Goal: Task Accomplishment & Management: Use online tool/utility

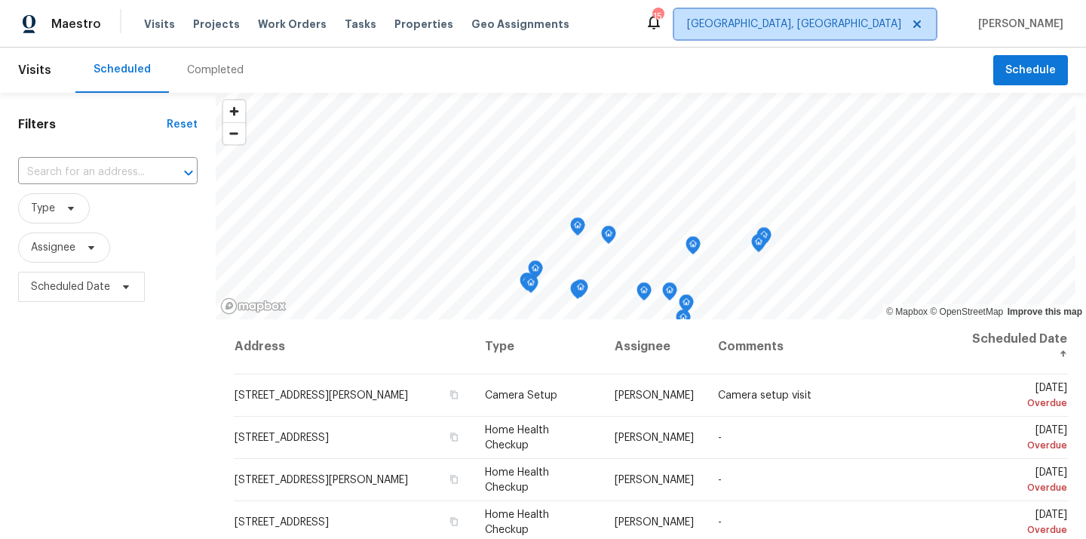
click at [876, 14] on span "[GEOGRAPHIC_DATA], [GEOGRAPHIC_DATA]" at bounding box center [805, 24] width 262 height 30
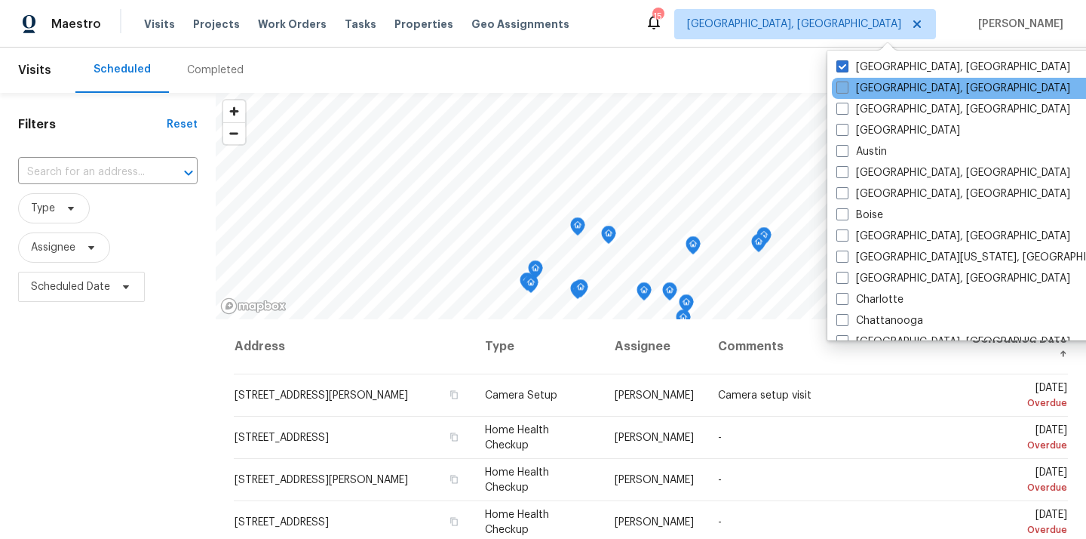
click at [879, 81] on label "Albuquerque, NM" at bounding box center [953, 88] width 234 height 15
click at [846, 81] on input "Albuquerque, NM" at bounding box center [841, 86] width 10 height 10
checkbox input "true"
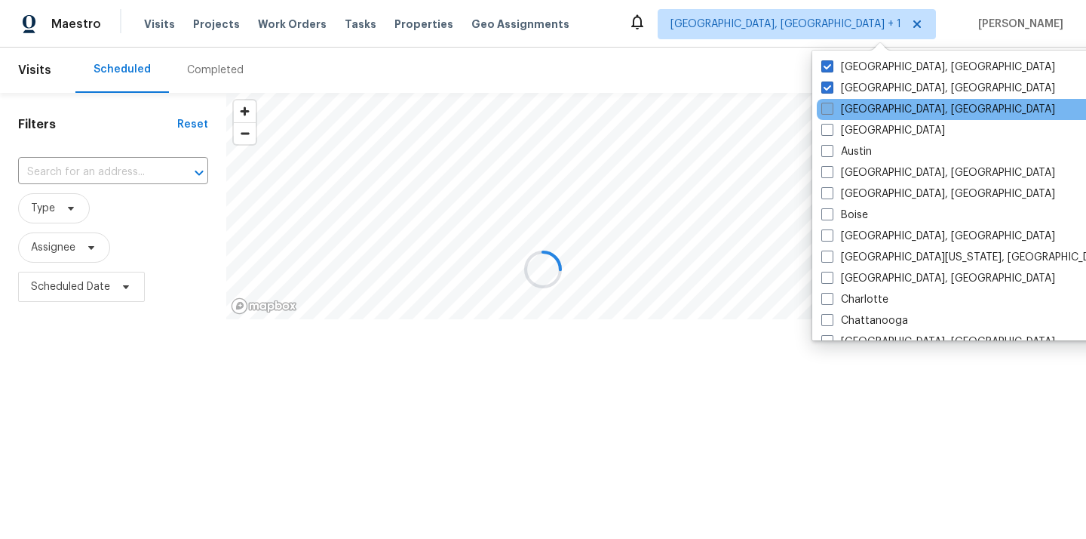
click at [878, 102] on label "Asheville, NC" at bounding box center [938, 109] width 234 height 15
click at [831, 102] on input "Asheville, NC" at bounding box center [826, 107] width 10 height 10
checkbox input "true"
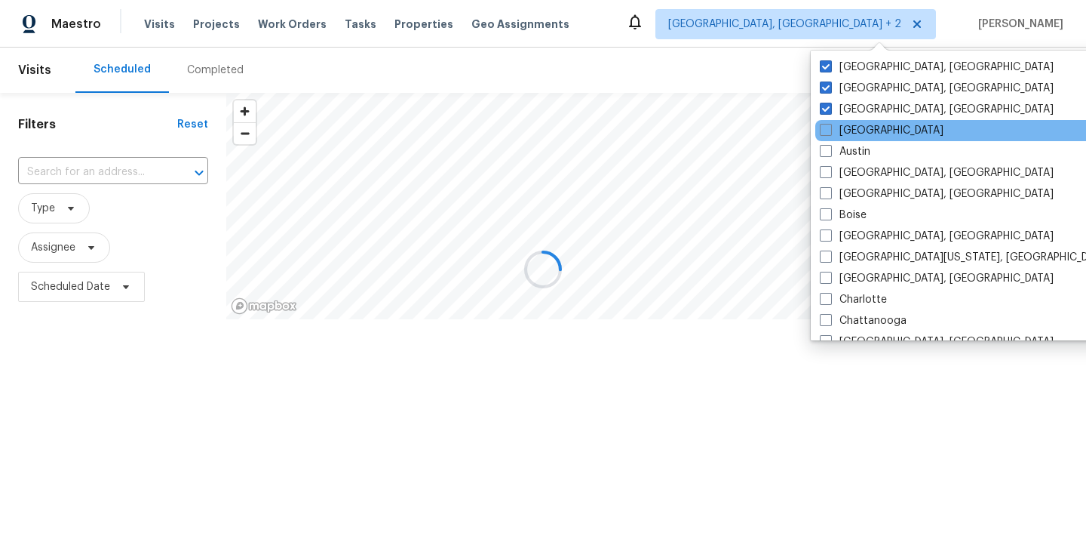
click at [867, 122] on div "Atlanta" at bounding box center [967, 130] width 304 height 21
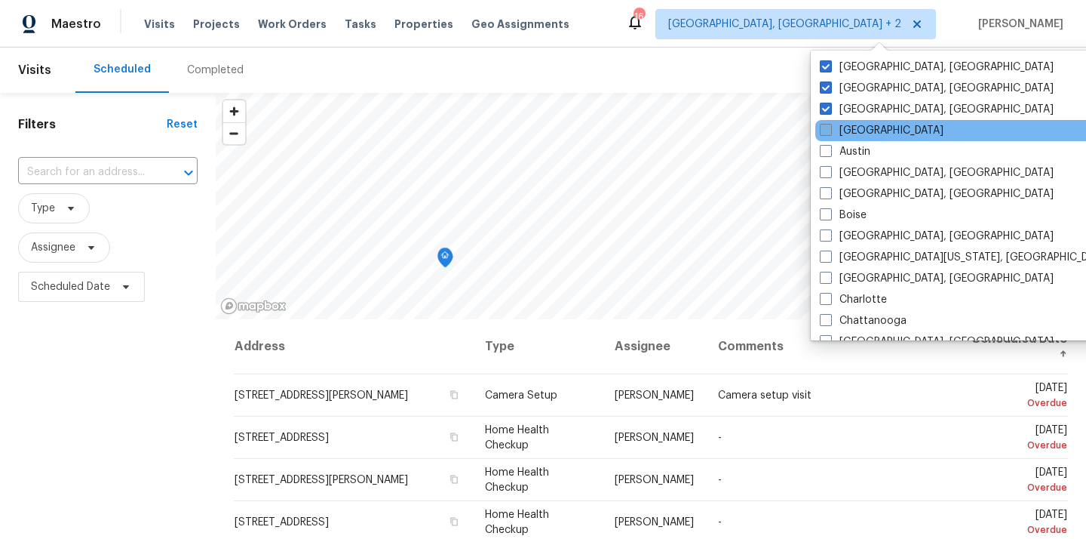
click at [862, 130] on label "Atlanta" at bounding box center [882, 130] width 124 height 15
click at [830, 130] on input "Atlanta" at bounding box center [825, 128] width 10 height 10
checkbox input "true"
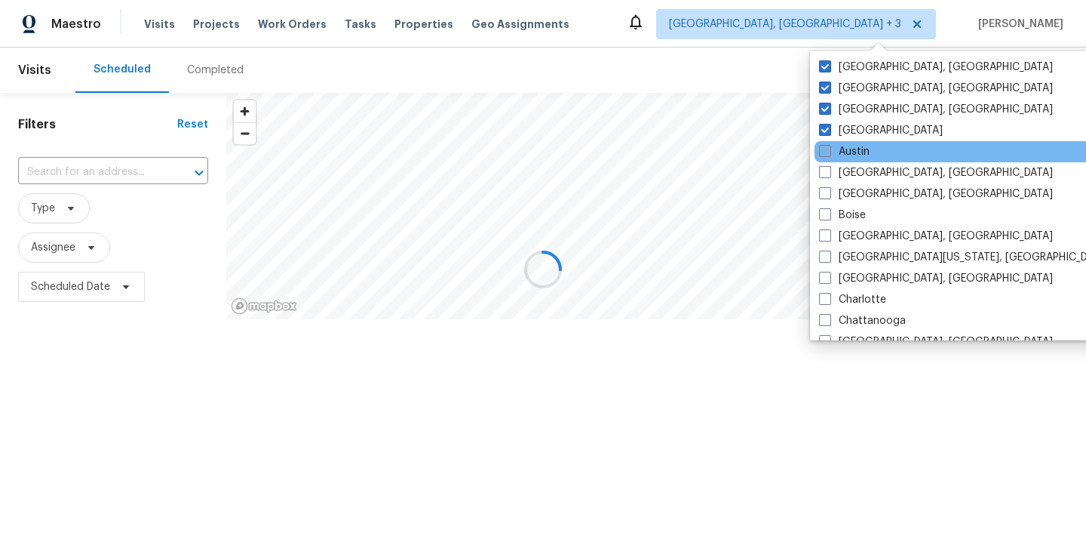
click at [852, 151] on label "Austin" at bounding box center [844, 151] width 51 height 15
click at [829, 151] on input "Austin" at bounding box center [824, 149] width 10 height 10
checkbox input "true"
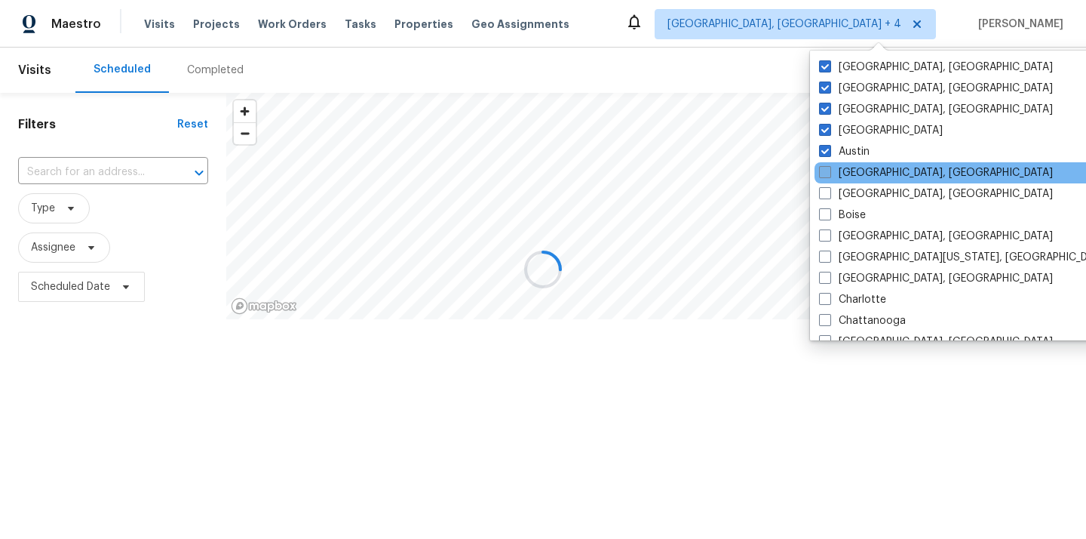
click at [849, 172] on label "Baltimore, MD" at bounding box center [936, 172] width 234 height 15
click at [829, 172] on input "Baltimore, MD" at bounding box center [824, 170] width 10 height 10
checkbox input "true"
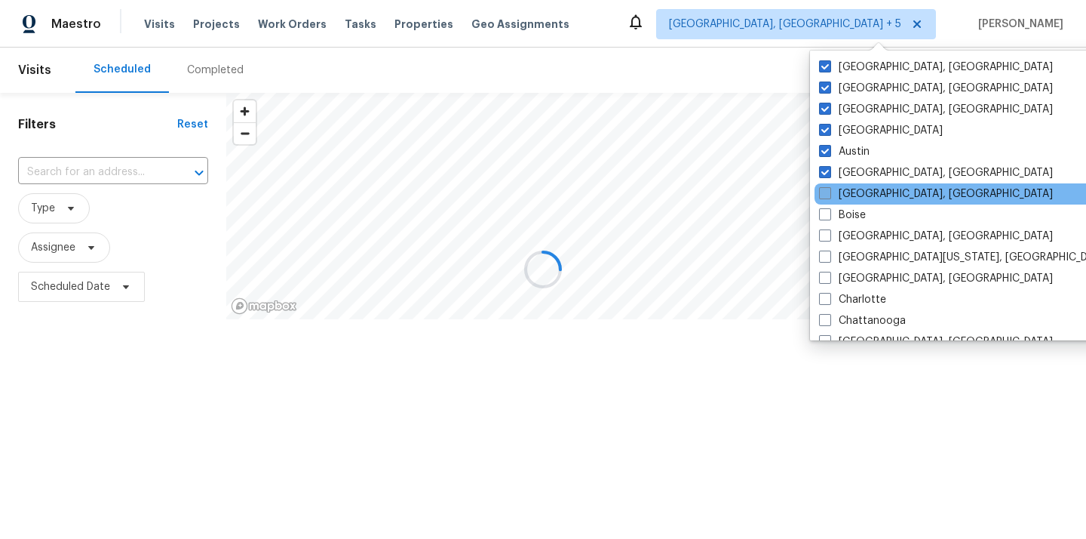
click at [843, 198] on label "Birmingham, AL" at bounding box center [936, 193] width 234 height 15
click at [829, 196] on input "Birmingham, AL" at bounding box center [824, 191] width 10 height 10
checkbox input "true"
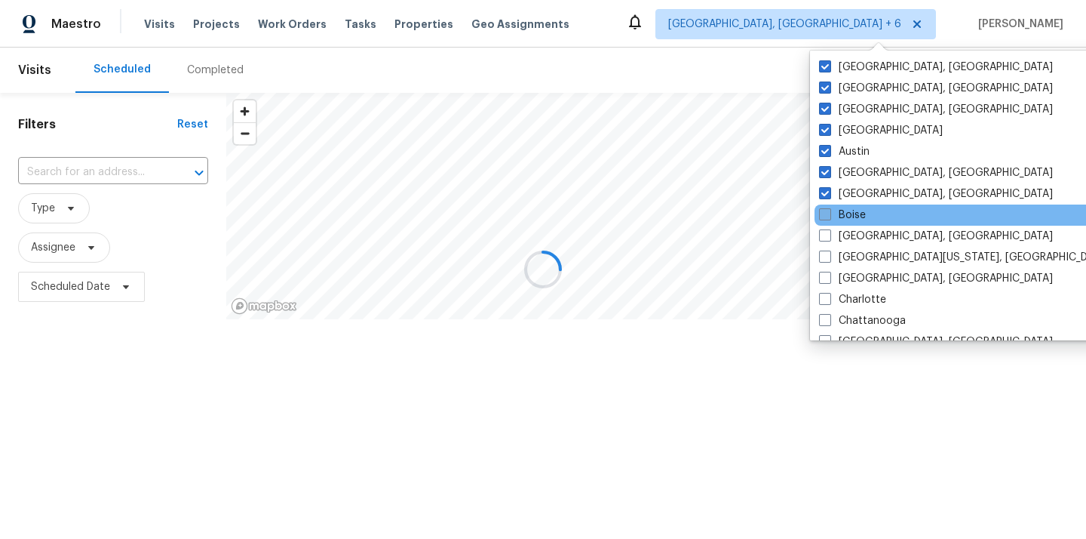
click at [839, 216] on label "Boise" at bounding box center [842, 214] width 47 height 15
click at [829, 216] on input "Boise" at bounding box center [824, 212] width 10 height 10
checkbox input "true"
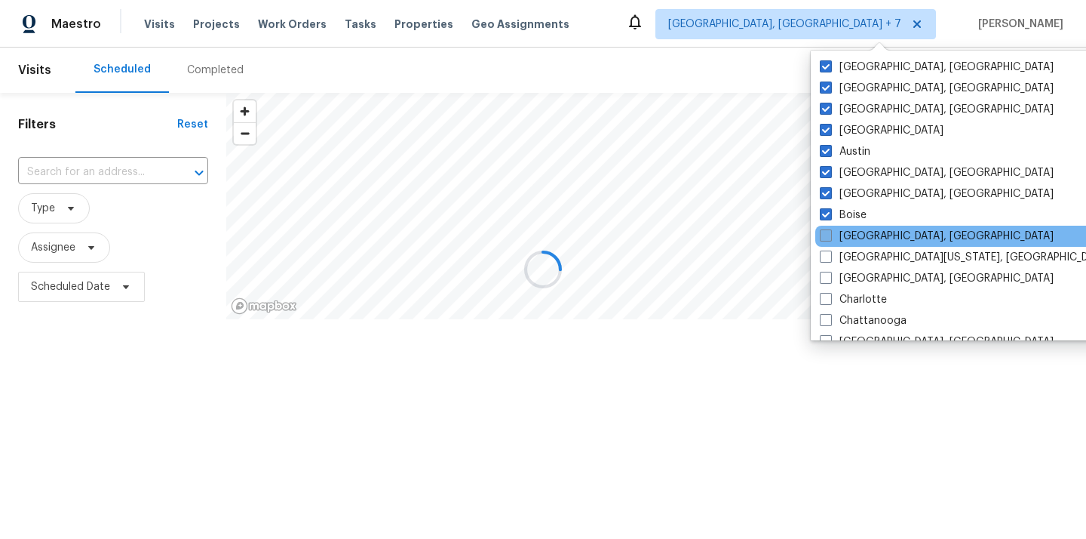
click at [839, 235] on label "Boston, MA" at bounding box center [937, 236] width 234 height 15
click at [830, 235] on input "Boston, MA" at bounding box center [825, 234] width 10 height 10
checkbox input "true"
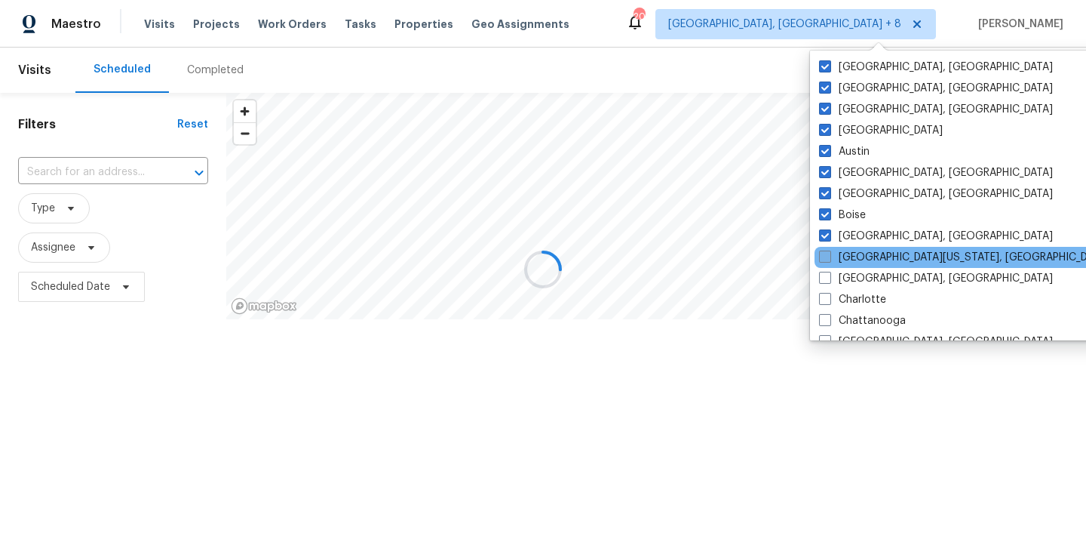
click at [839, 254] on label "Central California, CA" at bounding box center [964, 257] width 290 height 15
click at [829, 254] on input "Central California, CA" at bounding box center [824, 255] width 10 height 10
checkbox input "true"
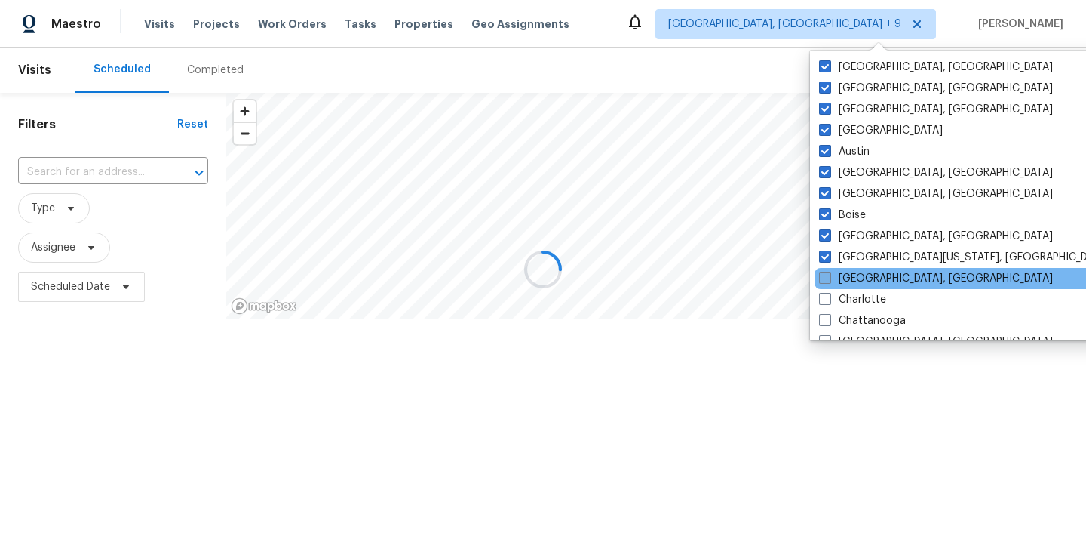
click at [849, 281] on label "Charleston, SC" at bounding box center [936, 278] width 234 height 15
click at [829, 281] on input "Charleston, SC" at bounding box center [824, 276] width 10 height 10
checkbox input "true"
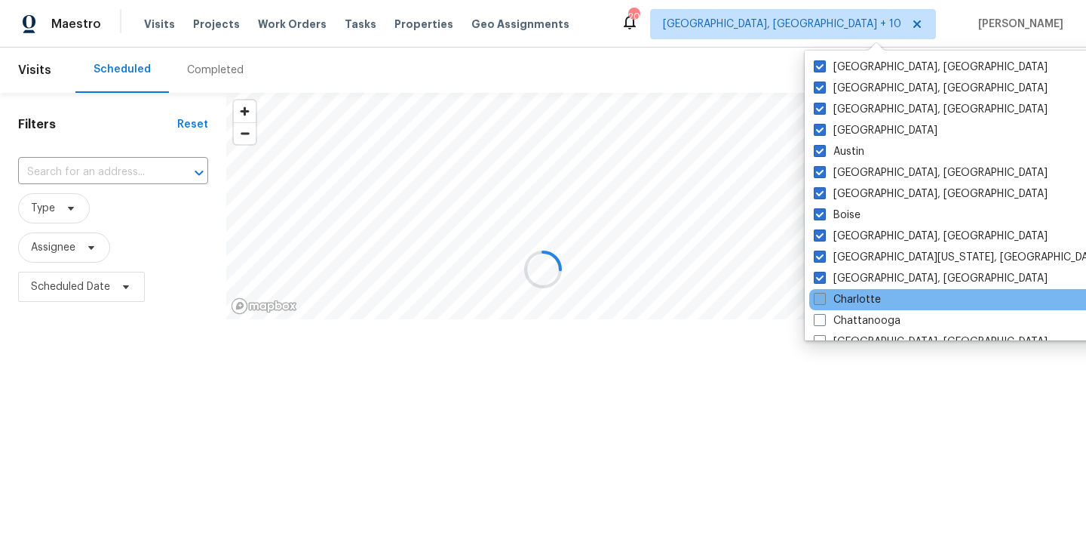
click at [849, 297] on label "Charlotte" at bounding box center [847, 299] width 67 height 15
click at [824, 297] on input "Charlotte" at bounding box center [819, 297] width 10 height 10
checkbox input "true"
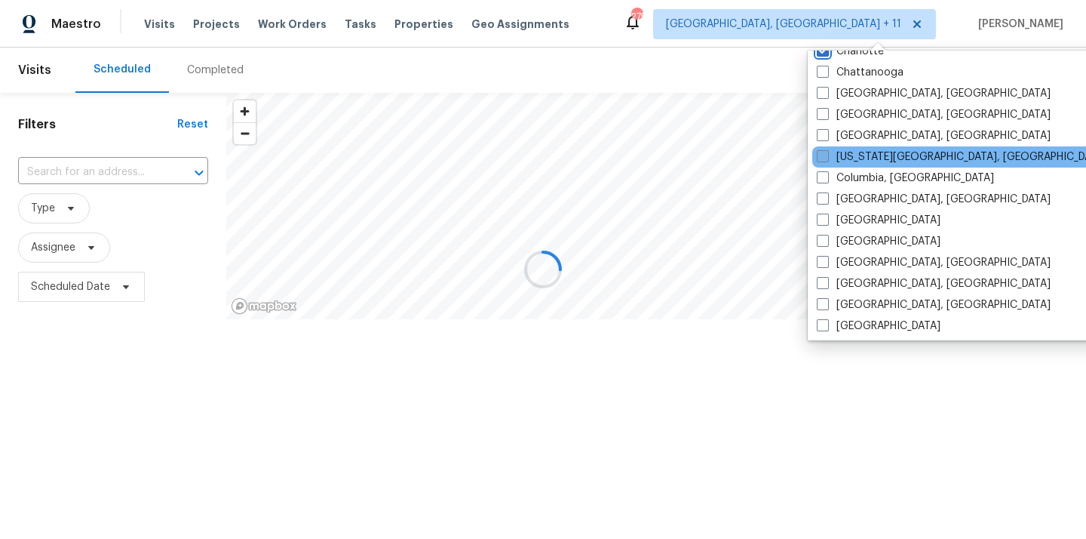
scroll to position [262, 0]
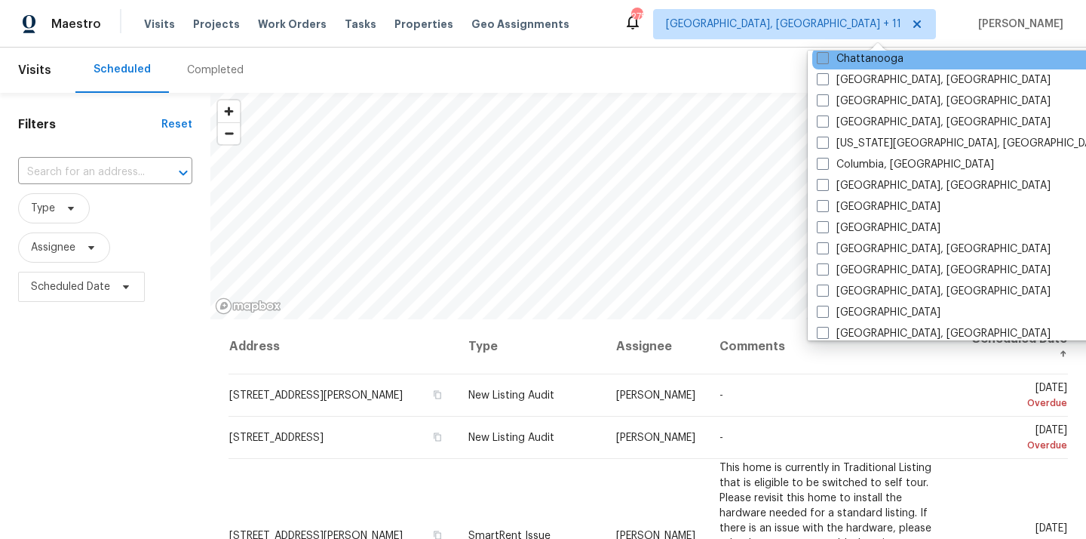
click at [862, 59] on label "Chattanooga" at bounding box center [860, 58] width 87 height 15
click at [827, 59] on input "Chattanooga" at bounding box center [822, 56] width 10 height 10
checkbox input "true"
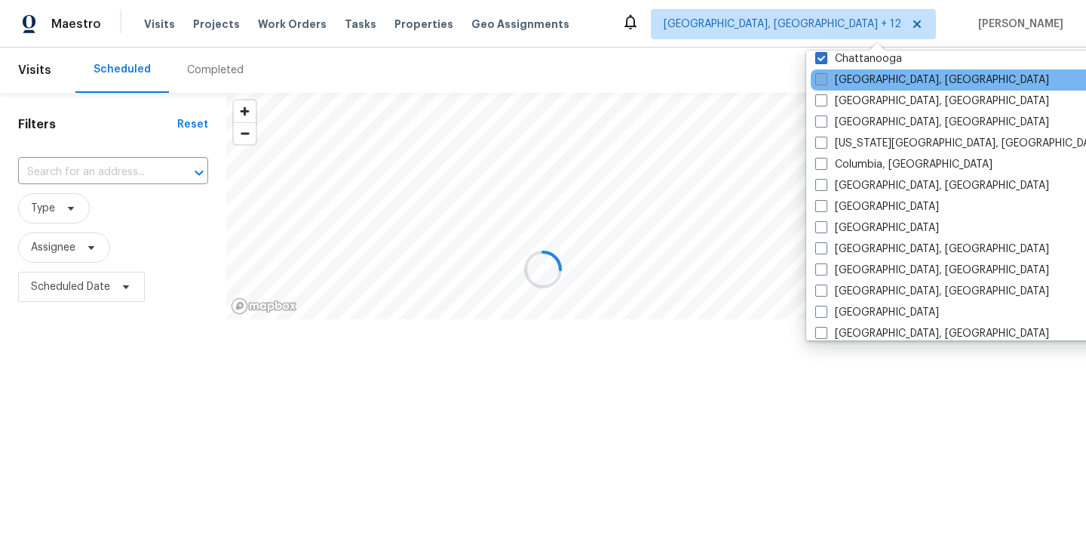
click at [858, 84] on label "Chicago, IL" at bounding box center [932, 79] width 234 height 15
click at [825, 82] on input "Chicago, IL" at bounding box center [820, 77] width 10 height 10
checkbox input "true"
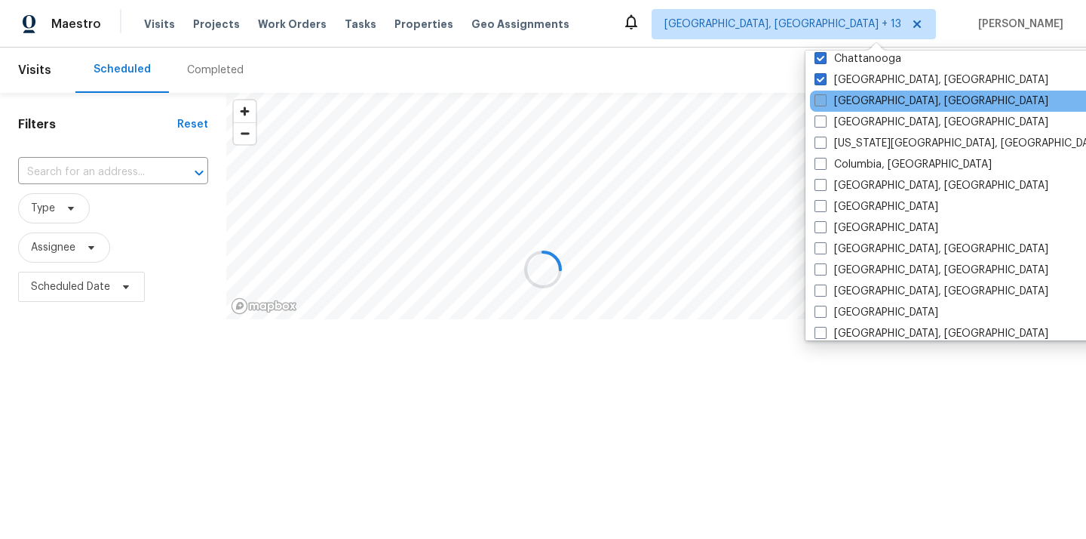
click at [858, 107] on label "Cincinnati, OH" at bounding box center [932, 101] width 234 height 15
click at [824, 103] on input "Cincinnati, OH" at bounding box center [820, 99] width 10 height 10
checkbox input "true"
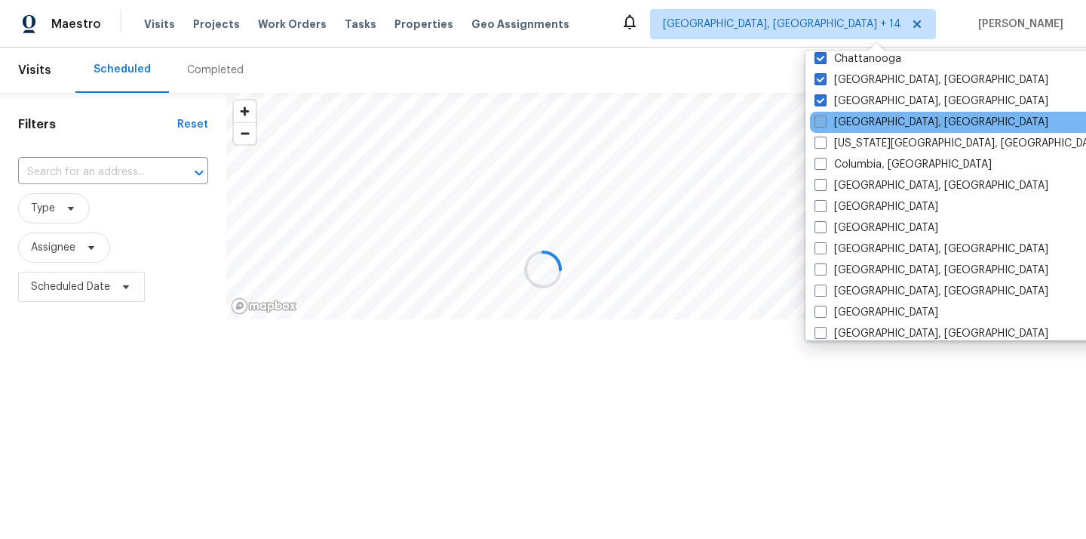
click at [856, 127] on label "Cleveland, OH" at bounding box center [932, 122] width 234 height 15
click at [824, 124] on input "Cleveland, OH" at bounding box center [820, 120] width 10 height 10
checkbox input "true"
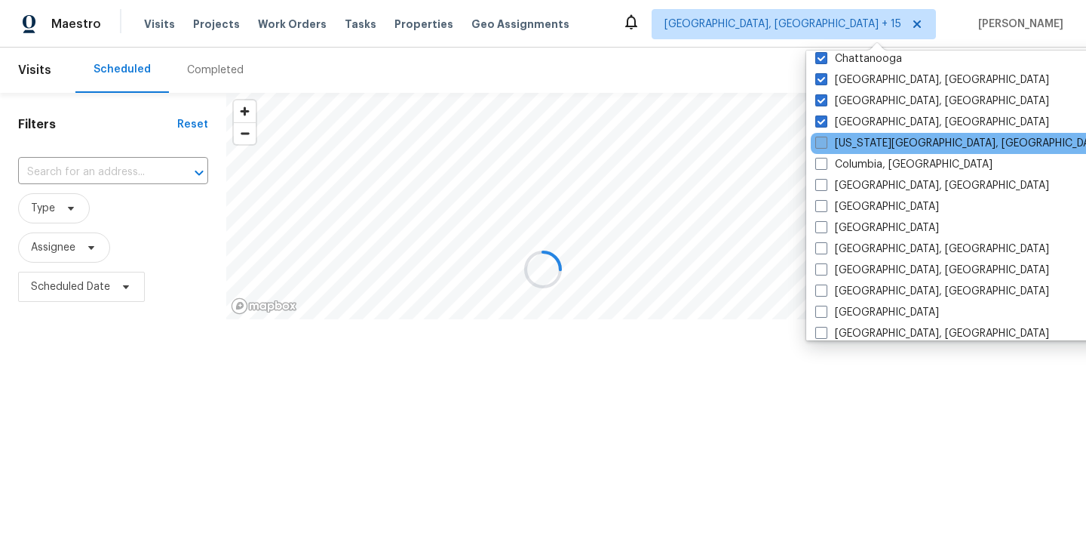
click at [855, 143] on label "Colorado Springs, CO" at bounding box center [960, 143] width 290 height 15
click at [825, 143] on input "Colorado Springs, CO" at bounding box center [820, 141] width 10 height 10
checkbox input "true"
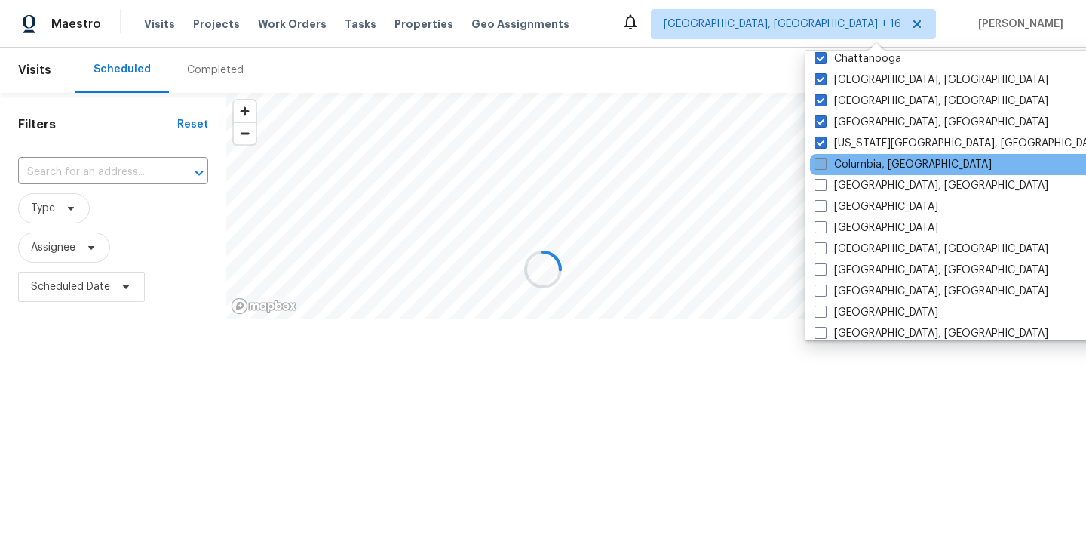
click at [855, 161] on label "Columbia, SC" at bounding box center [903, 164] width 177 height 15
click at [824, 161] on input "Columbia, SC" at bounding box center [820, 162] width 10 height 10
checkbox input "true"
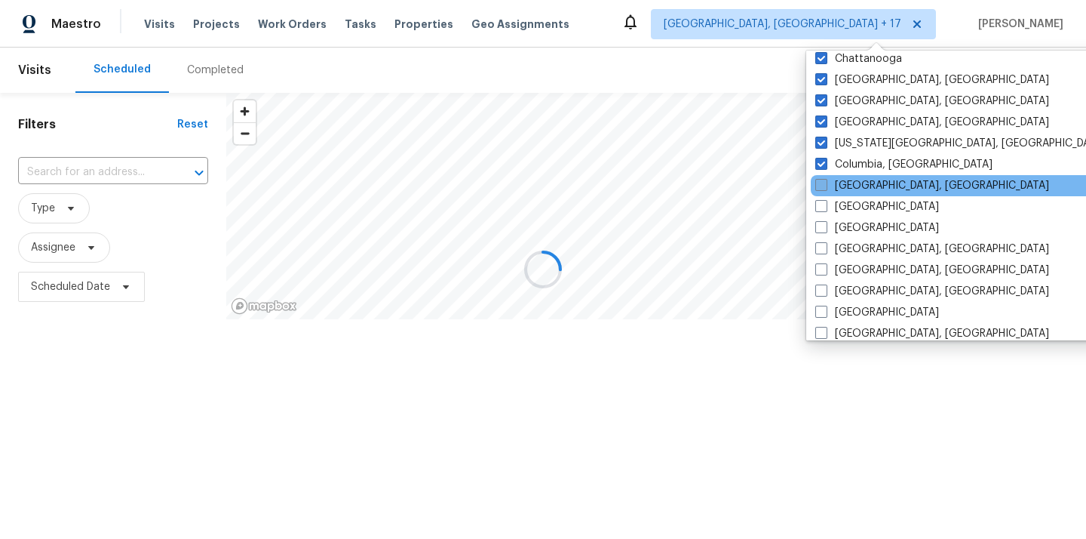
click at [855, 183] on label "Corpus Christi, TX" at bounding box center [932, 185] width 234 height 15
click at [825, 183] on input "Corpus Christi, TX" at bounding box center [820, 183] width 10 height 10
checkbox input "true"
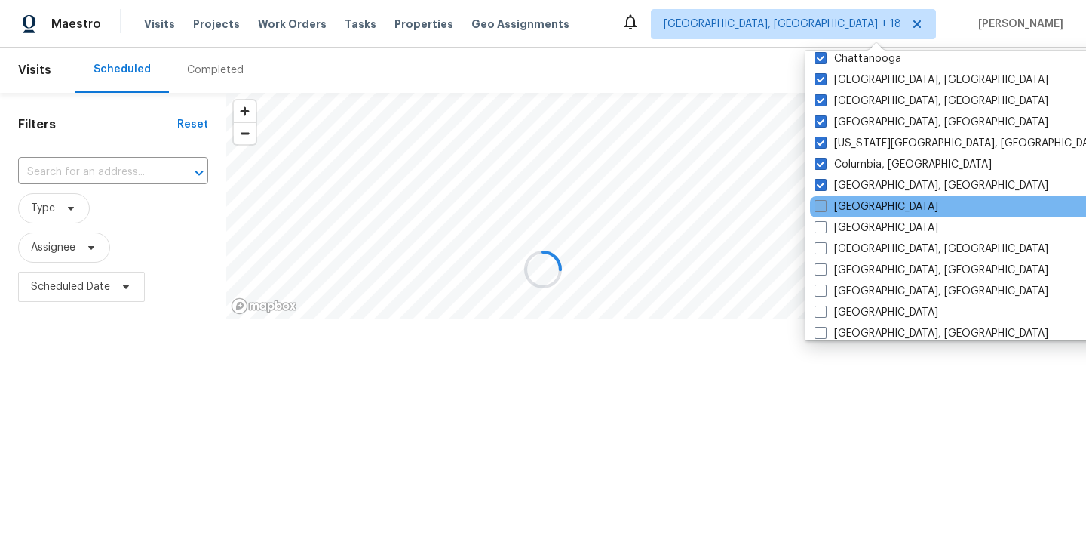
click at [849, 210] on label "Dallas" at bounding box center [877, 206] width 124 height 15
click at [824, 209] on input "Dallas" at bounding box center [820, 204] width 10 height 10
checkbox input "true"
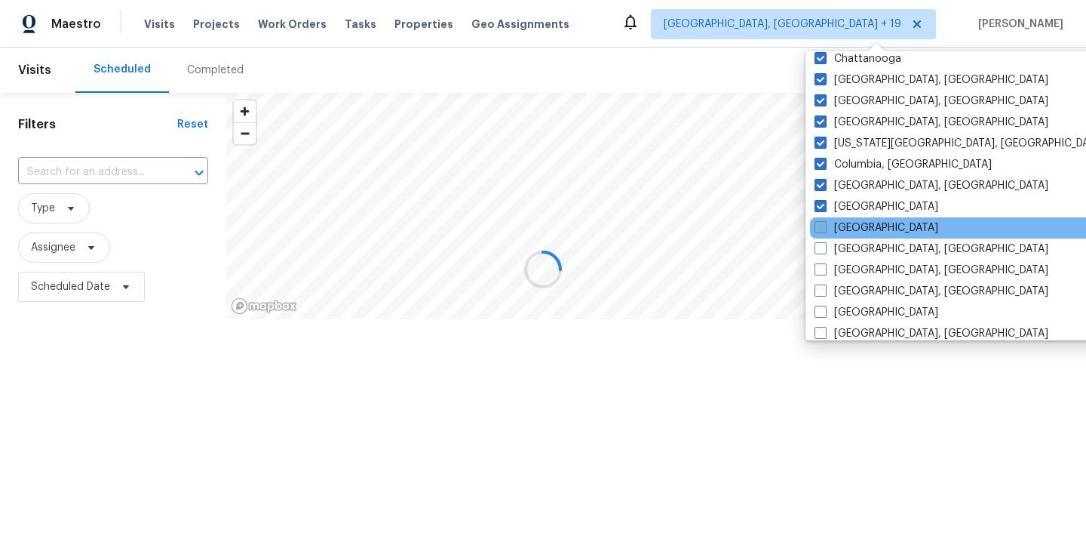
click at [852, 229] on label "Denver" at bounding box center [877, 227] width 124 height 15
click at [824, 229] on input "Denver" at bounding box center [820, 225] width 10 height 10
checkbox input "true"
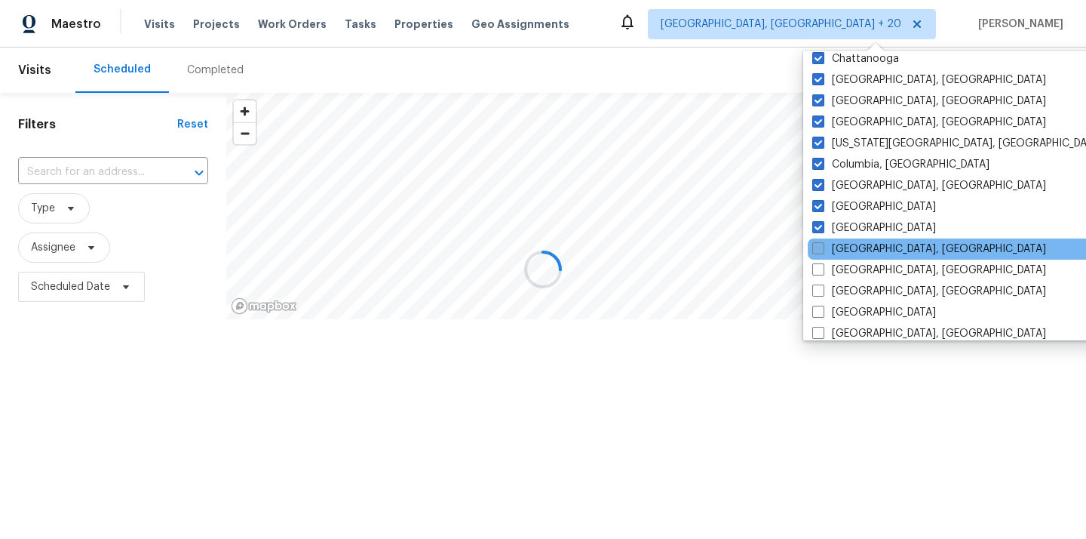
click at [852, 242] on label "Detroit, MI" at bounding box center [929, 248] width 234 height 15
click at [822, 242] on input "Detroit, MI" at bounding box center [817, 246] width 10 height 10
checkbox input "true"
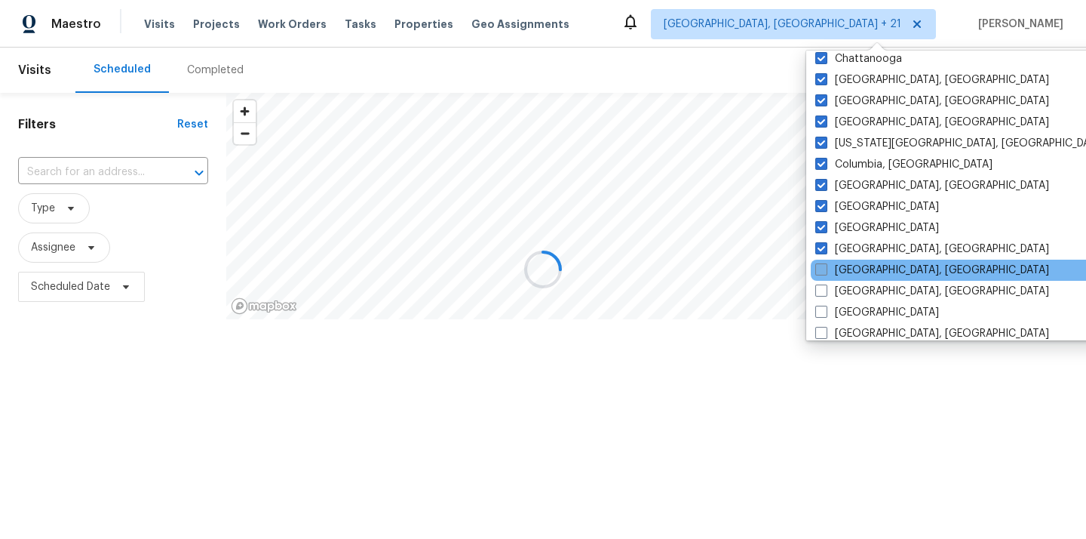
click at [852, 263] on label "Greensboro, NC" at bounding box center [932, 269] width 234 height 15
click at [825, 263] on input "Greensboro, NC" at bounding box center [820, 267] width 10 height 10
checkbox input "true"
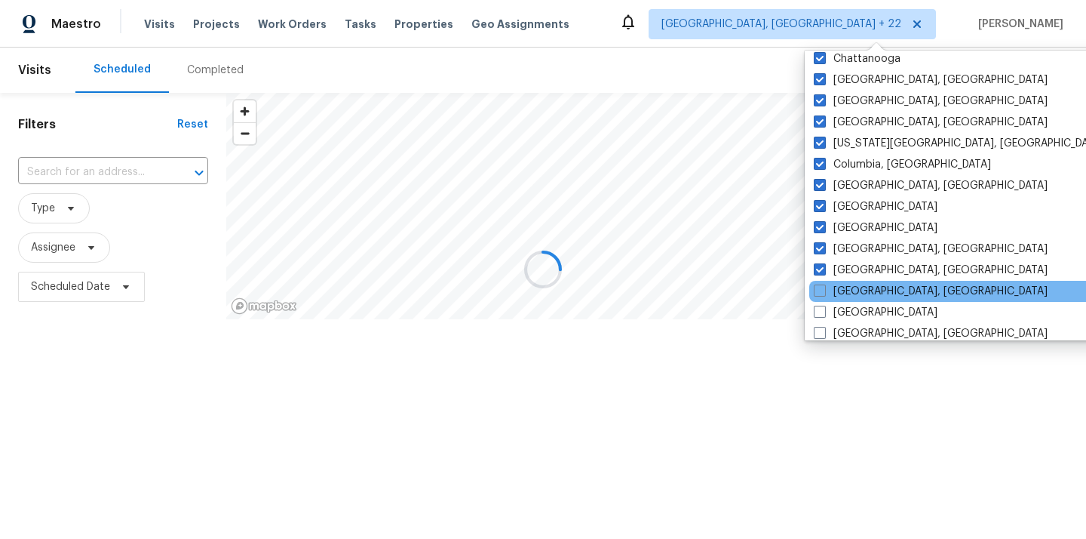
click at [852, 282] on div "Greenville, SC" at bounding box center [961, 291] width 304 height 21
click at [852, 293] on label "Greenville, SC" at bounding box center [931, 291] width 234 height 15
click at [824, 293] on input "Greenville, SC" at bounding box center [819, 289] width 10 height 10
checkbox input "true"
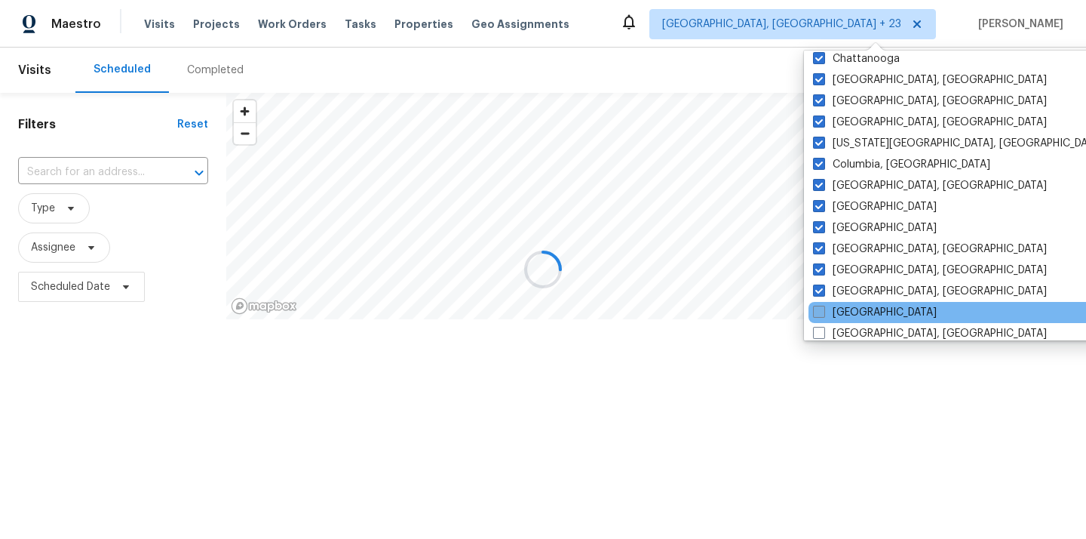
click at [851, 312] on label "Houston" at bounding box center [875, 312] width 124 height 15
click at [823, 312] on input "Houston" at bounding box center [818, 310] width 10 height 10
checkbox input "true"
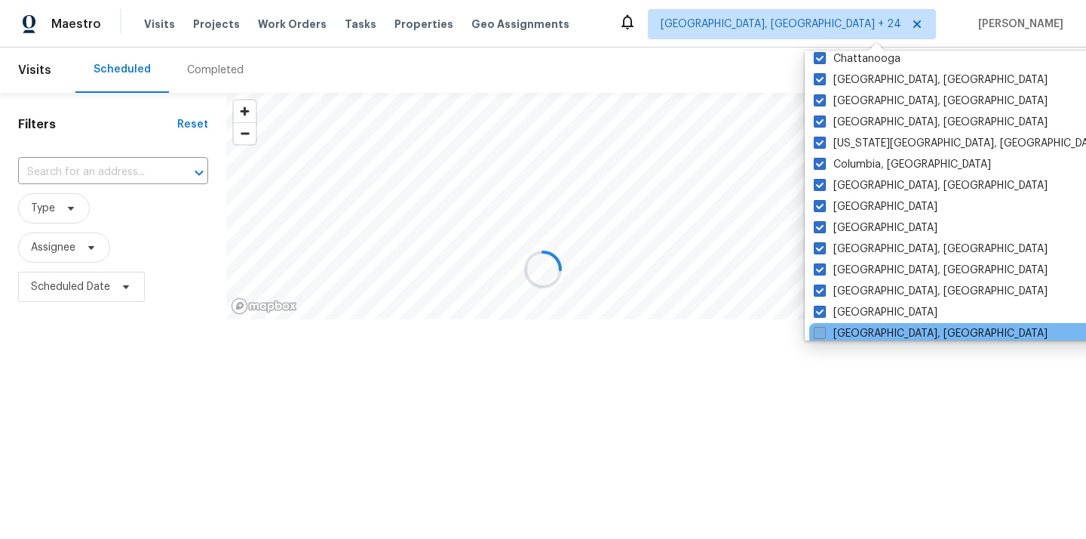
click at [851, 329] on label "Indianapolis, IN" at bounding box center [931, 333] width 234 height 15
click at [824, 329] on input "Indianapolis, IN" at bounding box center [819, 331] width 10 height 10
checkbox input "true"
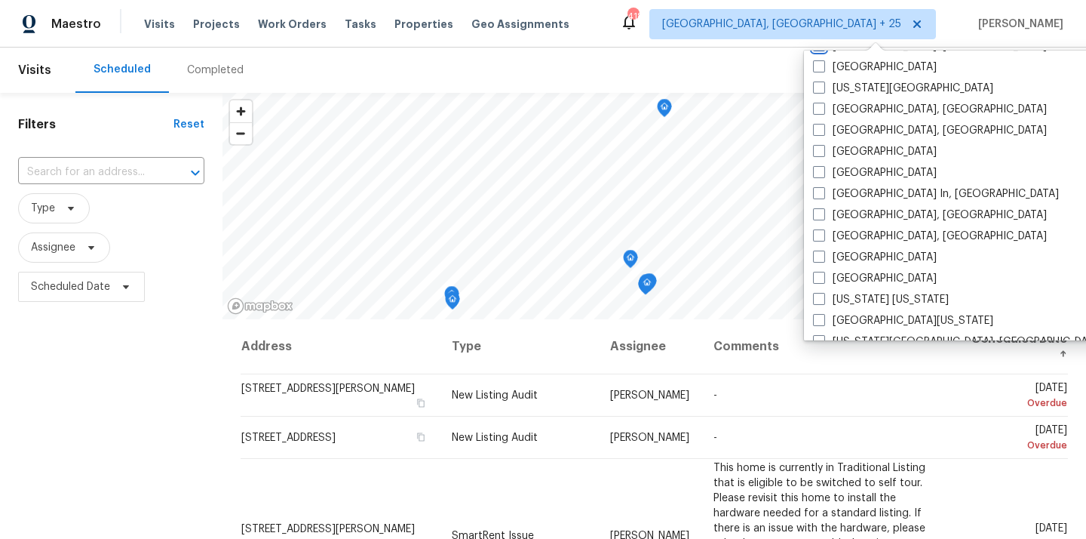
scroll to position [548, 0]
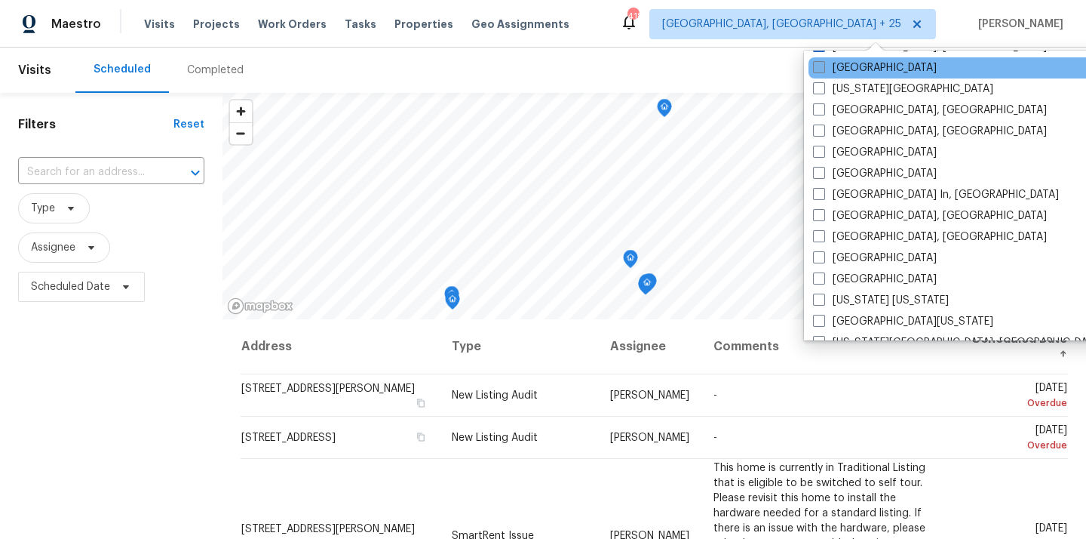
click at [857, 69] on label "Jacksonville" at bounding box center [875, 67] width 124 height 15
click at [823, 69] on input "Jacksonville" at bounding box center [818, 65] width 10 height 10
checkbox input "true"
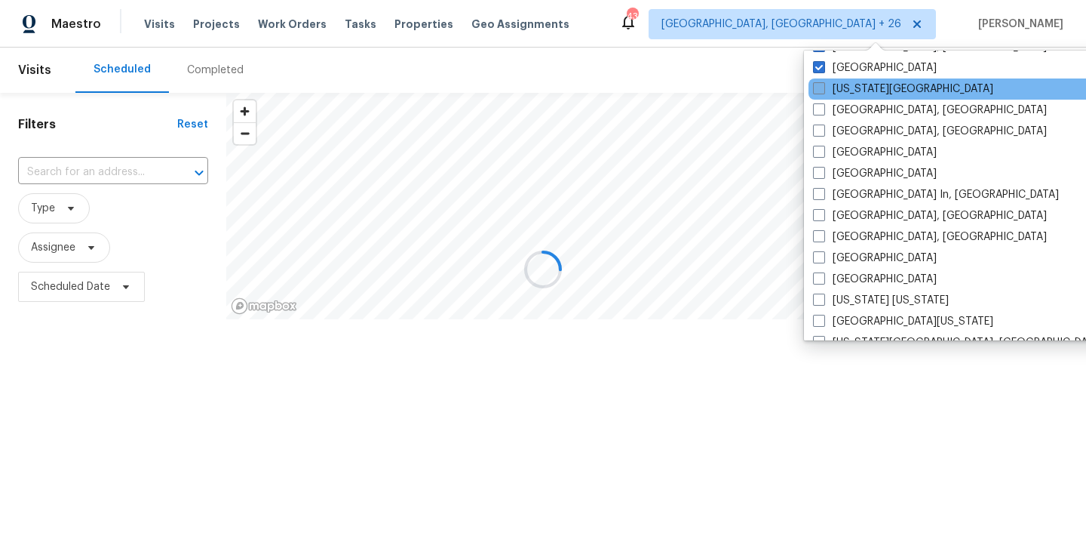
click at [857, 87] on label "Kansas City" at bounding box center [903, 88] width 180 height 15
click at [823, 87] on input "Kansas City" at bounding box center [818, 86] width 10 height 10
checkbox input "true"
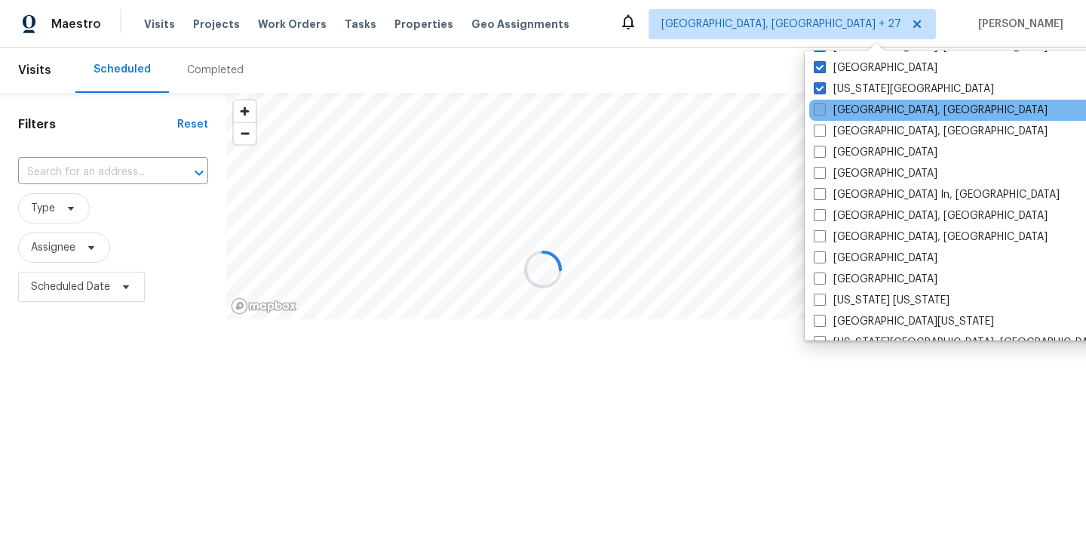
click at [855, 116] on label "Killeen, TX" at bounding box center [931, 110] width 234 height 15
click at [824, 112] on input "Killeen, TX" at bounding box center [819, 108] width 10 height 10
checkbox input "true"
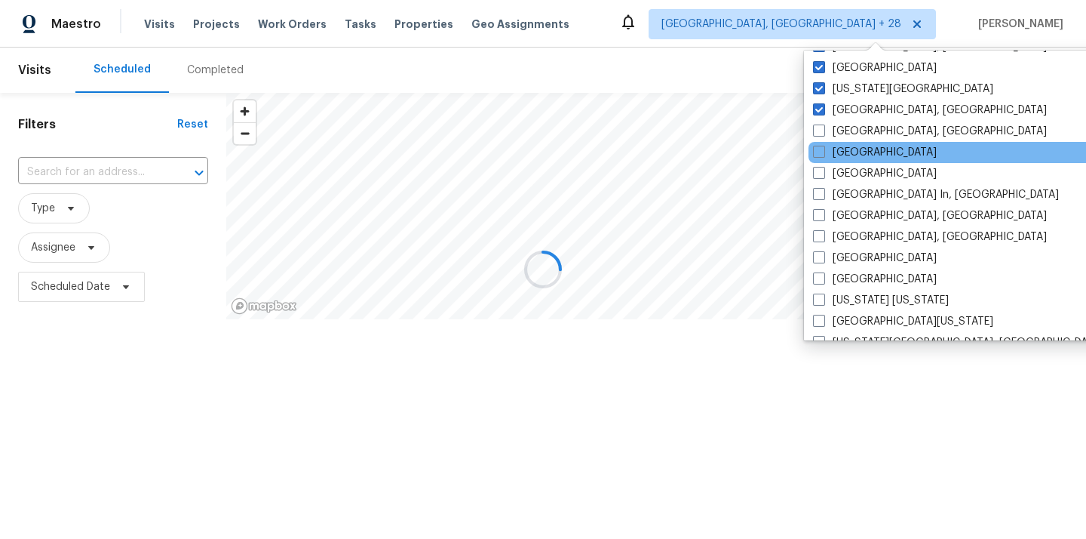
click at [854, 143] on div "Las Vegas" at bounding box center [961, 152] width 304 height 21
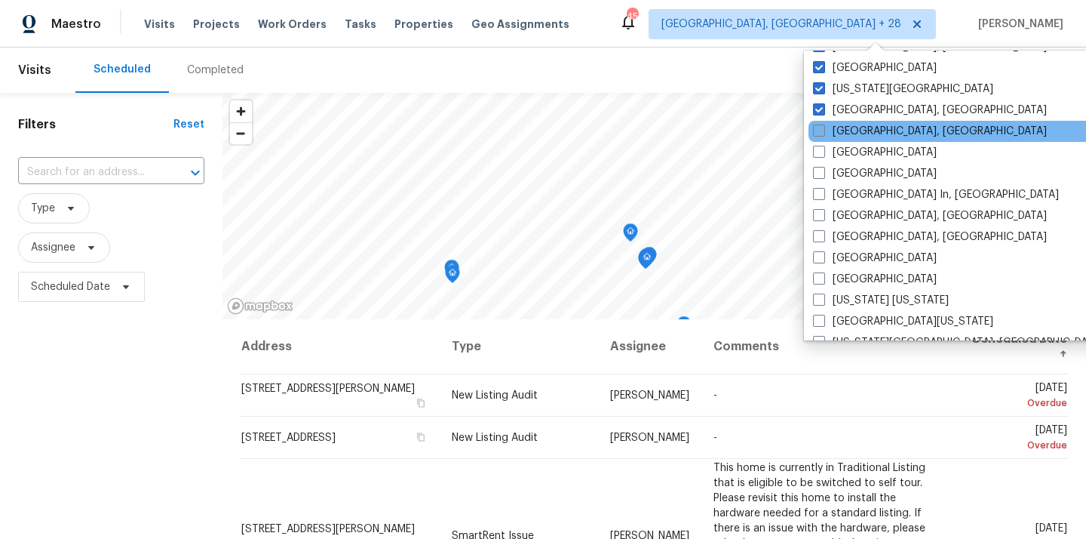
click at [852, 134] on label "Knoxville, TN" at bounding box center [930, 131] width 234 height 15
click at [823, 134] on input "Knoxville, TN" at bounding box center [818, 129] width 10 height 10
checkbox input "true"
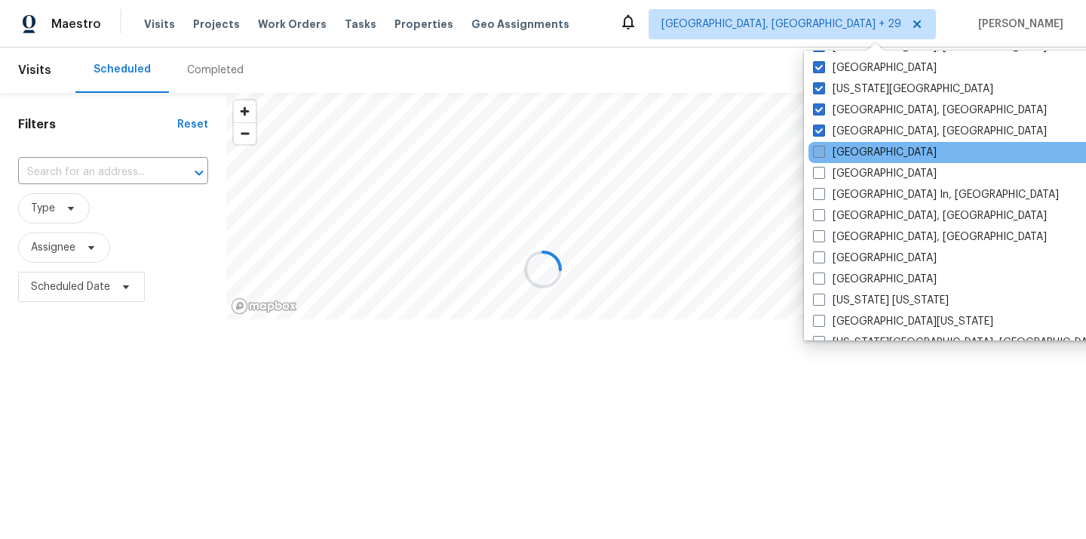
click at [852, 153] on label "Las Vegas" at bounding box center [875, 152] width 124 height 15
click at [823, 153] on input "Las Vegas" at bounding box center [818, 150] width 10 height 10
checkbox input "true"
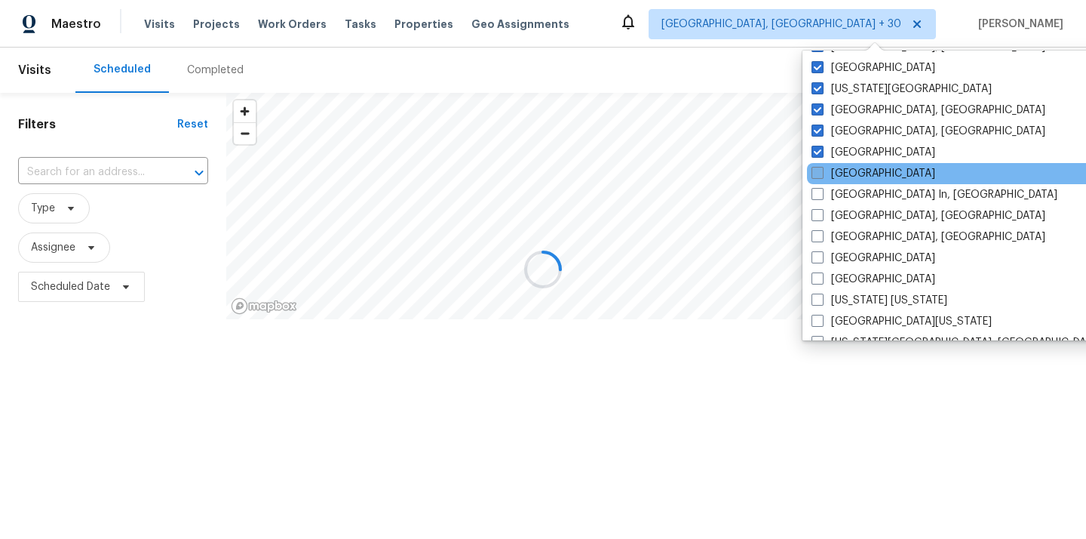
click at [852, 179] on label "Los Angeles" at bounding box center [874, 173] width 124 height 15
click at [821, 176] on input "Los Angeles" at bounding box center [817, 171] width 10 height 10
checkbox input "true"
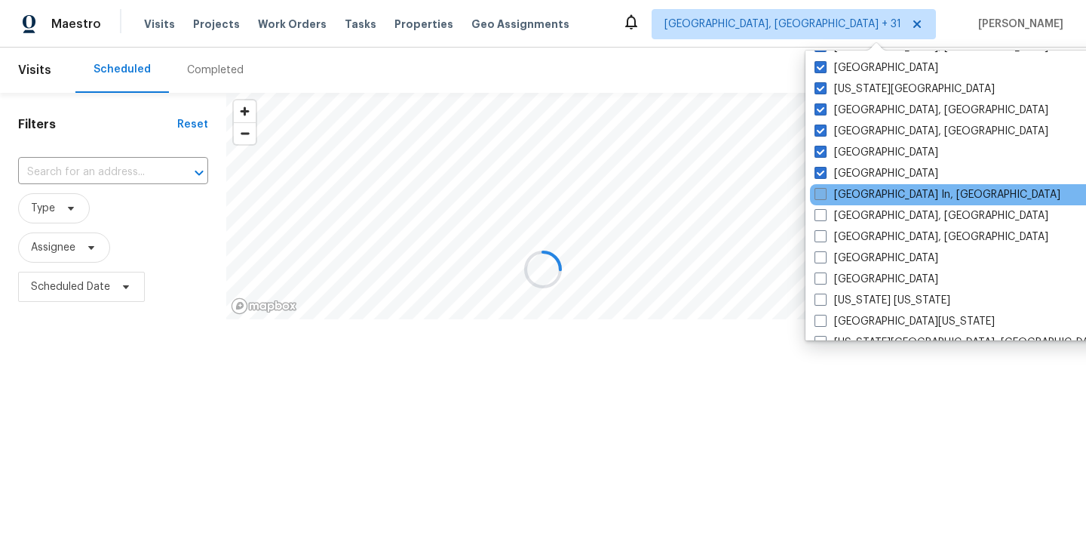
click at [851, 198] on label "Louisville In, KY" at bounding box center [938, 194] width 246 height 15
click at [824, 197] on input "Louisville In, KY" at bounding box center [820, 192] width 10 height 10
checkbox input "true"
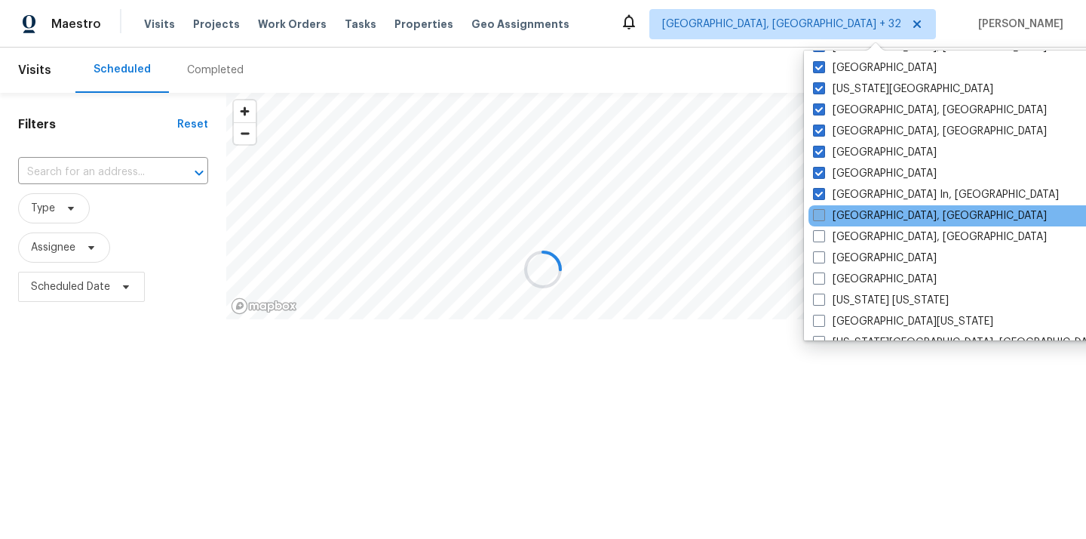
click at [851, 216] on label "Memphis, TN" at bounding box center [930, 215] width 234 height 15
click at [823, 216] on input "Memphis, TN" at bounding box center [818, 213] width 10 height 10
checkbox input "true"
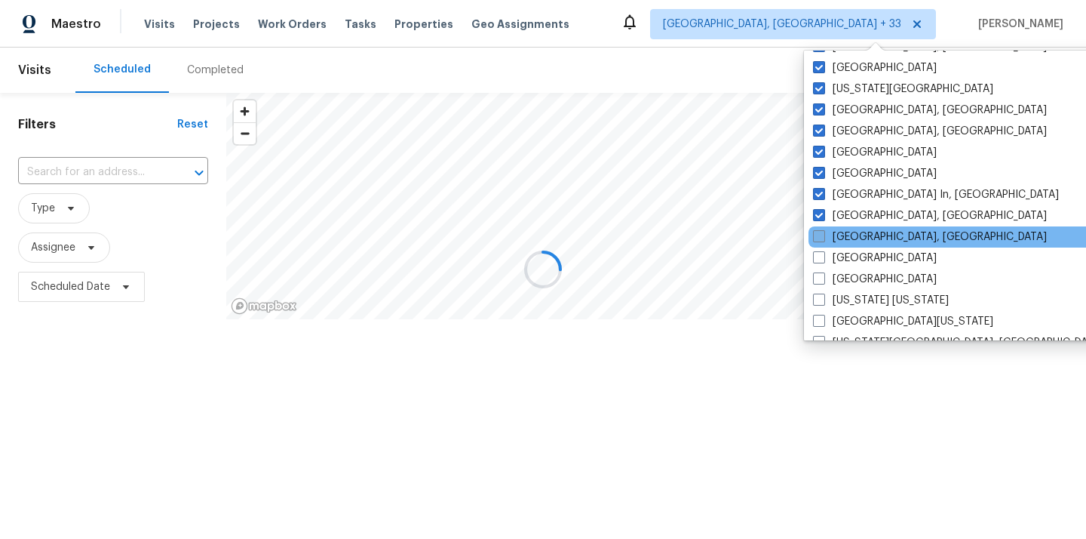
click at [850, 234] on label "Miami, FL" at bounding box center [930, 236] width 234 height 15
click at [823, 234] on input "Miami, FL" at bounding box center [818, 234] width 10 height 10
checkbox input "true"
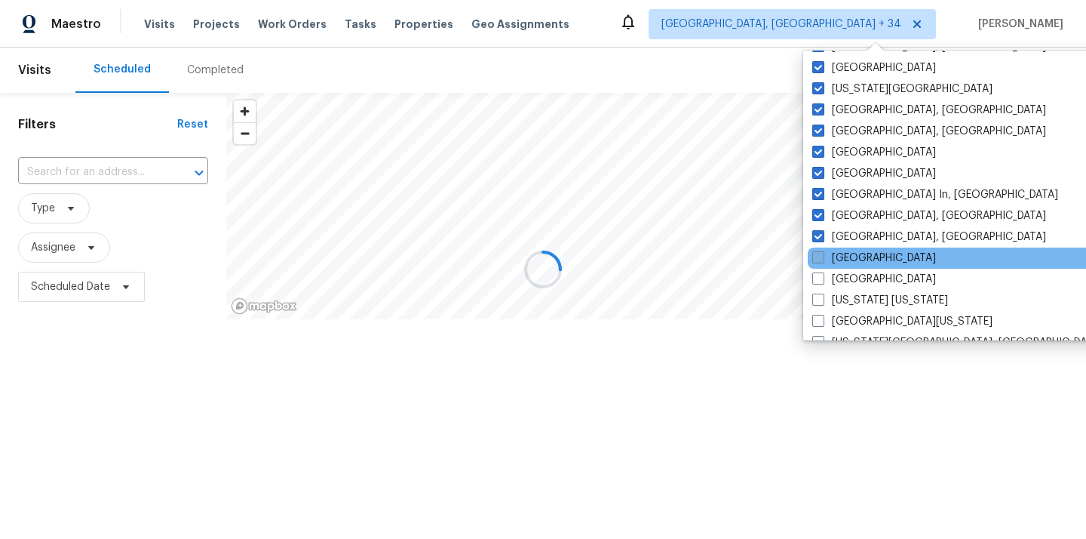
click at [849, 253] on label "Minneapolis" at bounding box center [874, 257] width 124 height 15
click at [822, 253] on input "Minneapolis" at bounding box center [817, 255] width 10 height 10
checkbox input "true"
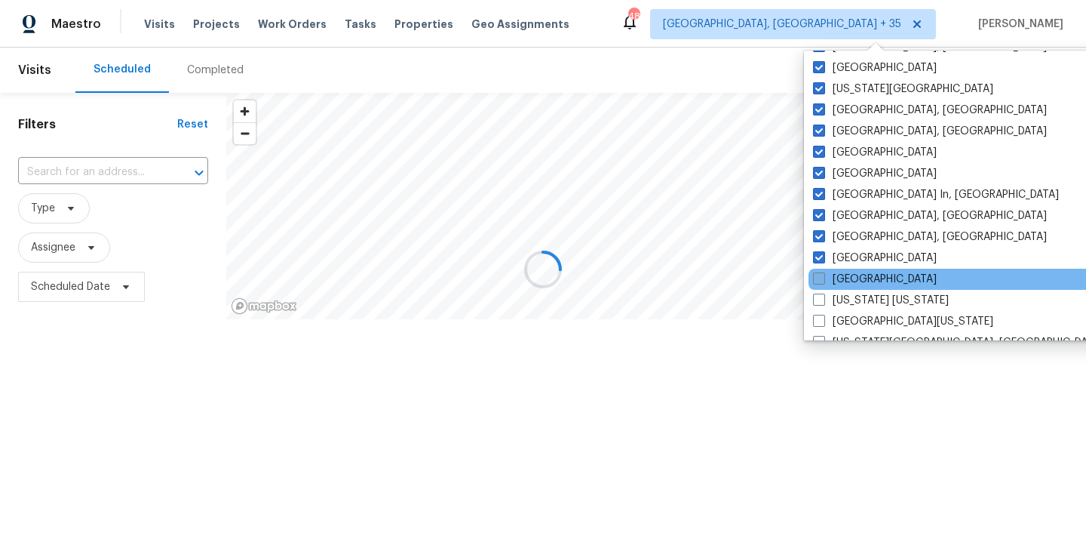
click at [849, 273] on label "Nashville" at bounding box center [875, 279] width 124 height 15
click at [823, 273] on input "Nashville" at bounding box center [818, 277] width 10 height 10
checkbox input "true"
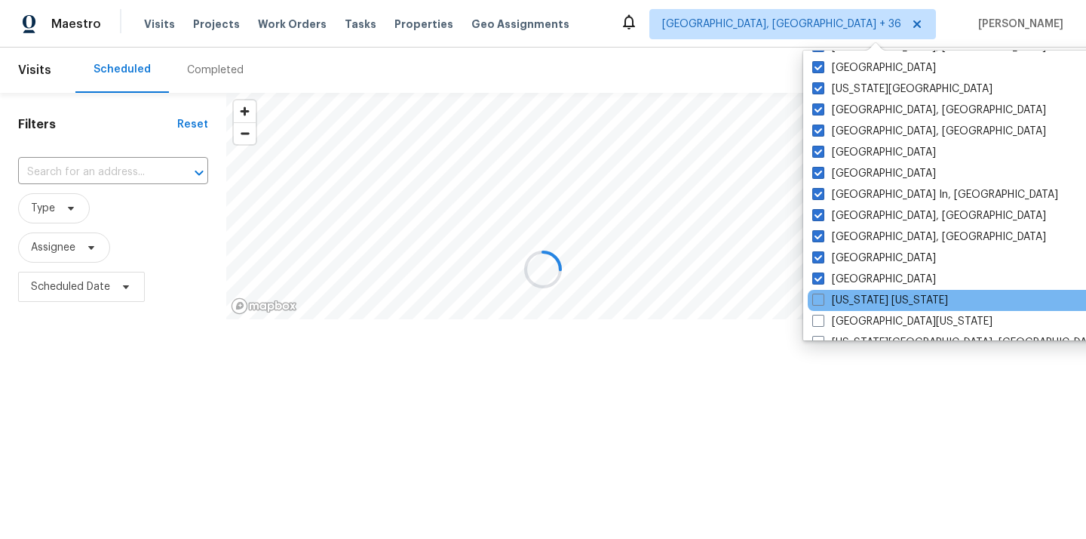
click at [850, 310] on div "New York New Jersey" at bounding box center [960, 300] width 304 height 21
click at [849, 296] on label "New York New Jersey" at bounding box center [880, 300] width 136 height 15
click at [822, 296] on input "New York New Jersey" at bounding box center [817, 298] width 10 height 10
checkbox input "true"
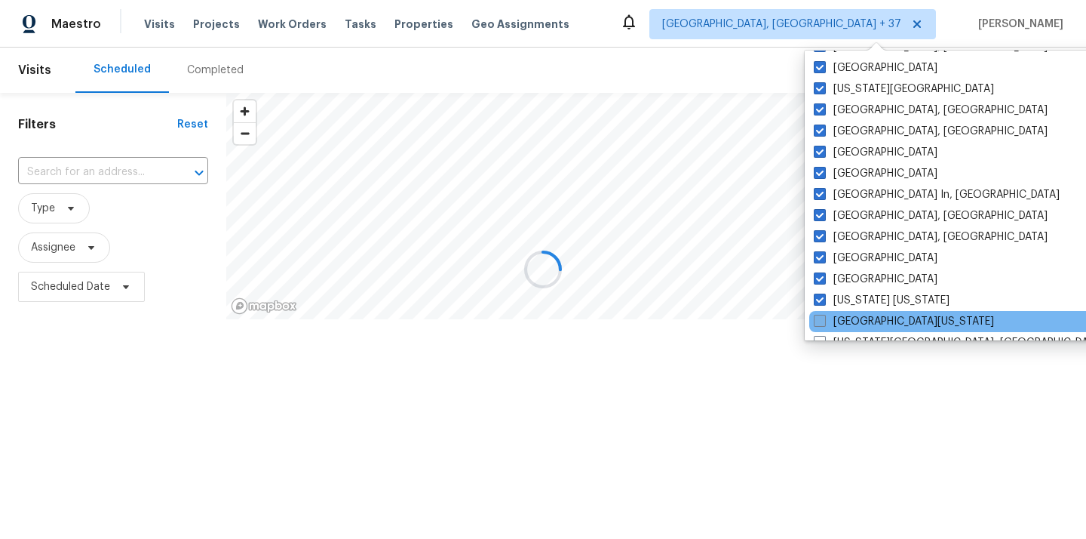
click at [849, 320] on label "Northern Colorado" at bounding box center [904, 321] width 180 height 15
click at [824, 320] on input "Northern Colorado" at bounding box center [819, 319] width 10 height 10
checkbox input "true"
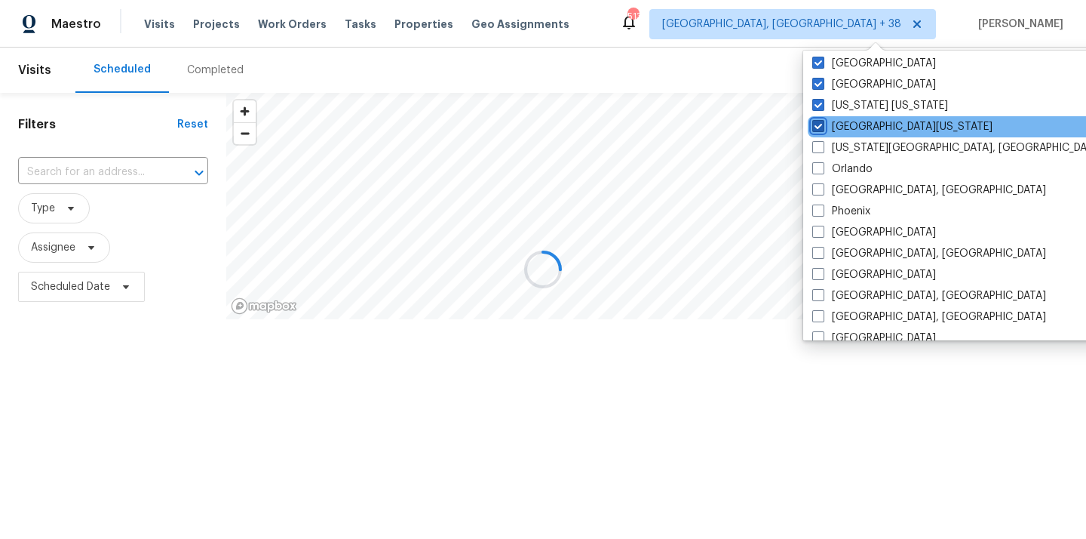
scroll to position [752, 0]
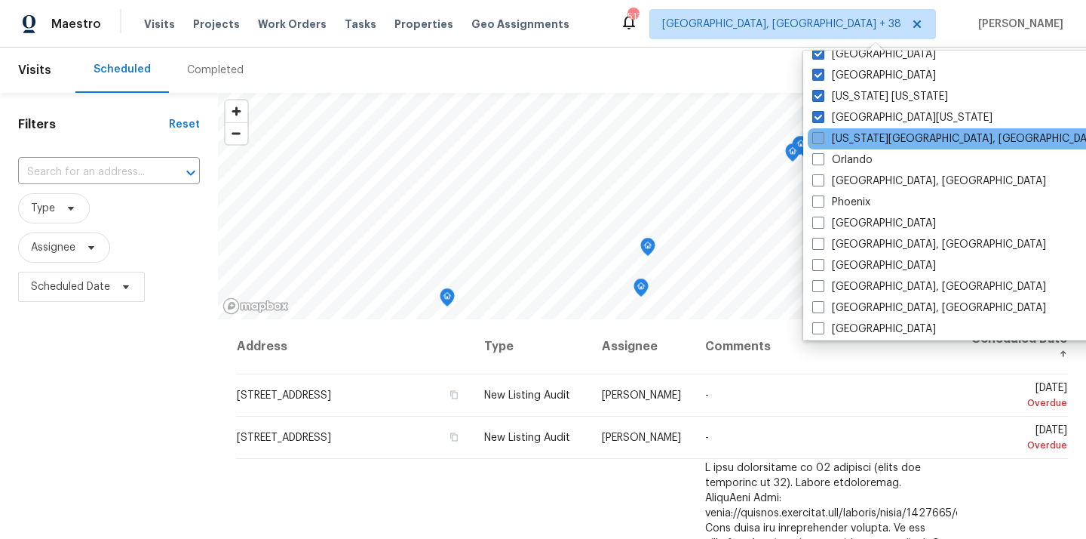
click at [852, 138] on label "Oklahoma City, OK" at bounding box center [957, 138] width 290 height 15
click at [822, 138] on input "Oklahoma City, OK" at bounding box center [817, 136] width 10 height 10
checkbox input "true"
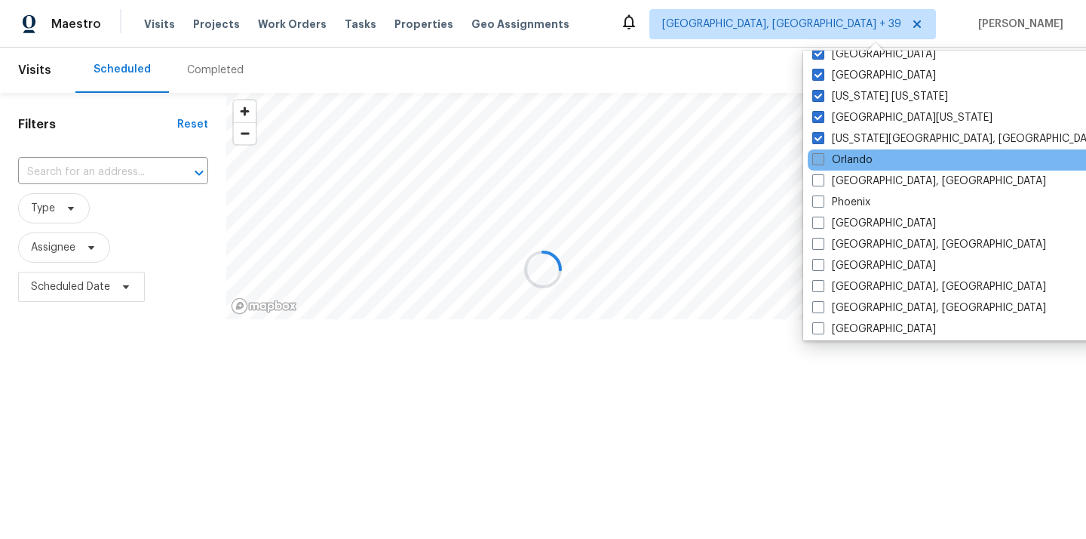
click at [849, 155] on label "Orlando" at bounding box center [842, 159] width 60 height 15
click at [822, 155] on input "Orlando" at bounding box center [817, 157] width 10 height 10
checkbox input "true"
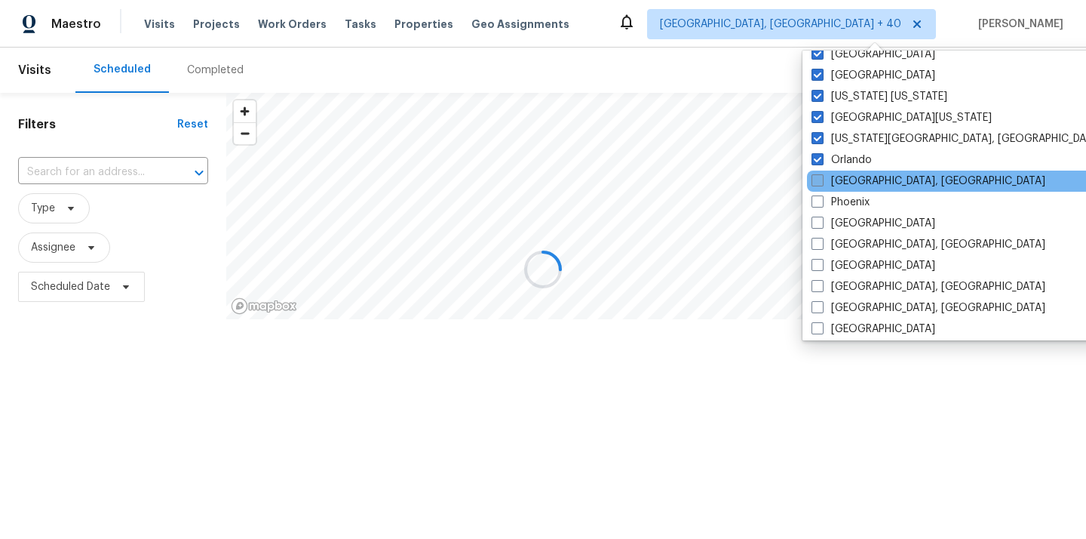
click at [849, 183] on label "Philadelphia, PA" at bounding box center [929, 180] width 234 height 15
click at [821, 183] on input "Philadelphia, PA" at bounding box center [817, 178] width 10 height 10
checkbox input "true"
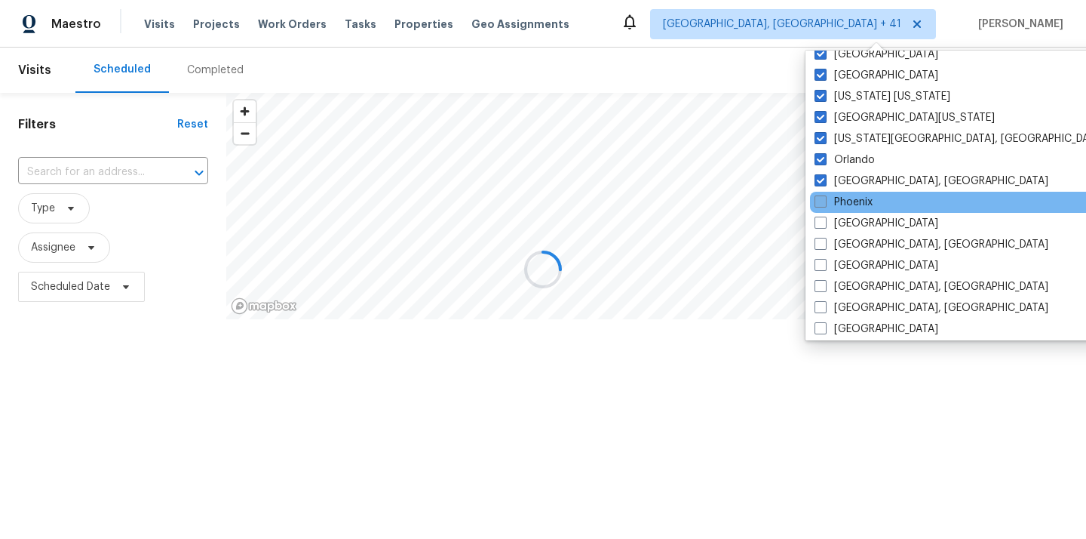
click at [846, 202] on label "Phoenix" at bounding box center [844, 202] width 58 height 15
click at [824, 202] on input "Phoenix" at bounding box center [820, 200] width 10 height 10
checkbox input "true"
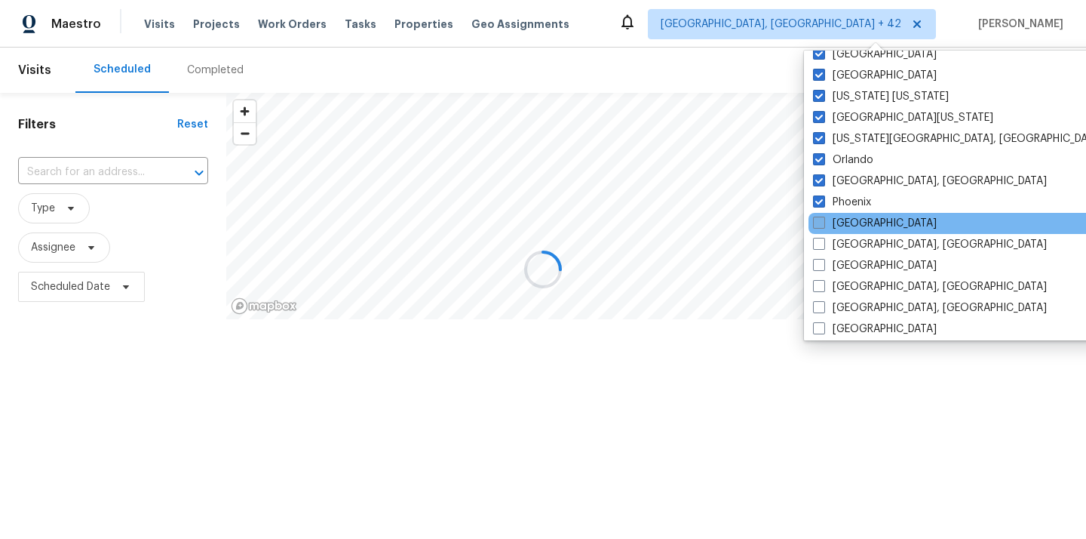
click at [846, 219] on label "Portland" at bounding box center [875, 223] width 124 height 15
click at [823, 219] on input "Portland" at bounding box center [818, 221] width 10 height 10
checkbox input "true"
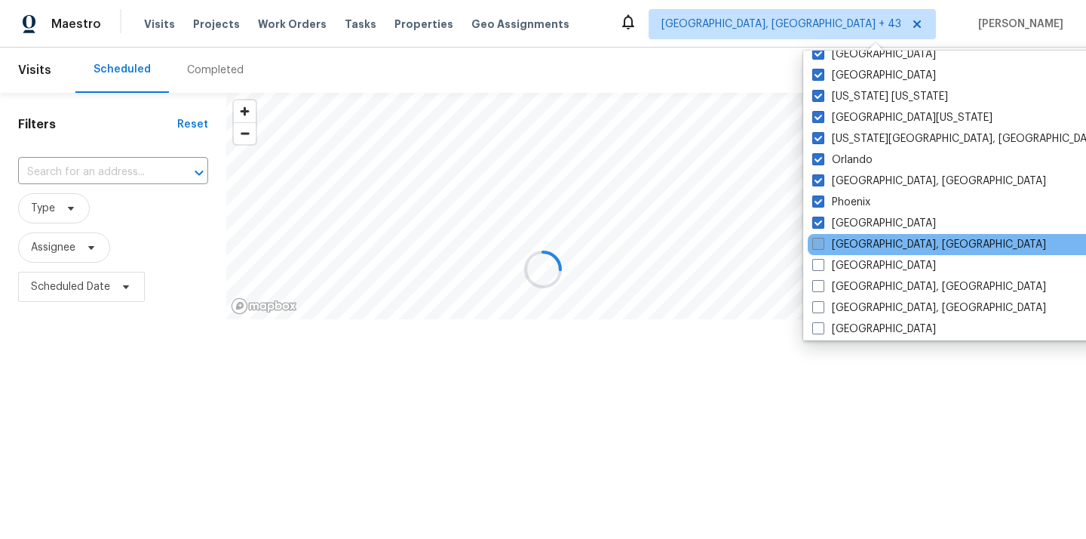
click at [846, 241] on label "Prescott, AZ" at bounding box center [929, 244] width 234 height 15
click at [822, 241] on input "Prescott, AZ" at bounding box center [817, 242] width 10 height 10
checkbox input "true"
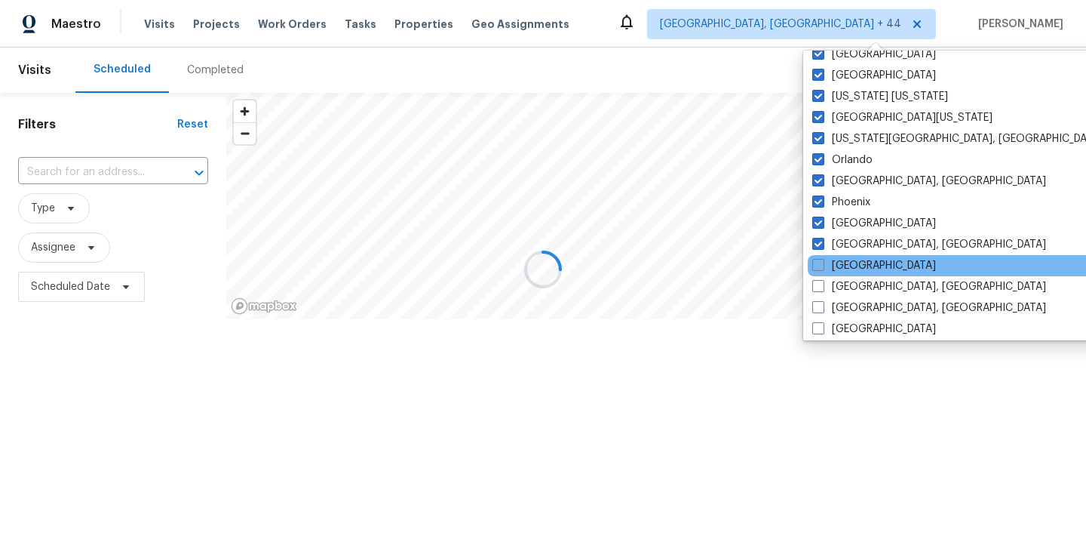
click at [846, 256] on div "Raleigh" at bounding box center [960, 265] width 304 height 21
click at [846, 262] on label "Raleigh" at bounding box center [874, 265] width 124 height 15
click at [822, 262] on input "Raleigh" at bounding box center [817, 263] width 10 height 10
checkbox input "true"
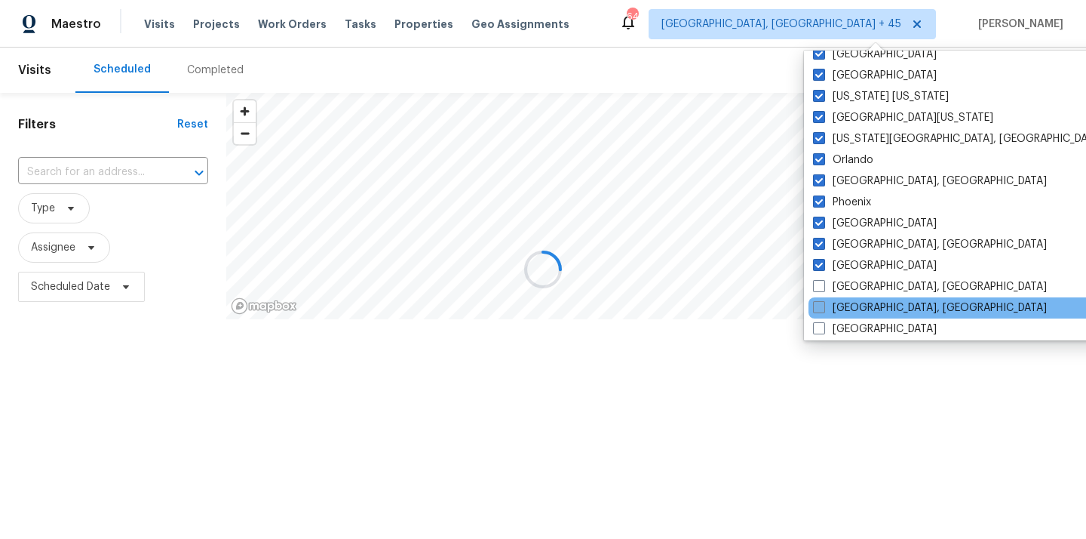
click at [854, 300] on label "Richmond, VA" at bounding box center [930, 307] width 234 height 15
click at [823, 300] on input "Richmond, VA" at bounding box center [818, 305] width 10 height 10
checkbox input "true"
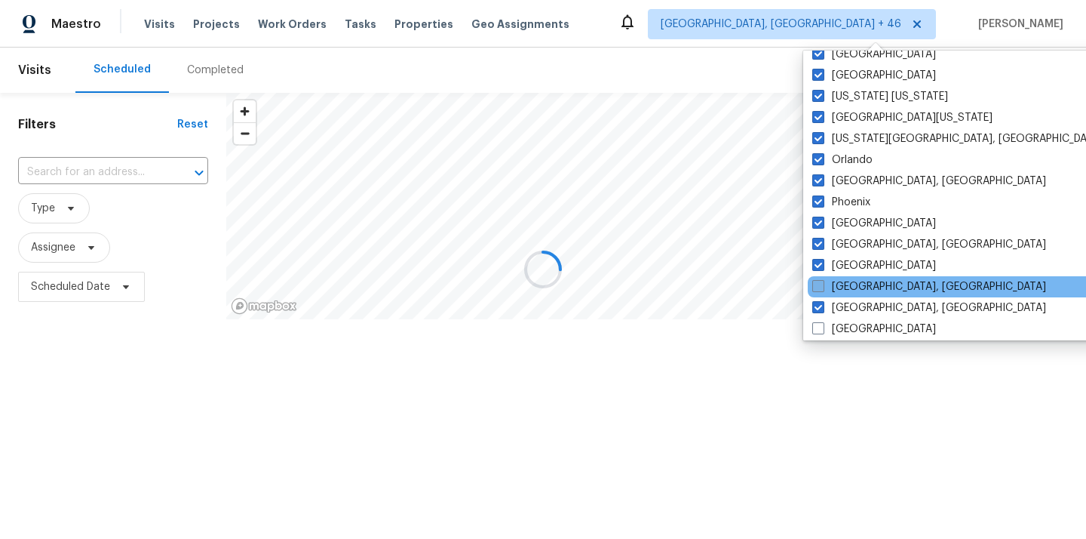
click at [852, 290] on label "Reno, NV" at bounding box center [929, 286] width 234 height 15
click at [822, 289] on input "Reno, NV" at bounding box center [817, 284] width 10 height 10
checkbox input "true"
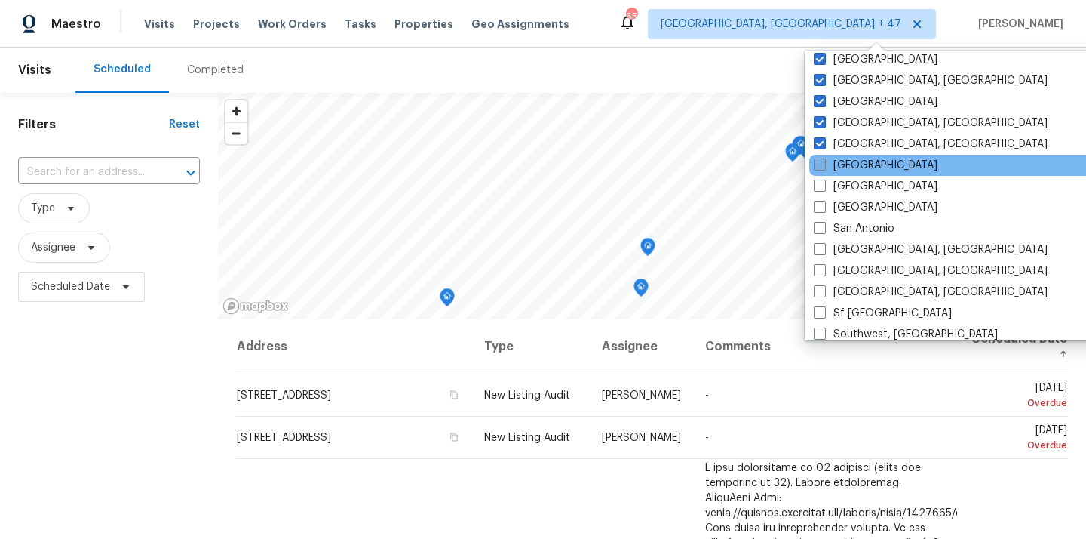
click at [854, 169] on label "Riverside" at bounding box center [876, 165] width 124 height 15
click at [824, 167] on input "Riverside" at bounding box center [819, 163] width 10 height 10
checkbox input "true"
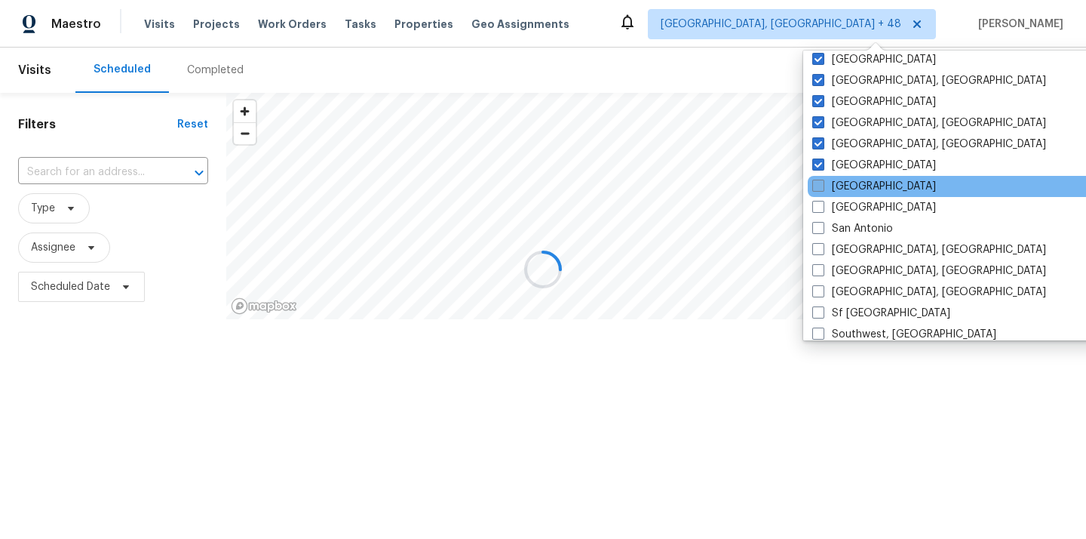
click at [854, 186] on label "Sacramento" at bounding box center [874, 186] width 124 height 15
click at [822, 186] on input "Sacramento" at bounding box center [817, 184] width 10 height 10
checkbox input "true"
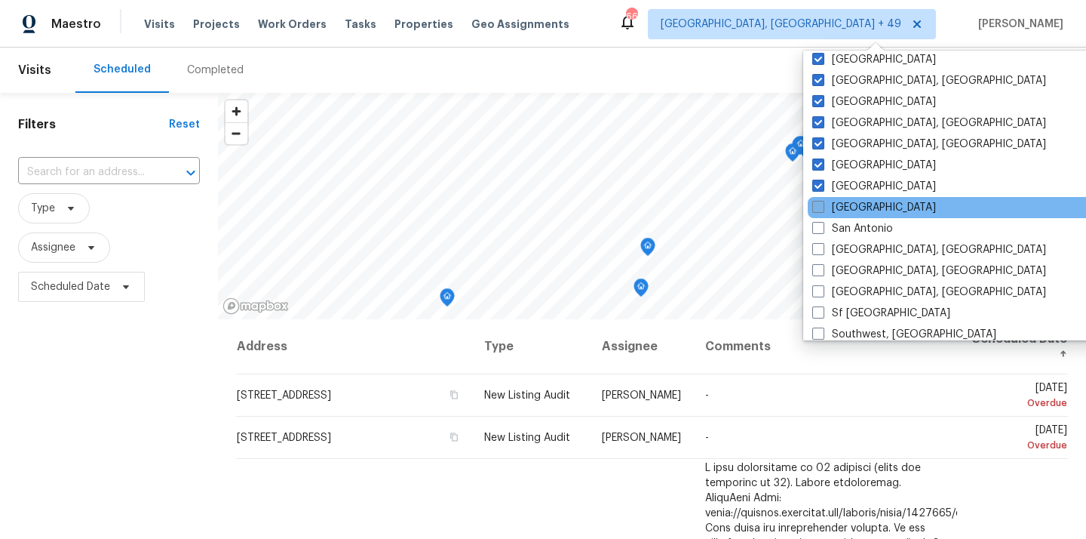
click at [855, 207] on label "Salt Lake City" at bounding box center [874, 207] width 124 height 15
click at [822, 207] on input "Salt Lake City" at bounding box center [817, 205] width 10 height 10
checkbox input "true"
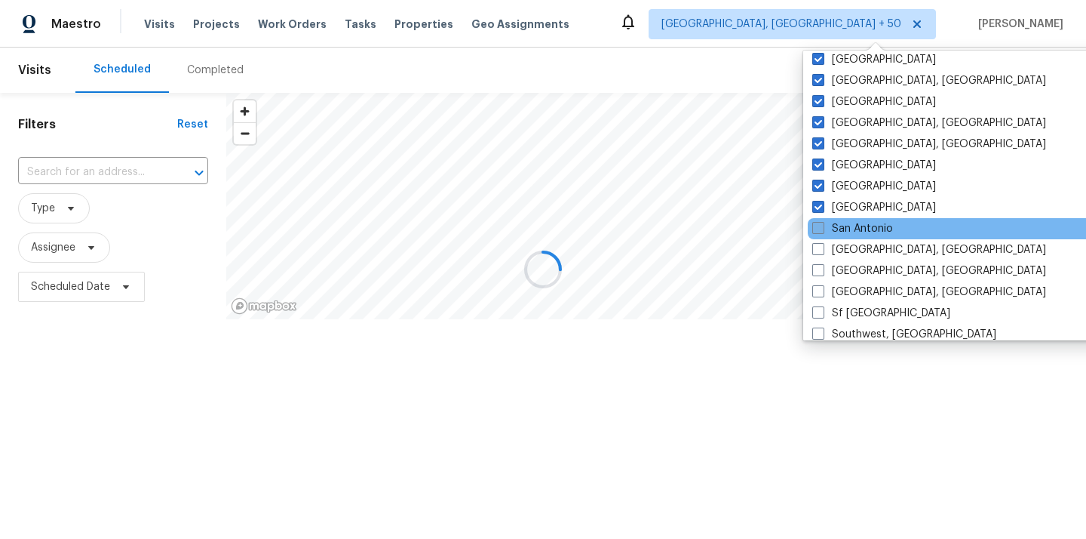
click at [854, 226] on label "San Antonio" at bounding box center [852, 228] width 81 height 15
click at [822, 226] on input "San Antonio" at bounding box center [817, 226] width 10 height 10
checkbox input "true"
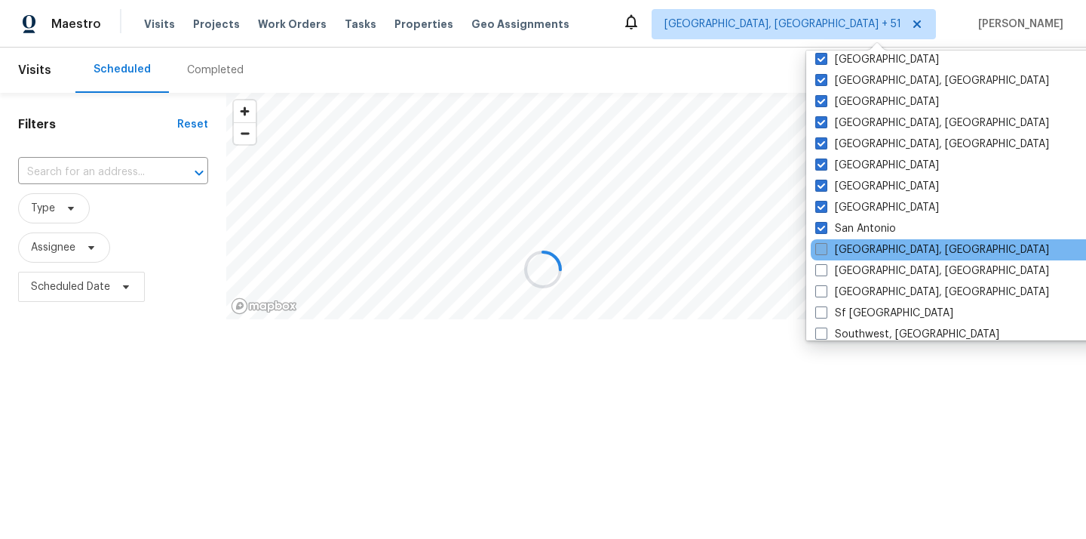
click at [853, 251] on label "San Diego, CA" at bounding box center [932, 249] width 234 height 15
click at [825, 251] on input "San Diego, CA" at bounding box center [820, 247] width 10 height 10
checkbox input "true"
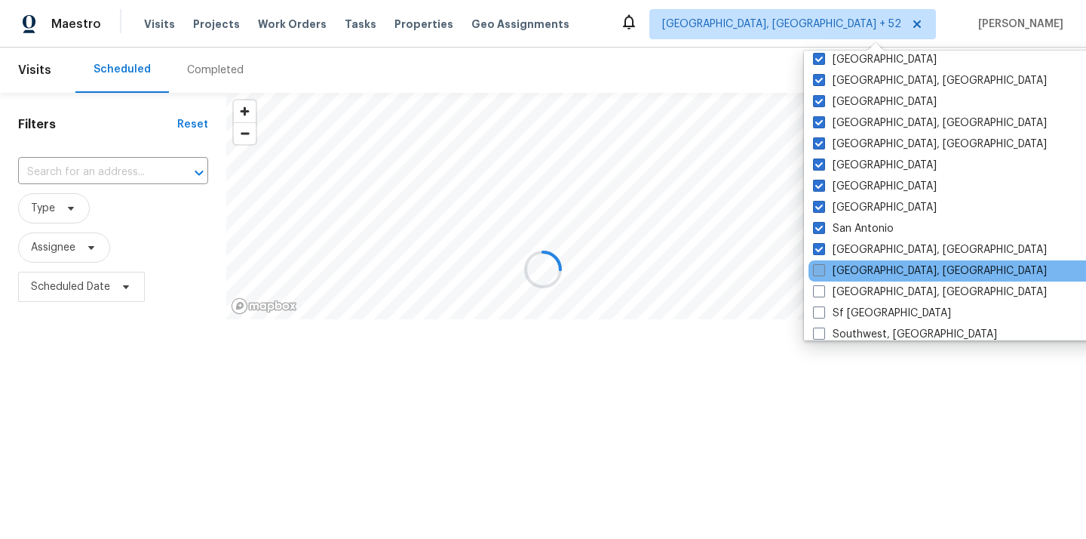
click at [852, 269] on label "Savannah, GA" at bounding box center [930, 270] width 234 height 15
click at [823, 269] on input "Savannah, GA" at bounding box center [818, 268] width 10 height 10
checkbox input "true"
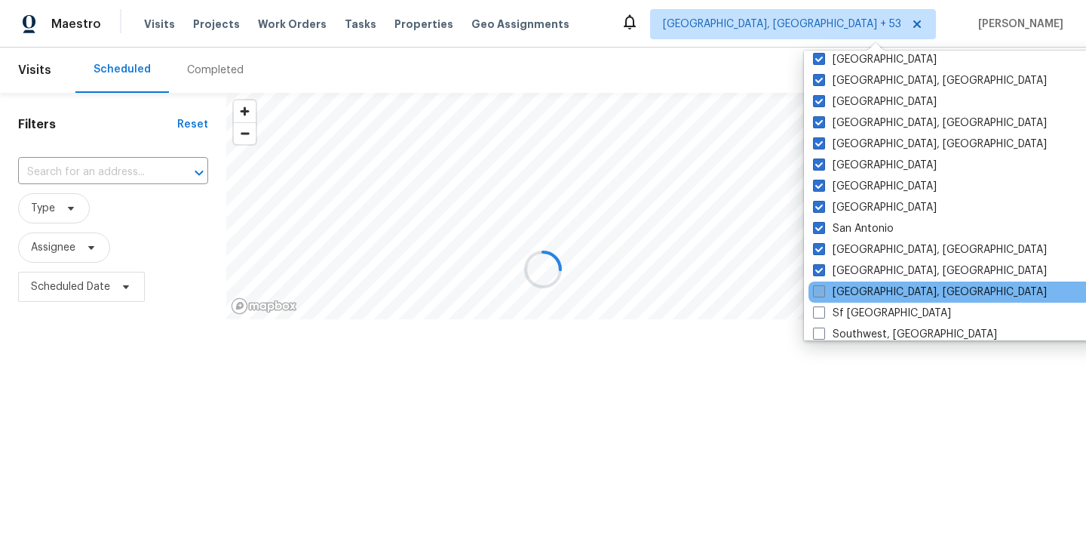
click at [849, 290] on label "Seattle, WA" at bounding box center [930, 291] width 234 height 15
click at [823, 290] on input "Seattle, WA" at bounding box center [818, 289] width 10 height 10
checkbox input "true"
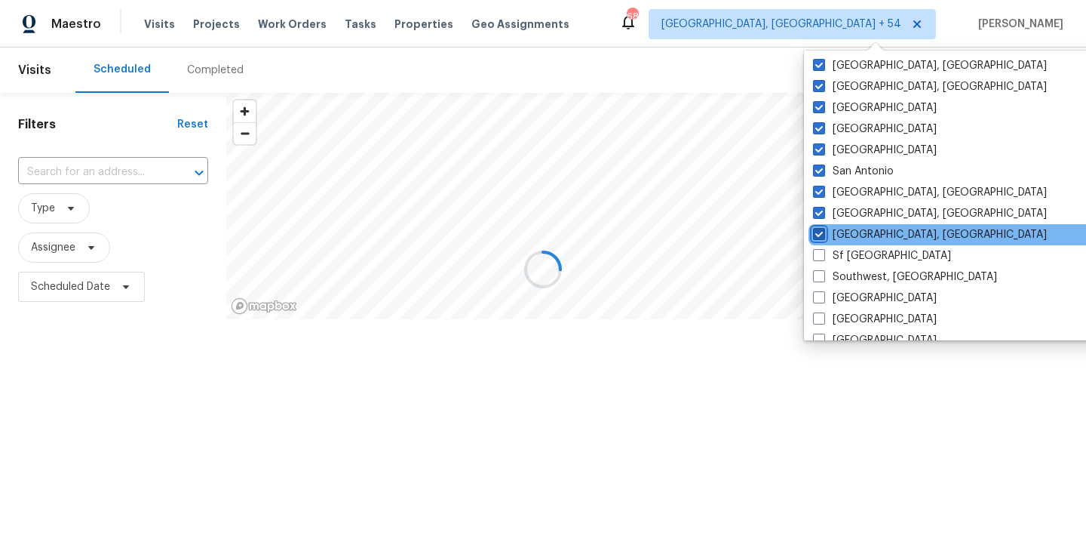
scroll to position [991, 0]
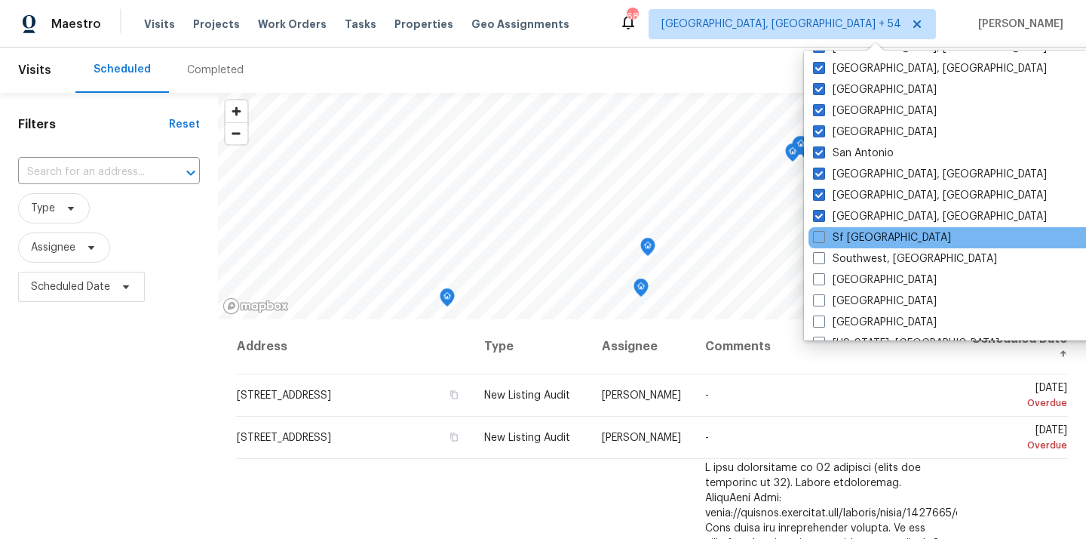
click at [852, 246] on div "Sf Bay Area" at bounding box center [961, 237] width 304 height 21
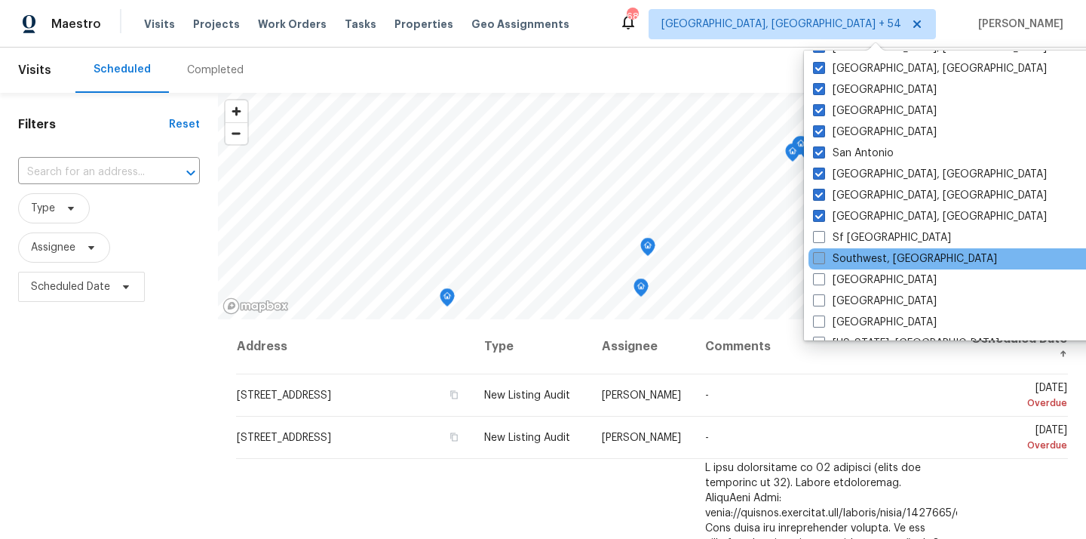
click at [852, 253] on label "Southwest, FL" at bounding box center [905, 258] width 184 height 15
click at [823, 253] on input "Southwest, FL" at bounding box center [818, 256] width 10 height 10
checkbox input "true"
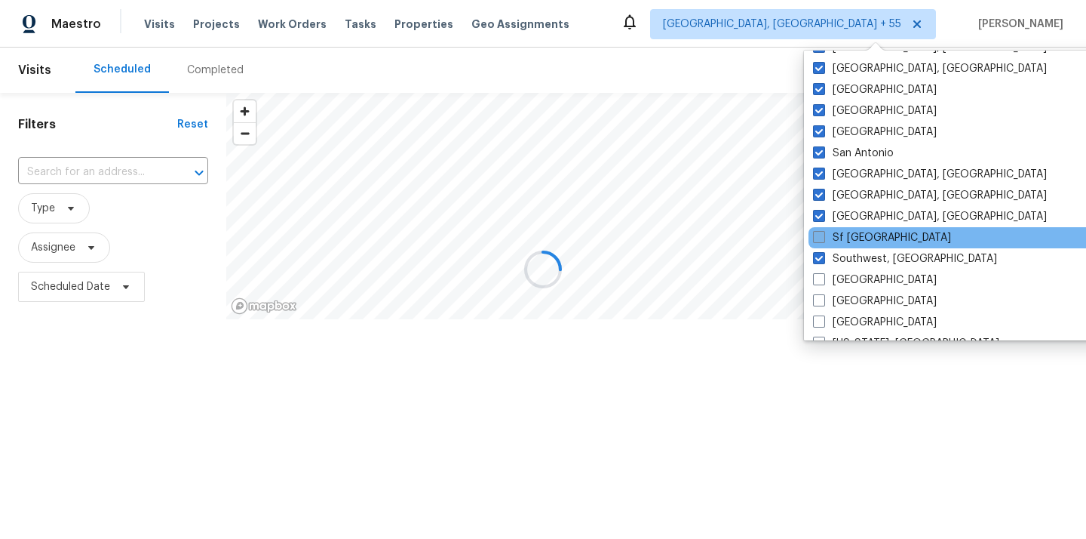
click at [852, 232] on label "Sf Bay Area" at bounding box center [882, 237] width 138 height 15
click at [823, 232] on input "Sf Bay Area" at bounding box center [818, 235] width 10 height 10
checkbox input "true"
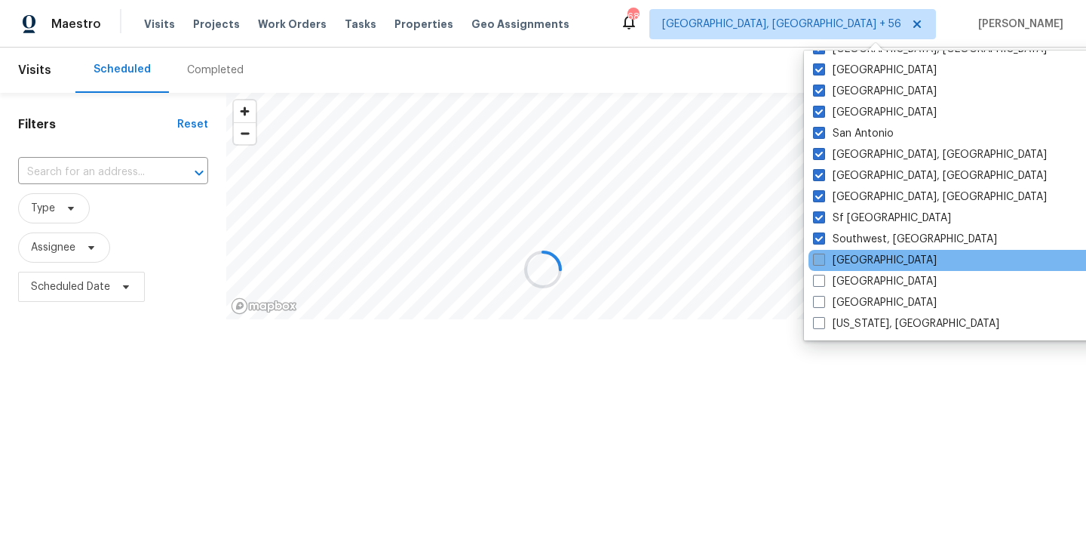
click at [849, 253] on label "St Louis" at bounding box center [875, 260] width 124 height 15
click at [823, 253] on input "St Louis" at bounding box center [818, 258] width 10 height 10
checkbox input "true"
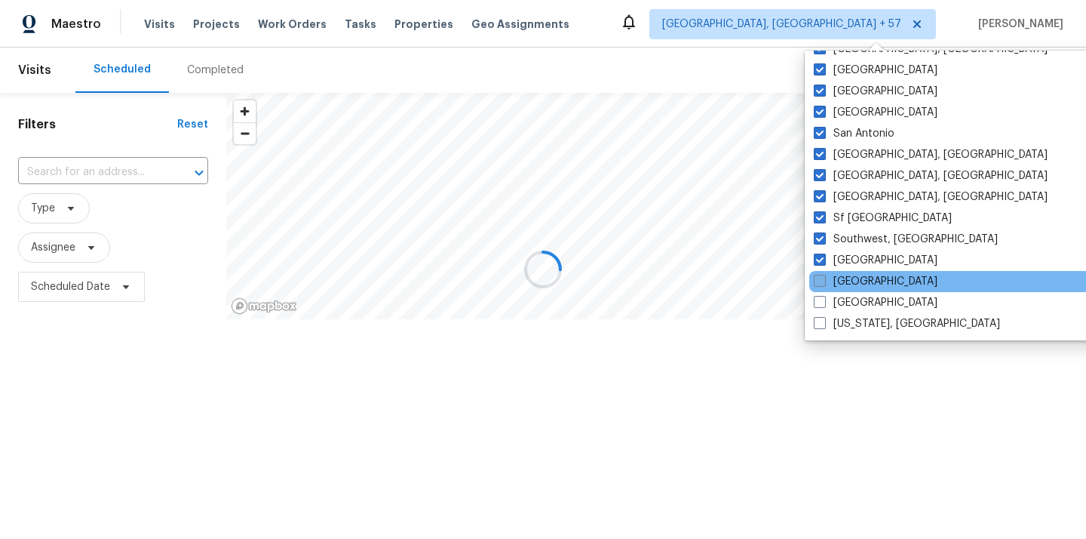
click at [851, 284] on label "Tampa" at bounding box center [876, 281] width 124 height 15
click at [824, 284] on input "Tampa" at bounding box center [819, 279] width 10 height 10
checkbox input "true"
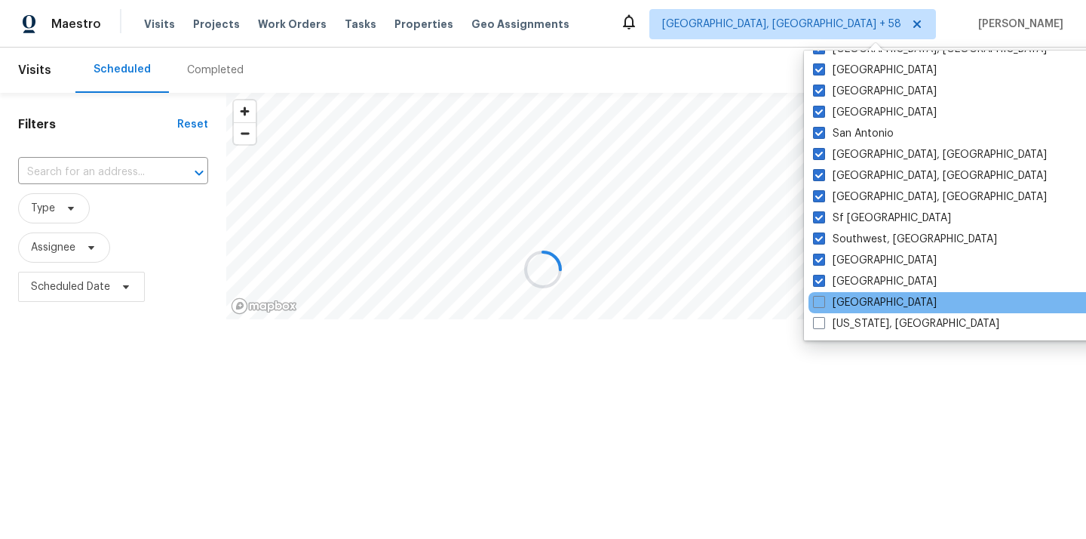
click at [853, 310] on div "Tucson" at bounding box center [961, 302] width 304 height 21
click at [850, 305] on label "Tucson" at bounding box center [875, 302] width 124 height 15
click at [823, 305] on input "Tucson" at bounding box center [818, 300] width 10 height 10
checkbox input "true"
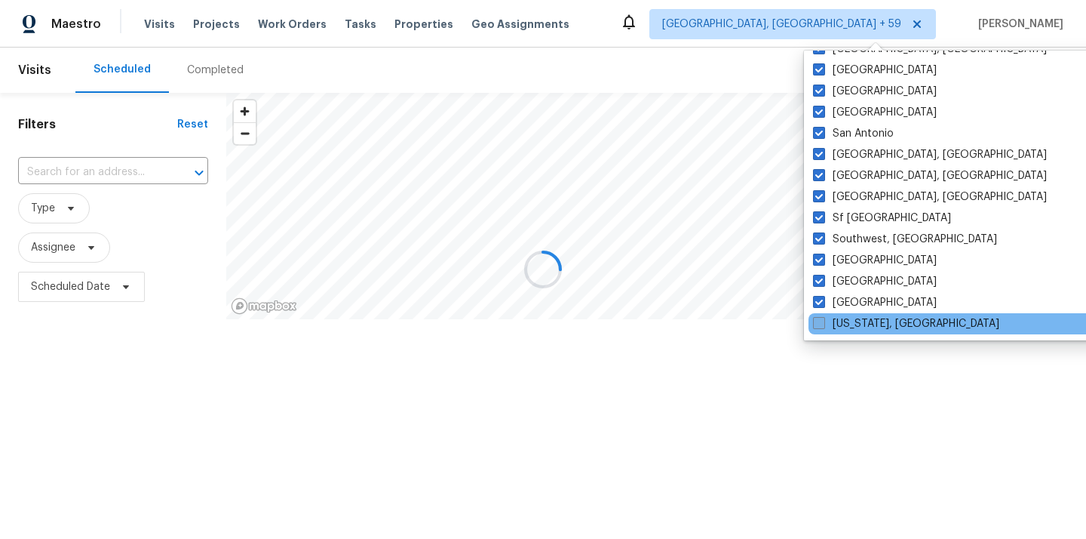
click at [851, 318] on label "Washington, DC" at bounding box center [906, 323] width 186 height 15
click at [823, 318] on input "Washington, DC" at bounding box center [818, 321] width 10 height 10
checkbox input "true"
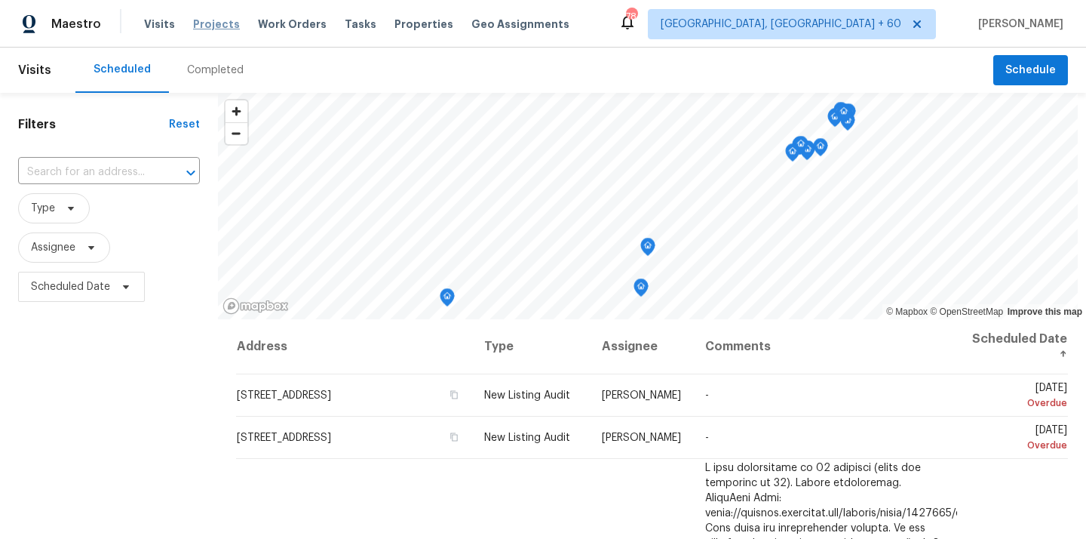
click at [202, 22] on span "Projects" at bounding box center [216, 24] width 47 height 15
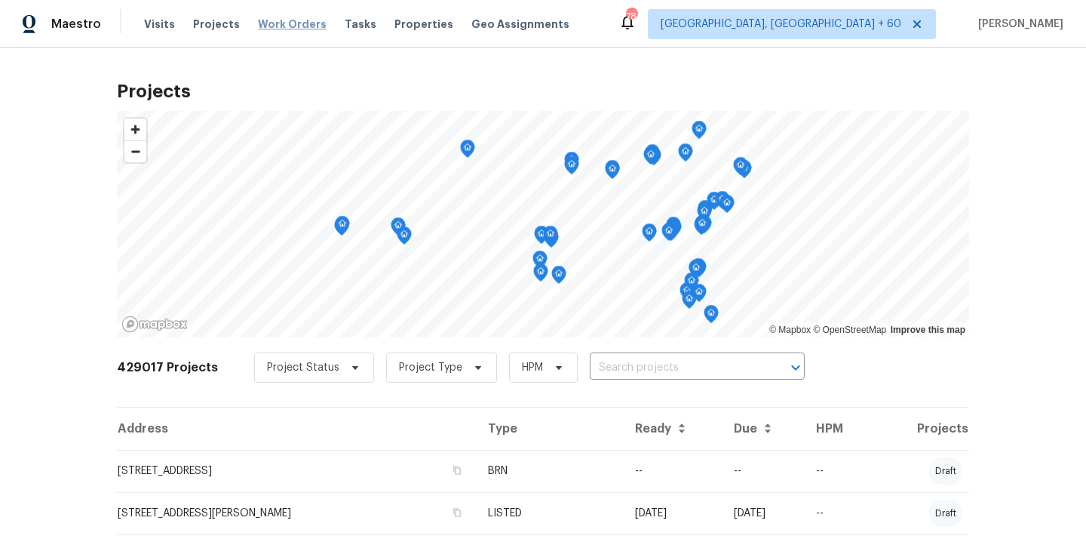
click at [277, 22] on span "Work Orders" at bounding box center [292, 24] width 69 height 15
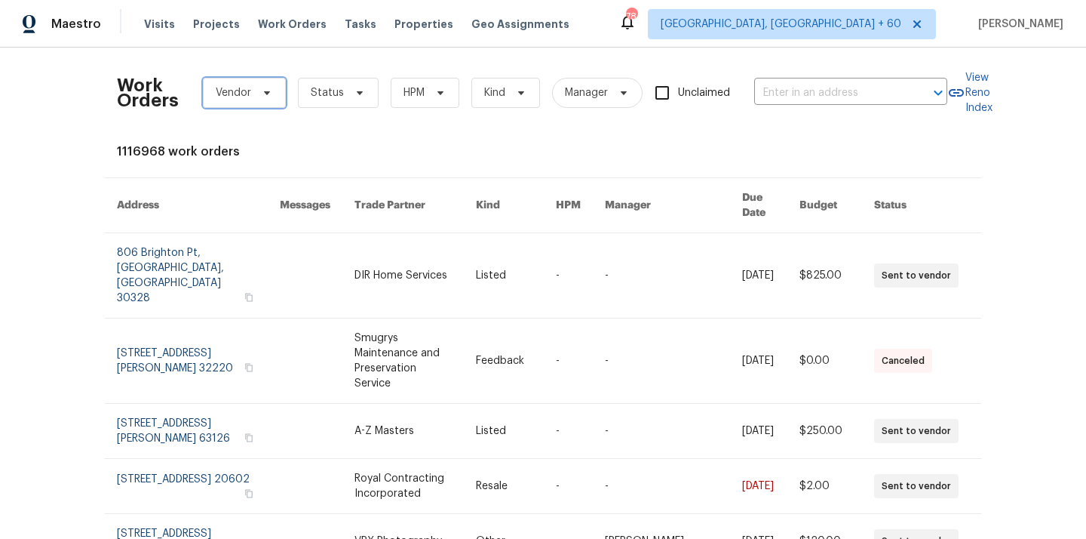
click at [256, 86] on span "Vendor" at bounding box center [244, 93] width 83 height 30
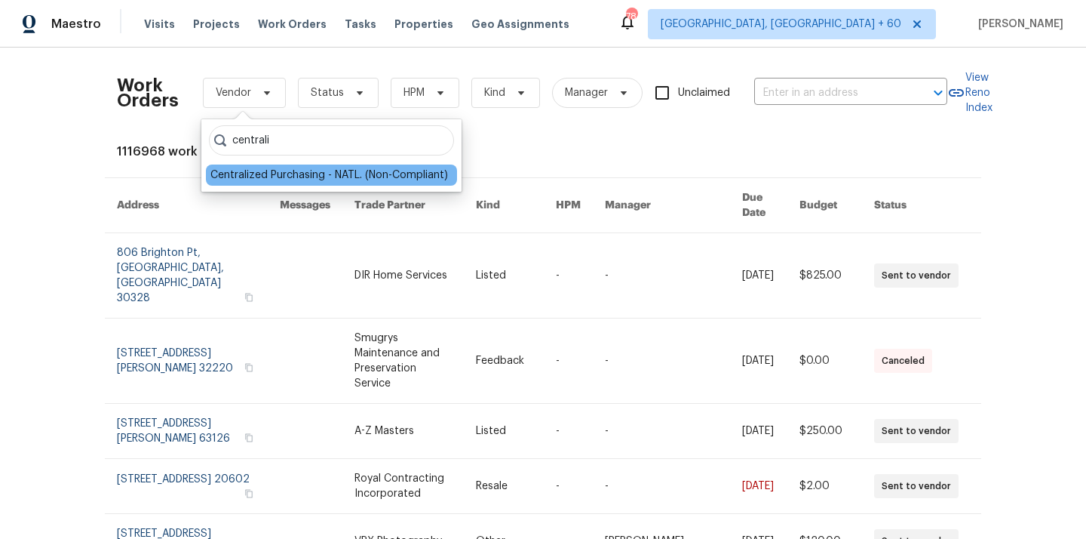
type input "centrali"
click at [274, 172] on div "Centralized Purchasing - NATL. (Non-Compliant)" at bounding box center [329, 174] width 238 height 15
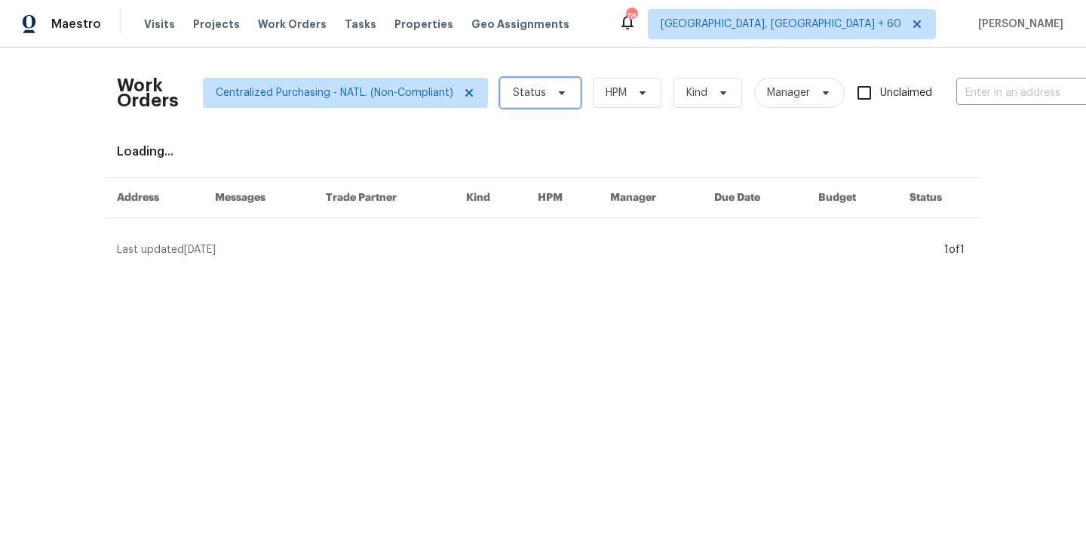
click at [518, 88] on span "Status" at bounding box center [529, 92] width 33 height 15
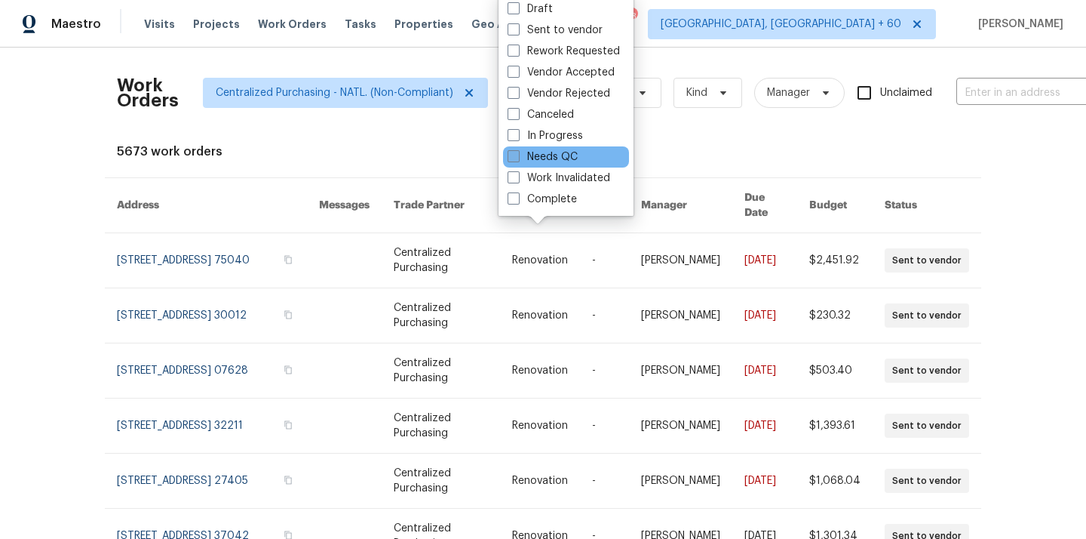
click at [540, 161] on label "Needs QC" at bounding box center [543, 156] width 70 height 15
click at [517, 159] on input "Needs QC" at bounding box center [513, 154] width 10 height 10
checkbox input "true"
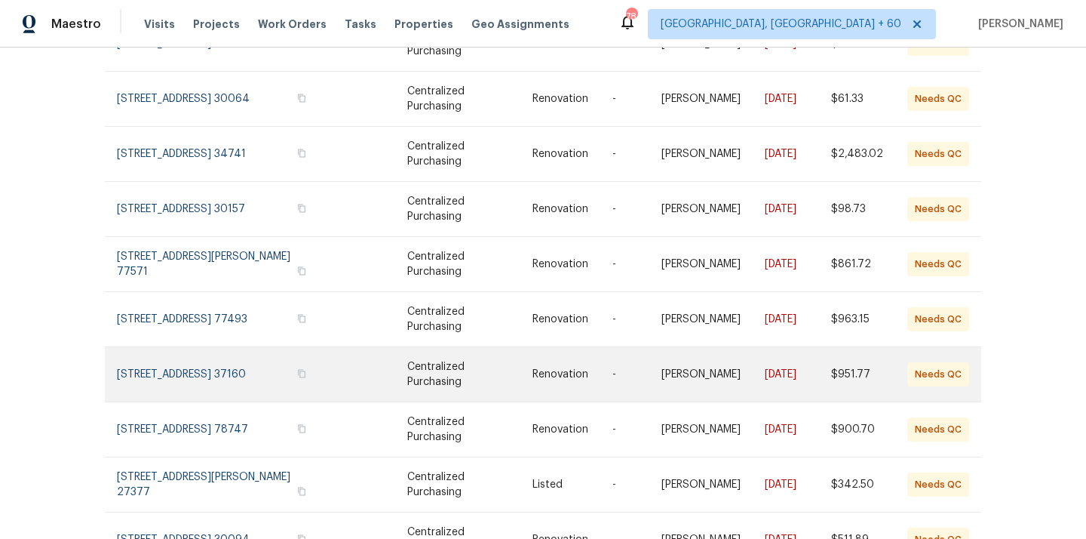
scroll to position [281, 0]
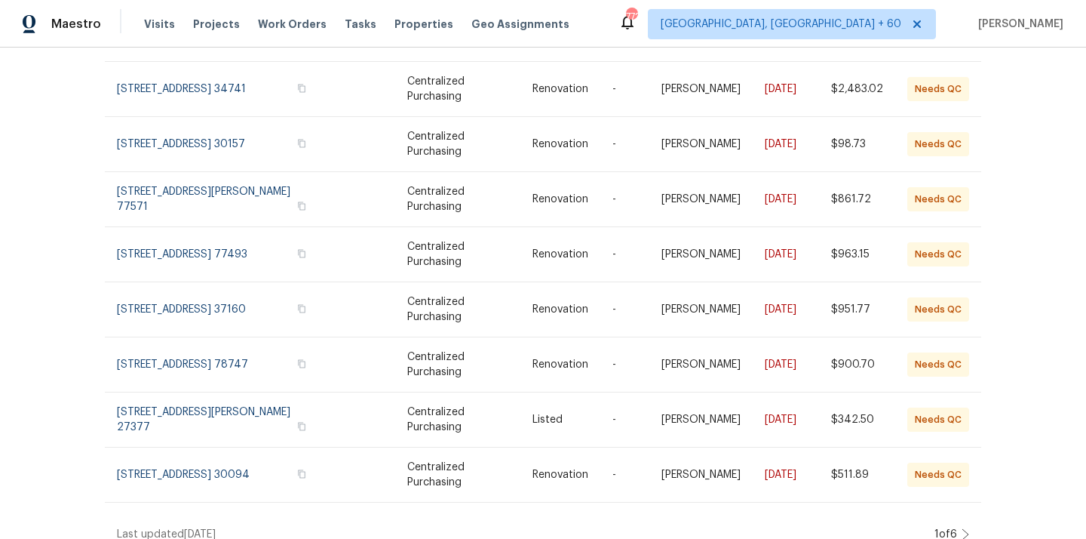
click at [963, 528] on icon at bounding box center [966, 534] width 8 height 12
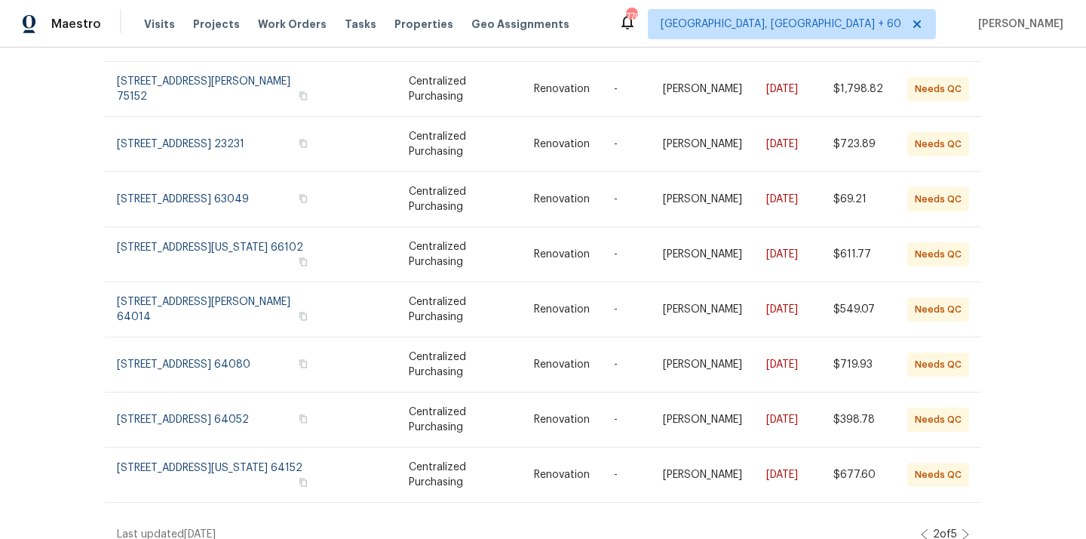
click at [963, 526] on div "2 of 5" at bounding box center [945, 533] width 48 height 15
click at [964, 528] on icon at bounding box center [966, 534] width 8 height 12
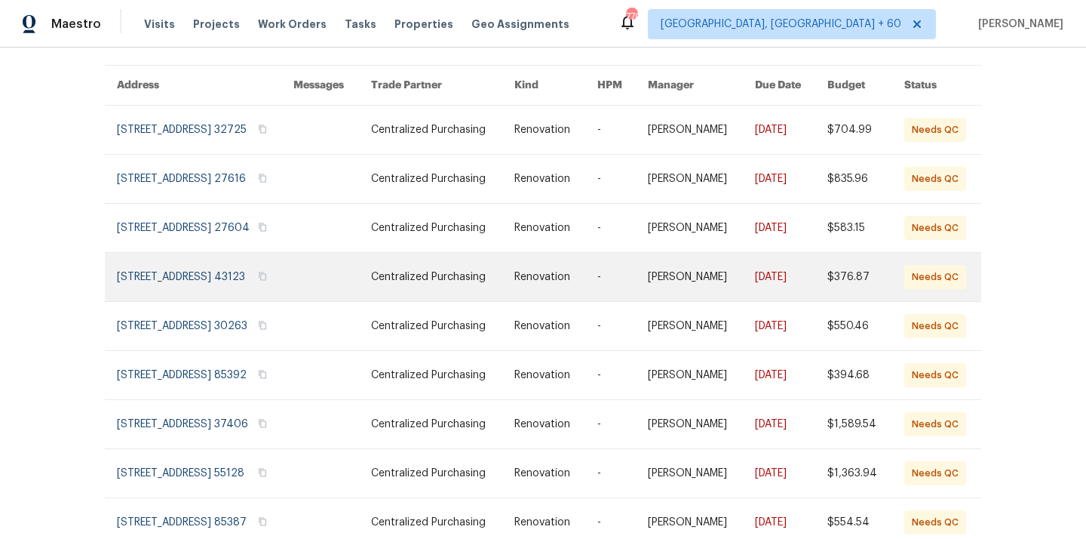
scroll to position [126, 0]
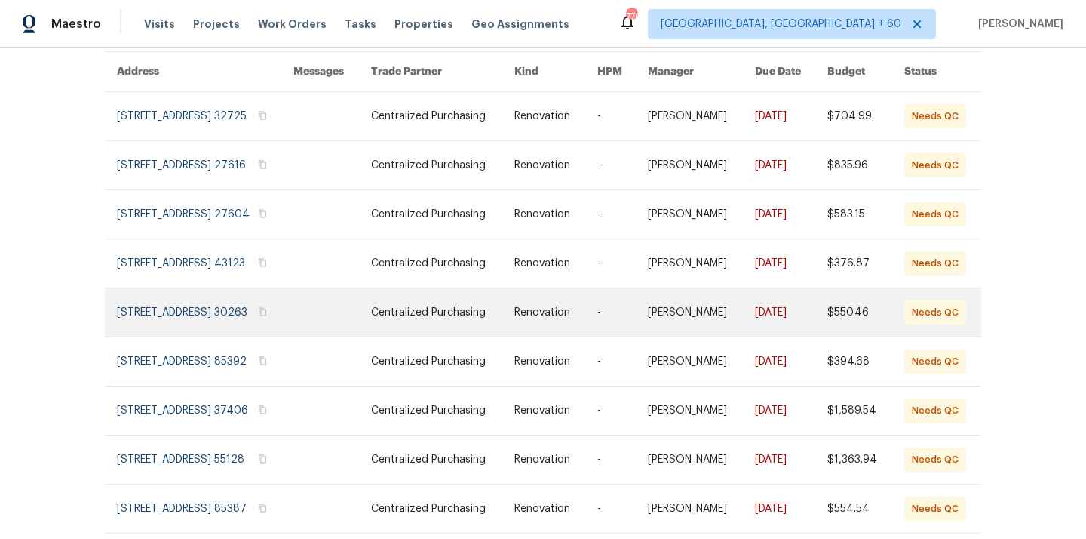
click at [194, 336] on link at bounding box center [205, 312] width 176 height 48
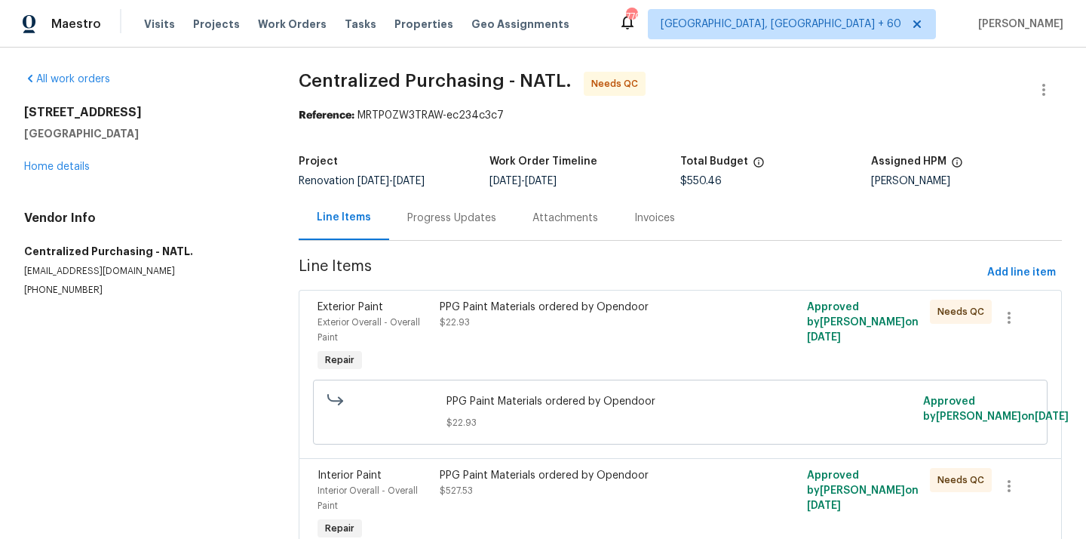
click at [585, 348] on div "PPG Paint Materials ordered by Opendoor $22.93" at bounding box center [588, 337] width 306 height 84
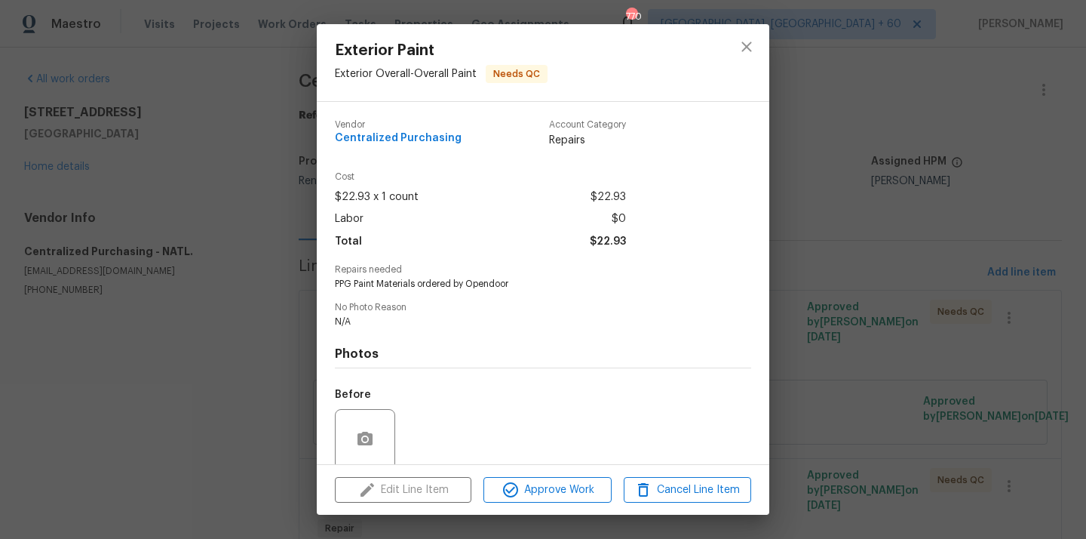
click at [551, 502] on div "Edit Line Item Approve Work Cancel Line Item" at bounding box center [543, 490] width 453 height 51
click at [551, 495] on span "Approve Work" at bounding box center [547, 489] width 118 height 19
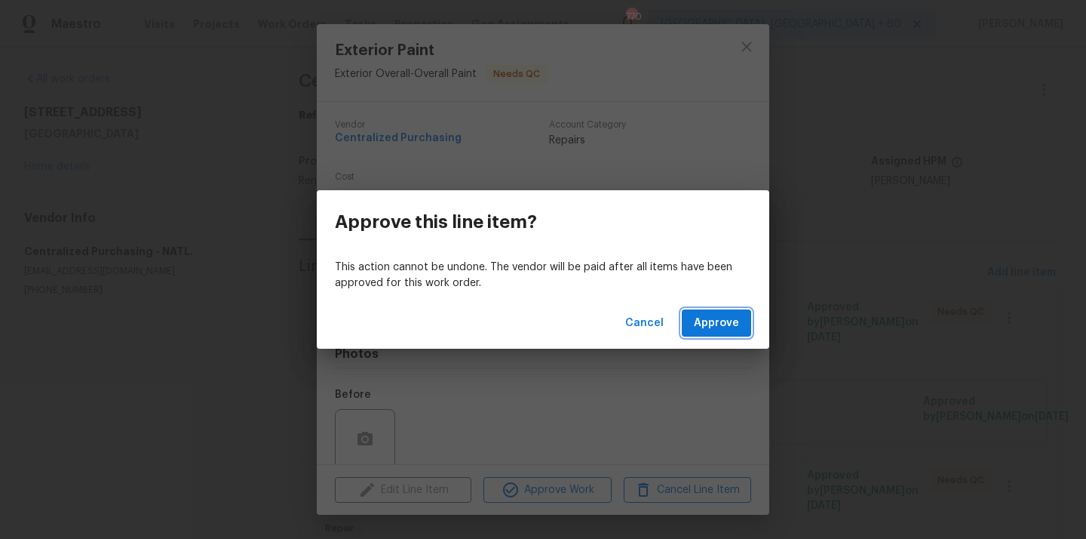
click at [722, 327] on span "Approve" at bounding box center [716, 323] width 45 height 19
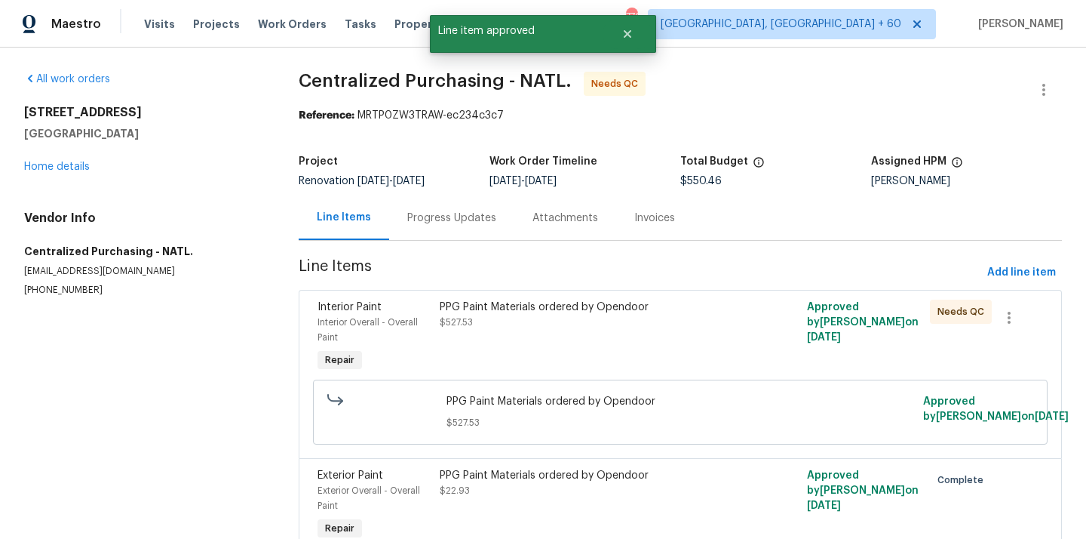
click at [643, 324] on div "PPG Paint Materials ordered by Opendoor $527.53" at bounding box center [588, 314] width 297 height 30
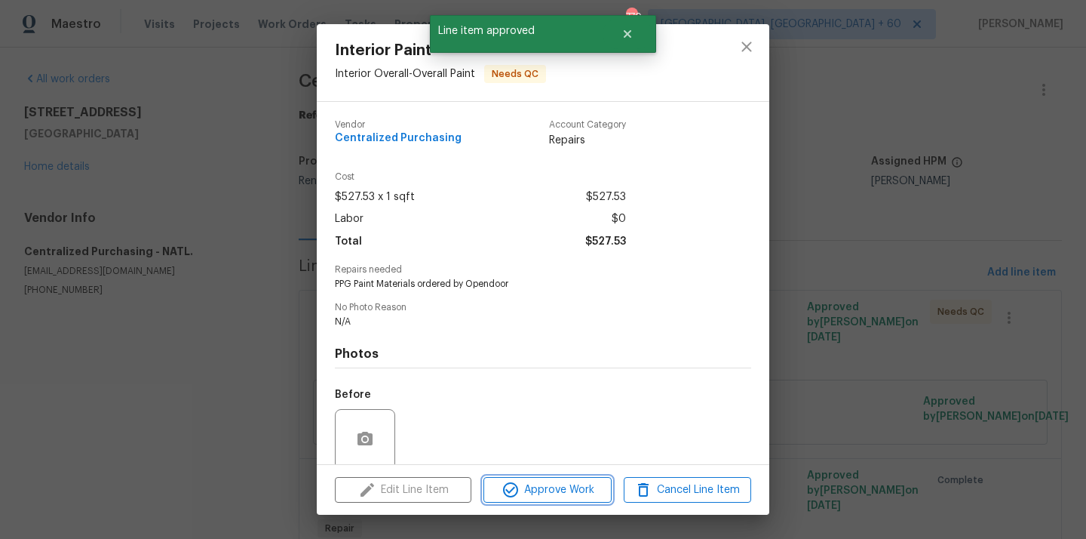
click at [584, 496] on span "Approve Work" at bounding box center [547, 489] width 118 height 19
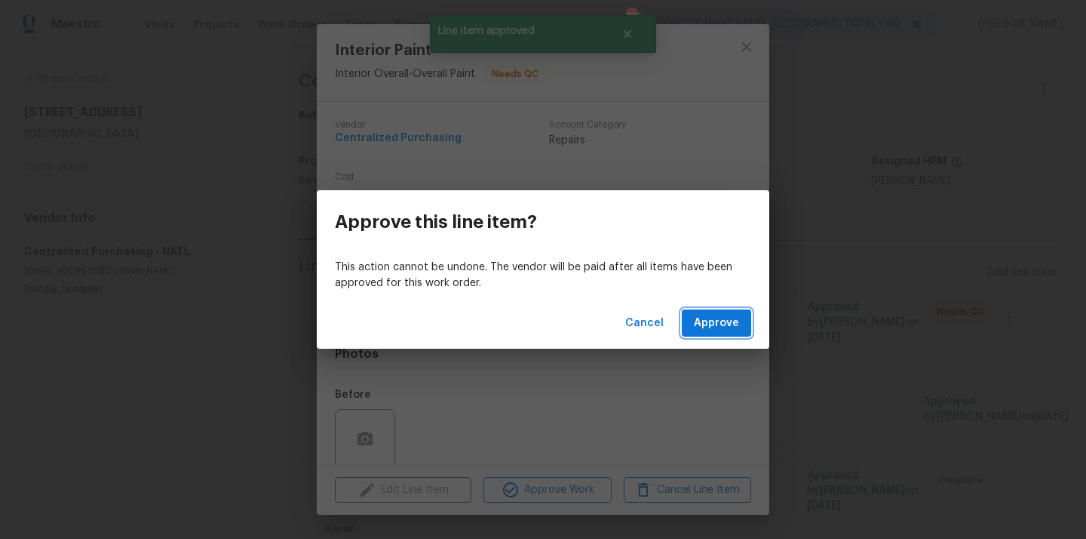
click at [726, 318] on span "Approve" at bounding box center [716, 323] width 45 height 19
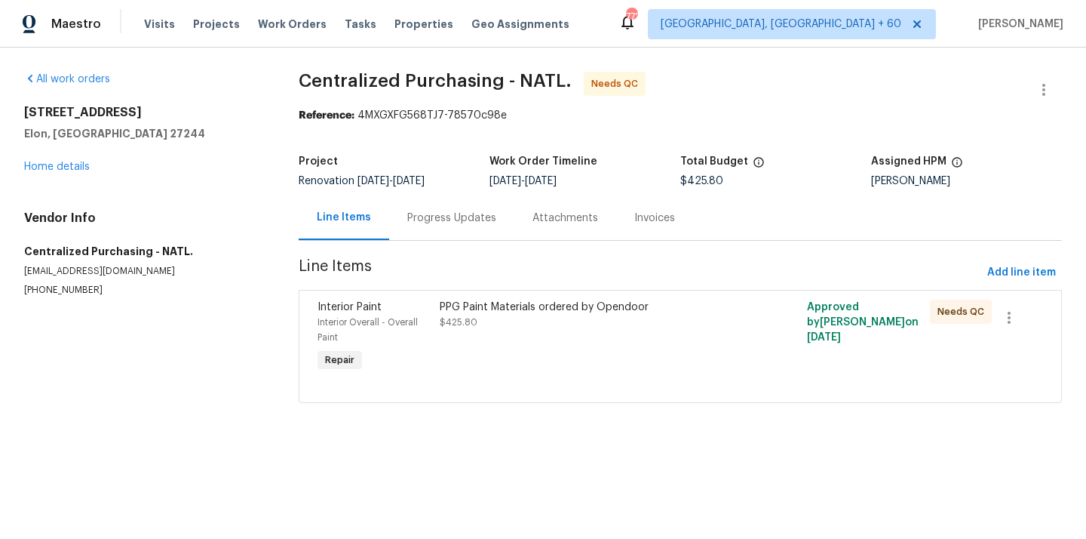
click at [554, 349] on div "PPG Paint Materials ordered by Opendoor $425.80" at bounding box center [588, 337] width 306 height 84
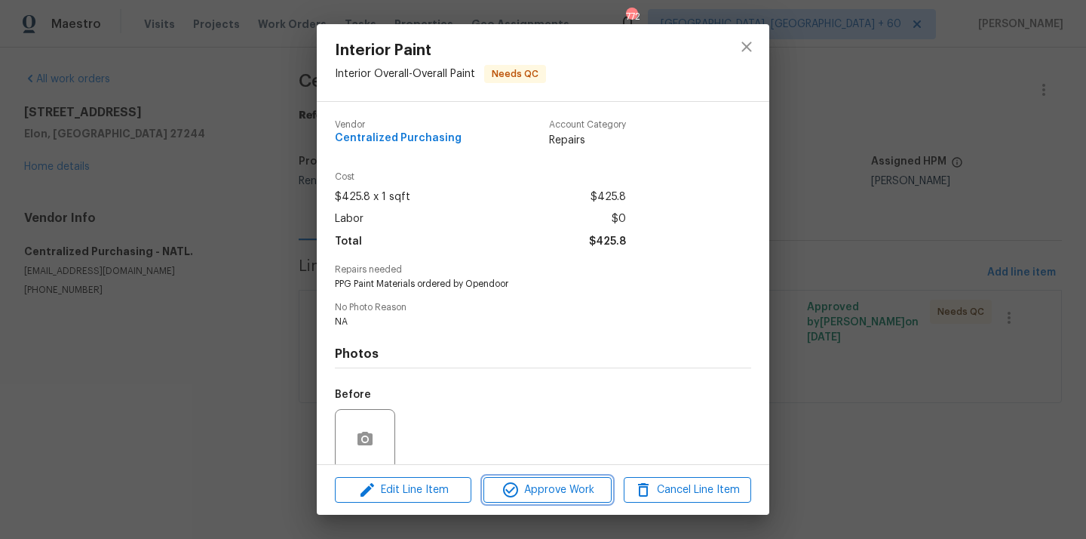
click at [550, 486] on span "Approve Work" at bounding box center [547, 489] width 118 height 19
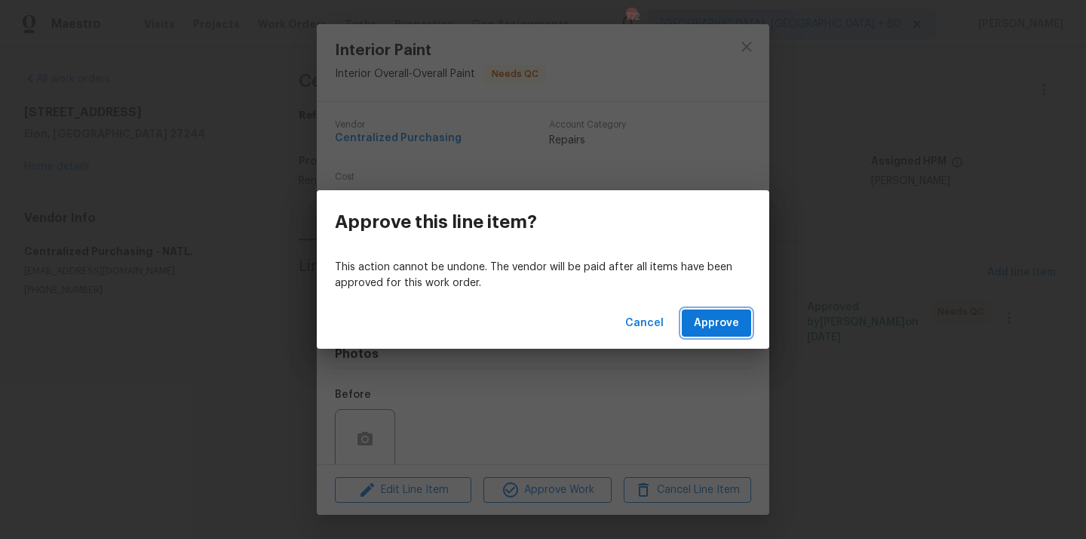
click at [697, 327] on span "Approve" at bounding box center [716, 323] width 45 height 19
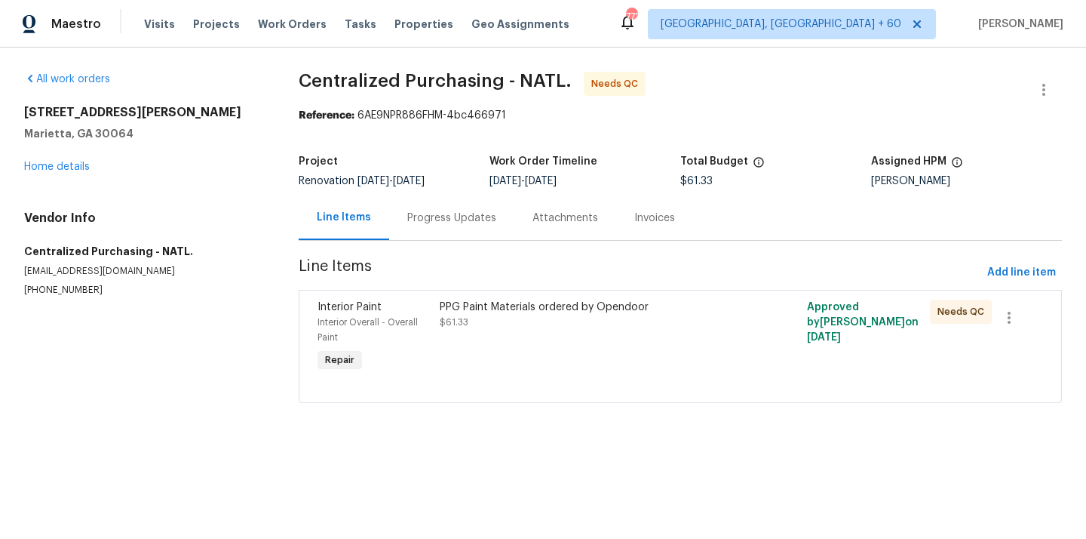
click at [547, 335] on div "PPG Paint Materials ordered by Opendoor $61.33" at bounding box center [588, 337] width 306 height 84
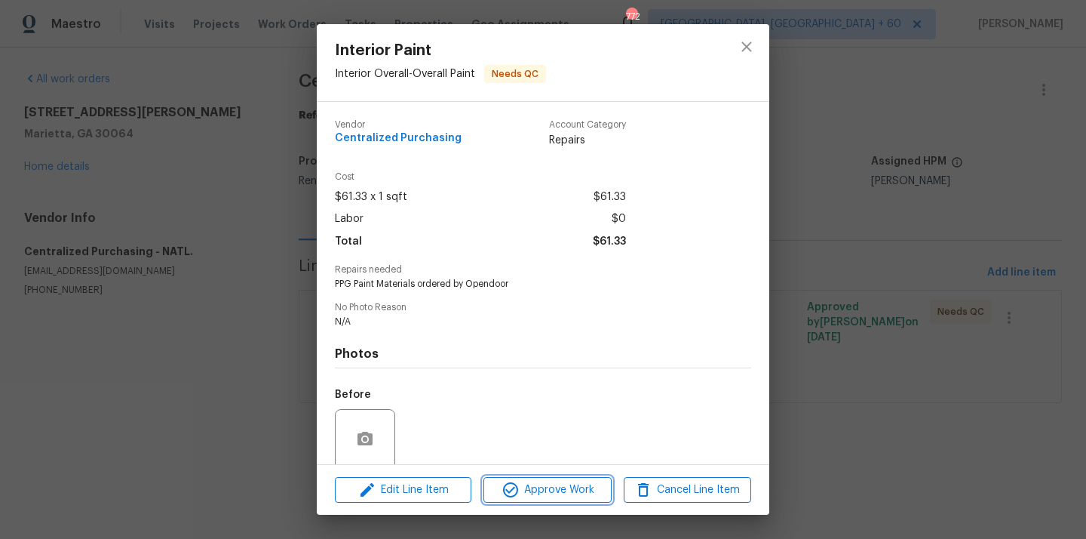
click at [554, 480] on span "Approve Work" at bounding box center [547, 489] width 118 height 19
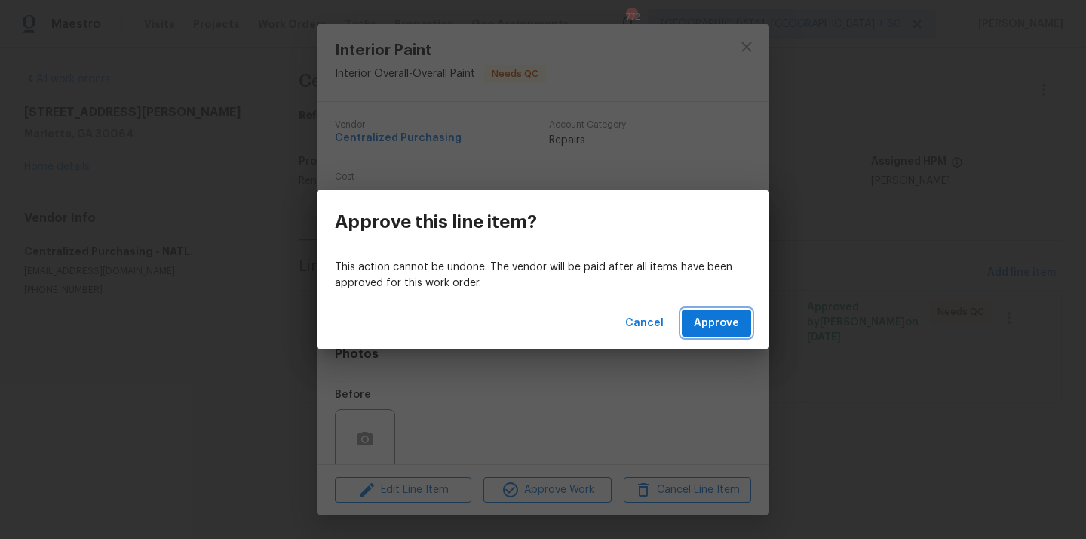
click at [723, 328] on span "Approve" at bounding box center [716, 323] width 45 height 19
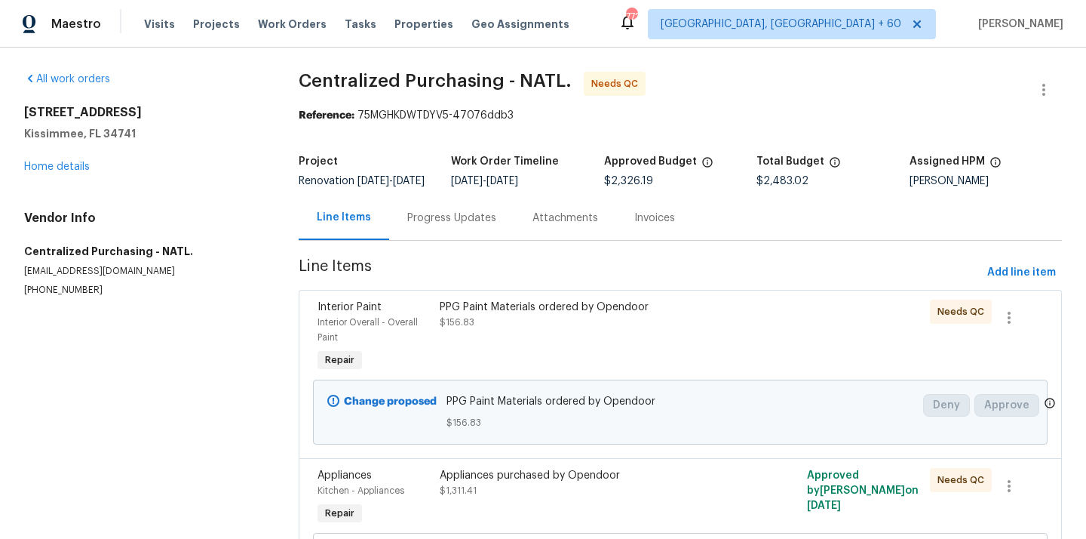
click at [544, 346] on div "PPG Paint Materials ordered by Opendoor $156.83" at bounding box center [588, 337] width 306 height 84
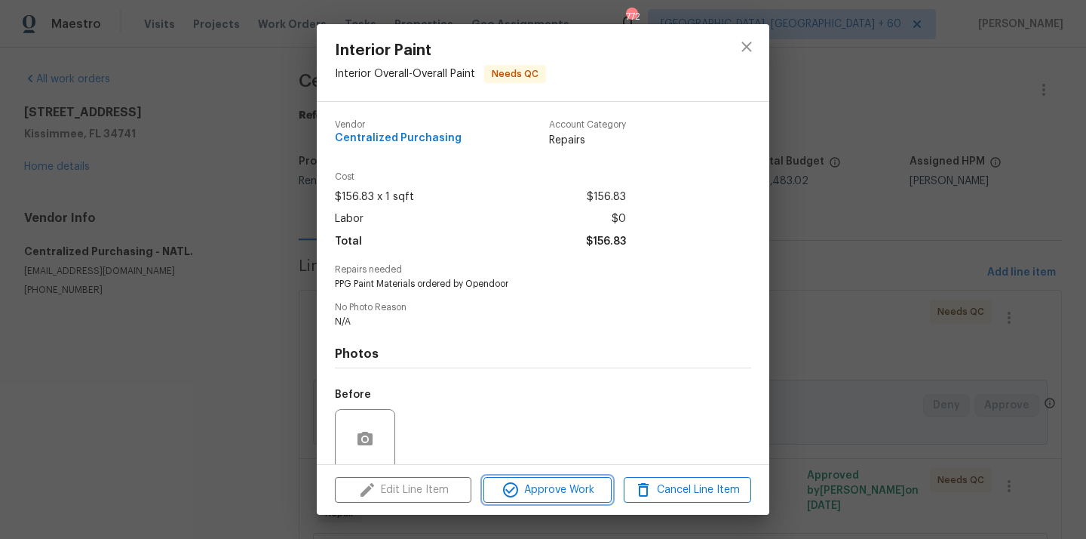
click at [533, 496] on span "Approve Work" at bounding box center [547, 489] width 118 height 19
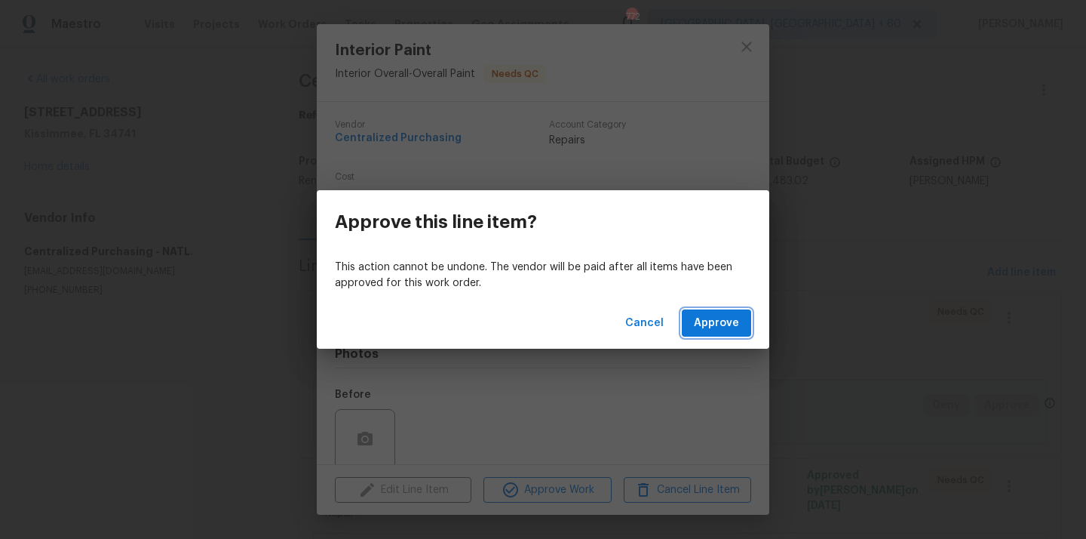
click at [714, 336] on button "Approve" at bounding box center [716, 323] width 69 height 28
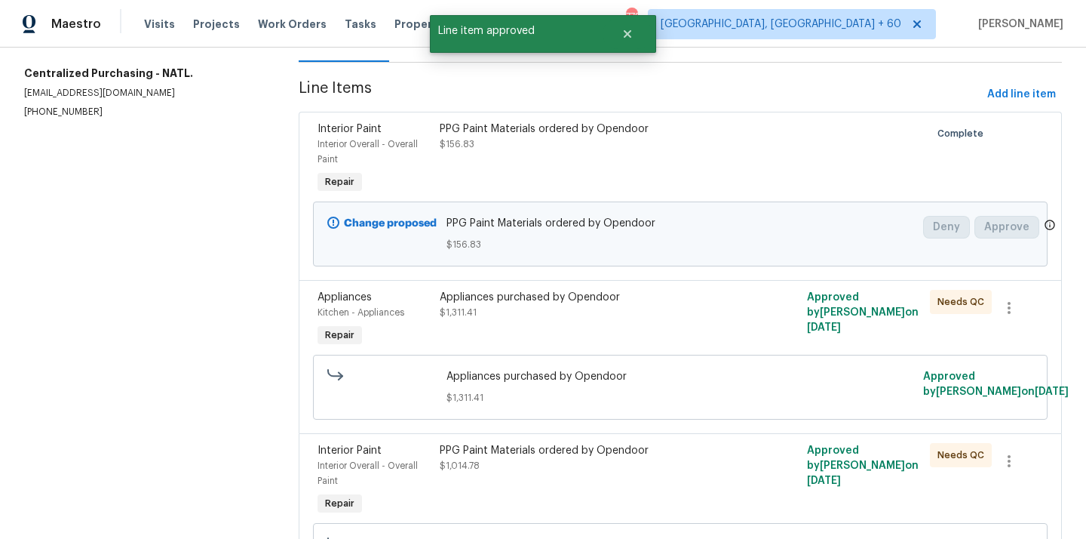
scroll to position [191, 0]
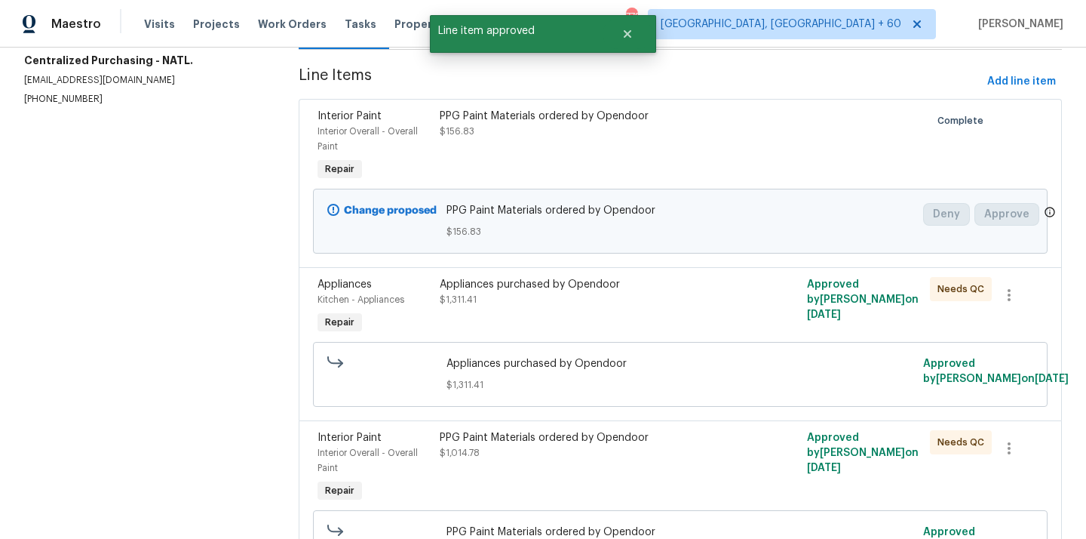
click at [576, 333] on div "Appliances purchased by Opendoor $1,311.41" at bounding box center [588, 306] width 306 height 69
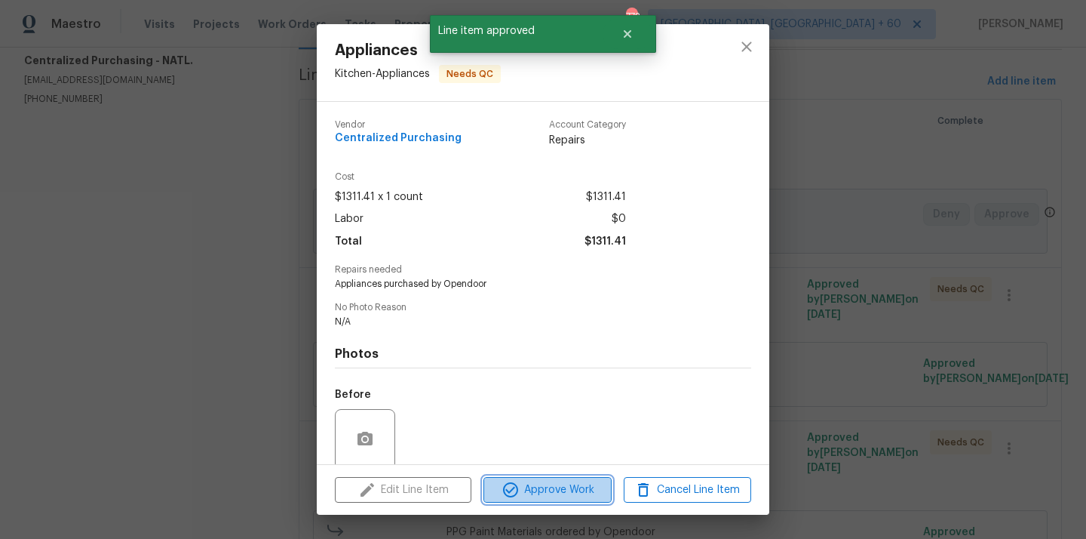
click at [557, 486] on span "Approve Work" at bounding box center [547, 489] width 118 height 19
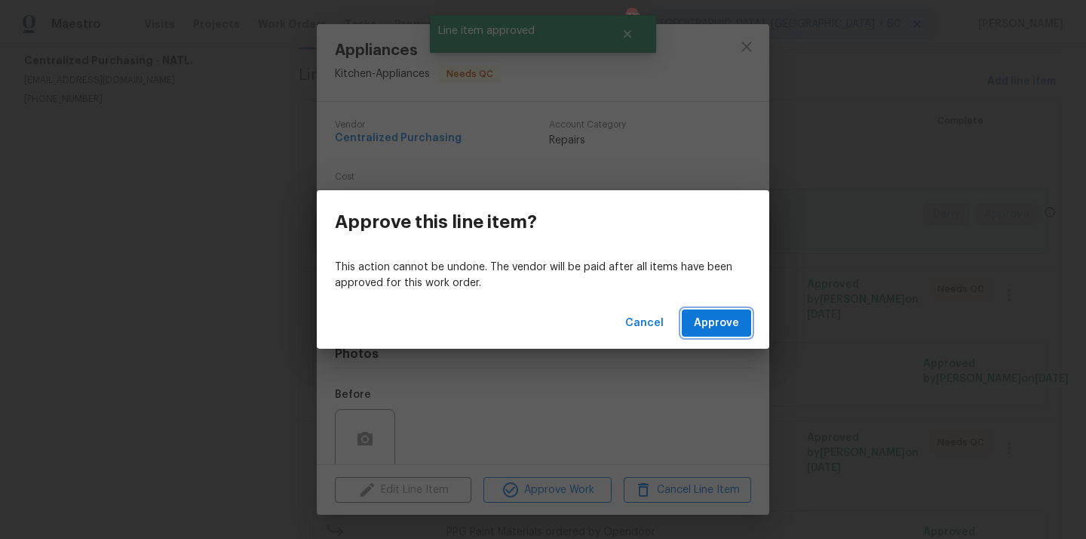
click at [712, 327] on span "Approve" at bounding box center [716, 323] width 45 height 19
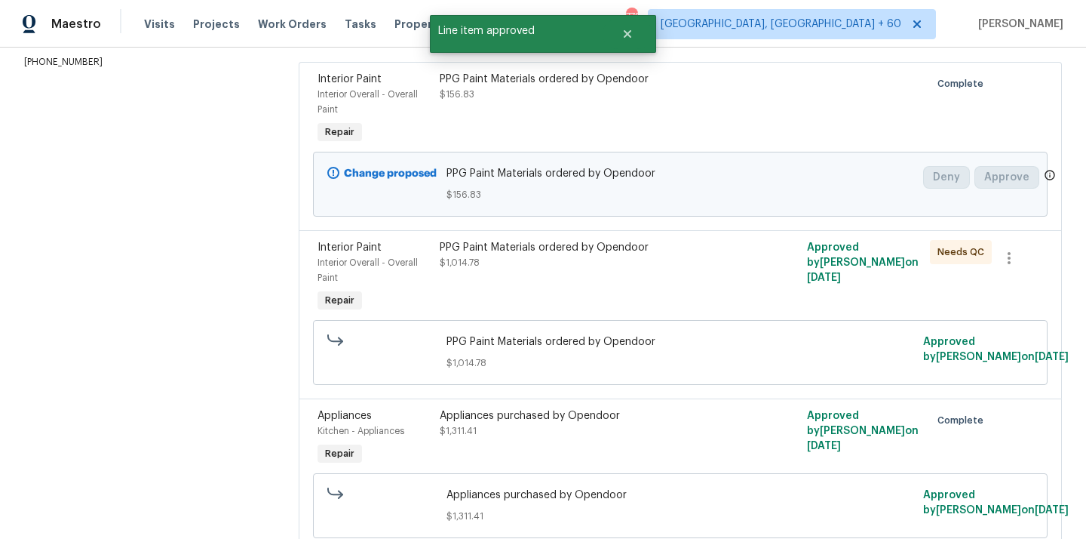
scroll to position [250, 0]
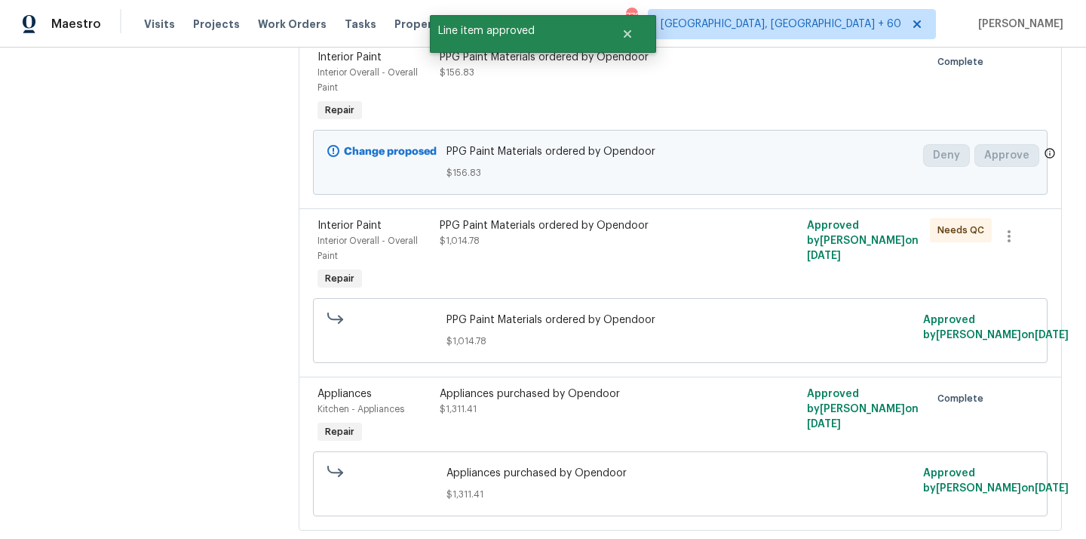
click at [563, 276] on div "PPG Paint Materials ordered by Opendoor $1,014.78" at bounding box center [588, 255] width 306 height 84
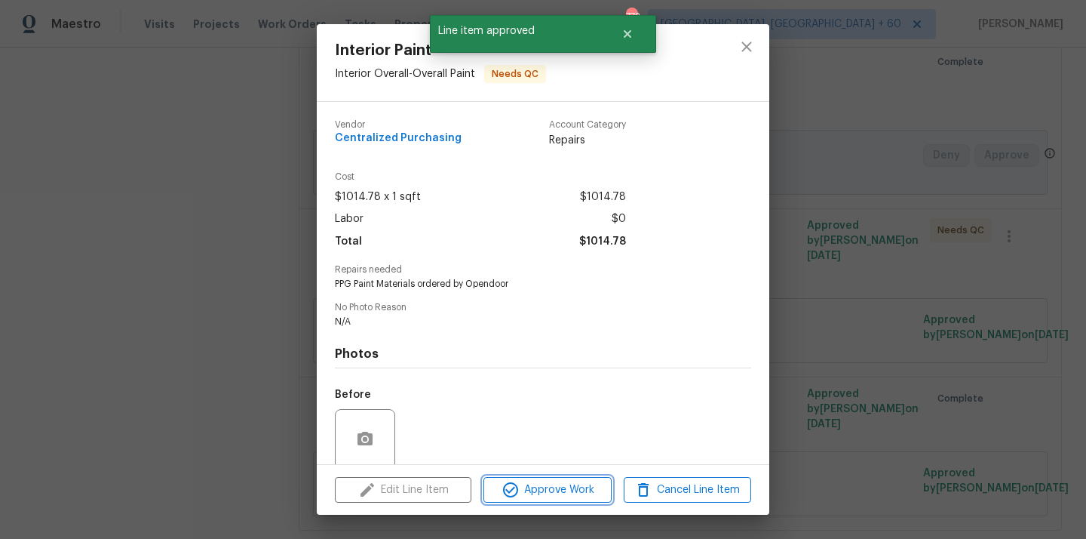
click at [523, 485] on span "Approve Work" at bounding box center [547, 489] width 118 height 19
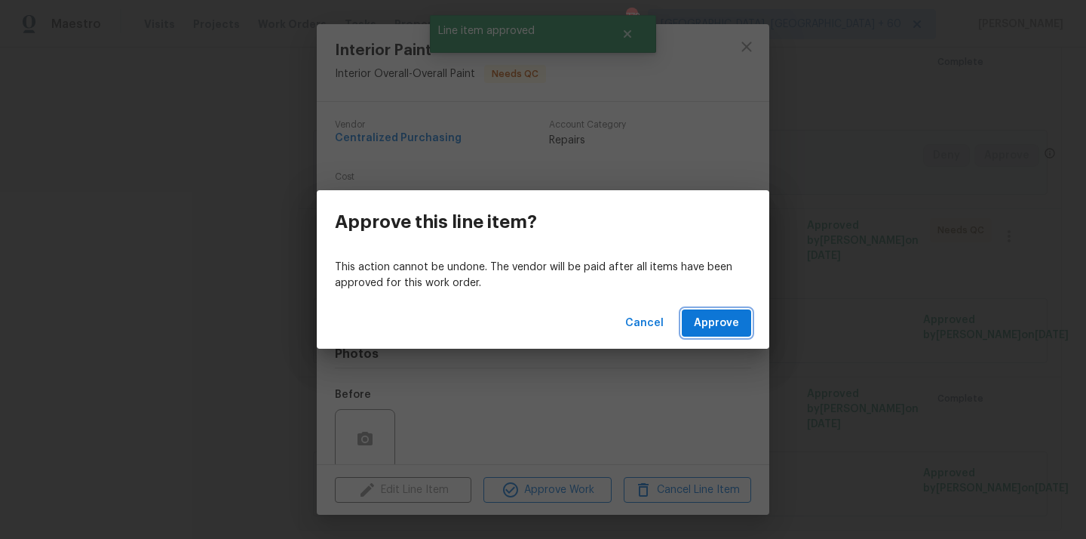
click at [704, 321] on span "Approve" at bounding box center [716, 323] width 45 height 19
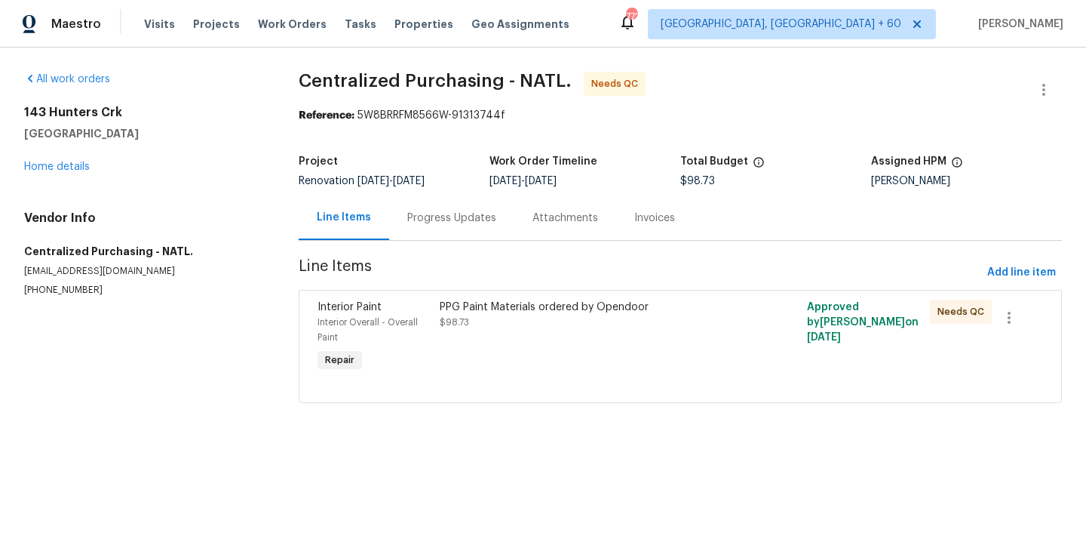
click at [572, 344] on div "PPG Paint Materials ordered by Opendoor $98.73" at bounding box center [588, 337] width 306 height 84
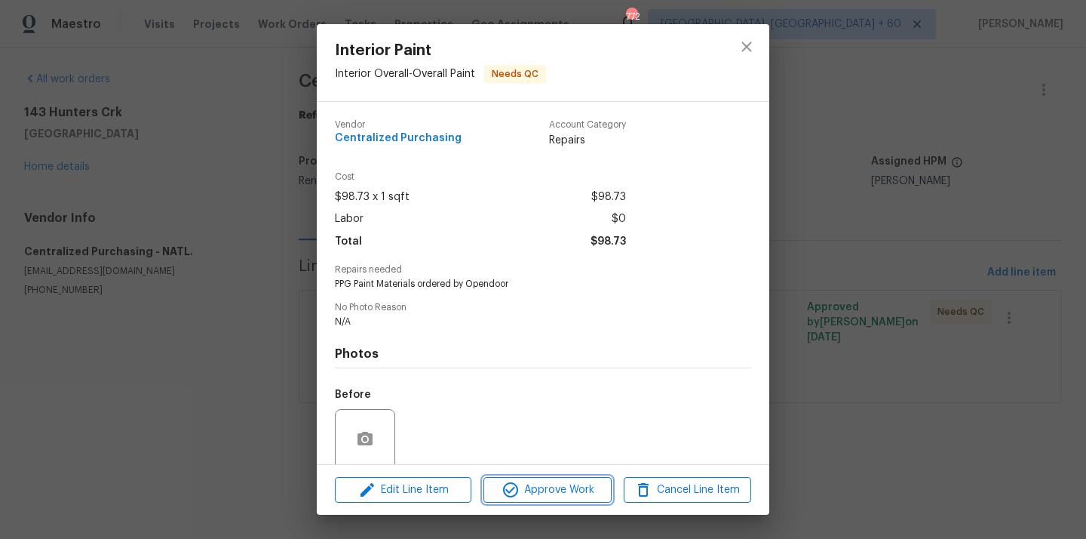
click at [530, 477] on button "Approve Work" at bounding box center [546, 490] width 127 height 26
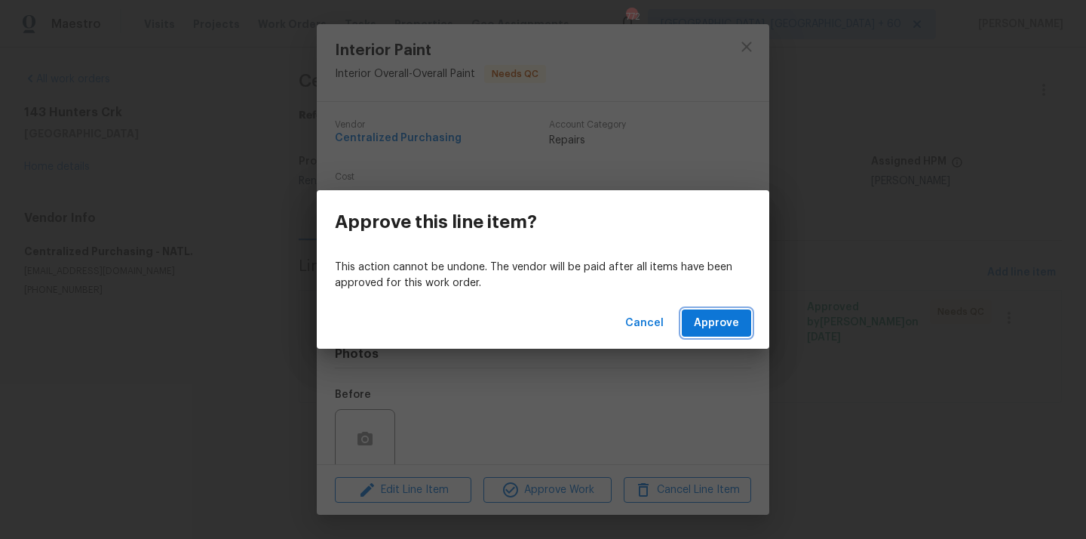
click at [698, 316] on span "Approve" at bounding box center [716, 323] width 45 height 19
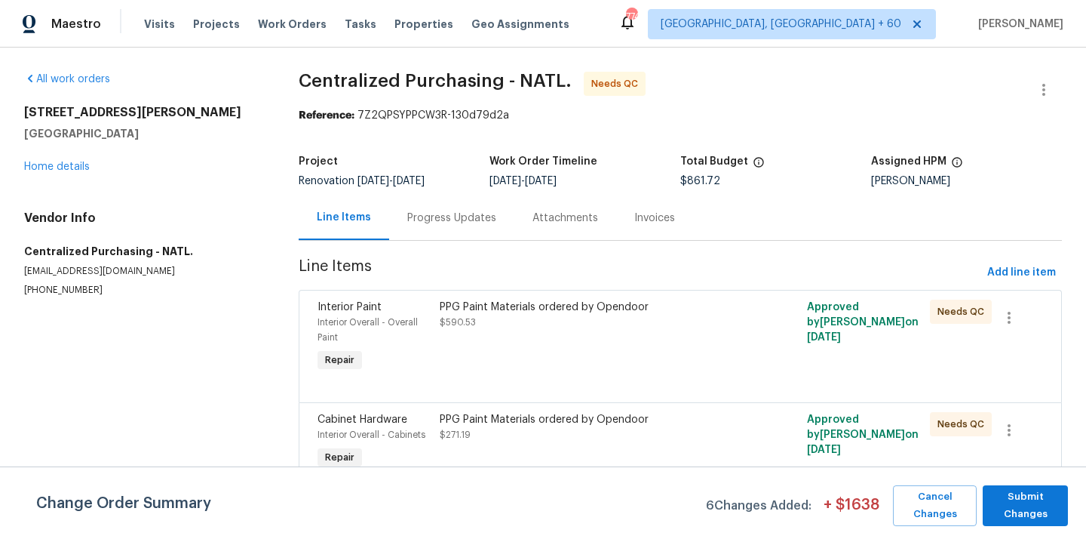
click at [616, 318] on div "PPG Paint Materials ordered by Opendoor $590.53" at bounding box center [588, 314] width 297 height 30
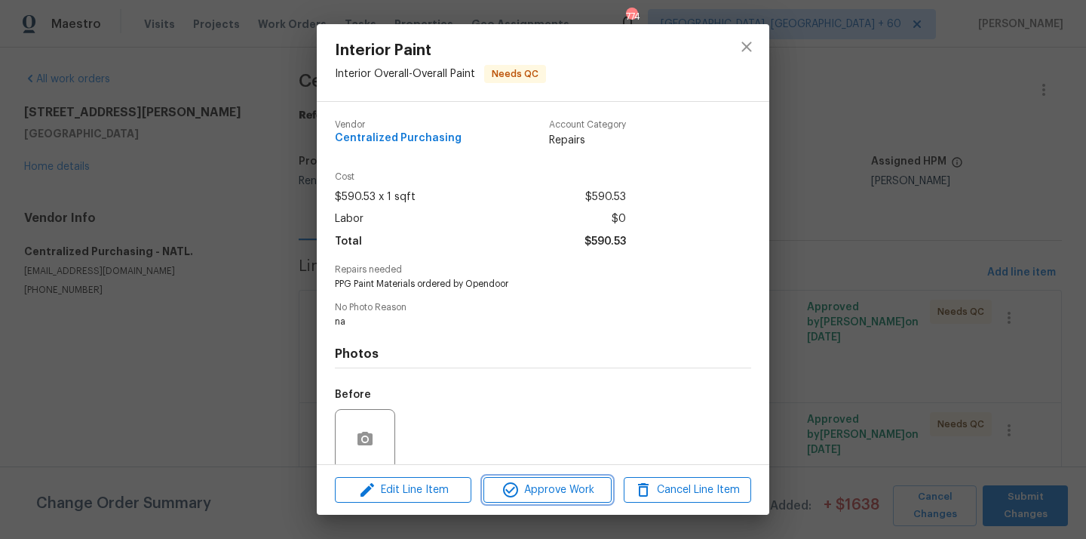
click at [563, 481] on span "Approve Work" at bounding box center [547, 489] width 118 height 19
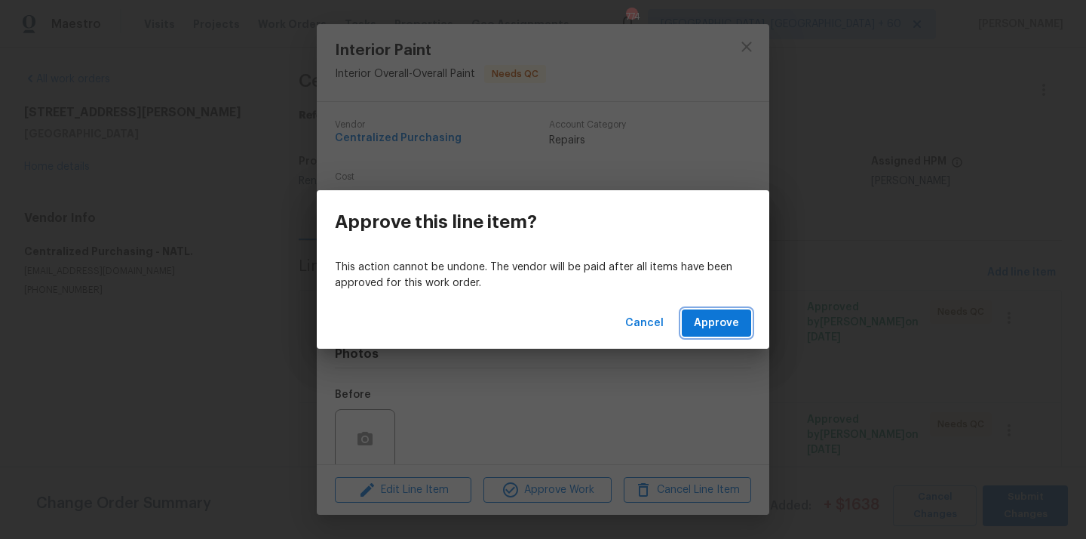
click at [701, 331] on span "Approve" at bounding box center [716, 323] width 45 height 19
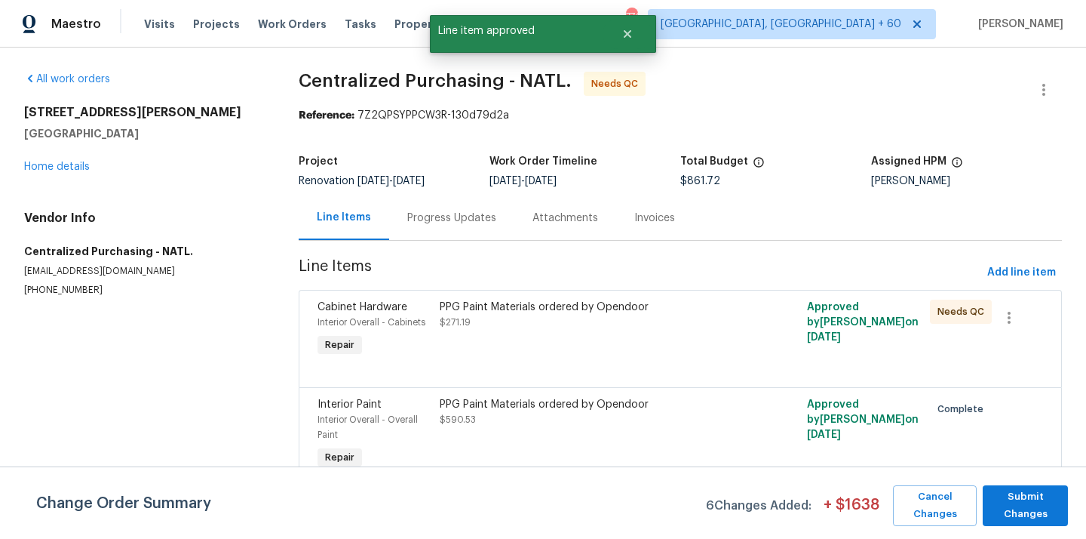
click at [541, 365] on div at bounding box center [681, 369] width 726 height 18
click at [537, 346] on div "PPG Paint Materials ordered by Opendoor $271.19" at bounding box center [588, 329] width 306 height 69
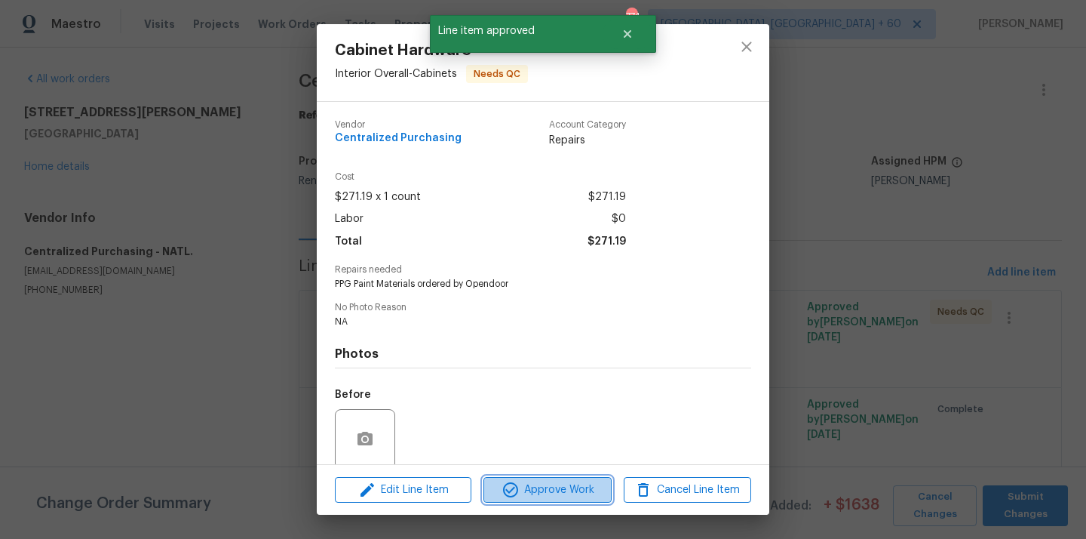
click at [548, 481] on span "Approve Work" at bounding box center [547, 489] width 118 height 19
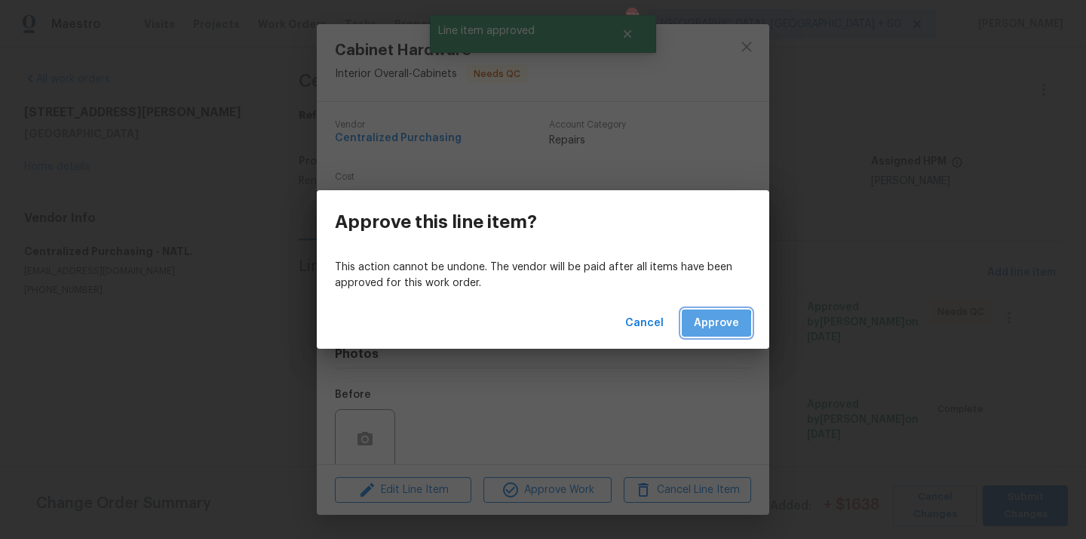
click at [701, 324] on span "Approve" at bounding box center [716, 323] width 45 height 19
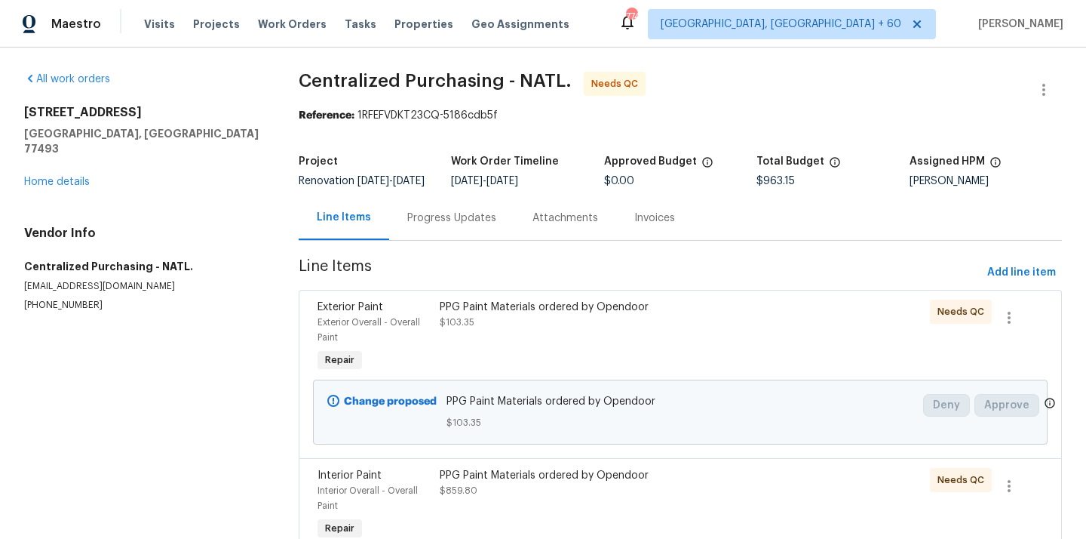
click at [574, 330] on div "PPG Paint Materials ordered by Opendoor $103.35" at bounding box center [588, 314] width 297 height 30
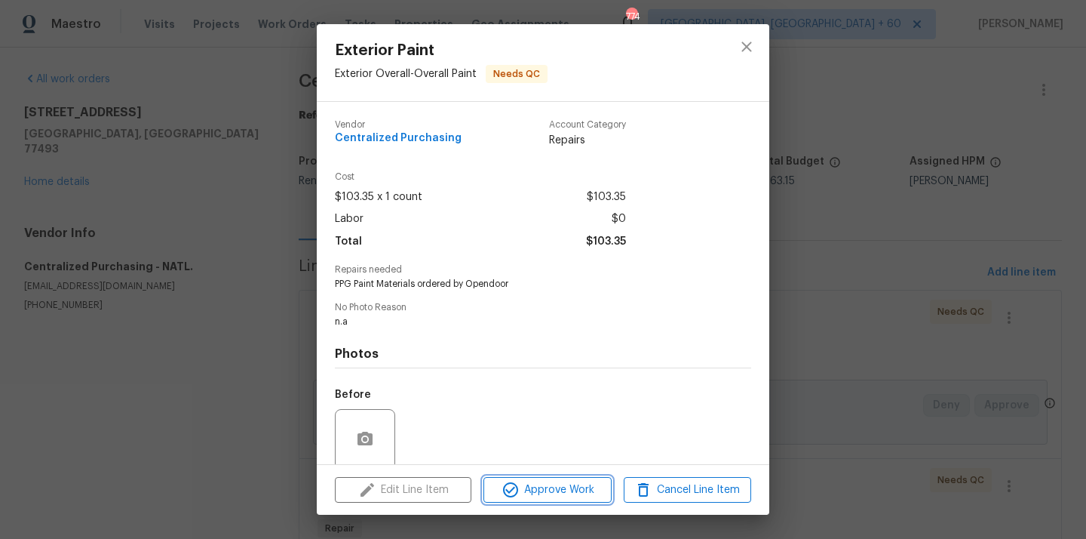
click at [541, 492] on span "Approve Work" at bounding box center [547, 489] width 118 height 19
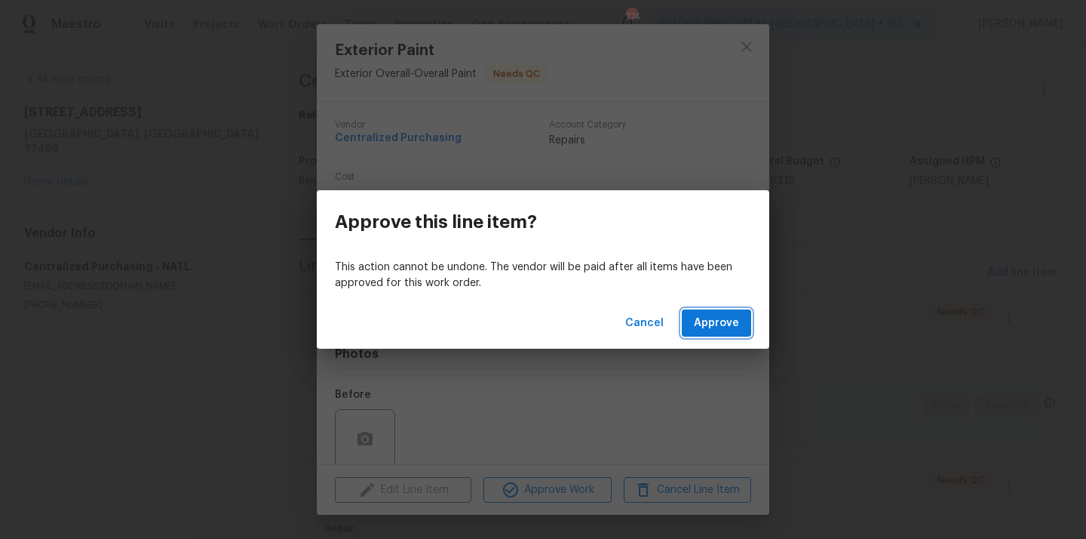
click at [708, 316] on span "Approve" at bounding box center [716, 323] width 45 height 19
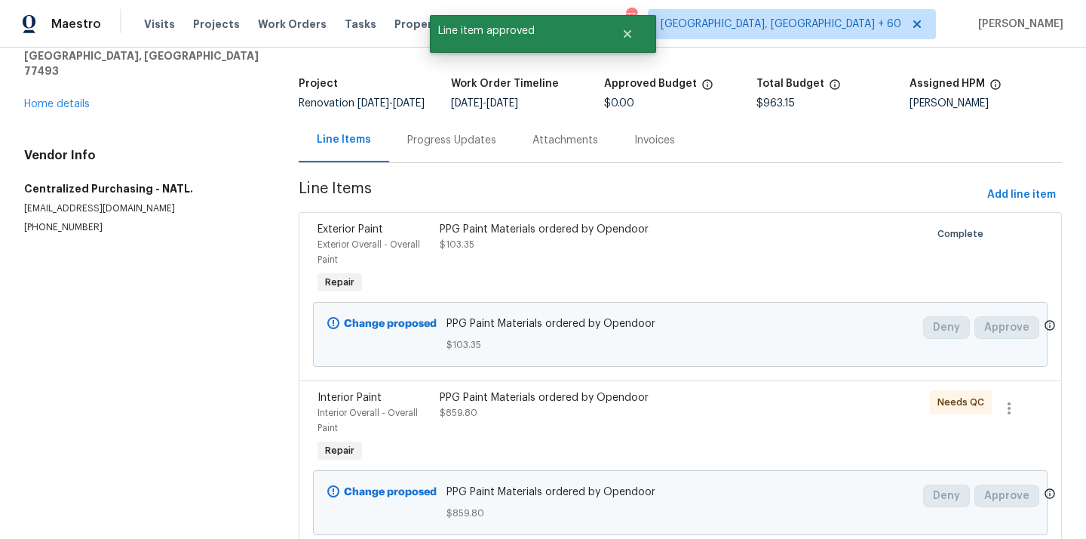
scroll to position [143, 0]
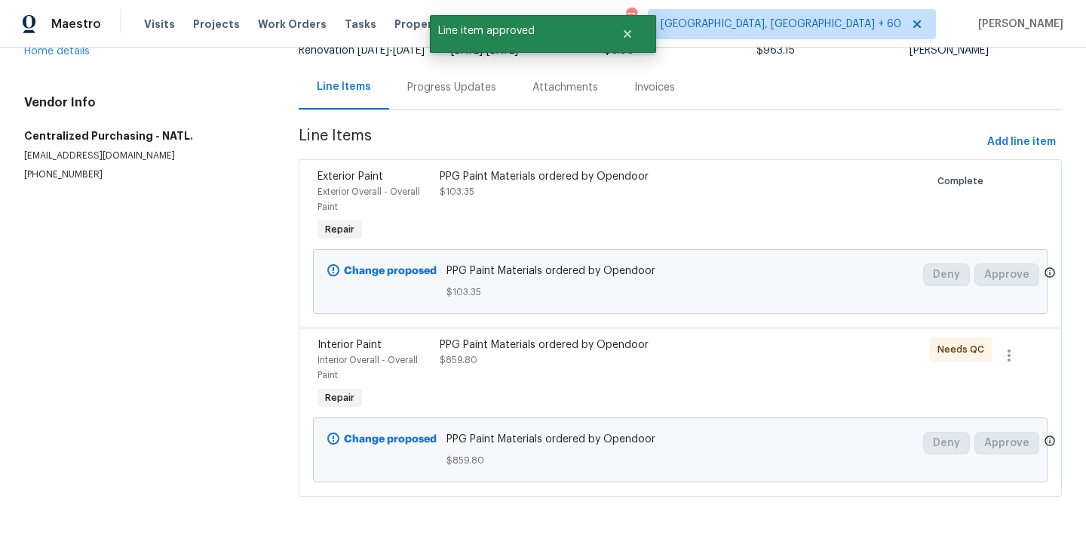
click at [603, 358] on div "PPG Paint Materials ordered by Opendoor $859.80" at bounding box center [588, 352] width 297 height 30
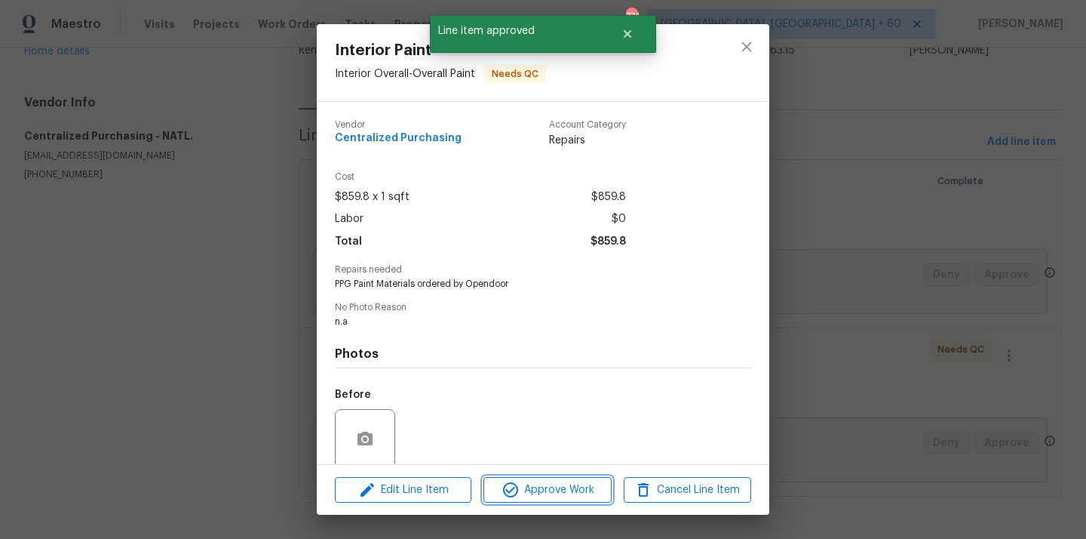
click at [562, 487] on span "Approve Work" at bounding box center [547, 489] width 118 height 19
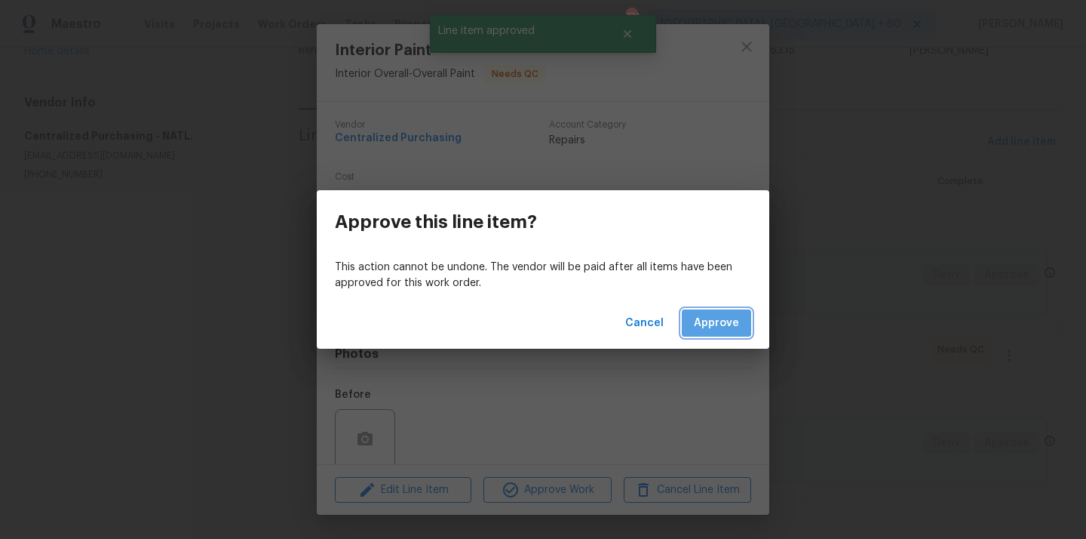
click at [705, 314] on span "Approve" at bounding box center [716, 323] width 45 height 19
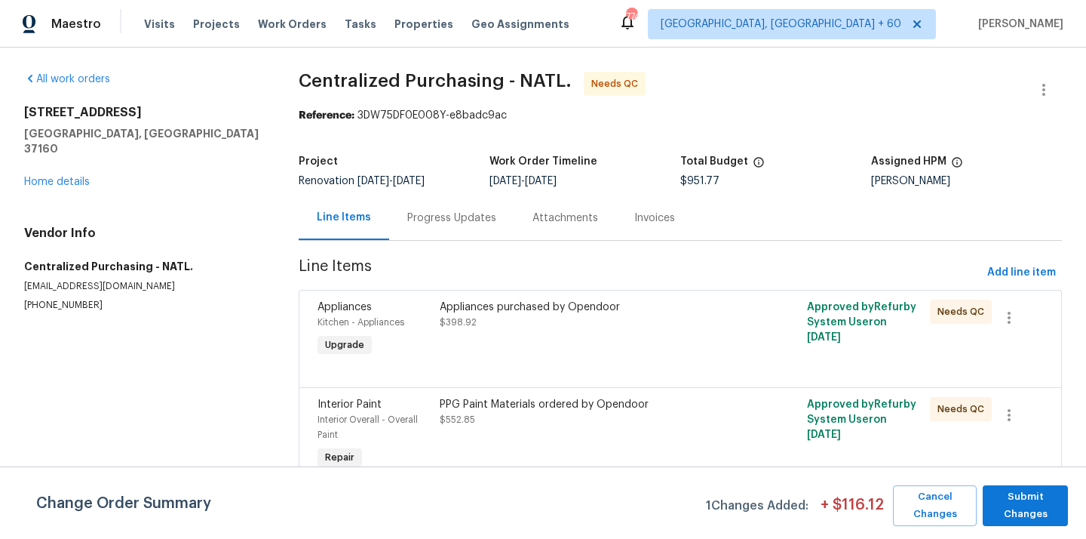
click at [569, 366] on div at bounding box center [681, 369] width 726 height 18
click at [558, 342] on div "Appliances purchased by Opendoor $398.92" at bounding box center [588, 329] width 306 height 69
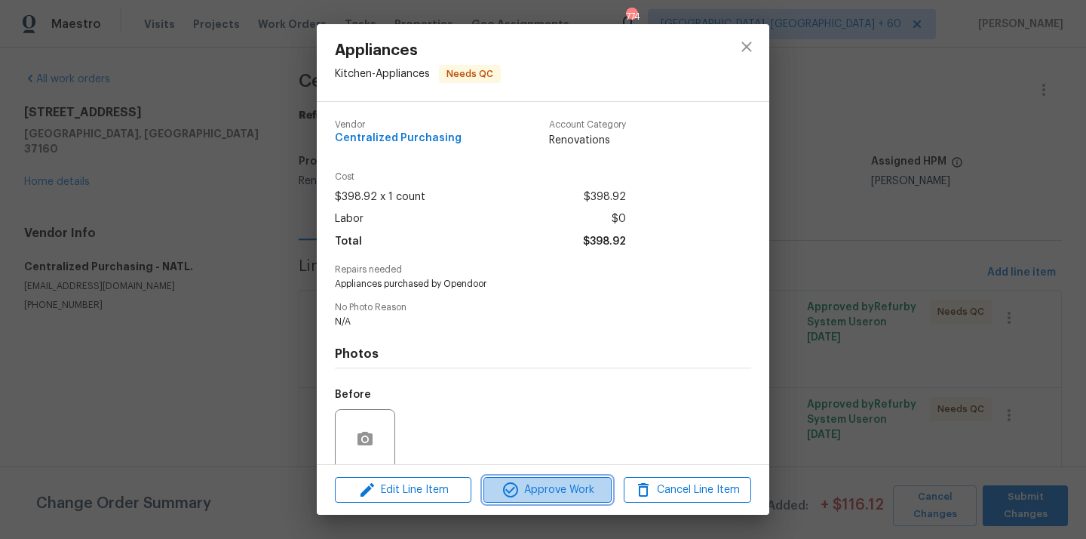
click at [535, 477] on button "Approve Work" at bounding box center [546, 490] width 127 height 26
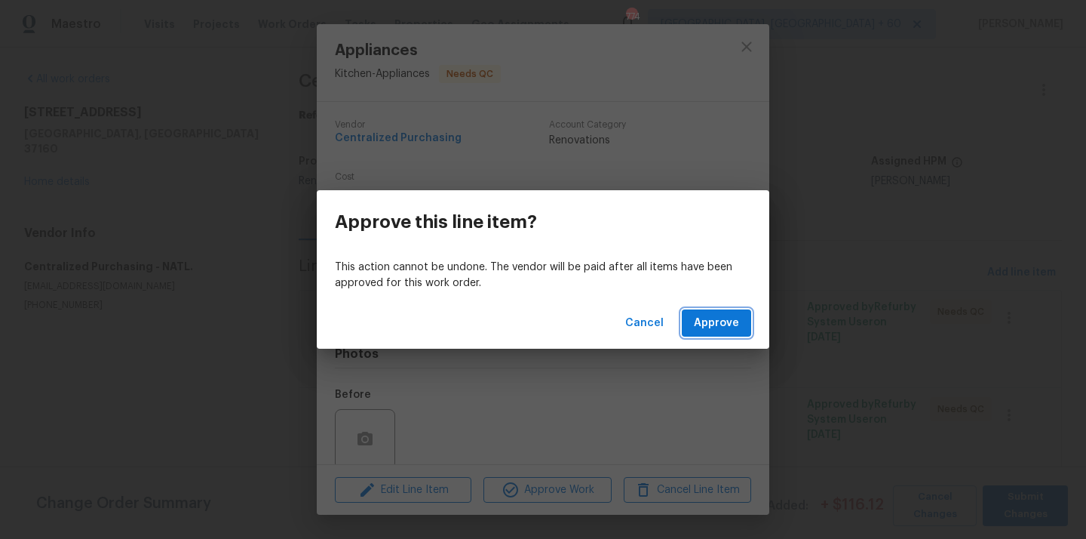
click at [710, 316] on span "Approve" at bounding box center [716, 323] width 45 height 19
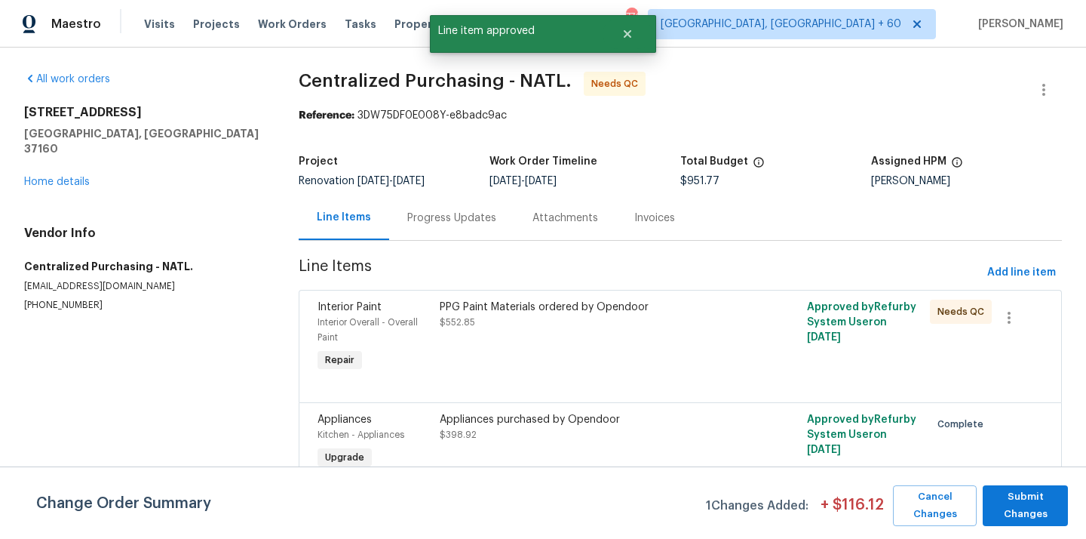
click at [582, 346] on div "PPG Paint Materials ordered by Opendoor $552.85" at bounding box center [588, 337] width 306 height 84
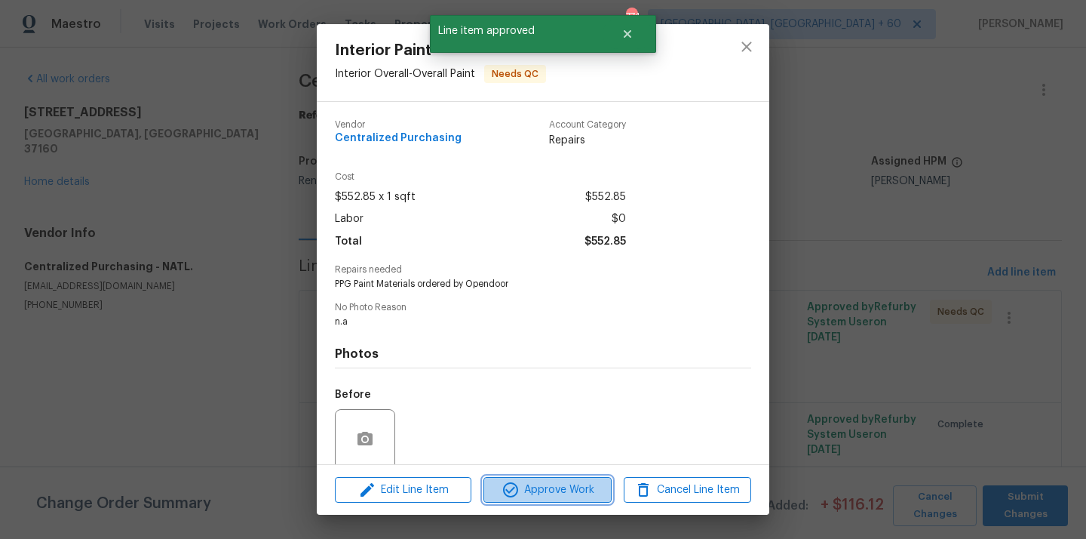
click at [575, 477] on button "Approve Work" at bounding box center [546, 490] width 127 height 26
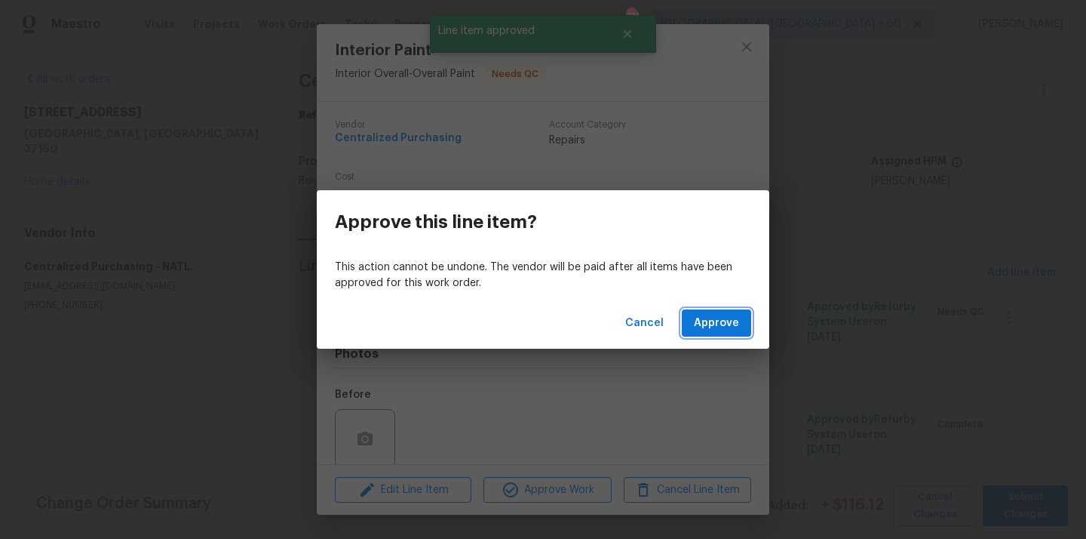
click at [715, 327] on span "Approve" at bounding box center [716, 323] width 45 height 19
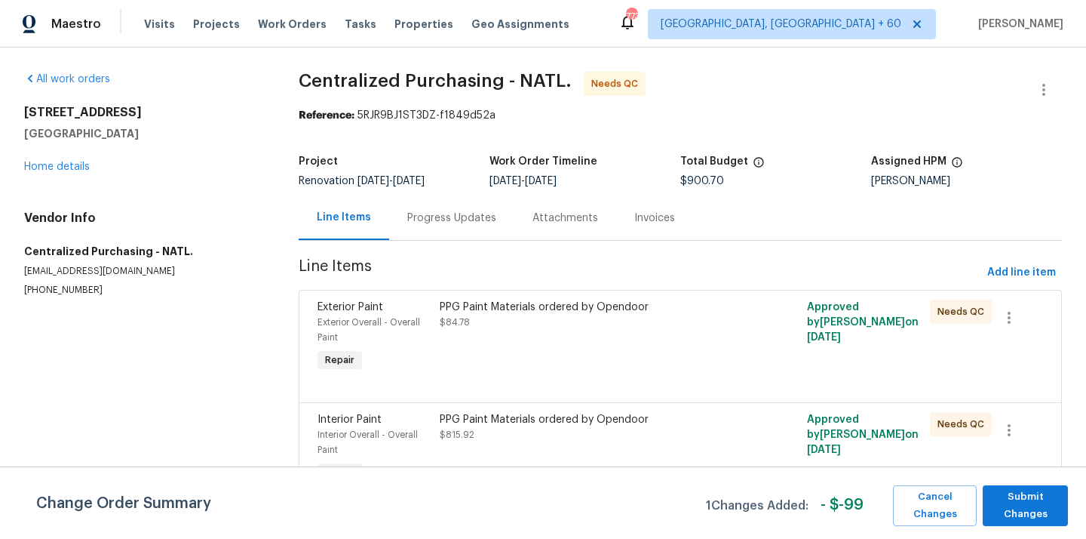
click at [687, 339] on div "PPG Paint Materials ordered by Opendoor $84.78" at bounding box center [588, 337] width 306 height 84
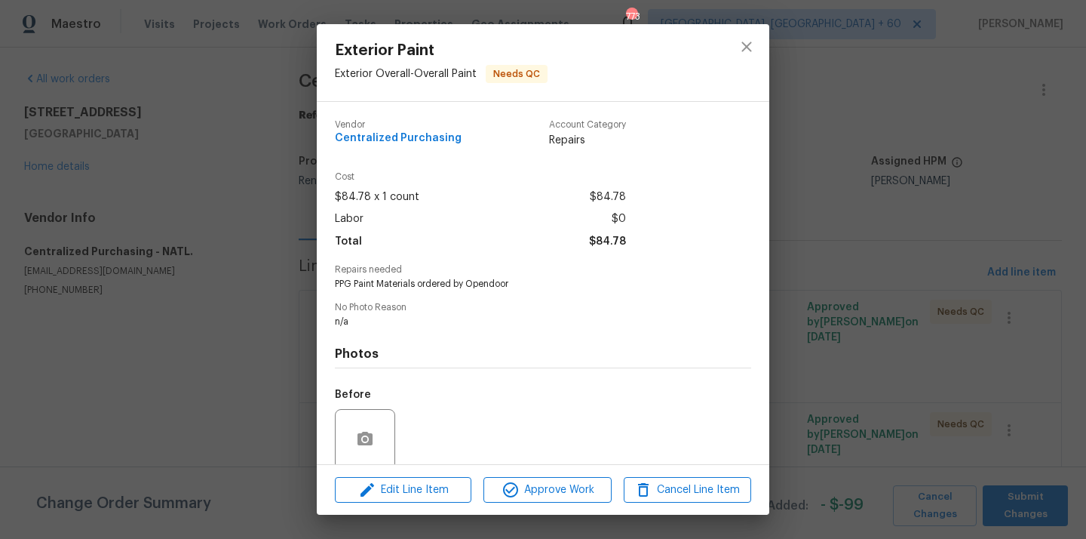
click at [563, 474] on div "Edit Line Item Approve Work Cancel Line Item" at bounding box center [543, 490] width 453 height 51
click at [557, 483] on span "Approve Work" at bounding box center [547, 489] width 118 height 19
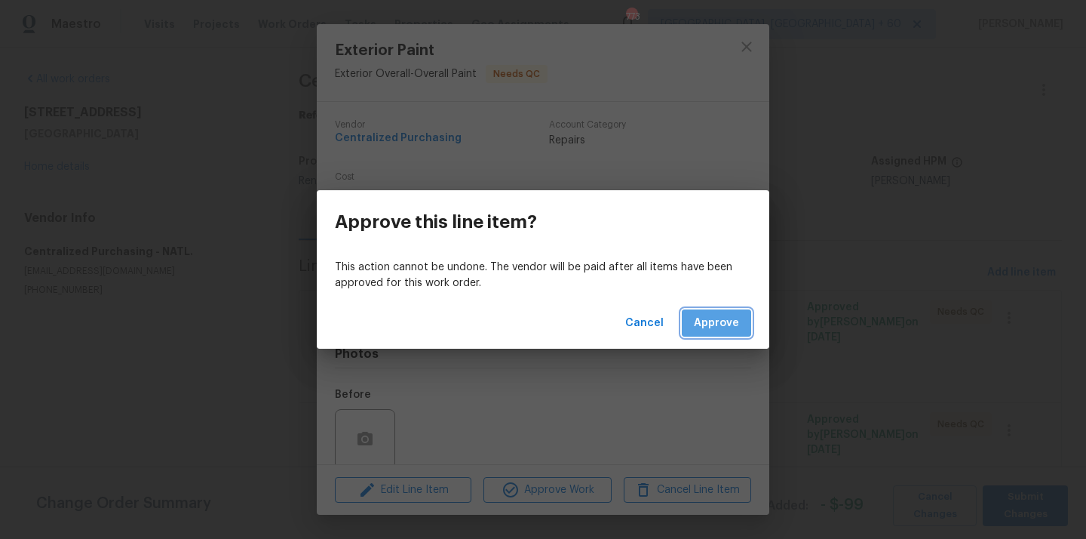
click at [730, 320] on span "Approve" at bounding box center [716, 323] width 45 height 19
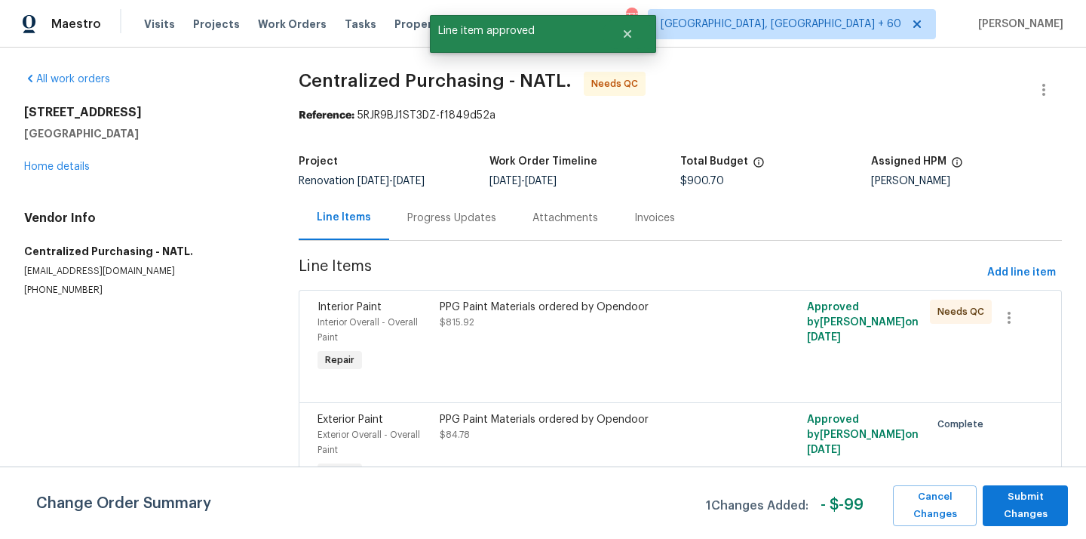
click at [542, 333] on div "PPG Paint Materials ordered by Opendoor $815.92" at bounding box center [588, 337] width 306 height 84
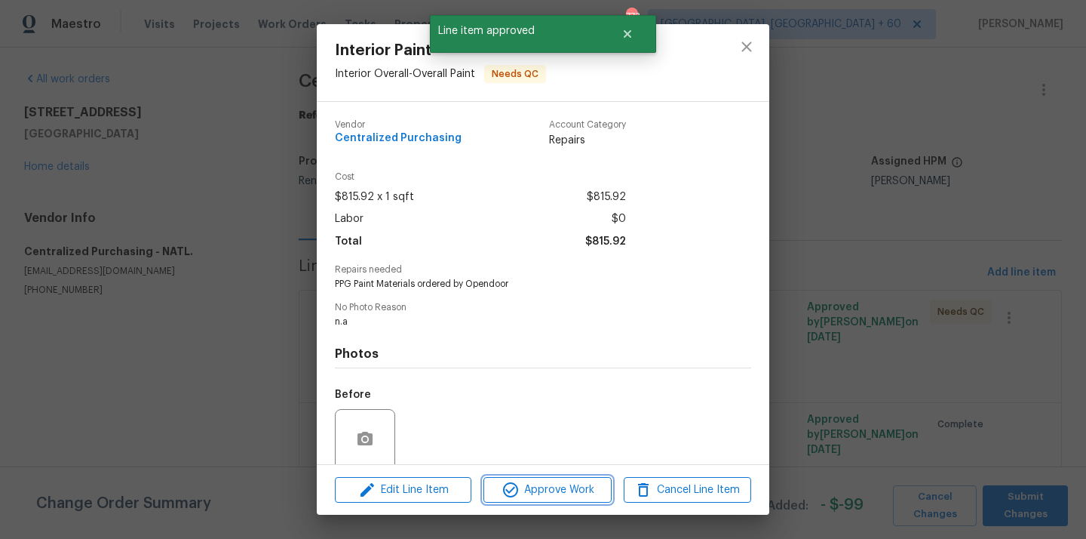
click at [571, 483] on span "Approve Work" at bounding box center [547, 489] width 118 height 19
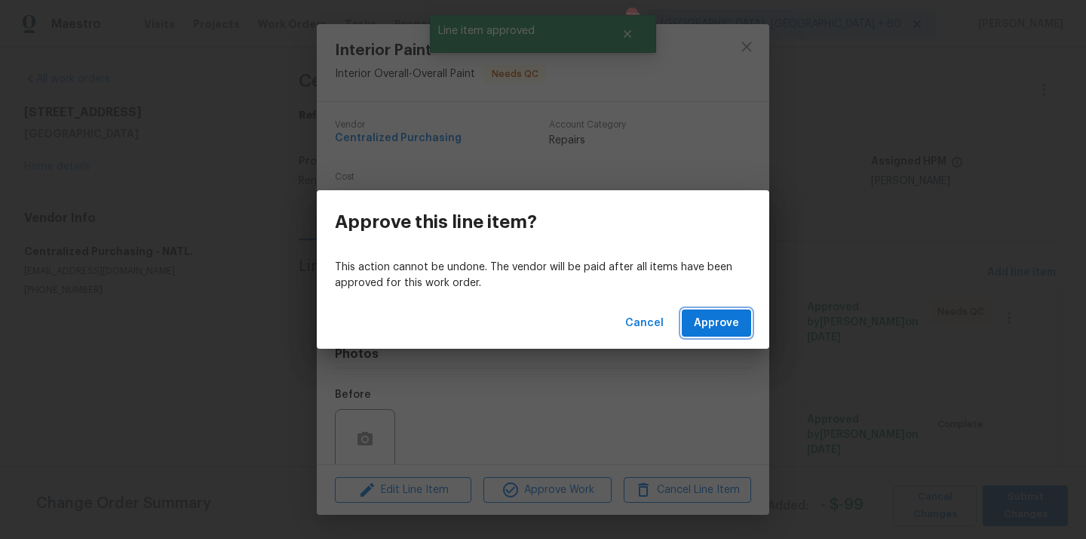
click at [730, 312] on button "Approve" at bounding box center [716, 323] width 69 height 28
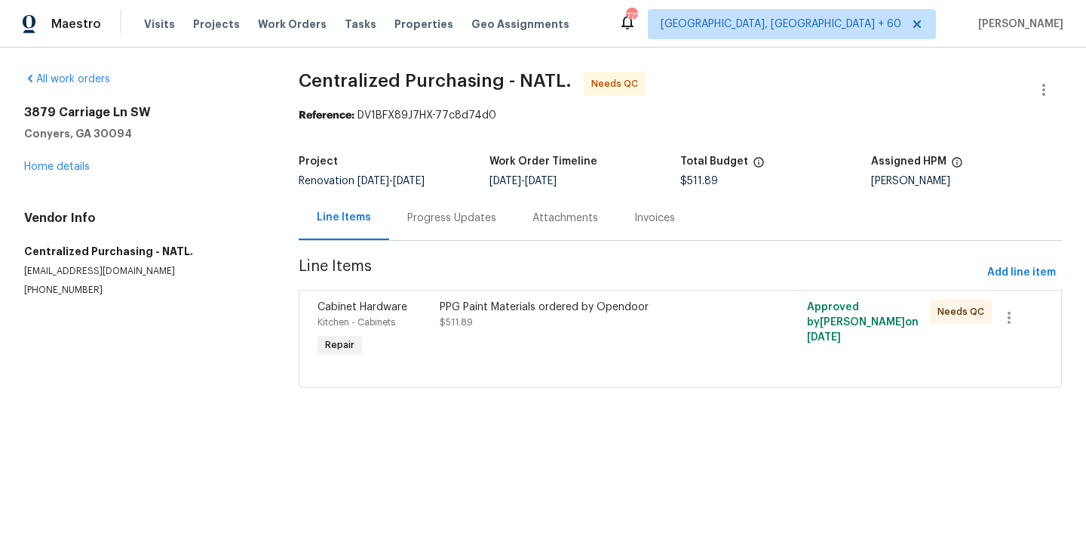
click at [683, 317] on div "PPG Paint Materials ordered by Opendoor $511.89" at bounding box center [588, 314] width 297 height 30
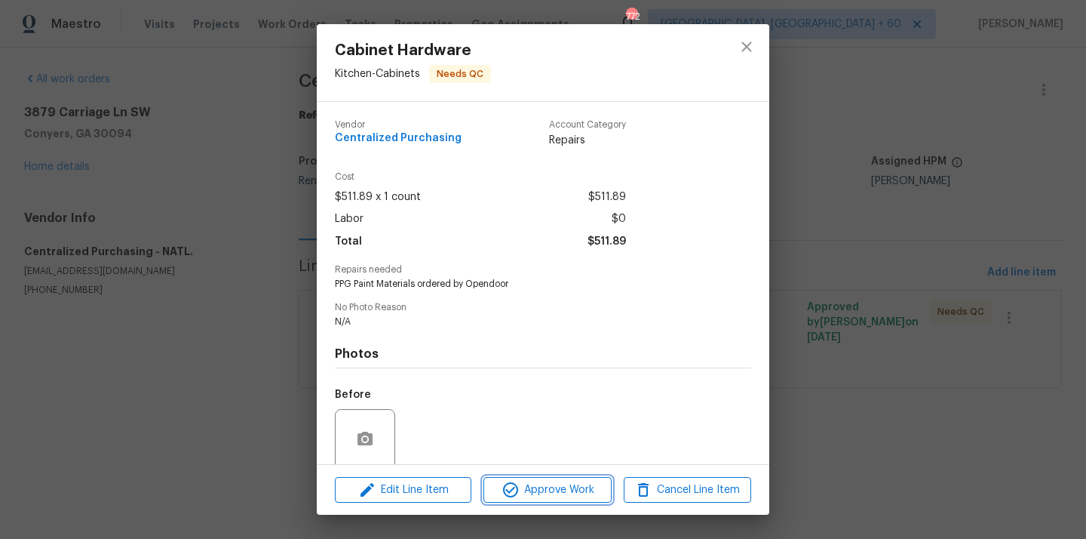
click at [552, 482] on span "Approve Work" at bounding box center [547, 489] width 118 height 19
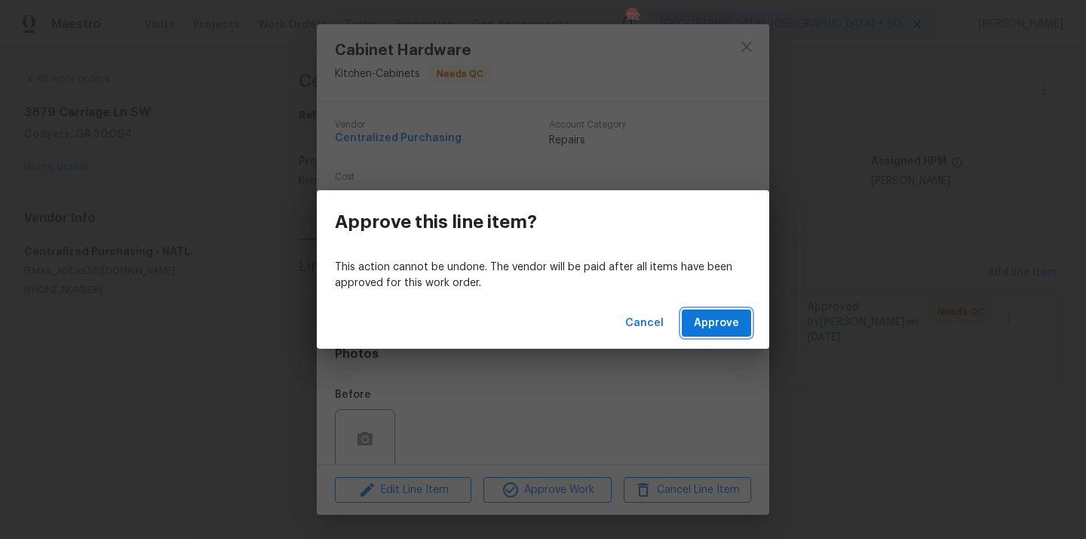
click at [719, 330] on span "Approve" at bounding box center [716, 323] width 45 height 19
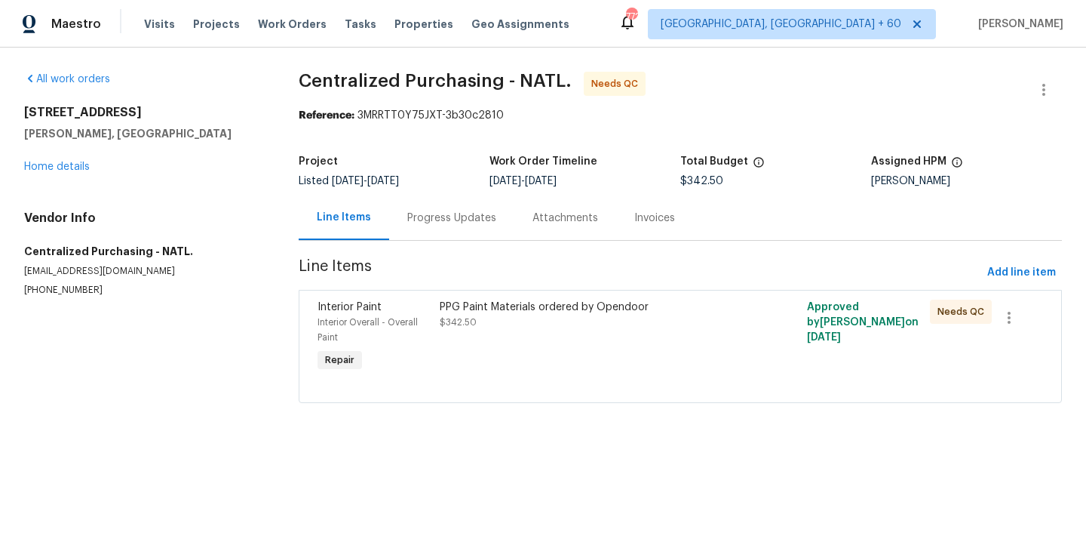
click at [580, 341] on div "PPG Paint Materials ordered by Opendoor $342.50" at bounding box center [588, 337] width 306 height 84
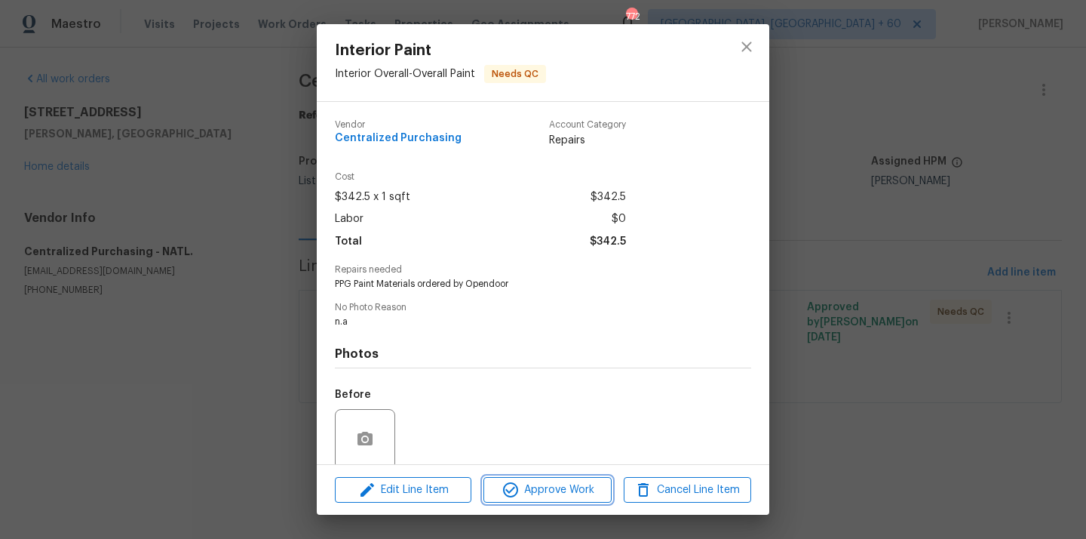
click at [535, 495] on span "Approve Work" at bounding box center [547, 489] width 118 height 19
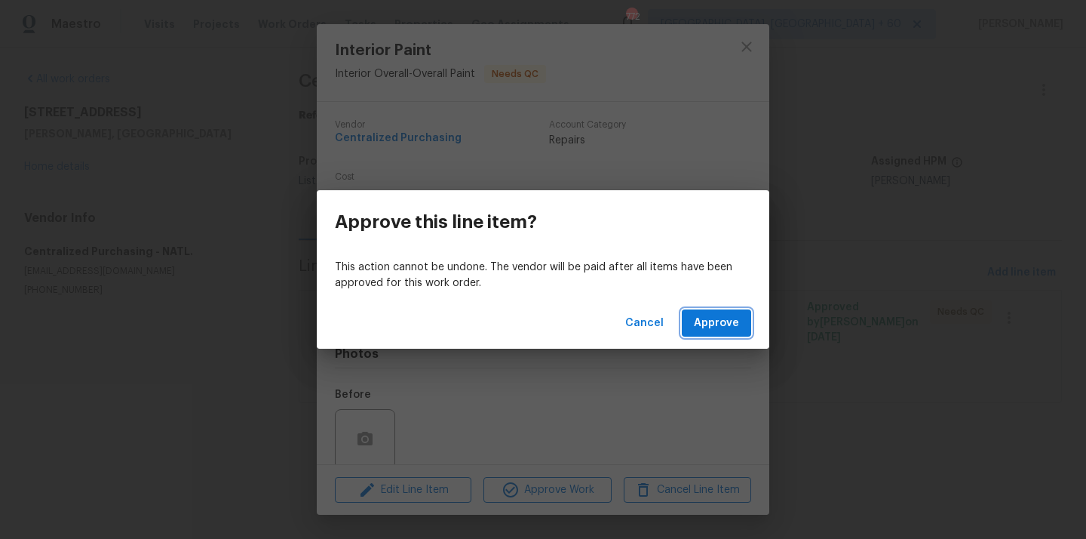
click at [729, 322] on span "Approve" at bounding box center [716, 323] width 45 height 19
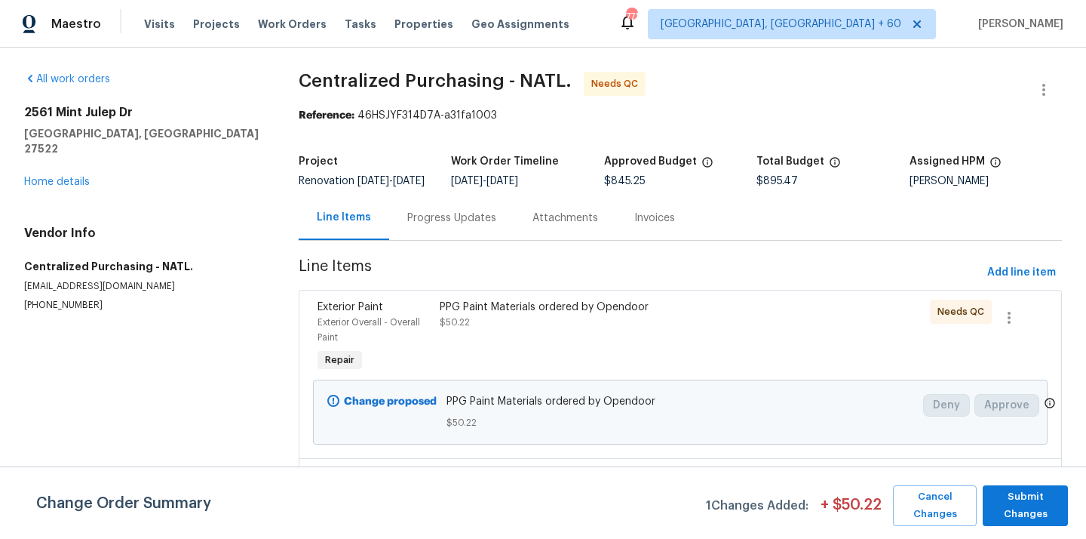
click at [554, 354] on div "PPG Paint Materials ordered by Opendoor $50.22" at bounding box center [588, 337] width 306 height 84
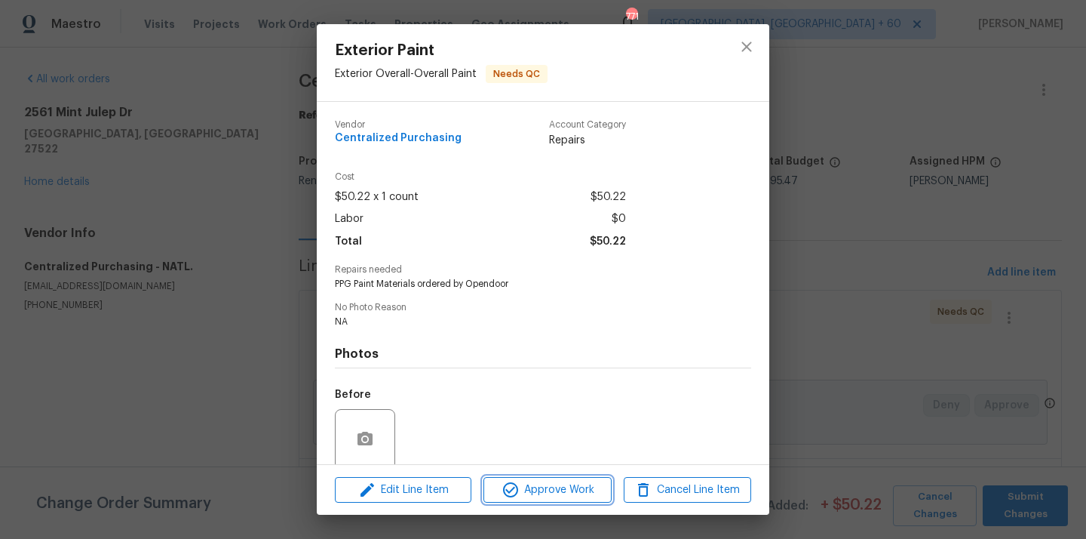
click at [554, 482] on span "Approve Work" at bounding box center [547, 489] width 118 height 19
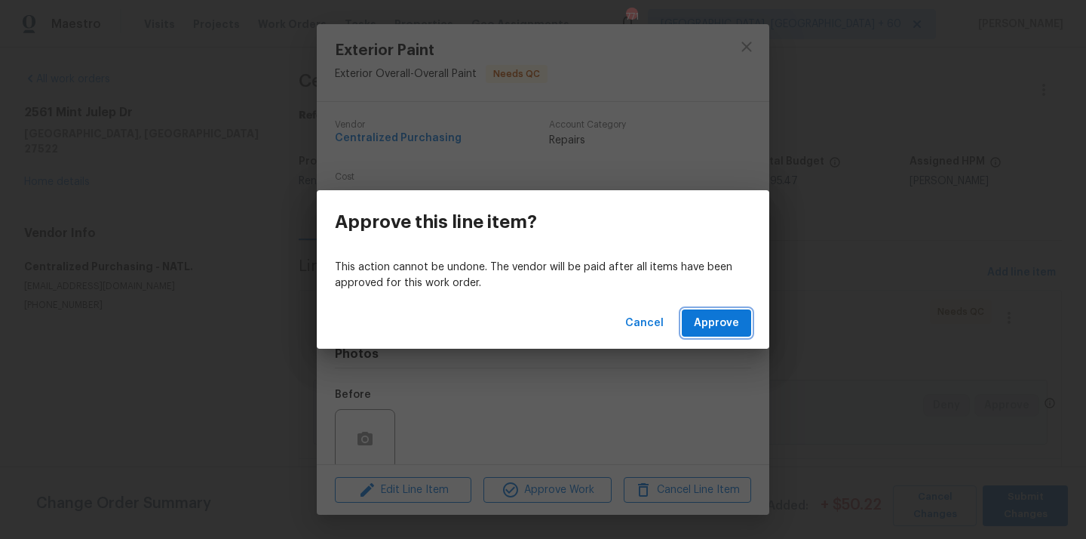
click at [695, 323] on span "Approve" at bounding box center [716, 323] width 45 height 19
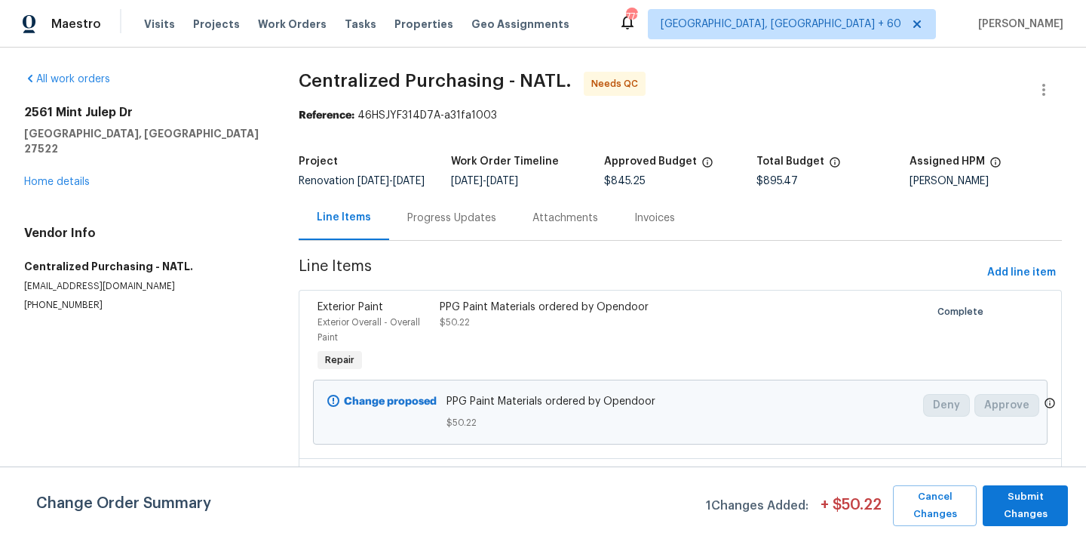
click at [596, 348] on div "PPG Paint Materials ordered by Opendoor $50.22" at bounding box center [588, 337] width 306 height 84
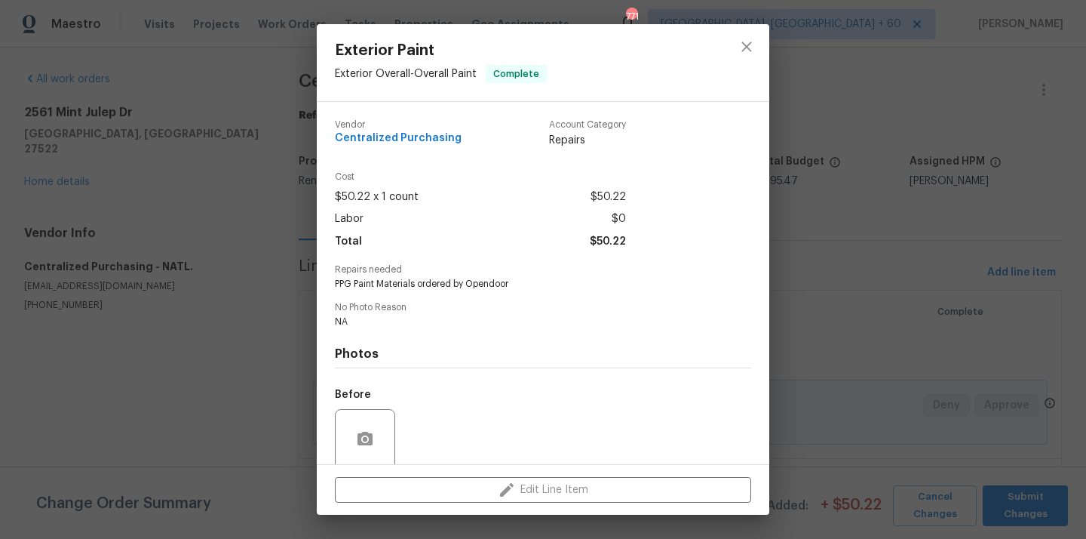
click at [842, 253] on div "Exterior Paint Exterior Overall - Overall Paint Complete Vendor Centralized Pur…" at bounding box center [543, 269] width 1086 height 539
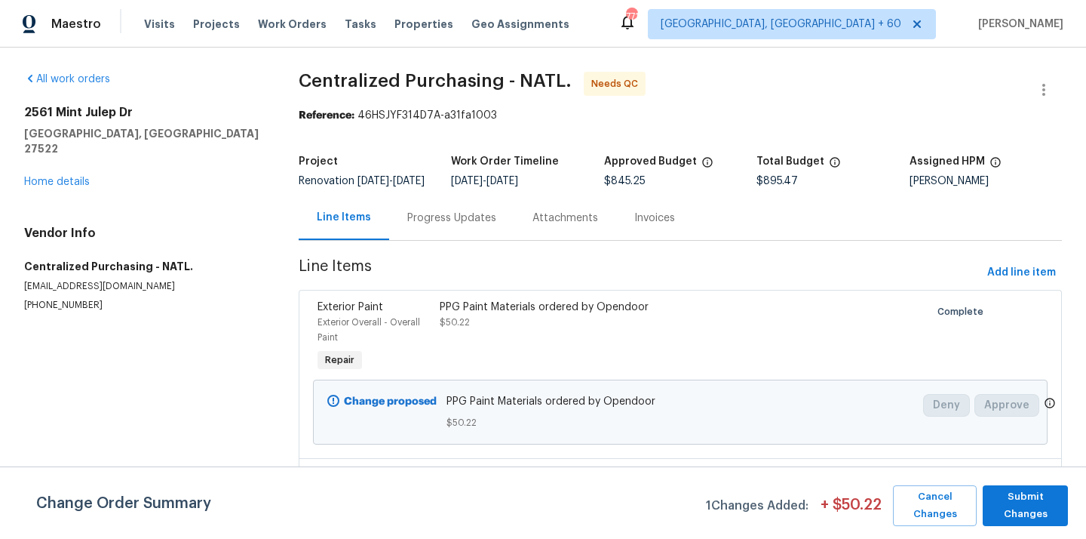
scroll to position [200, 0]
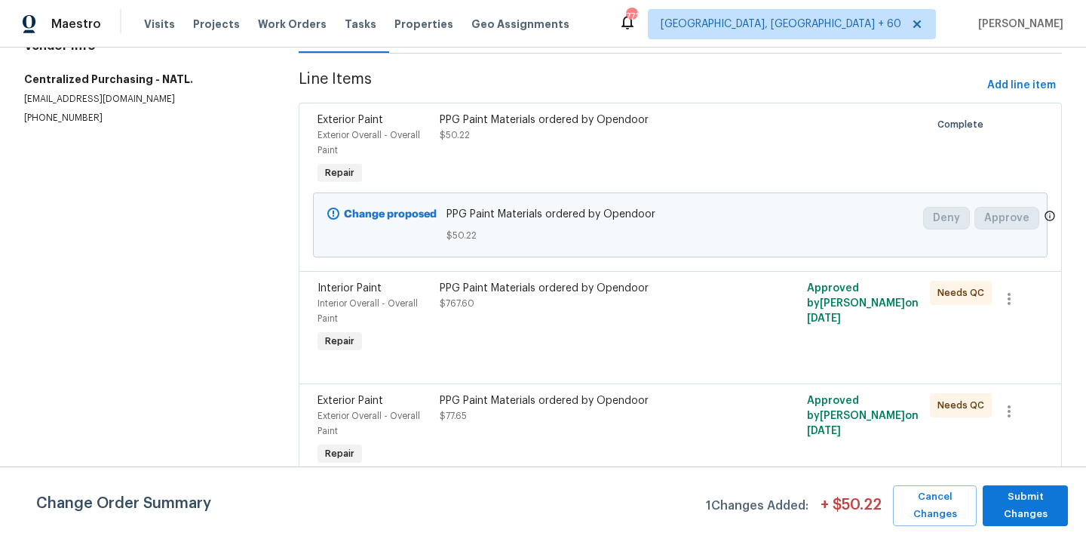
click at [598, 338] on div "PPG Paint Materials ordered by Opendoor $767.60" at bounding box center [588, 318] width 306 height 84
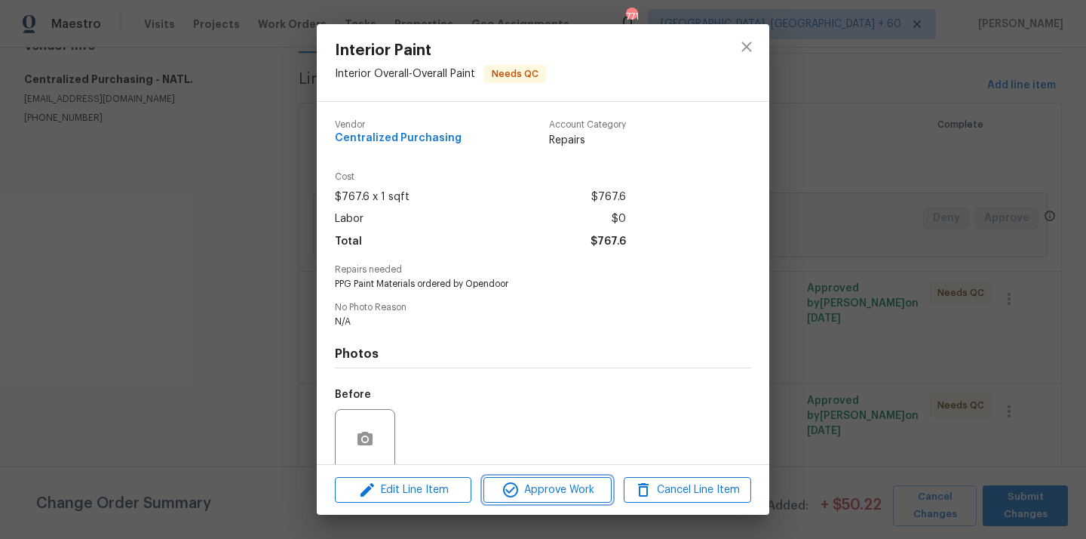
click at [551, 488] on span "Approve Work" at bounding box center [547, 489] width 118 height 19
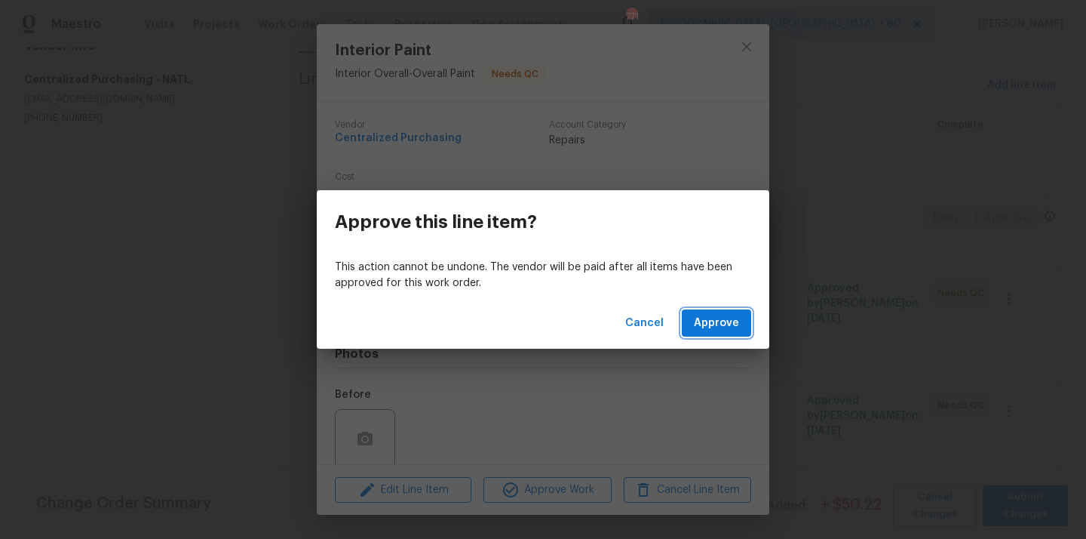
click at [717, 327] on span "Approve" at bounding box center [716, 323] width 45 height 19
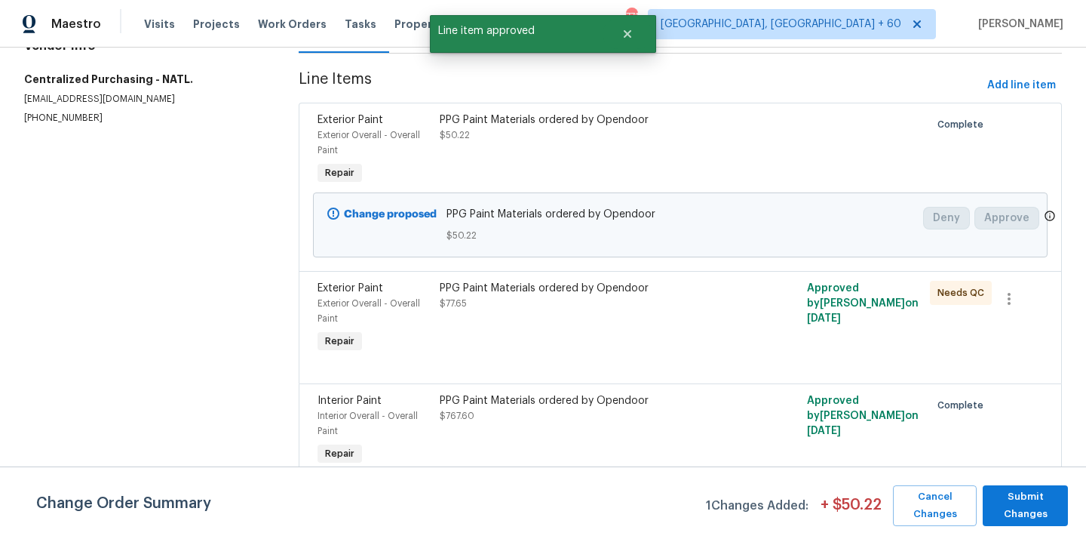
click at [583, 337] on div "PPG Paint Materials ordered by Opendoor $77.65" at bounding box center [588, 318] width 306 height 84
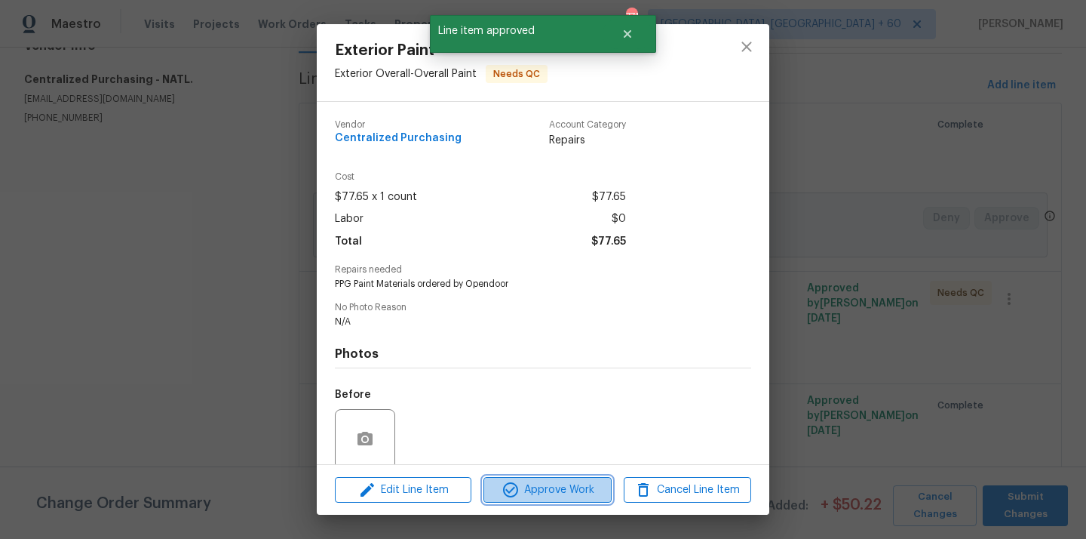
click at [563, 499] on button "Approve Work" at bounding box center [546, 490] width 127 height 26
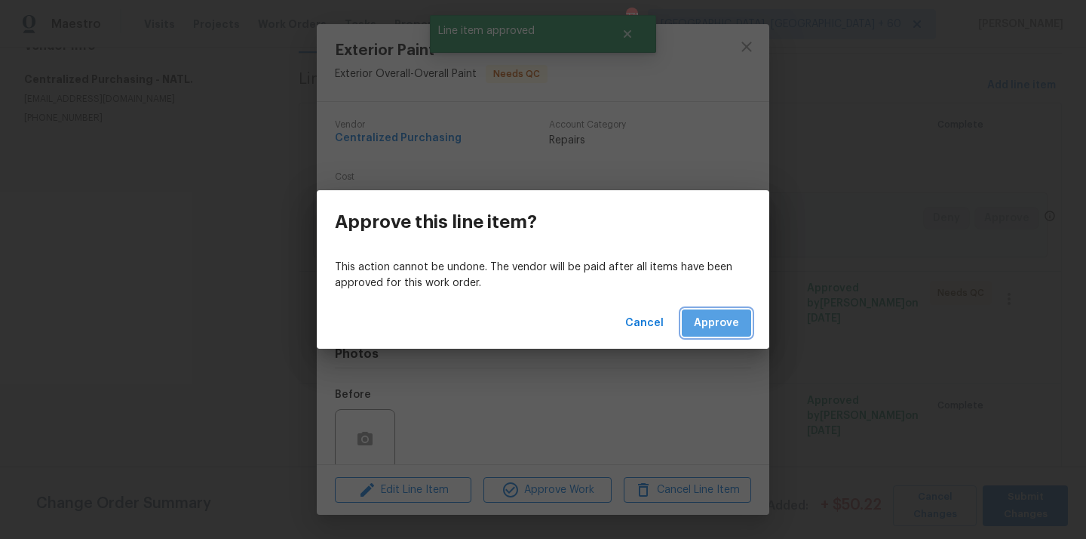
click at [717, 315] on span "Approve" at bounding box center [716, 323] width 45 height 19
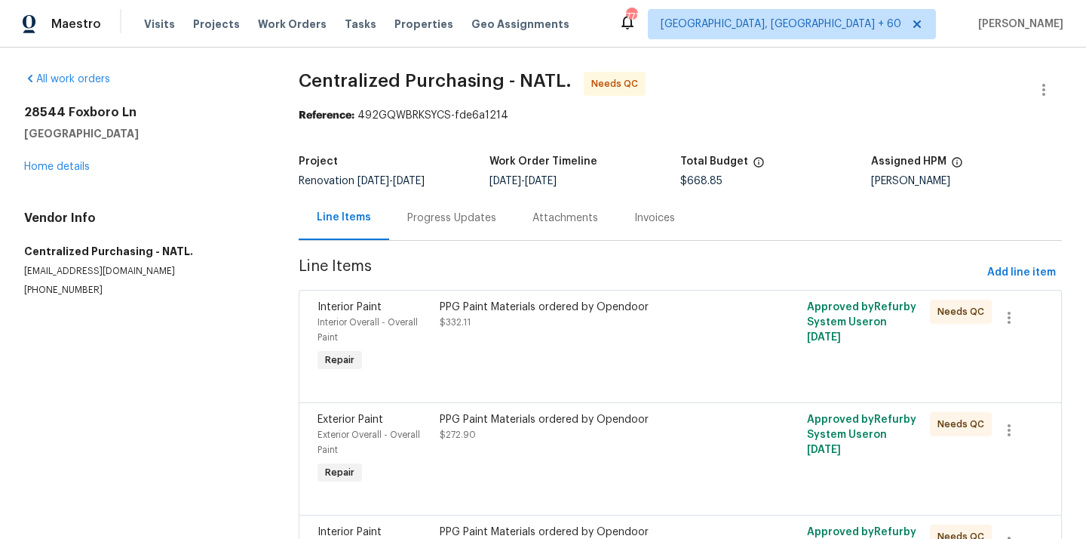
click at [609, 342] on div "PPG Paint Materials ordered by Opendoor $332.11" at bounding box center [588, 337] width 306 height 84
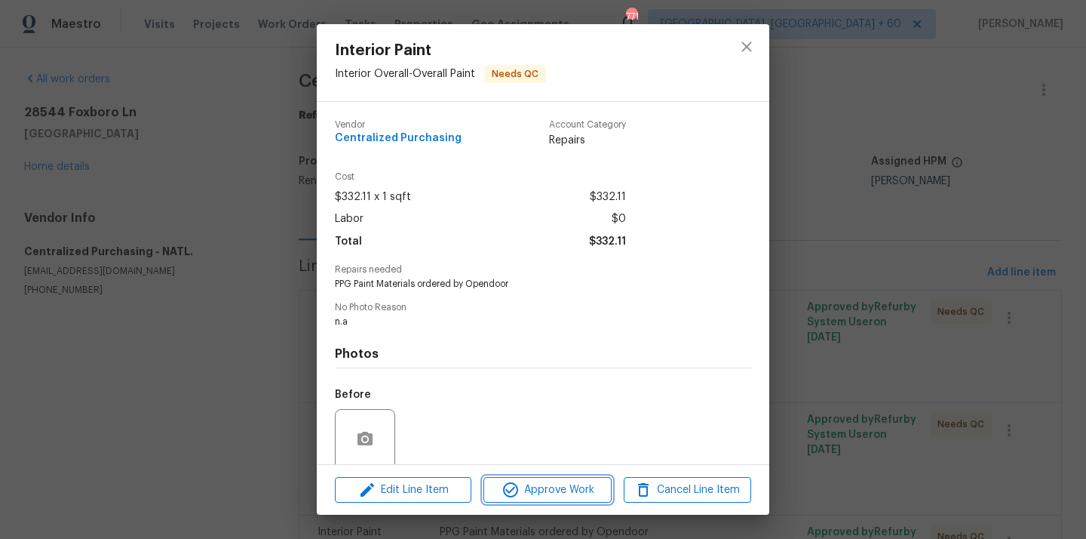
click at [549, 488] on span "Approve Work" at bounding box center [547, 489] width 118 height 19
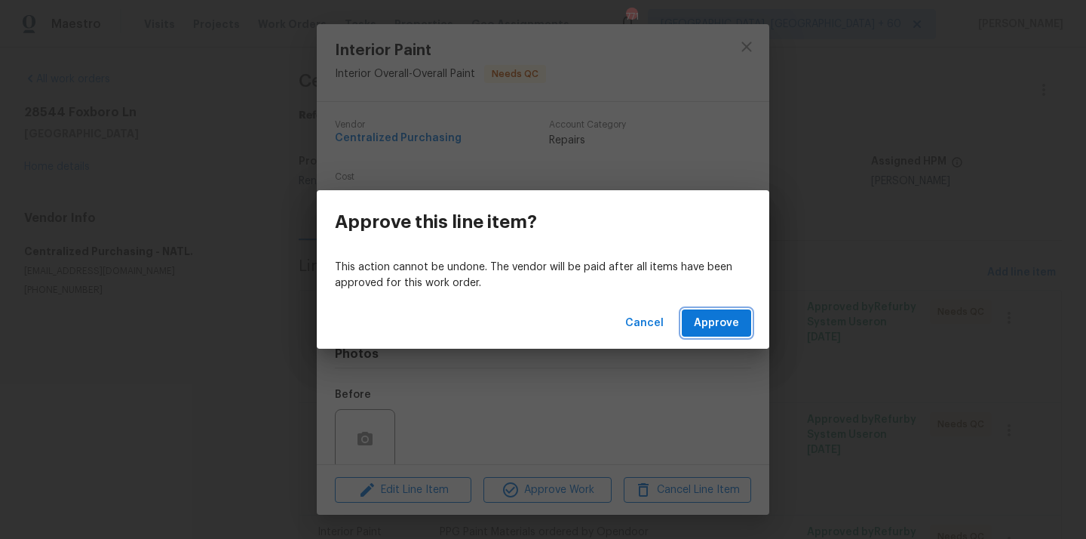
click at [718, 320] on span "Approve" at bounding box center [716, 323] width 45 height 19
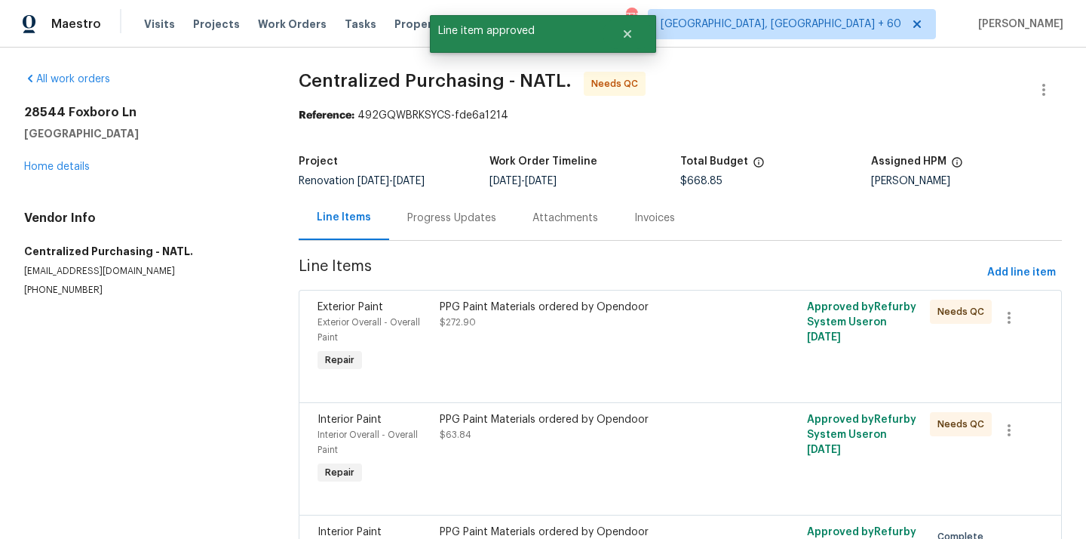
click at [536, 346] on div "PPG Paint Materials ordered by Opendoor $272.90" at bounding box center [588, 337] width 306 height 84
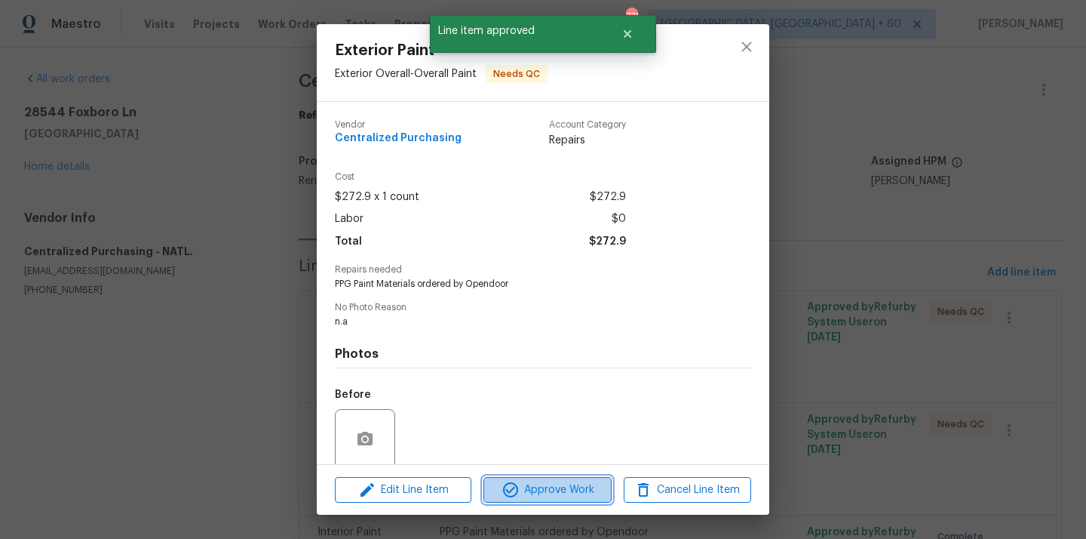
click at [542, 495] on span "Approve Work" at bounding box center [547, 489] width 118 height 19
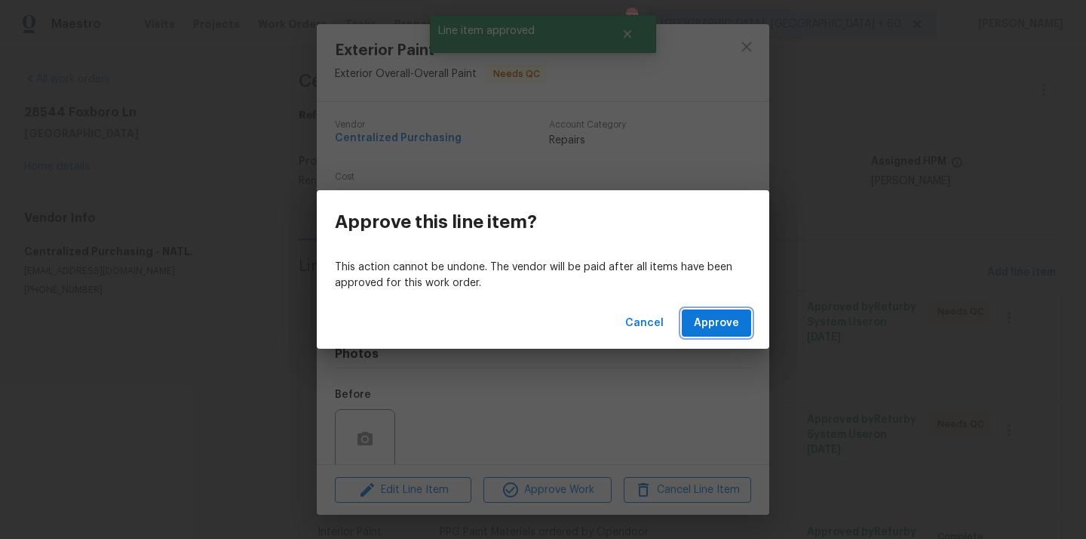
click at [718, 318] on span "Approve" at bounding box center [716, 323] width 45 height 19
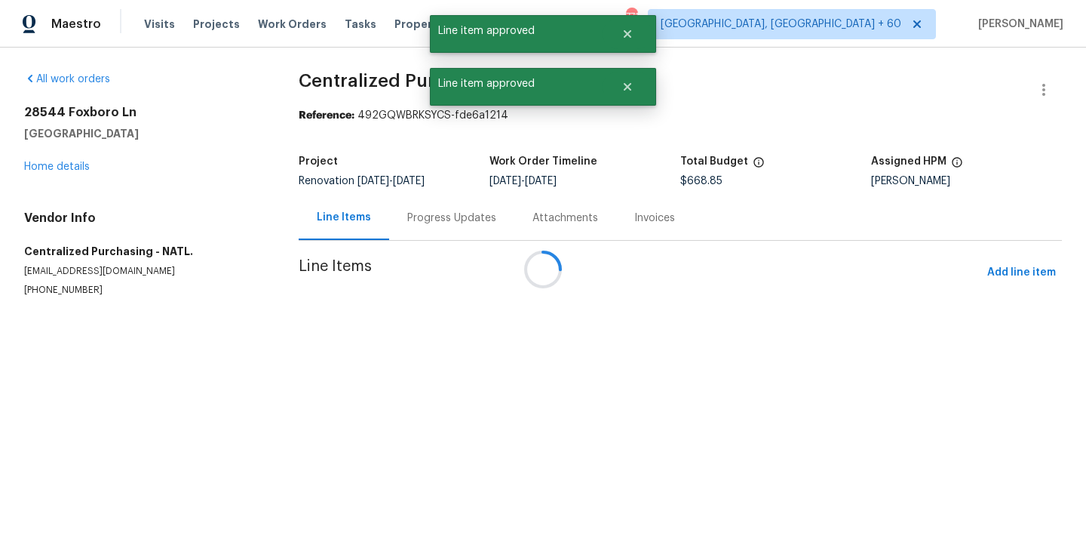
click at [589, 342] on div at bounding box center [543, 269] width 1086 height 539
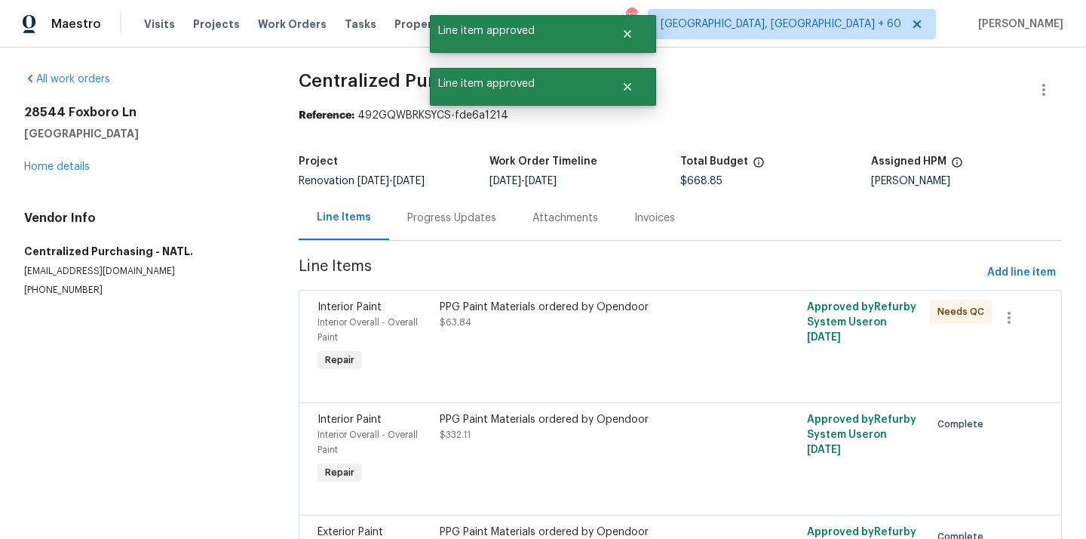
click at [589, 342] on div "PPG Paint Materials ordered by Opendoor $63.84" at bounding box center [588, 337] width 306 height 84
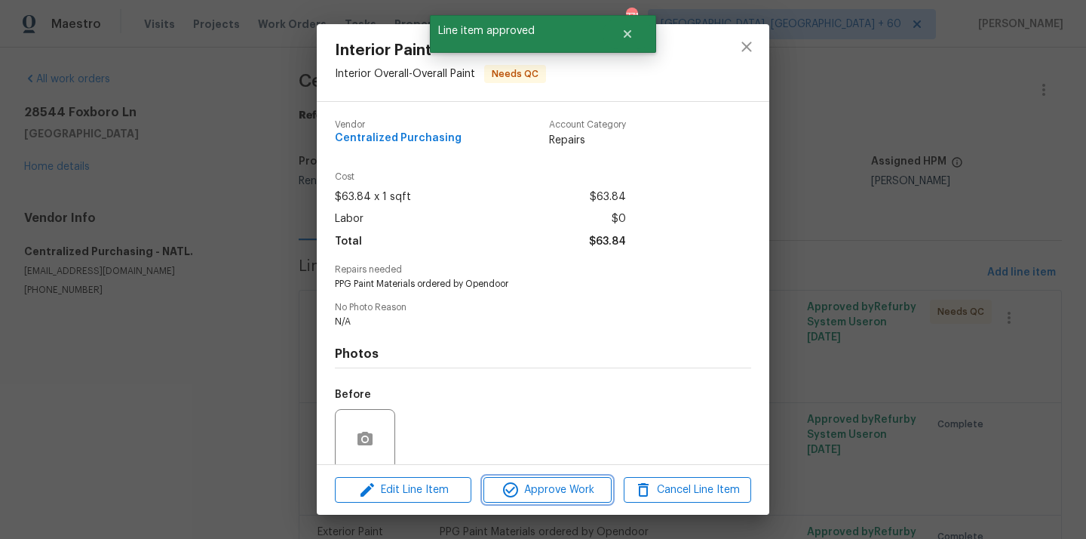
click at [577, 490] on span "Approve Work" at bounding box center [547, 489] width 118 height 19
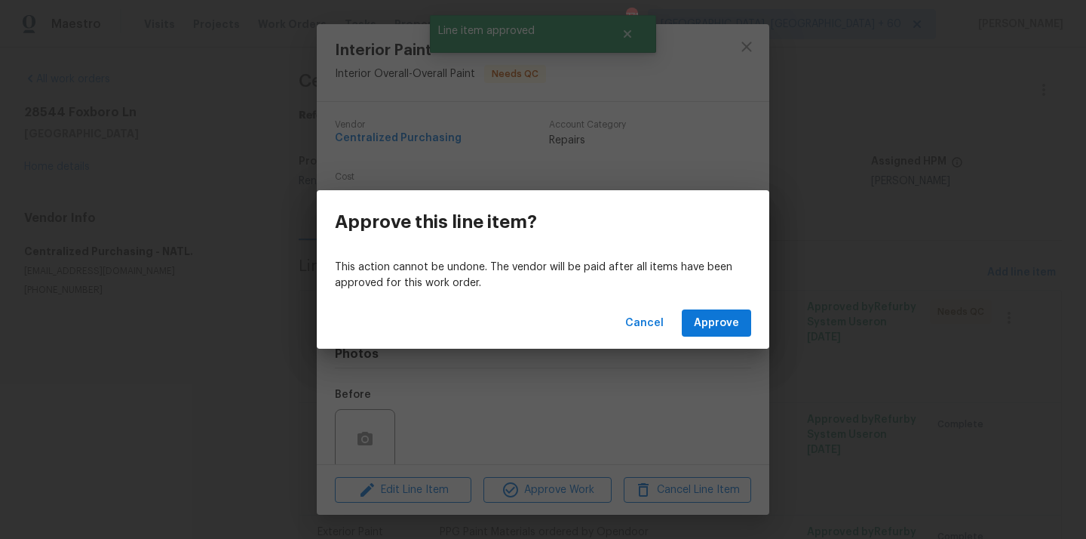
click at [754, 320] on div "Cancel Approve" at bounding box center [543, 323] width 453 height 52
click at [744, 320] on button "Approve" at bounding box center [716, 323] width 69 height 28
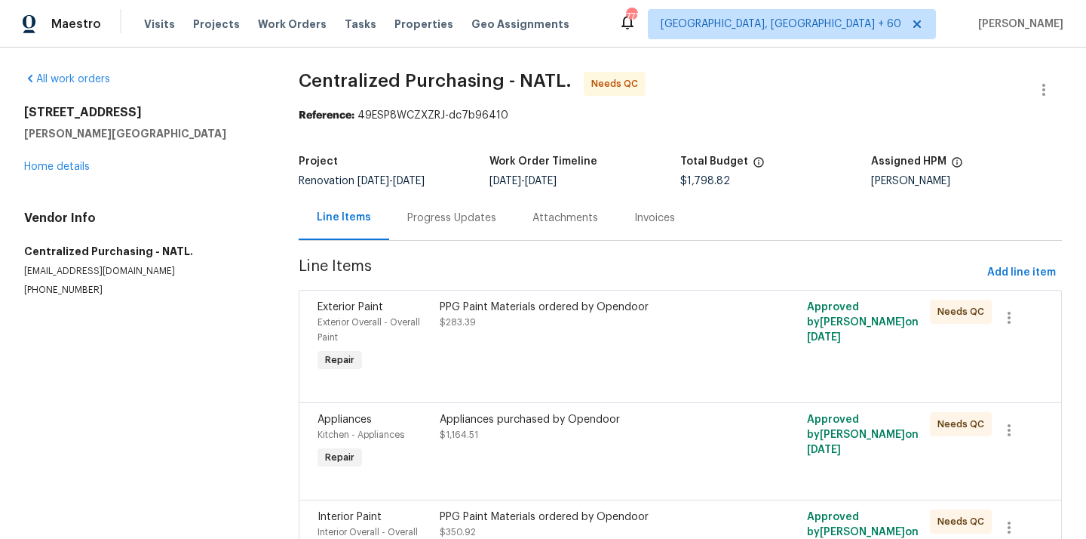
click at [530, 352] on div "PPG Paint Materials ordered by Opendoor $283.39" at bounding box center [588, 337] width 306 height 84
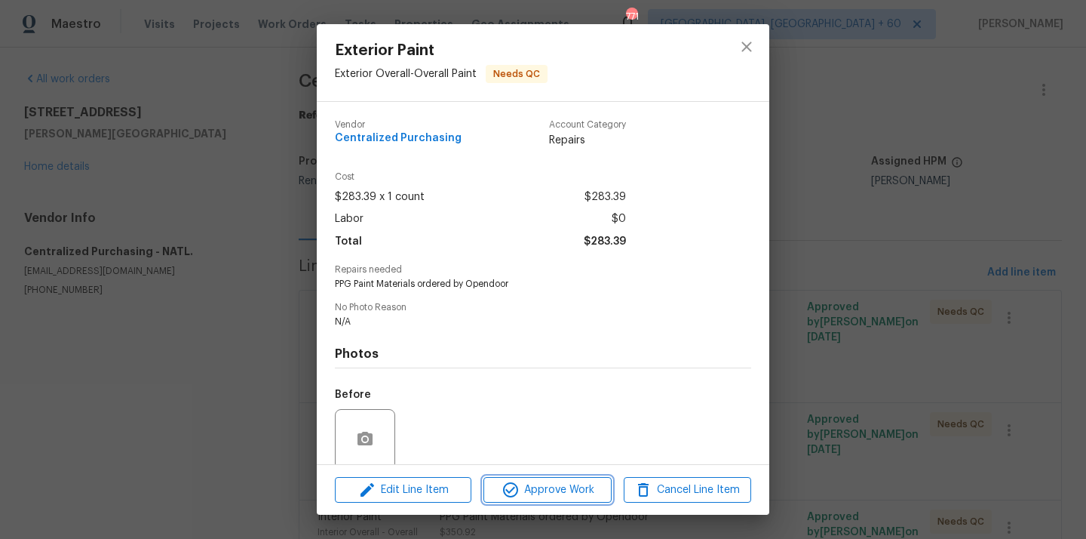
click at [538, 478] on button "Approve Work" at bounding box center [546, 490] width 127 height 26
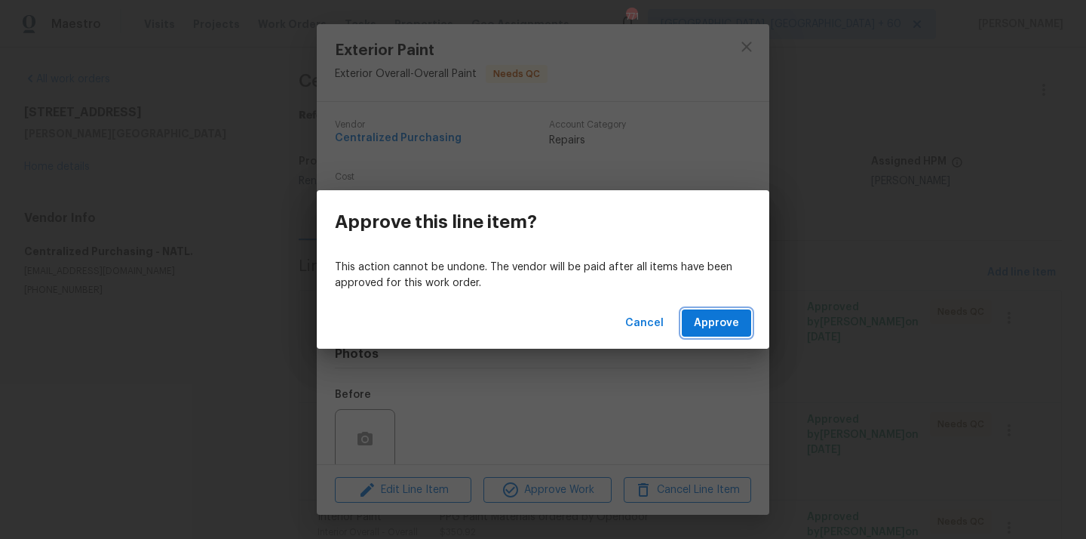
click at [703, 321] on span "Approve" at bounding box center [716, 323] width 45 height 19
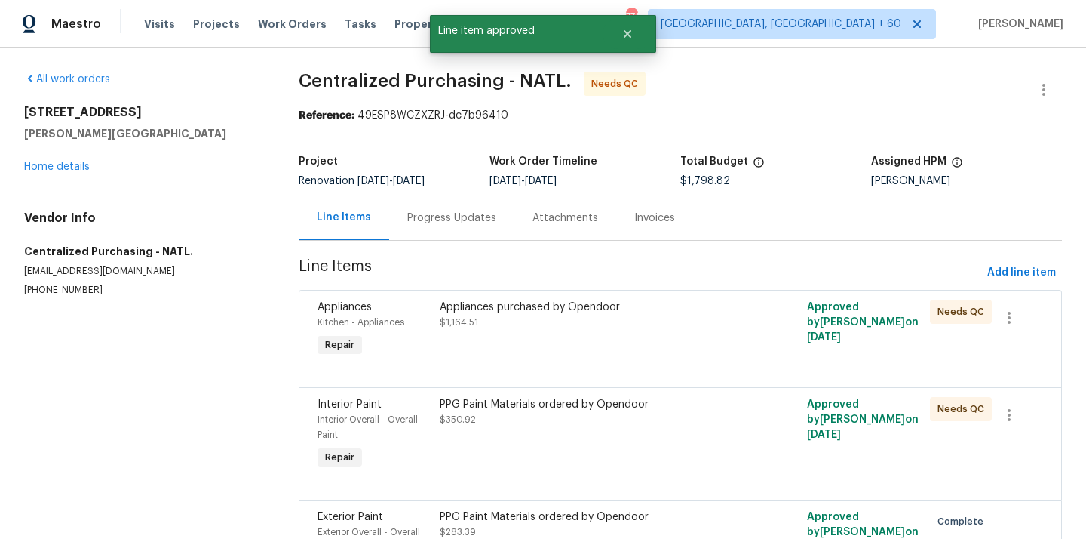
click at [537, 328] on div "Appliances purchased by Opendoor $1,164.51" at bounding box center [588, 314] width 297 height 30
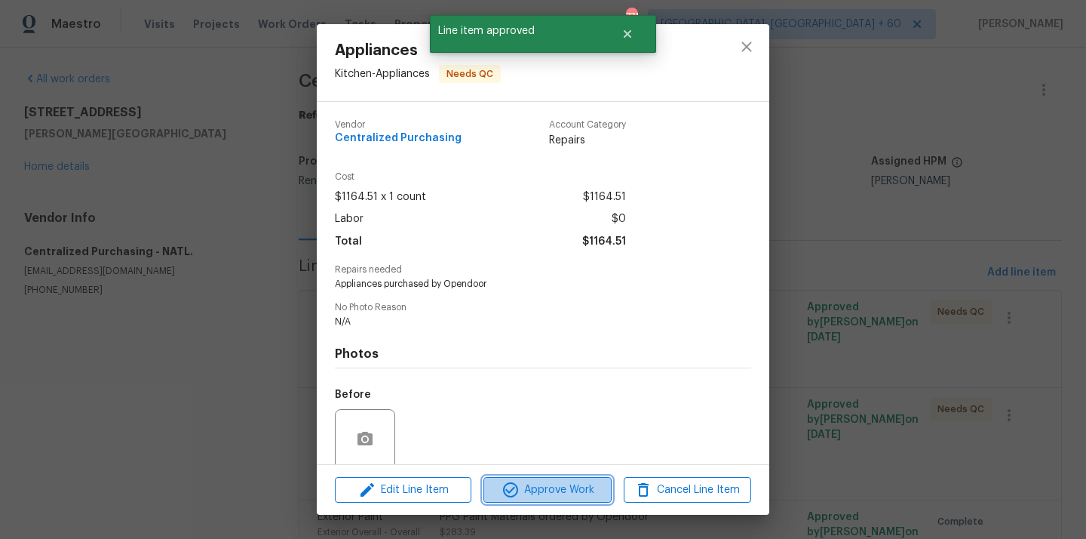
click at [549, 485] on span "Approve Work" at bounding box center [547, 489] width 118 height 19
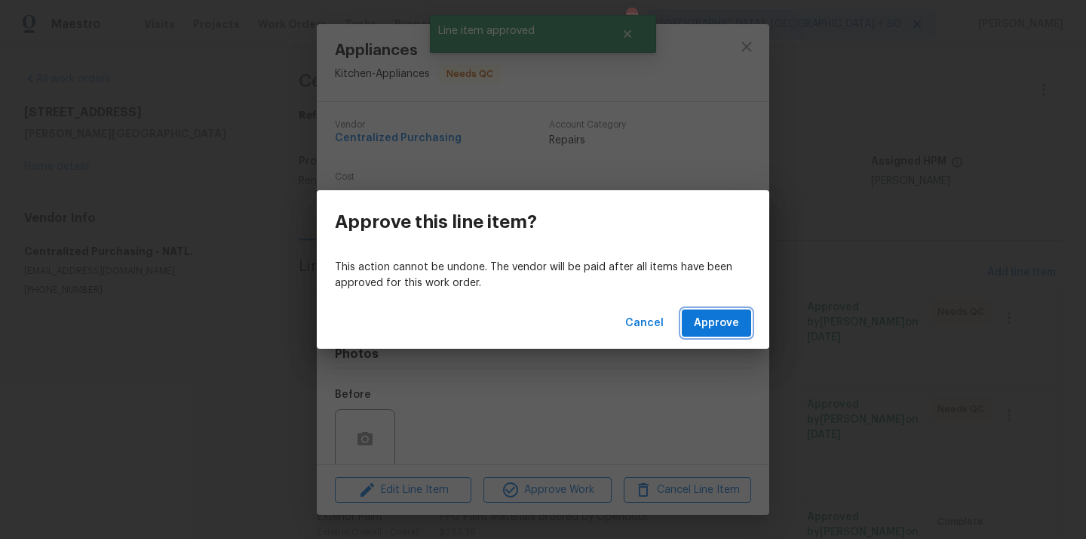
click at [720, 327] on span "Approve" at bounding box center [716, 323] width 45 height 19
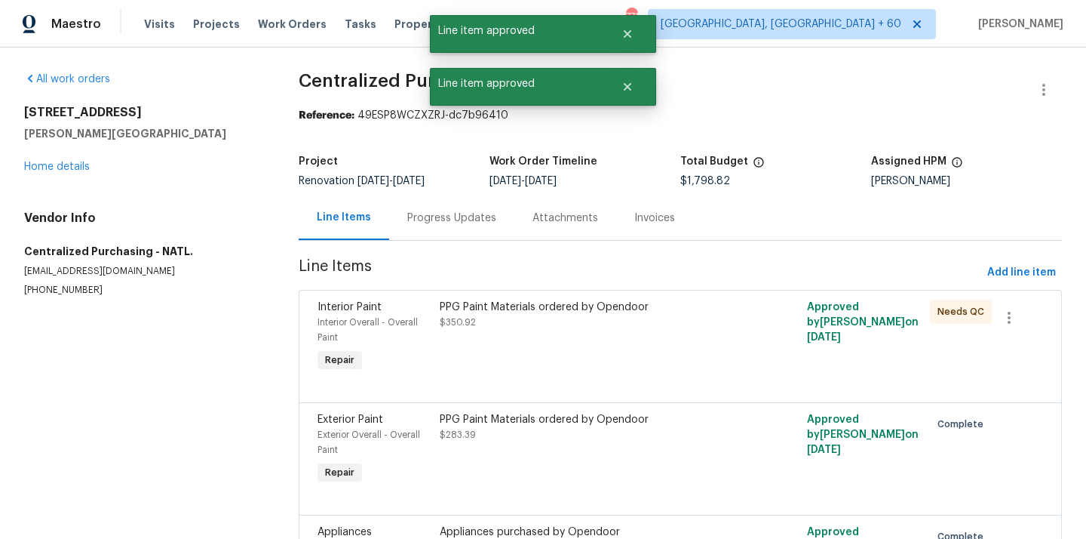
click at [566, 327] on div "PPG Paint Materials ordered by Opendoor $350.92" at bounding box center [588, 314] width 297 height 30
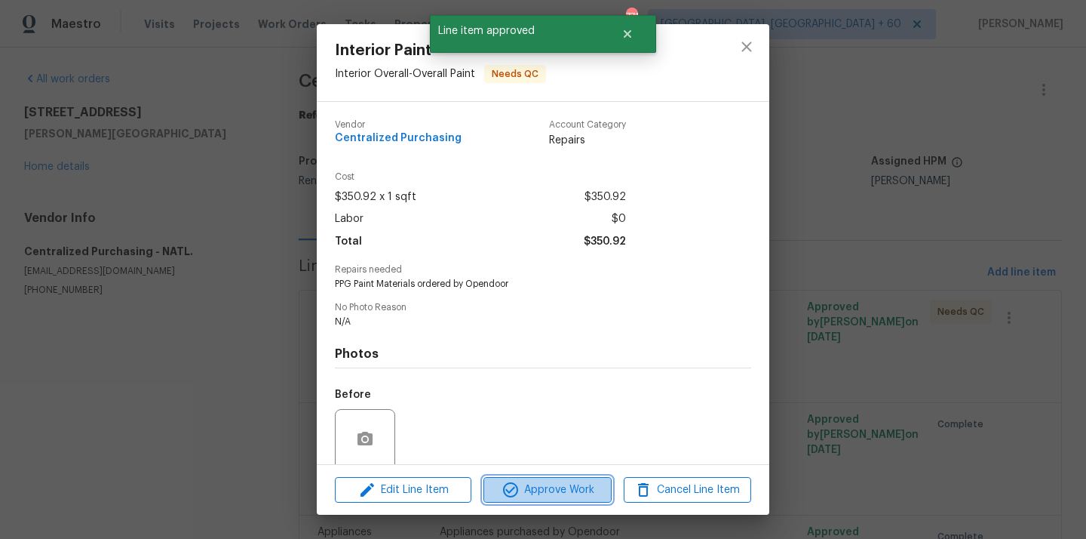
click at [553, 483] on span "Approve Work" at bounding box center [547, 489] width 118 height 19
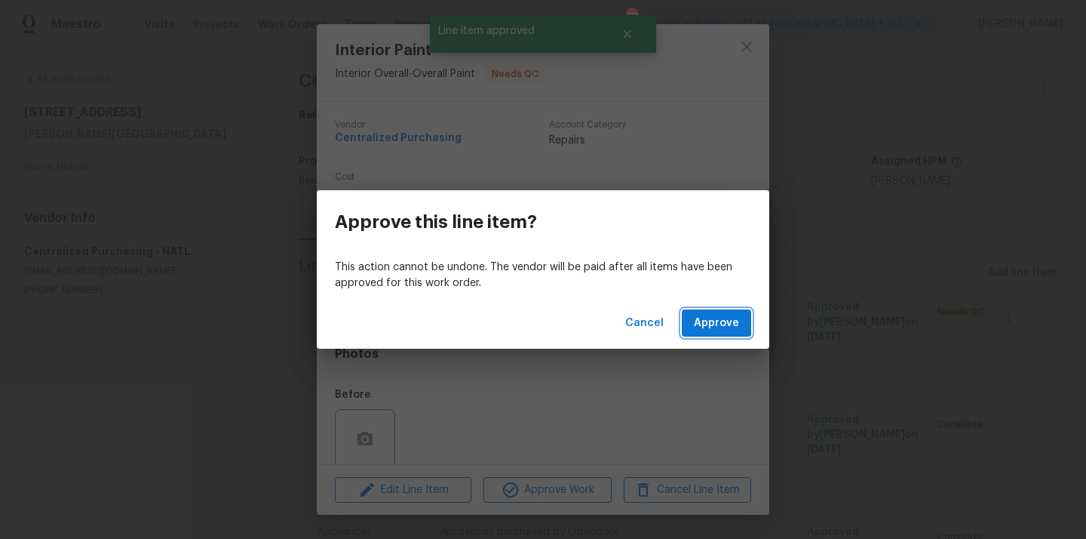
click at [728, 312] on button "Approve" at bounding box center [716, 323] width 69 height 28
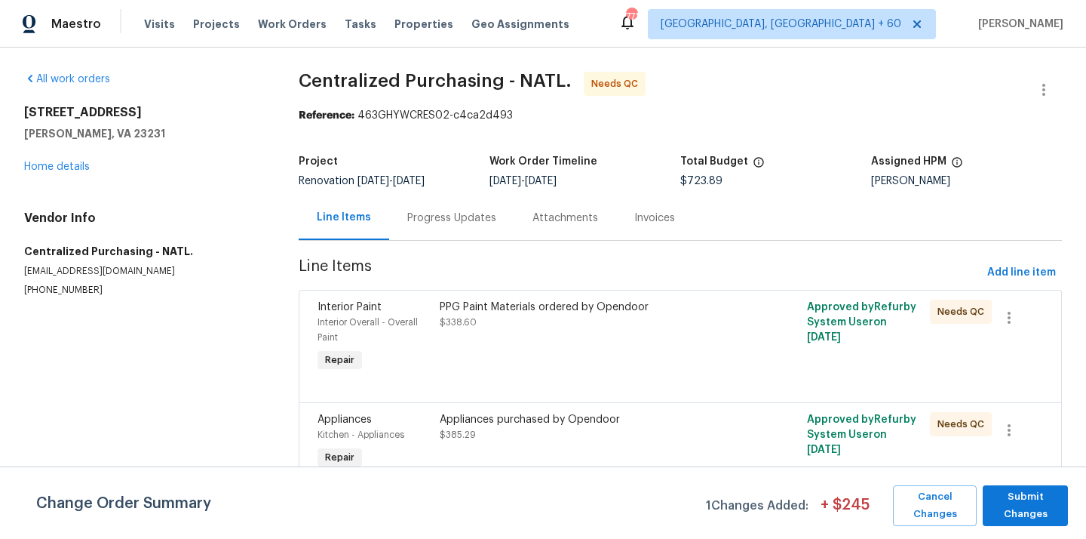
click at [515, 364] on div "PPG Paint Materials ordered by Opendoor $338.60" at bounding box center [588, 337] width 306 height 84
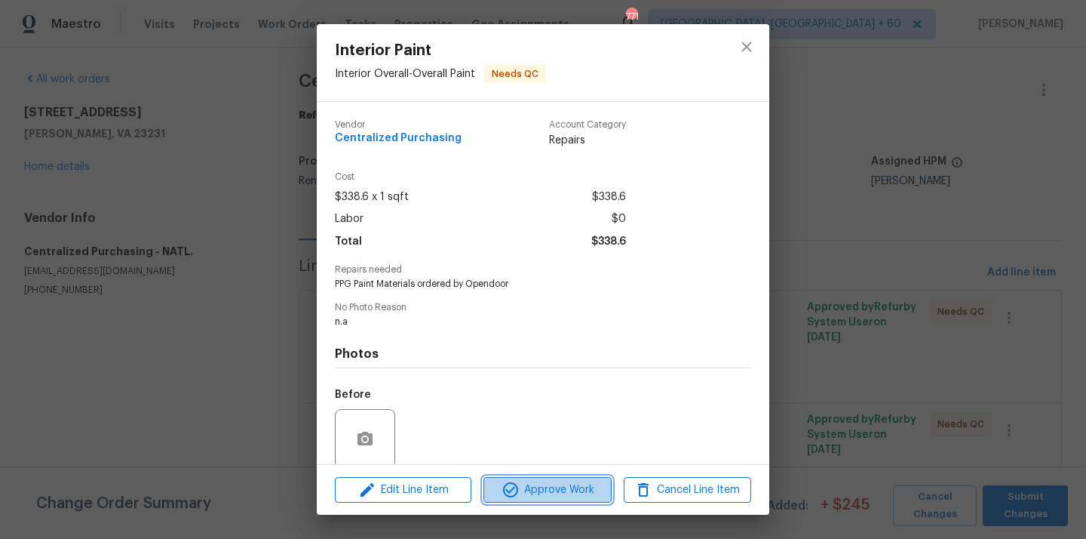
click at [521, 480] on span "Approve Work" at bounding box center [547, 489] width 118 height 19
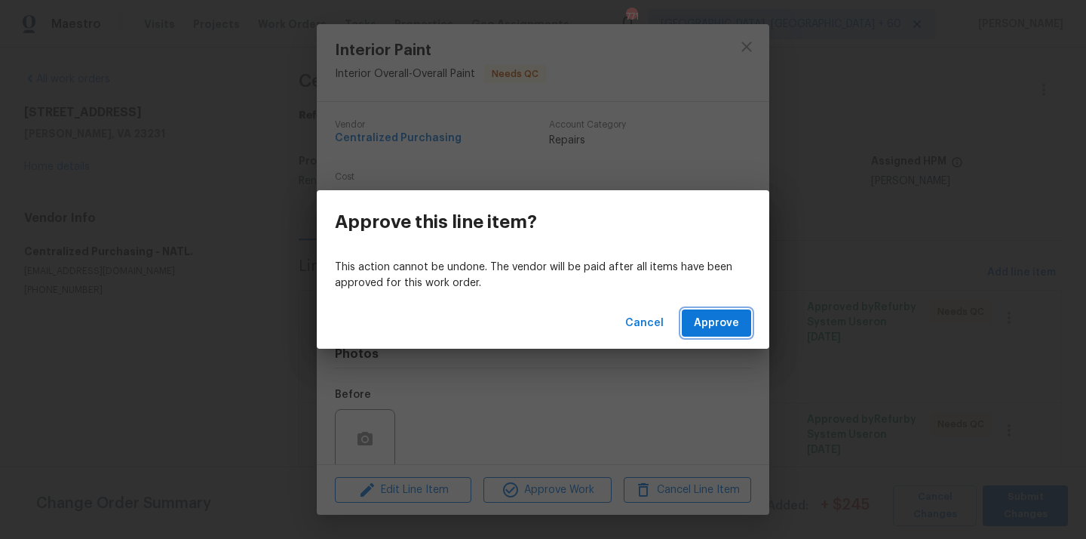
click at [711, 333] on button "Approve" at bounding box center [716, 323] width 69 height 28
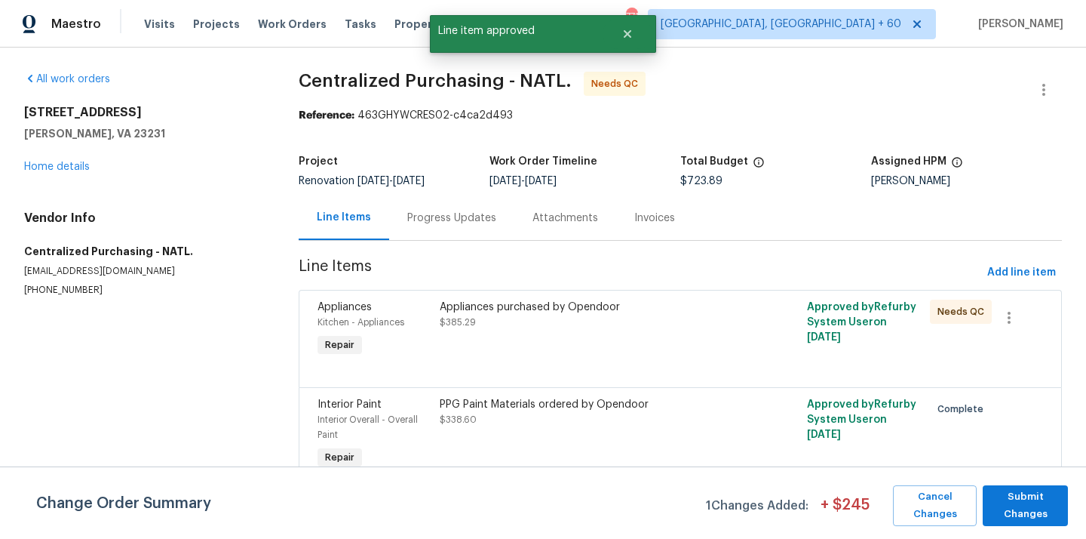
click at [549, 342] on div "Appliances purchased by Opendoor $385.29" at bounding box center [588, 329] width 306 height 69
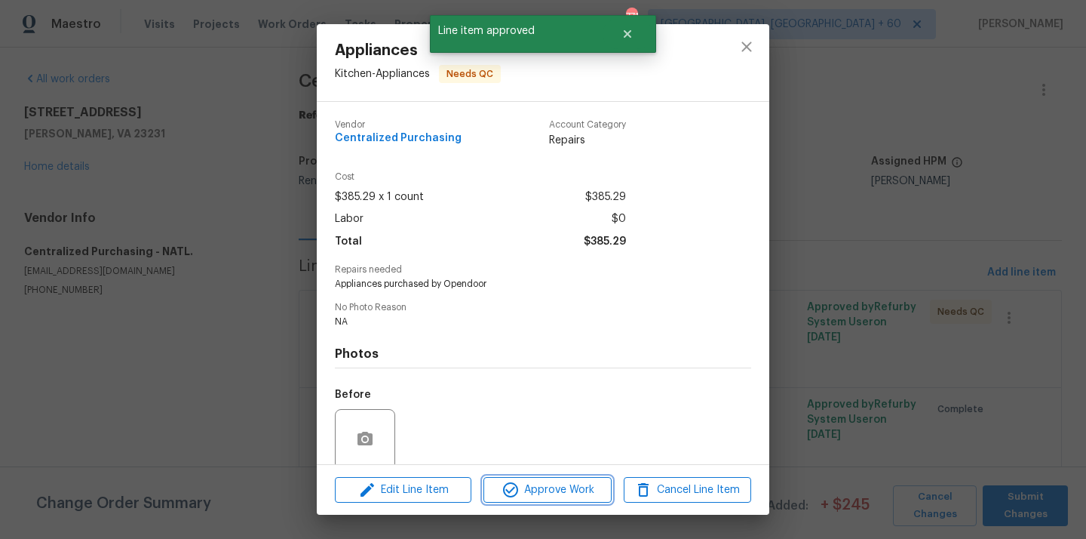
click at [542, 493] on span "Approve Work" at bounding box center [547, 489] width 118 height 19
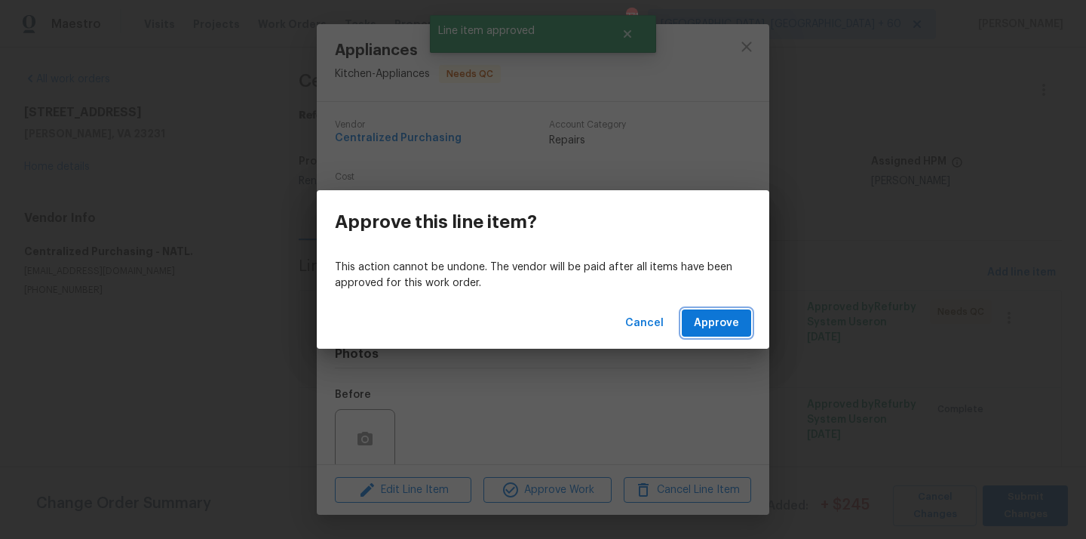
click at [719, 321] on span "Approve" at bounding box center [716, 323] width 45 height 19
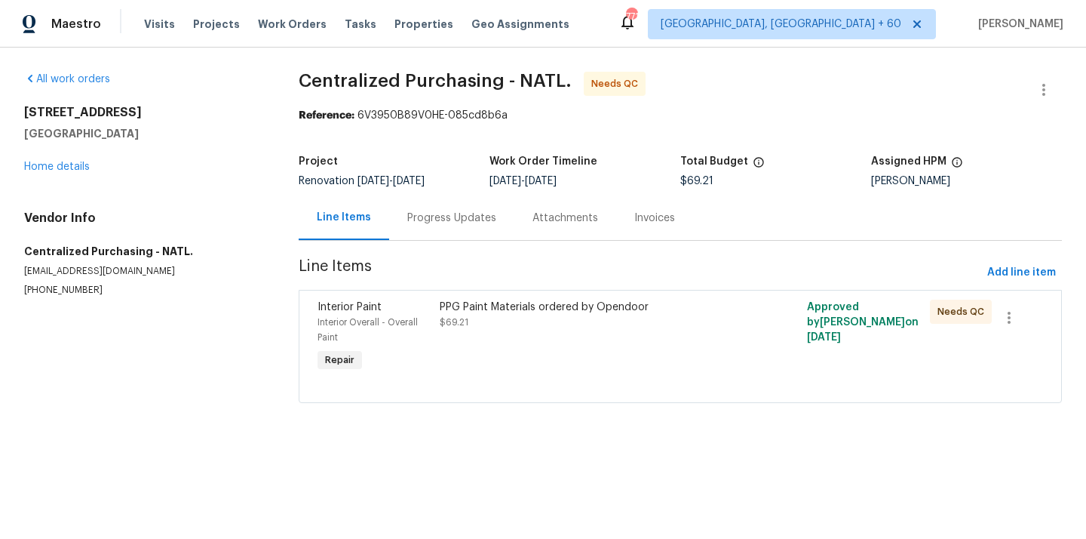
click at [560, 333] on div "PPG Paint Materials ordered by Opendoor $69.21" at bounding box center [588, 337] width 306 height 84
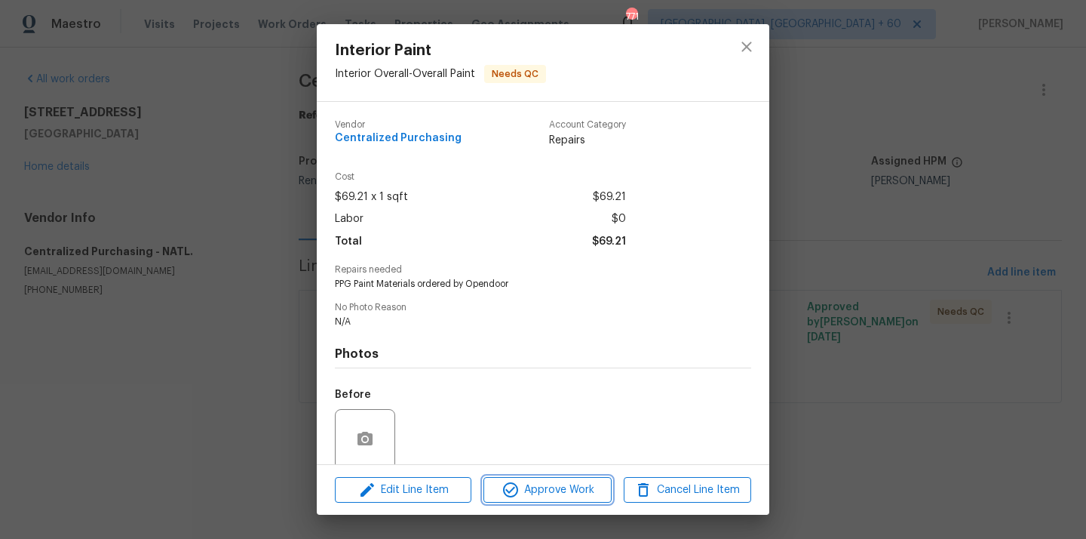
click at [550, 483] on span "Approve Work" at bounding box center [547, 489] width 118 height 19
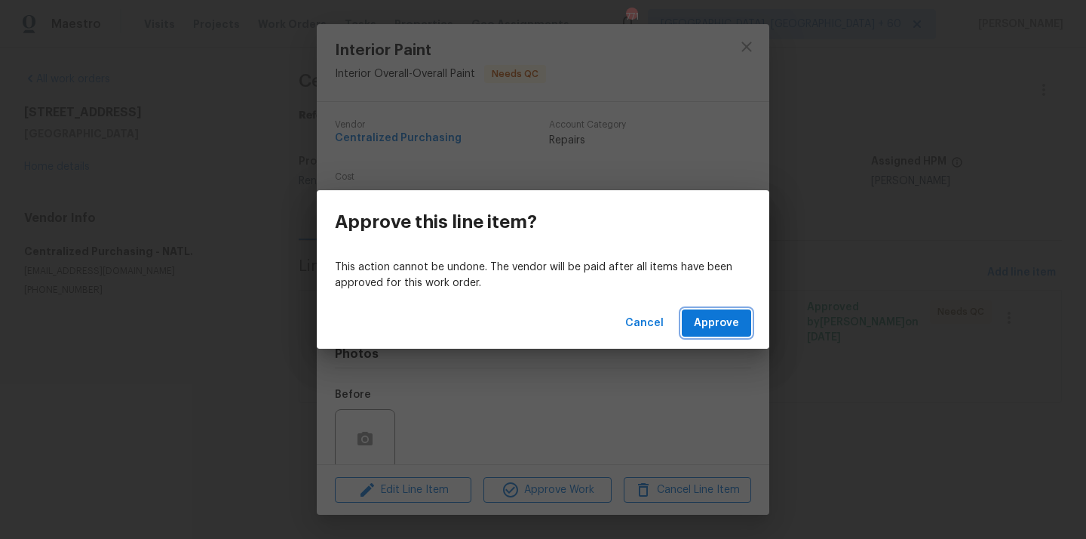
click at [711, 320] on span "Approve" at bounding box center [716, 323] width 45 height 19
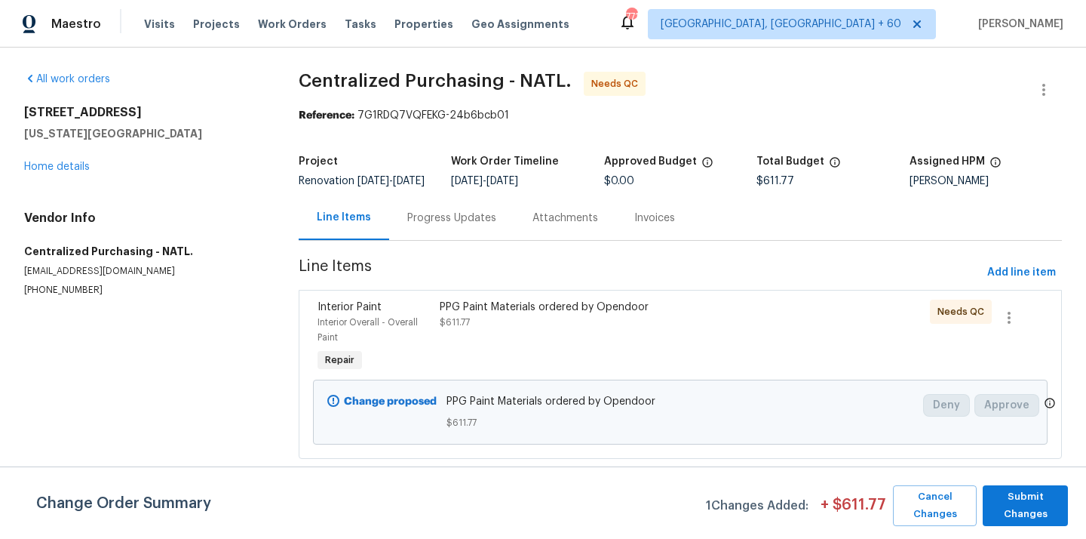
click at [538, 330] on div "PPG Paint Materials ordered by Opendoor $611.77" at bounding box center [588, 314] width 297 height 30
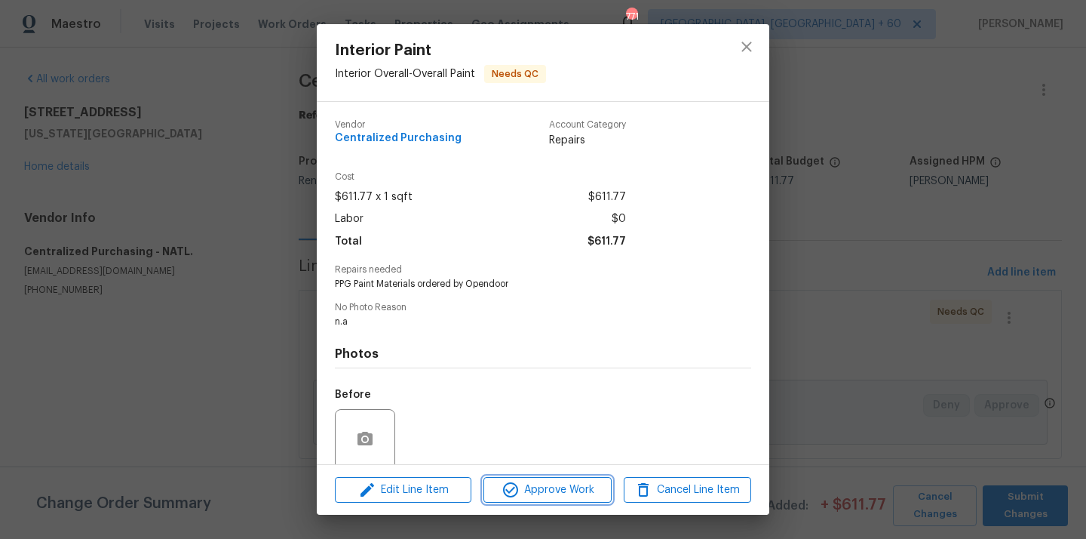
click at [563, 491] on span "Approve Work" at bounding box center [547, 489] width 118 height 19
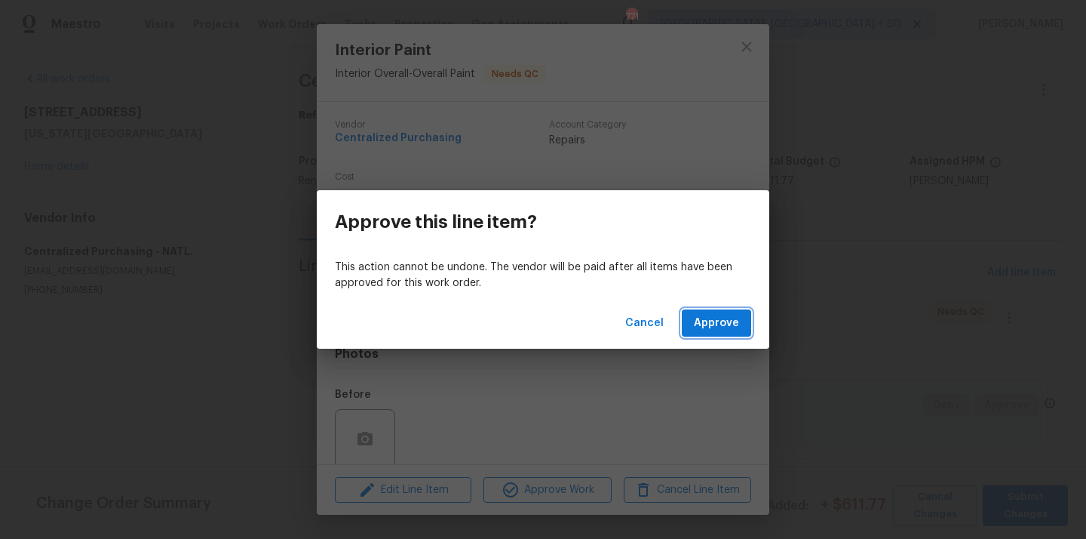
click at [723, 321] on span "Approve" at bounding box center [716, 323] width 45 height 19
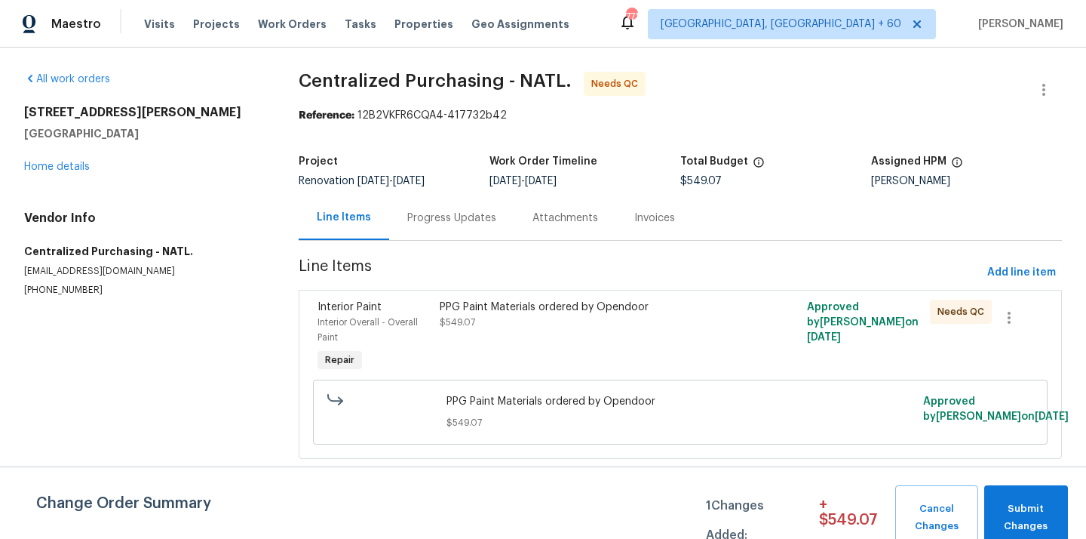
click at [587, 355] on div "PPG Paint Materials ordered by Opendoor $549.07" at bounding box center [588, 337] width 306 height 84
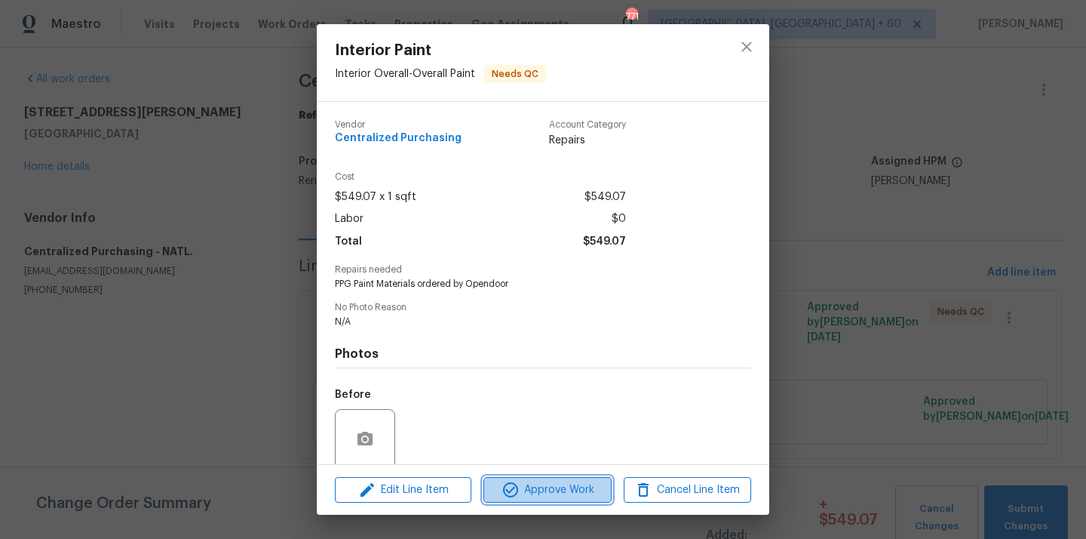
click at [554, 496] on span "Approve Work" at bounding box center [547, 489] width 118 height 19
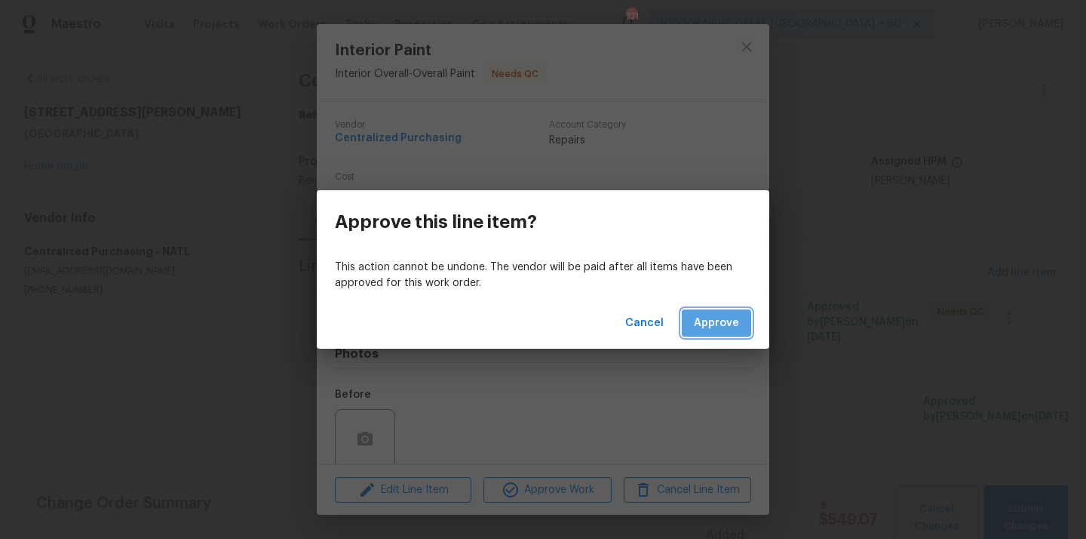
click at [723, 311] on button "Approve" at bounding box center [716, 323] width 69 height 28
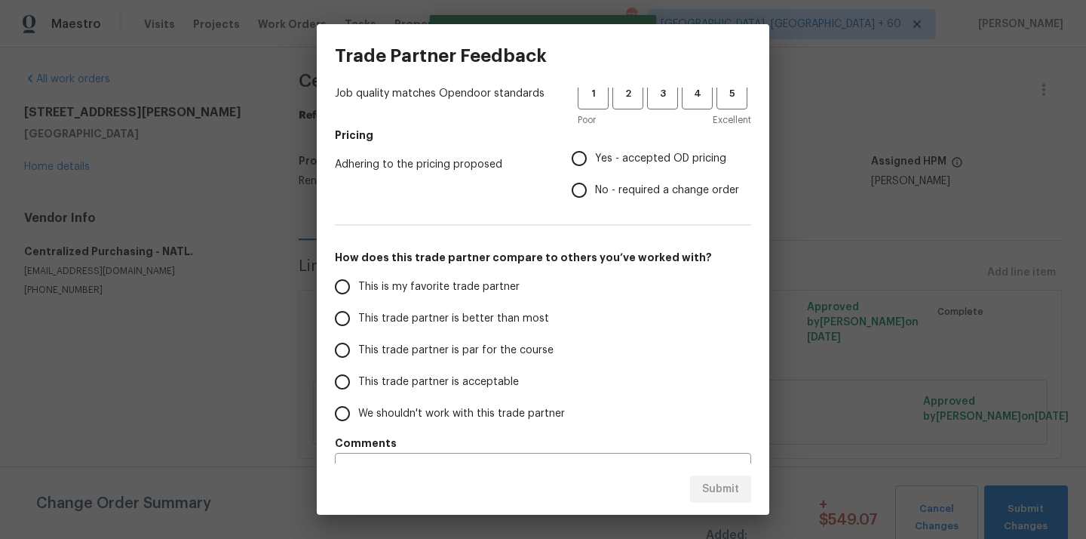
scroll to position [204, 0]
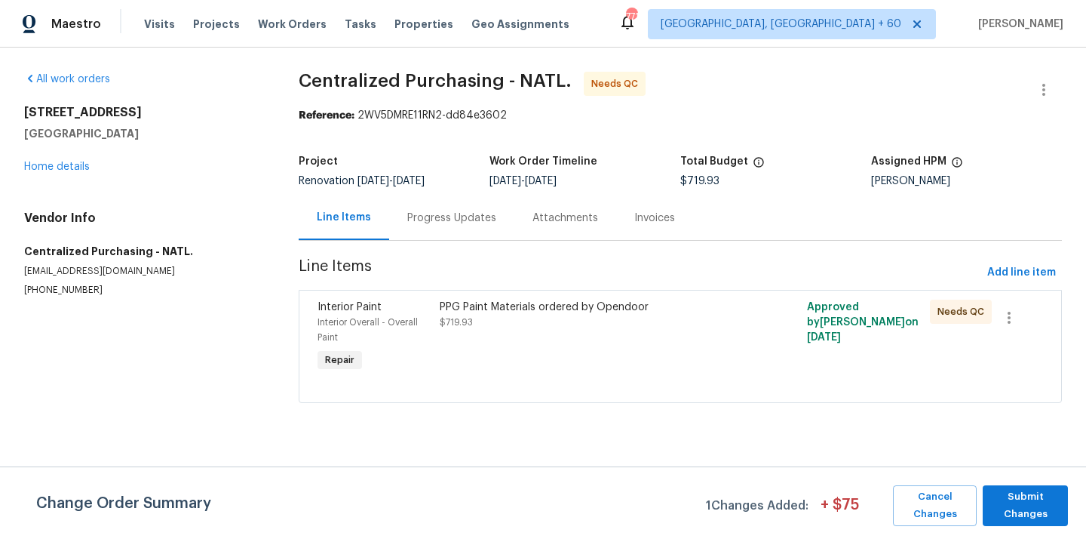
click at [595, 337] on div "PPG Paint Materials ordered by Opendoor $719.93" at bounding box center [588, 337] width 306 height 84
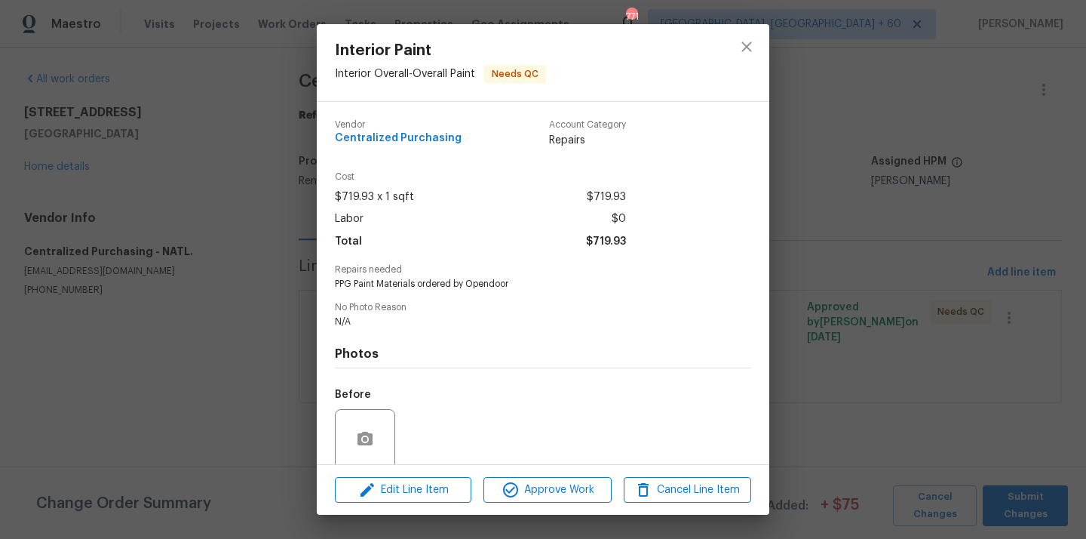
click at [572, 472] on div "Edit Line Item Approve Work Cancel Line Item" at bounding box center [543, 490] width 453 height 51
click at [569, 481] on span "Approve Work" at bounding box center [547, 489] width 118 height 19
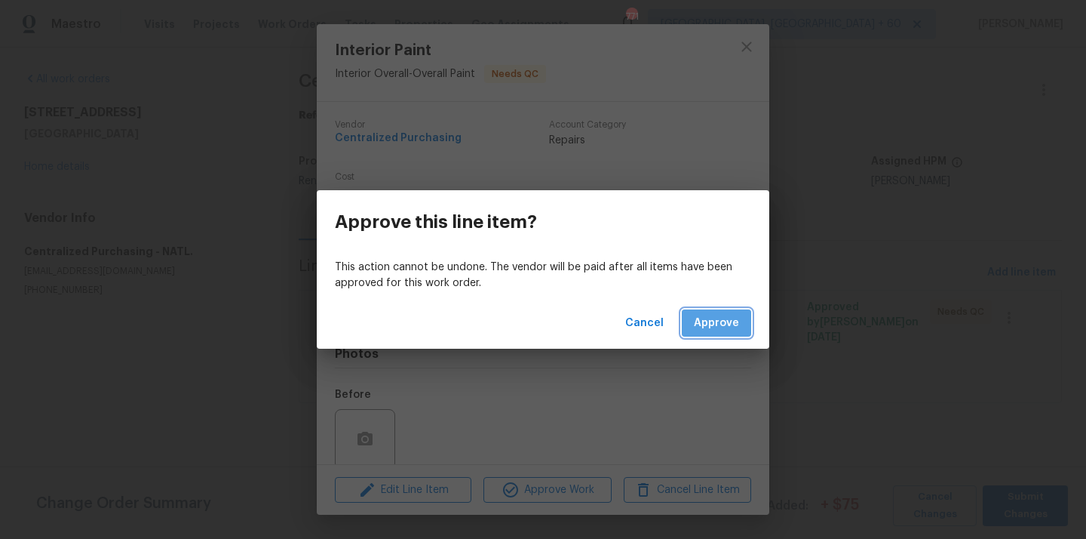
click at [715, 317] on span "Approve" at bounding box center [716, 323] width 45 height 19
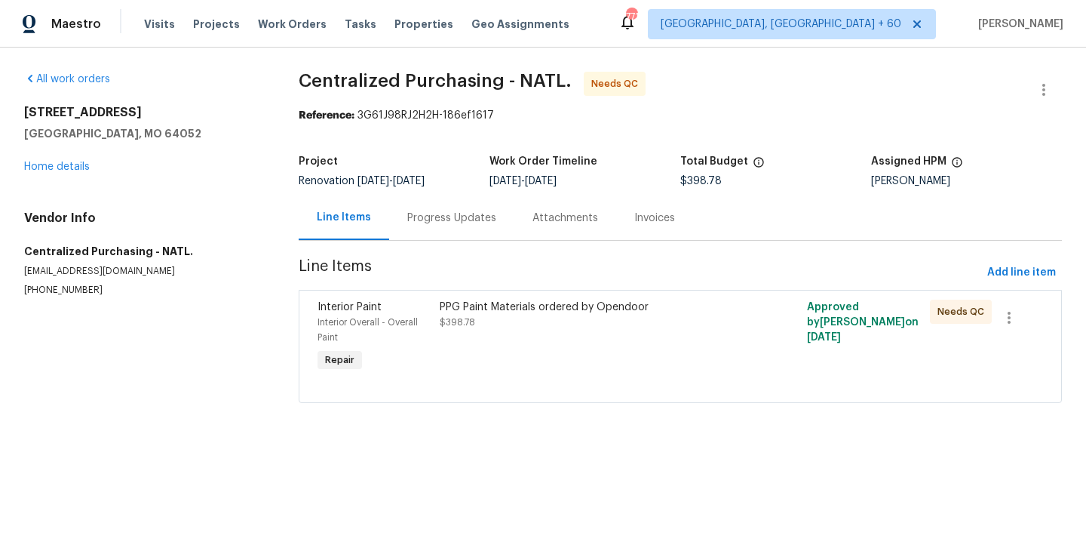
click at [612, 358] on div "PPG Paint Materials ordered by Opendoor $398.78" at bounding box center [588, 337] width 306 height 84
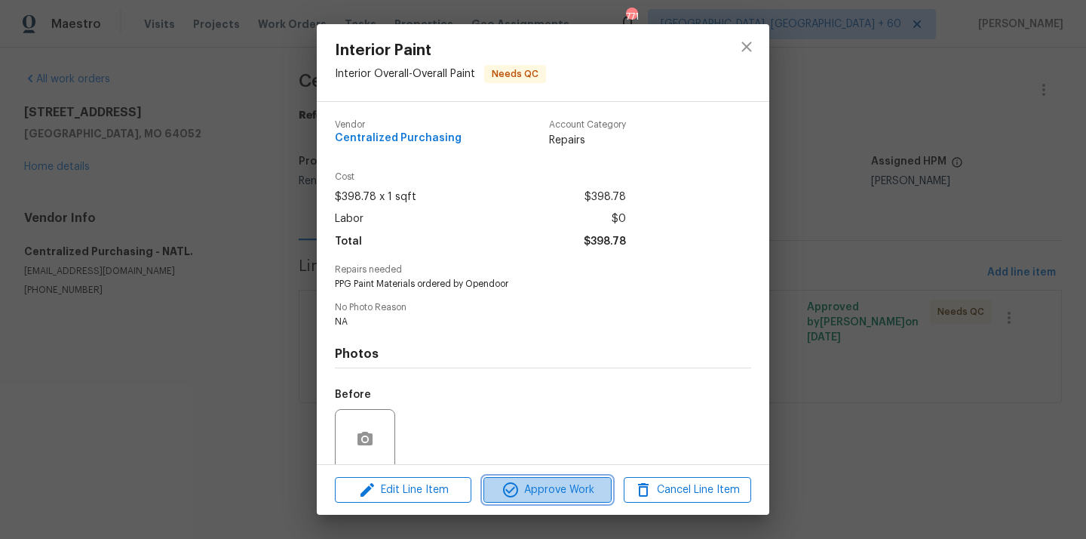
click at [538, 489] on span "Approve Work" at bounding box center [547, 489] width 118 height 19
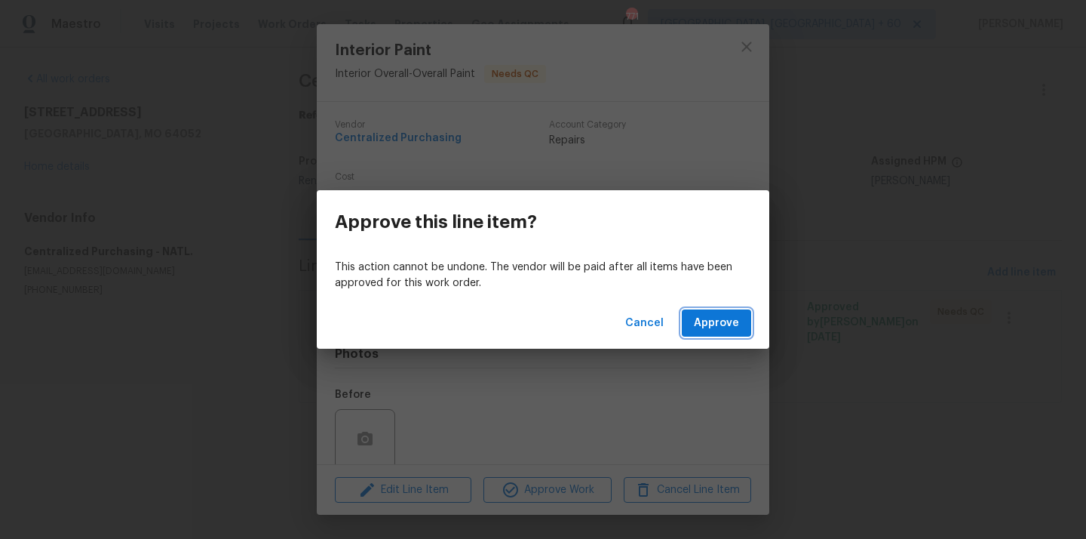
click at [699, 327] on span "Approve" at bounding box center [716, 323] width 45 height 19
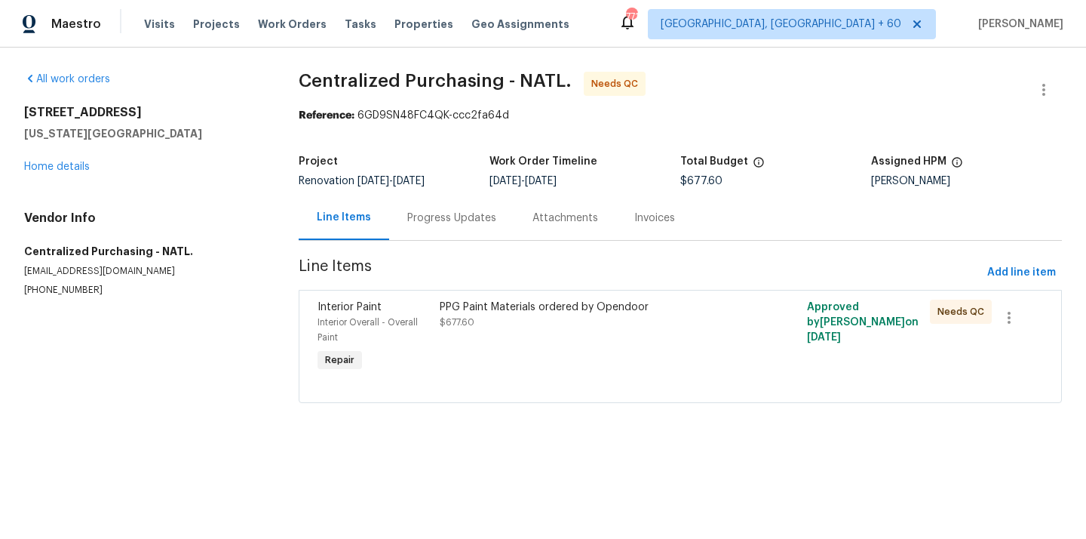
click at [630, 345] on div "PPG Paint Materials ordered by Opendoor $677.60" at bounding box center [588, 337] width 306 height 84
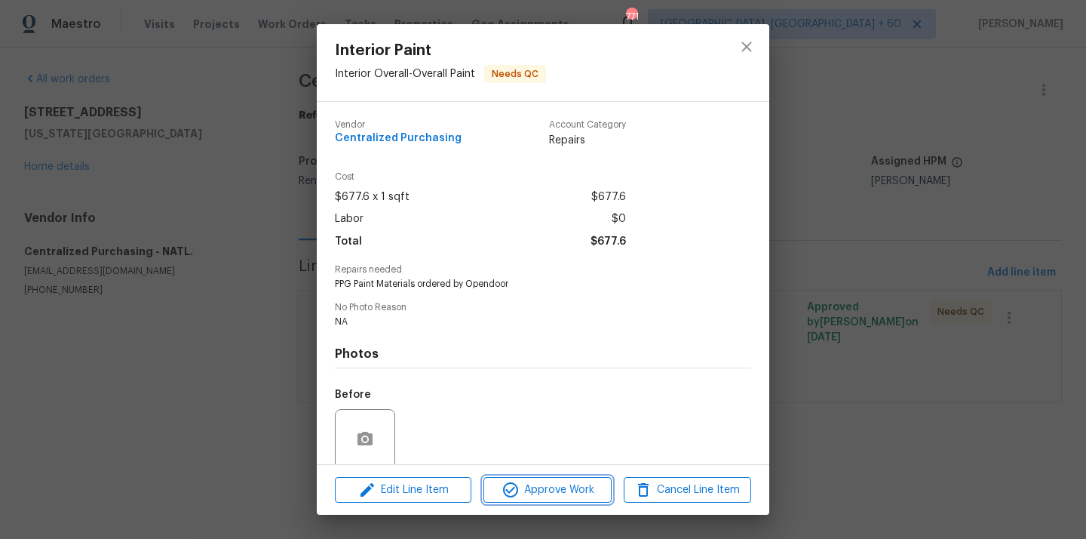
click at [580, 491] on span "Approve Work" at bounding box center [547, 489] width 118 height 19
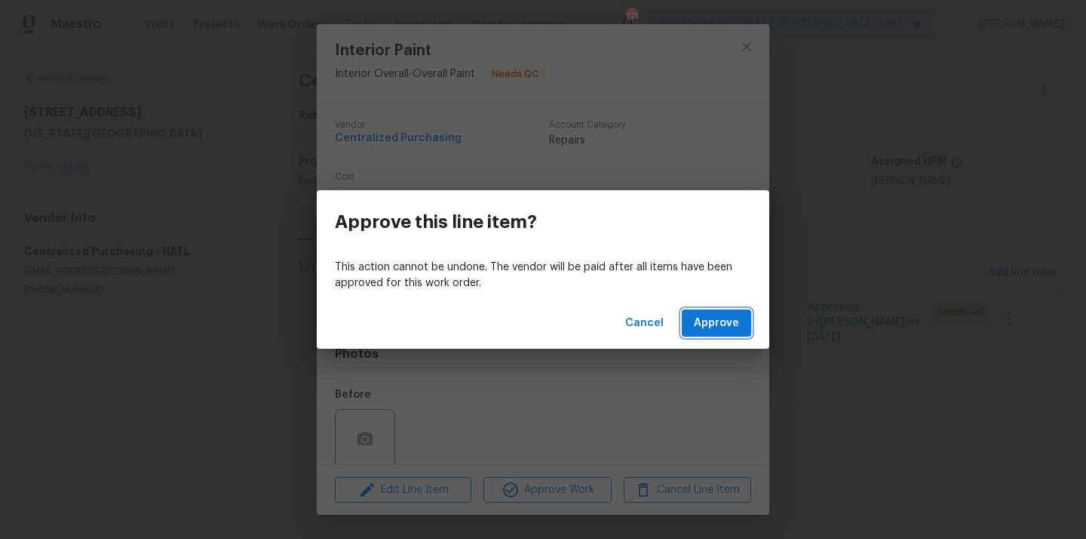
click at [730, 315] on span "Approve" at bounding box center [716, 323] width 45 height 19
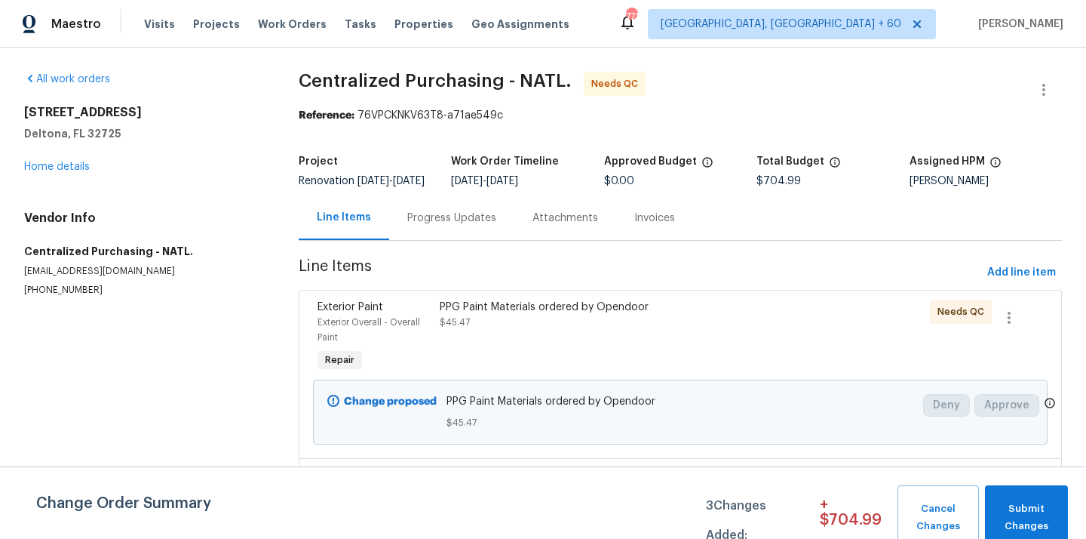
click at [600, 326] on div "PPG Paint Materials ordered by Opendoor $45.47" at bounding box center [588, 314] width 297 height 30
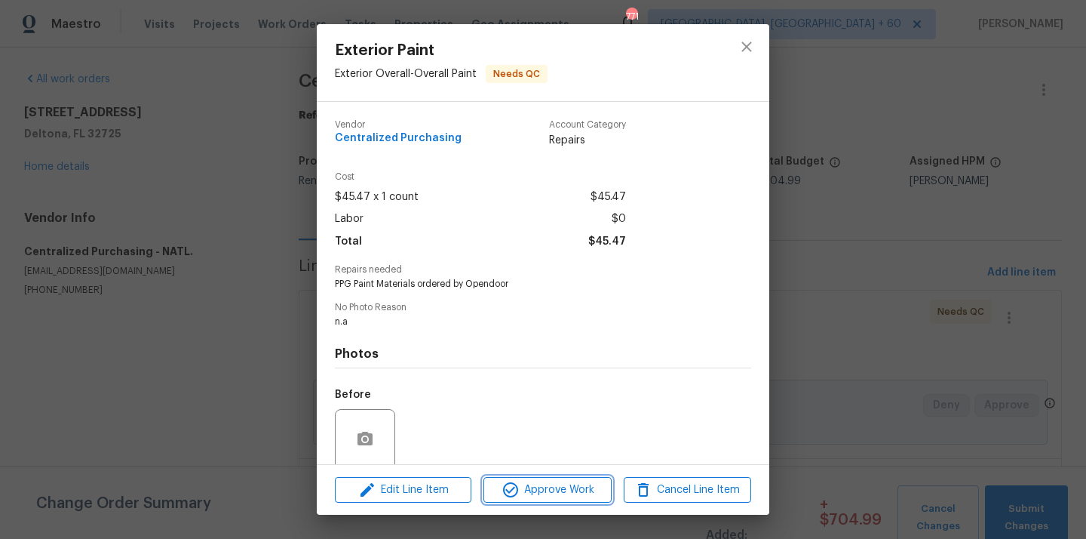
click at [569, 484] on span "Approve Work" at bounding box center [547, 489] width 118 height 19
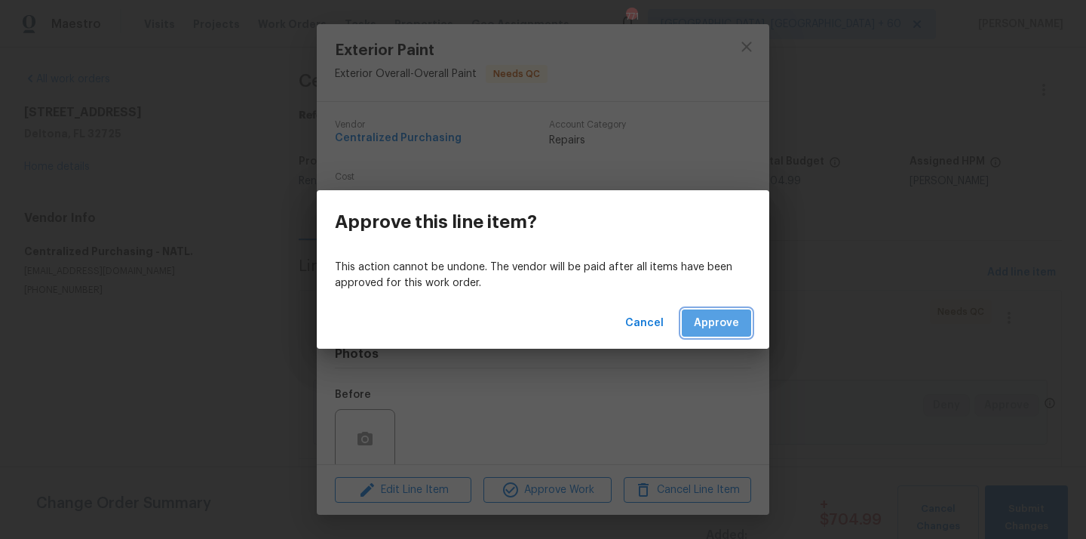
click at [719, 327] on span "Approve" at bounding box center [716, 323] width 45 height 19
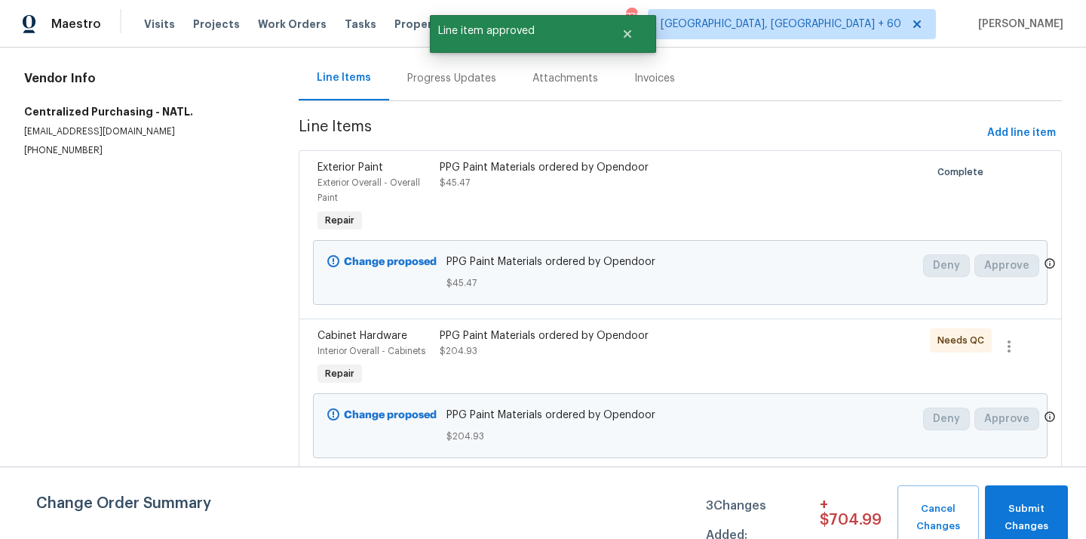
scroll to position [243, 0]
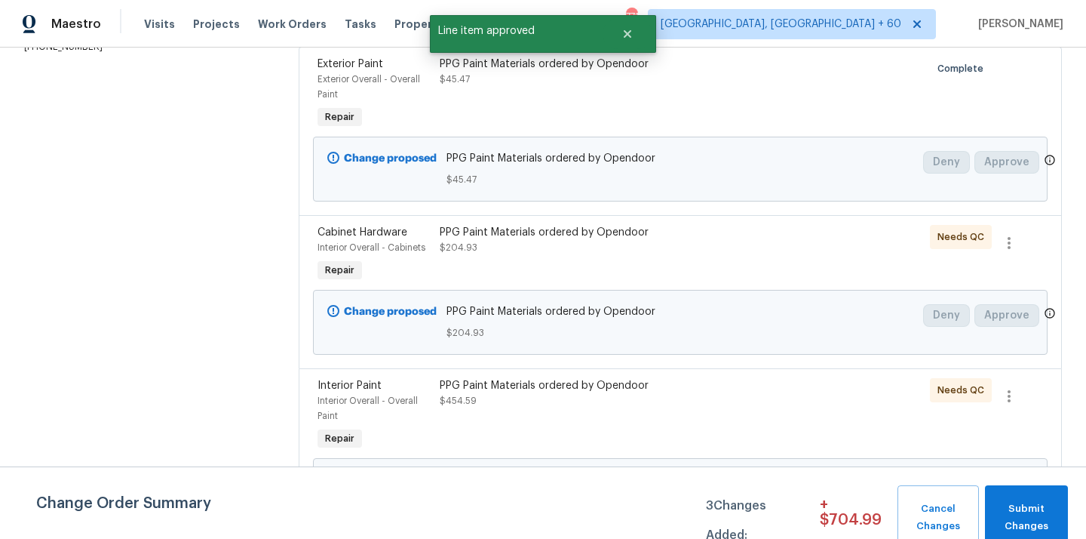
click at [601, 279] on div "PPG Paint Materials ordered by Opendoor $204.93" at bounding box center [588, 254] width 306 height 69
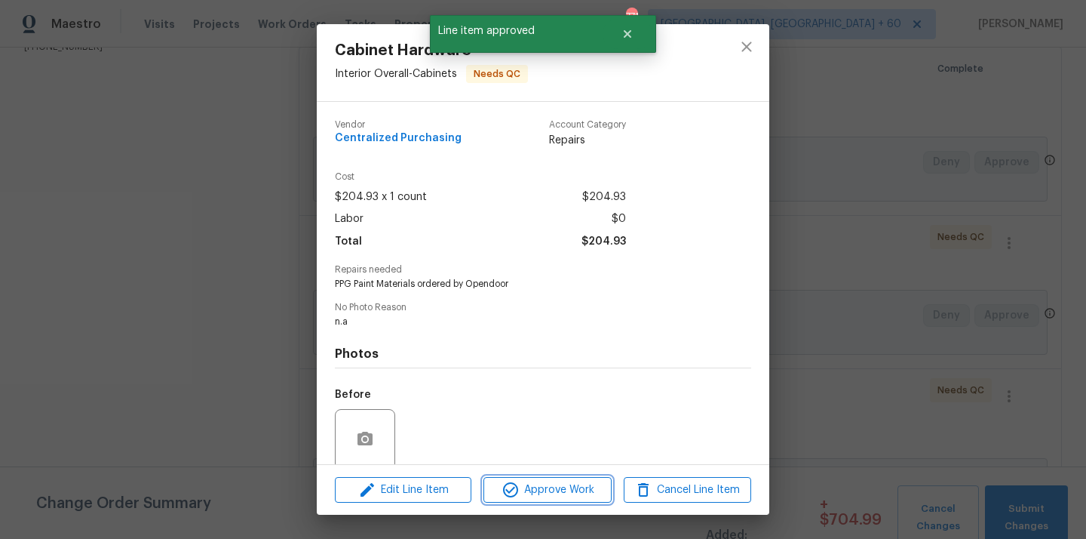
click at [558, 484] on span "Approve Work" at bounding box center [547, 489] width 118 height 19
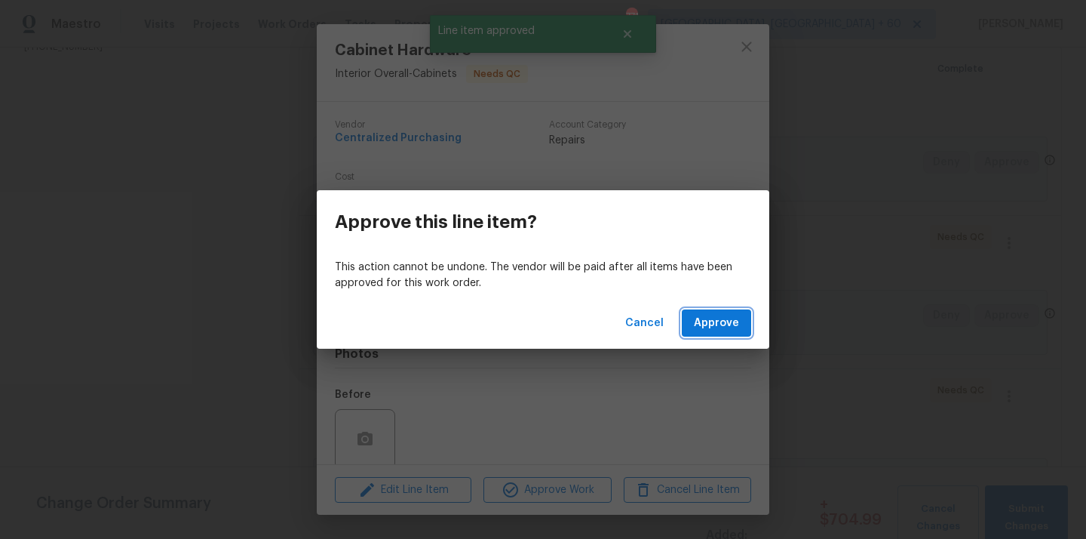
click at [735, 312] on button "Approve" at bounding box center [716, 323] width 69 height 28
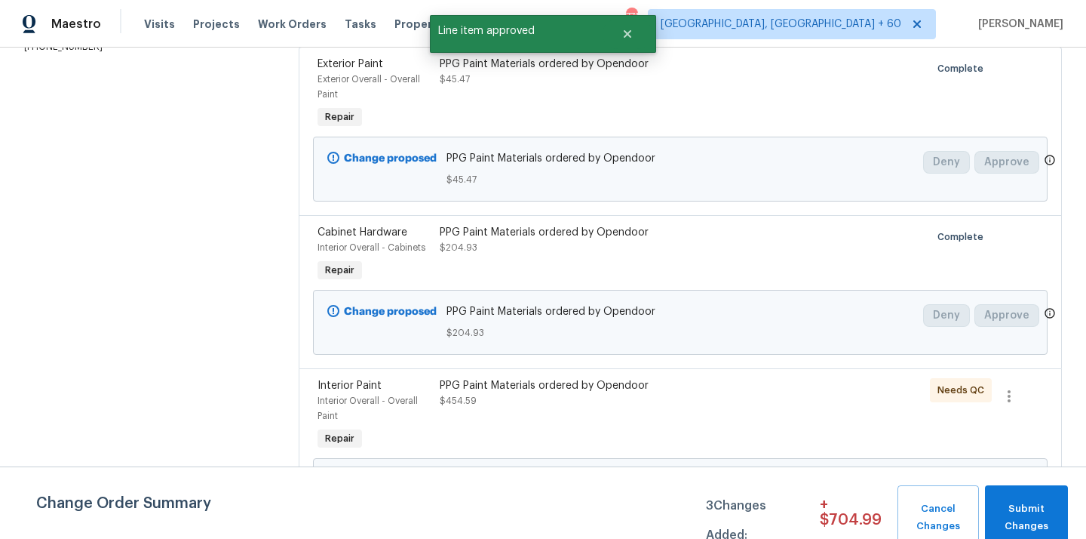
scroll to position [296, 0]
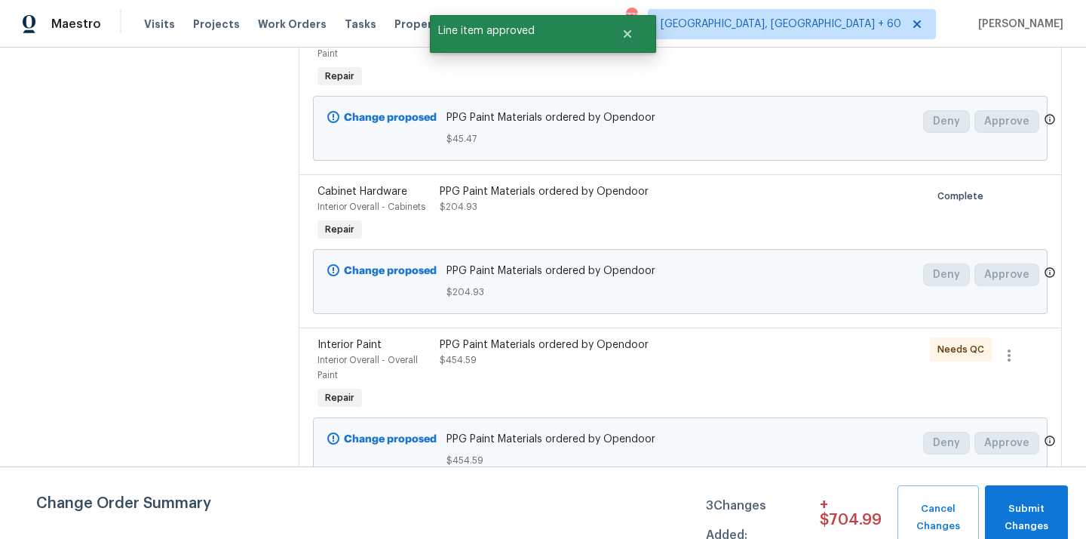
click at [558, 363] on div "PPG Paint Materials ordered by Opendoor $454.59" at bounding box center [588, 352] width 297 height 30
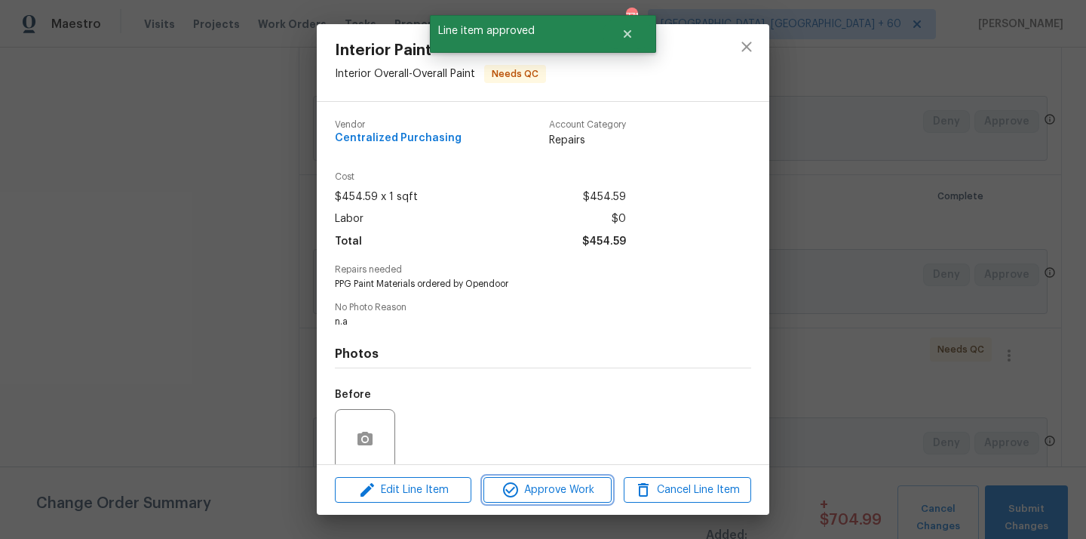
click at [572, 482] on span "Approve Work" at bounding box center [547, 489] width 118 height 19
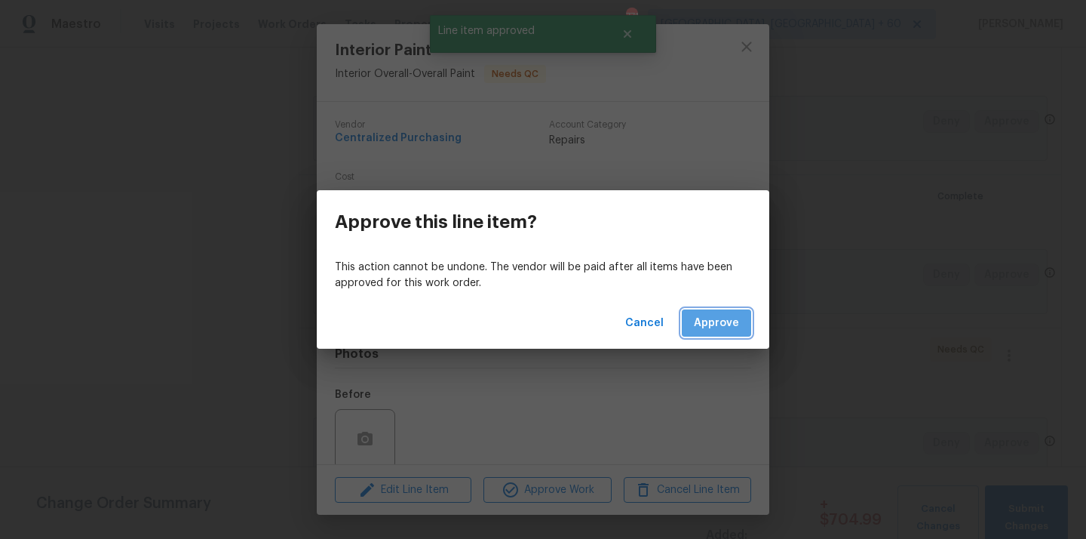
click at [728, 315] on span "Approve" at bounding box center [716, 323] width 45 height 19
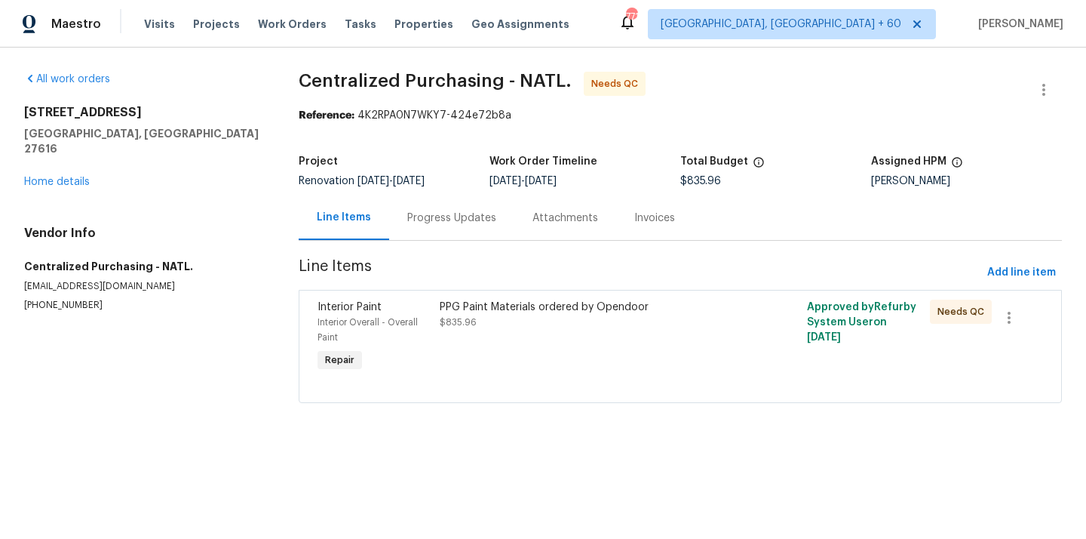
click at [563, 355] on div "PPG Paint Materials ordered by Opendoor $835.96" at bounding box center [588, 337] width 306 height 84
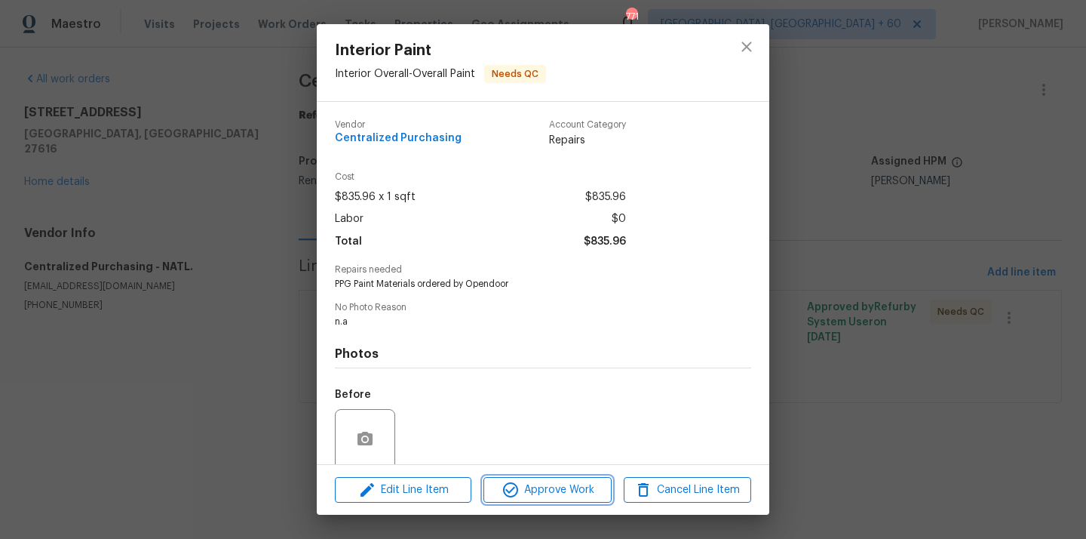
click at [567, 488] on span "Approve Work" at bounding box center [547, 489] width 118 height 19
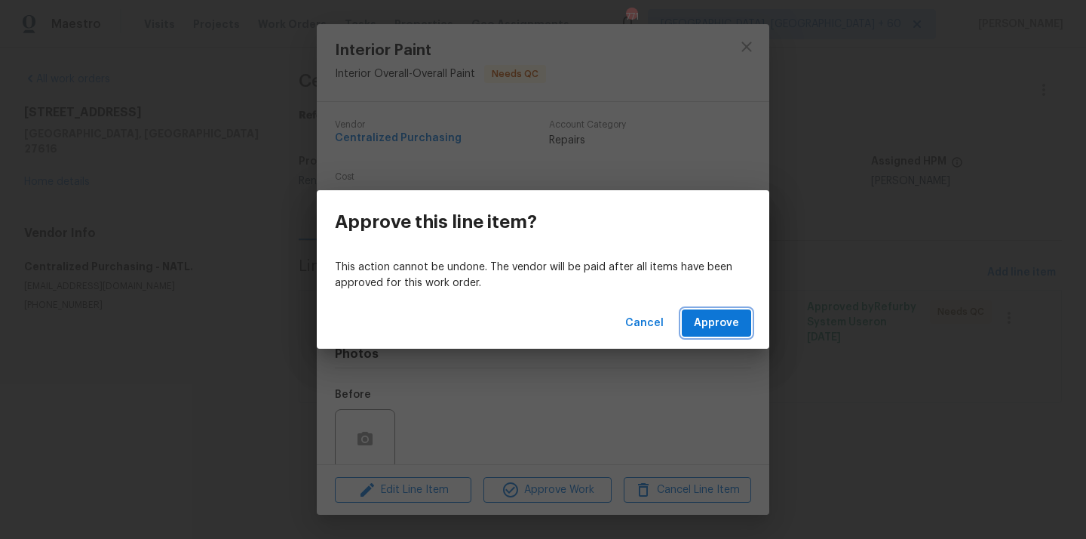
click at [719, 316] on span "Approve" at bounding box center [716, 323] width 45 height 19
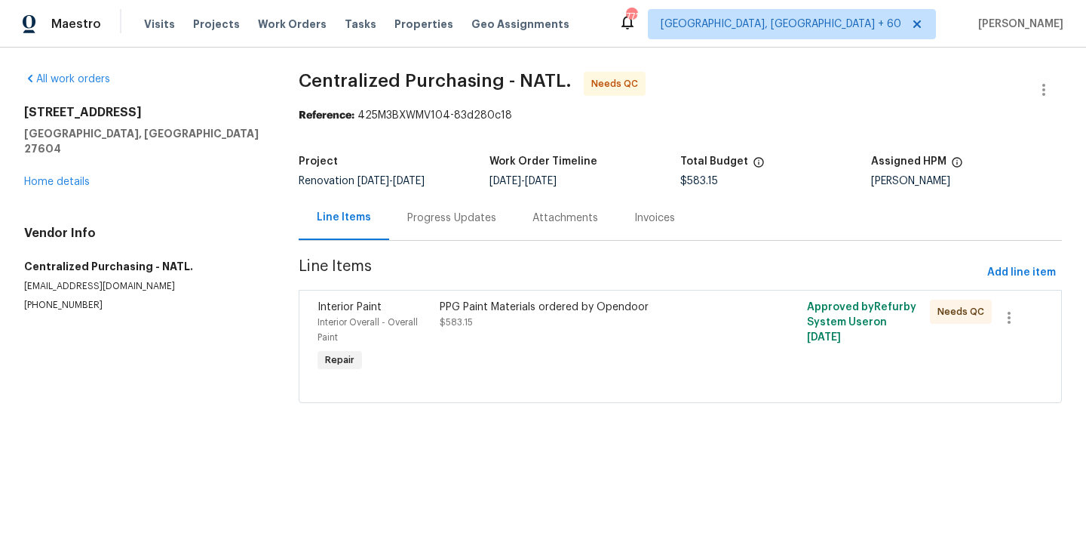
click at [591, 378] on div at bounding box center [681, 384] width 726 height 18
click at [586, 361] on div "PPG Paint Materials ordered by Opendoor $583.15" at bounding box center [588, 337] width 306 height 84
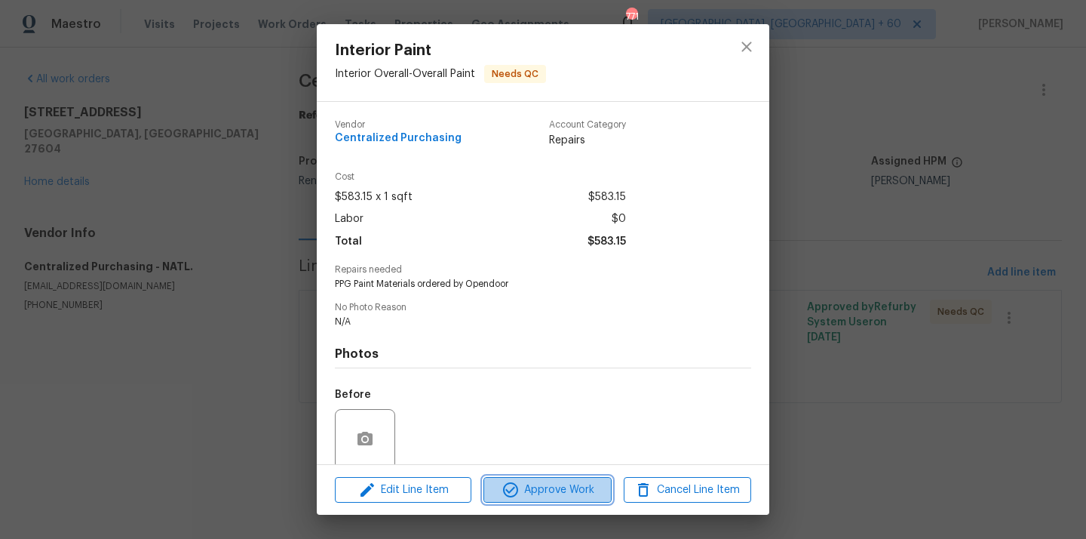
click at [577, 489] on span "Approve Work" at bounding box center [547, 489] width 118 height 19
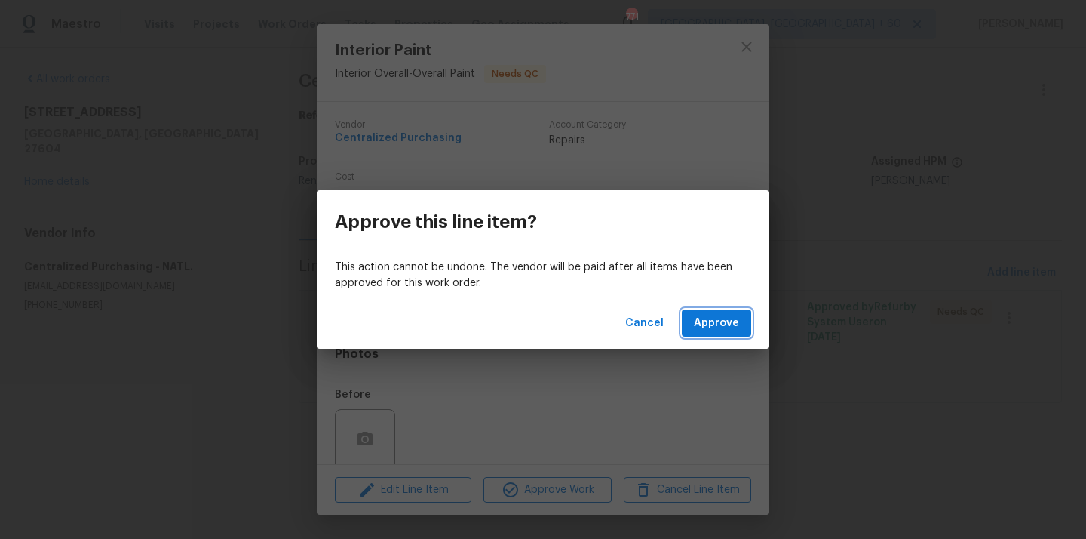
click at [717, 317] on span "Approve" at bounding box center [716, 323] width 45 height 19
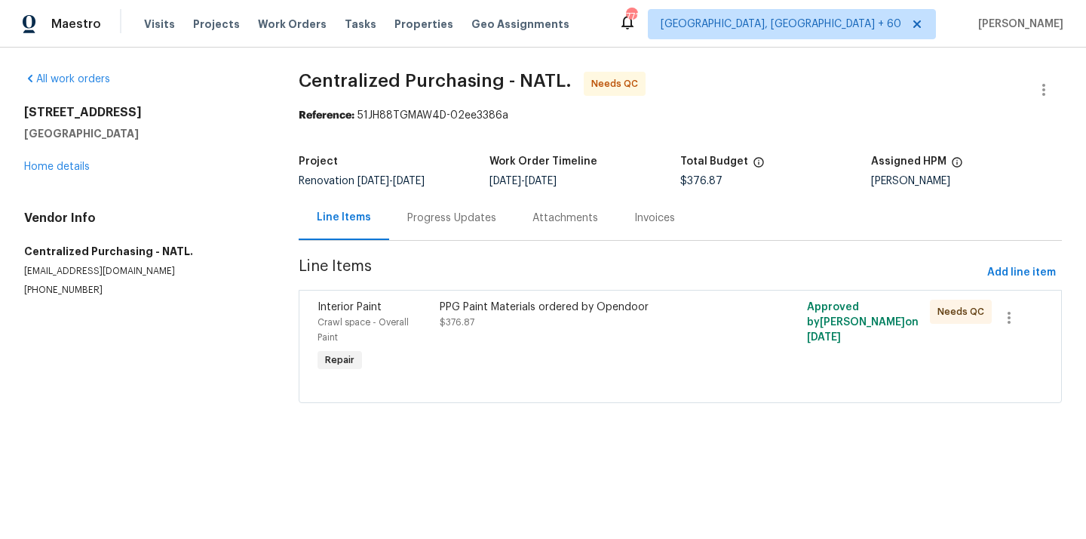
click at [553, 337] on div "PPG Paint Materials ordered by Opendoor $376.87" at bounding box center [588, 337] width 306 height 84
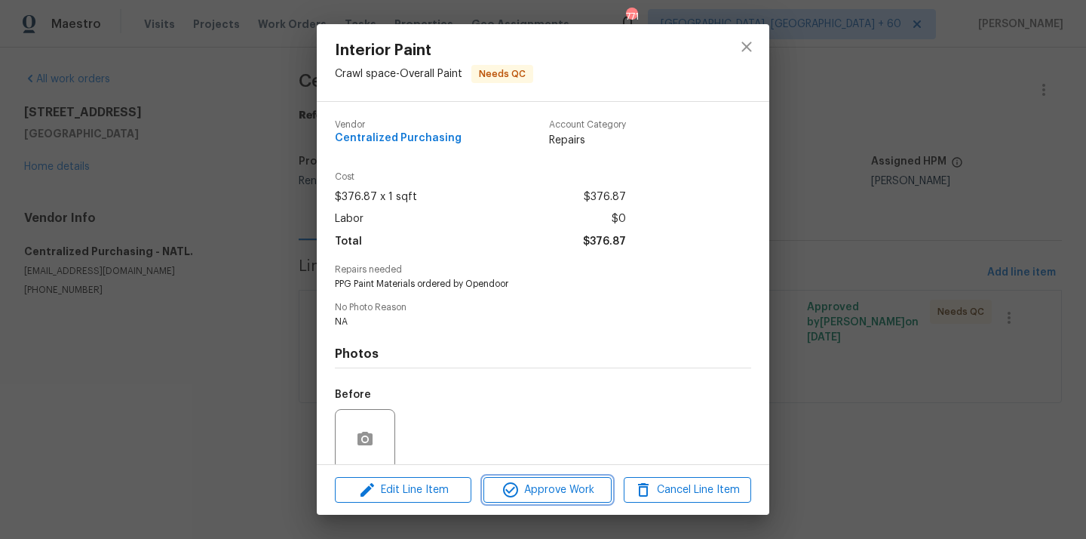
click at [555, 490] on span "Approve Work" at bounding box center [547, 489] width 118 height 19
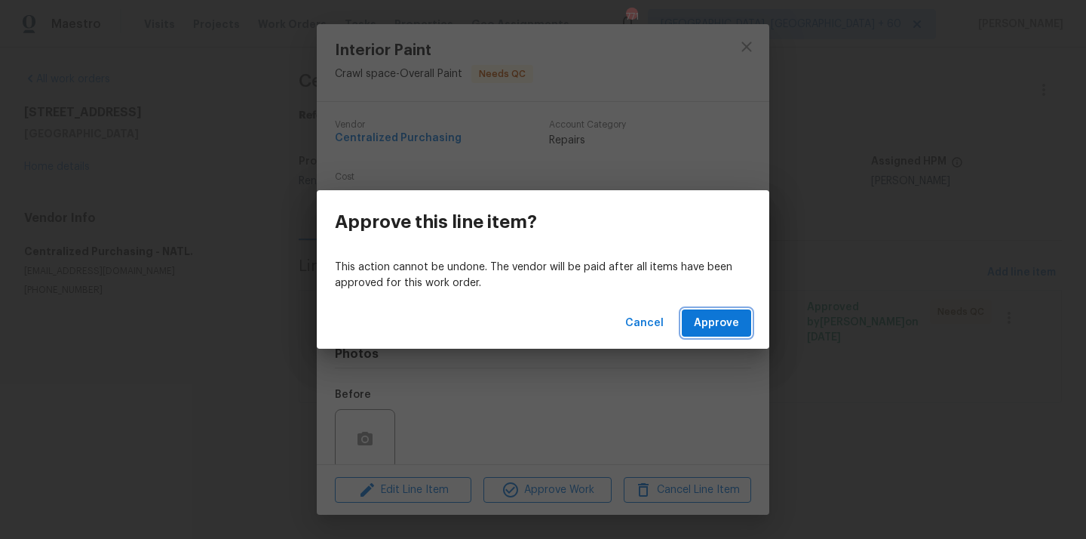
click at [708, 329] on span "Approve" at bounding box center [716, 323] width 45 height 19
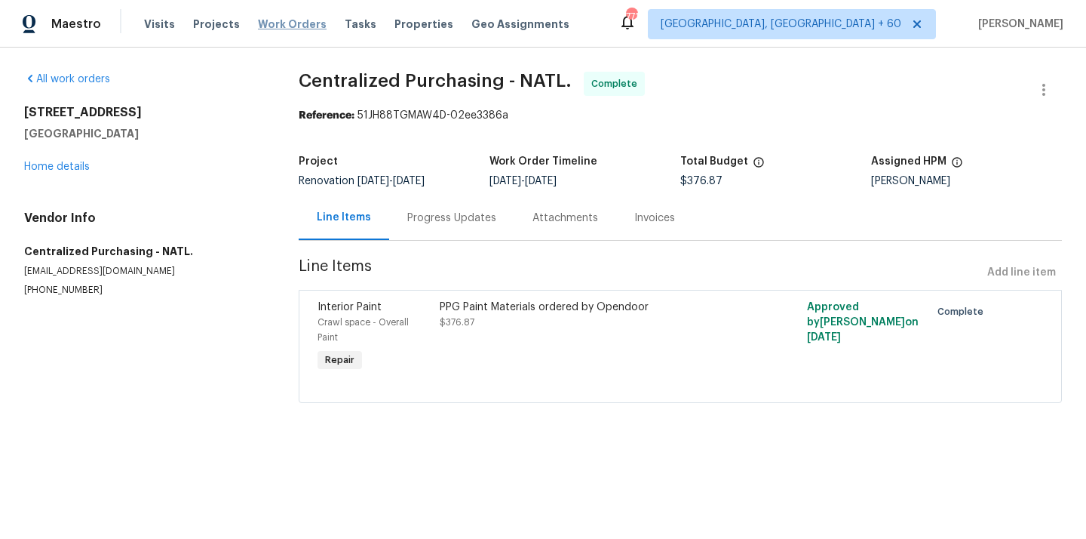
click at [266, 20] on span "Work Orders" at bounding box center [292, 24] width 69 height 15
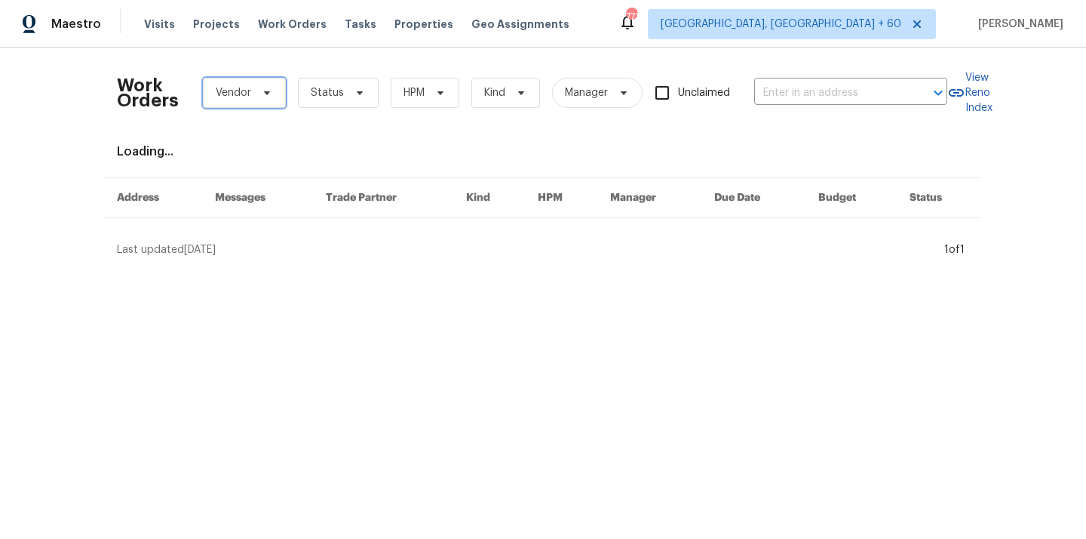
click at [260, 99] on span "Vendor" at bounding box center [244, 93] width 83 height 30
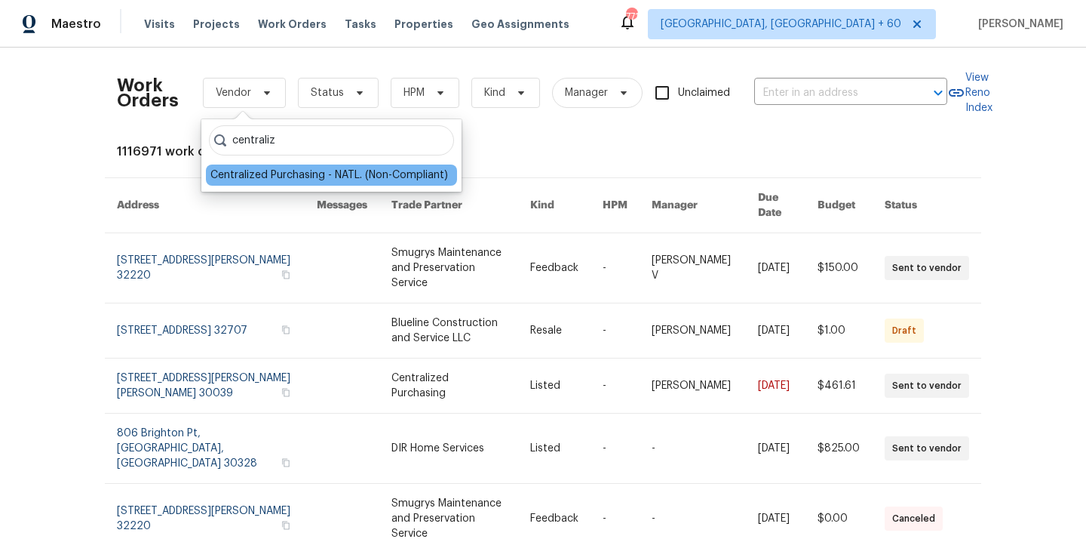
type input "centraliz"
click at [269, 174] on div "Centralized Purchasing - NATL. (Non-Compliant)" at bounding box center [329, 174] width 238 height 15
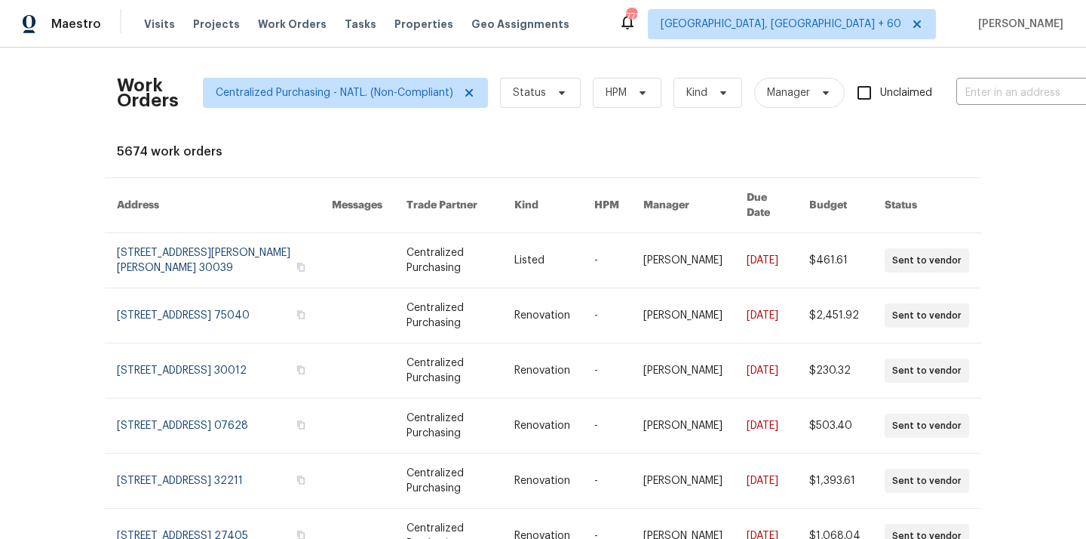
click at [516, 109] on div "Work Orders Centralized Purchasing - NATL. (Non-Compliant) Status HPM Kind Mana…" at bounding box center [633, 93] width 1033 height 66
click at [517, 100] on span "Status" at bounding box center [540, 93] width 81 height 30
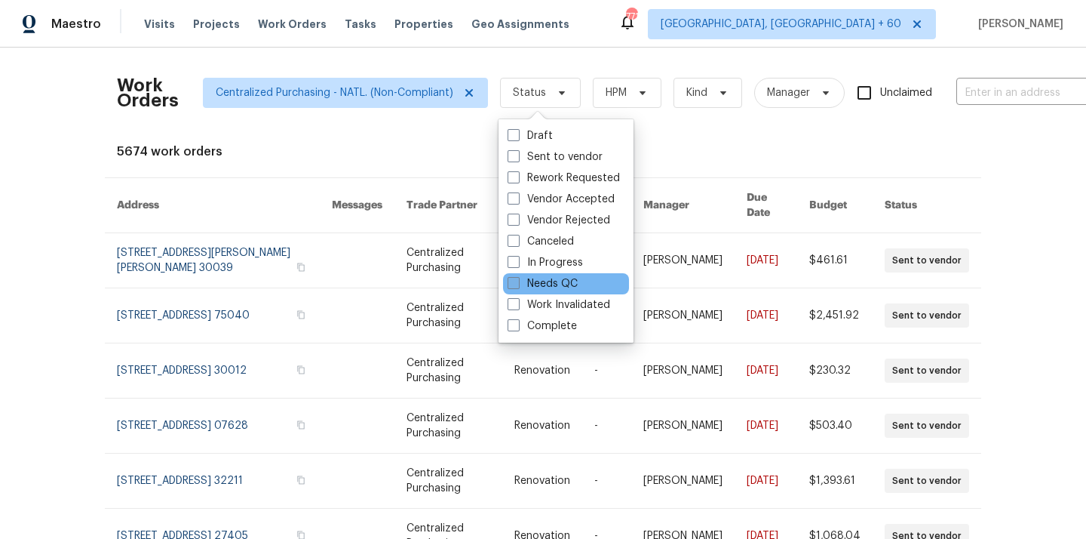
click at [518, 282] on span at bounding box center [514, 283] width 12 height 12
click at [517, 282] on input "Needs QC" at bounding box center [513, 281] width 10 height 10
checkbox input "true"
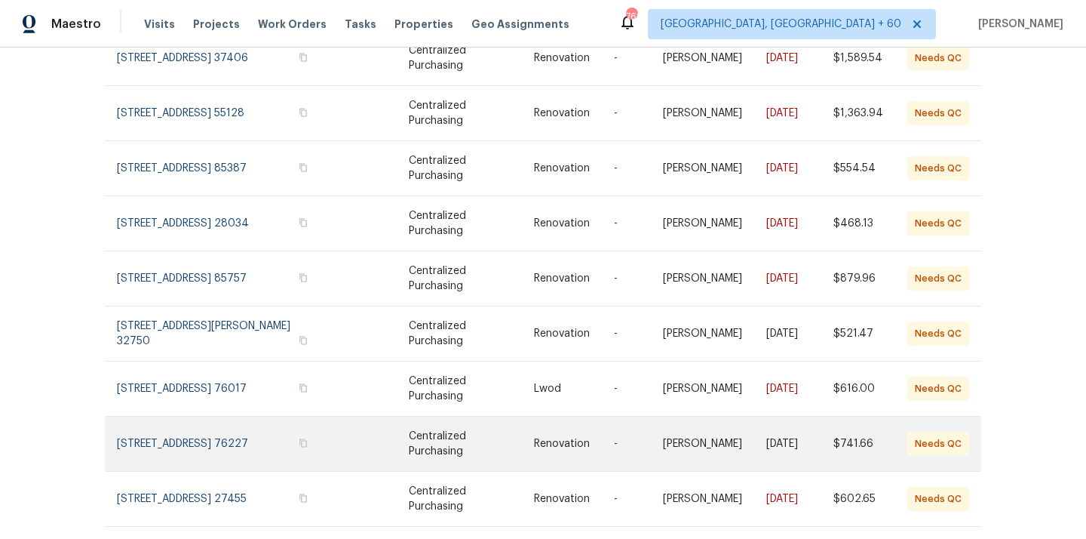
scroll to position [281, 0]
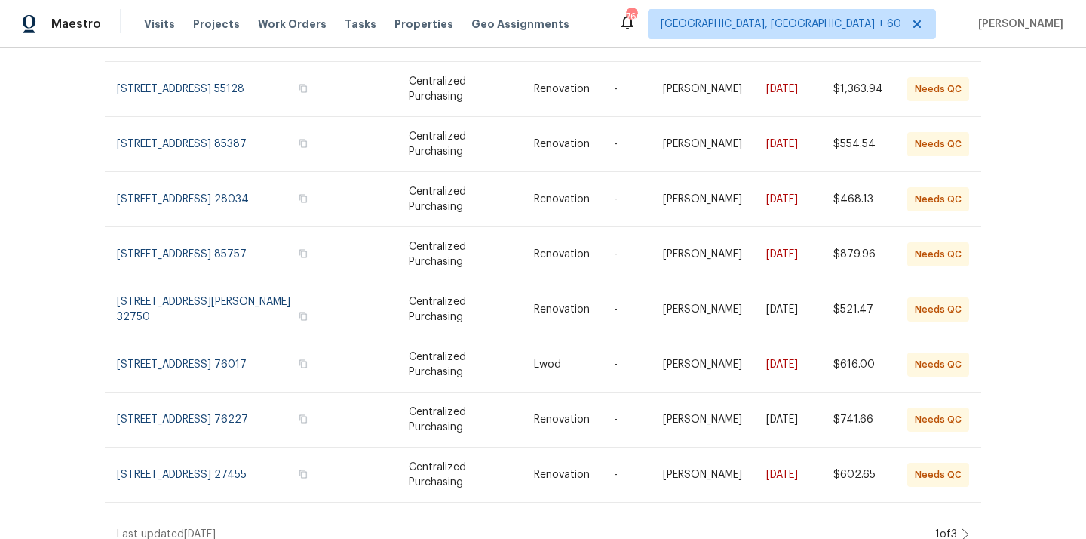
click at [965, 528] on icon at bounding box center [966, 534] width 8 height 12
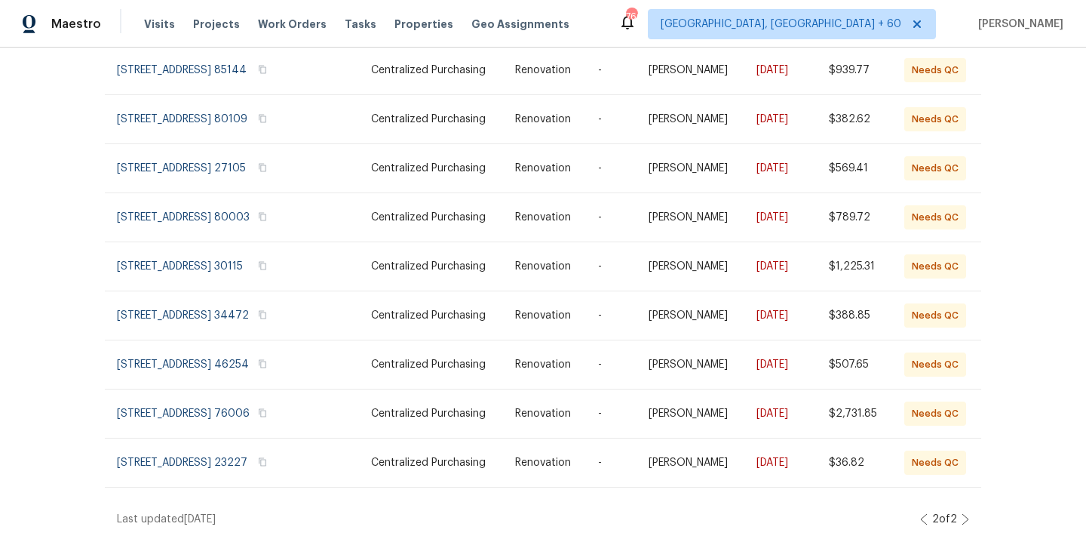
click at [964, 520] on icon at bounding box center [966, 519] width 8 height 12
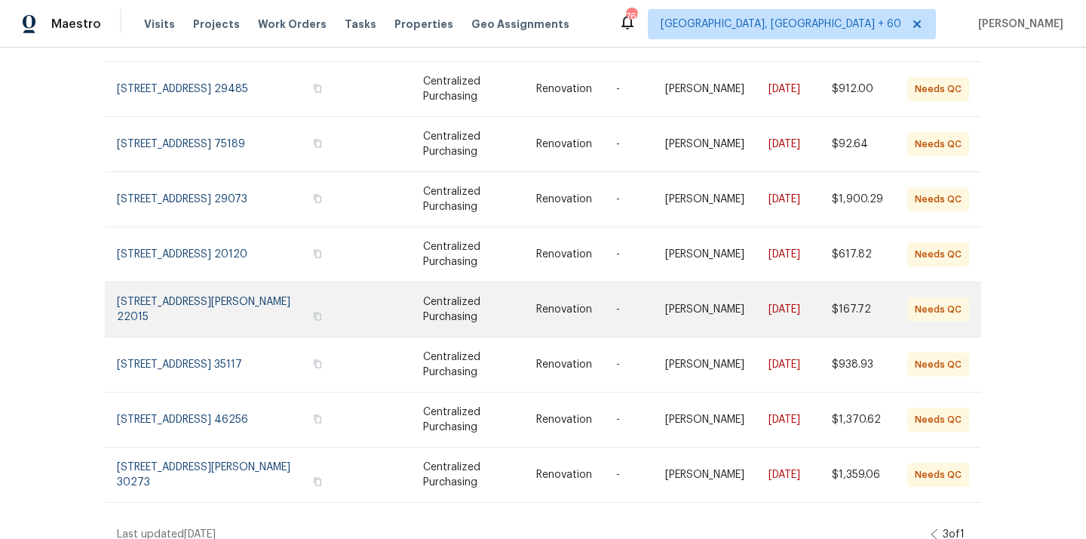
scroll to position [0, 0]
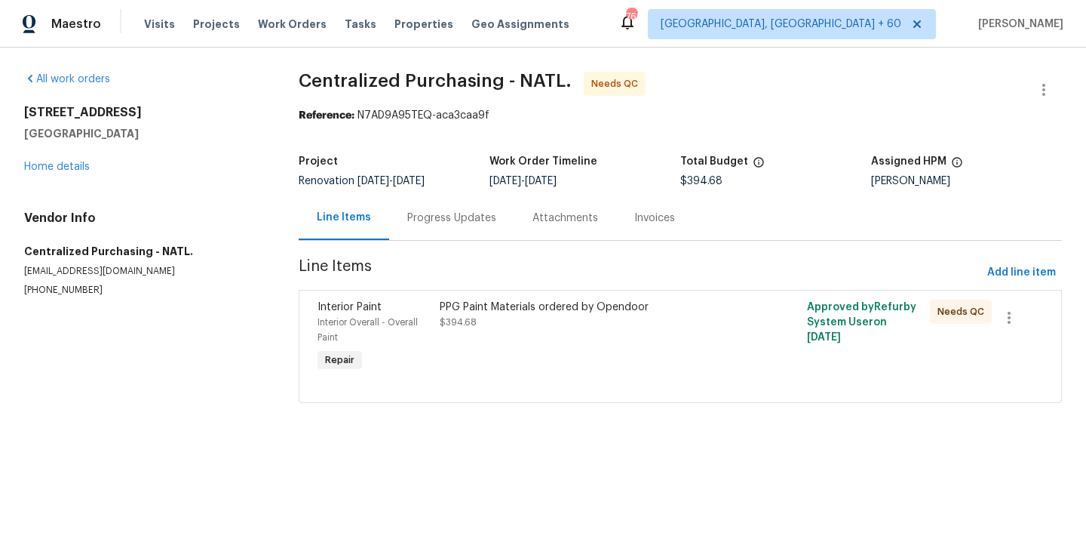
click at [566, 342] on div "PPG Paint Materials ordered by Opendoor $394.68" at bounding box center [588, 337] width 306 height 84
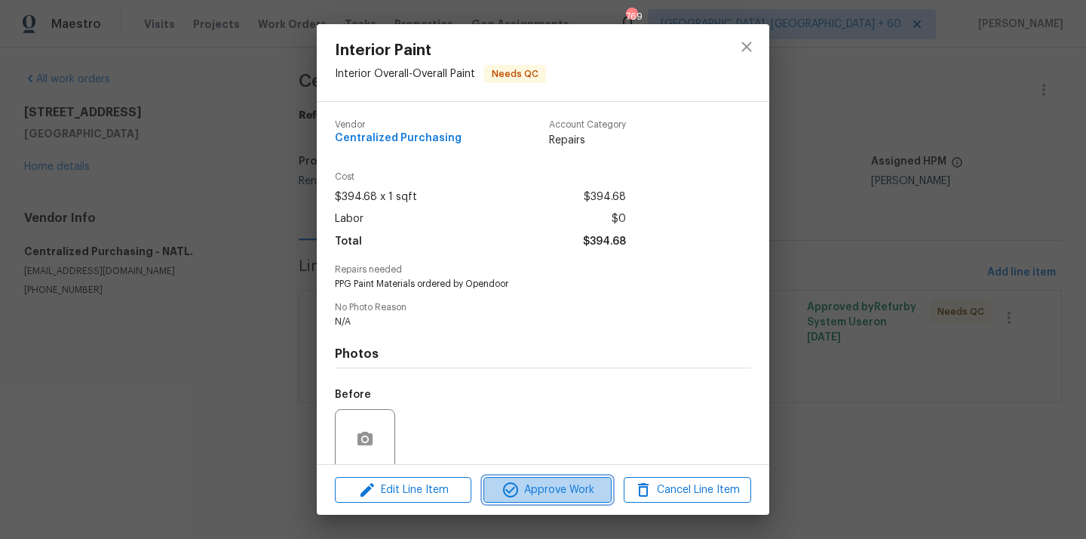
click at [575, 493] on span "Approve Work" at bounding box center [547, 489] width 118 height 19
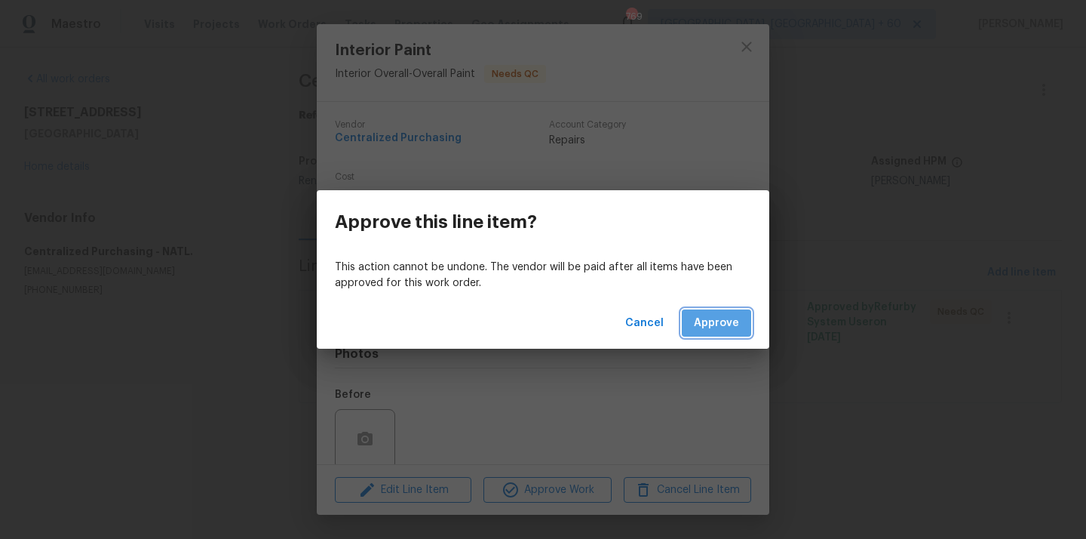
click at [738, 310] on button "Approve" at bounding box center [716, 323] width 69 height 28
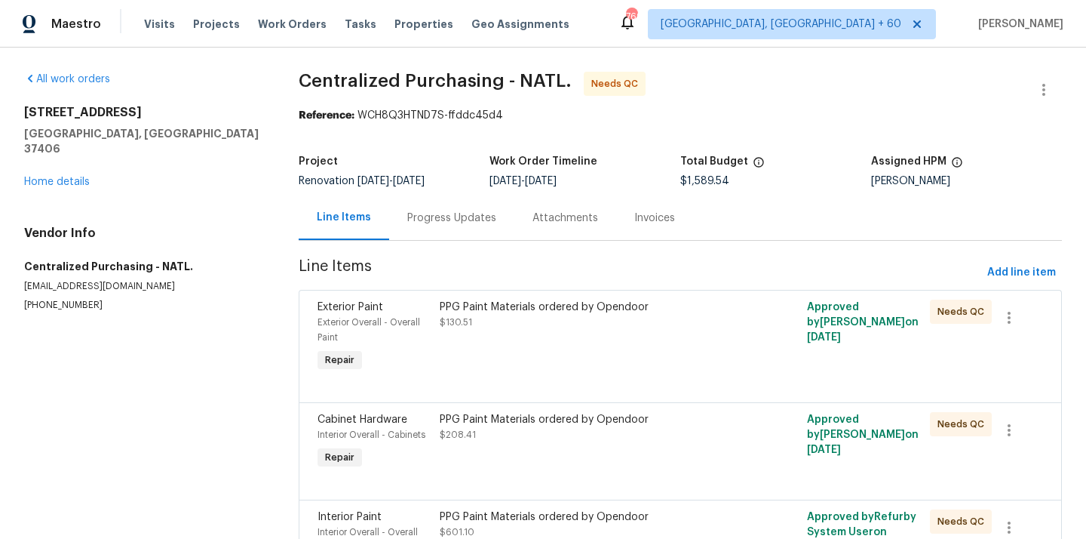
click at [580, 355] on div "PPG Paint Materials ordered by Opendoor $130.51" at bounding box center [588, 337] width 306 height 84
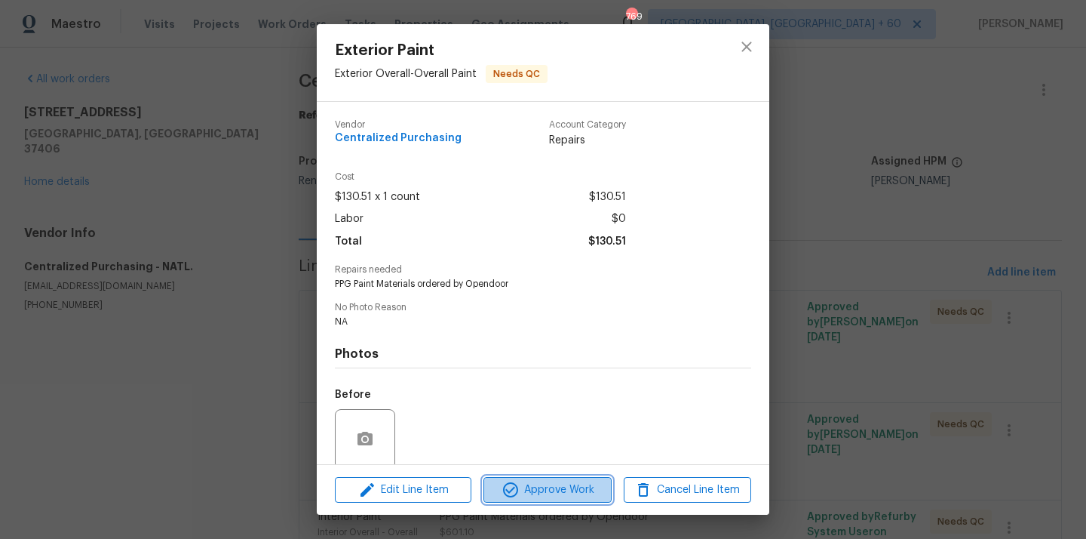
click at [553, 483] on span "Approve Work" at bounding box center [547, 489] width 118 height 19
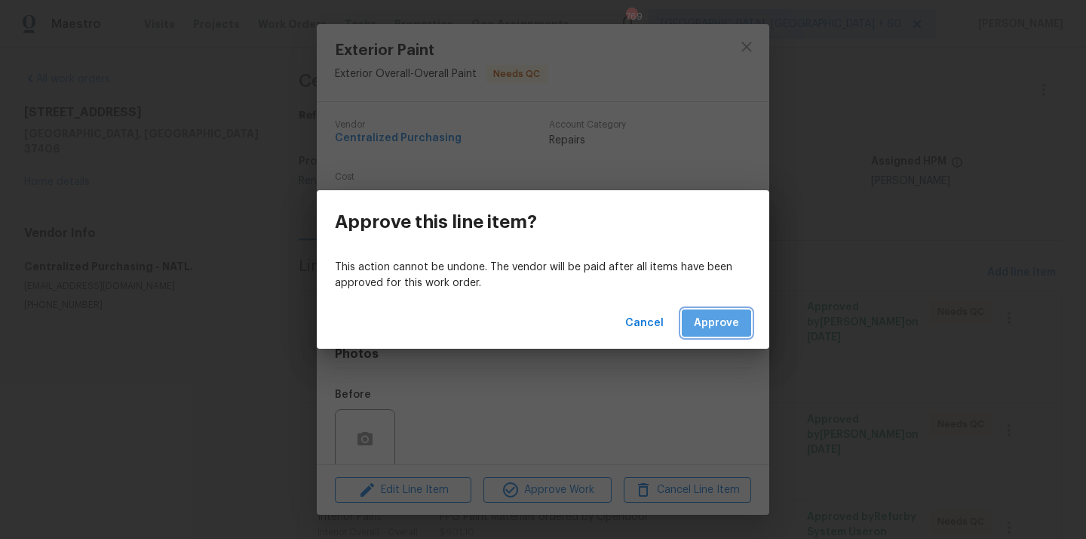
click at [700, 321] on span "Approve" at bounding box center [716, 323] width 45 height 19
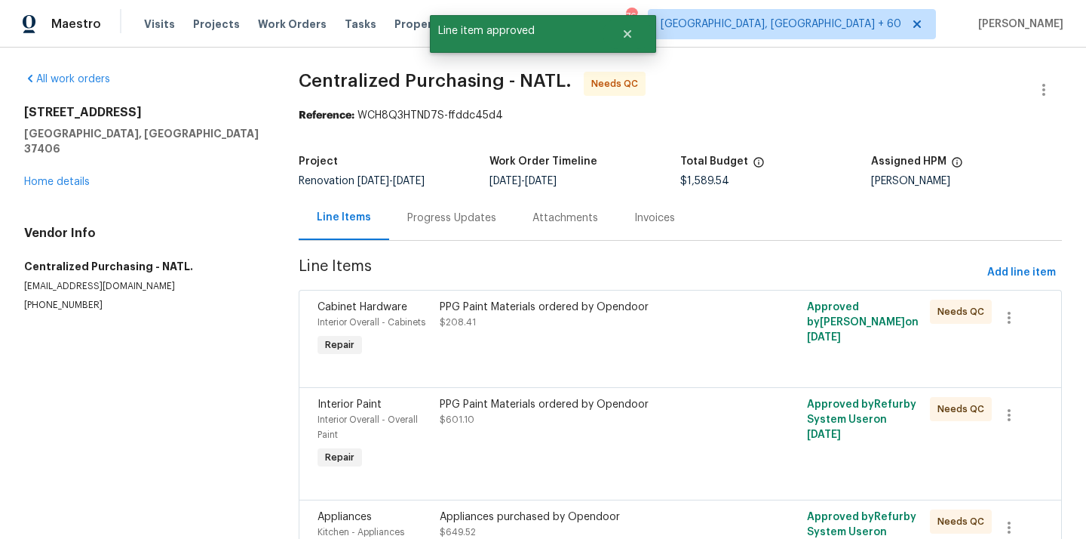
click at [571, 344] on div "PPG Paint Materials ordered by Opendoor $208.41" at bounding box center [588, 329] width 306 height 69
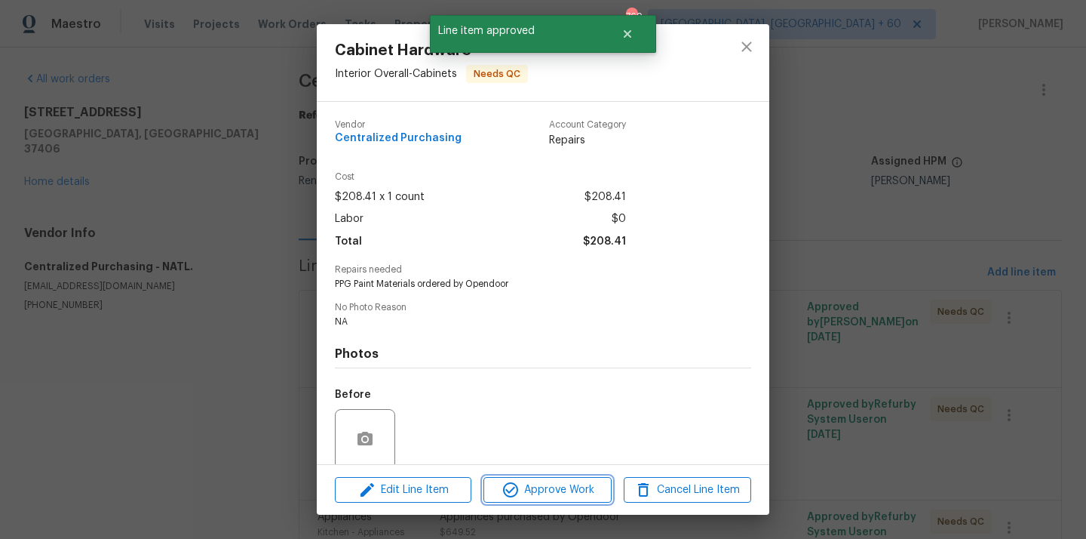
click at [553, 496] on span "Approve Work" at bounding box center [547, 489] width 118 height 19
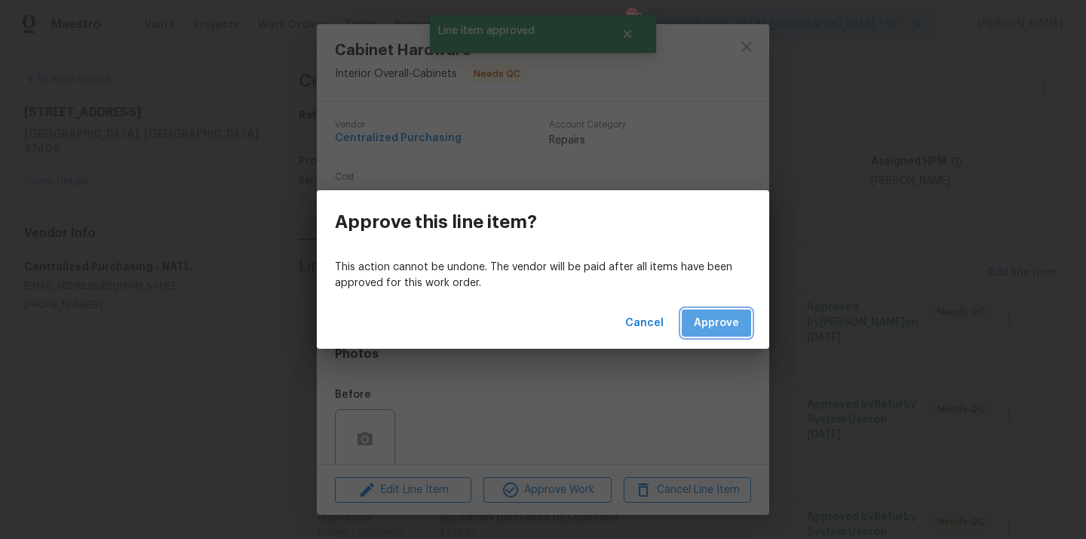
click at [704, 318] on span "Approve" at bounding box center [716, 323] width 45 height 19
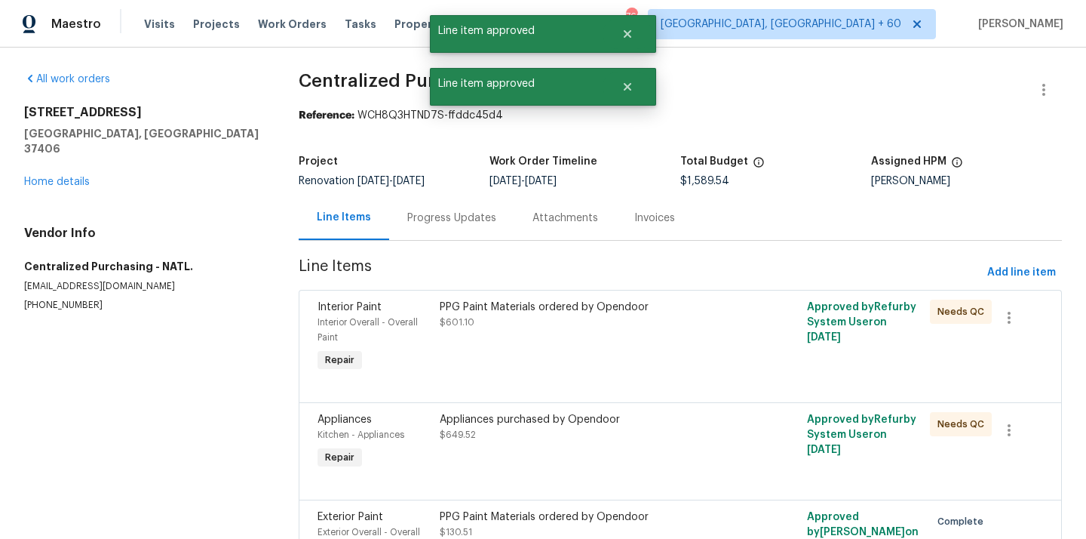
click at [546, 354] on div "PPG Paint Materials ordered by Opendoor $601.10" at bounding box center [588, 337] width 306 height 84
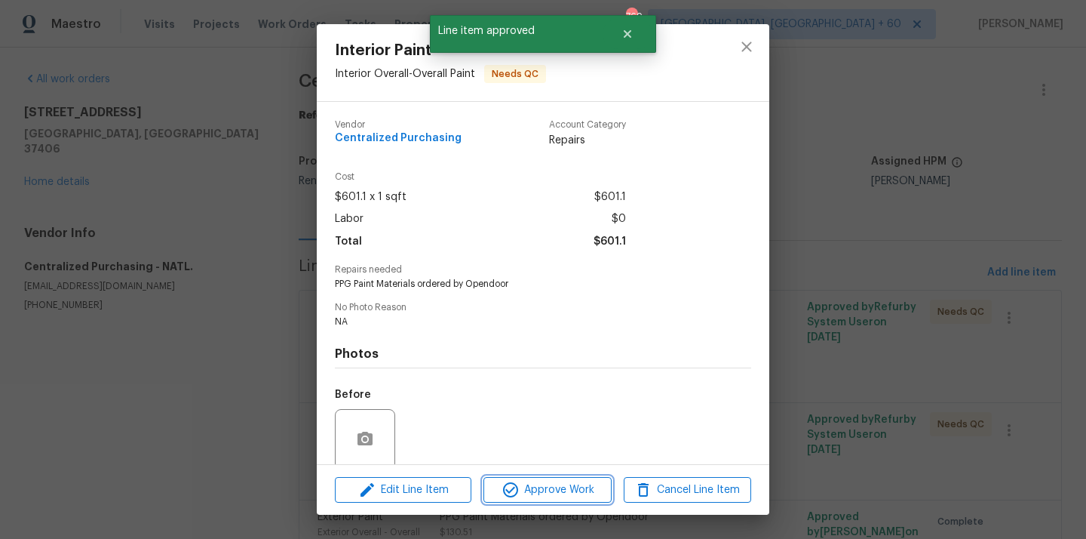
click at [556, 497] on span "Approve Work" at bounding box center [547, 489] width 118 height 19
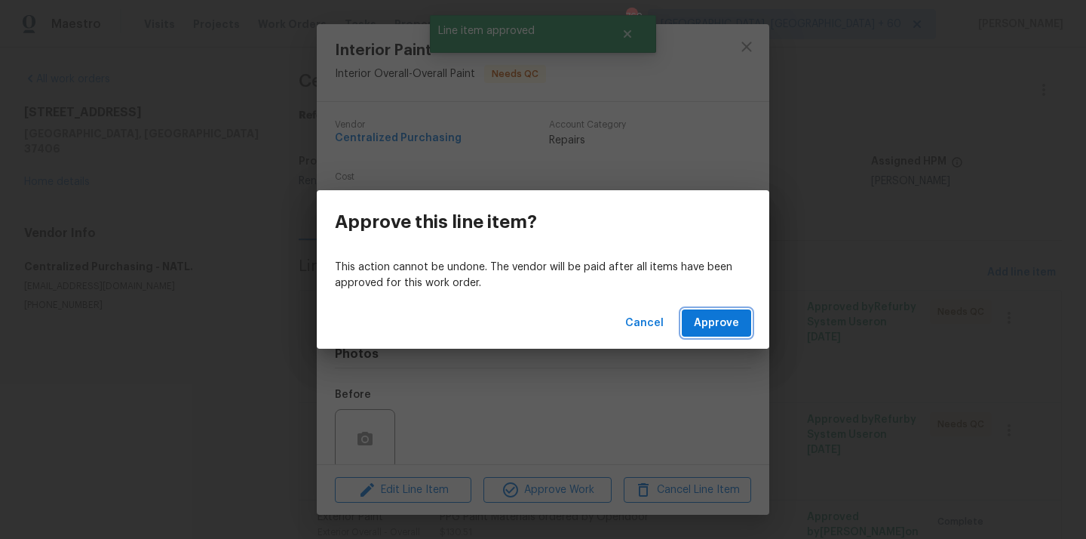
click at [725, 321] on span "Approve" at bounding box center [716, 323] width 45 height 19
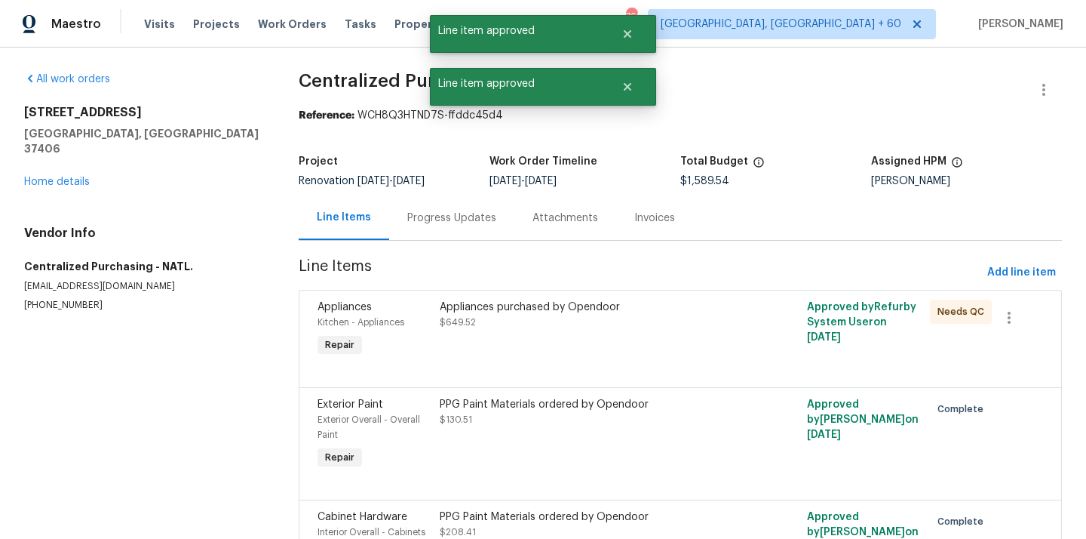
click at [562, 361] on div at bounding box center [681, 369] width 726 height 18
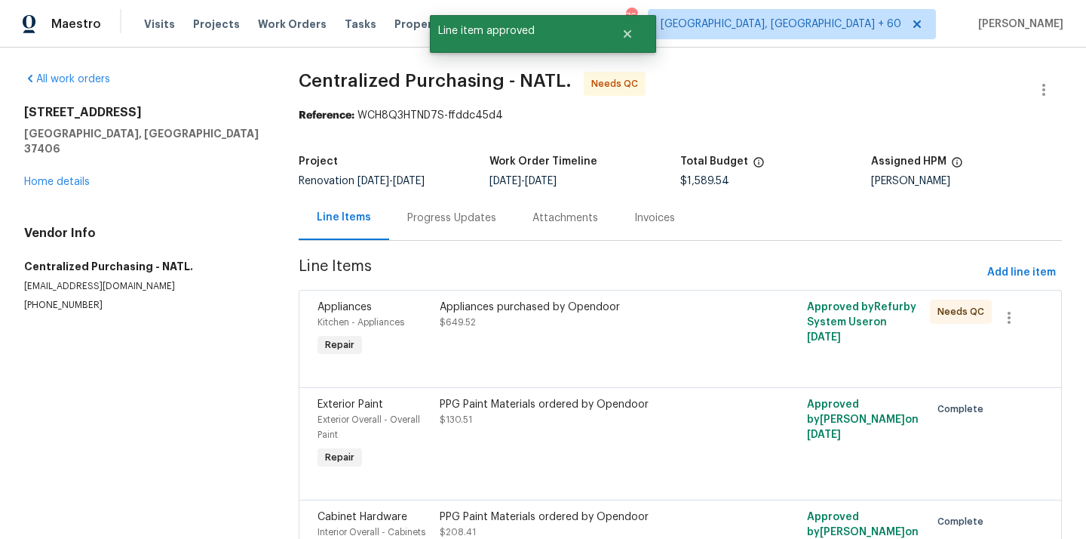
click at [591, 354] on div "Appliances purchased by Opendoor $649.52" at bounding box center [588, 329] width 306 height 69
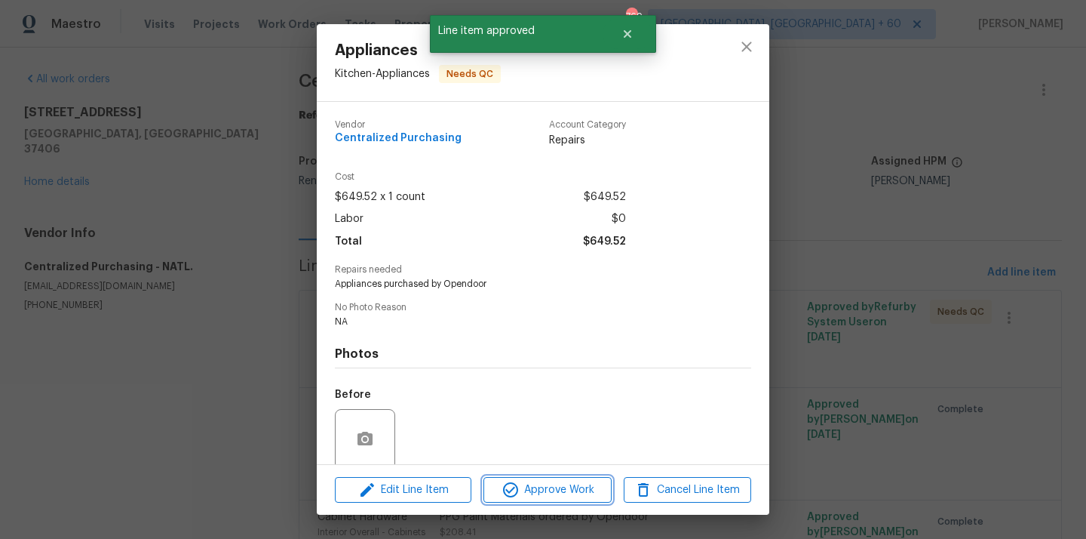
click at [576, 498] on span "Approve Work" at bounding box center [547, 489] width 118 height 19
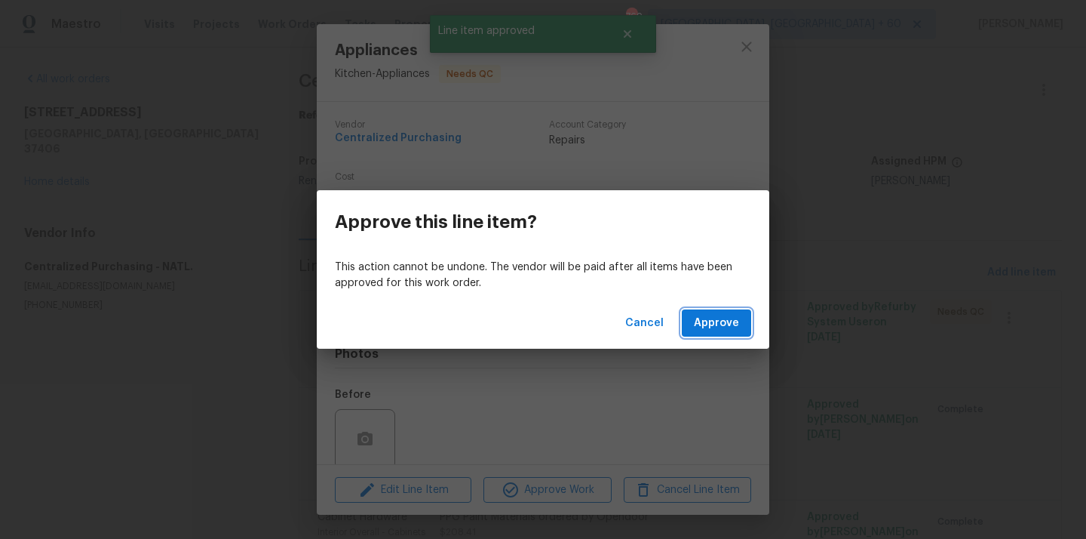
click at [717, 327] on span "Approve" at bounding box center [716, 323] width 45 height 19
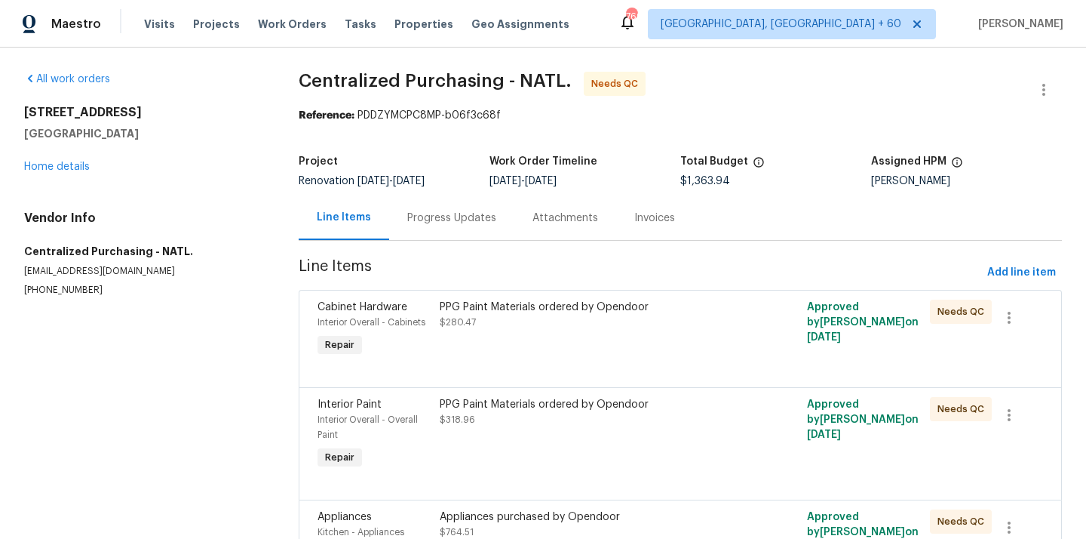
click at [582, 355] on div "PPG Paint Materials ordered by Opendoor $280.47" at bounding box center [588, 329] width 306 height 69
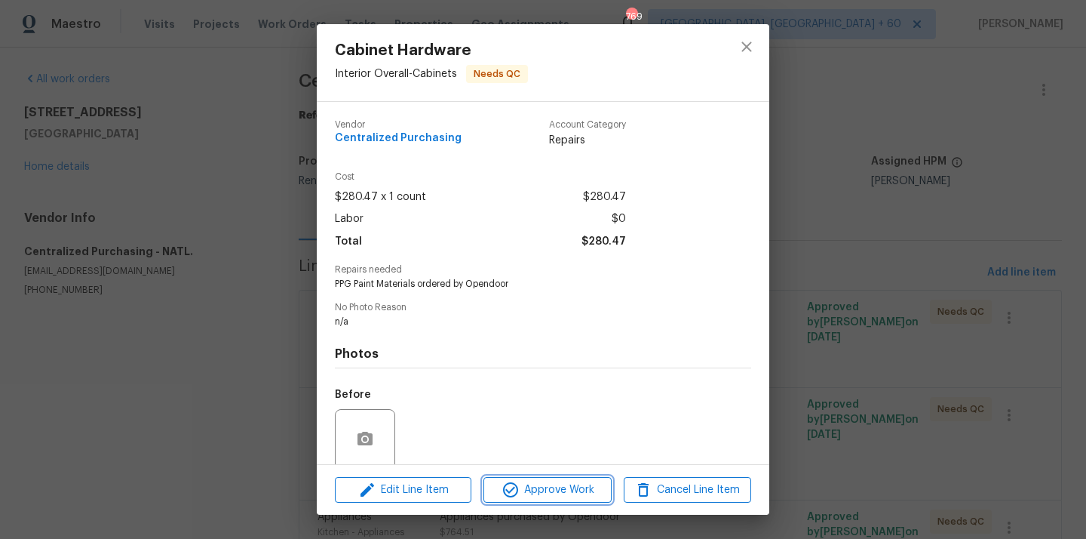
click at [545, 488] on span "Approve Work" at bounding box center [547, 489] width 118 height 19
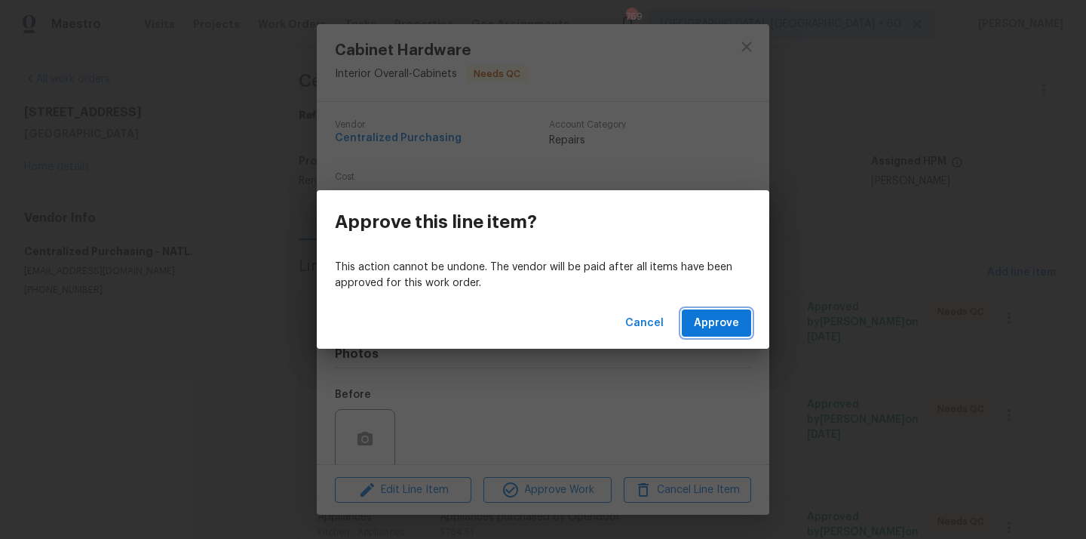
click at [718, 312] on button "Approve" at bounding box center [716, 323] width 69 height 28
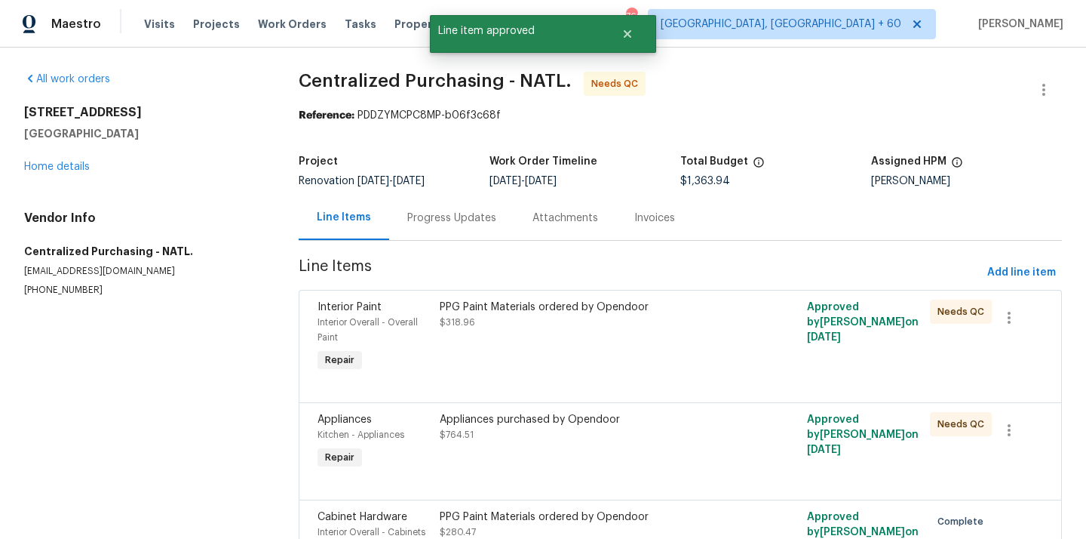
click at [572, 344] on div "PPG Paint Materials ordered by Opendoor $318.96" at bounding box center [588, 337] width 306 height 84
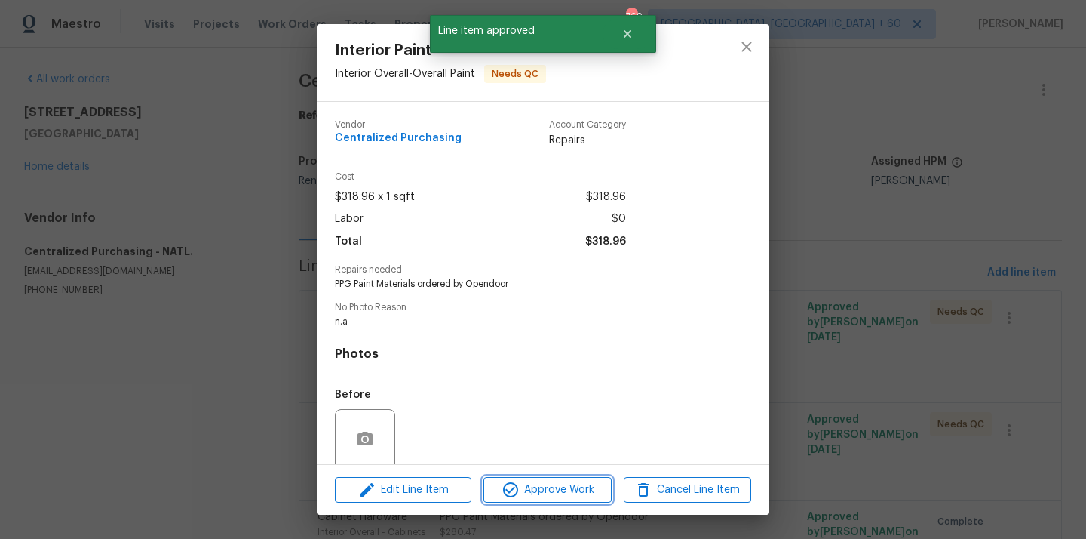
click at [571, 489] on span "Approve Work" at bounding box center [547, 489] width 118 height 19
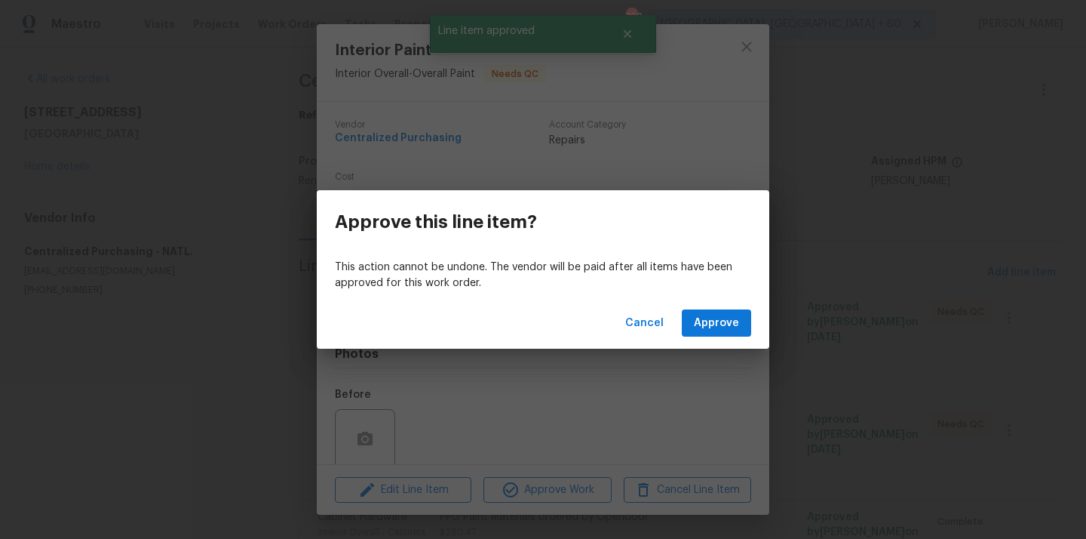
click at [720, 307] on div "Cancel Approve" at bounding box center [543, 323] width 453 height 52
click at [707, 321] on span "Approve" at bounding box center [716, 323] width 45 height 19
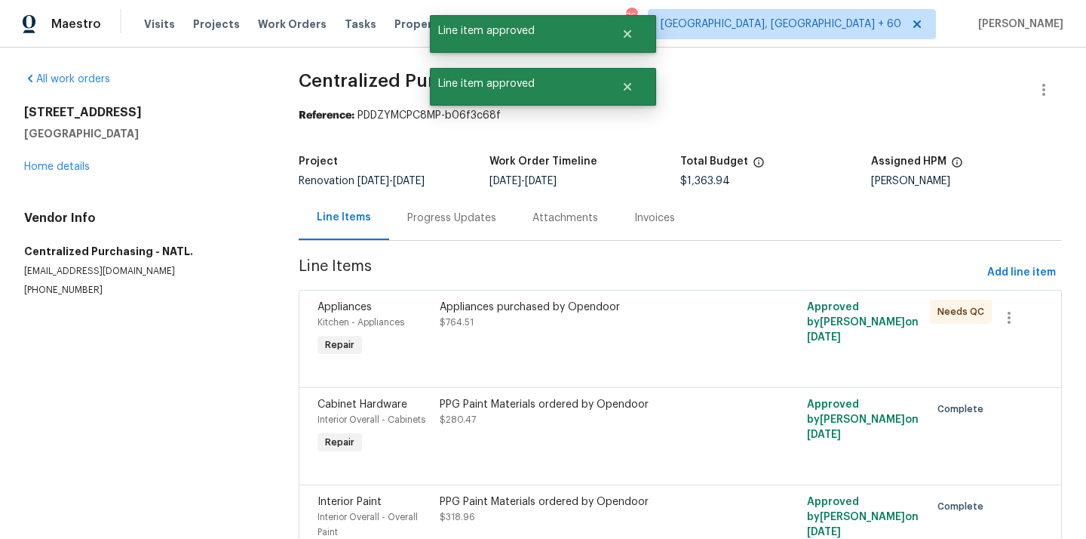
click at [529, 358] on div "Appliances purchased by Opendoor $764.51" at bounding box center [588, 329] width 306 height 69
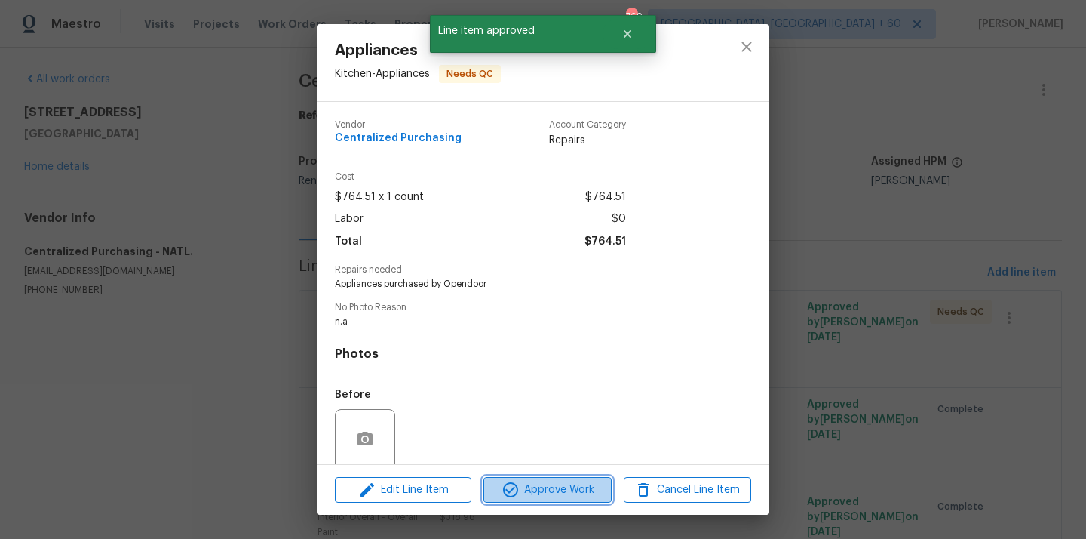
click at [545, 490] on span "Approve Work" at bounding box center [547, 489] width 118 height 19
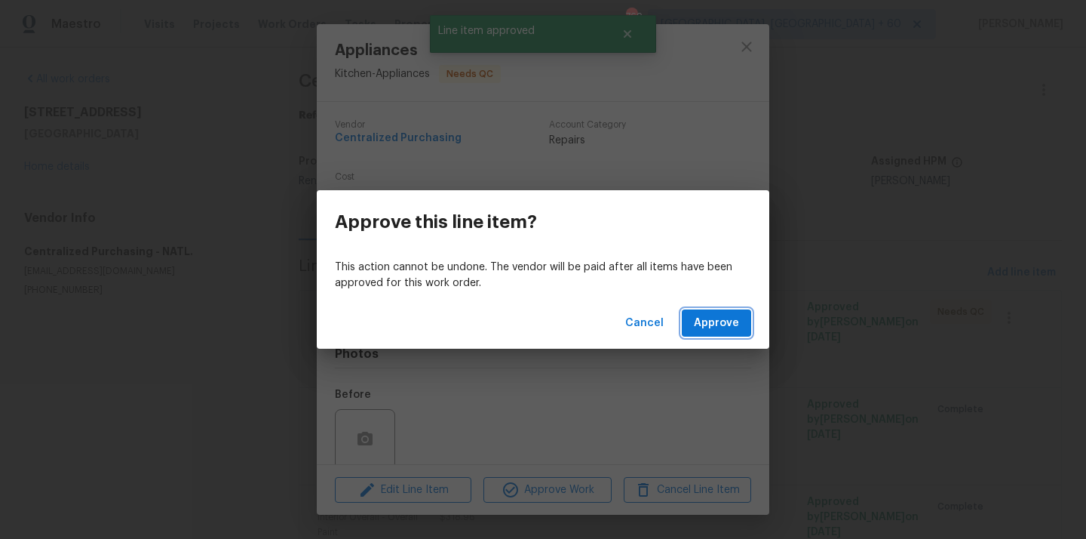
click at [729, 323] on span "Approve" at bounding box center [716, 323] width 45 height 19
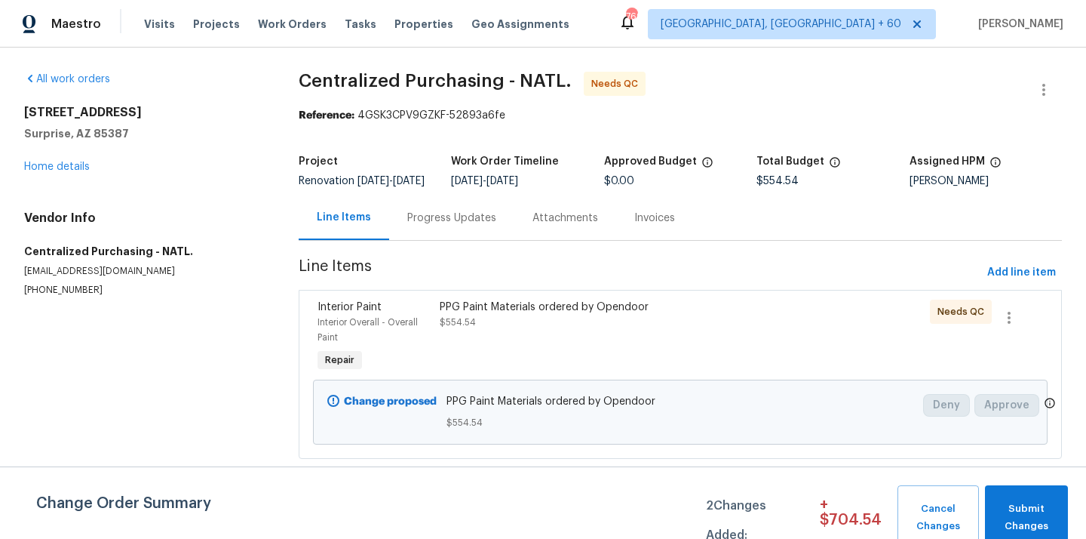
click at [560, 357] on div "PPG Paint Materials ordered by Opendoor $554.54" at bounding box center [588, 337] width 306 height 84
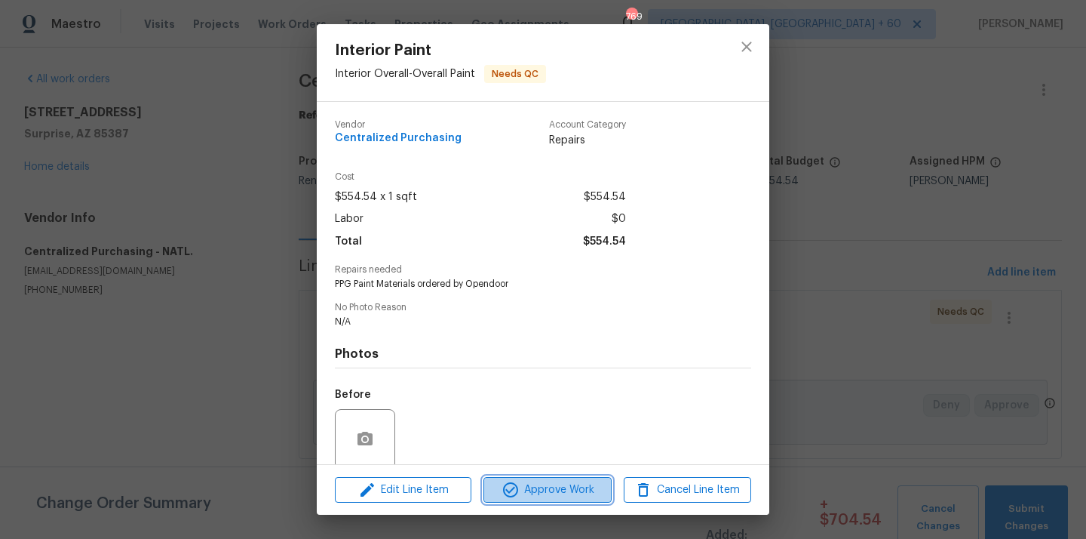
click at [555, 489] on span "Approve Work" at bounding box center [547, 489] width 118 height 19
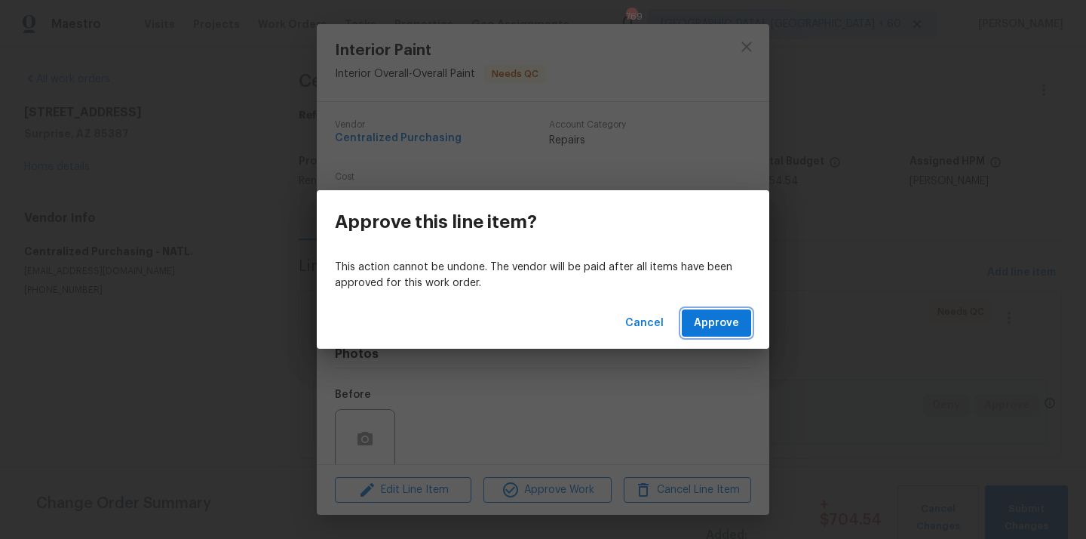
click at [711, 326] on span "Approve" at bounding box center [716, 323] width 45 height 19
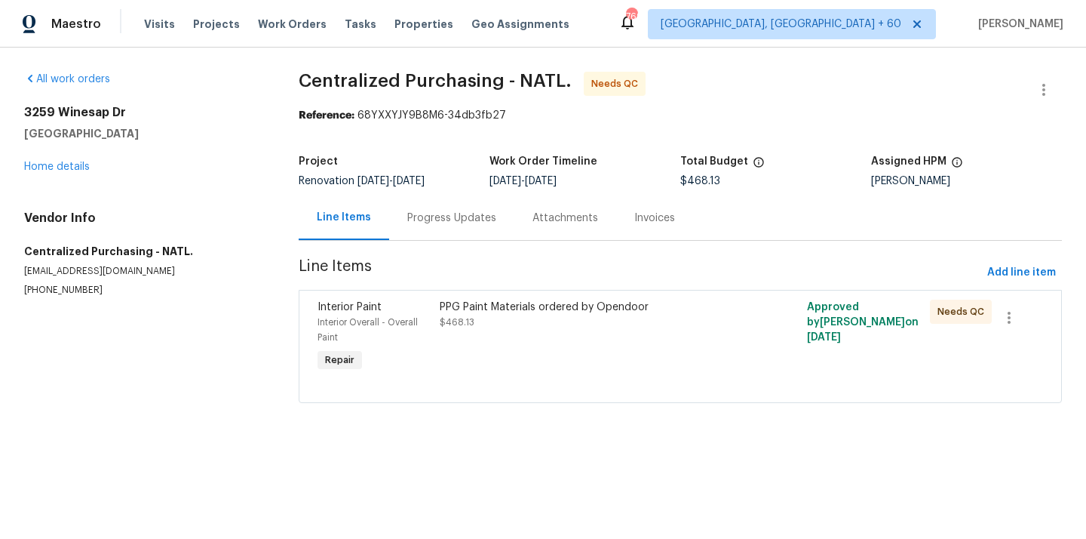
click at [558, 342] on div "PPG Paint Materials ordered by Opendoor $468.13" at bounding box center [588, 337] width 306 height 84
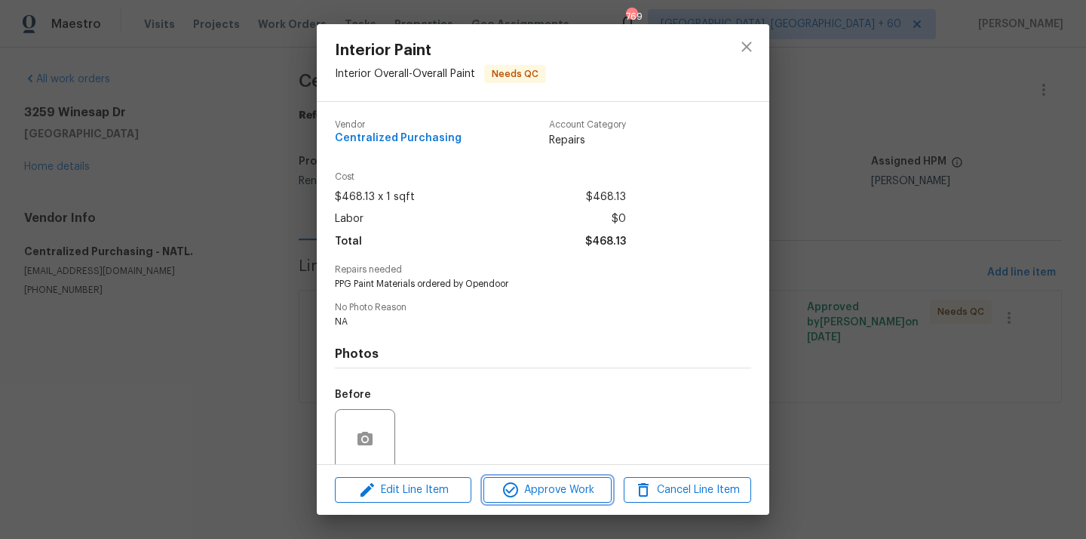
click at [536, 486] on span "Approve Work" at bounding box center [547, 489] width 118 height 19
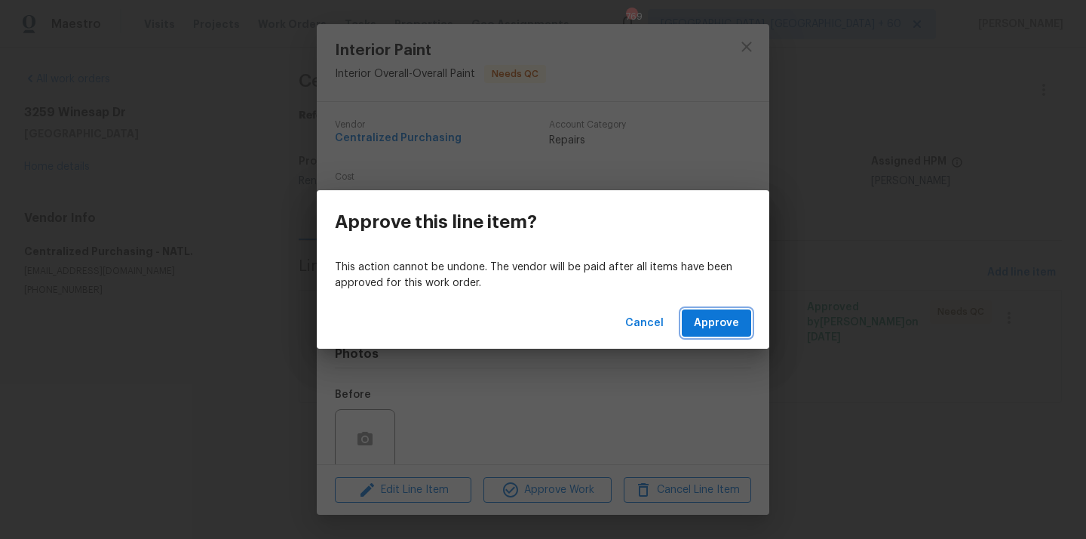
click at [706, 321] on span "Approve" at bounding box center [716, 323] width 45 height 19
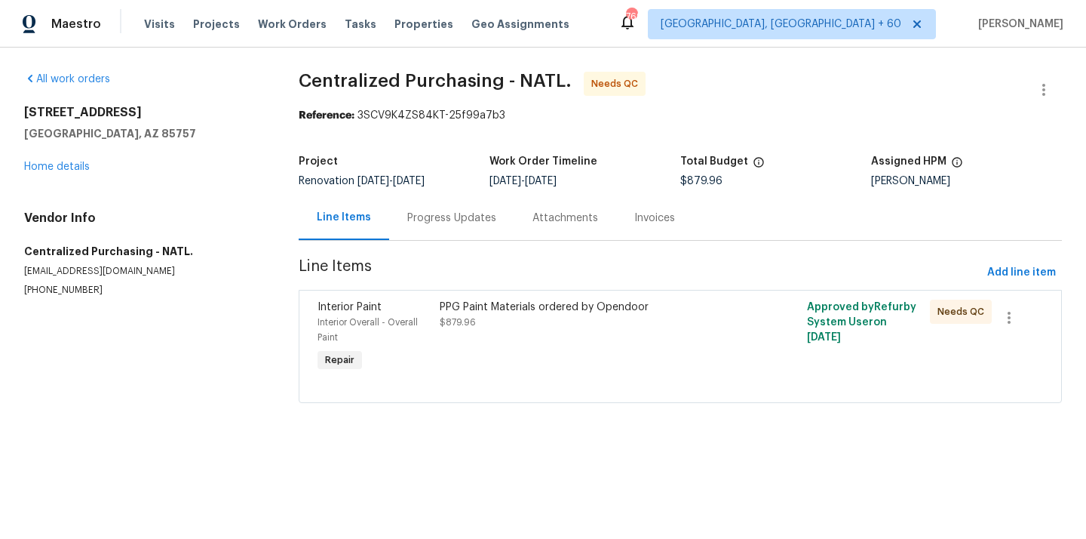
click at [572, 346] on div "PPG Paint Materials ordered by Opendoor $879.96" at bounding box center [588, 337] width 306 height 84
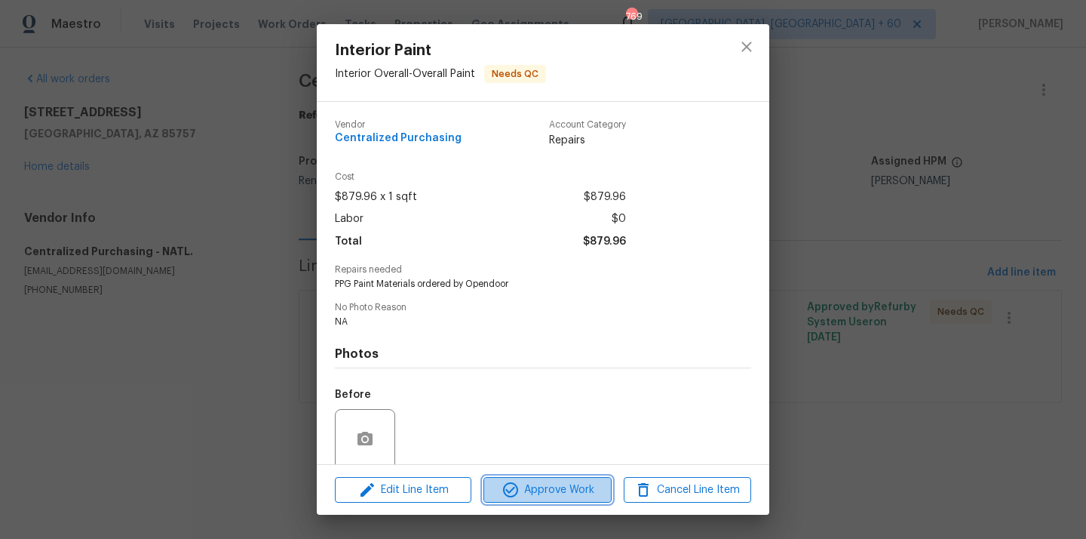
click at [555, 486] on span "Approve Work" at bounding box center [547, 489] width 118 height 19
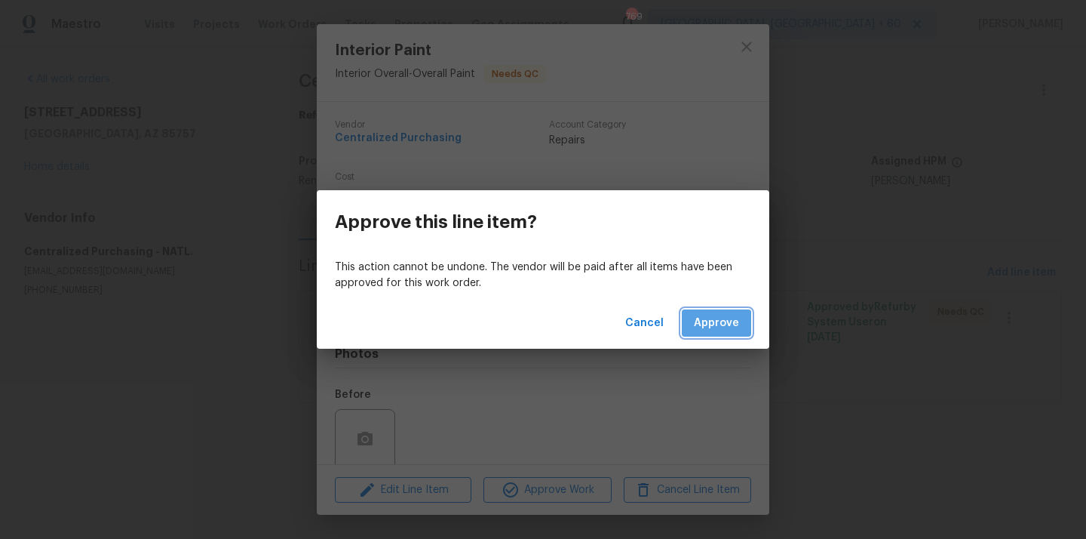
click at [707, 324] on span "Approve" at bounding box center [716, 323] width 45 height 19
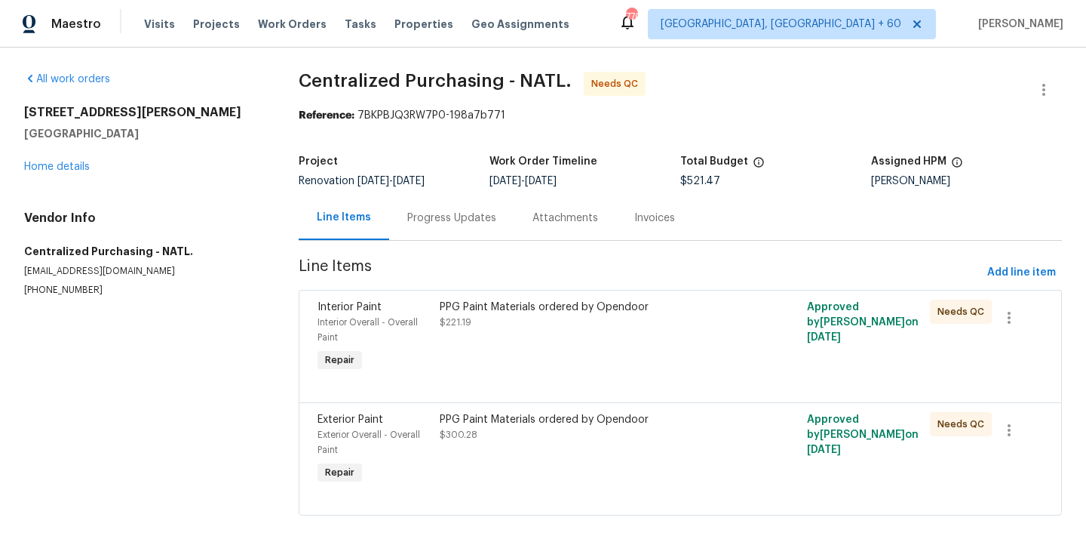
click at [603, 334] on div "PPG Paint Materials ordered by Opendoor $221.19" at bounding box center [588, 337] width 306 height 84
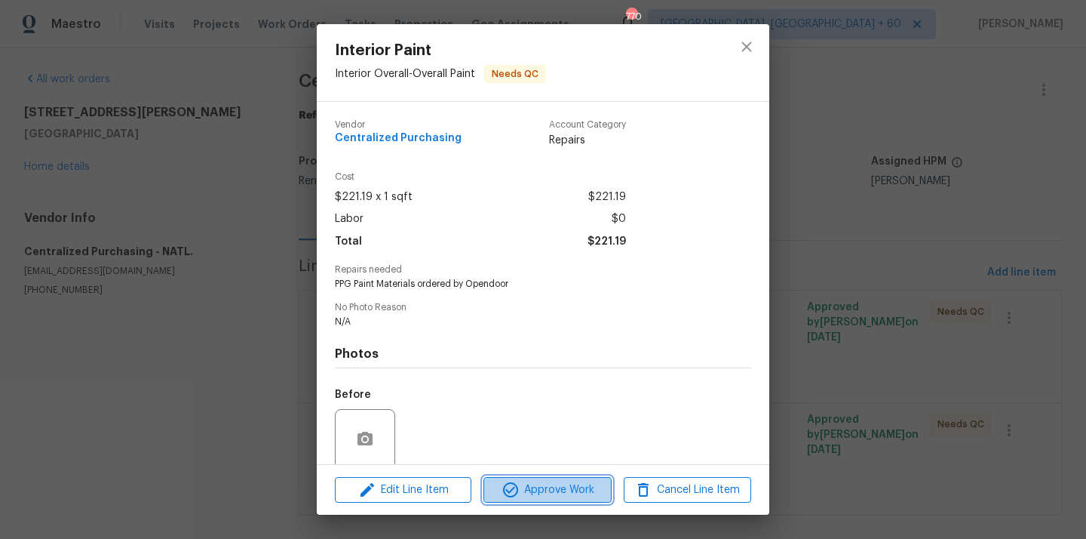
click at [563, 486] on span "Approve Work" at bounding box center [547, 489] width 118 height 19
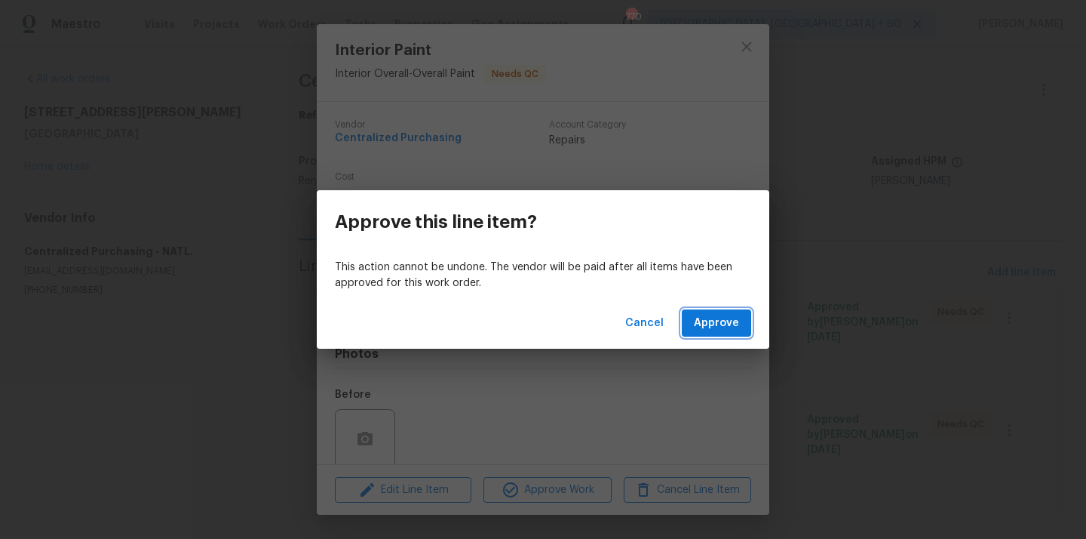
click at [704, 320] on span "Approve" at bounding box center [716, 323] width 45 height 19
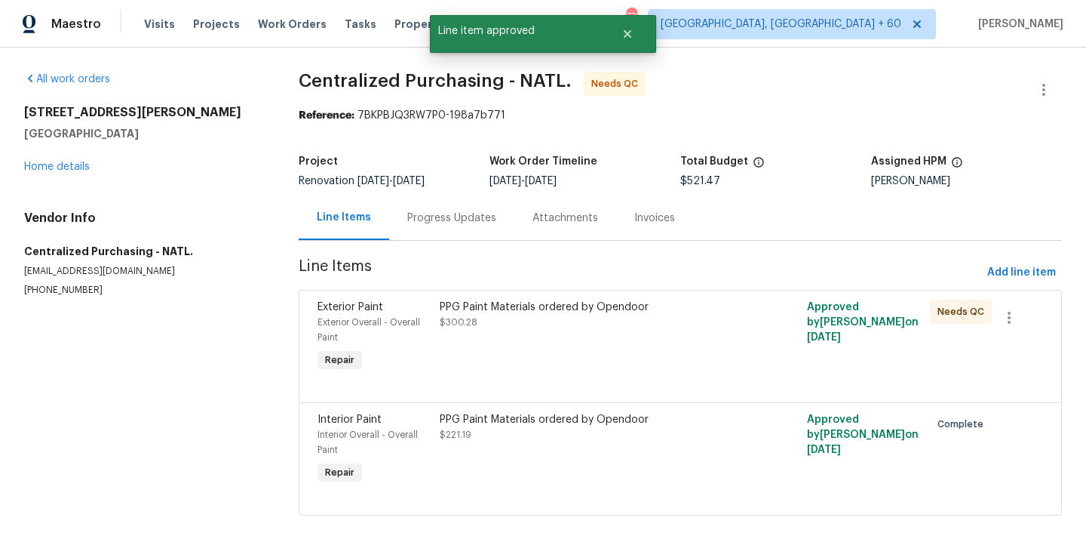
click at [544, 346] on div "PPG Paint Materials ordered by Opendoor $300.28" at bounding box center [588, 337] width 306 height 84
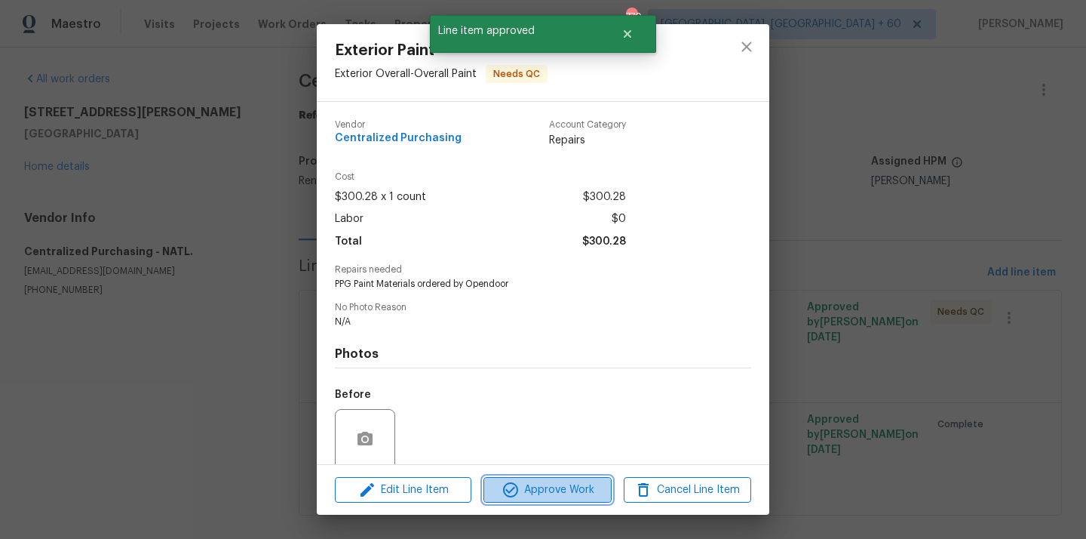
click at [551, 483] on span "Approve Work" at bounding box center [547, 489] width 118 height 19
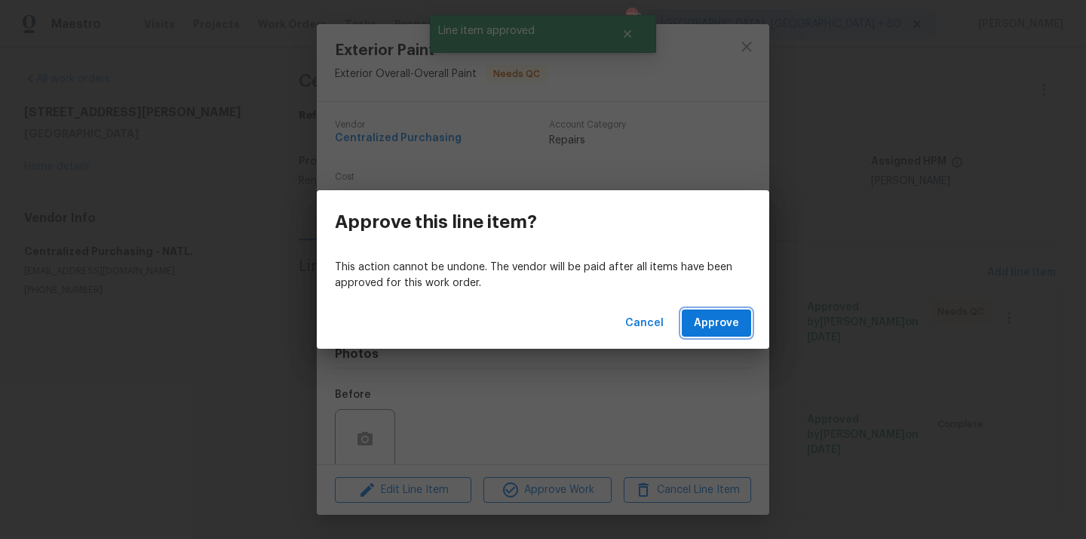
click at [704, 333] on button "Approve" at bounding box center [716, 323] width 69 height 28
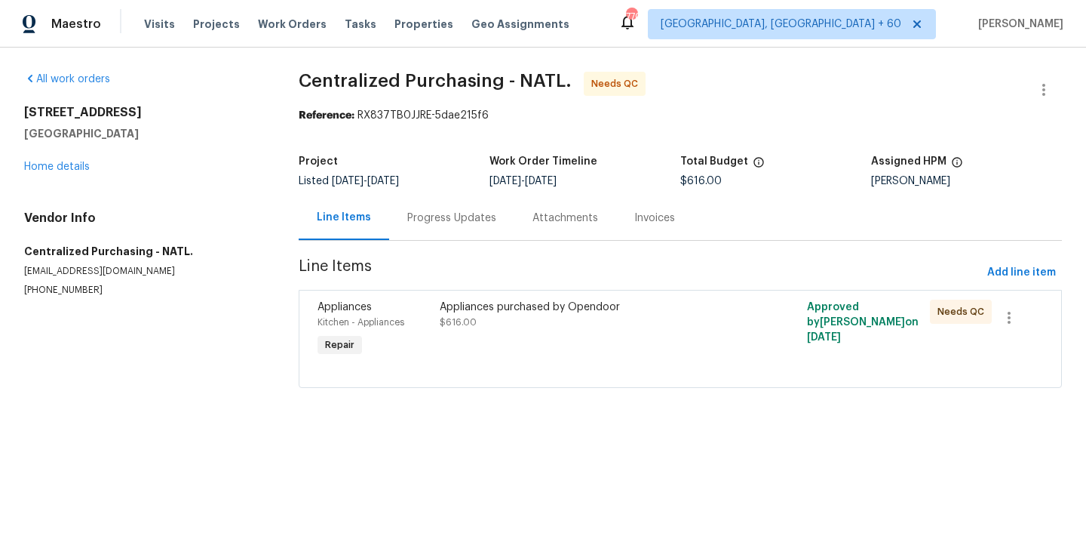
click at [630, 338] on div "Appliances purchased by Opendoor $616.00" at bounding box center [588, 329] width 306 height 69
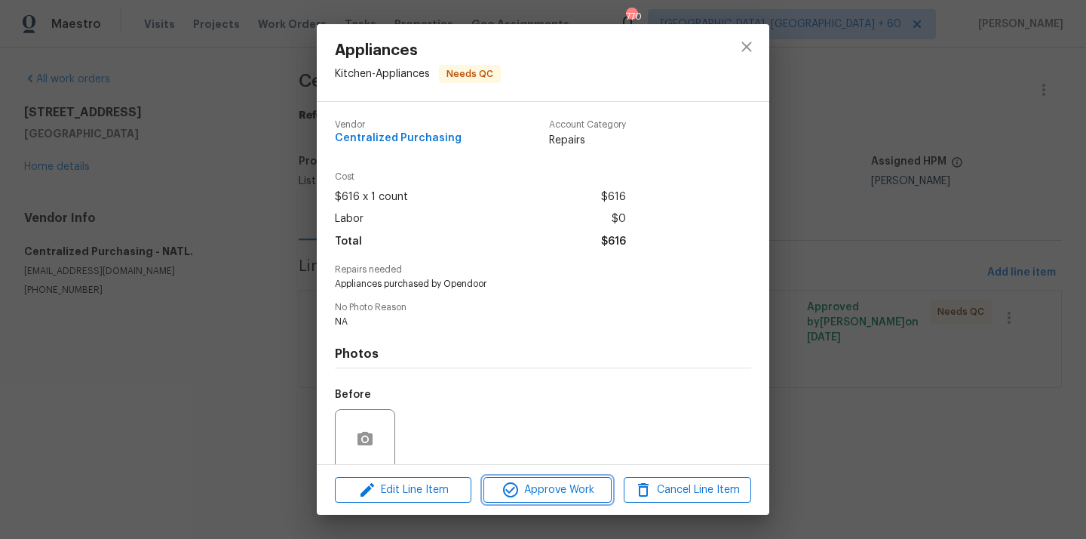
click at [589, 483] on span "Approve Work" at bounding box center [547, 489] width 118 height 19
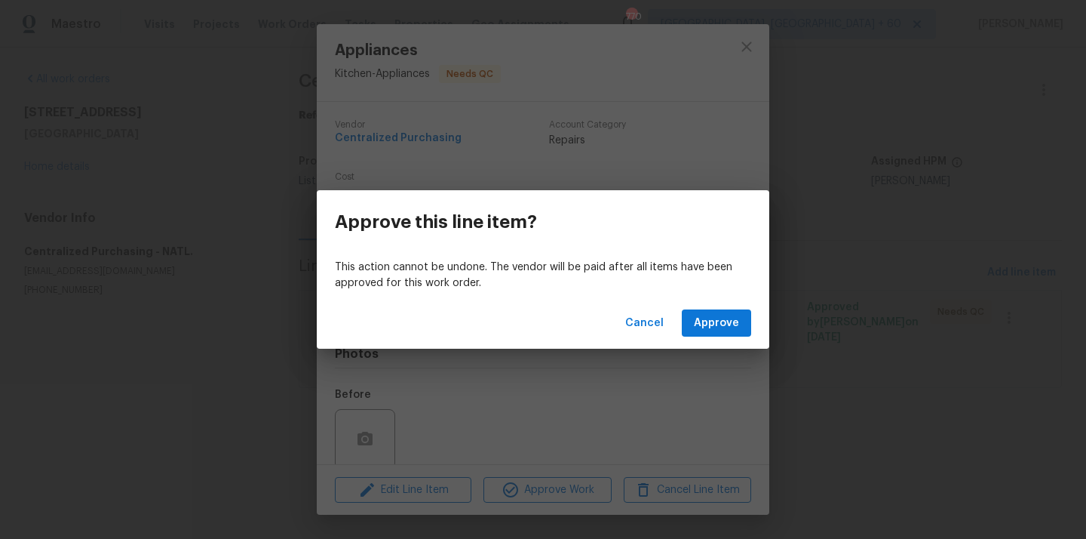
click at [729, 294] on div "This action cannot be undone. The vendor will be paid after all items have been…" at bounding box center [543, 275] width 453 height 44
click at [721, 305] on div "Cancel Approve" at bounding box center [543, 323] width 453 height 52
click at [717, 313] on button "Approve" at bounding box center [716, 323] width 69 height 28
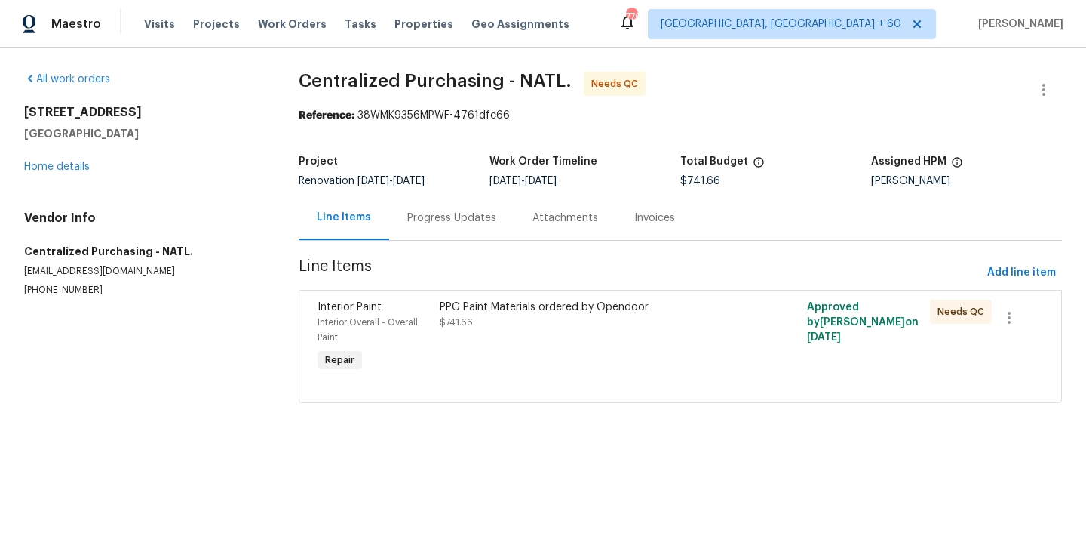
click at [618, 342] on div "PPG Paint Materials ordered by Opendoor $741.66" at bounding box center [588, 337] width 306 height 84
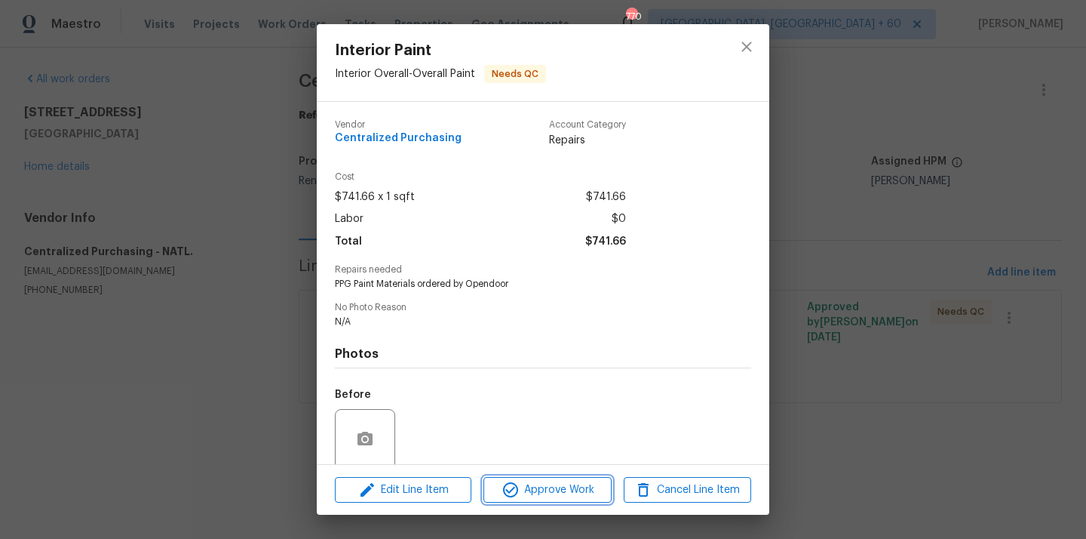
click at [578, 484] on span "Approve Work" at bounding box center [547, 489] width 118 height 19
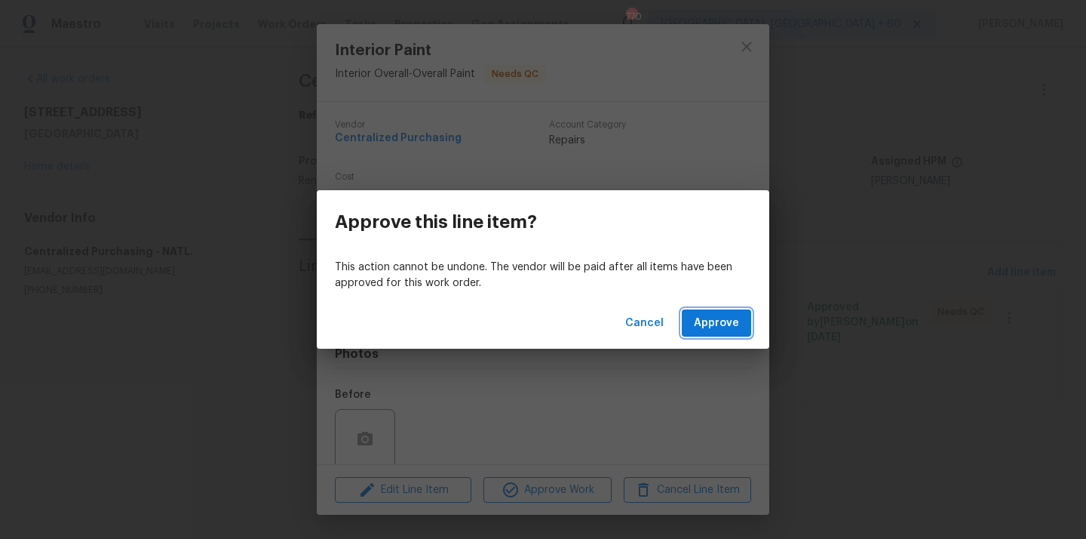
click at [709, 310] on button "Approve" at bounding box center [716, 323] width 69 height 28
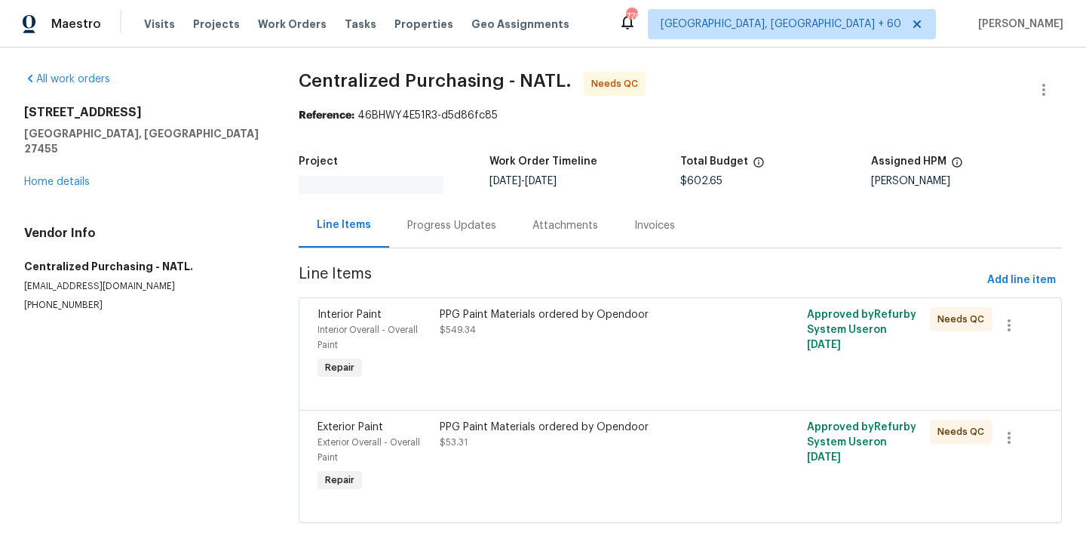
click at [646, 345] on div "PPG Paint Materials ordered by Opendoor $549.34" at bounding box center [588, 344] width 306 height 84
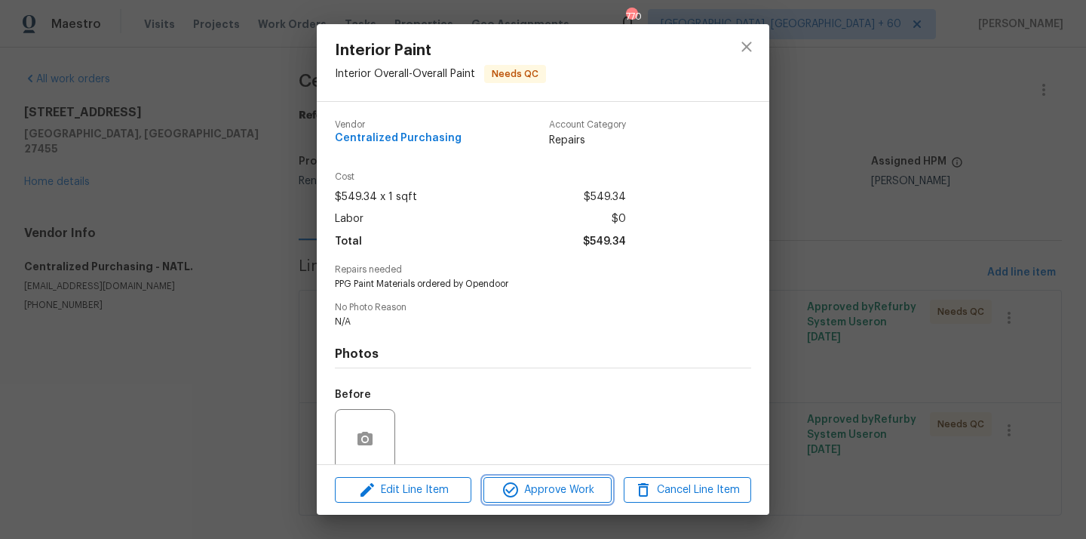
click at [581, 482] on span "Approve Work" at bounding box center [547, 489] width 118 height 19
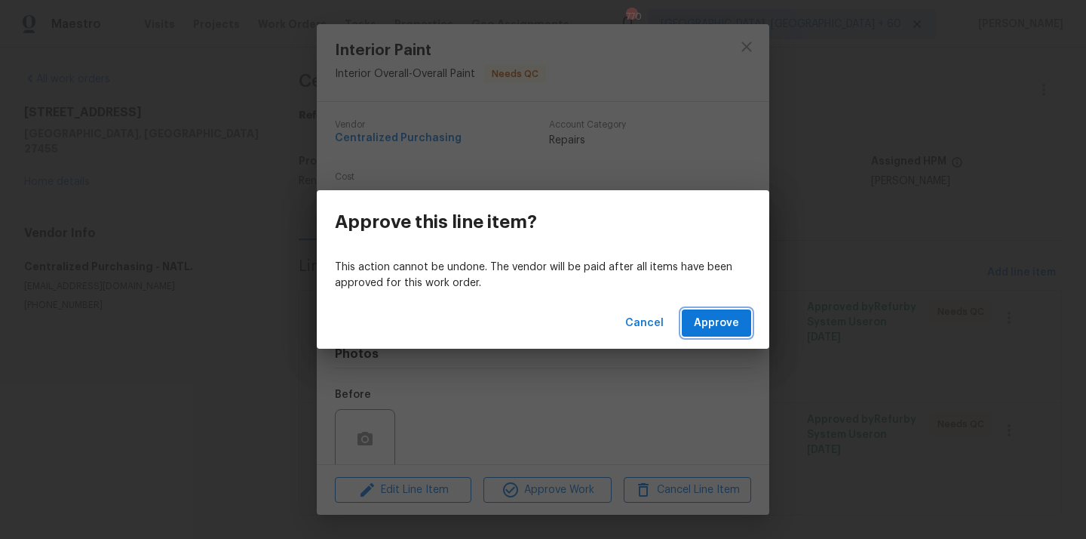
click at [729, 315] on span "Approve" at bounding box center [716, 323] width 45 height 19
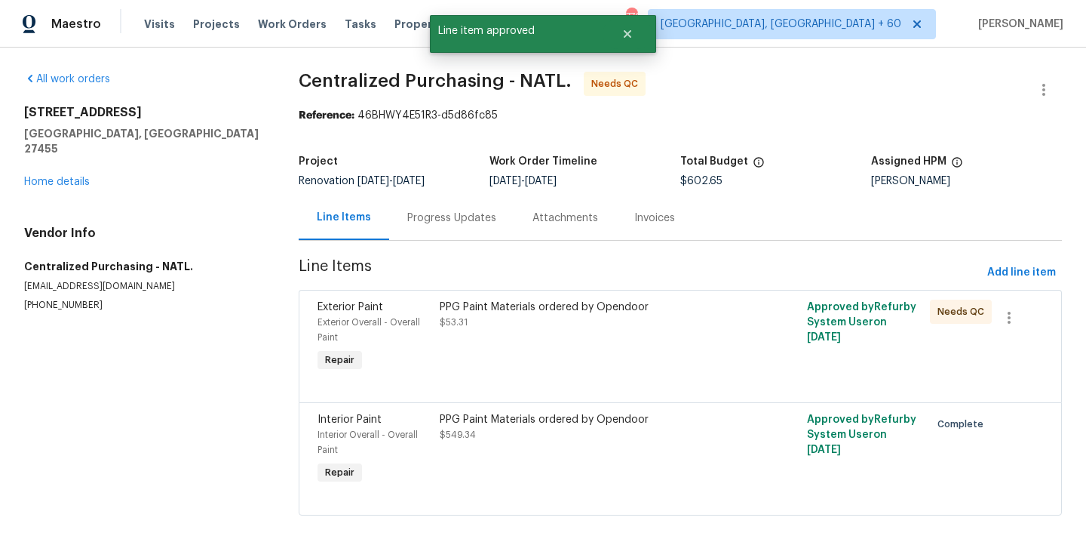
click at [601, 341] on div "PPG Paint Materials ordered by Opendoor $53.31" at bounding box center [588, 337] width 306 height 84
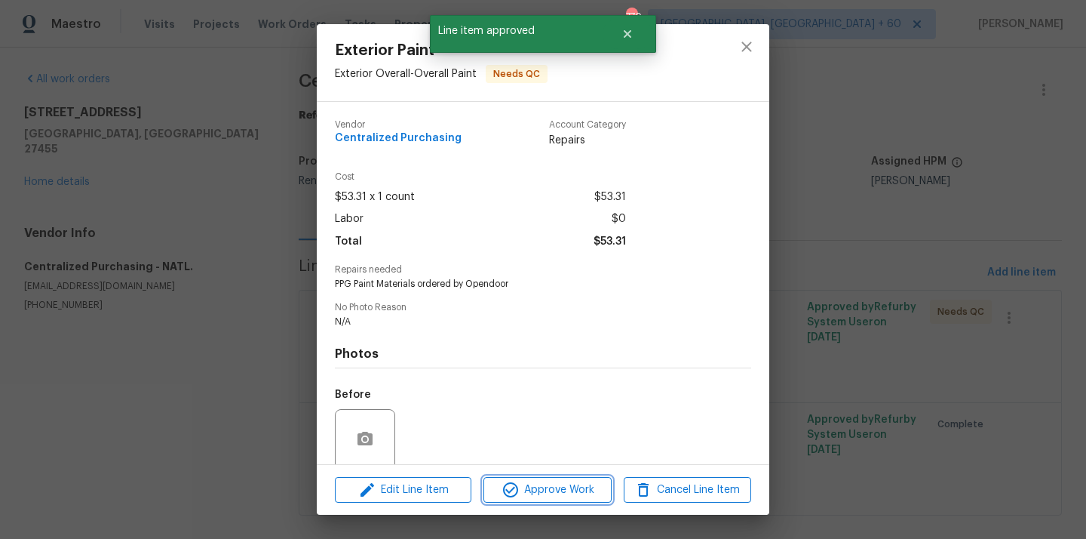
click at [591, 490] on span "Approve Work" at bounding box center [547, 489] width 118 height 19
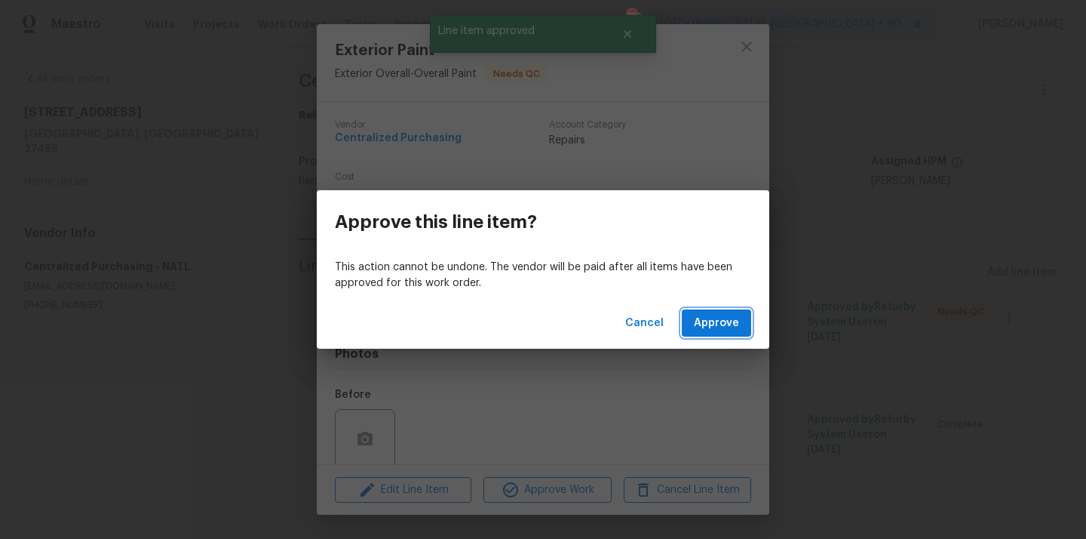
click at [708, 322] on span "Approve" at bounding box center [716, 323] width 45 height 19
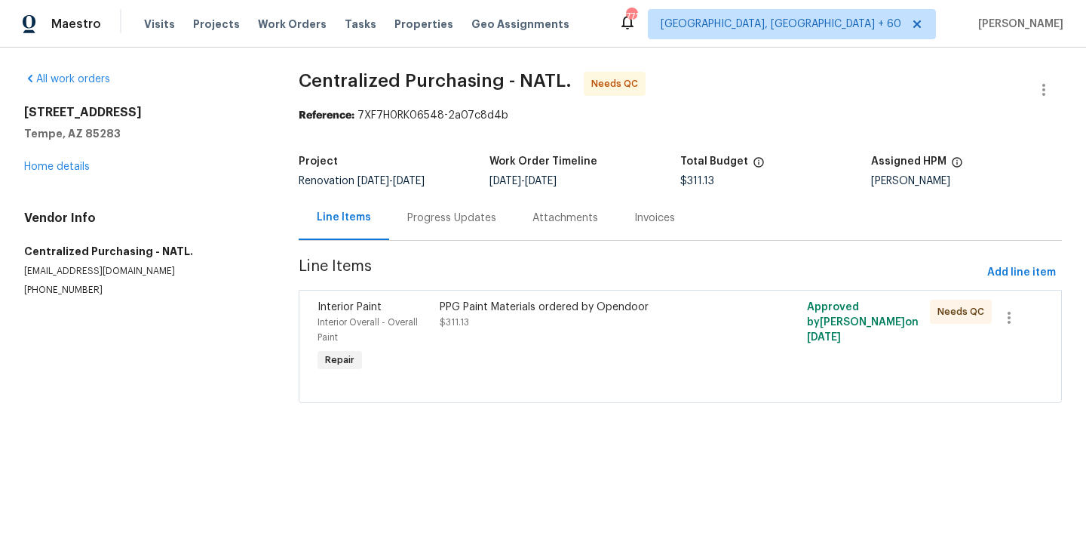
click at [596, 342] on div "PPG Paint Materials ordered by Opendoor $311.13" at bounding box center [588, 337] width 306 height 84
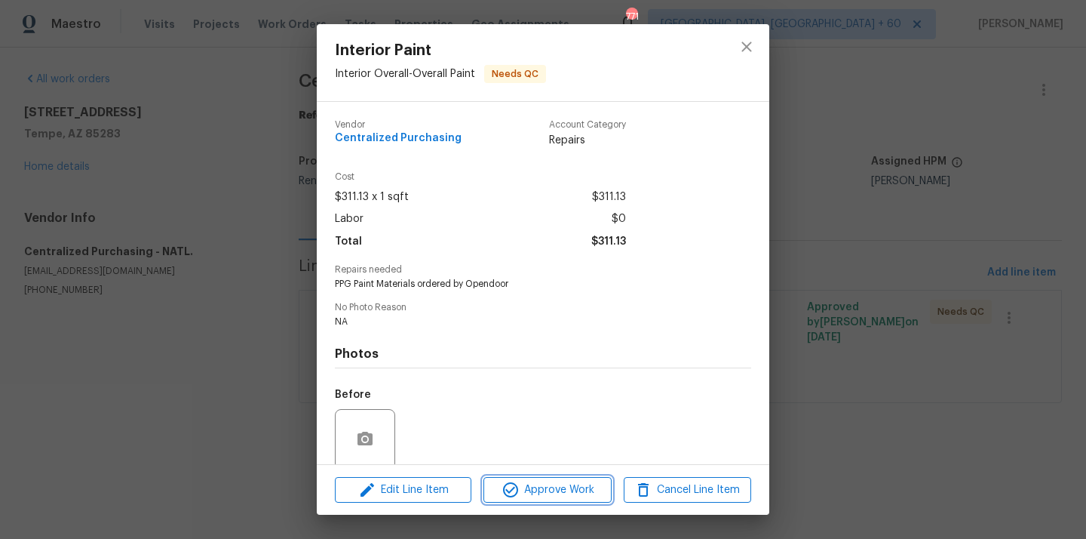
click at [577, 480] on span "Approve Work" at bounding box center [547, 489] width 118 height 19
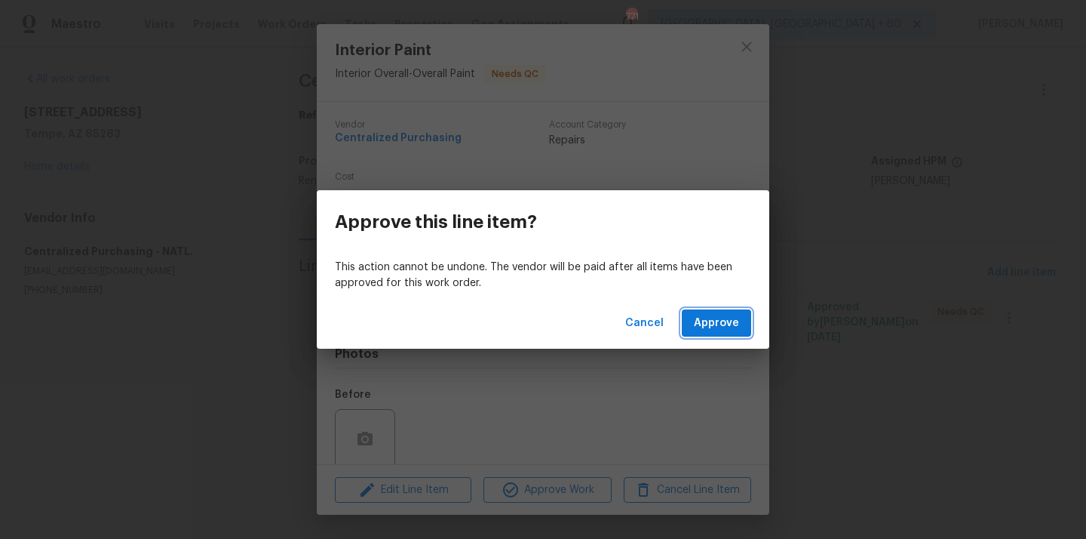
click at [708, 324] on span "Approve" at bounding box center [716, 323] width 45 height 19
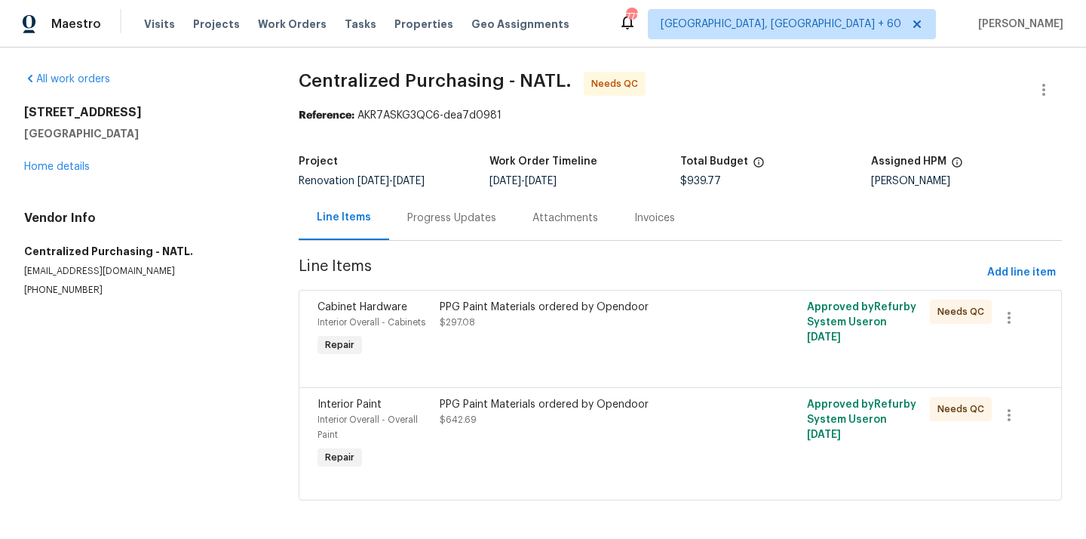
click at [577, 339] on div "PPG Paint Materials ordered by Opendoor $297.08" at bounding box center [588, 329] width 306 height 69
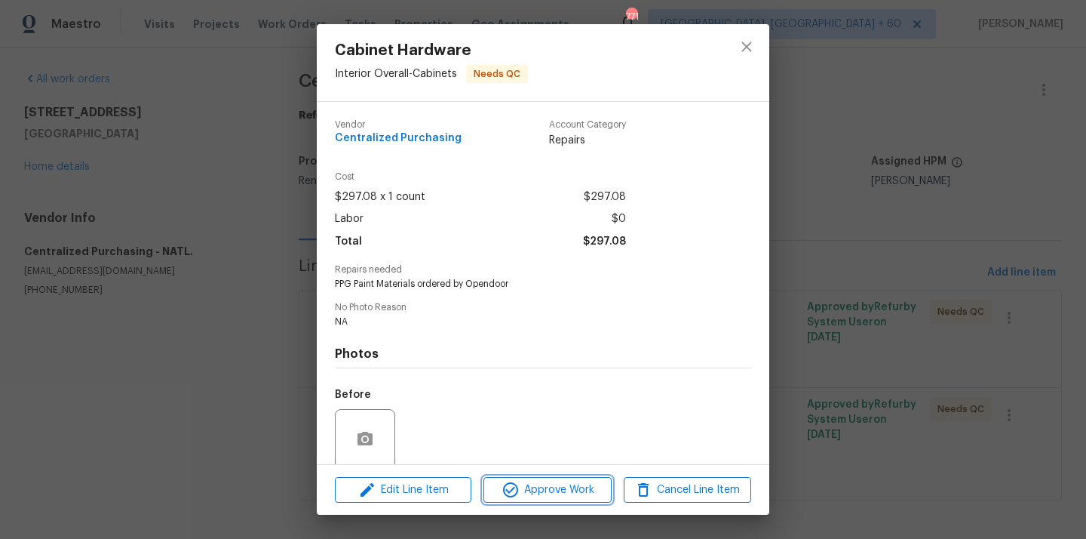
click at [574, 490] on span "Approve Work" at bounding box center [547, 489] width 118 height 19
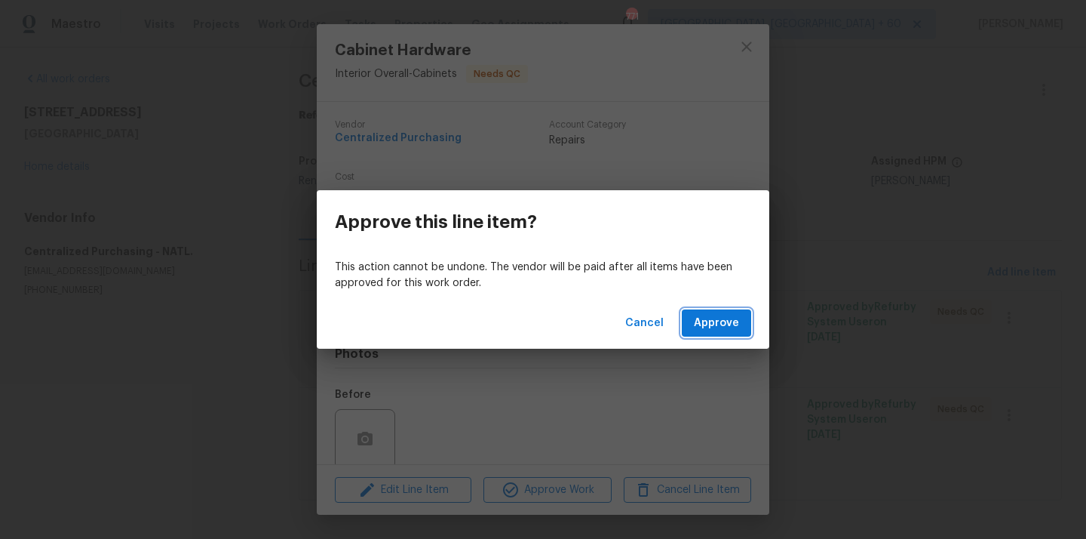
click at [728, 317] on span "Approve" at bounding box center [716, 323] width 45 height 19
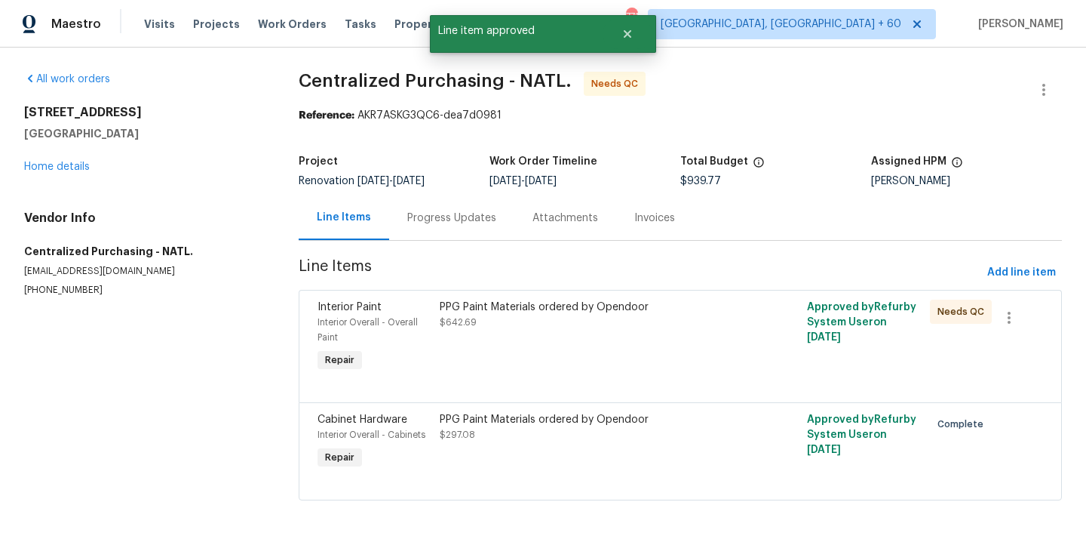
click at [536, 333] on div "PPG Paint Materials ordered by Opendoor $642.69" at bounding box center [588, 337] width 306 height 84
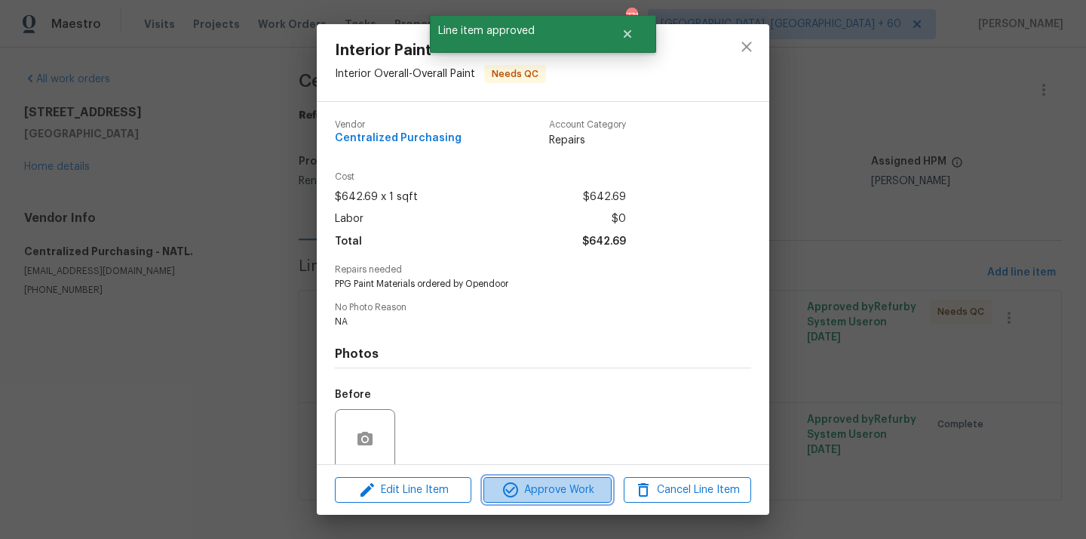
click at [540, 496] on span "Approve Work" at bounding box center [547, 489] width 118 height 19
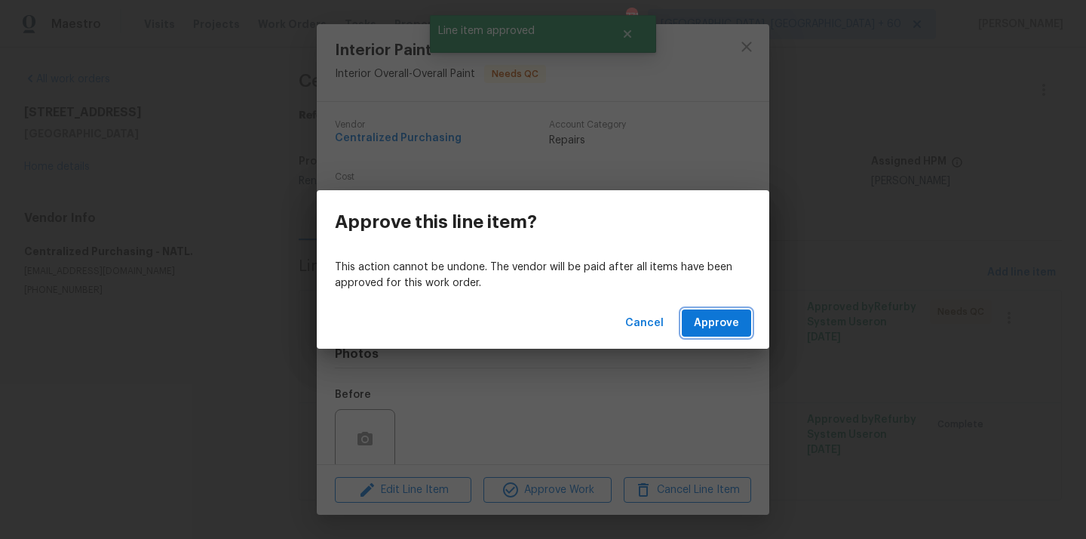
click at [705, 317] on span "Approve" at bounding box center [716, 323] width 45 height 19
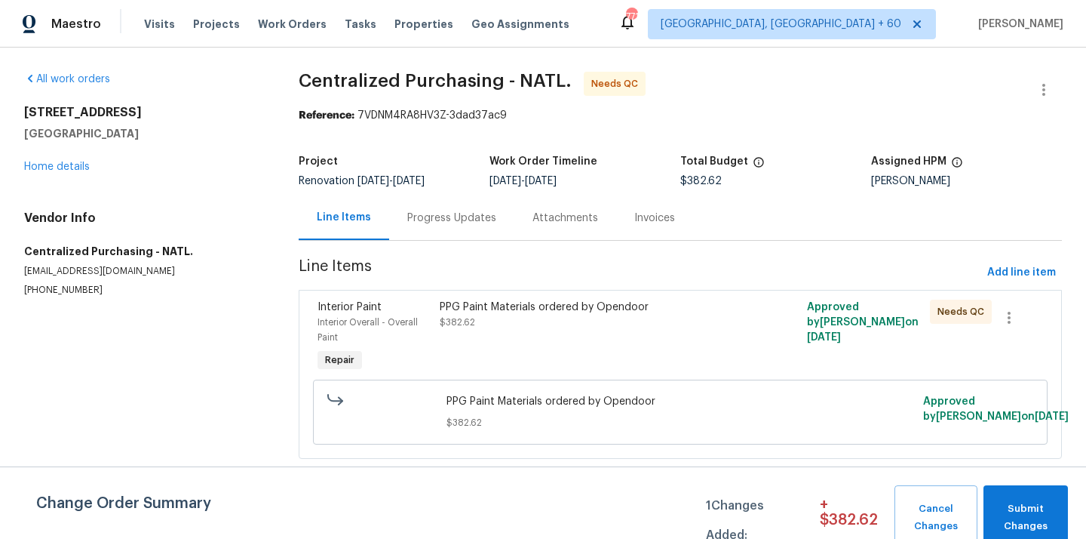
click at [549, 348] on div "PPG Paint Materials ordered by Opendoor $382.62" at bounding box center [588, 337] width 306 height 84
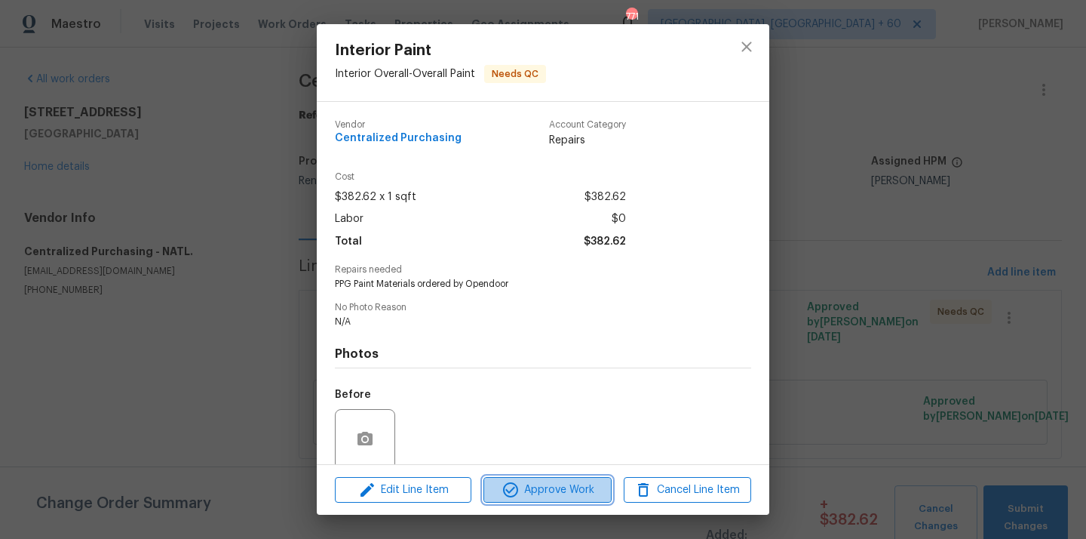
click at [531, 480] on span "Approve Work" at bounding box center [547, 489] width 118 height 19
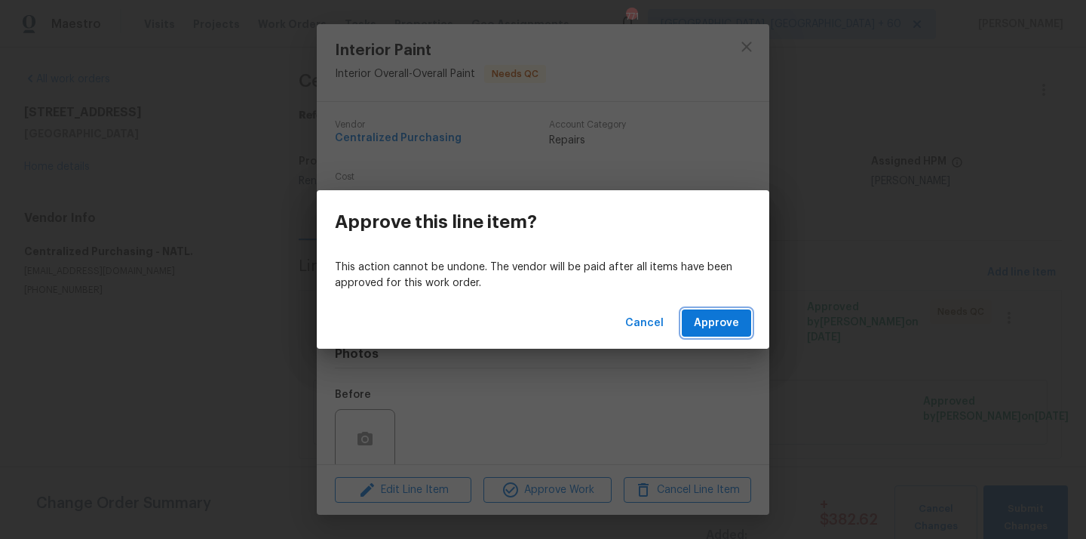
click at [711, 328] on span "Approve" at bounding box center [716, 323] width 45 height 19
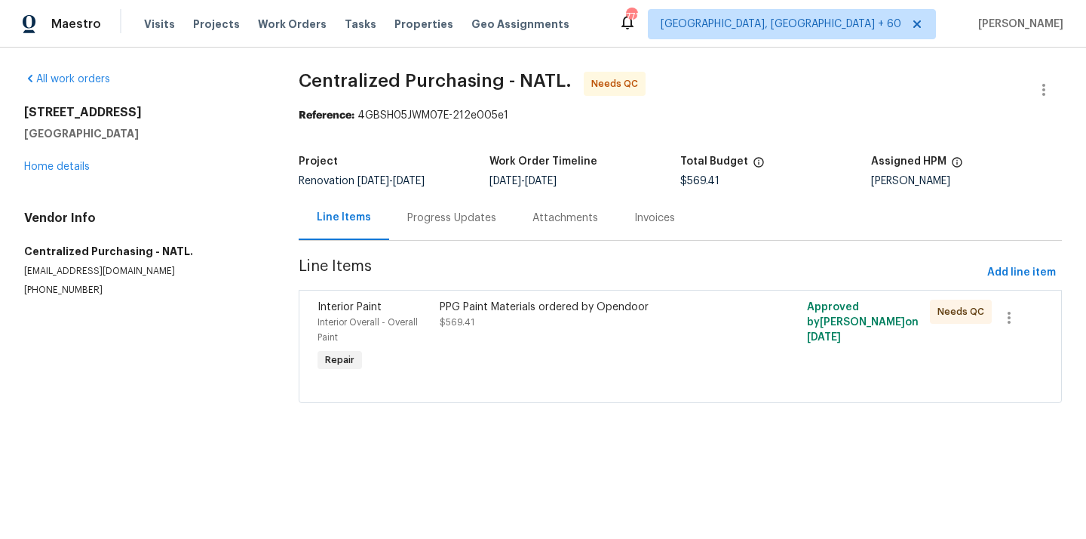
click at [623, 348] on div "PPG Paint Materials ordered by Opendoor $569.41" at bounding box center [588, 337] width 306 height 84
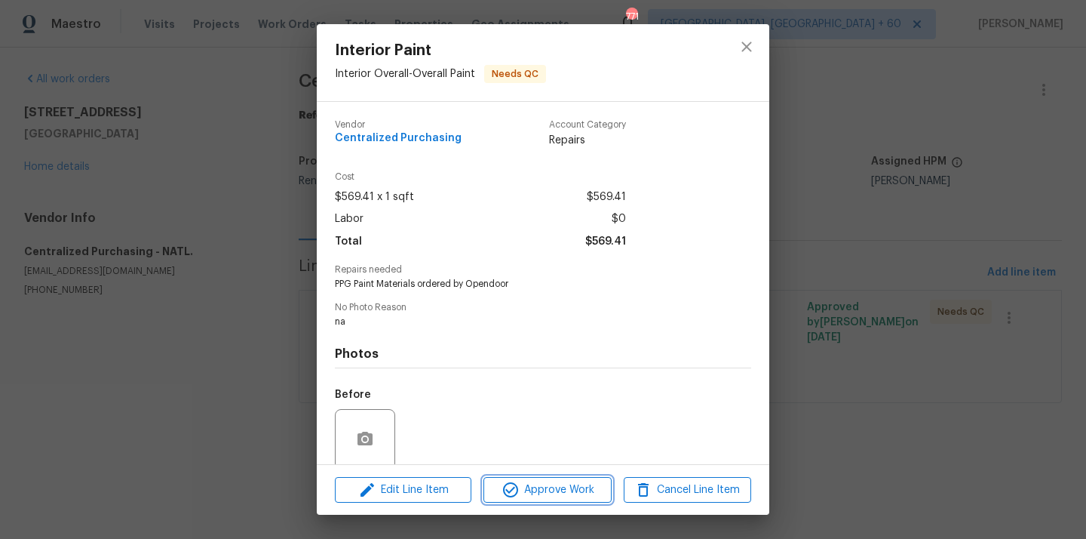
click at [578, 487] on span "Approve Work" at bounding box center [547, 489] width 118 height 19
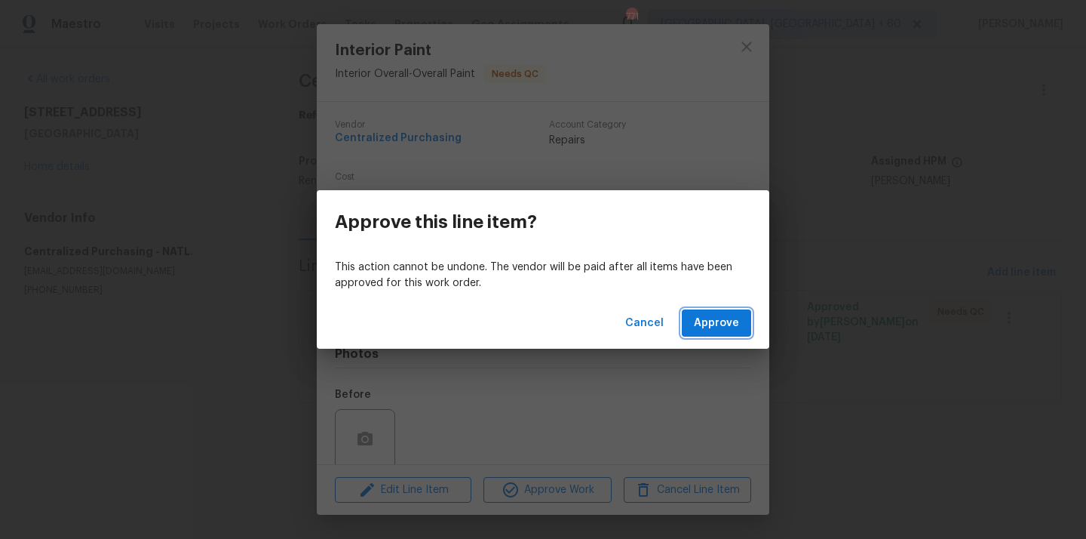
click at [714, 319] on span "Approve" at bounding box center [716, 323] width 45 height 19
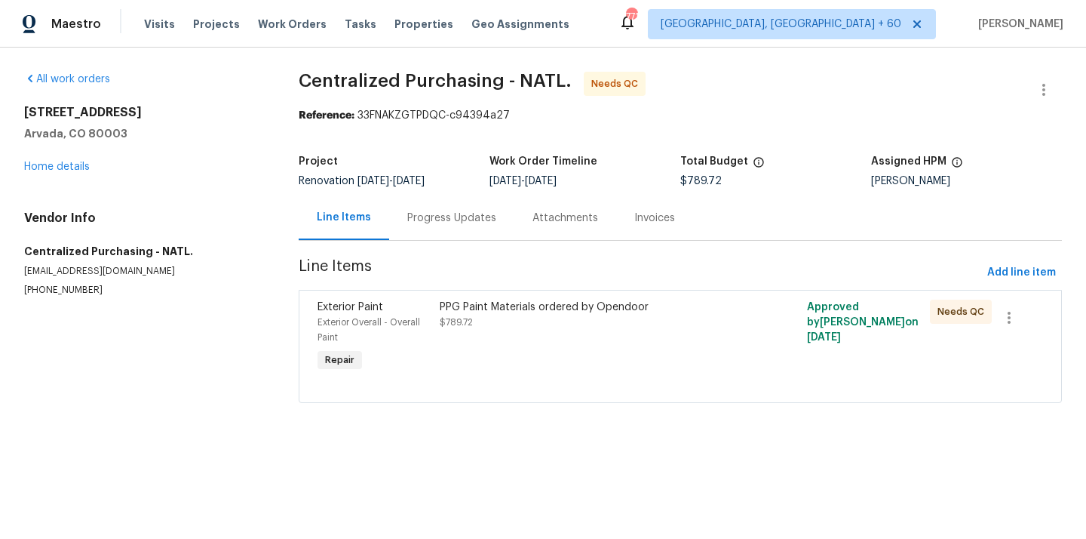
click at [548, 342] on div "PPG Paint Materials ordered by Opendoor $789.72" at bounding box center [588, 337] width 306 height 84
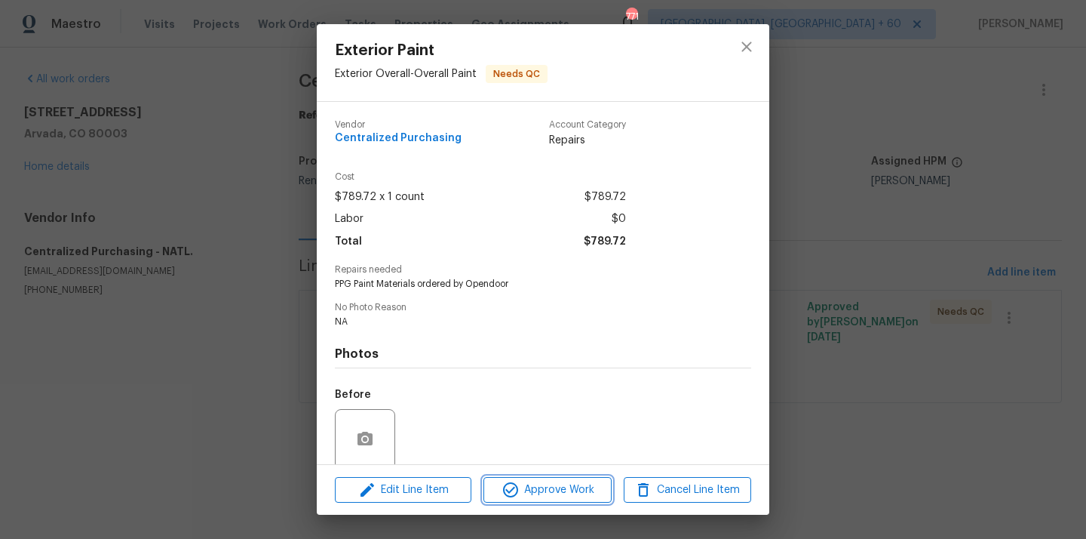
click at [548, 484] on span "Approve Work" at bounding box center [547, 489] width 118 height 19
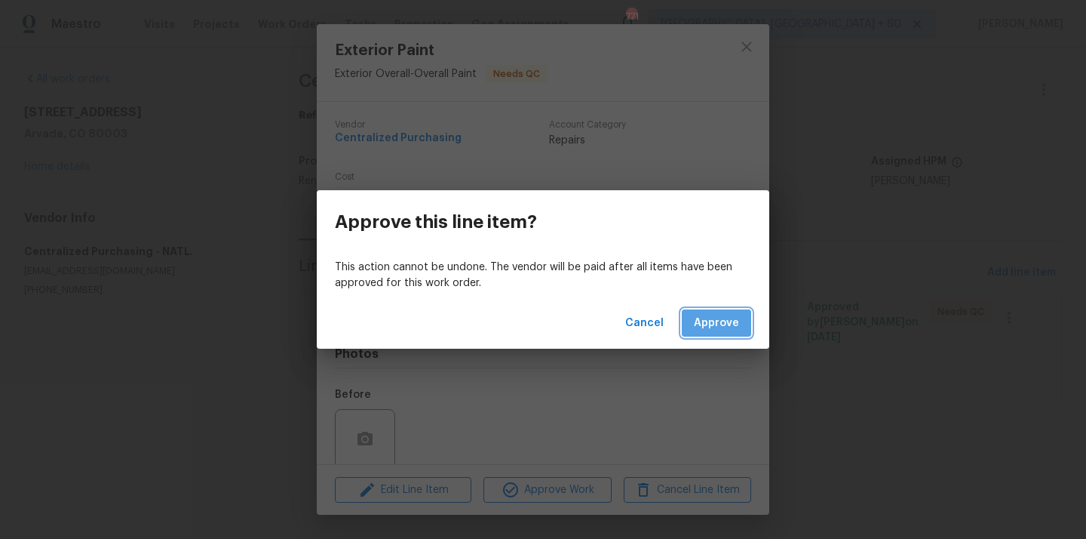
click at [729, 334] on button "Approve" at bounding box center [716, 323] width 69 height 28
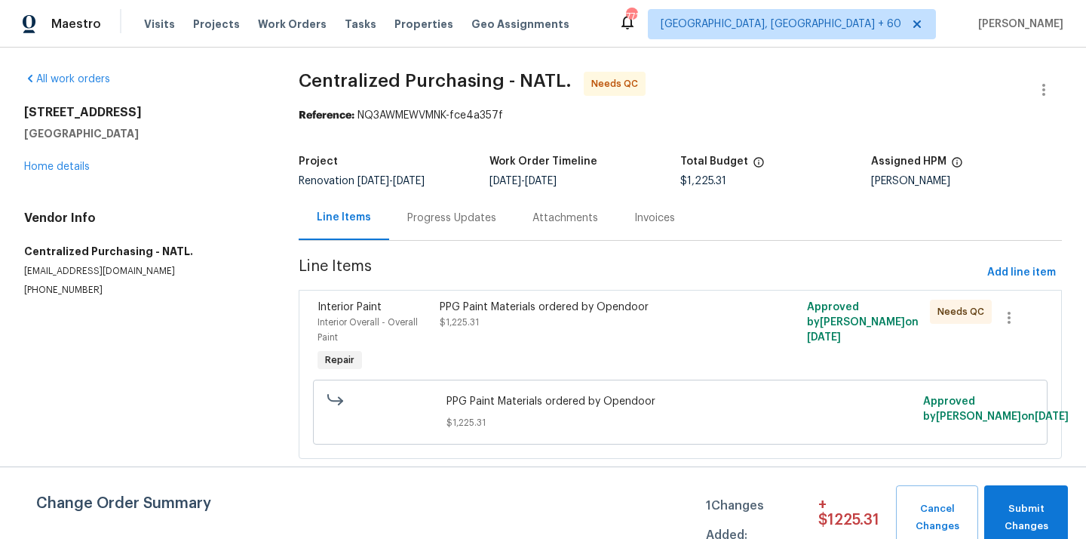
click at [589, 324] on div "PPG Paint Materials ordered by Opendoor $1,225.31" at bounding box center [588, 314] width 297 height 30
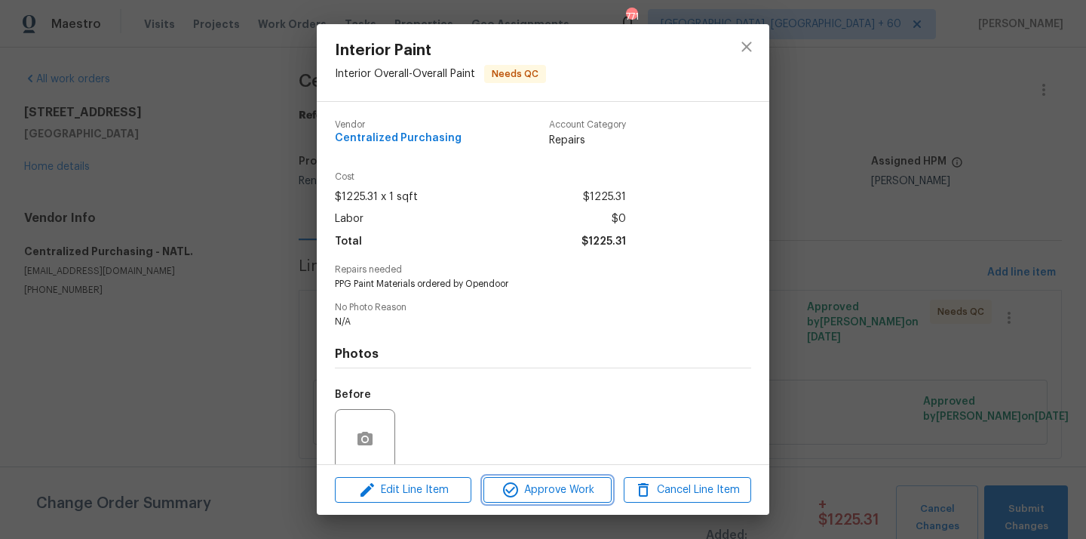
click at [551, 486] on span "Approve Work" at bounding box center [547, 489] width 118 height 19
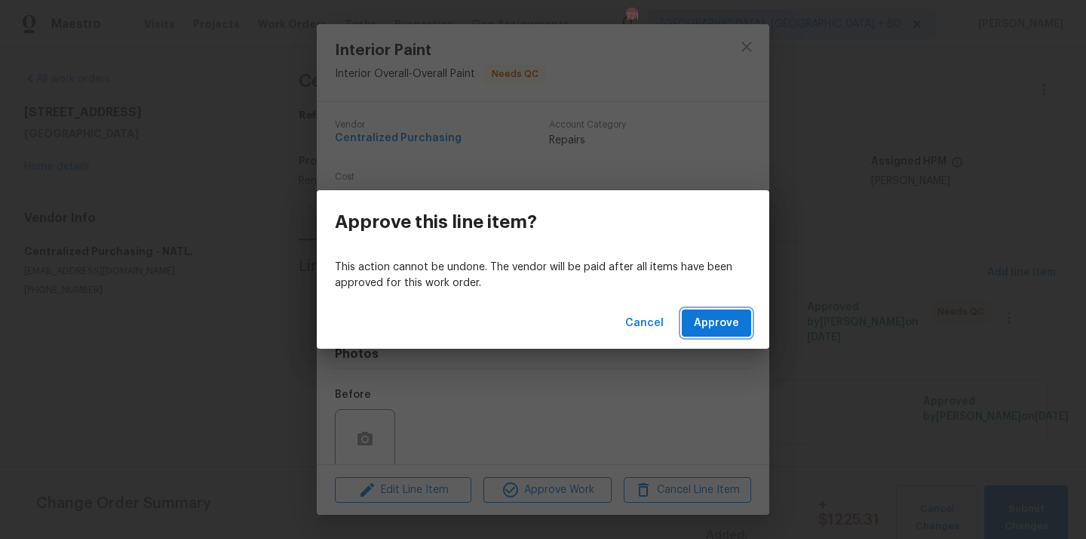
click at [707, 323] on span "Approve" at bounding box center [716, 323] width 45 height 19
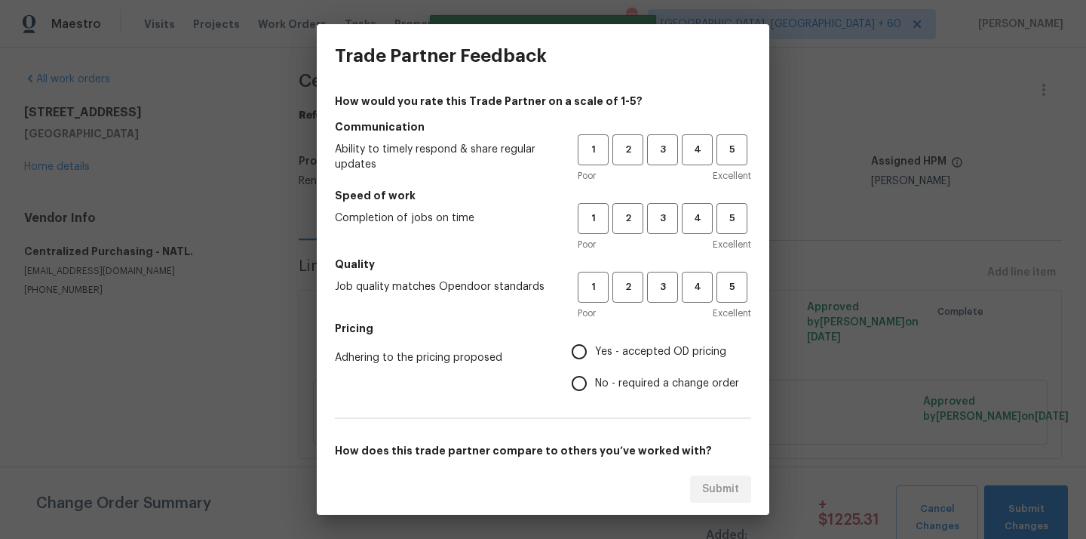
scroll to position [9, 0]
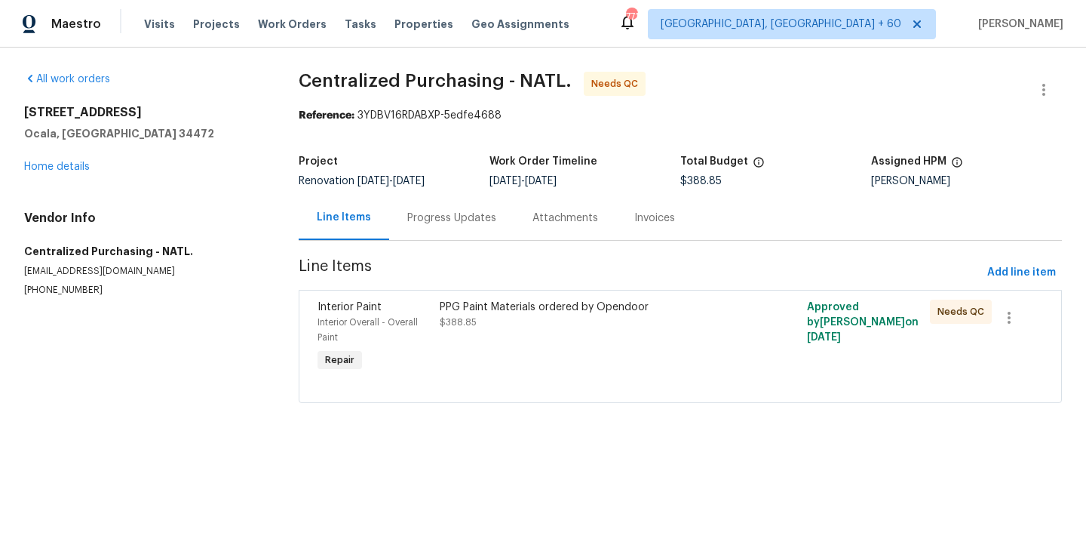
click at [588, 333] on div "PPG Paint Materials ordered by Opendoor $388.85" at bounding box center [588, 337] width 306 height 84
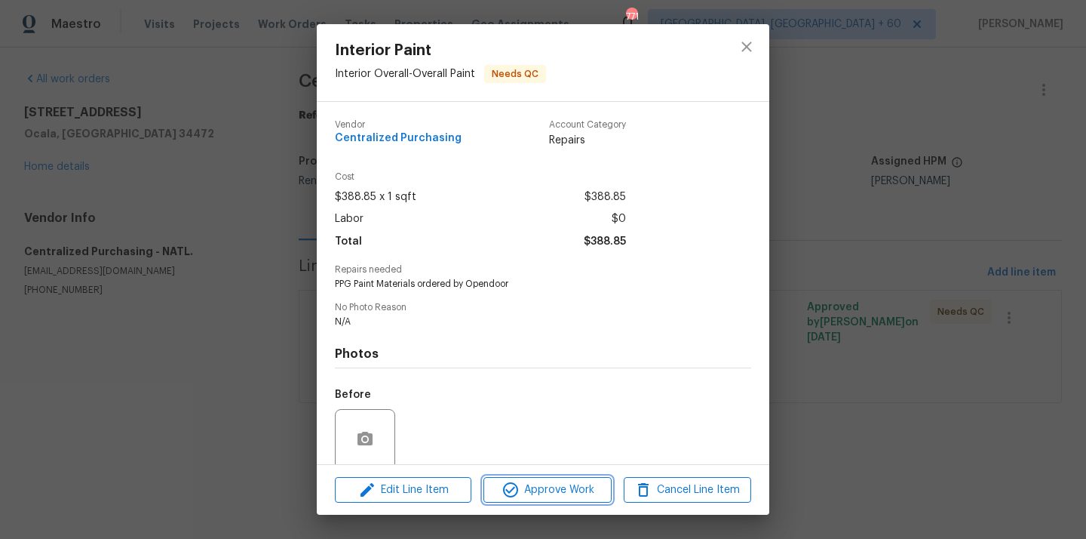
click at [577, 494] on span "Approve Work" at bounding box center [547, 489] width 118 height 19
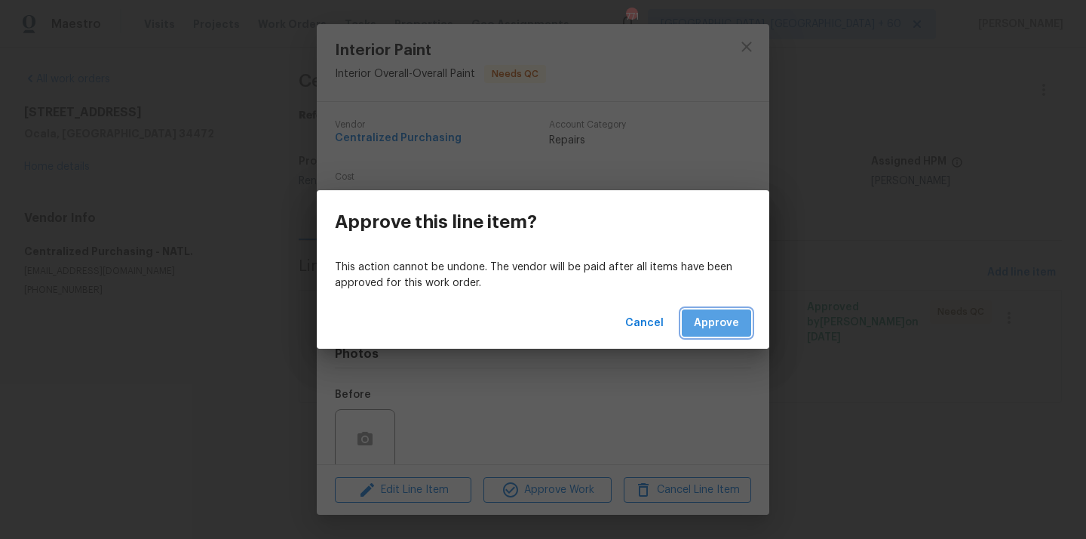
click at [726, 325] on span "Approve" at bounding box center [716, 323] width 45 height 19
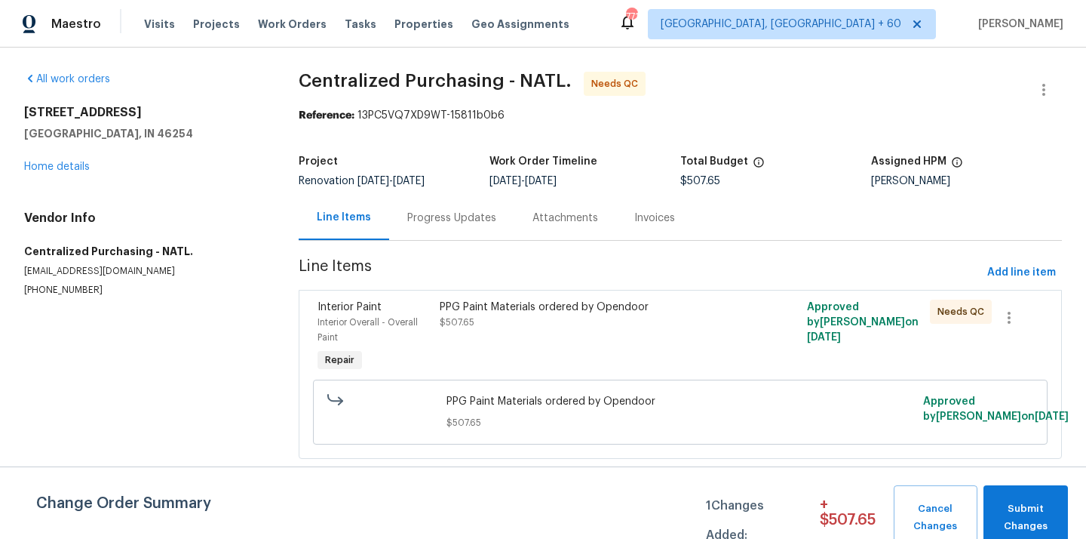
click at [468, 381] on div "PPG Paint Materials ordered by Opendoor $507.65 Approved by [PERSON_NAME] on [D…" at bounding box center [680, 411] width 735 height 65
click at [494, 348] on div "PPG Paint Materials ordered by Opendoor $507.65" at bounding box center [588, 337] width 306 height 84
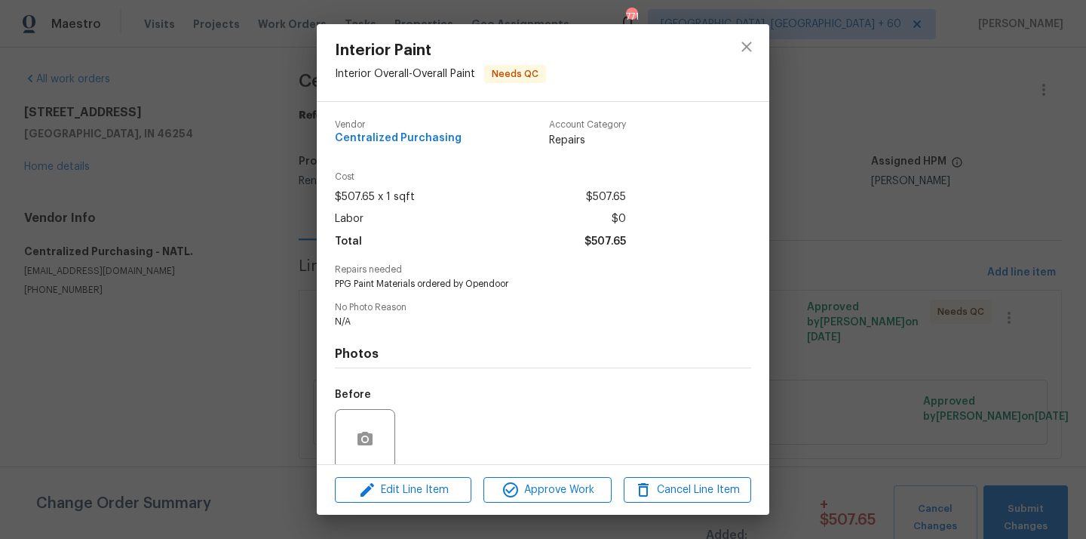
click at [515, 474] on div "Edit Line Item Approve Work Cancel Line Item" at bounding box center [543, 490] width 453 height 51
click at [516, 480] on icon "button" at bounding box center [511, 489] width 18 height 18
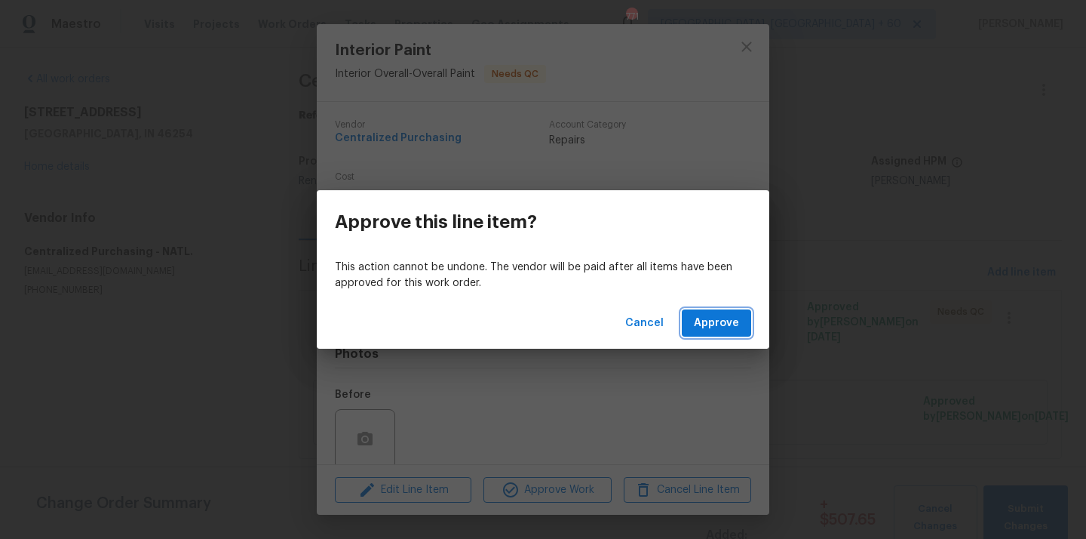
click at [704, 331] on span "Approve" at bounding box center [716, 323] width 45 height 19
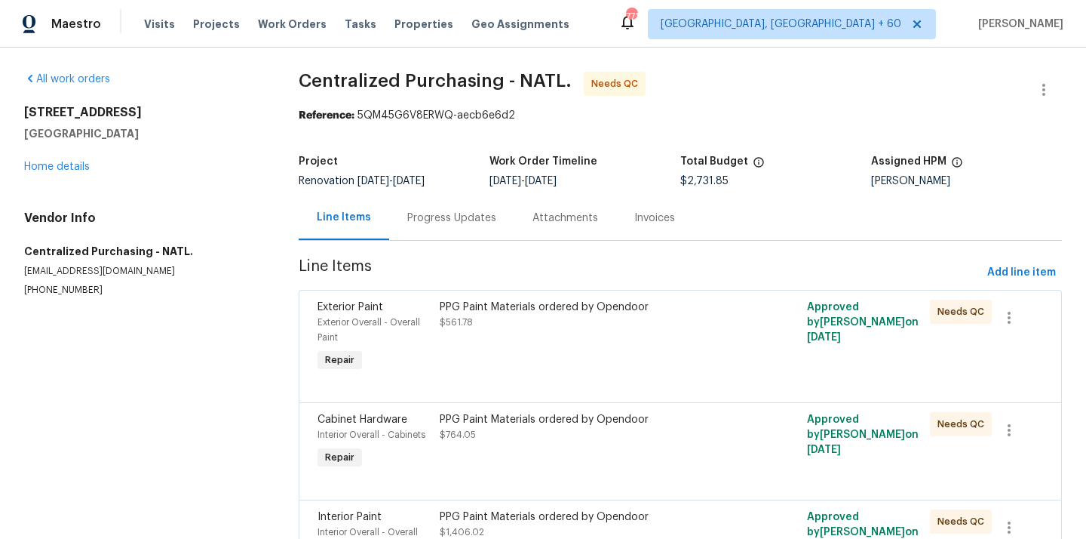
click at [714, 328] on div "PPG Paint Materials ordered by Opendoor $561.78" at bounding box center [588, 314] width 297 height 30
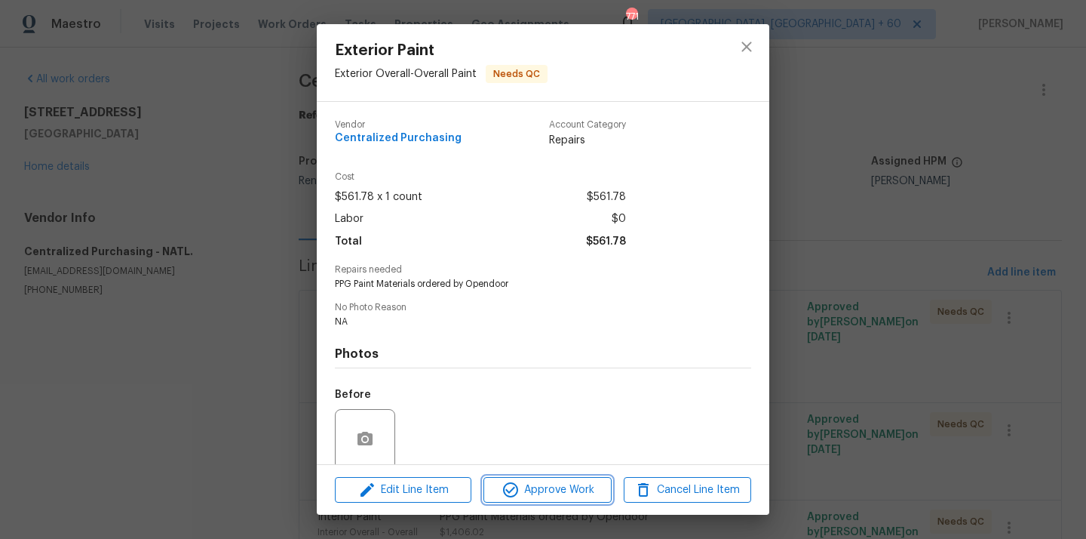
click at [590, 493] on span "Approve Work" at bounding box center [547, 489] width 118 height 19
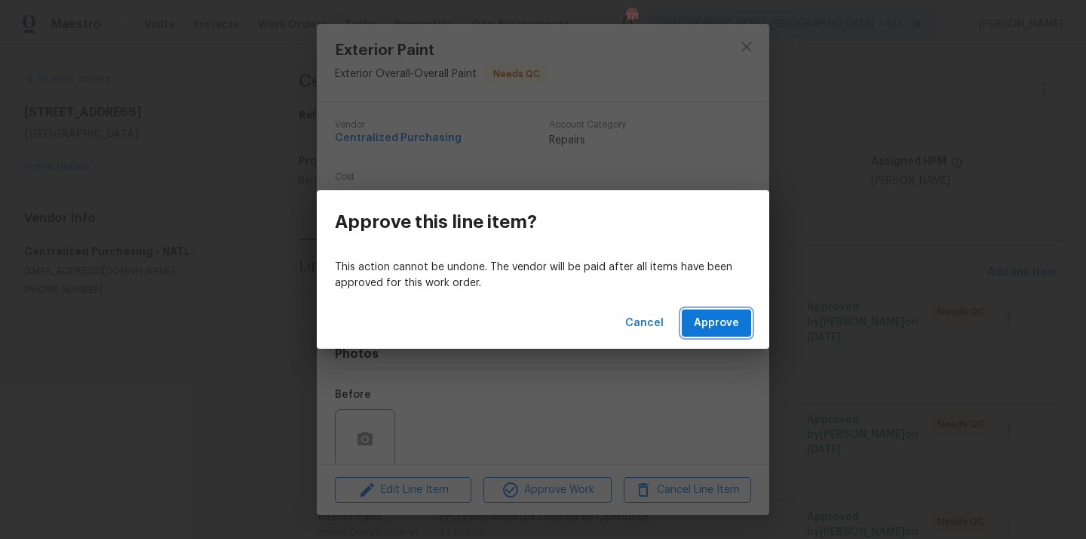
click at [732, 315] on span "Approve" at bounding box center [716, 323] width 45 height 19
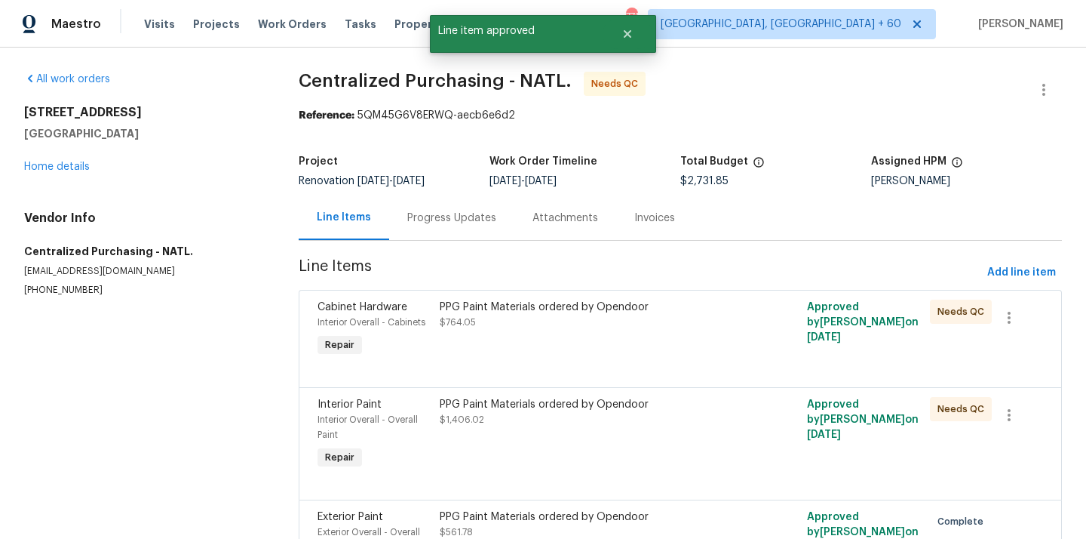
click at [532, 345] on div "PPG Paint Materials ordered by Opendoor $764.05" at bounding box center [588, 329] width 306 height 69
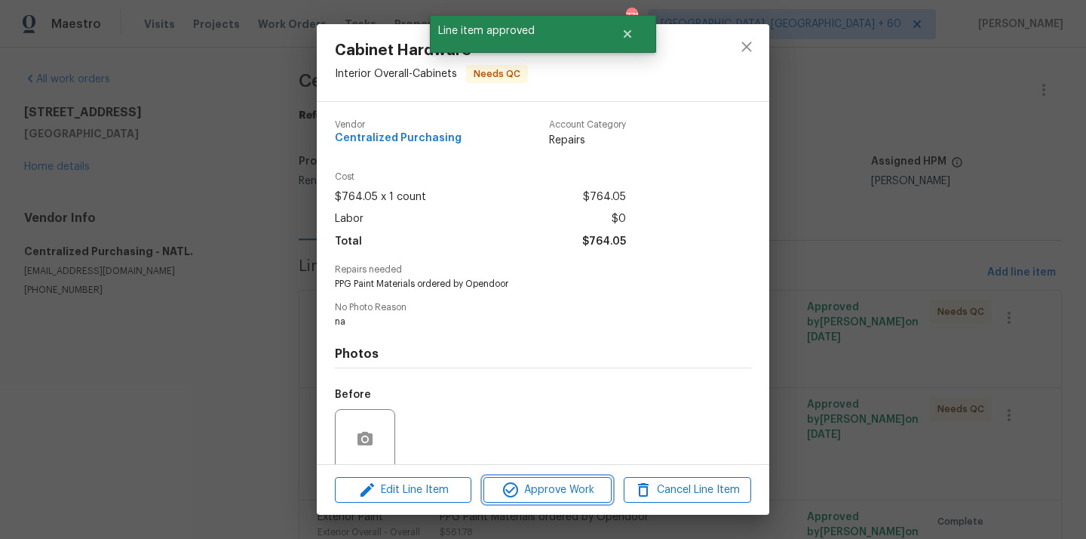
click at [572, 487] on span "Approve Work" at bounding box center [547, 489] width 118 height 19
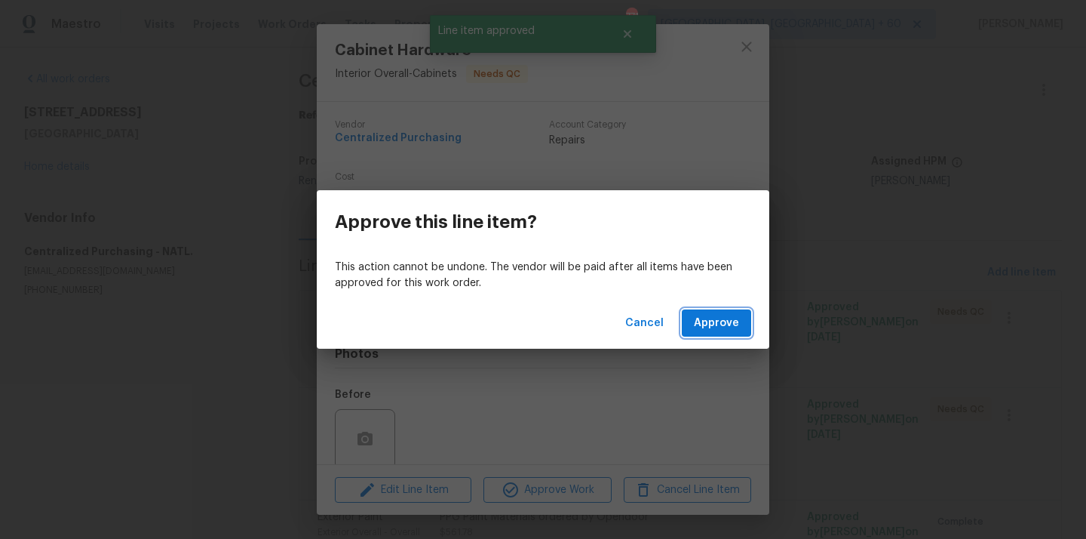
click at [728, 331] on span "Approve" at bounding box center [716, 323] width 45 height 19
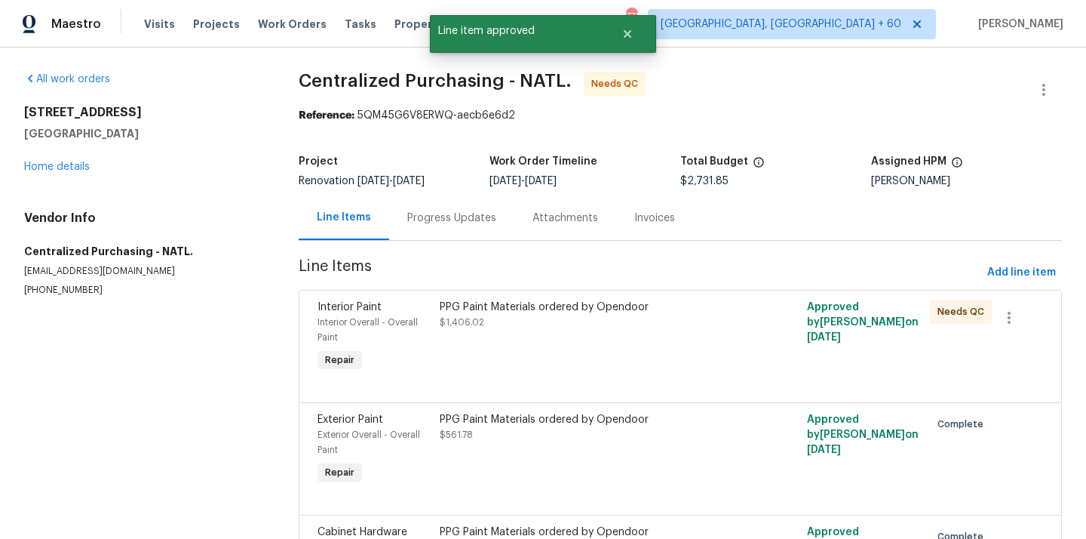
click at [555, 328] on div "PPG Paint Materials ordered by Opendoor $1,406.02" at bounding box center [588, 314] width 297 height 30
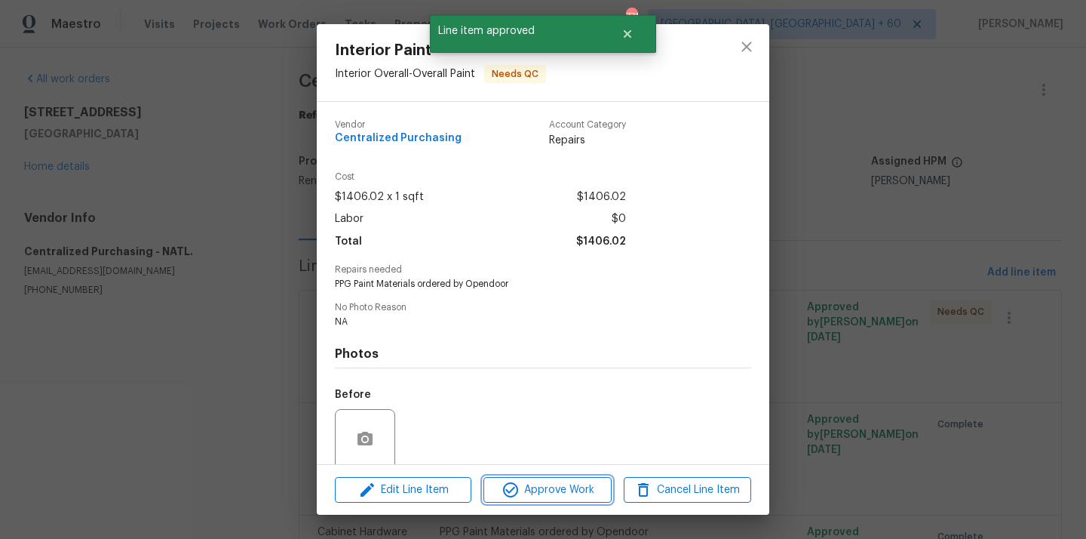
click at [557, 479] on button "Approve Work" at bounding box center [546, 490] width 127 height 26
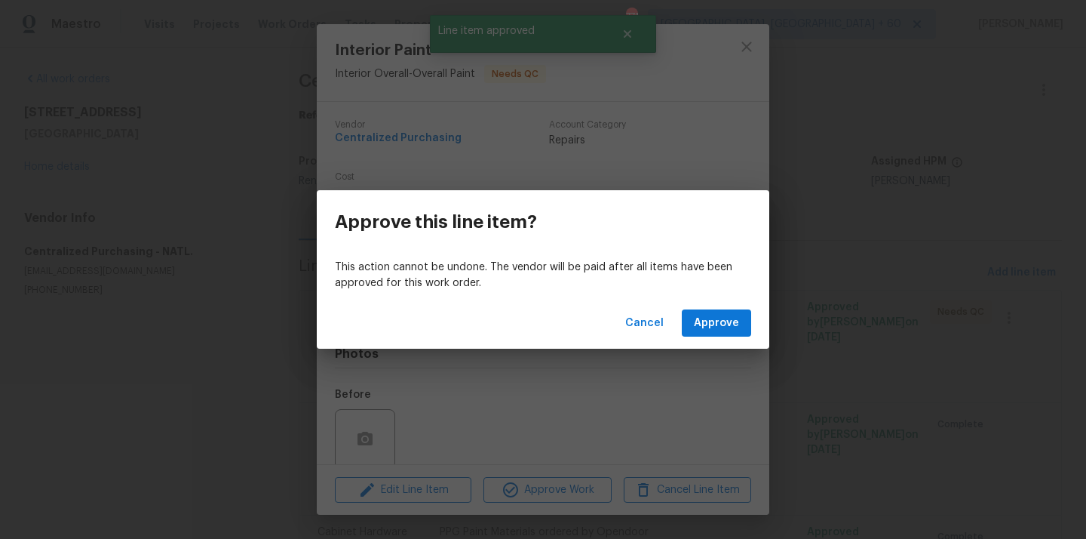
click at [718, 307] on div "Cancel Approve" at bounding box center [543, 323] width 453 height 52
click at [707, 324] on span "Approve" at bounding box center [716, 323] width 45 height 19
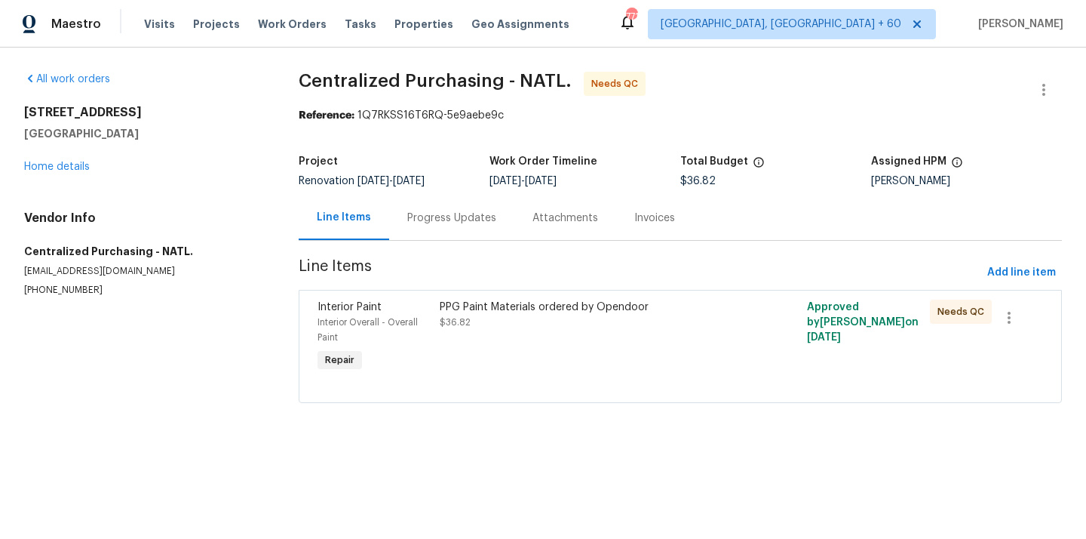
click at [714, 331] on div "PPG Paint Materials ordered by Opendoor $36.82" at bounding box center [588, 337] width 306 height 84
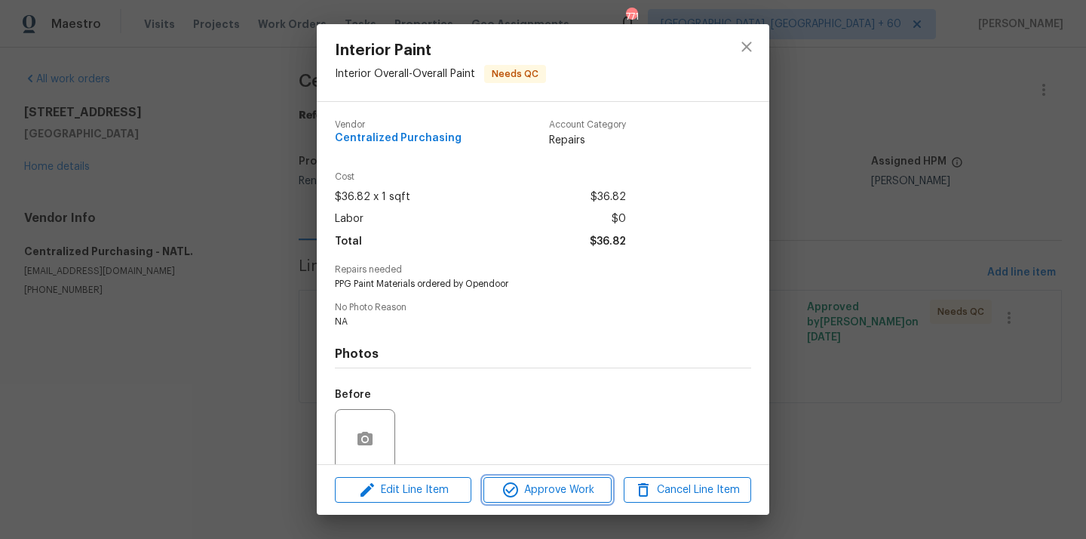
click at [589, 482] on span "Approve Work" at bounding box center [547, 489] width 118 height 19
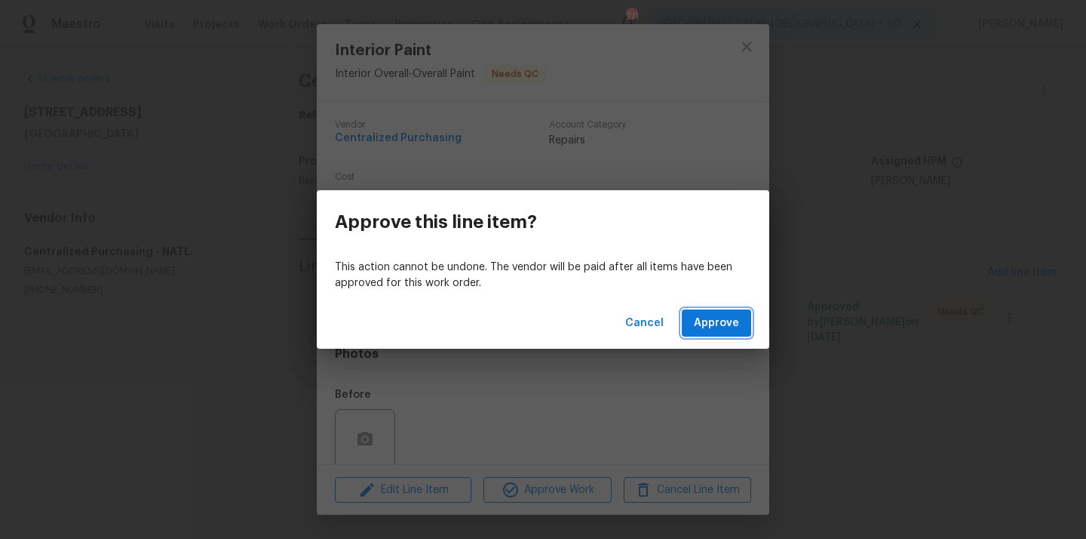
click at [717, 328] on span "Approve" at bounding box center [716, 323] width 45 height 19
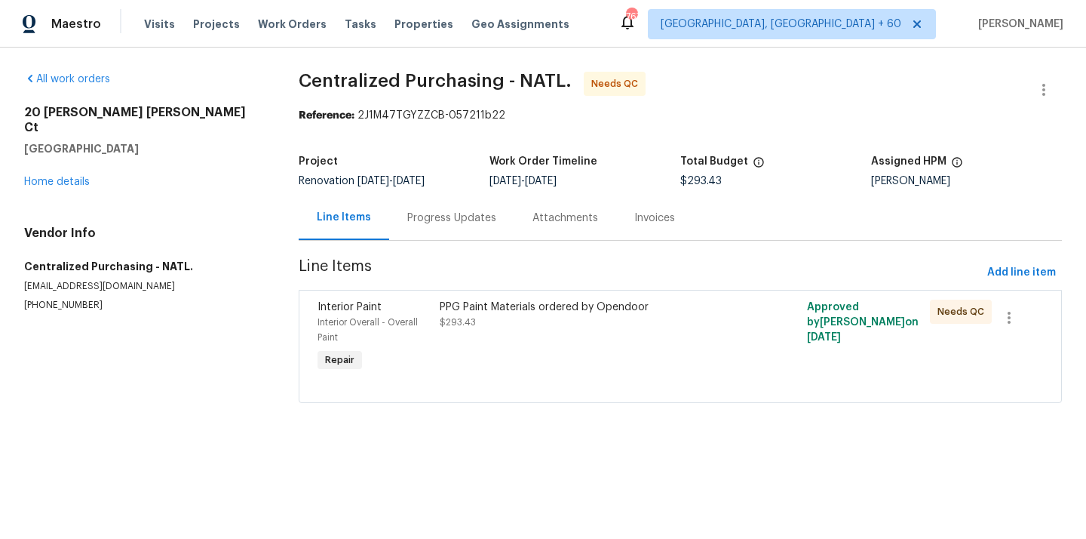
click at [548, 346] on div "PPG Paint Materials ordered by Opendoor $293.43" at bounding box center [588, 337] width 306 height 84
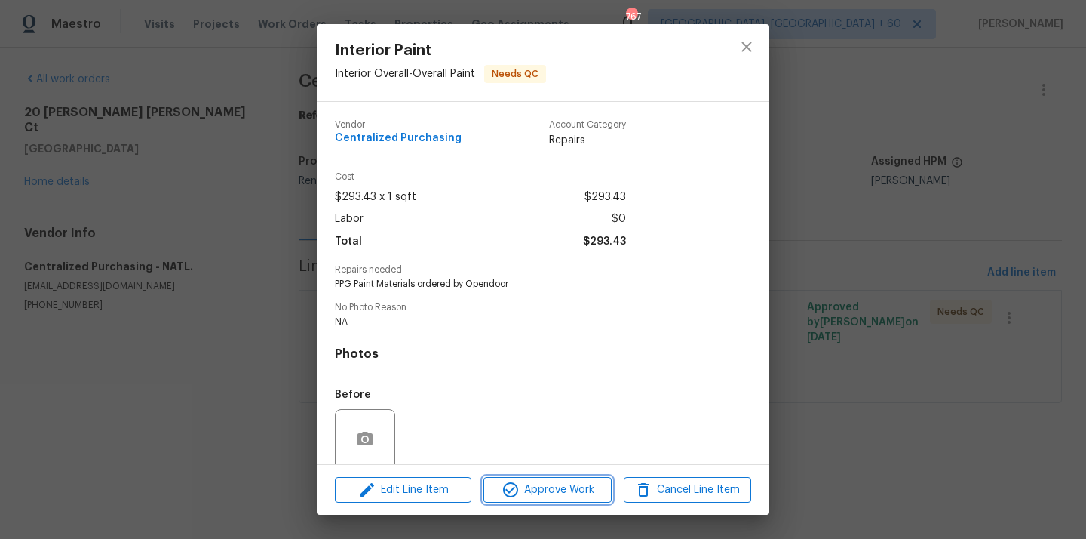
click at [552, 478] on button "Approve Work" at bounding box center [546, 490] width 127 height 26
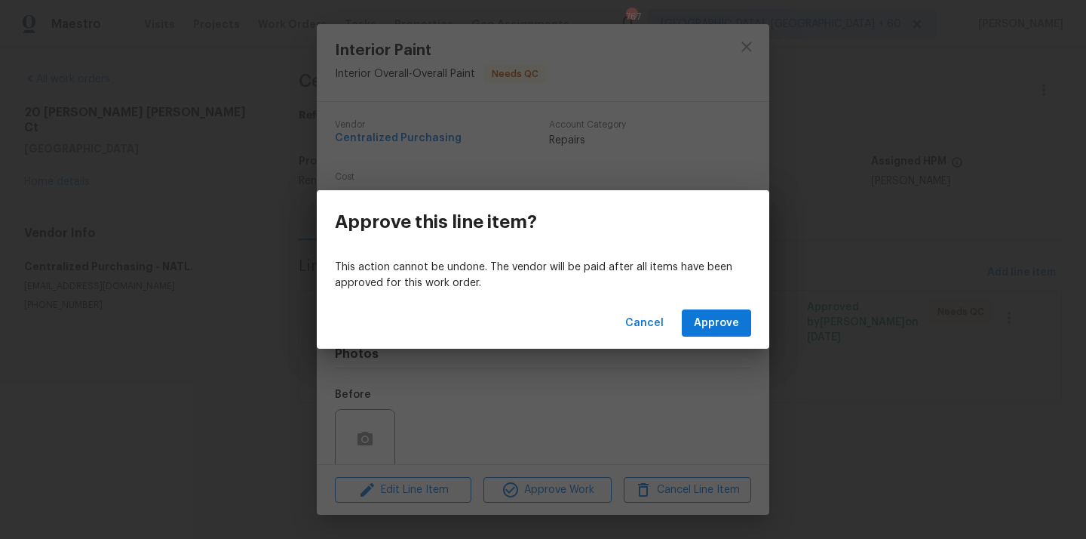
click at [728, 340] on div "Cancel Approve" at bounding box center [543, 323] width 453 height 52
click at [729, 326] on span "Approve" at bounding box center [716, 323] width 45 height 19
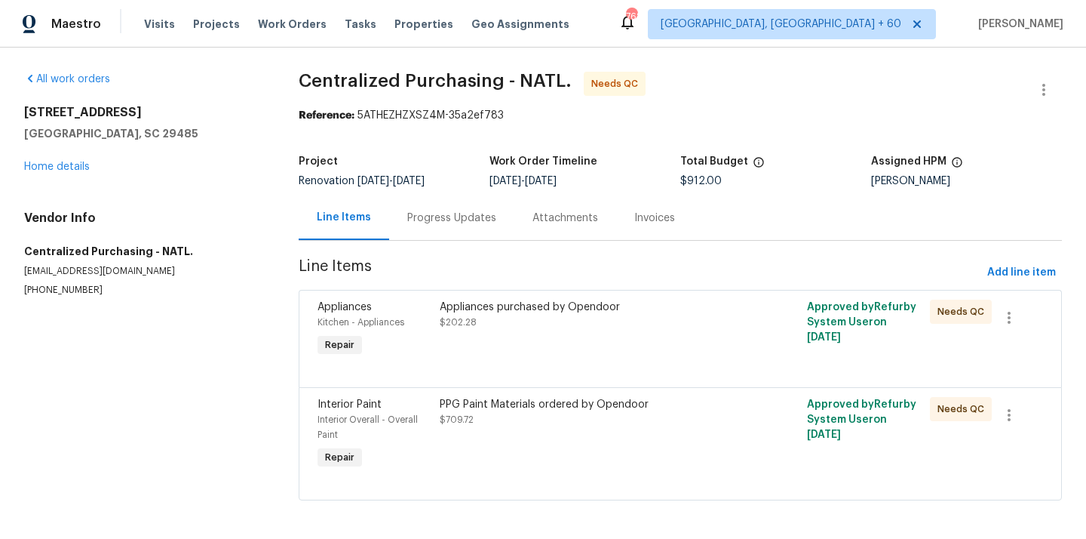
click at [510, 370] on div at bounding box center [681, 369] width 726 height 18
click at [511, 339] on div "Appliances purchased by Opendoor $202.28" at bounding box center [588, 329] width 306 height 69
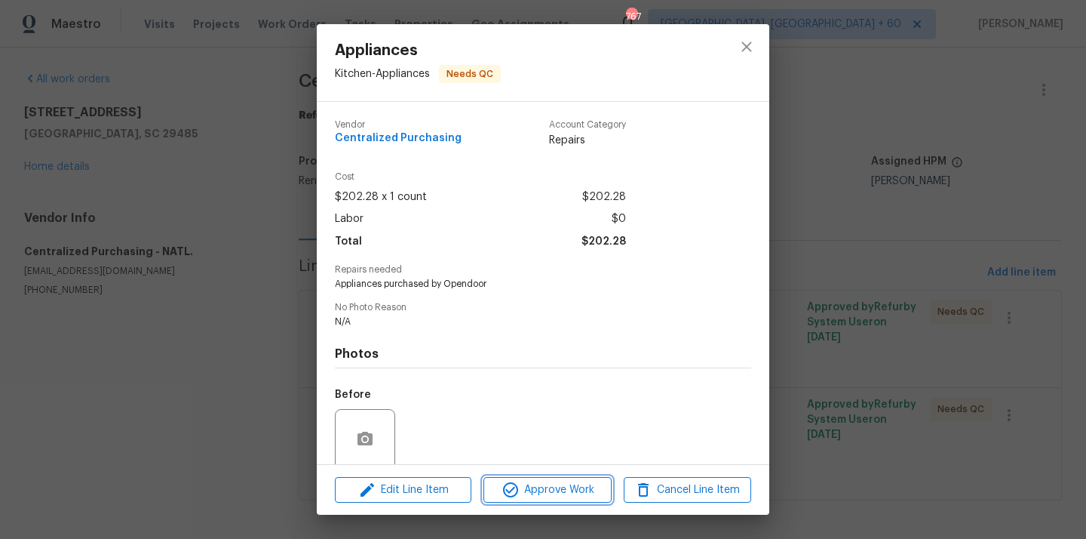
click at [525, 493] on span "Approve Work" at bounding box center [547, 489] width 118 height 19
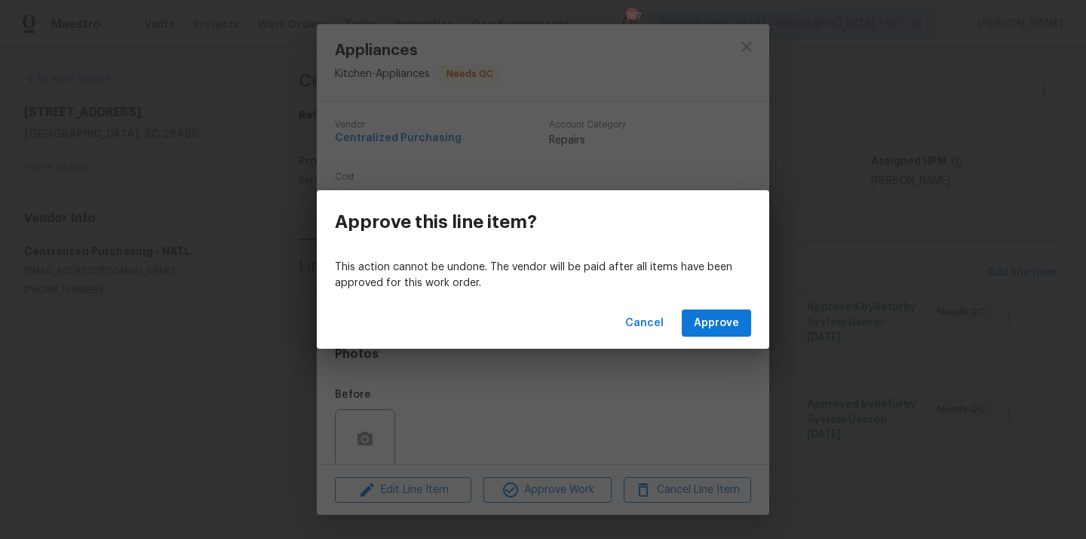
click at [679, 330] on div "Cancel Approve" at bounding box center [543, 323] width 453 height 52
click at [712, 323] on span "Approve" at bounding box center [716, 323] width 45 height 19
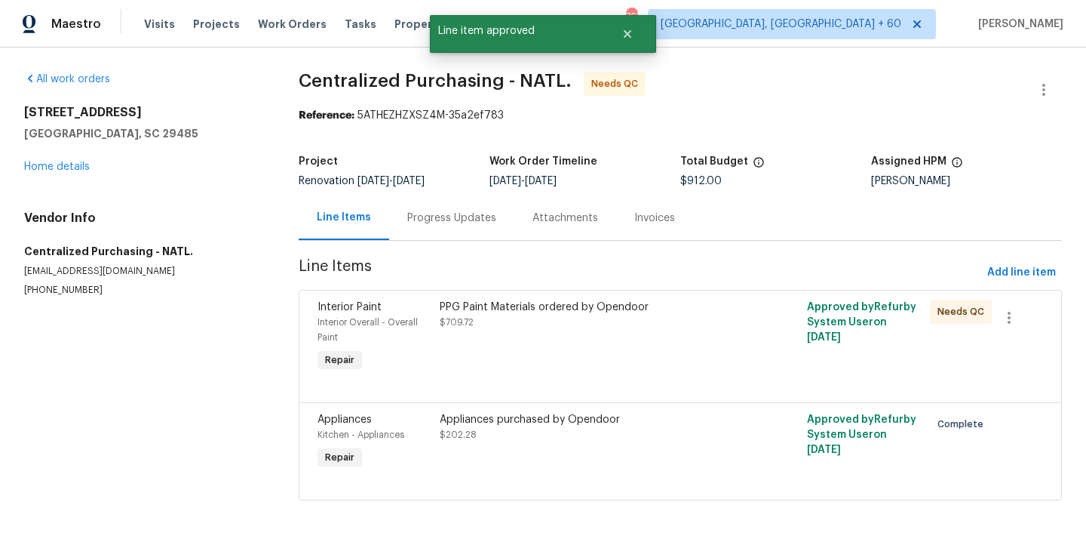
click at [528, 335] on div "PPG Paint Materials ordered by Opendoor $709.72" at bounding box center [588, 337] width 306 height 84
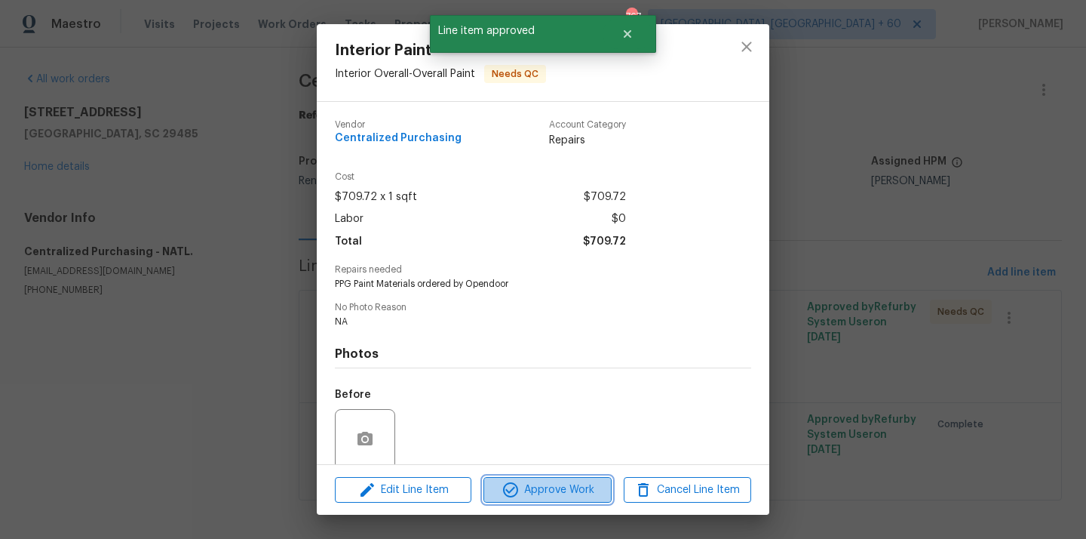
click at [543, 483] on span "Approve Work" at bounding box center [547, 489] width 118 height 19
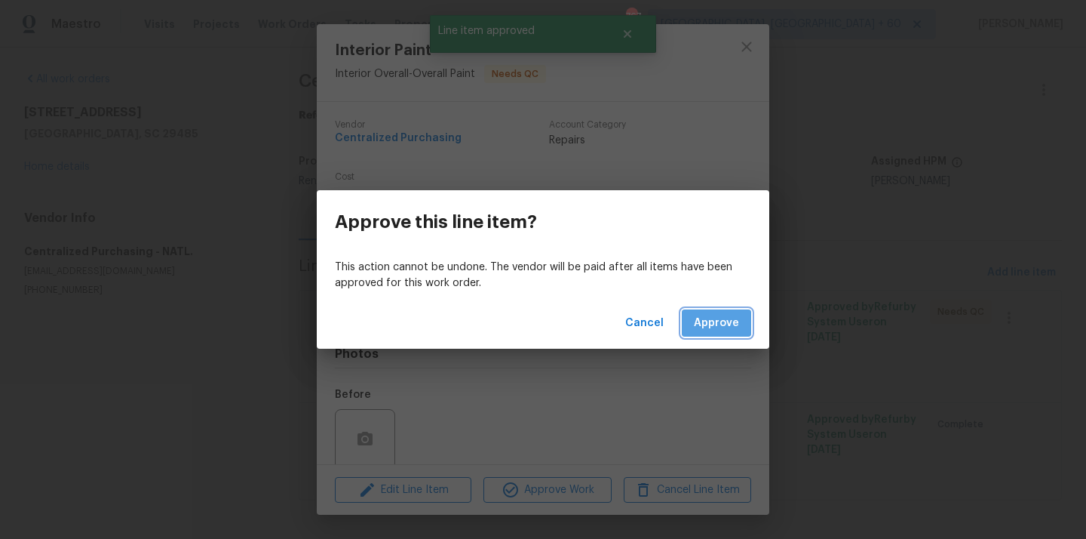
click at [731, 330] on span "Approve" at bounding box center [716, 323] width 45 height 19
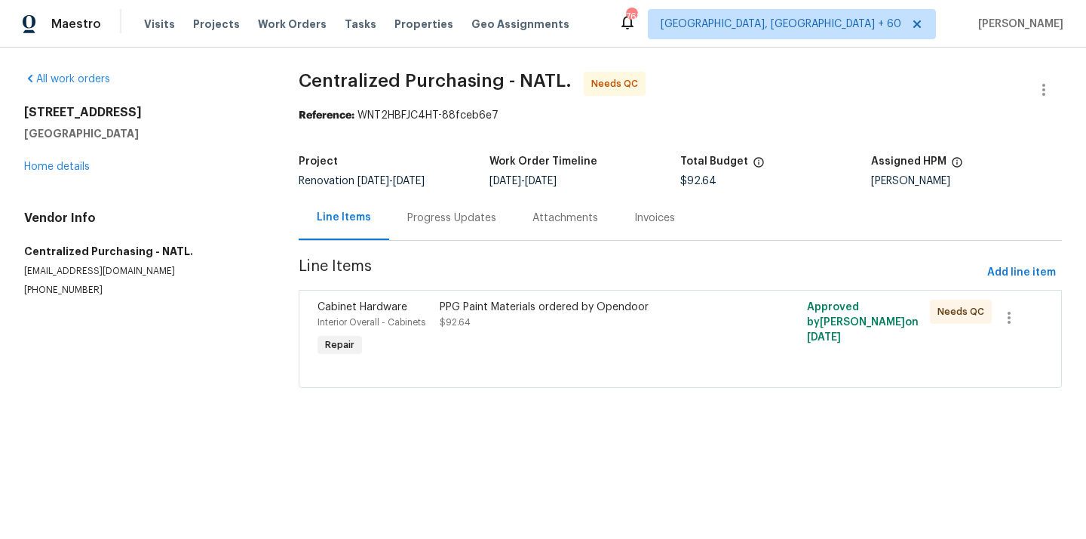
click at [524, 349] on div "PPG Paint Materials ordered by Opendoor $92.64" at bounding box center [588, 329] width 306 height 69
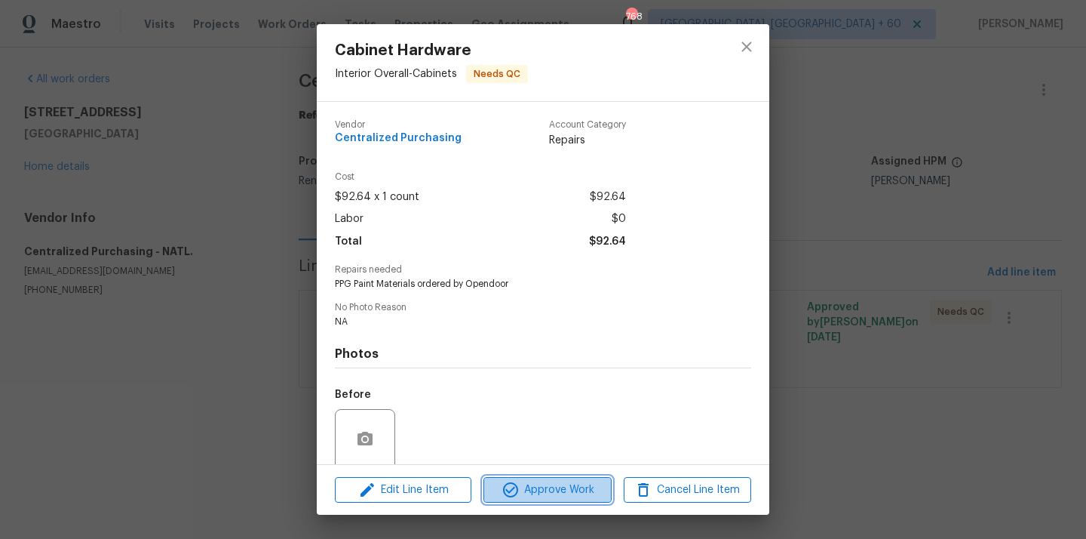
click at [522, 490] on span "Approve Work" at bounding box center [547, 489] width 118 height 19
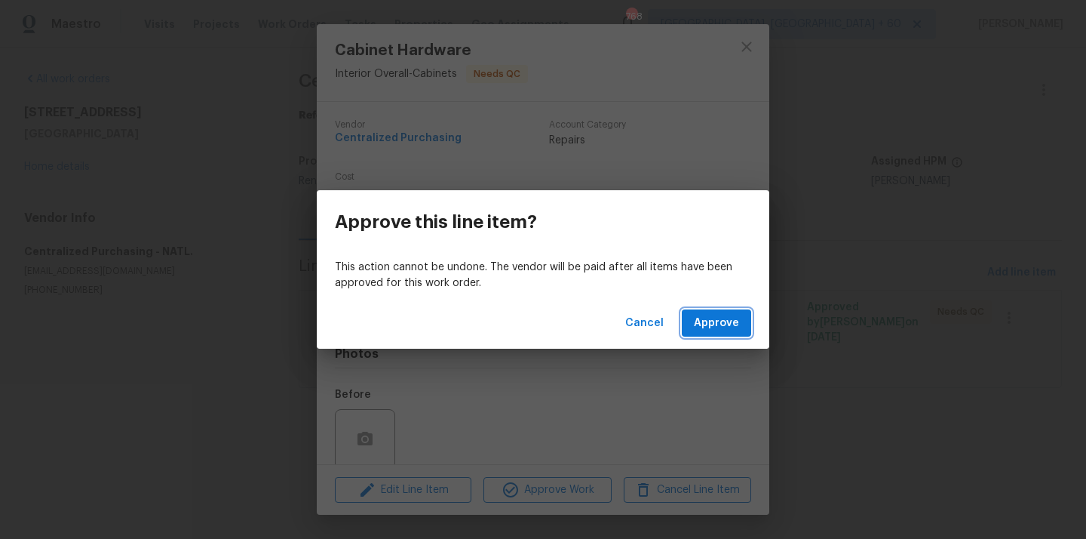
click at [724, 314] on span "Approve" at bounding box center [716, 323] width 45 height 19
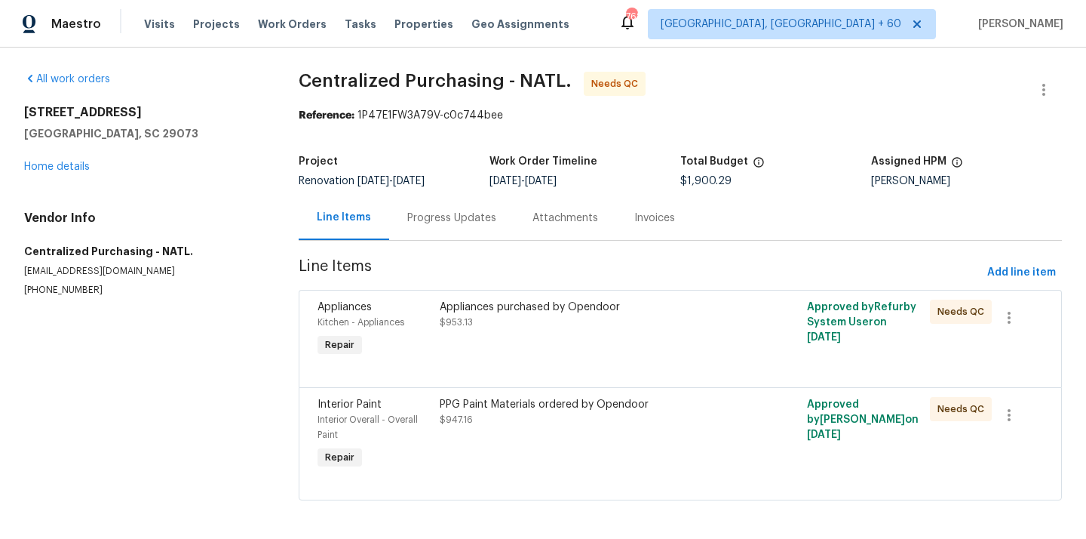
click at [573, 361] on div at bounding box center [681, 369] width 726 height 18
click at [560, 345] on div "Appliances purchased by Opendoor $953.13" at bounding box center [588, 329] width 306 height 69
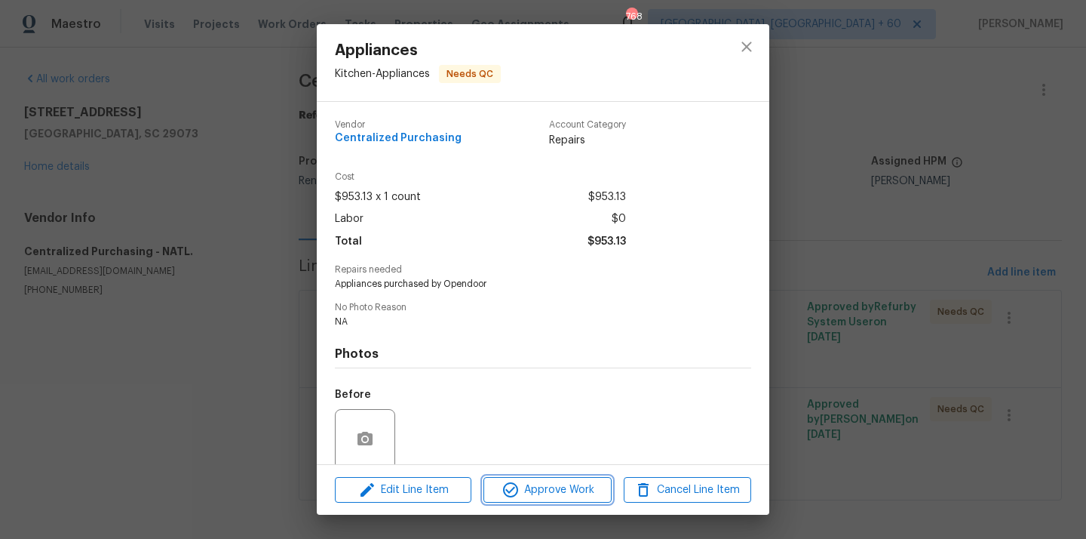
click at [548, 486] on span "Approve Work" at bounding box center [547, 489] width 118 height 19
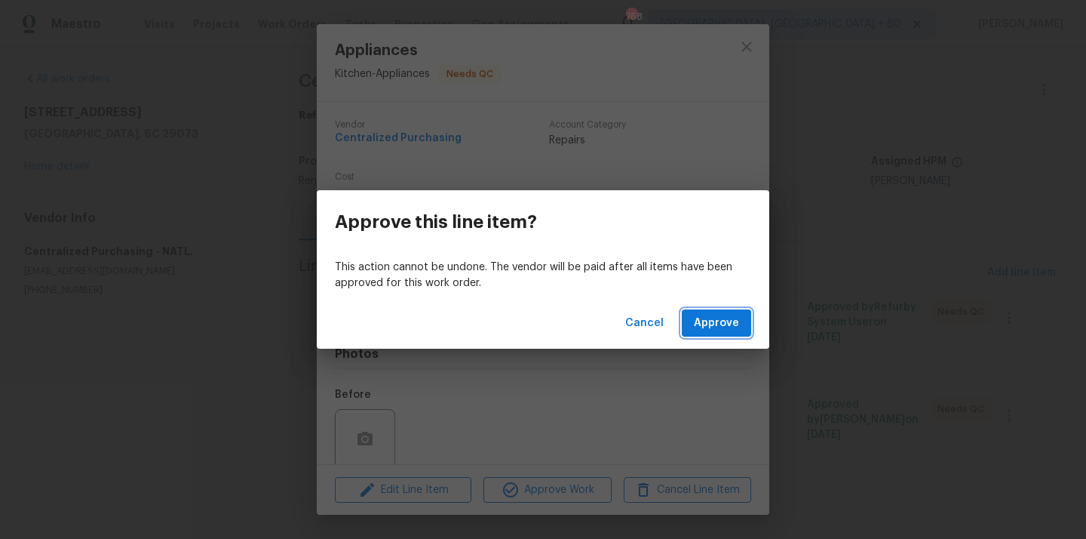
click at [701, 321] on span "Approve" at bounding box center [716, 323] width 45 height 19
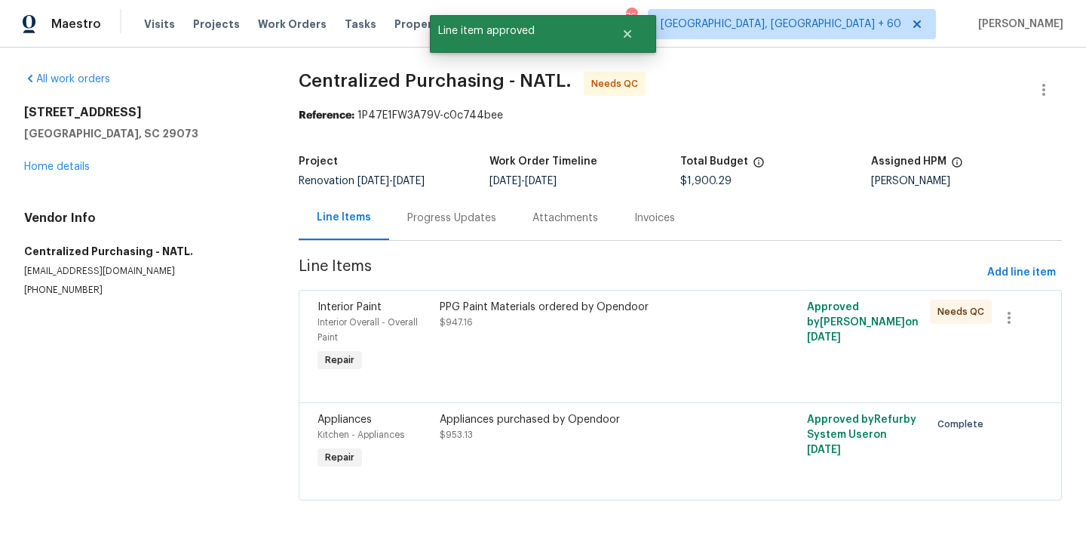
click at [529, 339] on div "PPG Paint Materials ordered by Opendoor $947.16" at bounding box center [588, 337] width 306 height 84
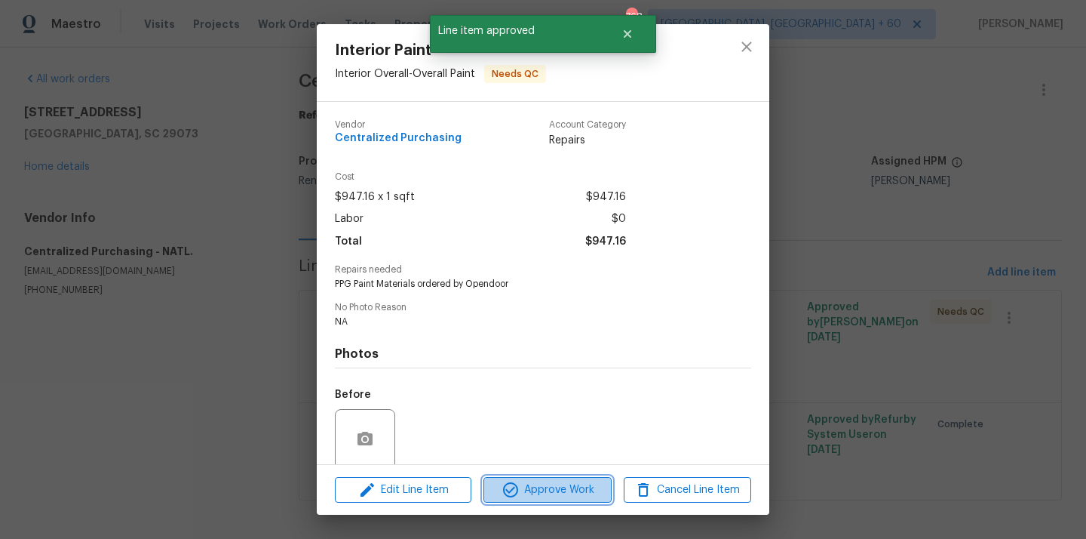
click at [541, 490] on span "Approve Work" at bounding box center [547, 489] width 118 height 19
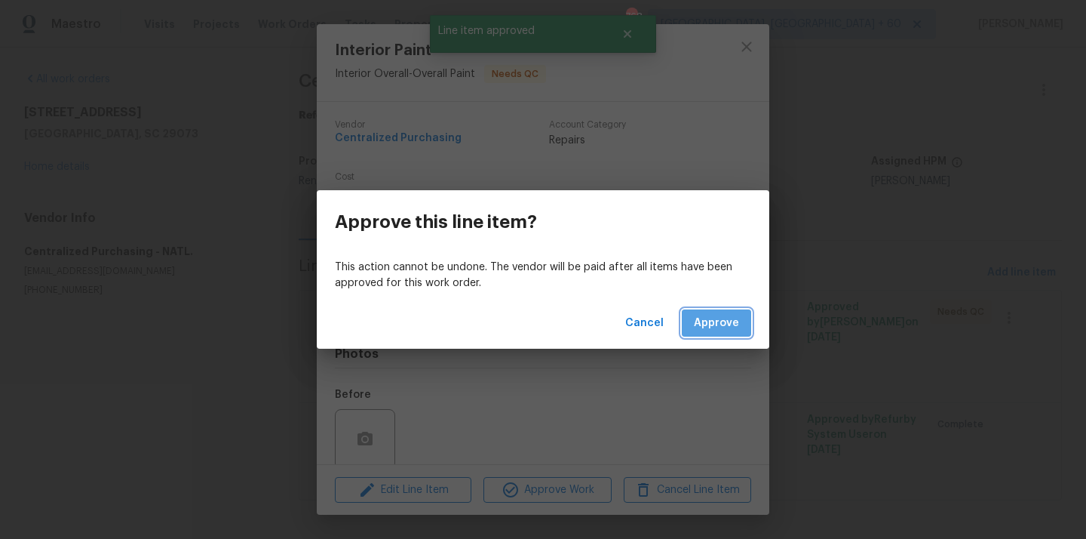
click at [719, 323] on span "Approve" at bounding box center [716, 323] width 45 height 19
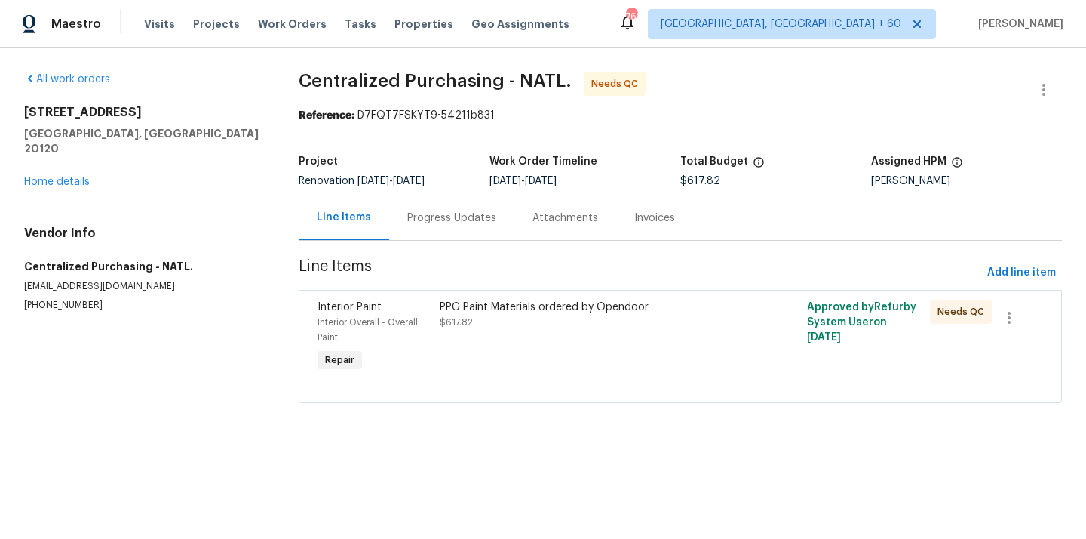
click at [541, 339] on div "PPG Paint Materials ordered by Opendoor $617.82" at bounding box center [588, 337] width 306 height 84
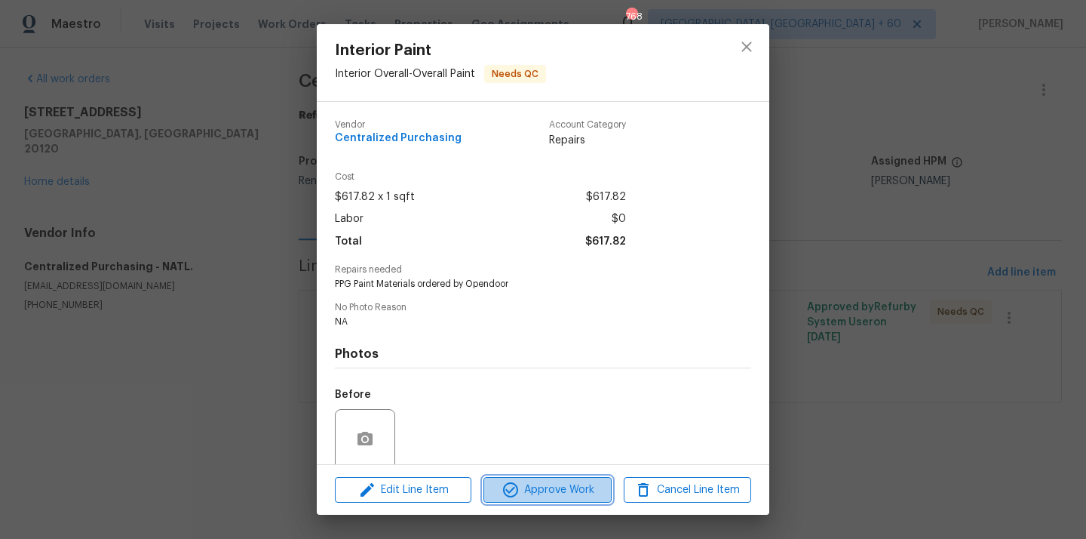
click at [544, 482] on span "Approve Work" at bounding box center [547, 489] width 118 height 19
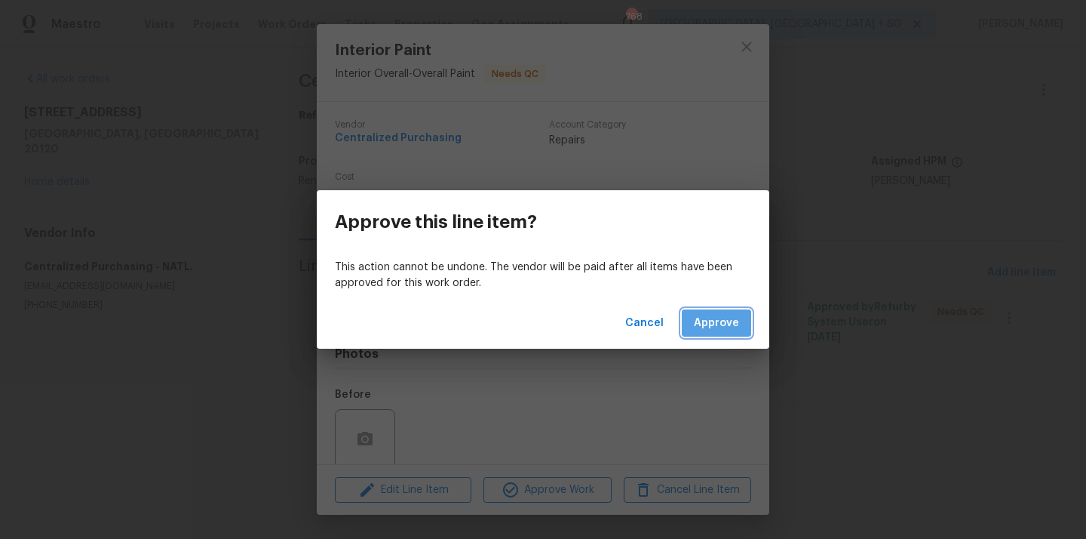
click at [721, 326] on span "Approve" at bounding box center [716, 323] width 45 height 19
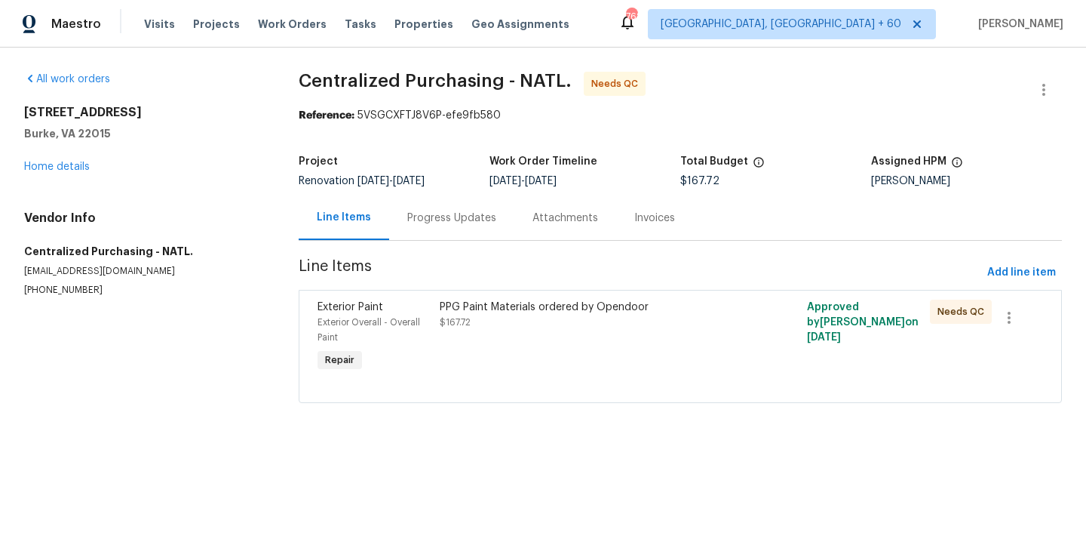
click at [588, 351] on div "PPG Paint Materials ordered by Opendoor $167.72" at bounding box center [588, 337] width 306 height 84
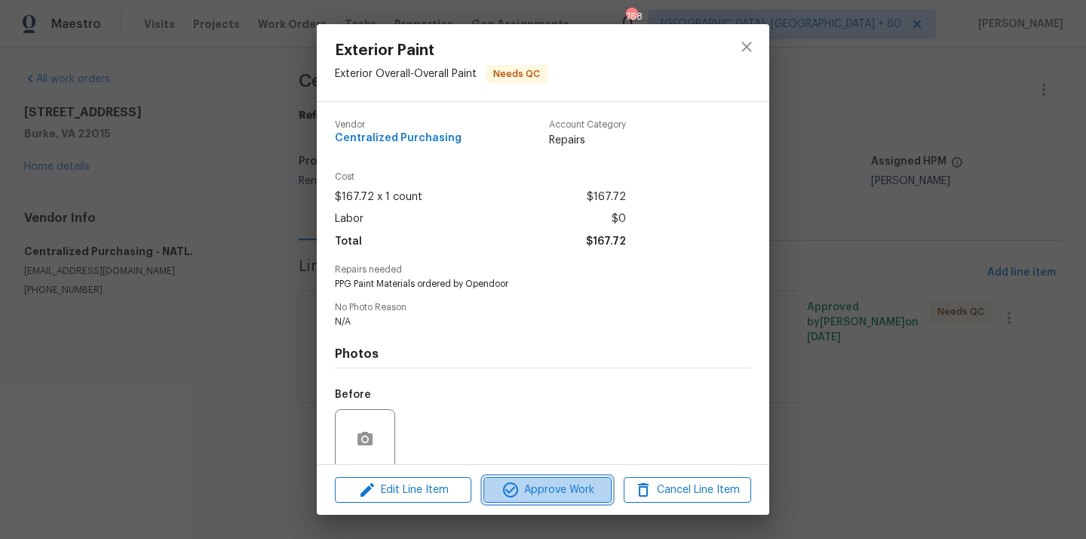
click at [572, 496] on span "Approve Work" at bounding box center [547, 489] width 118 height 19
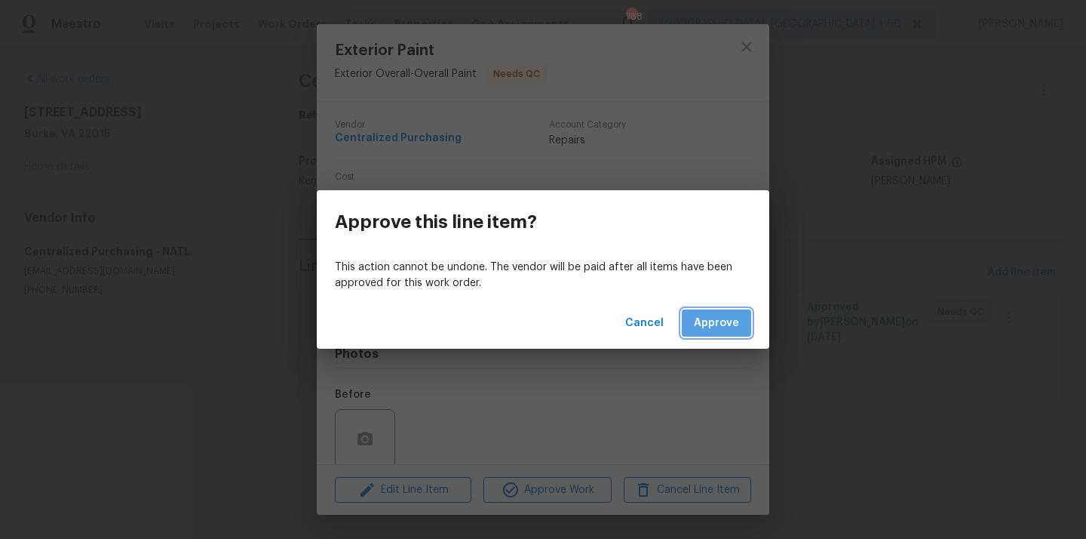
click at [705, 334] on button "Approve" at bounding box center [716, 323] width 69 height 28
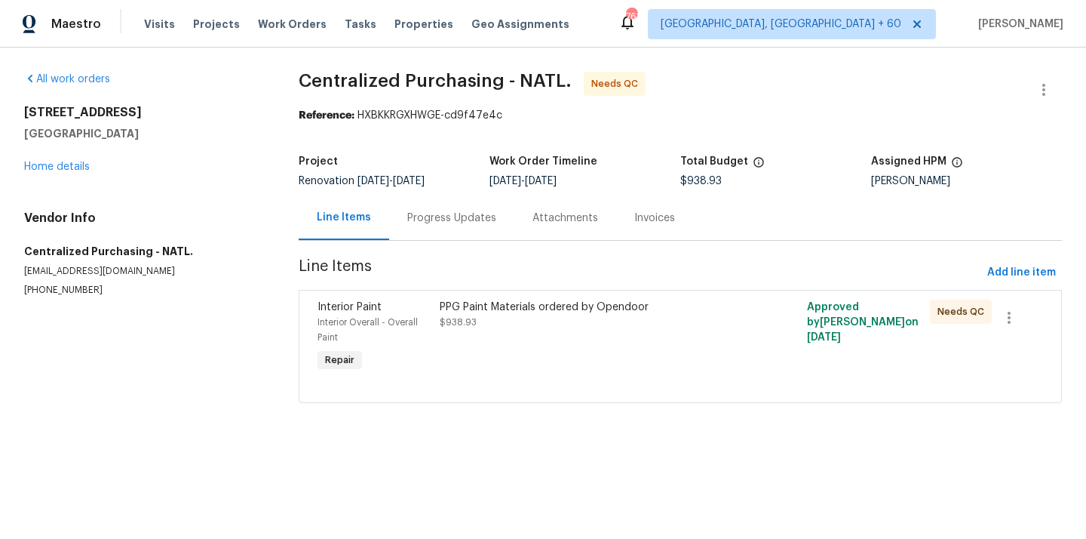
click at [565, 352] on div "PPG Paint Materials ordered by Opendoor $938.93" at bounding box center [588, 337] width 306 height 84
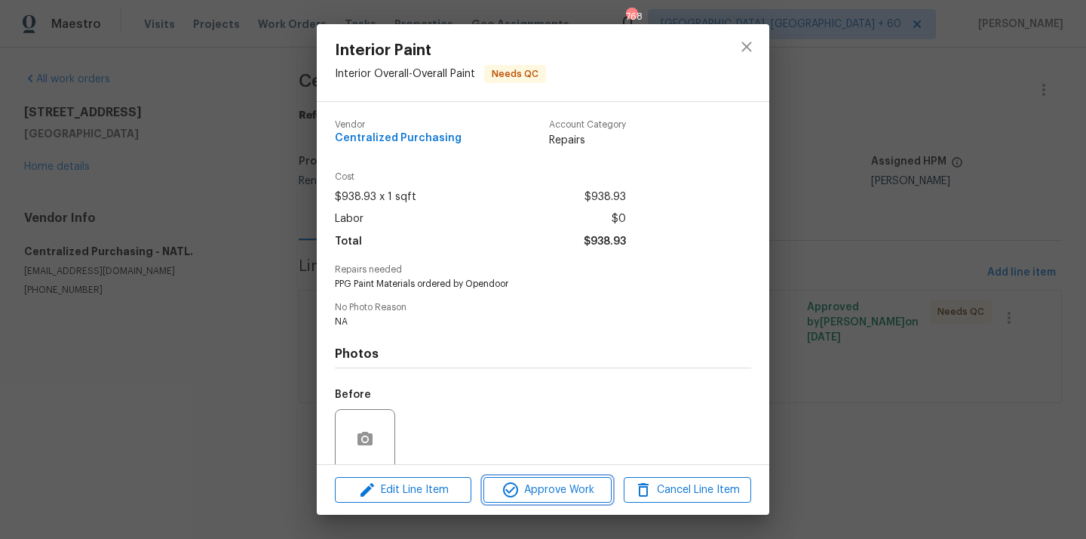
click at [548, 486] on span "Approve Work" at bounding box center [547, 489] width 118 height 19
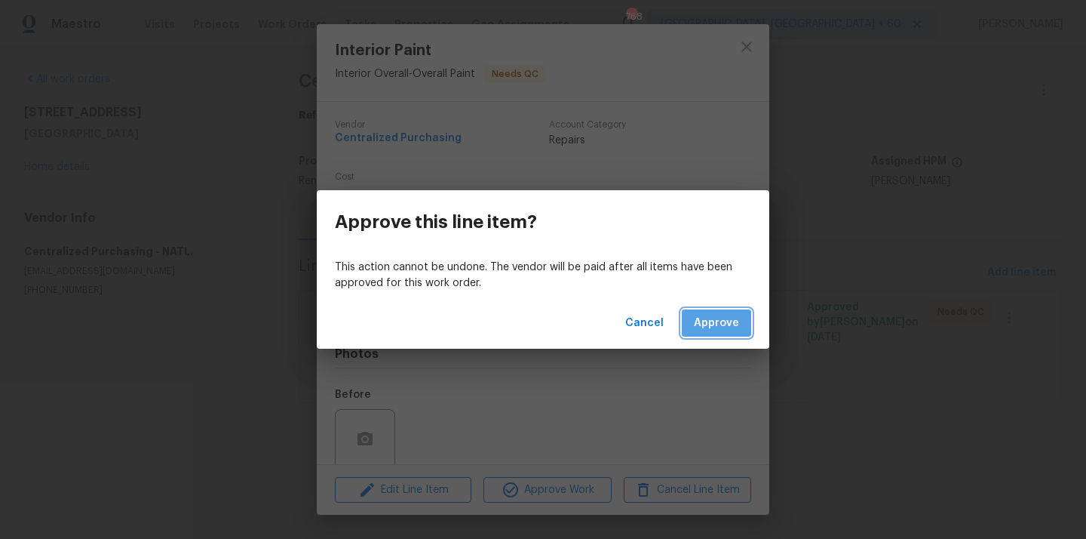
click at [738, 318] on span "Approve" at bounding box center [716, 323] width 45 height 19
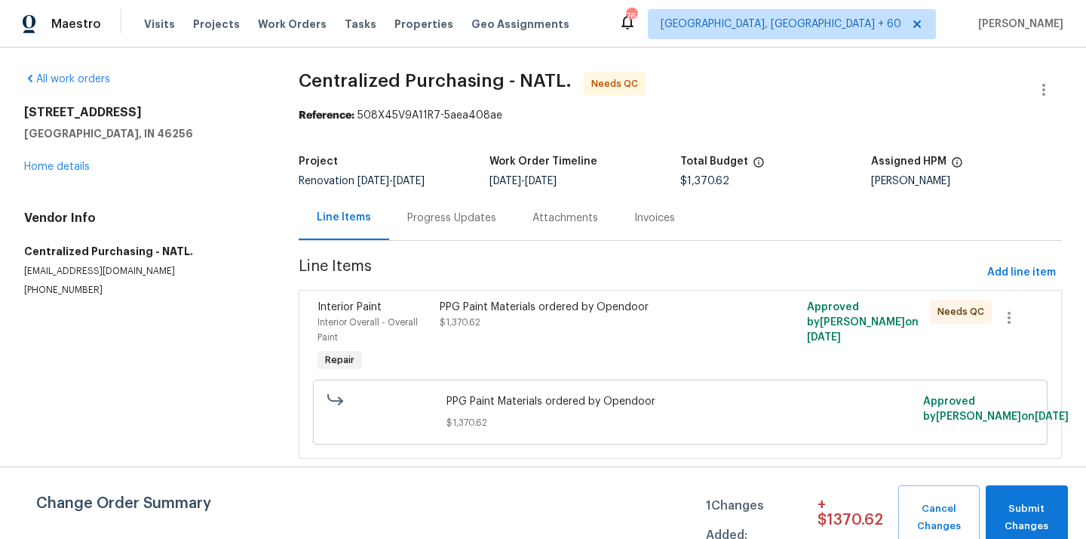
click at [558, 338] on div "PPG Paint Materials ordered by Opendoor $1,370.62" at bounding box center [588, 337] width 306 height 84
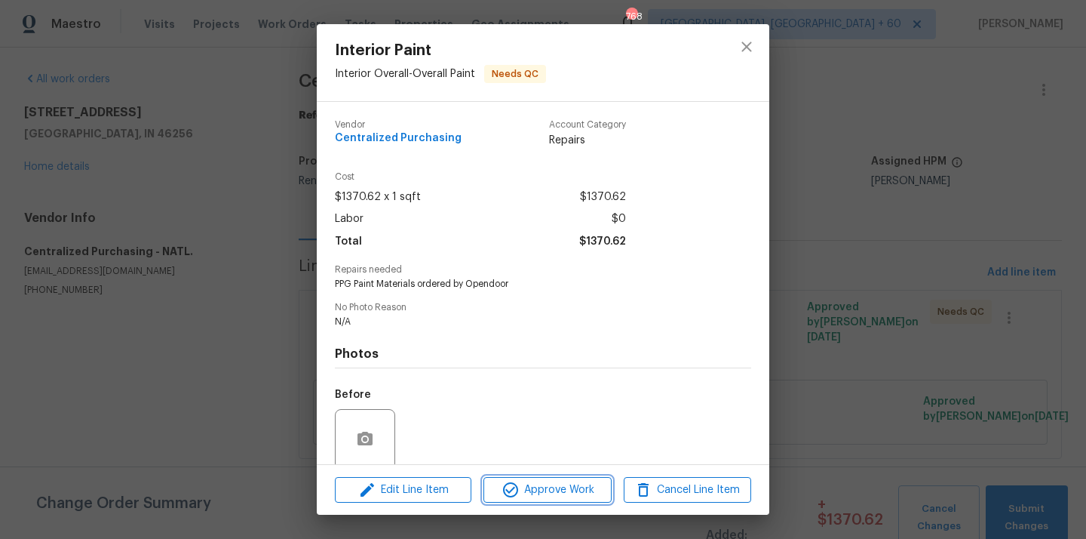
click at [540, 486] on span "Approve Work" at bounding box center [547, 489] width 118 height 19
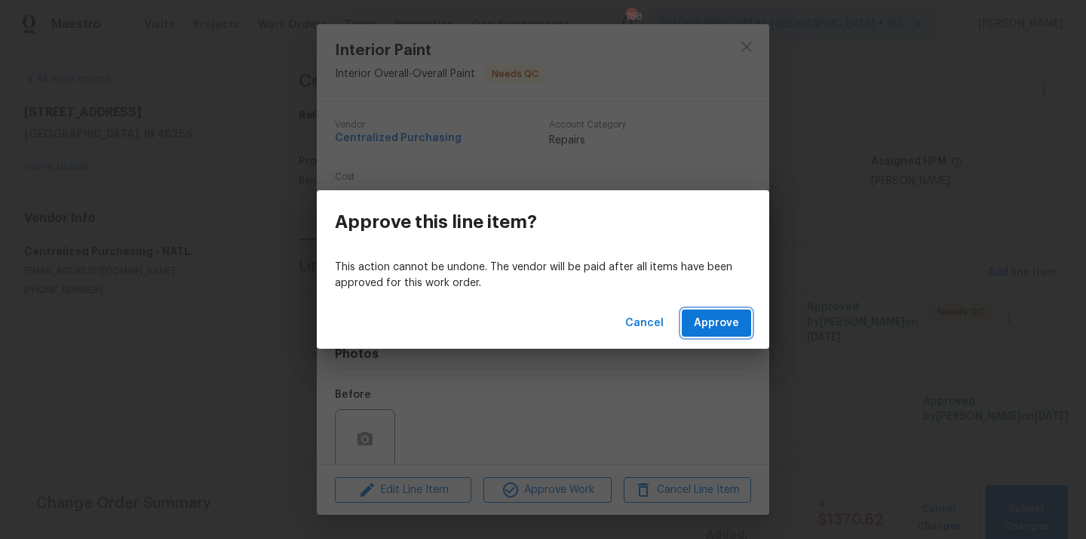
click at [707, 321] on span "Approve" at bounding box center [716, 323] width 45 height 19
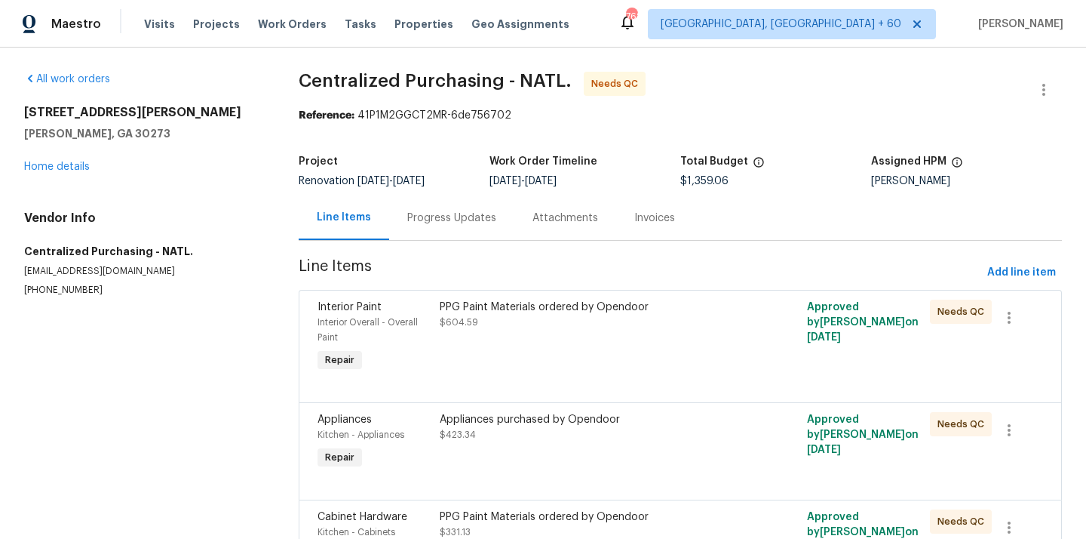
click at [592, 344] on div "PPG Paint Materials ordered by Opendoor $604.59" at bounding box center [588, 337] width 306 height 84
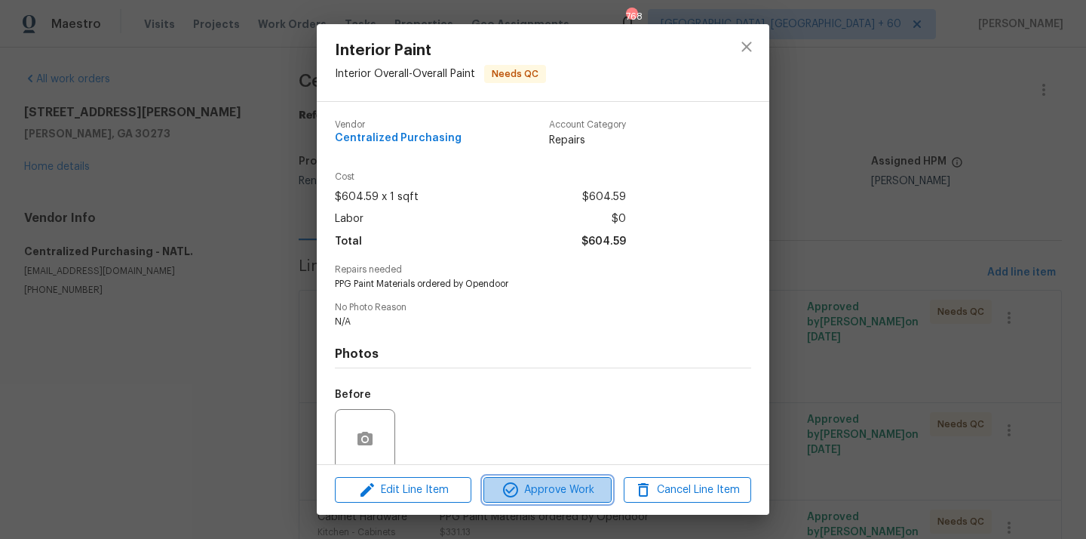
click at [547, 496] on span "Approve Work" at bounding box center [547, 489] width 118 height 19
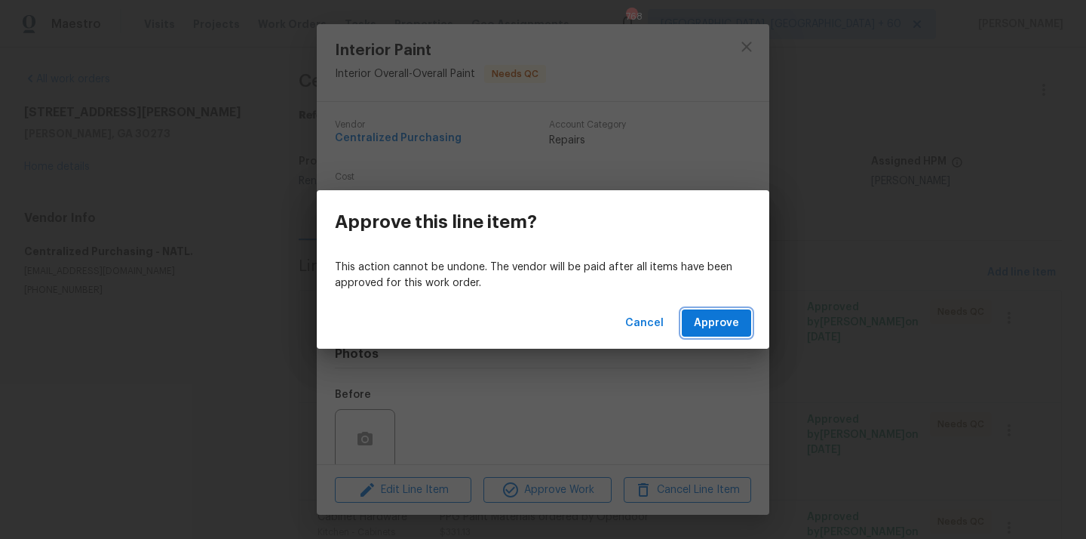
click at [717, 321] on span "Approve" at bounding box center [716, 323] width 45 height 19
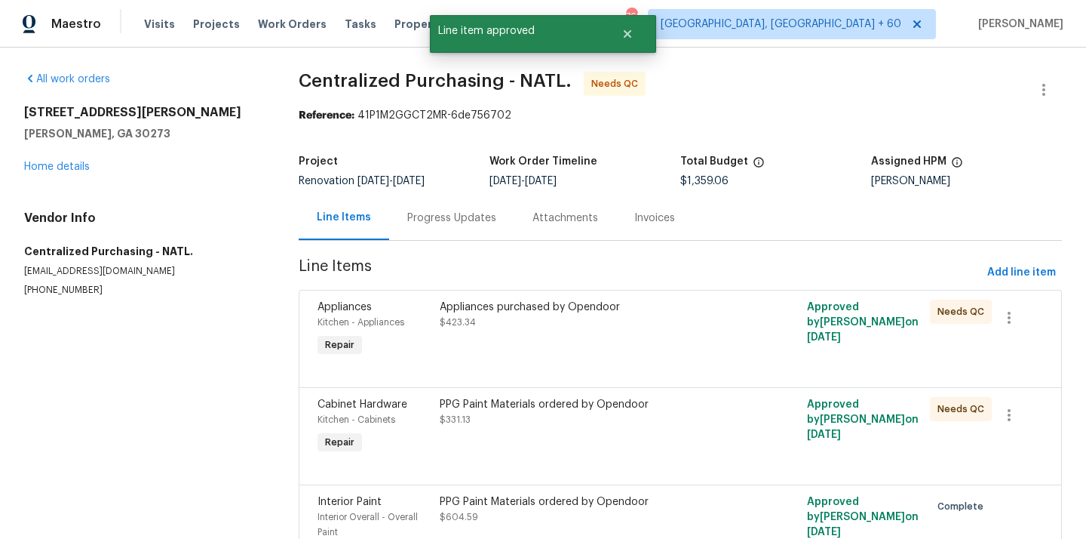
click at [612, 351] on div "Appliances purchased by Opendoor $423.34" at bounding box center [588, 329] width 306 height 69
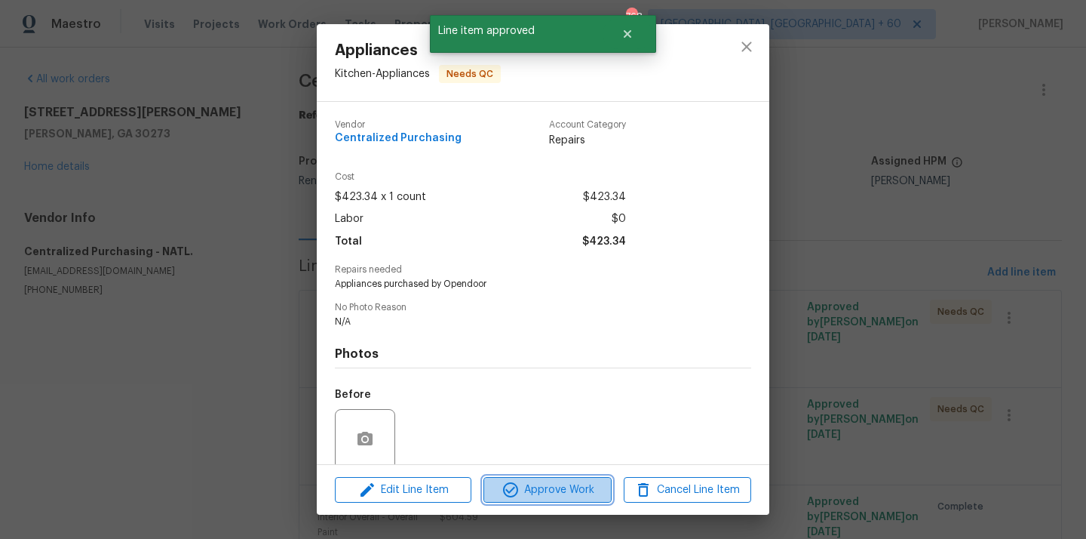
click at [579, 483] on span "Approve Work" at bounding box center [547, 489] width 118 height 19
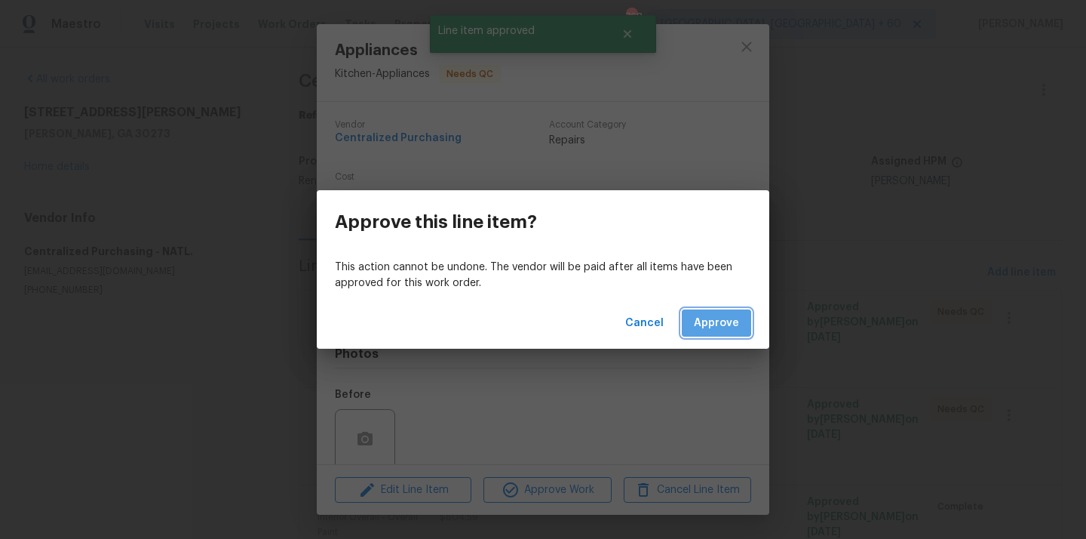
click at [718, 327] on span "Approve" at bounding box center [716, 323] width 45 height 19
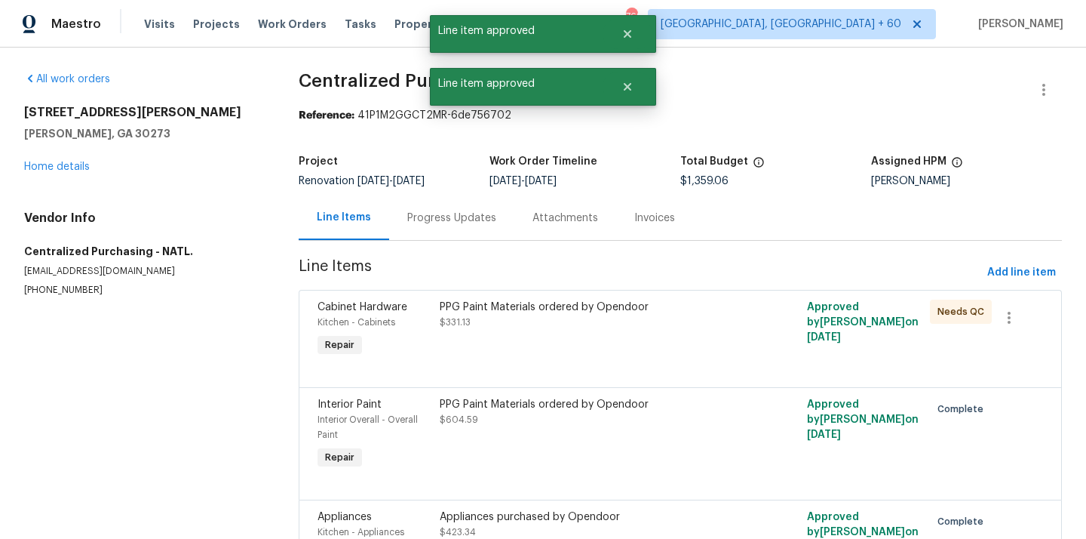
click at [563, 342] on div "PPG Paint Materials ordered by Opendoor $331.13" at bounding box center [588, 329] width 306 height 69
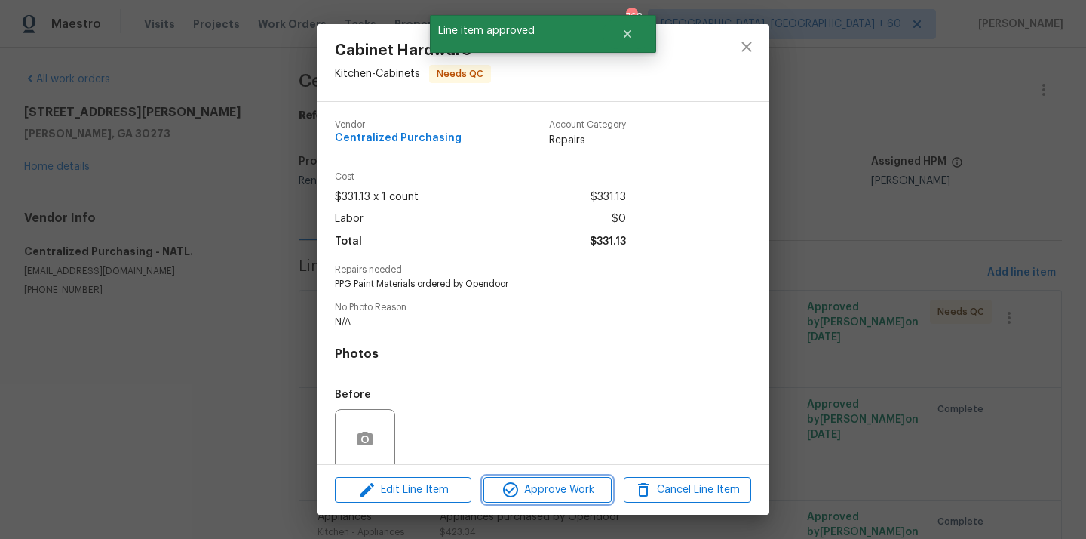
click at [548, 496] on span "Approve Work" at bounding box center [547, 489] width 118 height 19
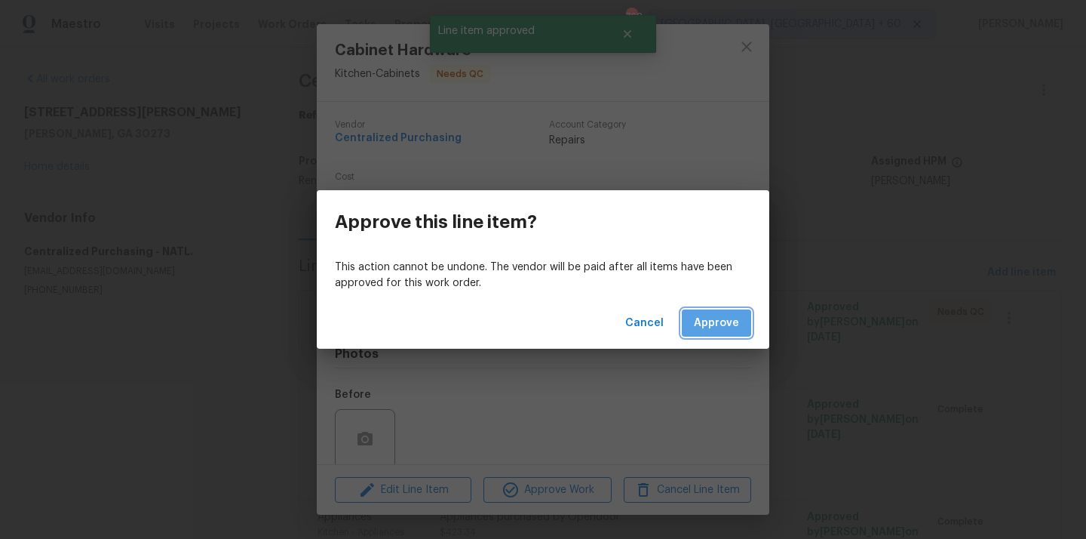
click at [729, 320] on span "Approve" at bounding box center [716, 323] width 45 height 19
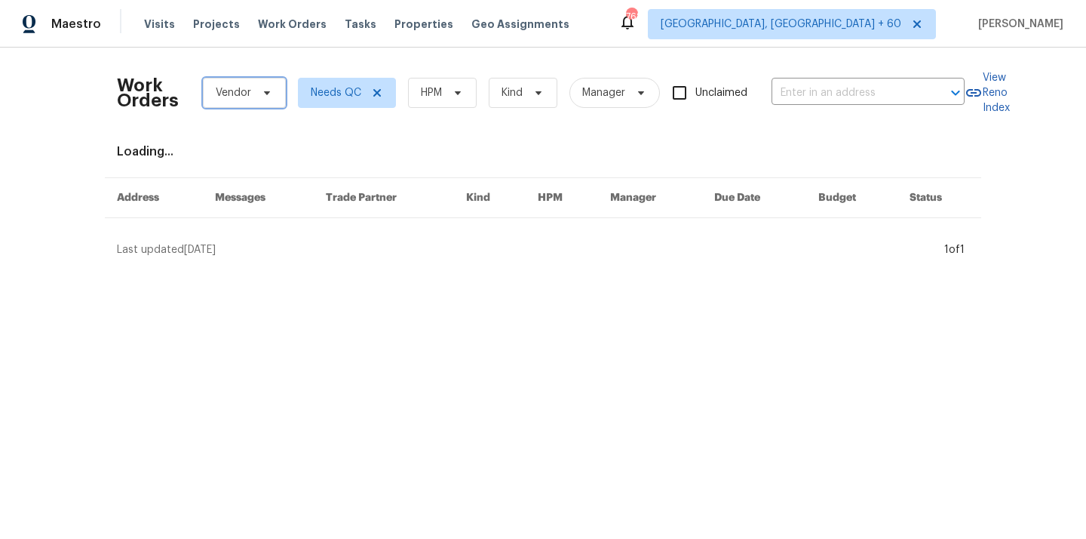
click at [251, 89] on span "Vendor" at bounding box center [244, 93] width 83 height 30
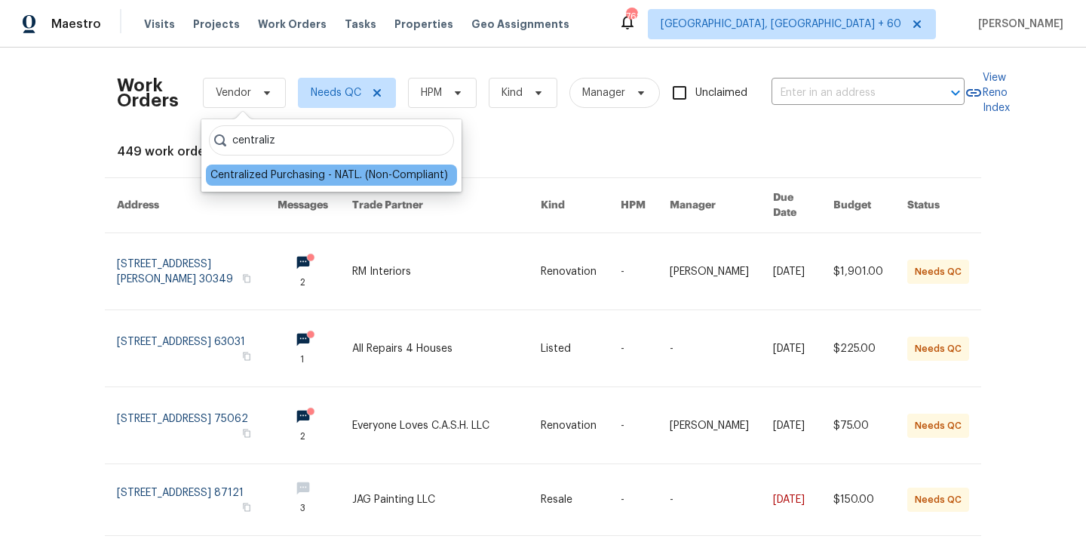
type input "centraliz"
click at [275, 173] on div "Centralized Purchasing - NATL. (Non-Compliant)" at bounding box center [329, 174] width 238 height 15
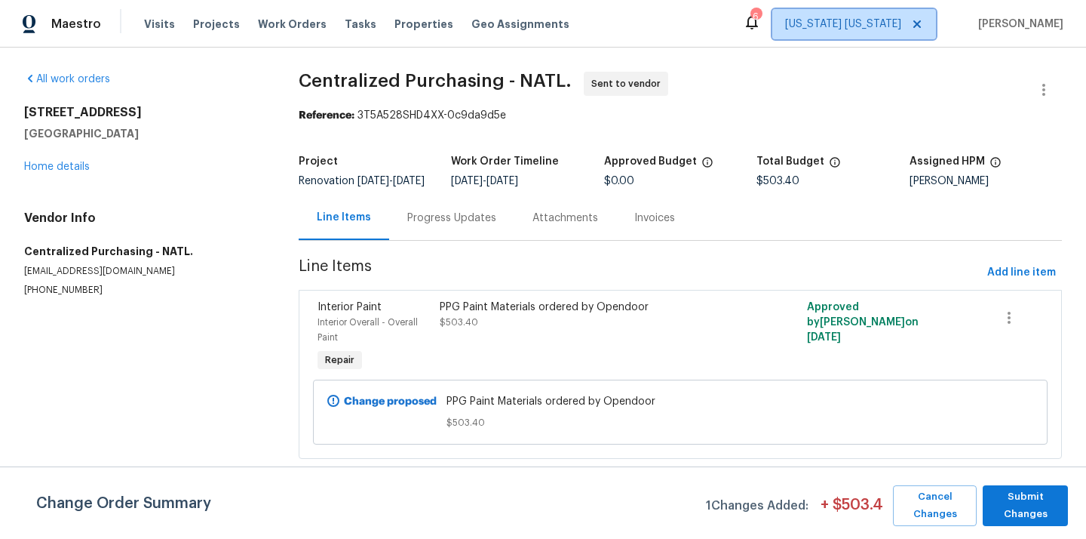
click at [821, 23] on span "[US_STATE] [US_STATE]" at bounding box center [843, 24] width 116 height 15
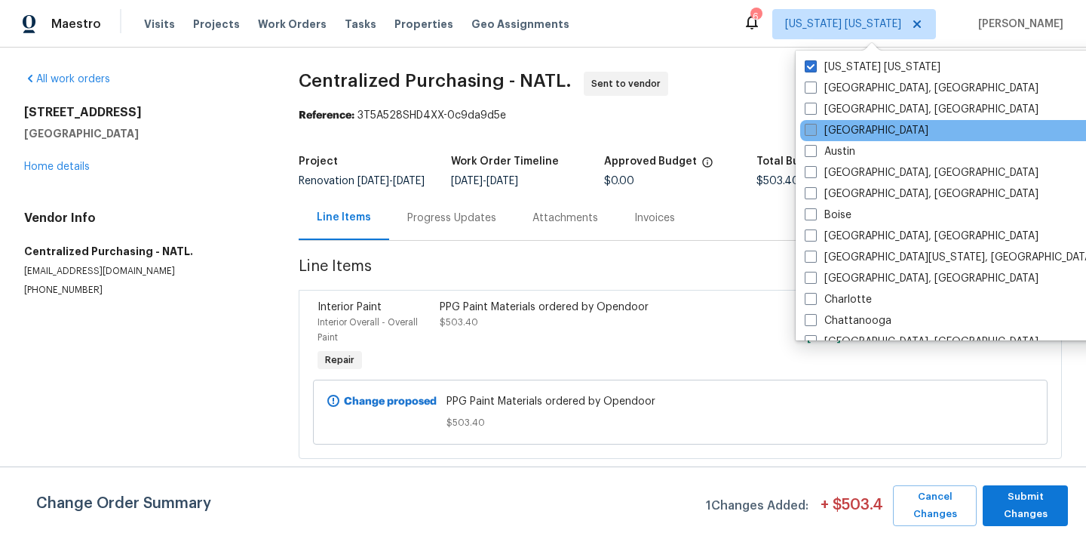
click at [845, 127] on label "[GEOGRAPHIC_DATA]" at bounding box center [867, 130] width 124 height 15
click at [815, 127] on input "[GEOGRAPHIC_DATA]" at bounding box center [810, 128] width 10 height 10
checkbox input "true"
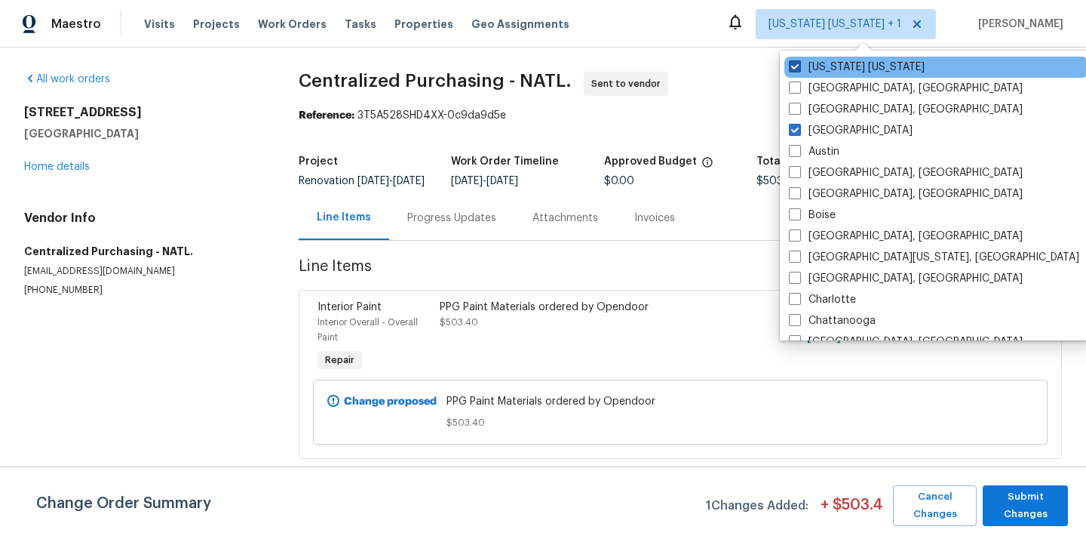
click at [831, 67] on label "[US_STATE] [US_STATE]" at bounding box center [857, 67] width 136 height 15
click at [799, 67] on input "[US_STATE] [US_STATE]" at bounding box center [794, 65] width 10 height 10
checkbox input "false"
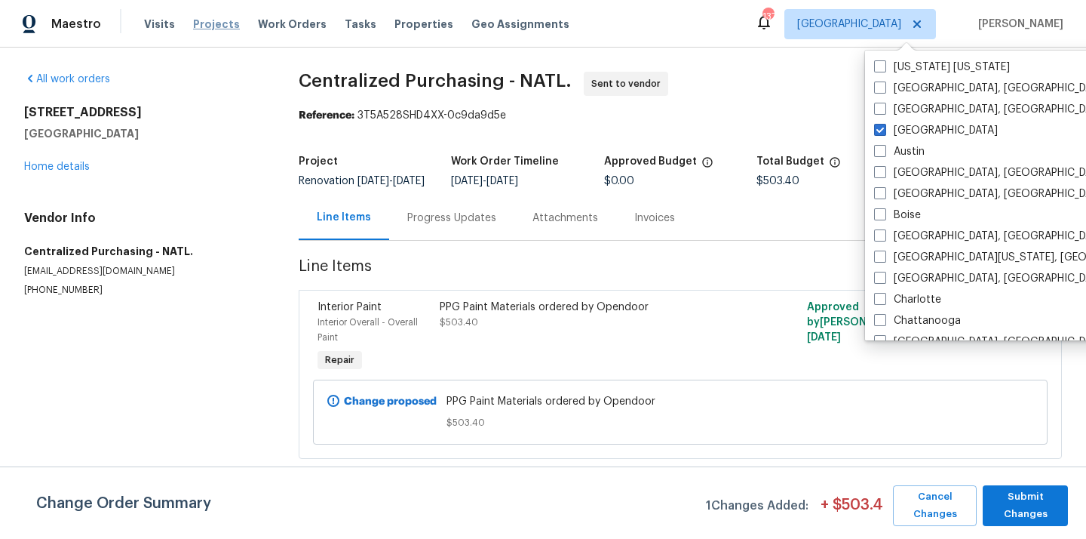
click at [216, 22] on span "Projects" at bounding box center [216, 24] width 47 height 15
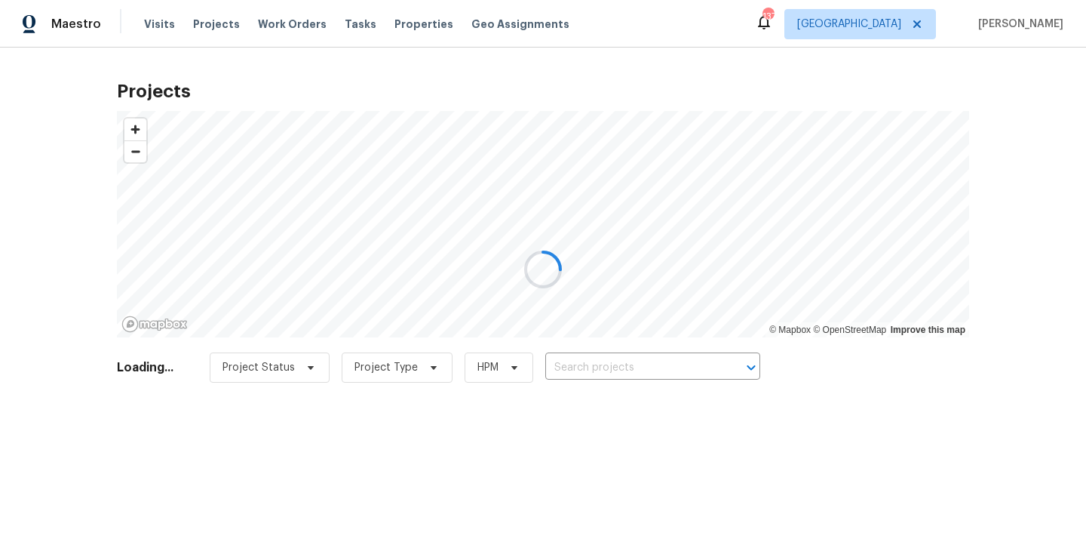
click at [618, 372] on div at bounding box center [543, 269] width 1086 height 539
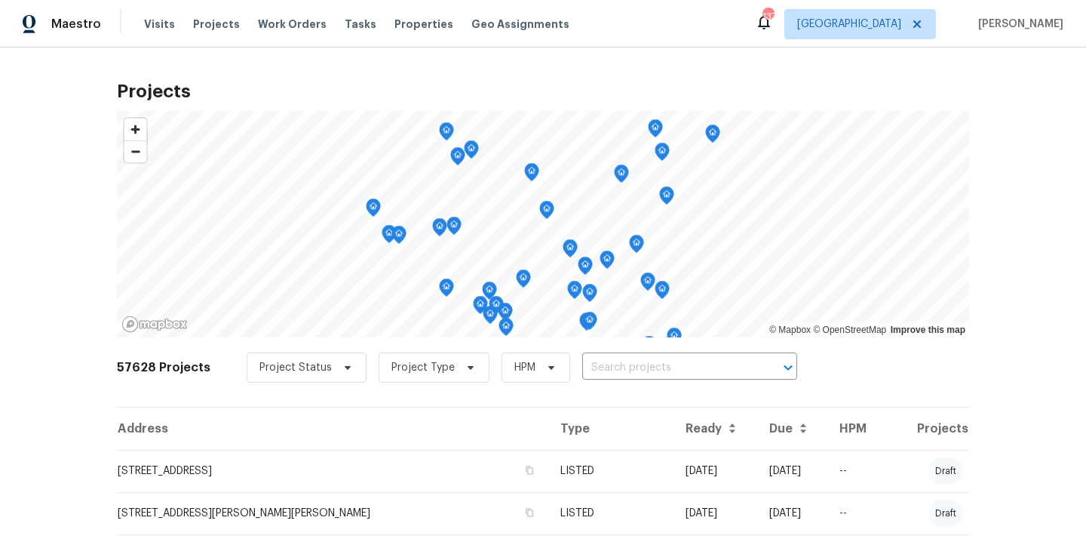
click at [618, 372] on input "text" at bounding box center [668, 367] width 173 height 23
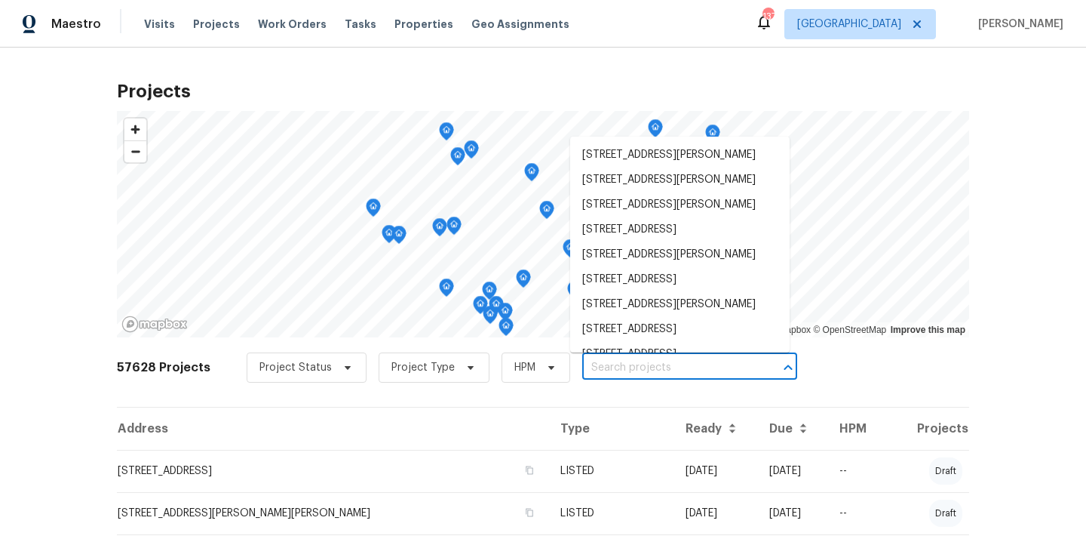
paste input "643 Woodsong Ln, Stone Mountain, GA 30087"
type input "643 Woodsong Ln, Stone Mountain, GA 30087"
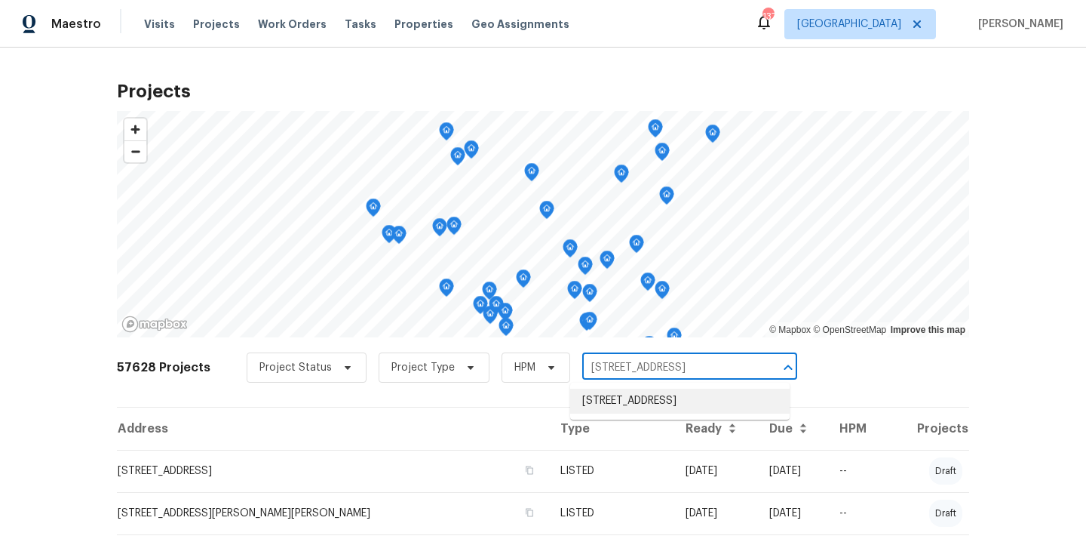
click at [616, 404] on li "643 Woodsong Ln, Stone Mountain, GA 30087" at bounding box center [679, 400] width 219 height 25
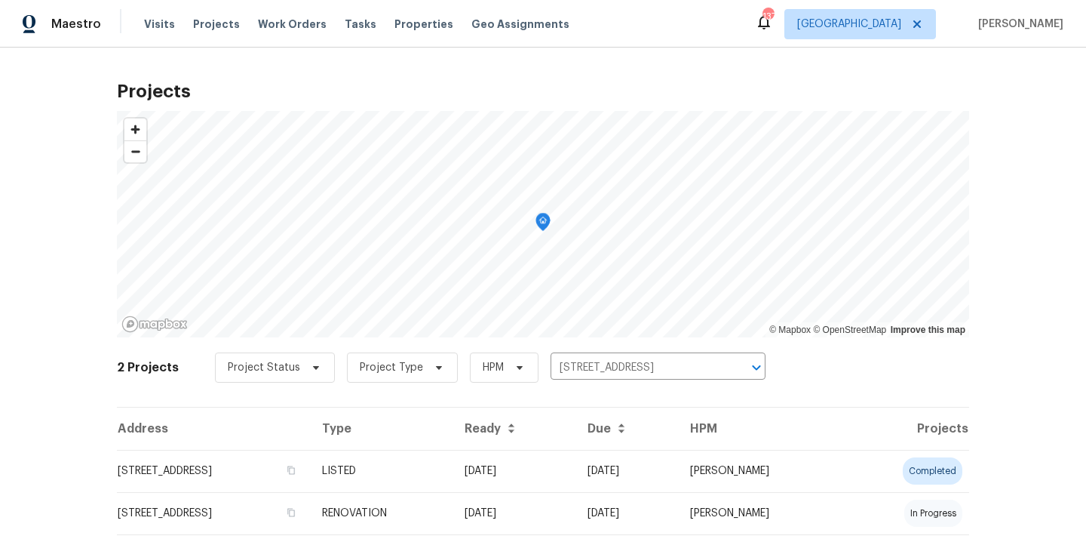
scroll to position [44, 0]
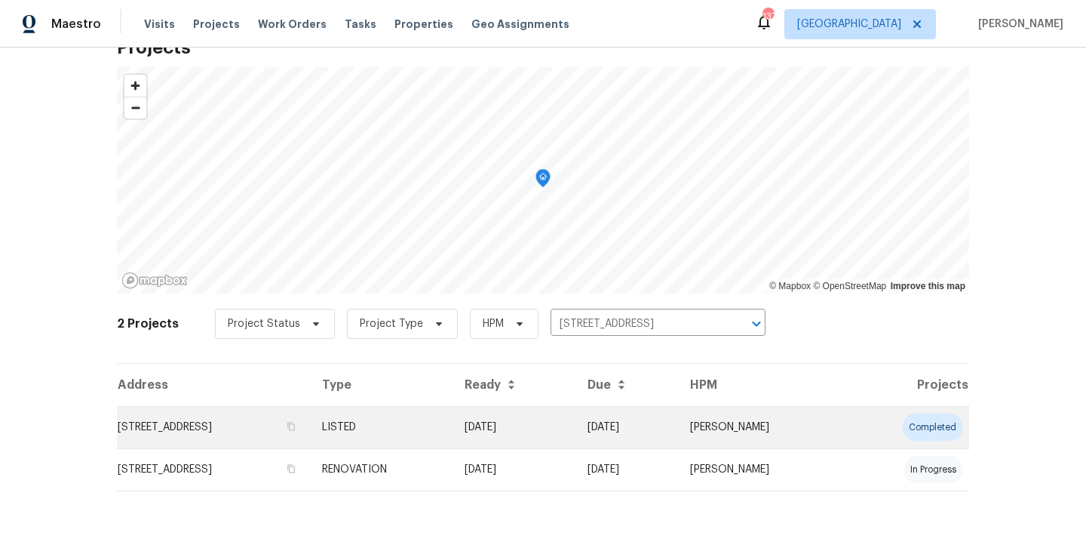
click at [294, 407] on td "643 Woodsong Ln, Stone Mountain, GA 30087" at bounding box center [213, 427] width 193 height 42
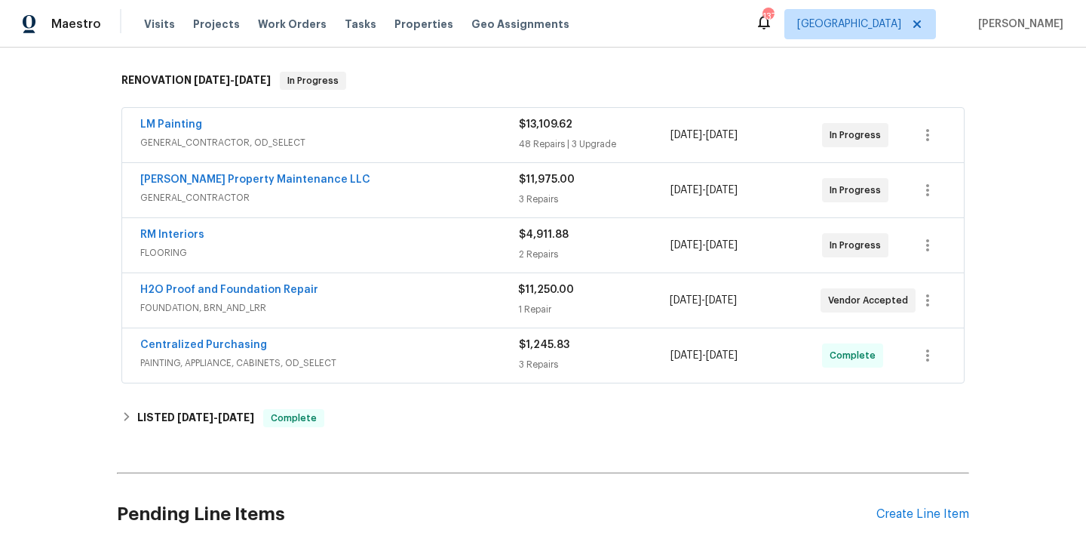
scroll to position [238, 0]
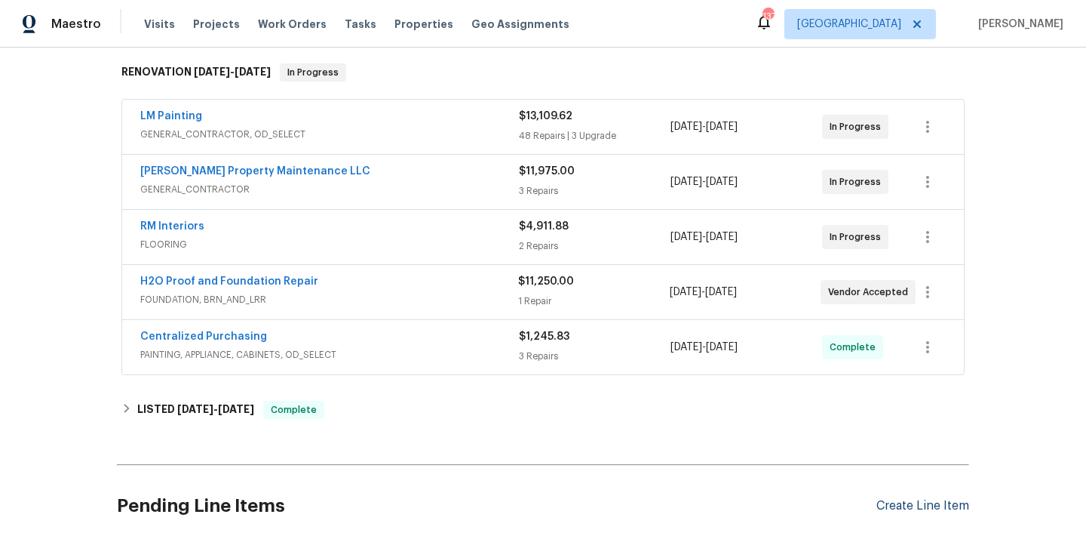
click at [913, 504] on div "Create Line Item" at bounding box center [922, 506] width 93 height 14
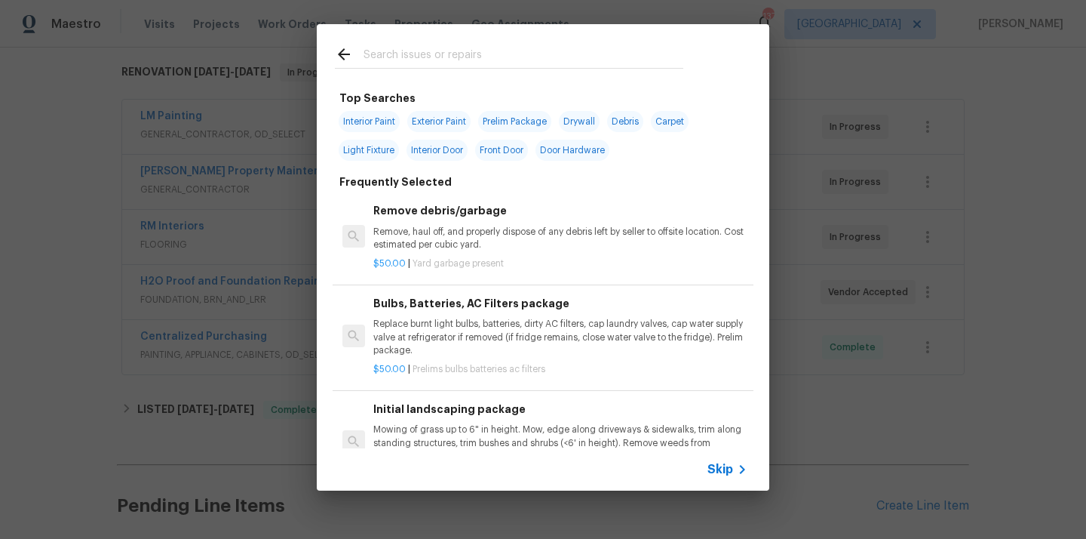
click at [557, 62] on input "text" at bounding box center [524, 56] width 320 height 23
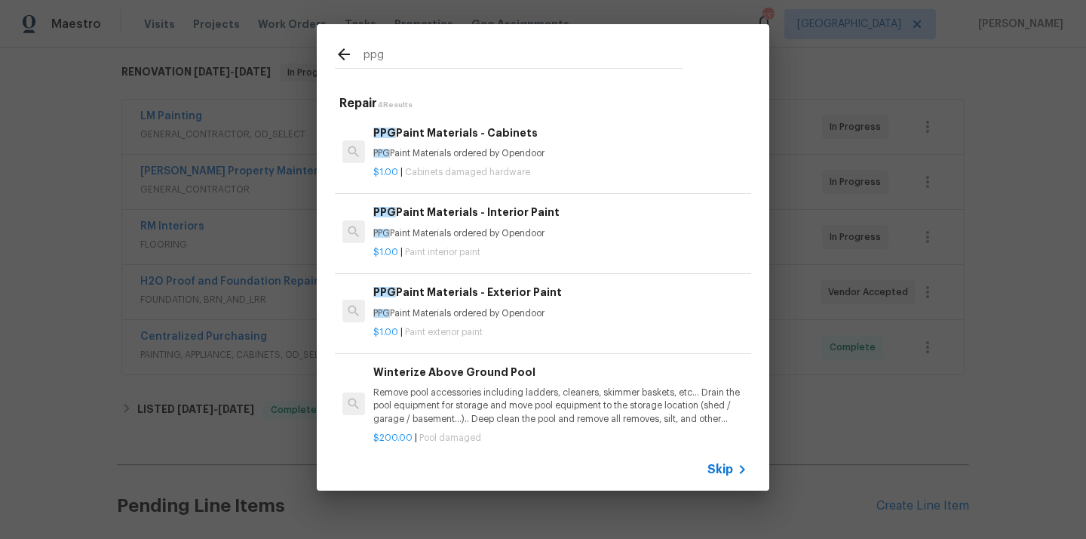
type input "ppg"
click at [502, 222] on div "PPG Paint Materials - Interior Paint PPG Paint Materials ordered by Opendoor" at bounding box center [560, 222] width 374 height 36
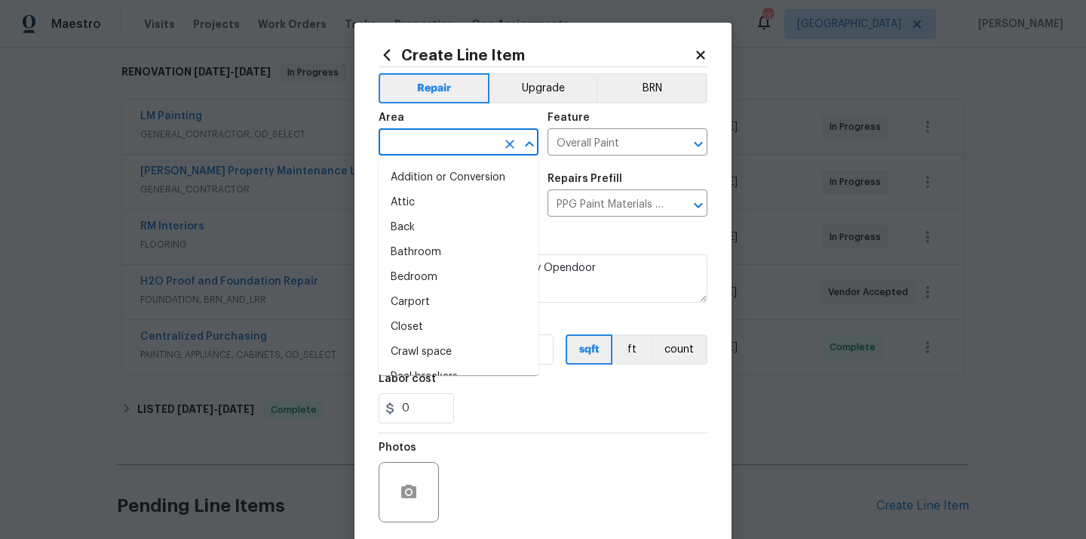
click at [445, 151] on input "text" at bounding box center [438, 143] width 118 height 23
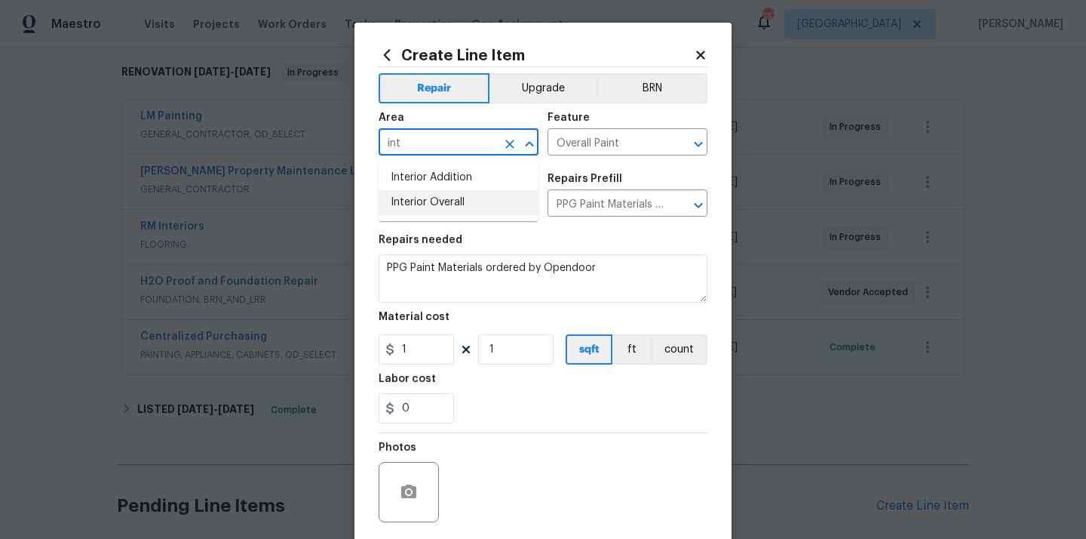
click at [422, 195] on li "Interior Overall" at bounding box center [459, 202] width 160 height 25
type input "Interior Overall"
drag, startPoint x: 408, startPoint y: 360, endPoint x: 375, endPoint y: 358, distance: 33.2
click at [382, 360] on input "1" at bounding box center [416, 349] width 75 height 30
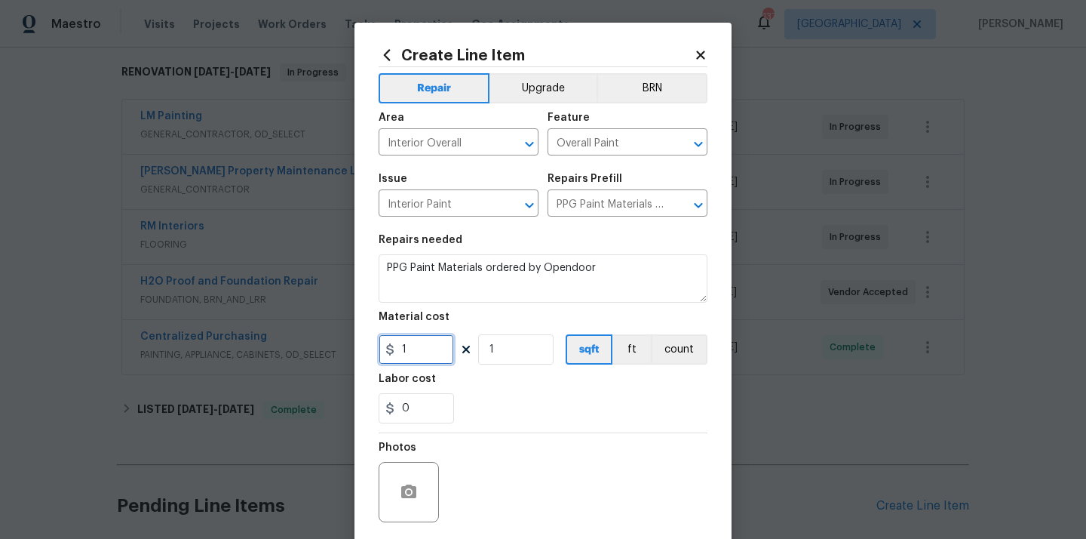
paste input "274.49"
type input "274.49"
click at [480, 385] on div "Labor cost" at bounding box center [543, 383] width 329 height 20
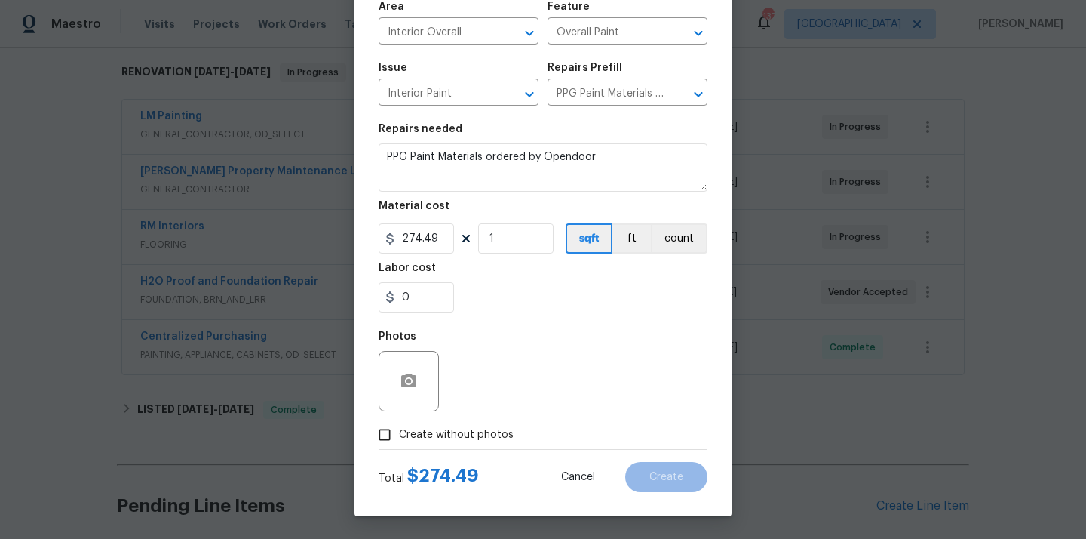
click at [462, 437] on span "Create without photos" at bounding box center [456, 435] width 115 height 16
click at [399, 437] on input "Create without photos" at bounding box center [384, 434] width 29 height 29
checkbox input "true"
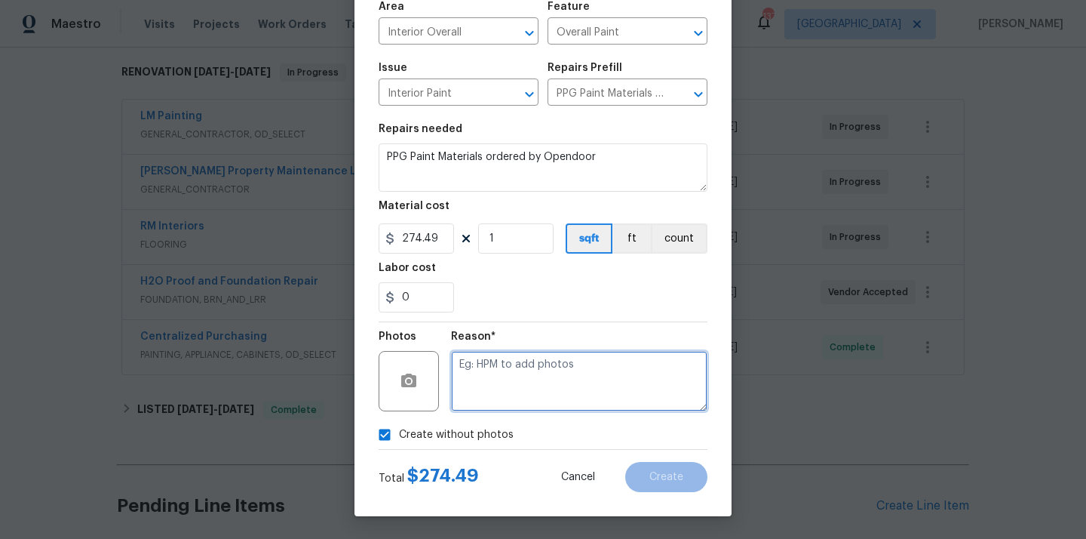
click at [487, 390] on textarea at bounding box center [579, 381] width 256 height 60
type textarea "N/A"
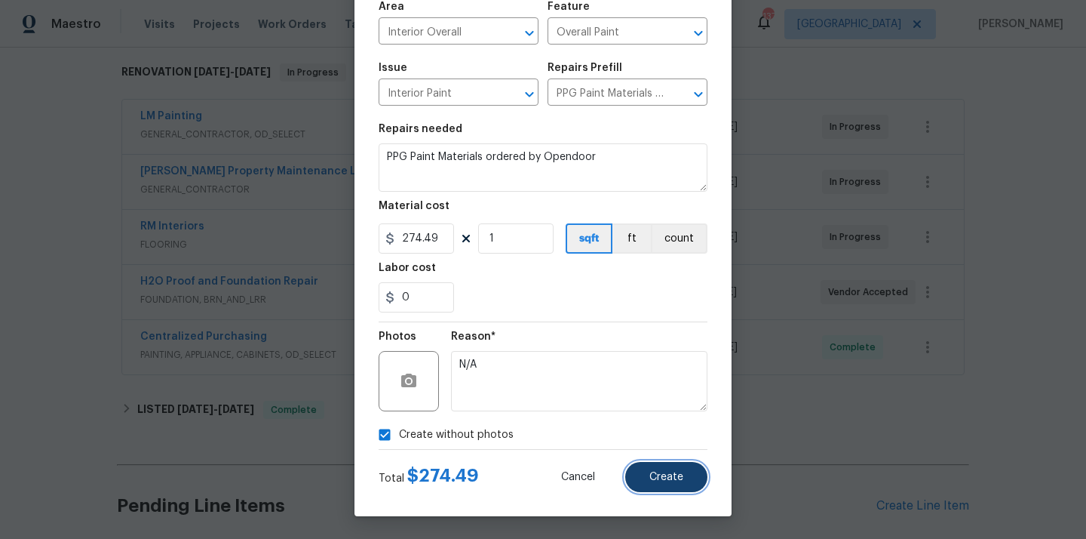
click at [677, 474] on span "Create" at bounding box center [666, 476] width 34 height 11
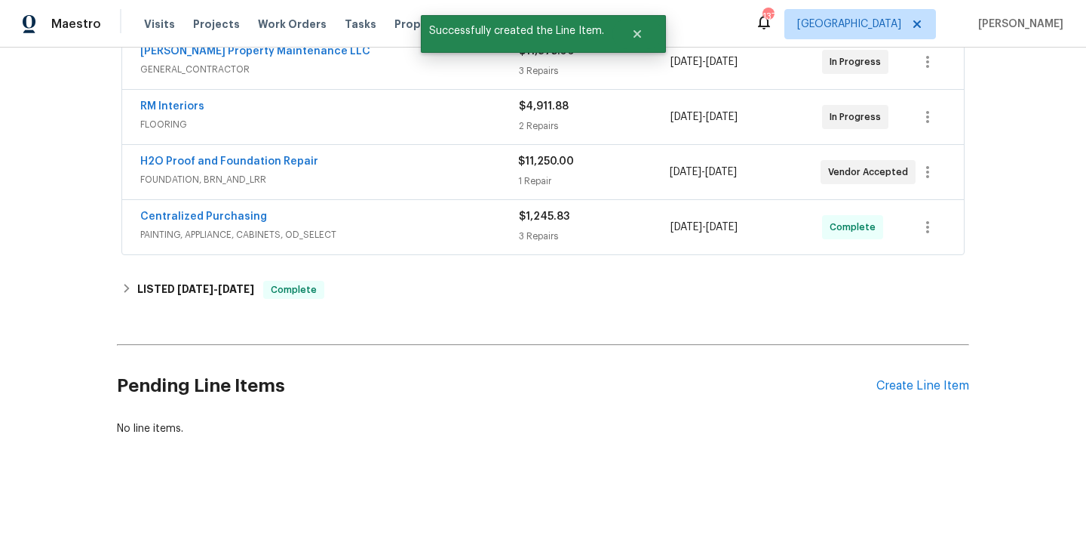
scroll to position [367, 0]
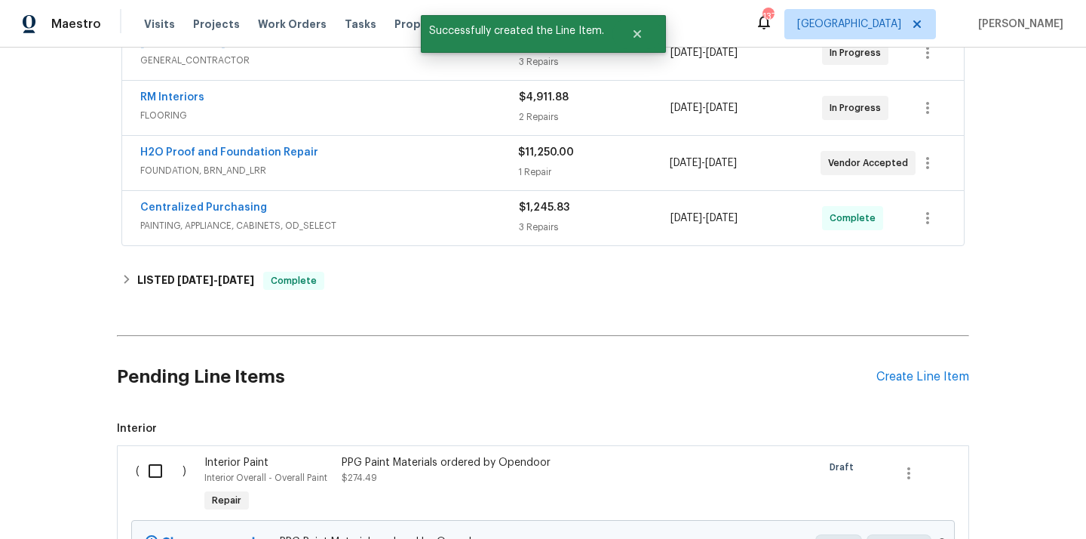
click at [152, 474] on input "checkbox" at bounding box center [161, 471] width 43 height 32
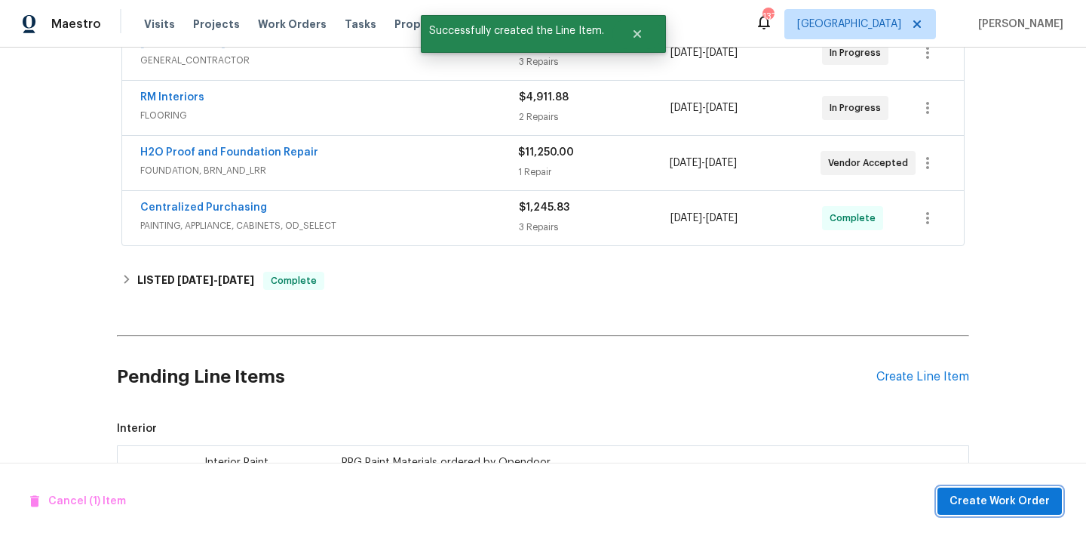
click at [962, 499] on span "Create Work Order" at bounding box center [1000, 501] width 100 height 19
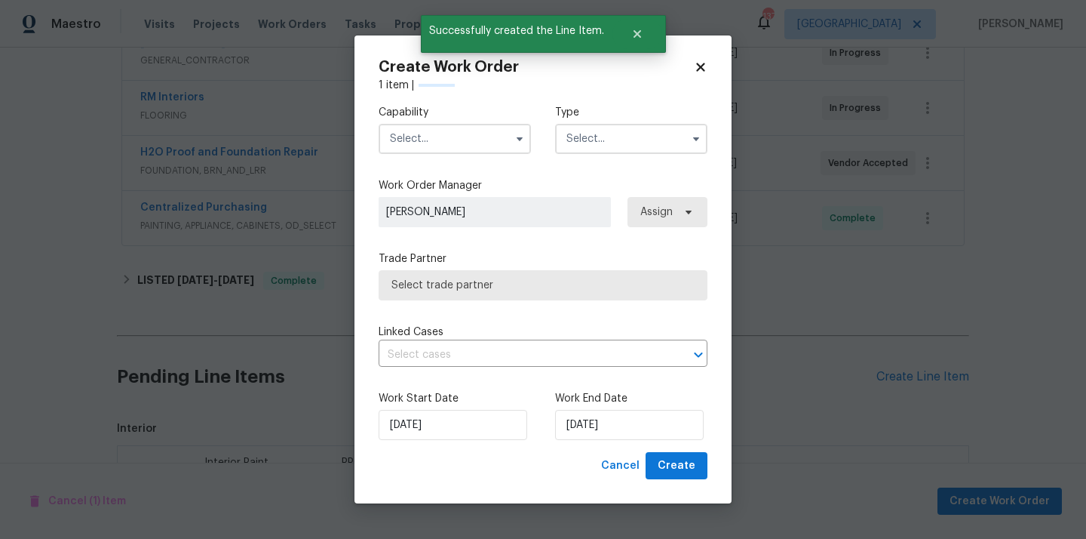
checkbox input "false"
click at [463, 142] on input "text" at bounding box center [455, 139] width 152 height 30
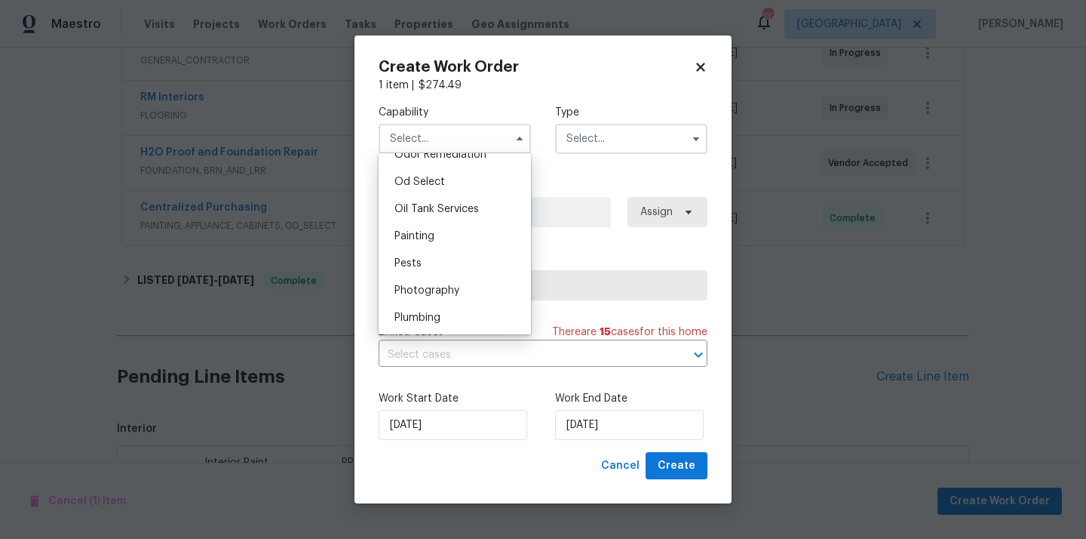
scroll to position [1201, 0]
click at [453, 242] on div "Painting" at bounding box center [454, 236] width 145 height 27
type input "Painting"
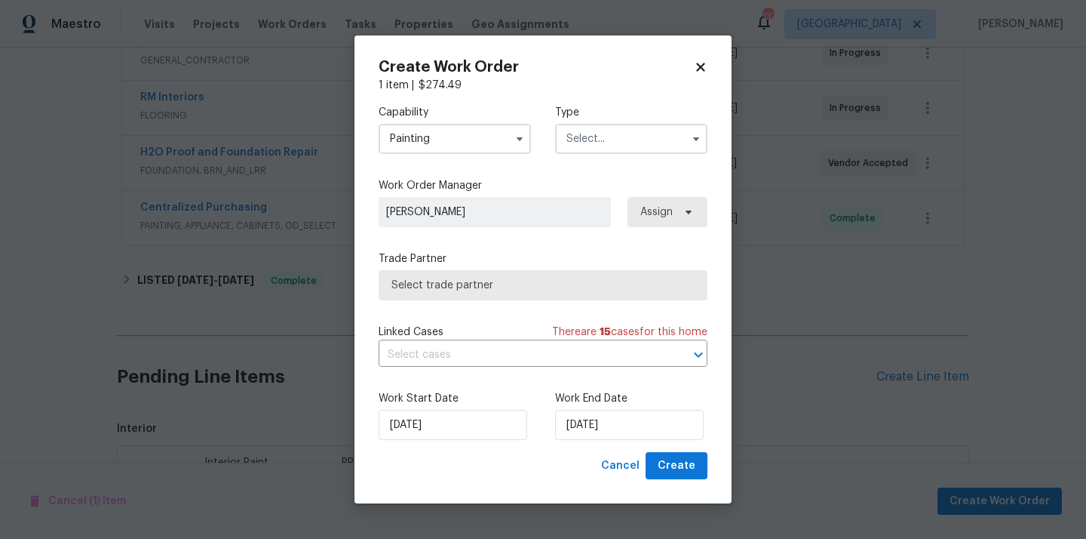
click at [631, 127] on input "text" at bounding box center [631, 139] width 152 height 30
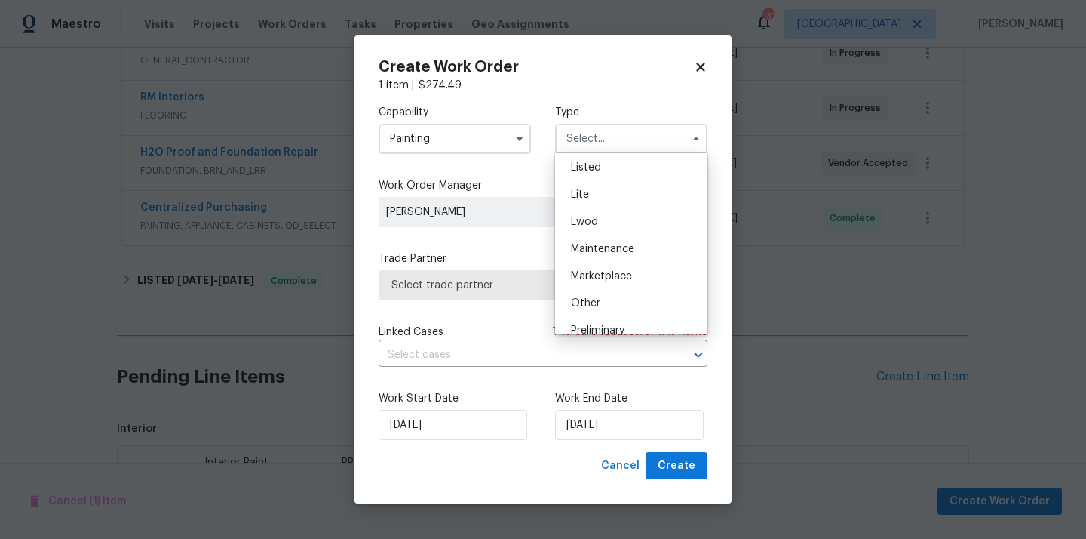
scroll to position [342, 0]
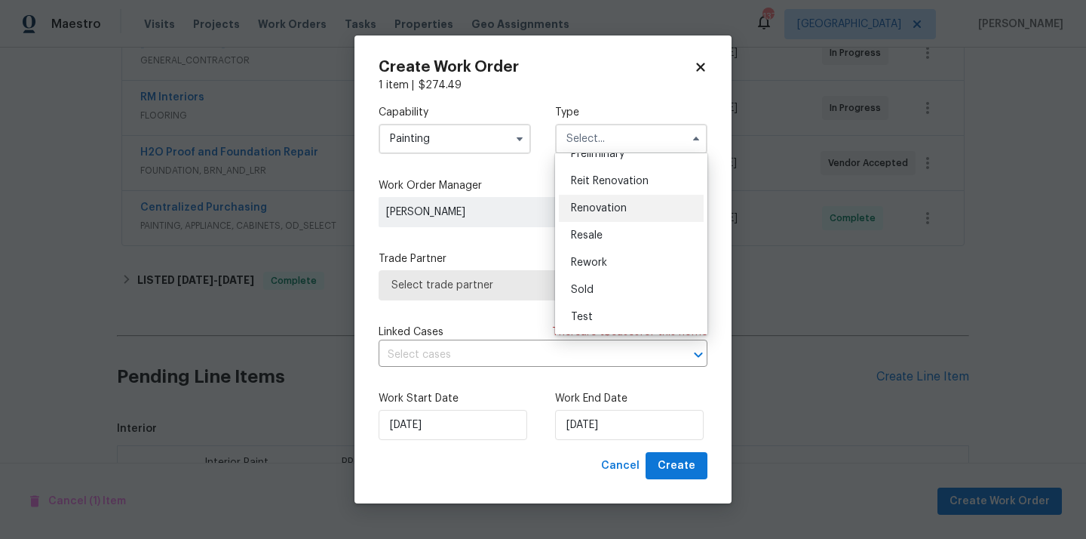
click at [627, 212] on div "Renovation" at bounding box center [631, 208] width 145 height 27
type input "Renovation"
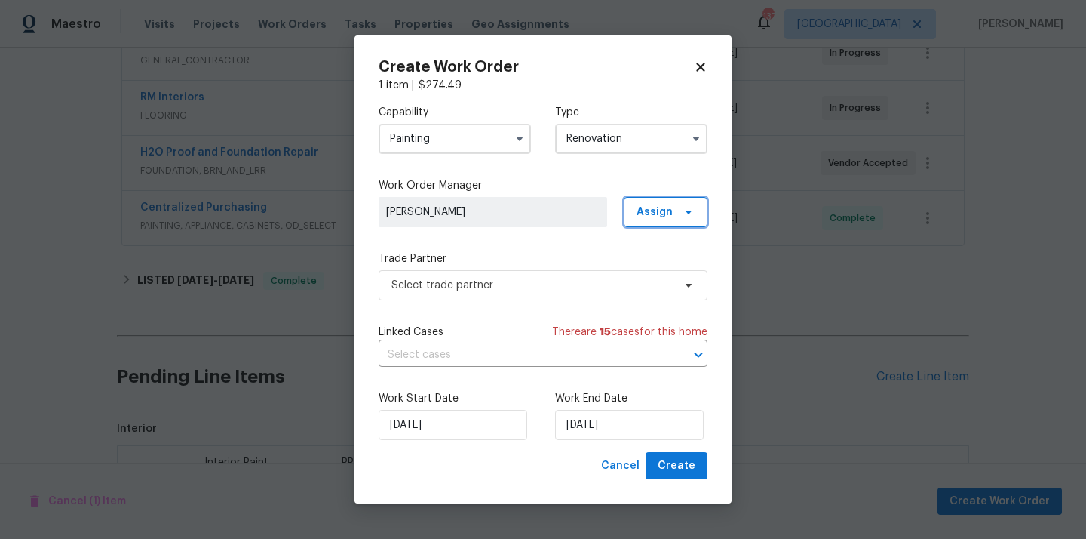
click at [647, 207] on span "Assign" at bounding box center [655, 211] width 36 height 15
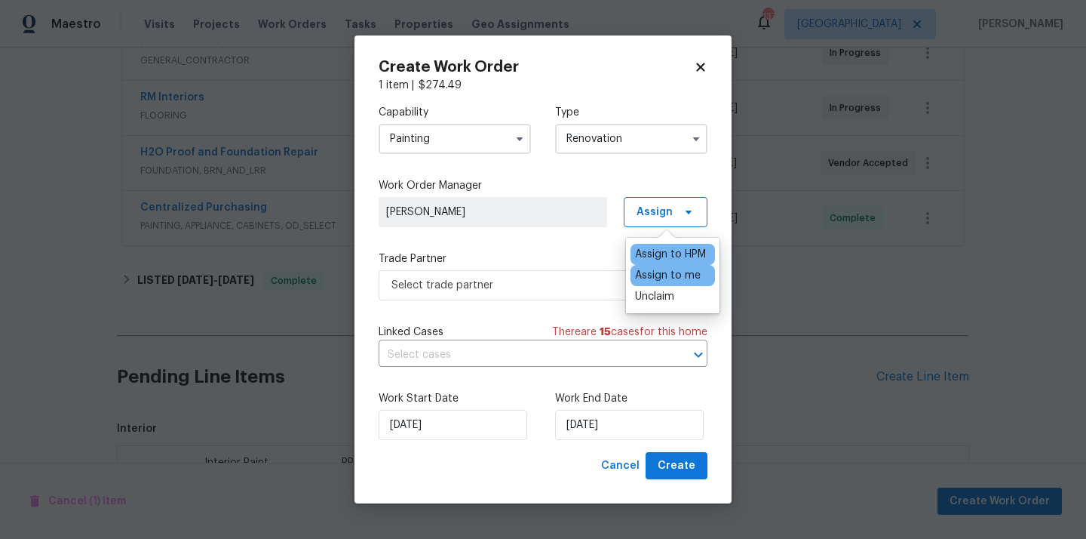
click at [649, 280] on div "Assign to me" at bounding box center [668, 275] width 66 height 15
click at [495, 278] on span "Select trade partner" at bounding box center [531, 285] width 281 height 15
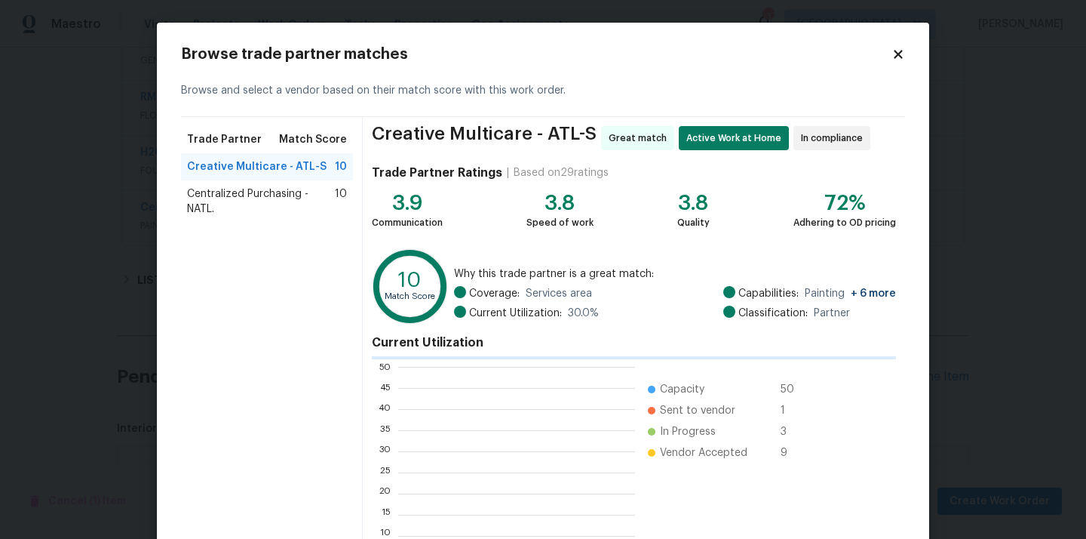
scroll to position [211, 237]
click at [269, 208] on span "Centralized Purchasing - NATL." at bounding box center [261, 201] width 148 height 30
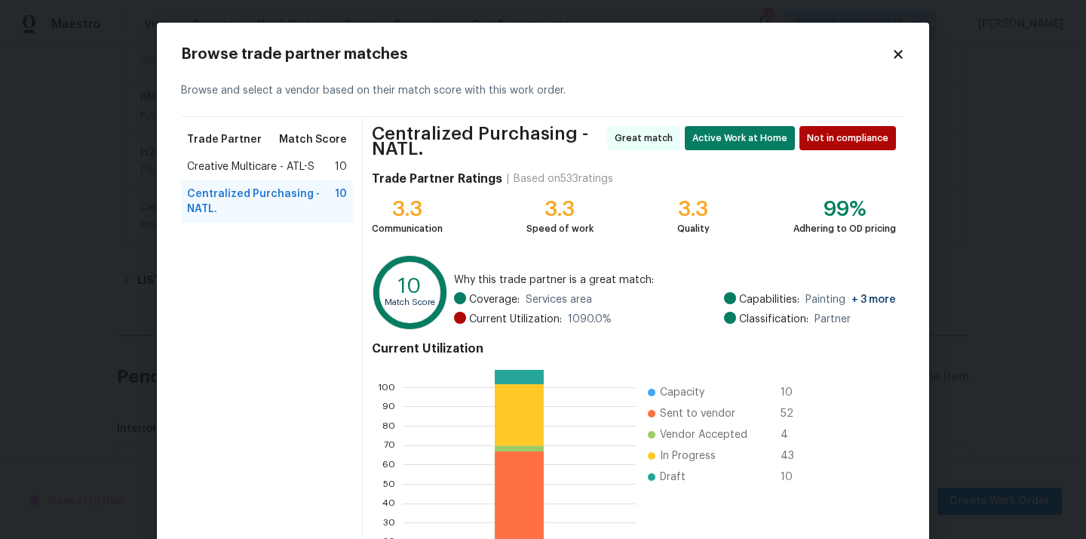
scroll to position [133, 0]
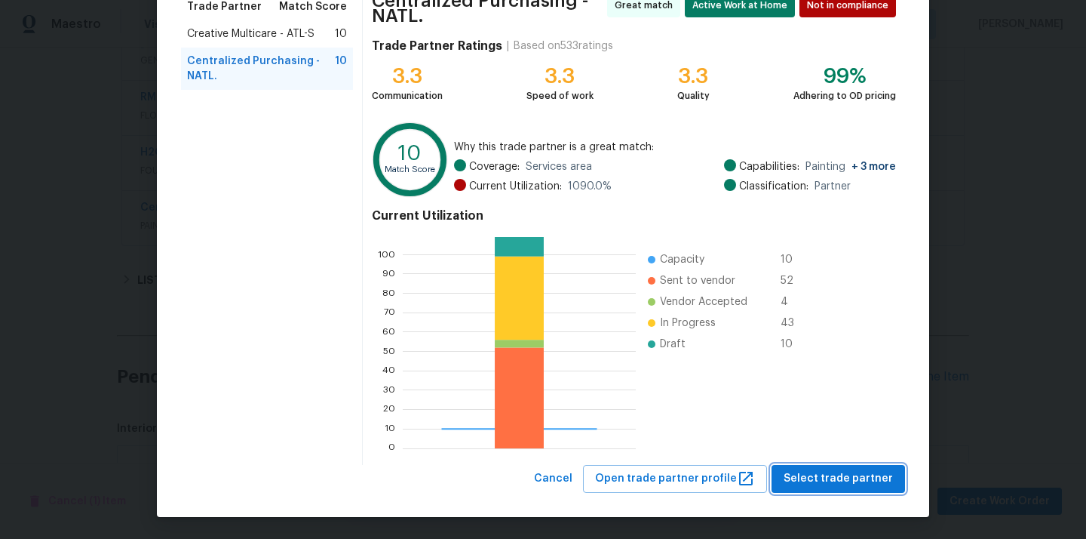
click at [803, 471] on span "Select trade partner" at bounding box center [838, 478] width 109 height 19
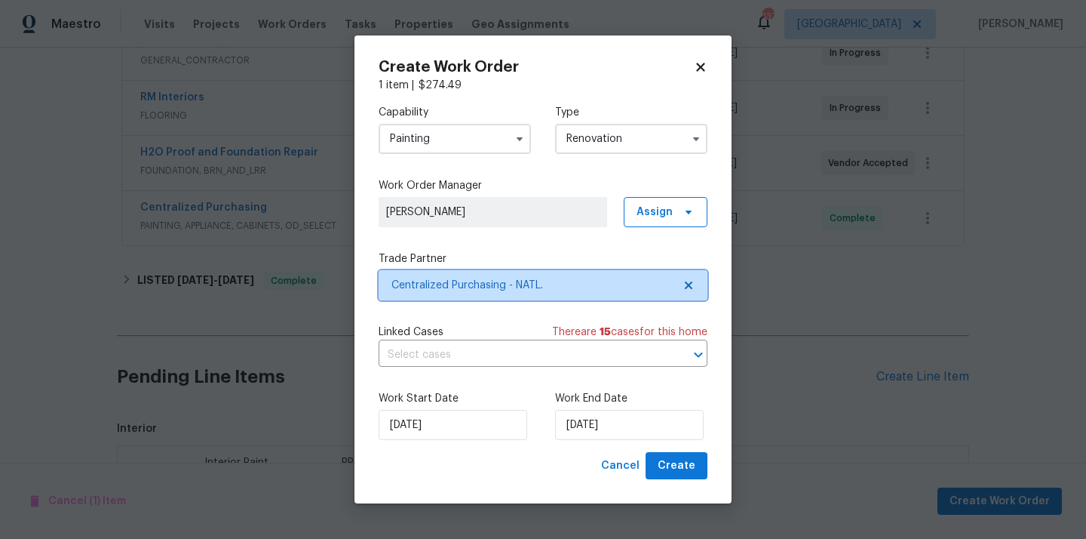
scroll to position [0, 0]
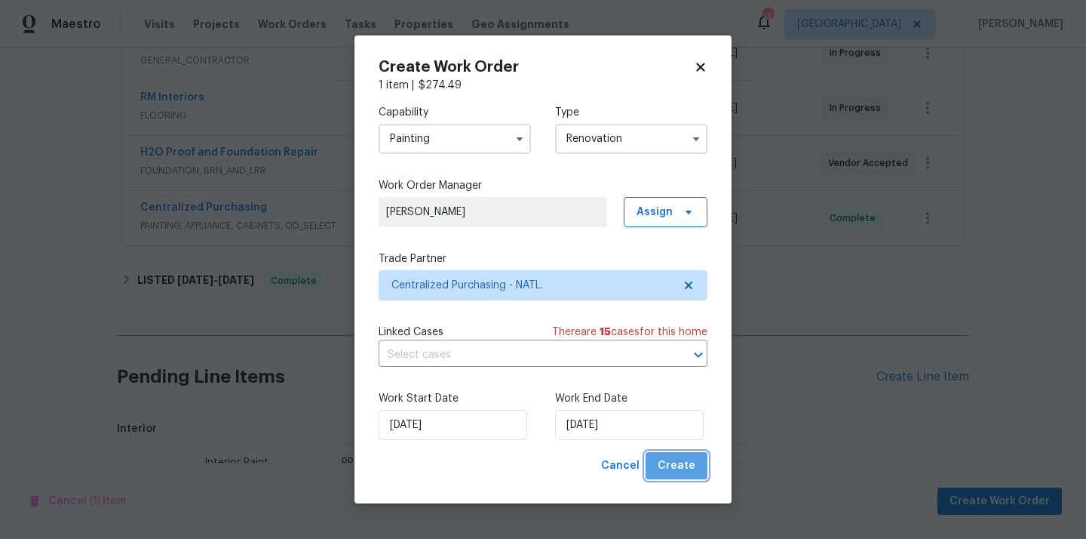
click at [693, 458] on span "Create" at bounding box center [677, 465] width 38 height 19
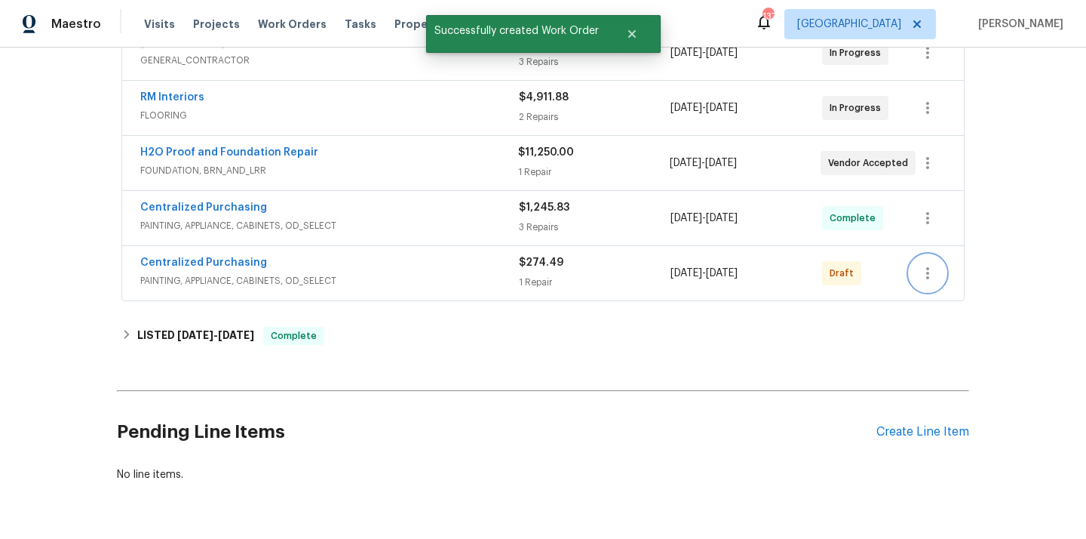
click at [919, 274] on icon "button" at bounding box center [928, 273] width 18 height 18
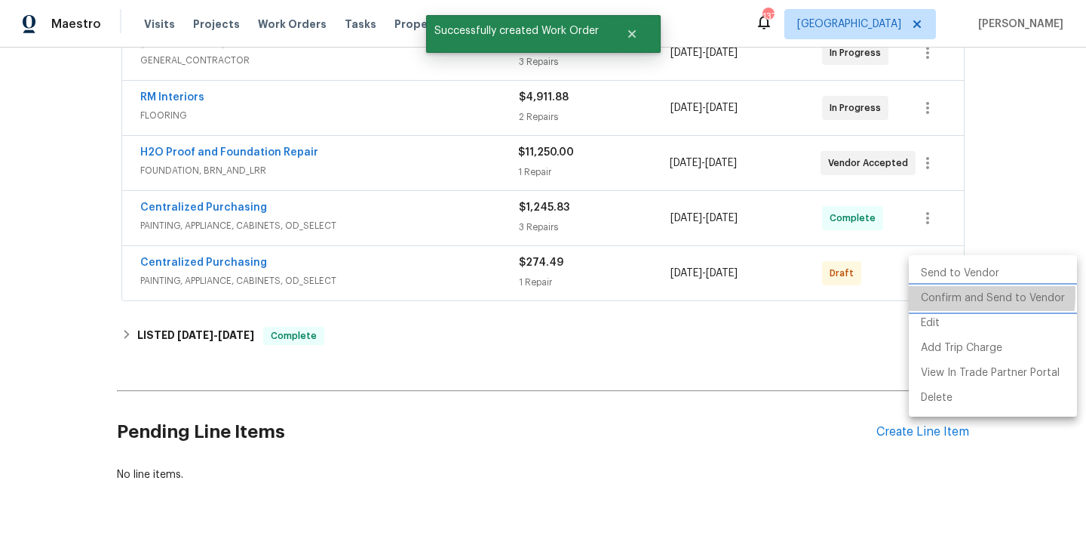
click at [941, 294] on li "Confirm and Send to Vendor" at bounding box center [993, 298] width 168 height 25
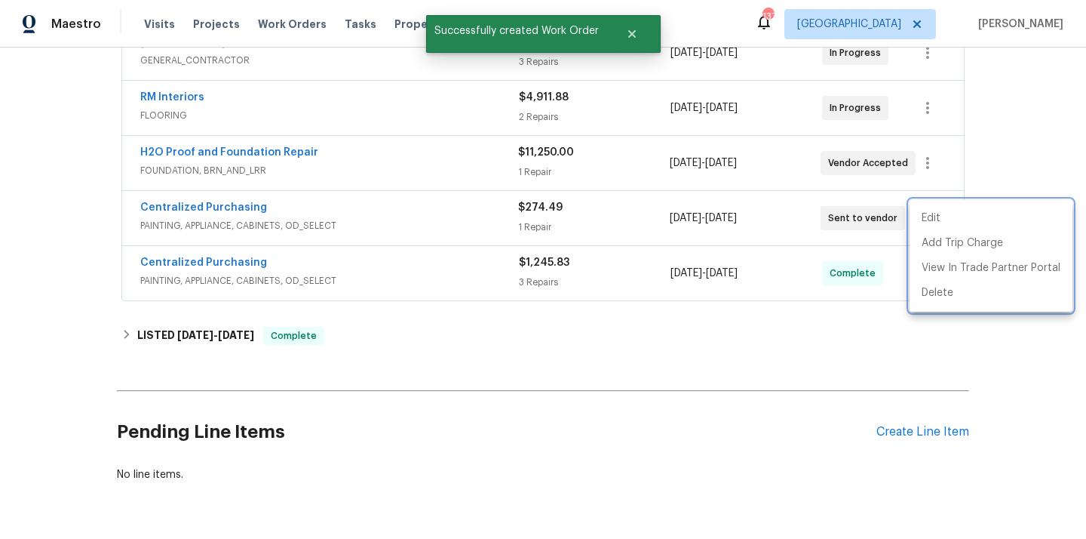
click at [213, 201] on div at bounding box center [543, 269] width 1086 height 539
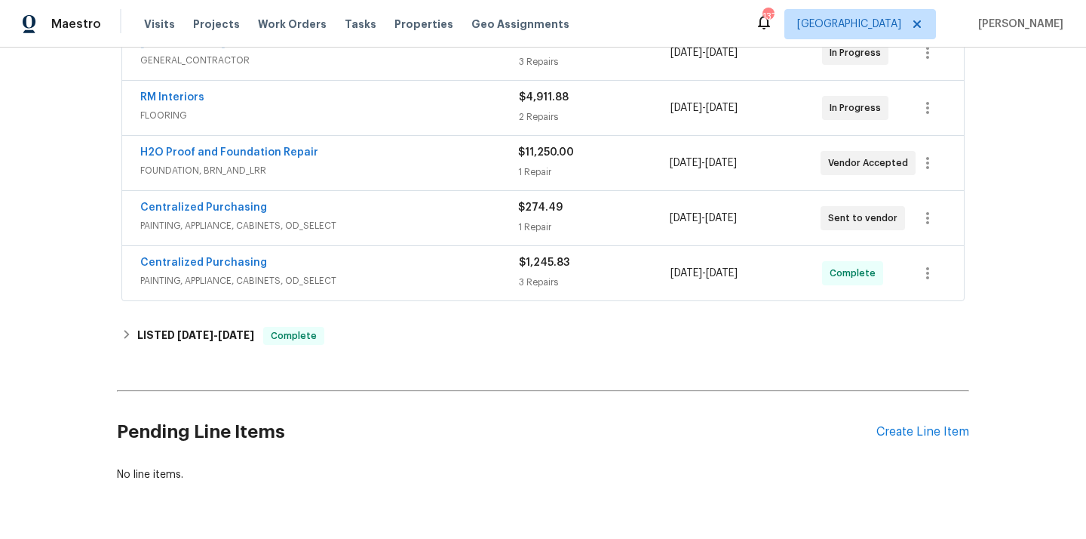
click at [211, 195] on div "Centralized Purchasing PAINTING, APPLIANCE, CABINETS, OD_SELECT $274.49 1 Repai…" at bounding box center [543, 218] width 842 height 54
click at [207, 208] on link "Centralized Purchasing" at bounding box center [203, 207] width 127 height 11
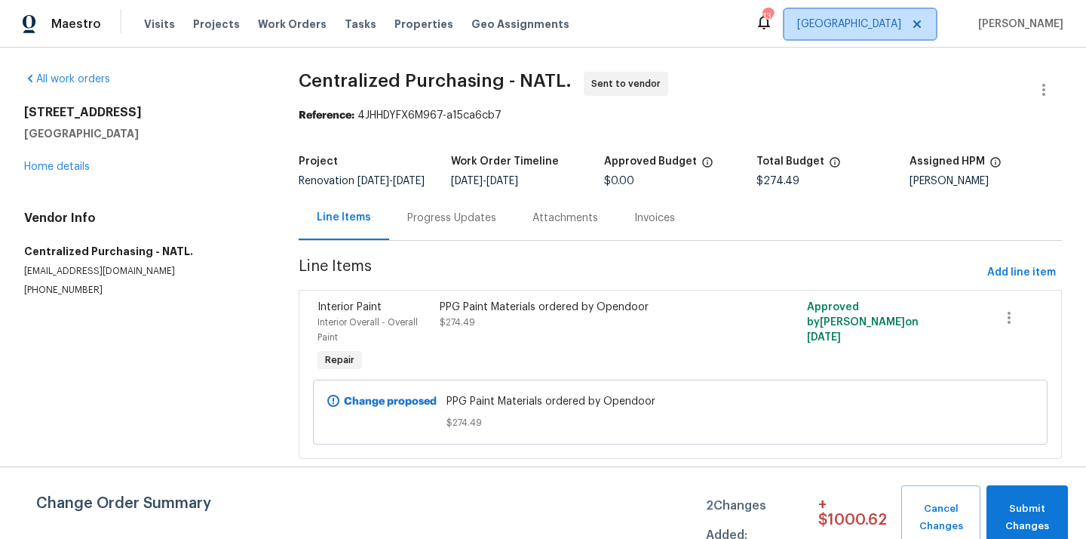
click at [893, 22] on span "[GEOGRAPHIC_DATA]" at bounding box center [849, 24] width 104 height 15
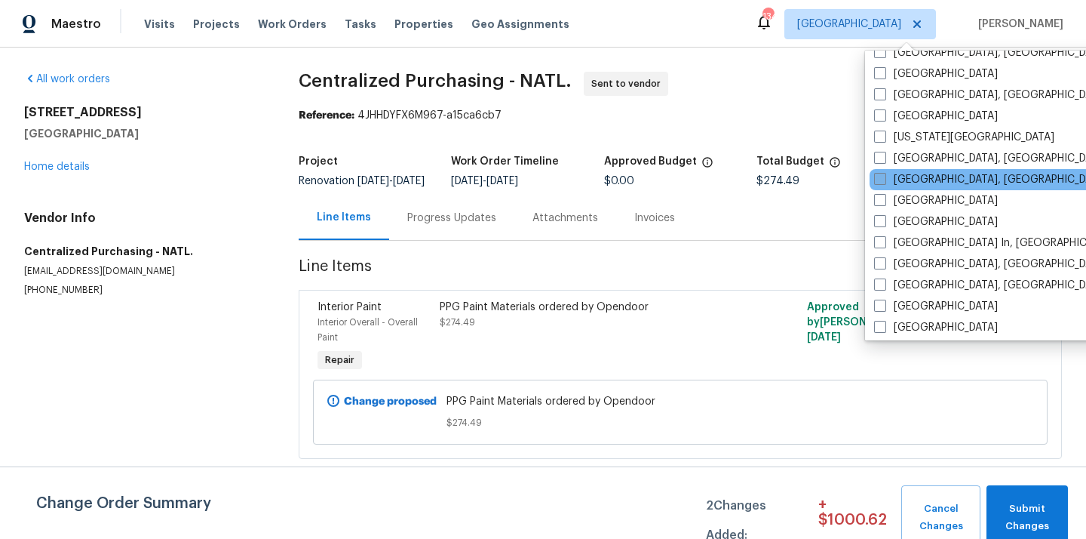
click at [913, 183] on label "[GEOGRAPHIC_DATA], [GEOGRAPHIC_DATA]" at bounding box center [991, 179] width 234 height 15
click at [884, 182] on input "[GEOGRAPHIC_DATA], [GEOGRAPHIC_DATA]" at bounding box center [879, 177] width 10 height 10
checkbox input "true"
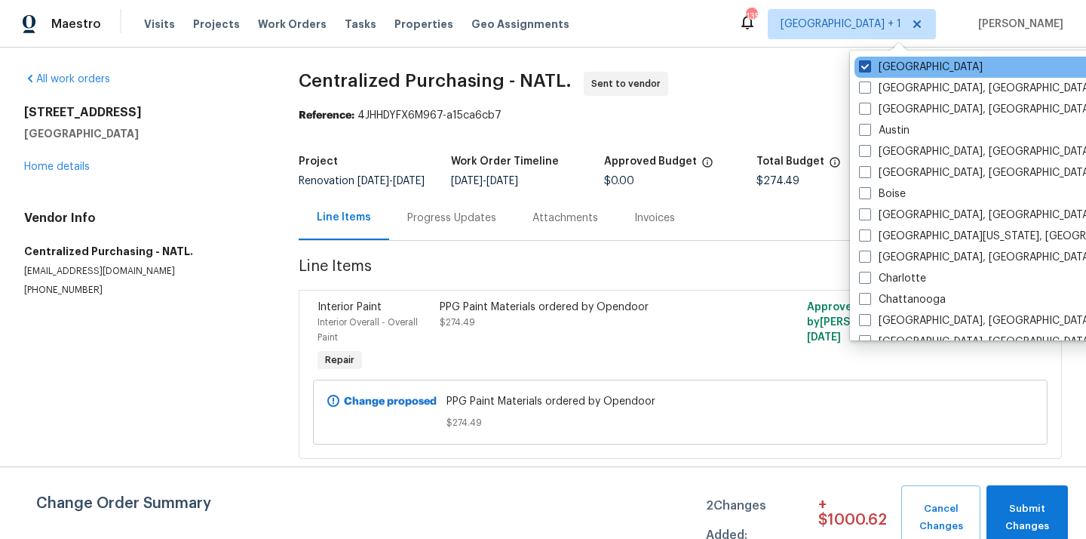
click at [884, 71] on label "[GEOGRAPHIC_DATA]" at bounding box center [921, 67] width 124 height 15
click at [869, 69] on input "[GEOGRAPHIC_DATA]" at bounding box center [864, 65] width 10 height 10
checkbox input "false"
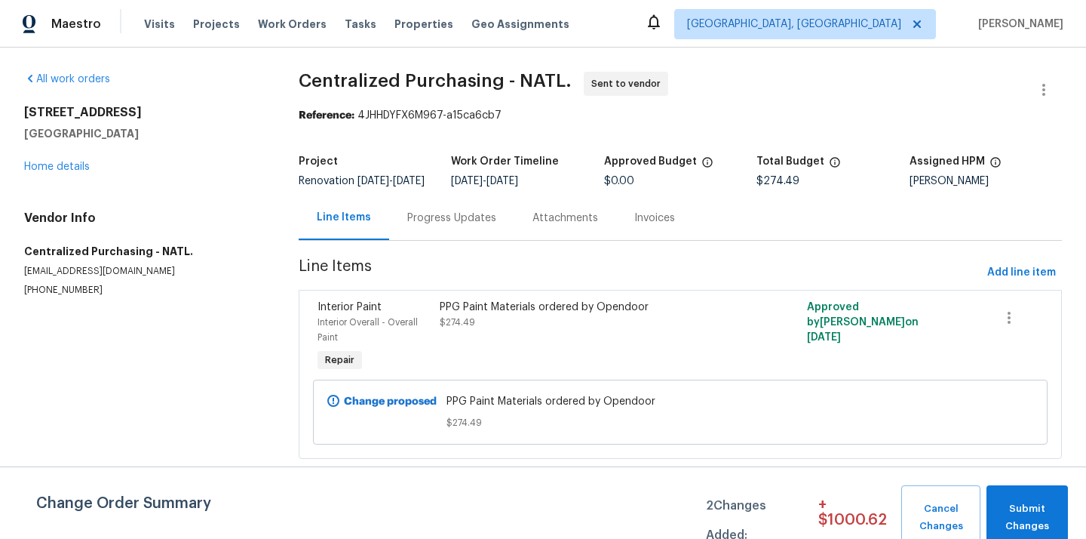
click at [216, 32] on div "Visits Projects Work Orders Tasks Properties Geo Assignments" at bounding box center [366, 24] width 444 height 30
click at [213, 22] on span "Projects" at bounding box center [216, 24] width 47 height 15
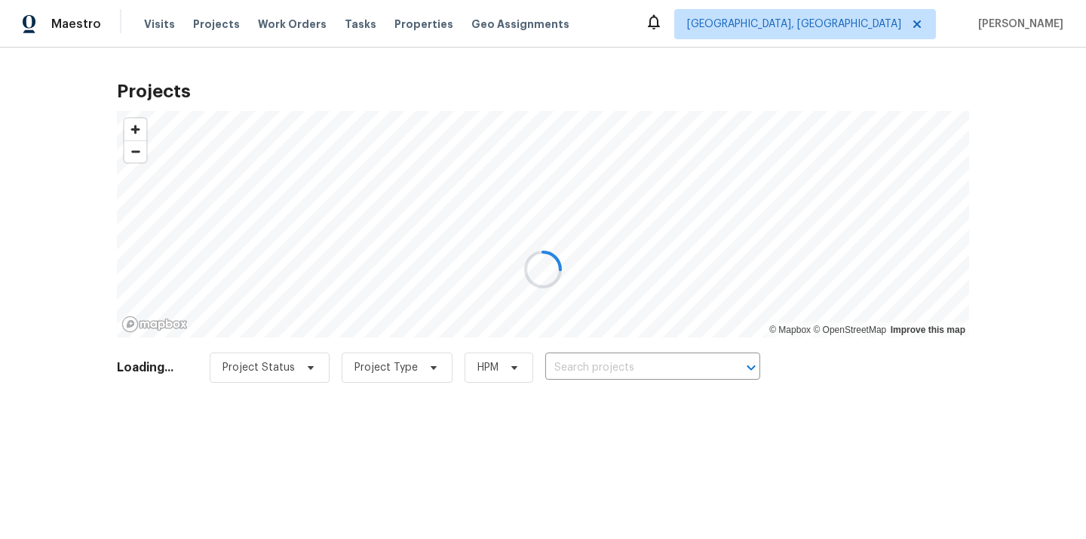
click at [659, 367] on div at bounding box center [543, 269] width 1086 height 539
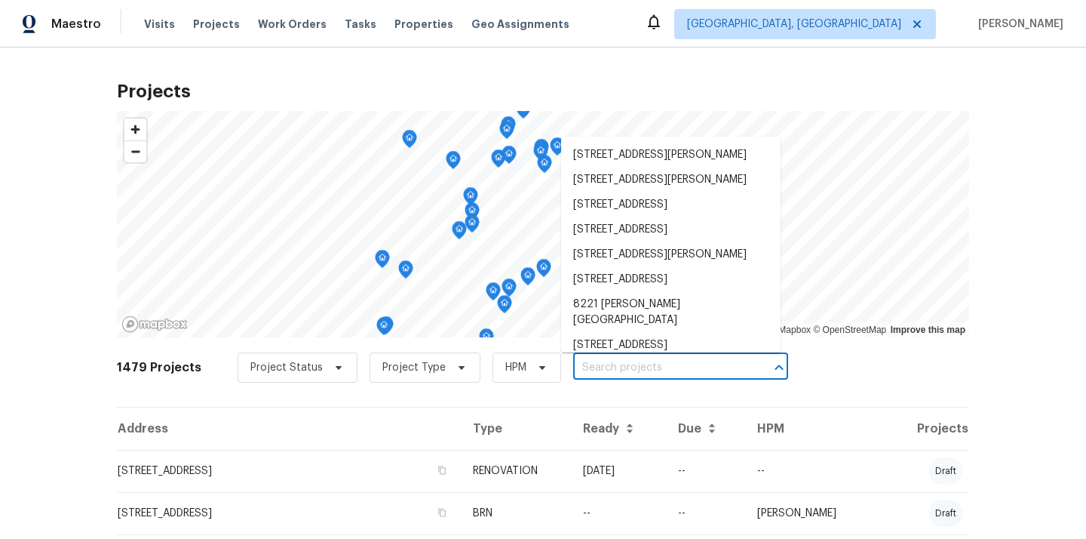
click at [659, 367] on input "text" at bounding box center [659, 367] width 173 height 23
paste input "[STREET_ADDRESS]"
type input "[STREET_ADDRESS]"
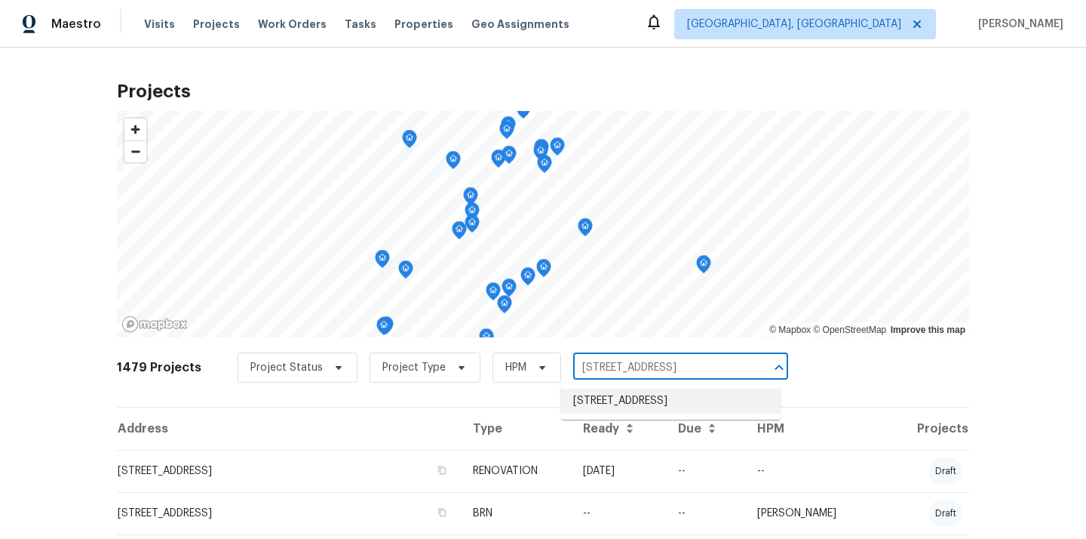
click at [625, 400] on li "[STREET_ADDRESS]" at bounding box center [670, 400] width 219 height 25
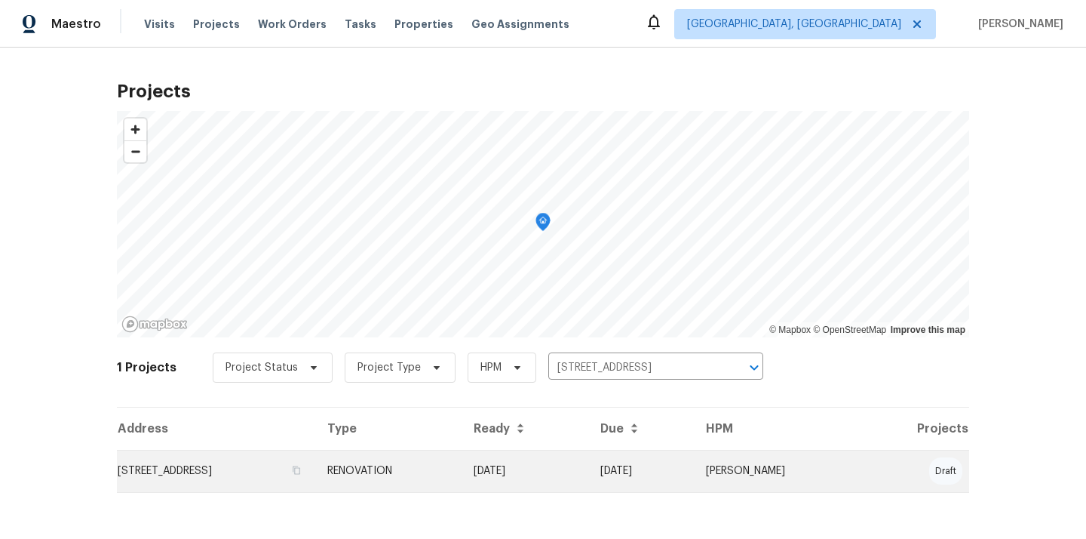
click at [315, 479] on td "[STREET_ADDRESS]" at bounding box center [216, 471] width 198 height 42
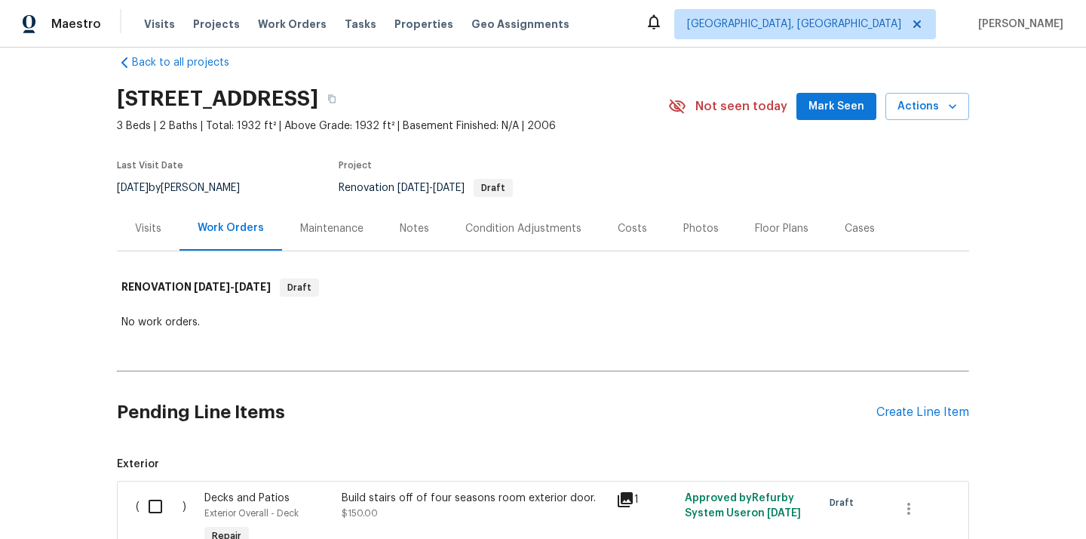
scroll to position [65, 0]
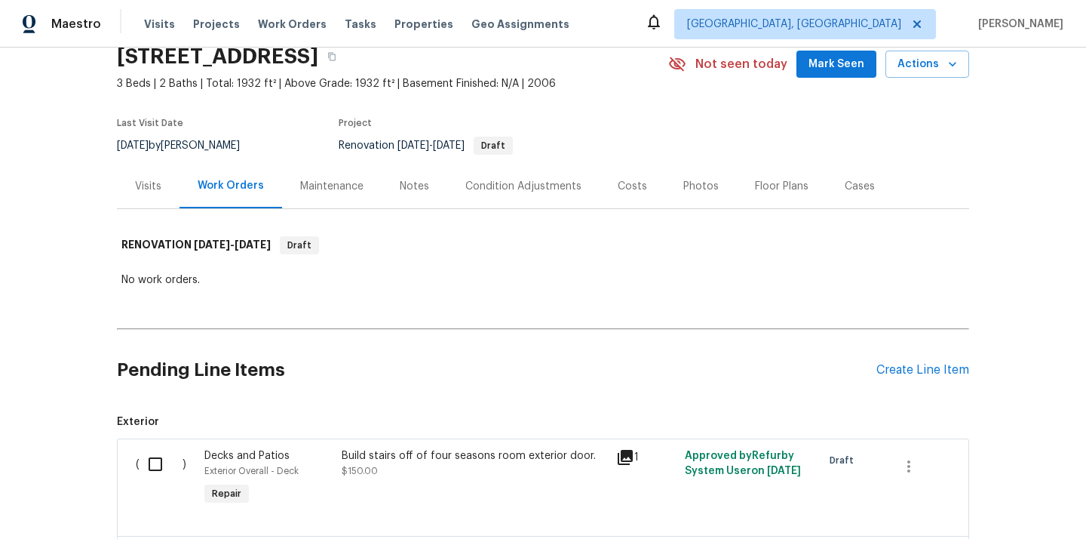
click at [931, 377] on div "Pending Line Items Create Line Item" at bounding box center [543, 370] width 852 height 70
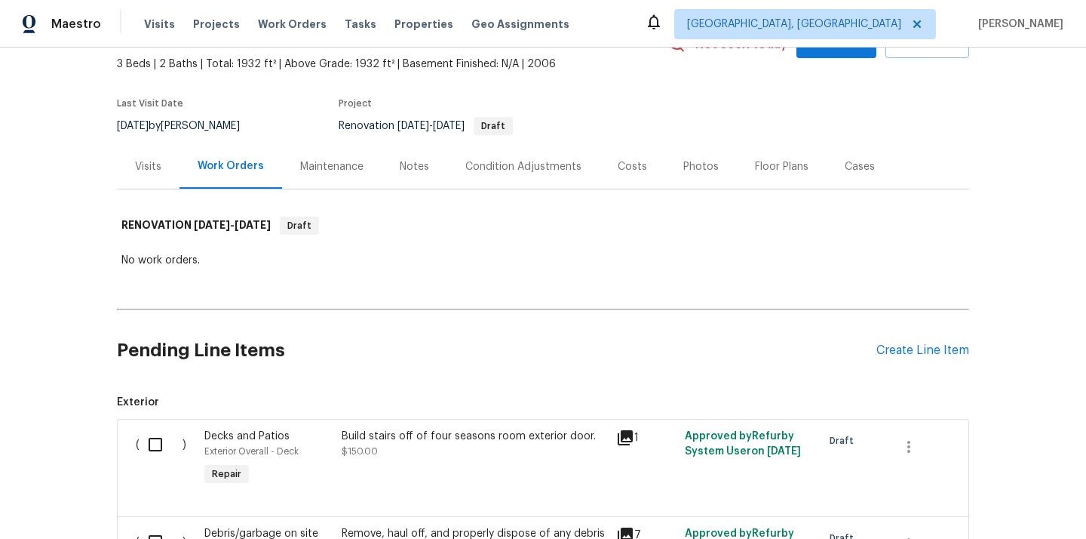
scroll to position [143, 0]
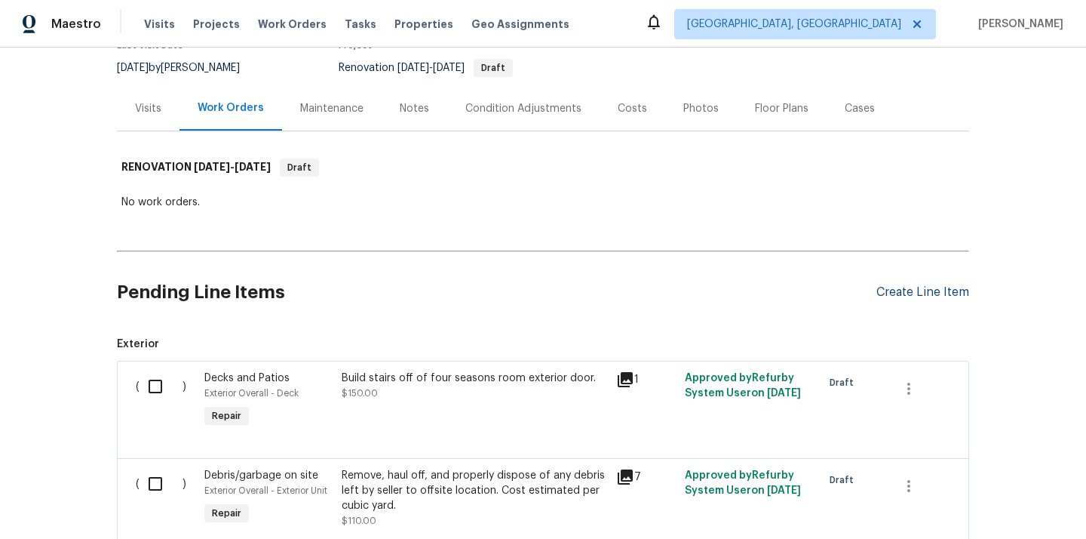
click at [898, 288] on div "Create Line Item" at bounding box center [922, 292] width 93 height 14
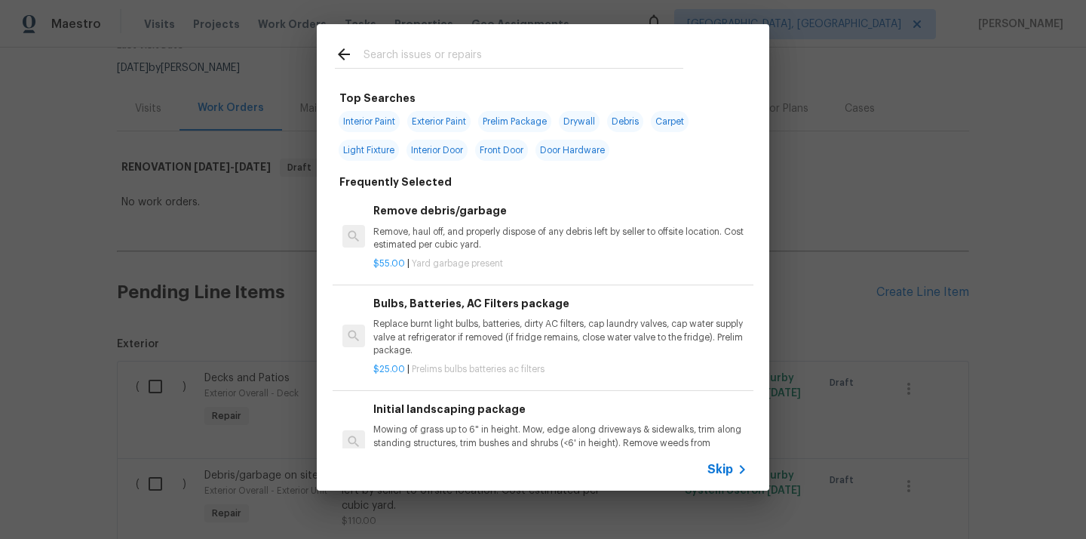
click at [478, 49] on input "text" at bounding box center [524, 56] width 320 height 23
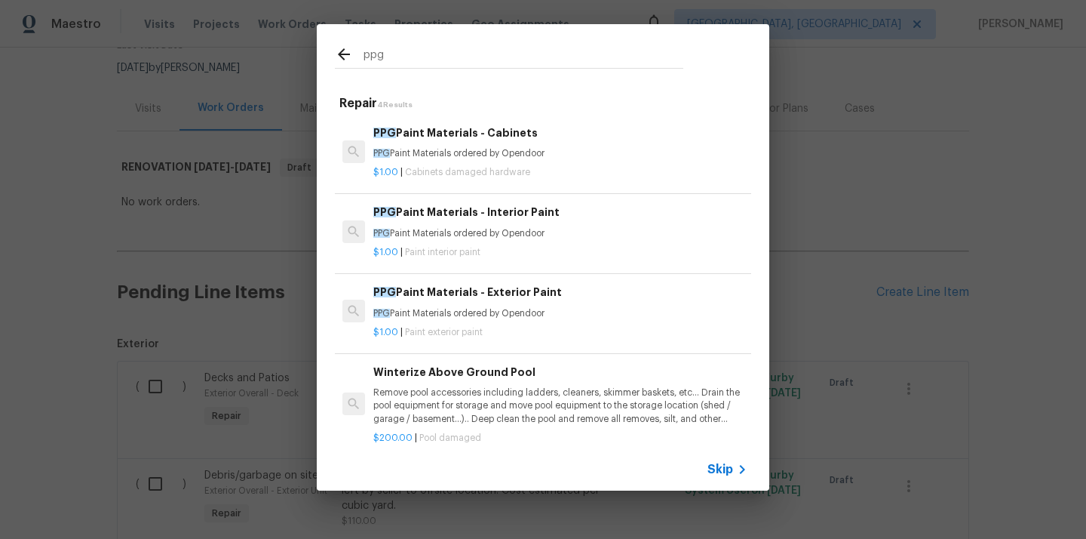
type input "ppg"
click at [444, 251] on span "Paint interior paint" at bounding box center [442, 251] width 75 height 9
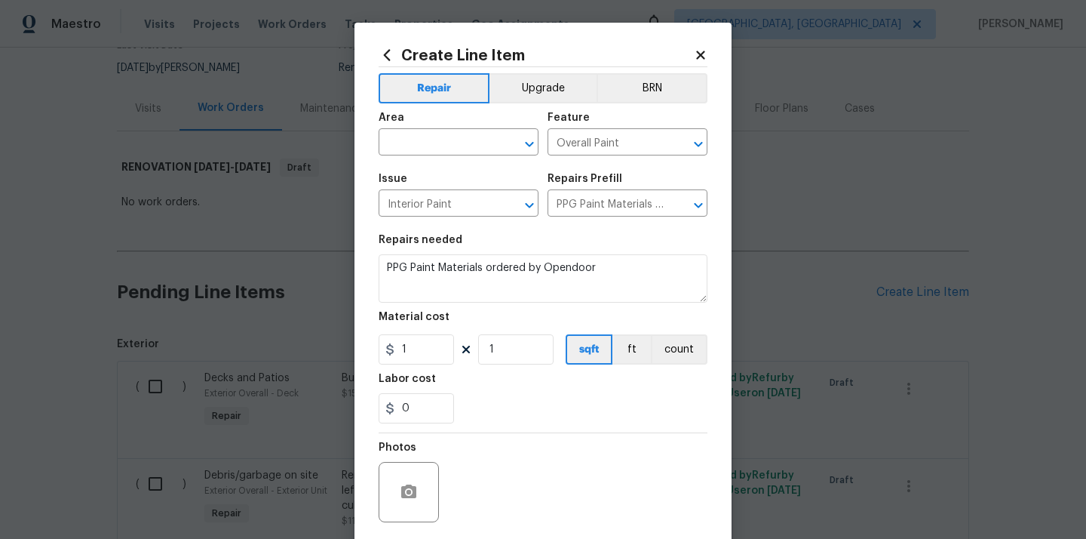
click at [412, 130] on div "Area" at bounding box center [459, 122] width 160 height 20
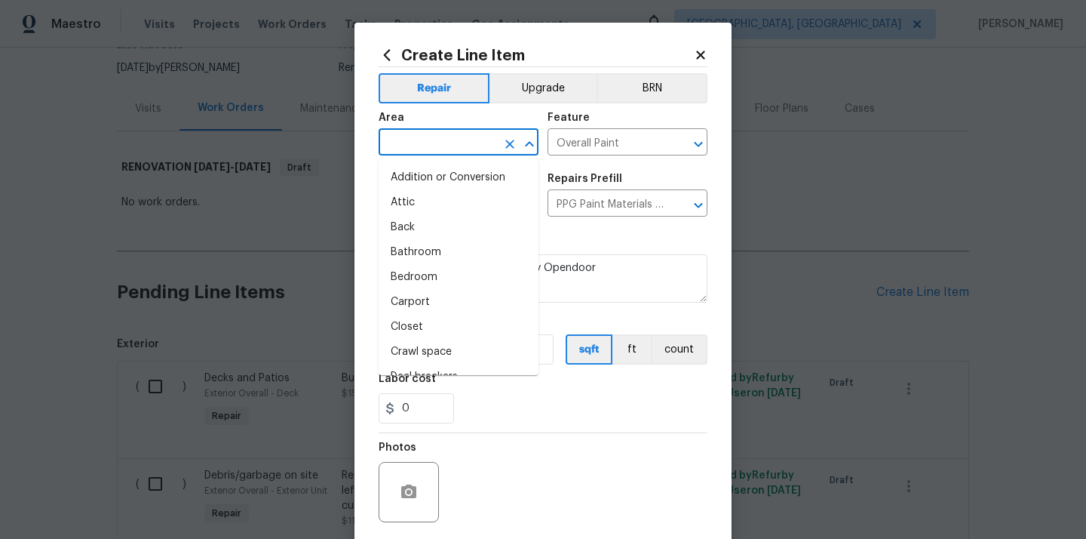
click at [411, 145] on input "text" at bounding box center [438, 143] width 118 height 23
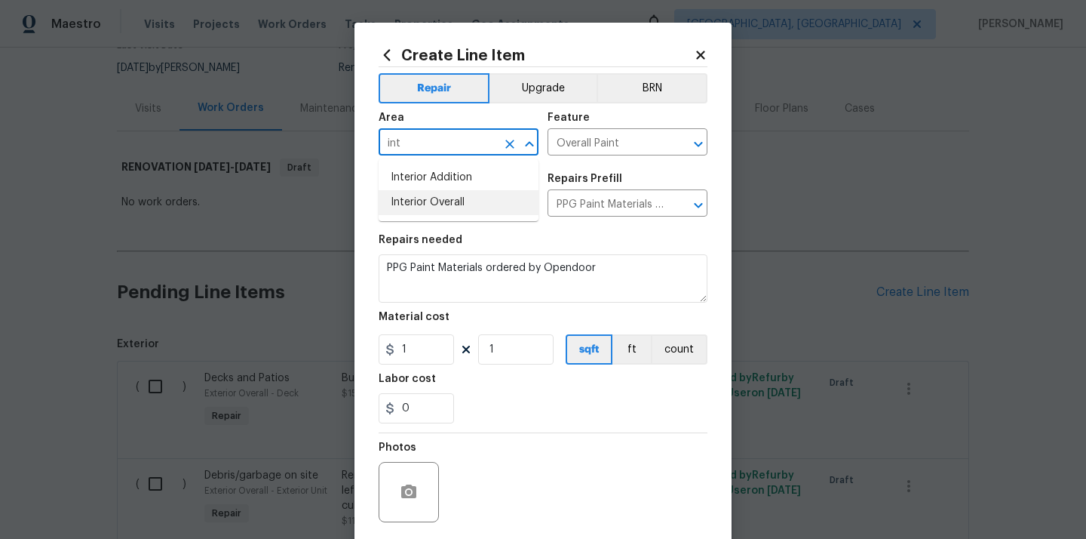
click at [435, 202] on li "Interior Overall" at bounding box center [459, 202] width 160 height 25
type input "Interior Overall"
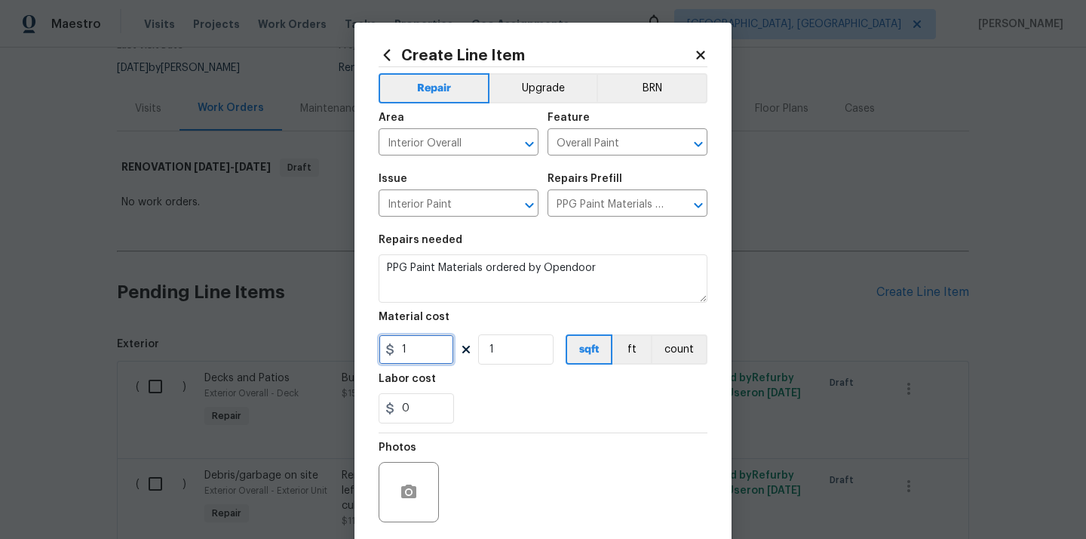
drag, startPoint x: 416, startPoint y: 348, endPoint x: 368, endPoint y: 348, distance: 48.3
click at [370, 348] on div "Create Line Item Repair Upgrade BRN Area Interior Overall ​ Feature Overall Pai…" at bounding box center [543, 325] width 377 height 604
paste input "614.26"
type input "614.26"
click at [483, 381] on div "Labor cost" at bounding box center [543, 383] width 329 height 20
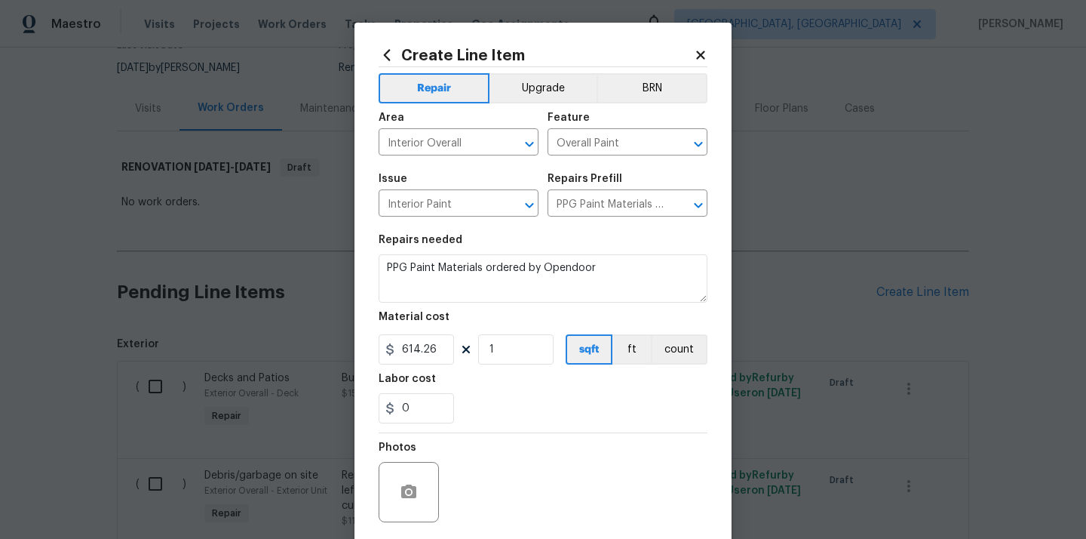
scroll to position [112, 0]
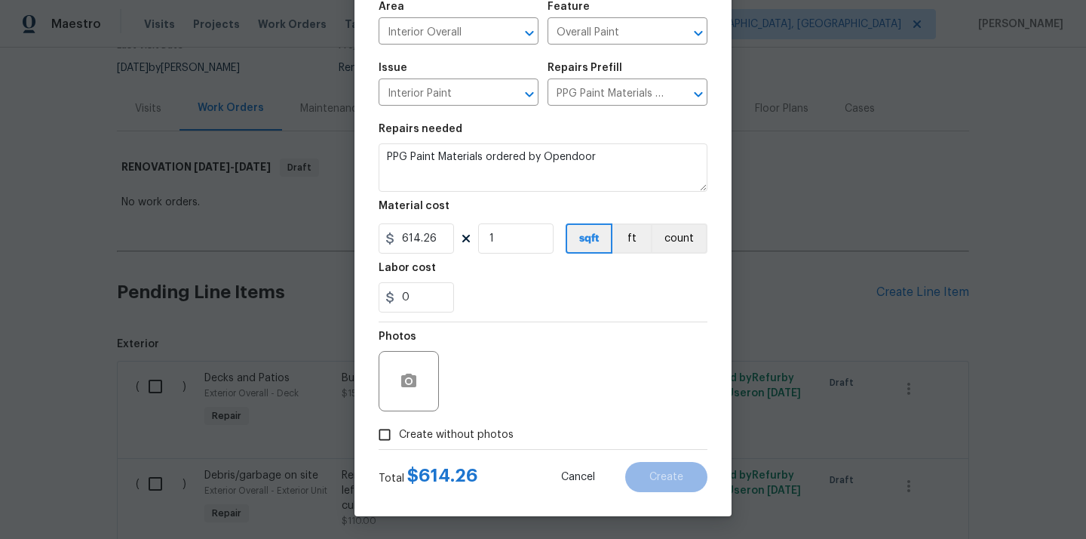
click at [456, 443] on label "Create without photos" at bounding box center [441, 434] width 143 height 29
click at [399, 443] on input "Create without photos" at bounding box center [384, 434] width 29 height 29
checkbox input "true"
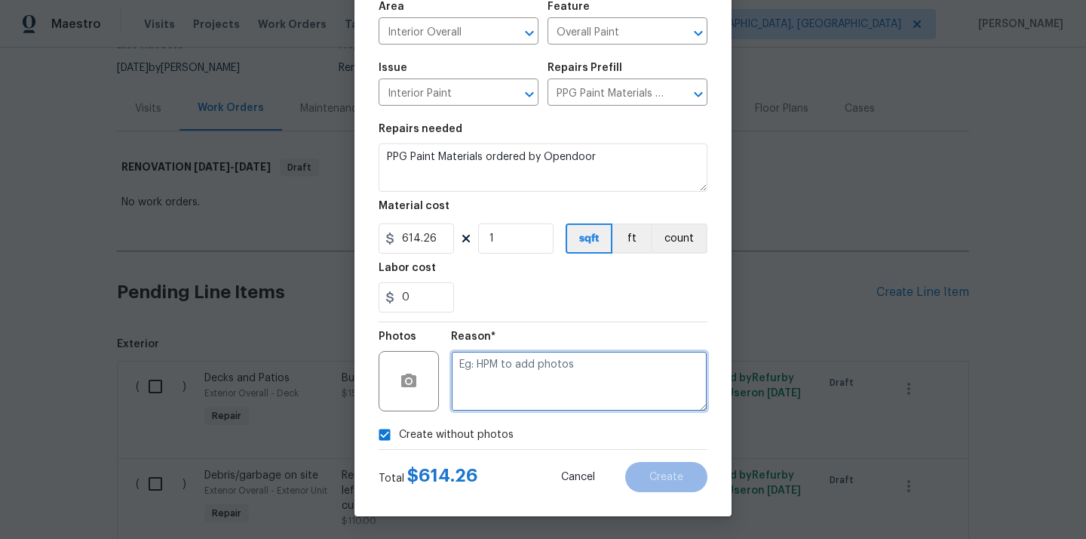
click at [508, 373] on textarea at bounding box center [579, 381] width 256 height 60
type textarea "N/A"
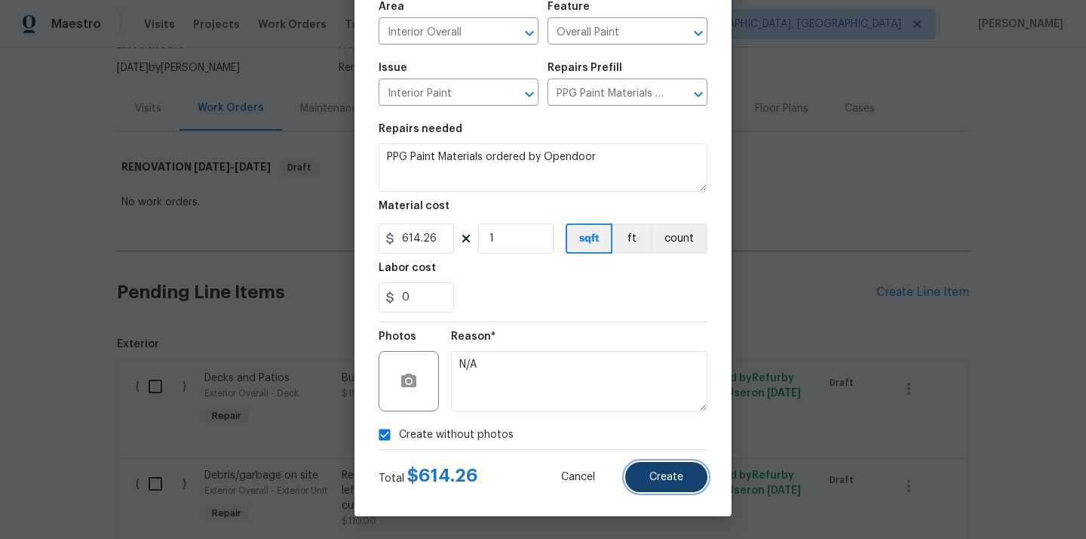
click at [669, 480] on span "Create" at bounding box center [666, 476] width 34 height 11
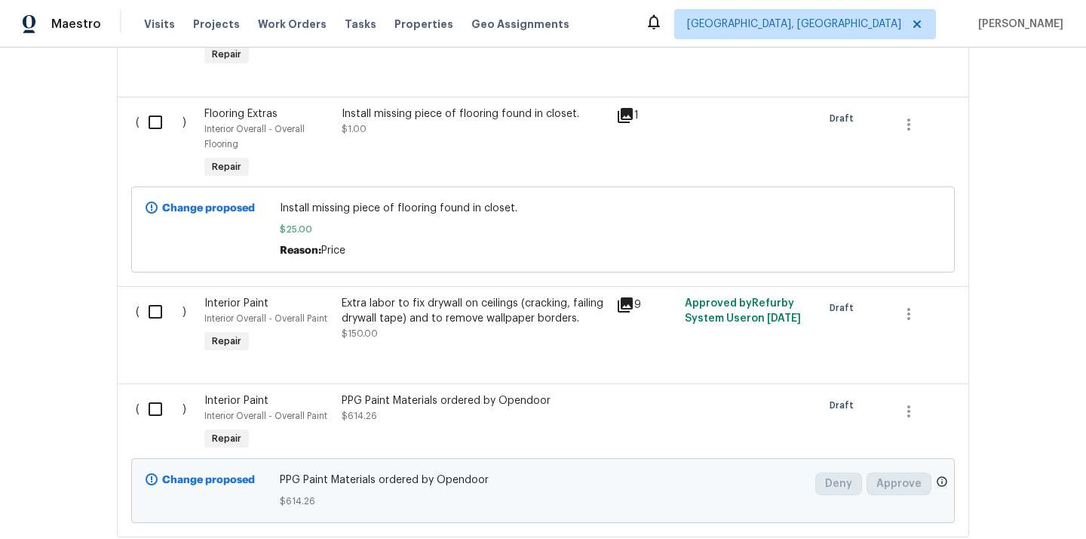
scroll to position [4130, 0]
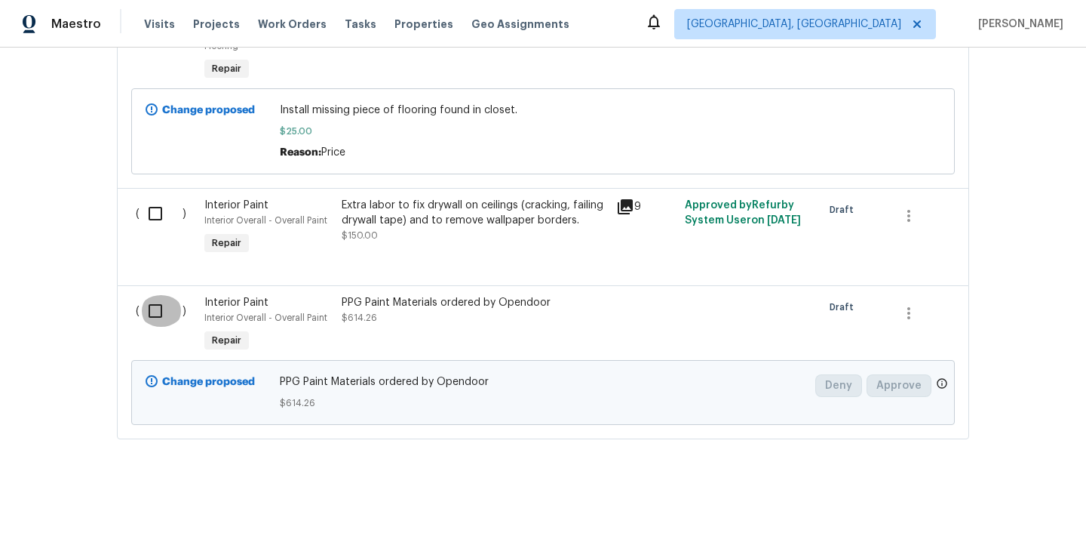
click at [152, 309] on input "checkbox" at bounding box center [161, 311] width 43 height 32
checkbox input "true"
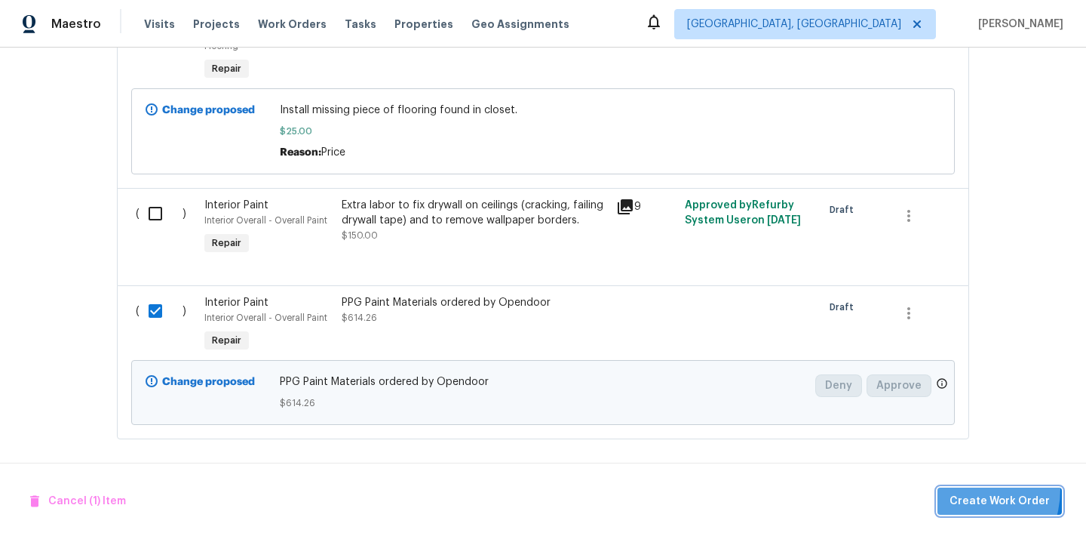
click at [958, 488] on button "Create Work Order" at bounding box center [1000, 501] width 124 height 28
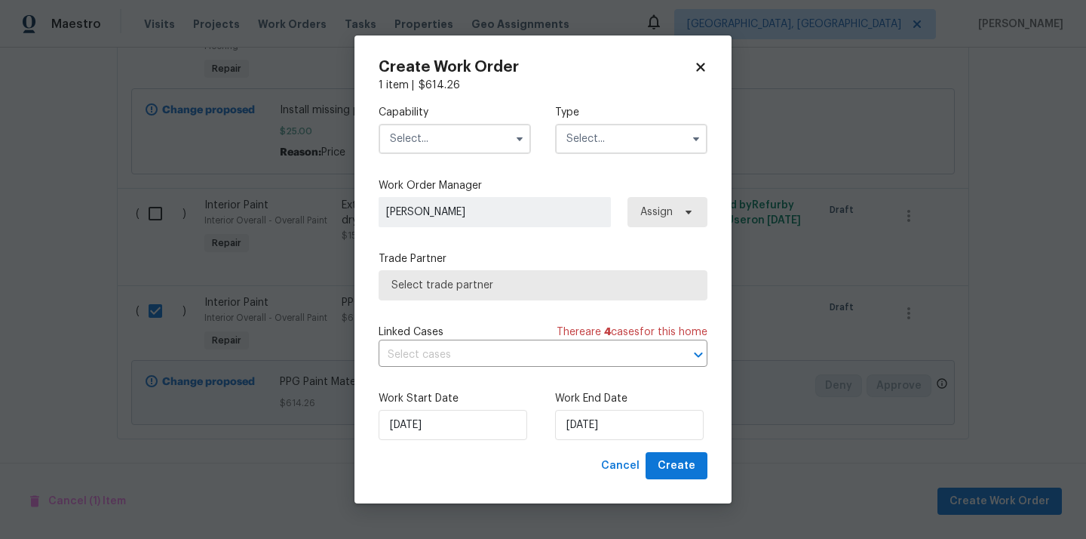
click at [475, 137] on input "text" at bounding box center [455, 139] width 152 height 30
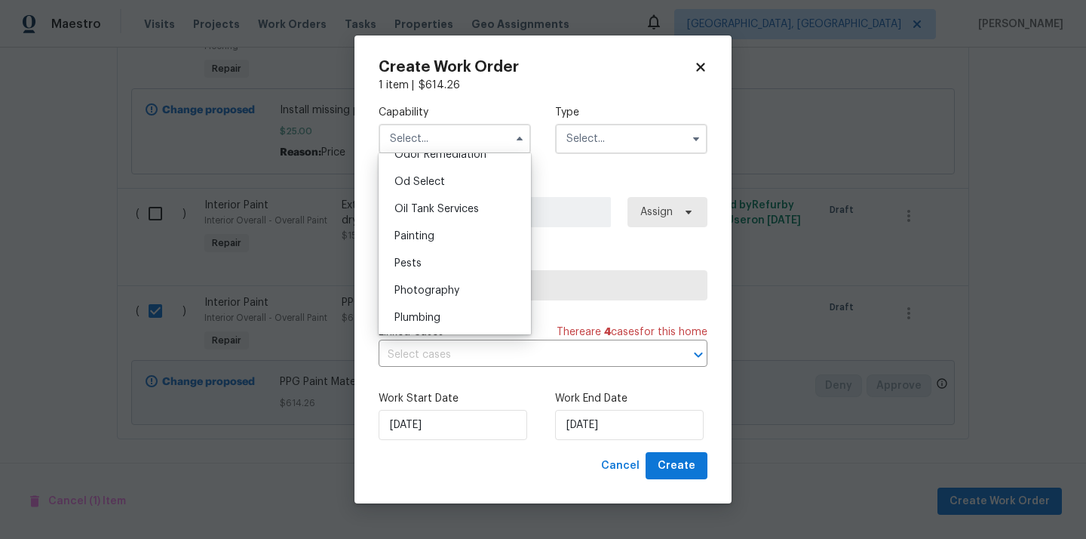
scroll to position [1201, 0]
click at [459, 235] on div "Painting" at bounding box center [454, 236] width 145 height 27
type input "Painting"
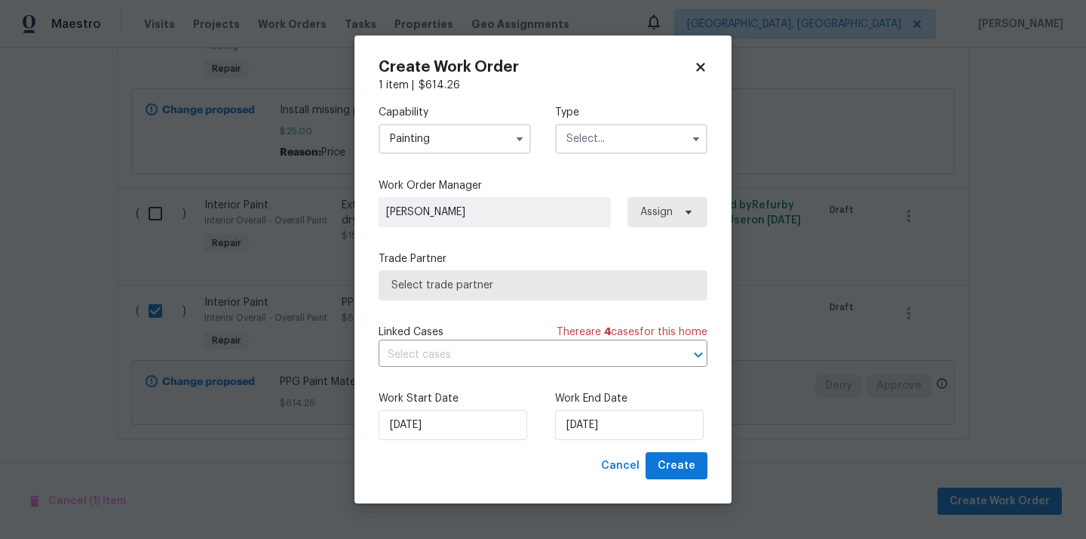
click at [626, 134] on input "text" at bounding box center [631, 139] width 152 height 30
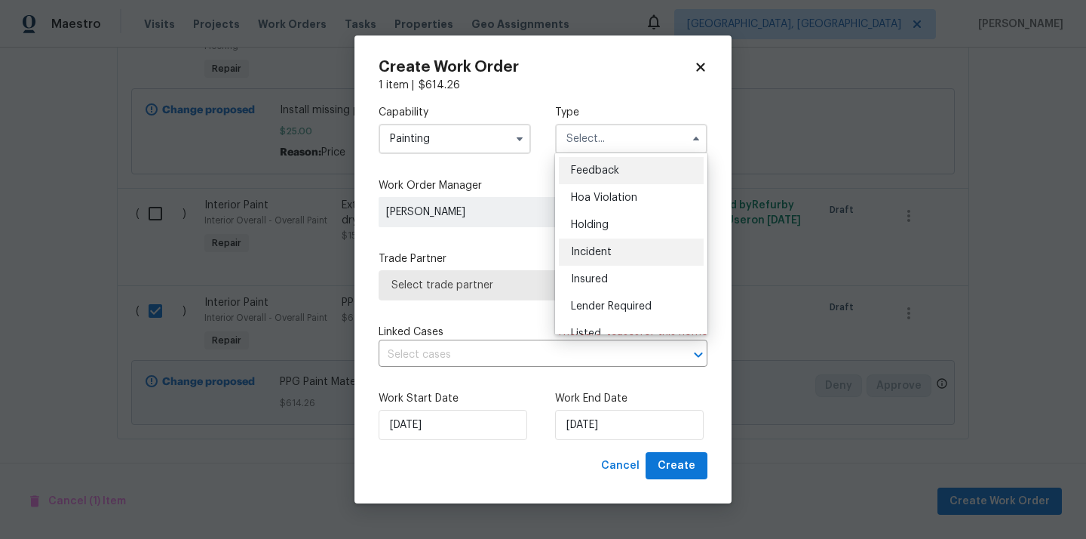
scroll to position [342, 0]
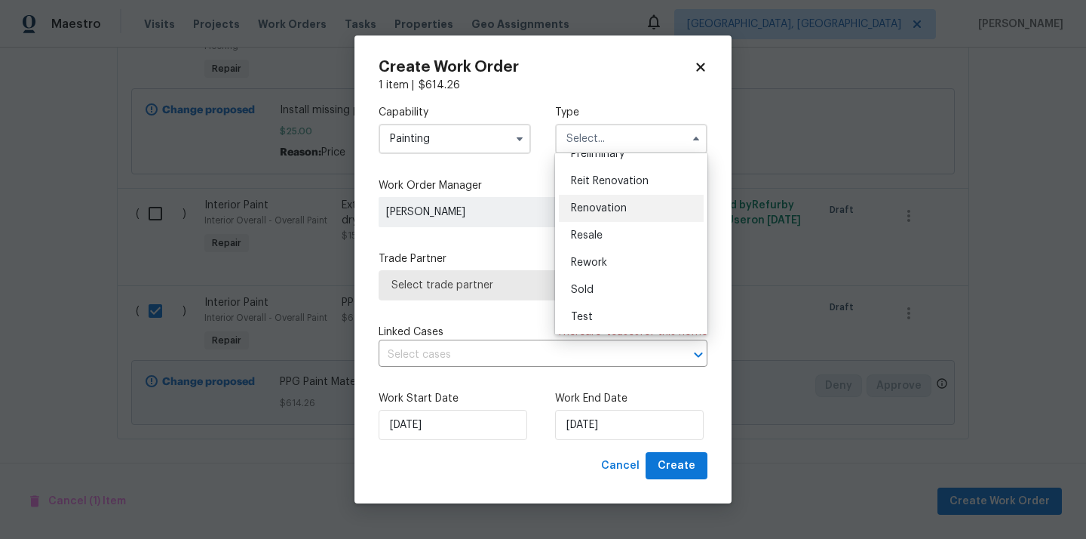
click at [622, 203] on span "Renovation" at bounding box center [599, 208] width 56 height 11
type input "Renovation"
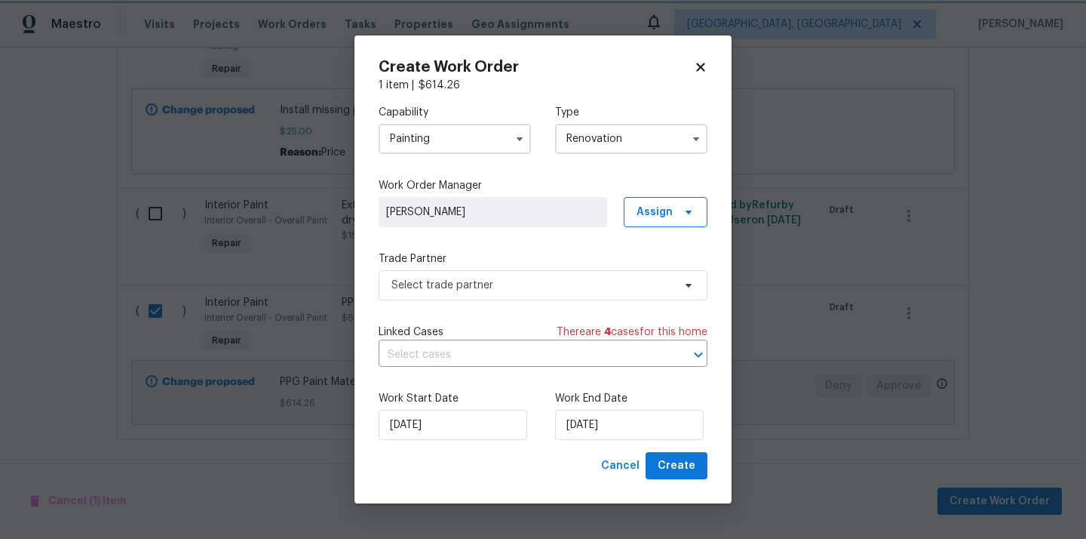
scroll to position [0, 0]
click at [665, 210] on span "Assign" at bounding box center [655, 211] width 36 height 15
click at [658, 272] on div "Assign to me" at bounding box center [668, 275] width 66 height 15
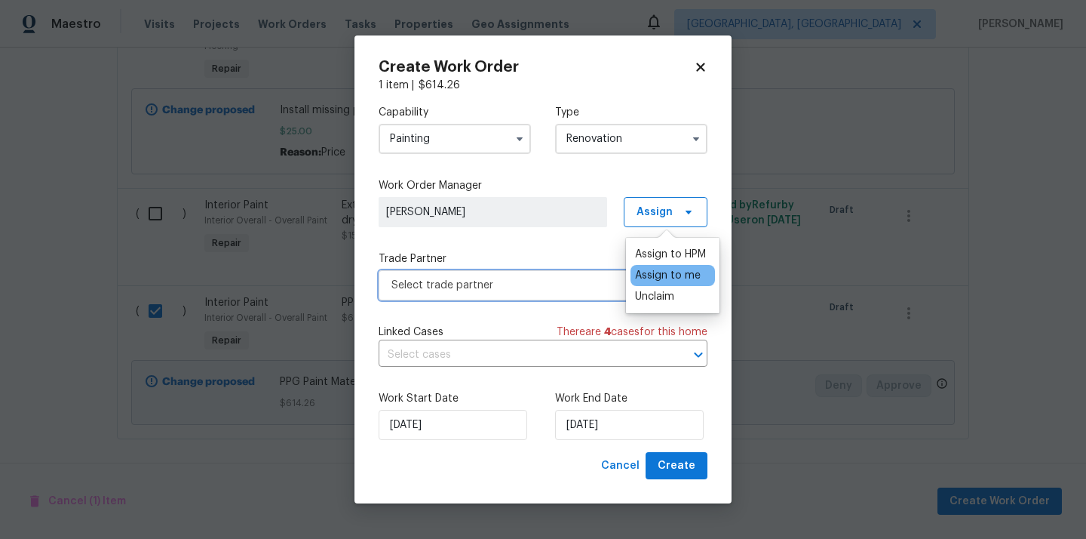
click at [471, 284] on span "Select trade partner" at bounding box center [531, 285] width 281 height 15
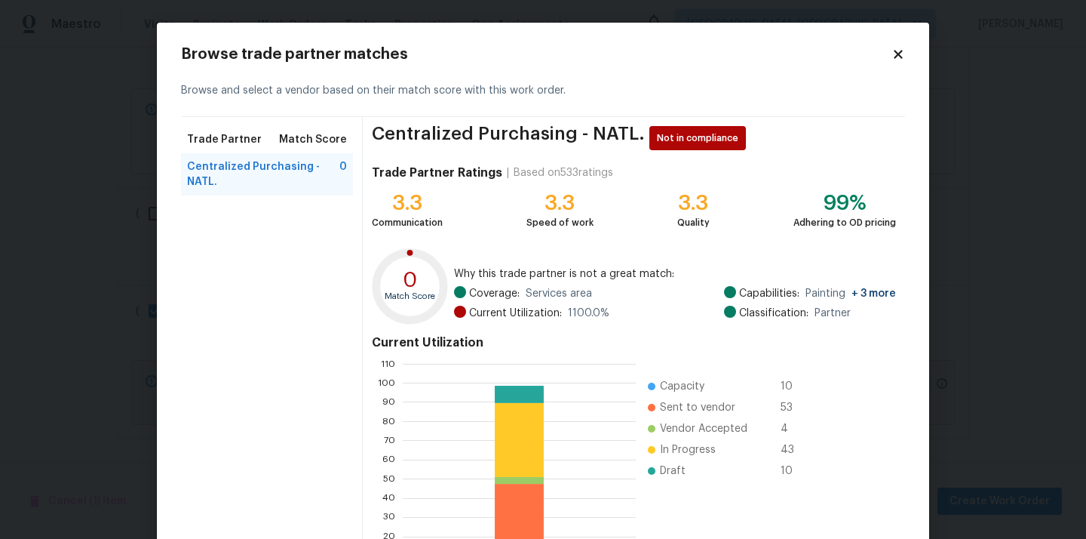
scroll to position [127, 0]
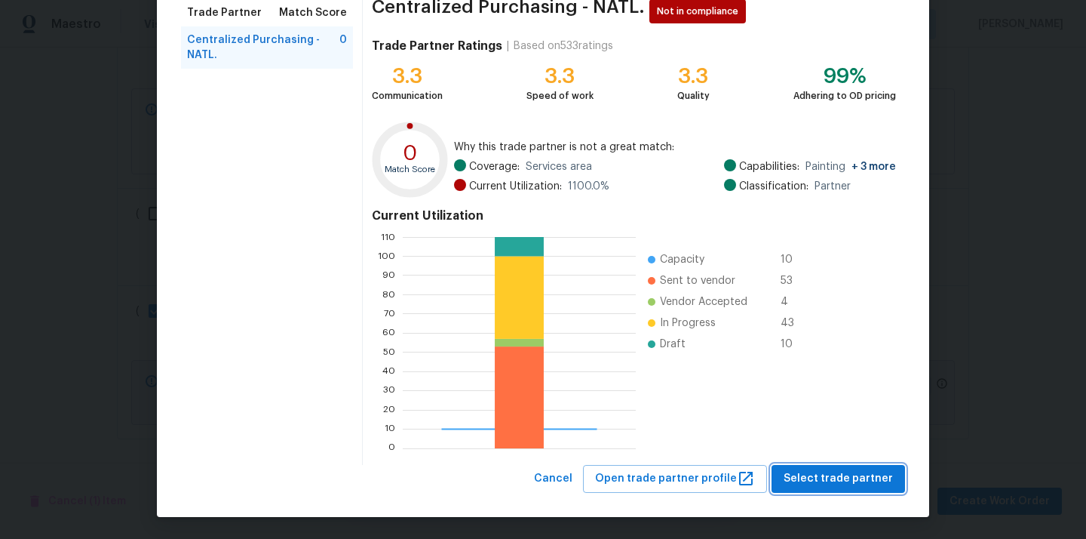
click at [827, 481] on span "Select trade partner" at bounding box center [838, 478] width 109 height 19
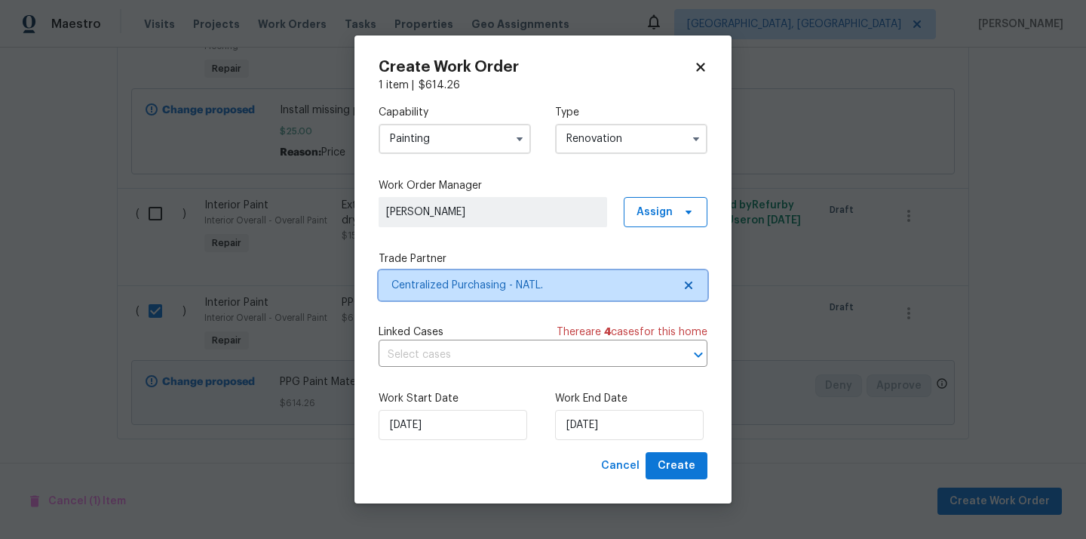
scroll to position [0, 0]
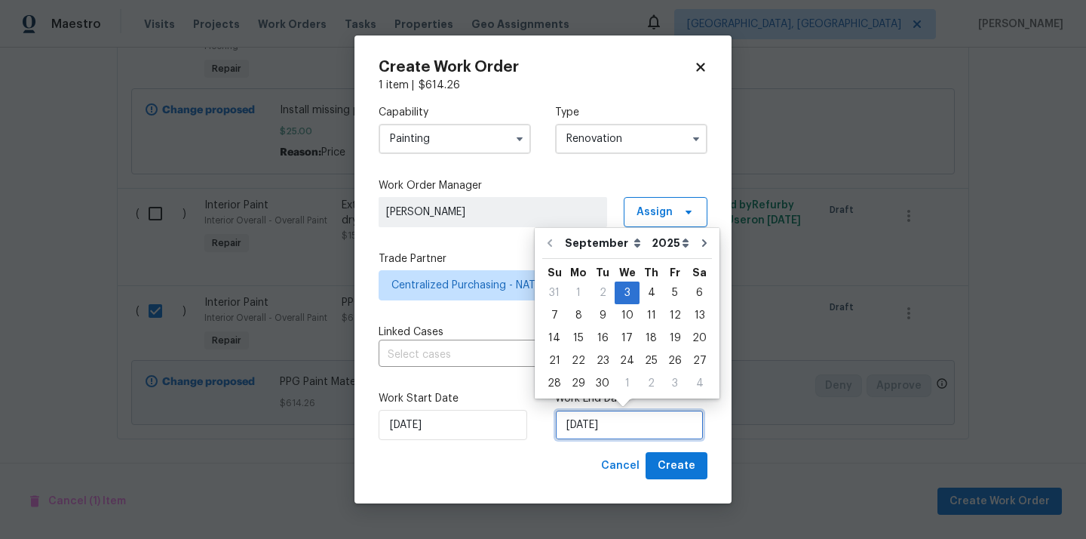
click at [585, 424] on input "[DATE]" at bounding box center [629, 425] width 149 height 30
click at [702, 245] on icon "Go to next month" at bounding box center [704, 243] width 5 height 8
type input "[DATE]"
select select "9"
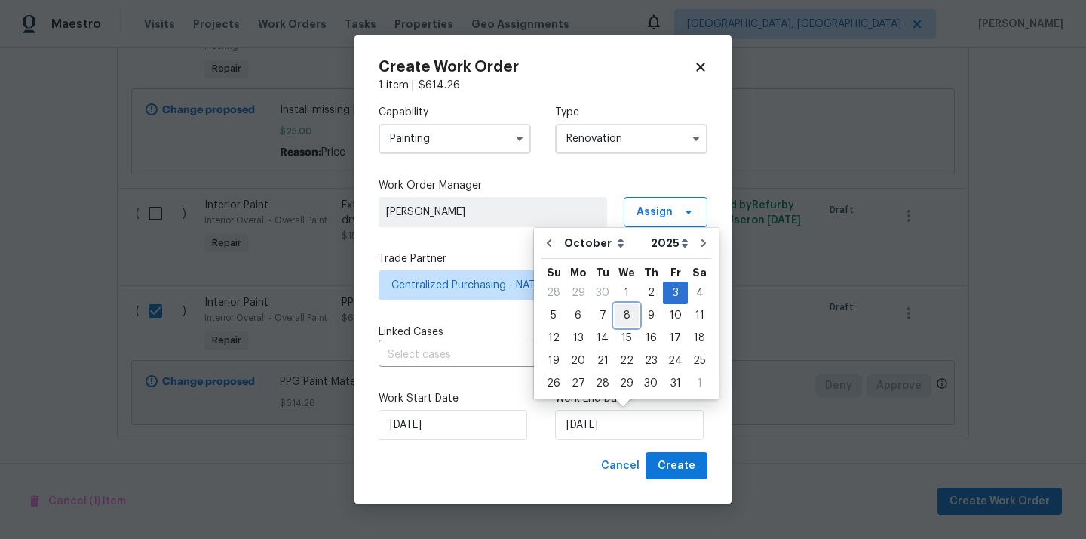
click at [620, 312] on div "8" at bounding box center [627, 315] width 24 height 21
type input "[DATE]"
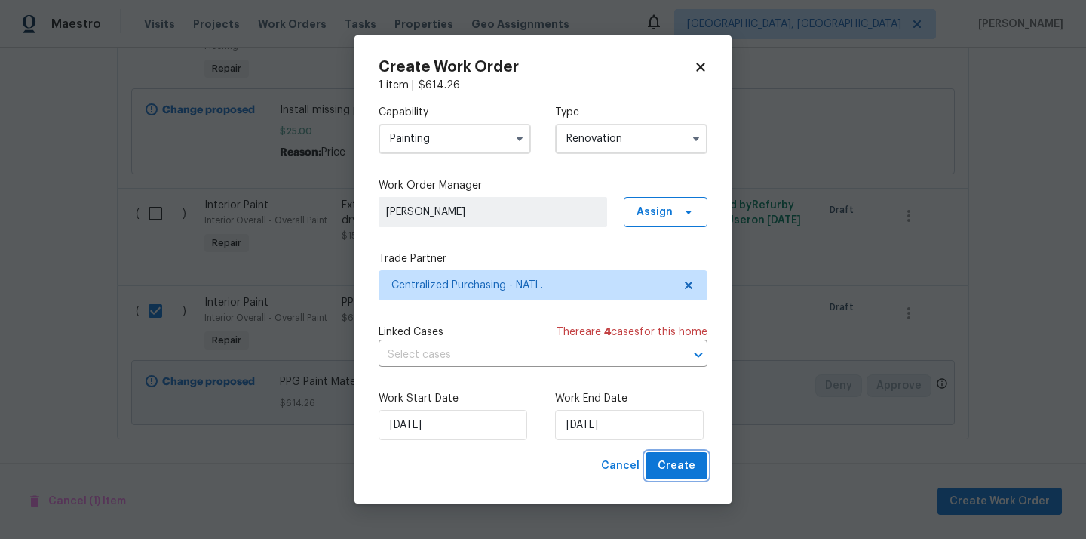
click at [683, 461] on span "Create" at bounding box center [677, 465] width 38 height 19
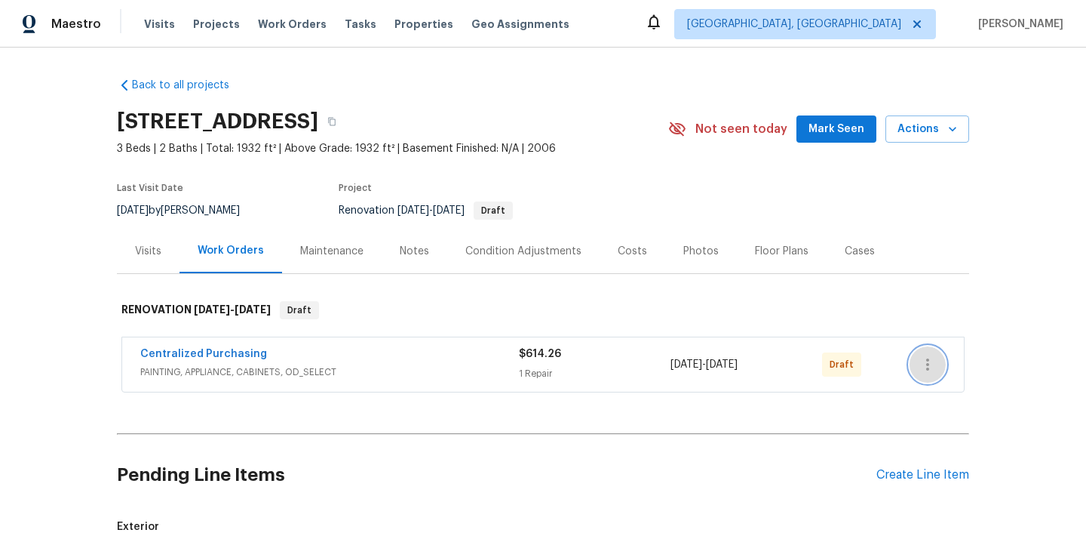
click at [938, 359] on button "button" at bounding box center [928, 364] width 36 height 36
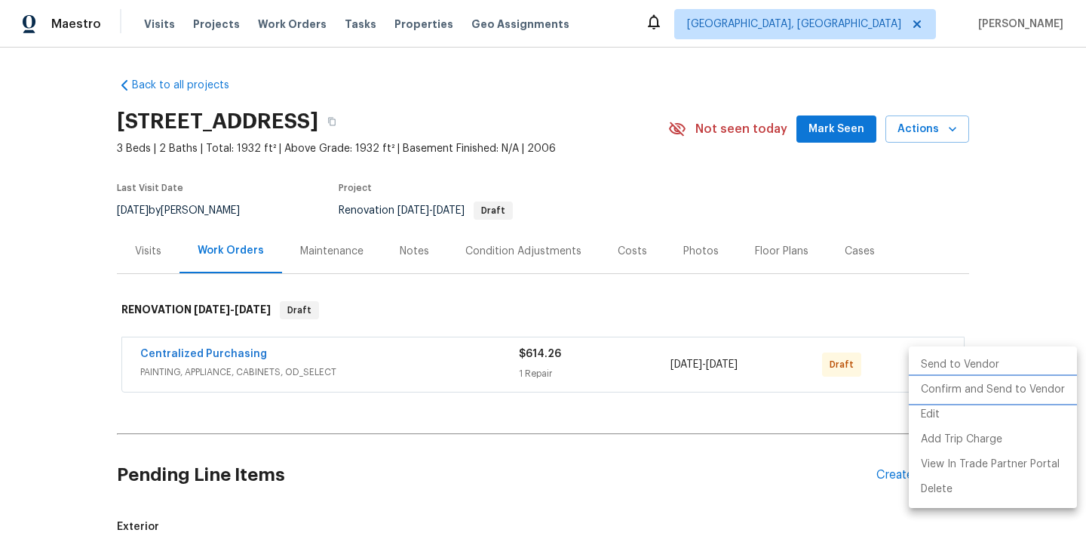
click at [934, 388] on li "Confirm and Send to Vendor" at bounding box center [993, 389] width 168 height 25
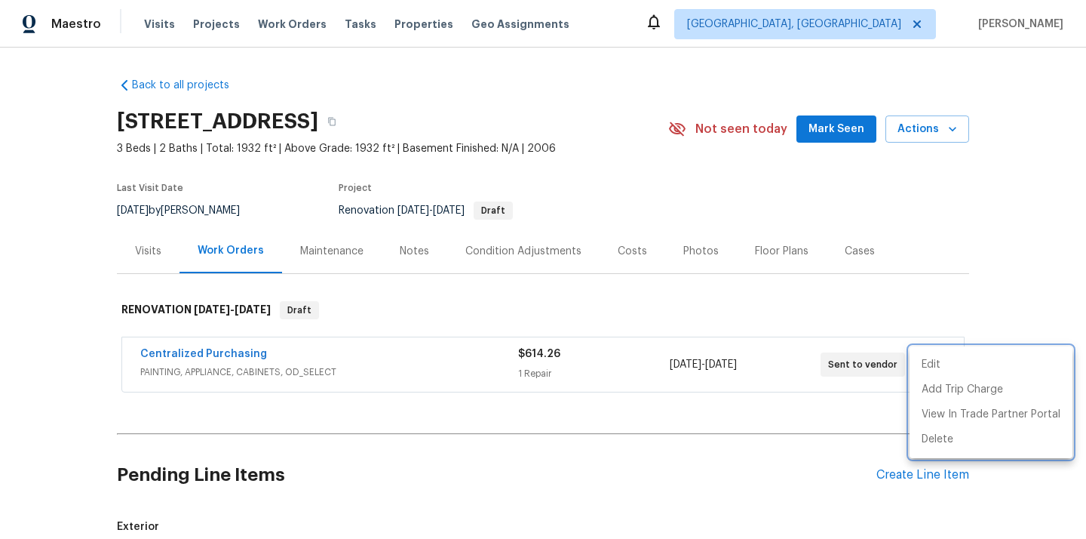
click at [231, 361] on div at bounding box center [543, 269] width 1086 height 539
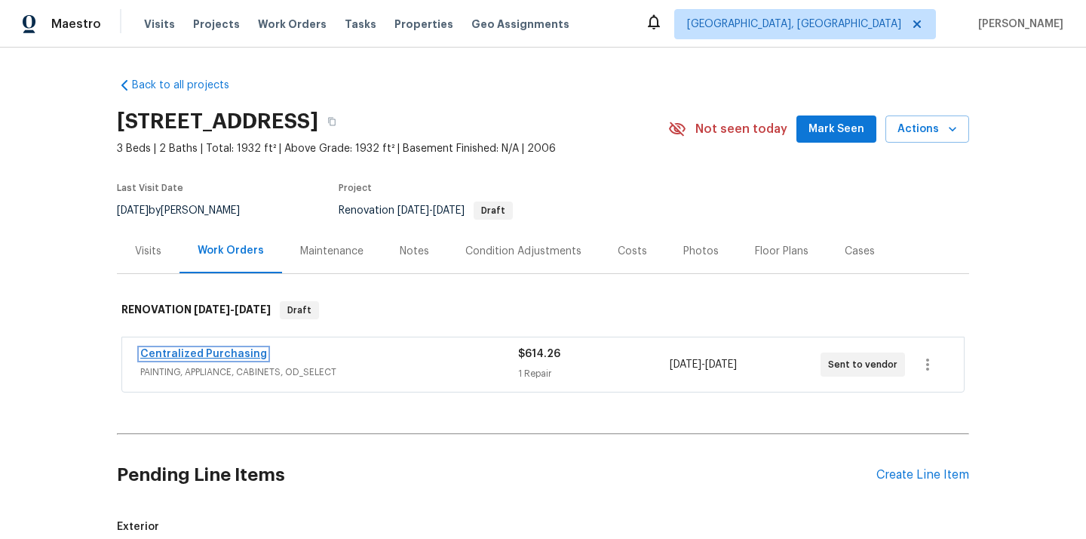
click at [226, 357] on link "Centralized Purchasing" at bounding box center [203, 353] width 127 height 11
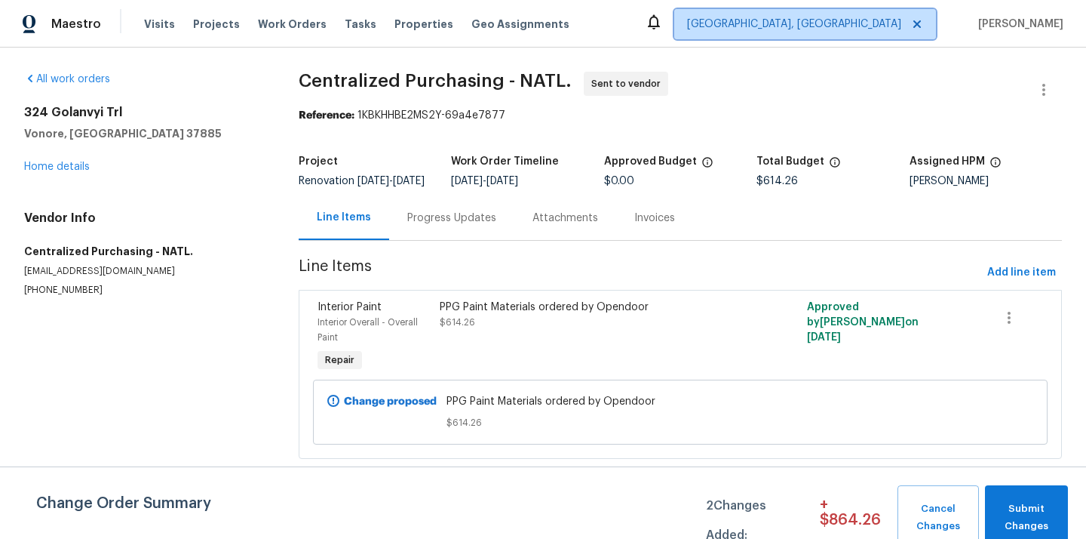
click at [876, 16] on span "[GEOGRAPHIC_DATA], [GEOGRAPHIC_DATA]" at bounding box center [805, 24] width 262 height 30
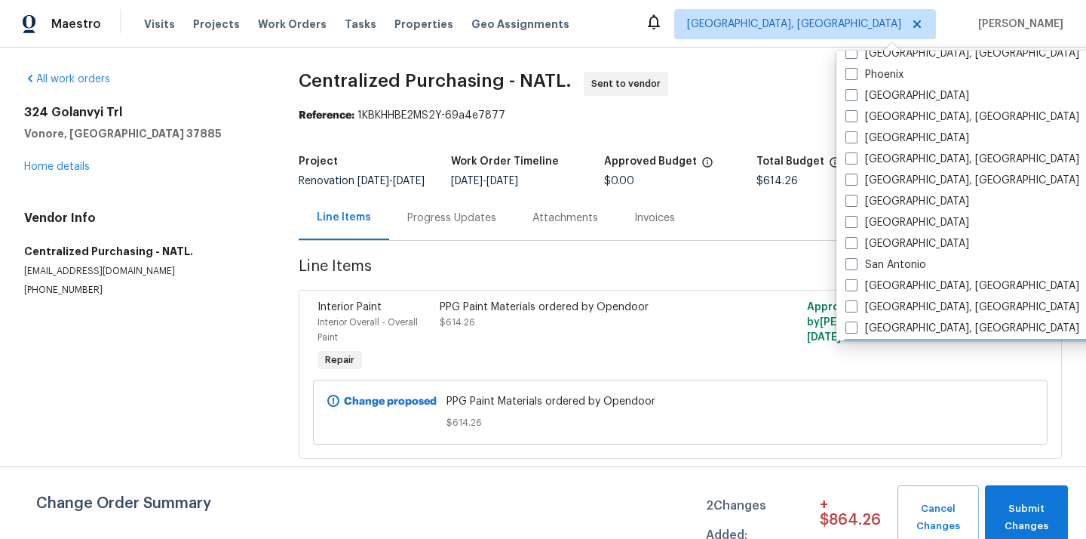
scroll to position [869, 0]
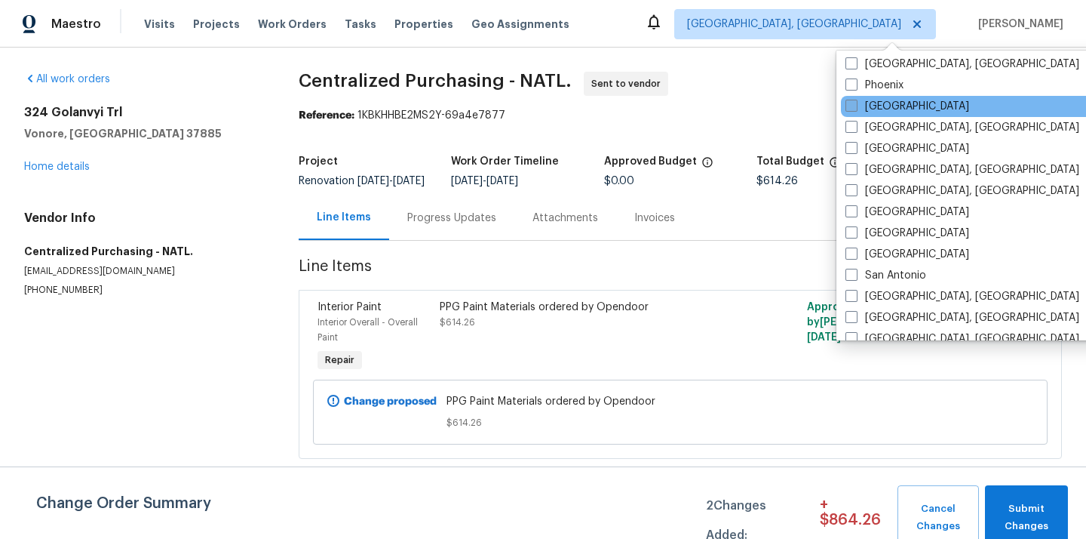
click at [882, 103] on label "[GEOGRAPHIC_DATA]" at bounding box center [908, 106] width 124 height 15
click at [855, 103] on input "[GEOGRAPHIC_DATA]" at bounding box center [851, 104] width 10 height 10
checkbox input "true"
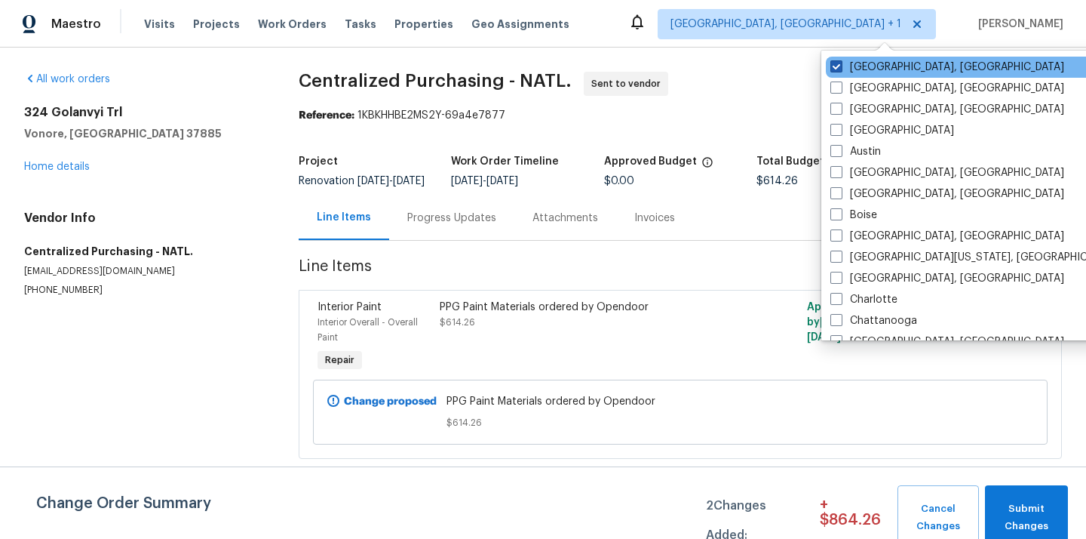
click at [876, 64] on label "[GEOGRAPHIC_DATA], [GEOGRAPHIC_DATA]" at bounding box center [947, 67] width 234 height 15
click at [840, 64] on input "[GEOGRAPHIC_DATA], [GEOGRAPHIC_DATA]" at bounding box center [835, 65] width 10 height 10
checkbox input "false"
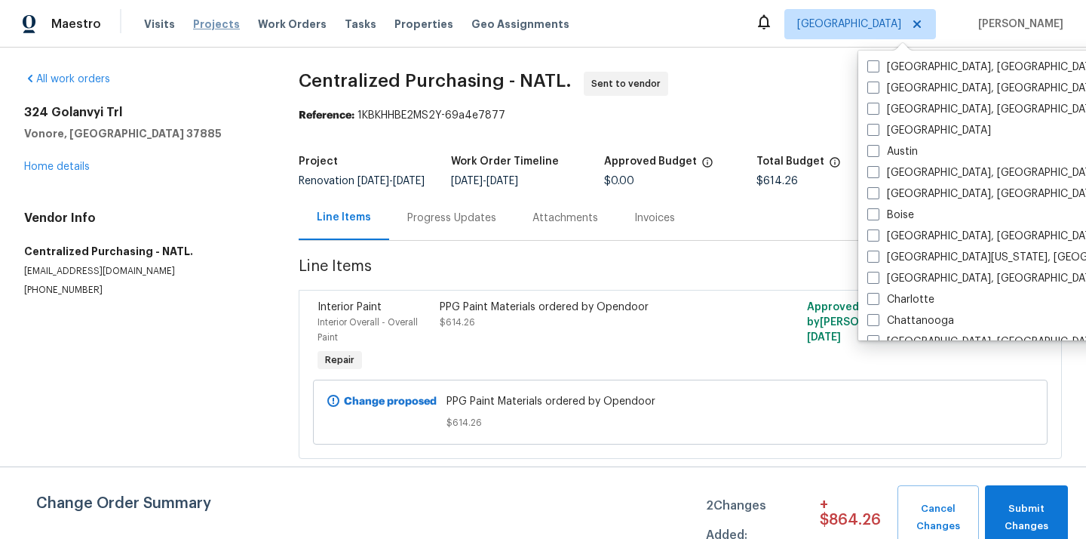
click at [220, 23] on span "Projects" at bounding box center [216, 24] width 47 height 15
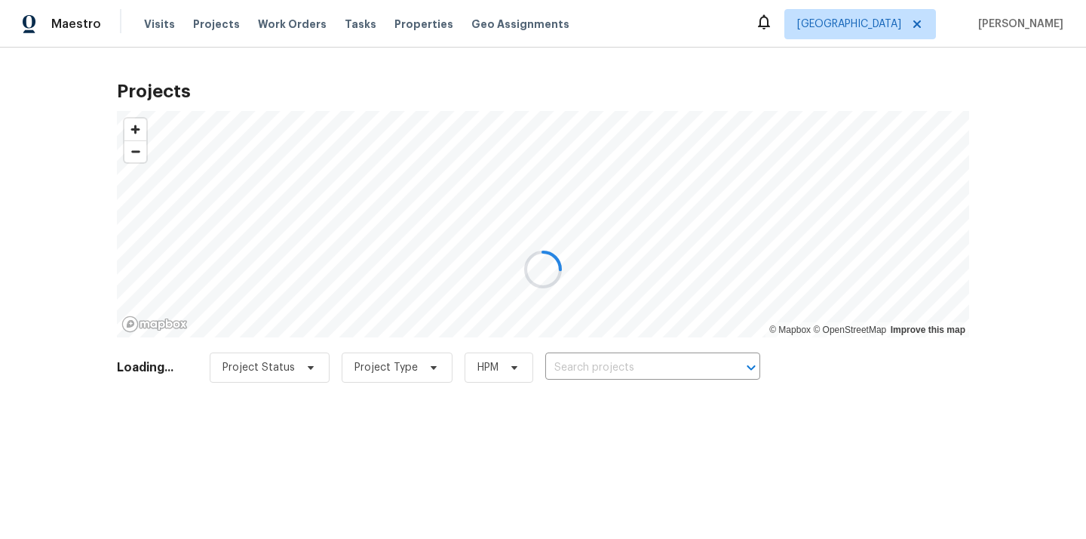
click at [582, 364] on div at bounding box center [543, 269] width 1086 height 539
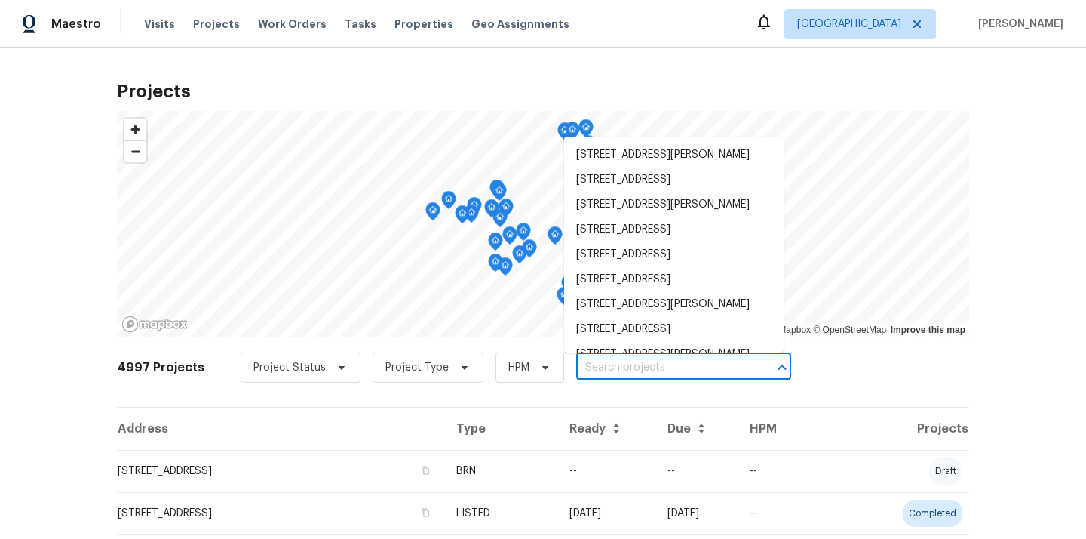
click at [582, 364] on input "text" at bounding box center [662, 367] width 173 height 23
paste input "[STREET_ADDRESS][PERSON_NAME]"
type input "[STREET_ADDRESS][PERSON_NAME]"
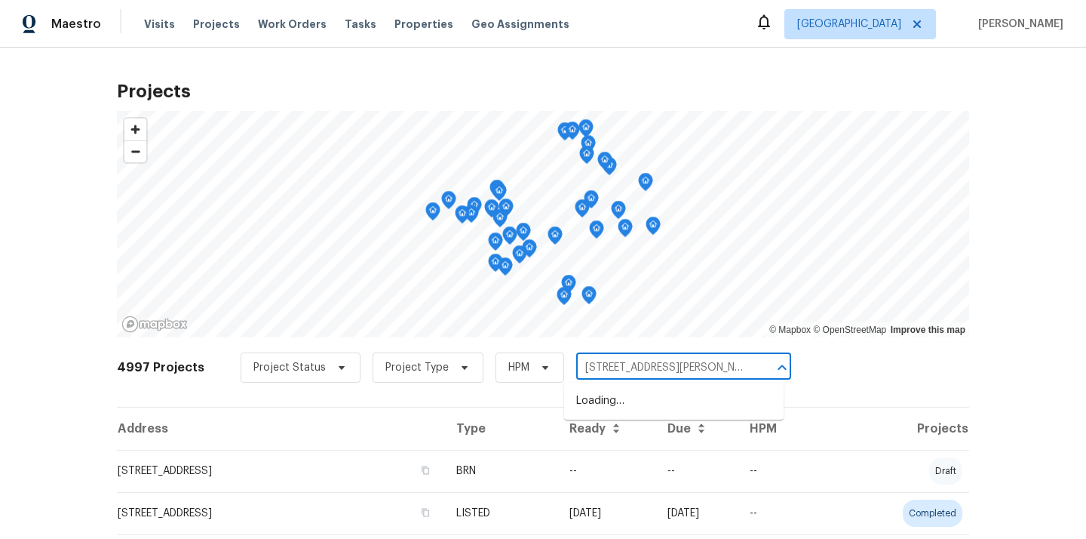
scroll to position [0, 29]
click at [594, 403] on li "[STREET_ADDRESS][PERSON_NAME]" at bounding box center [673, 400] width 219 height 25
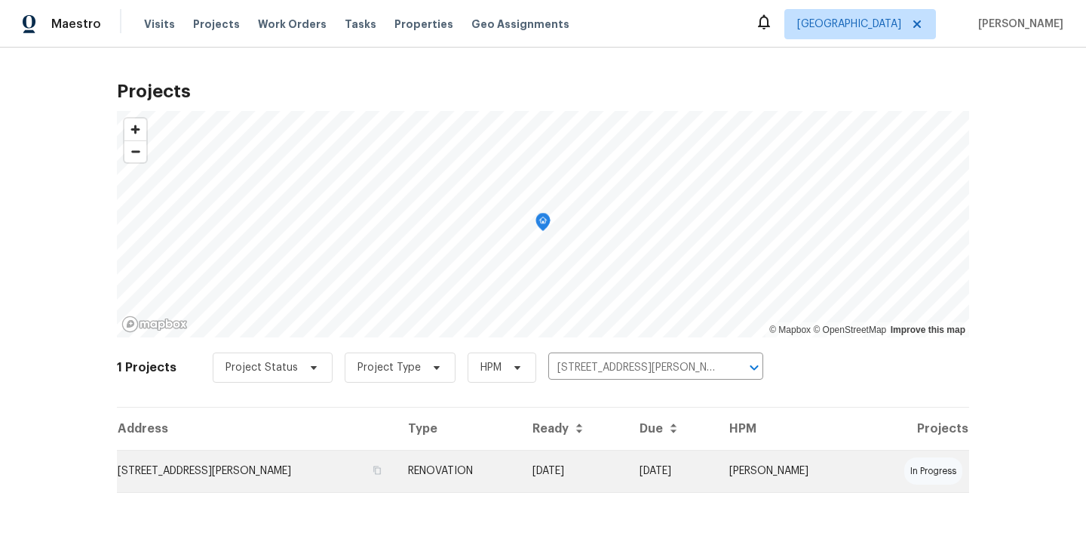
click at [520, 467] on td "RENOVATION" at bounding box center [458, 471] width 124 height 42
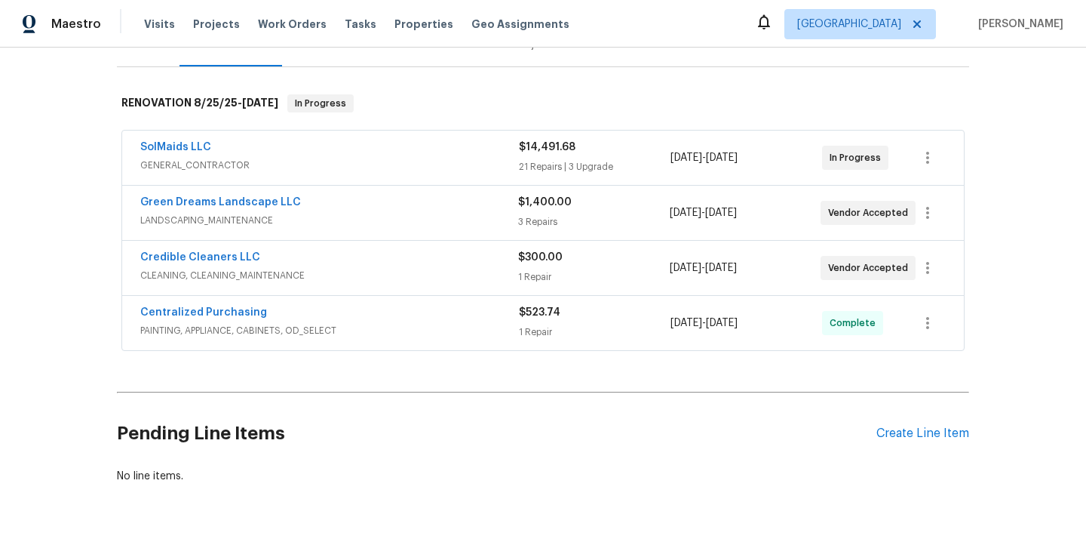
scroll to position [247, 0]
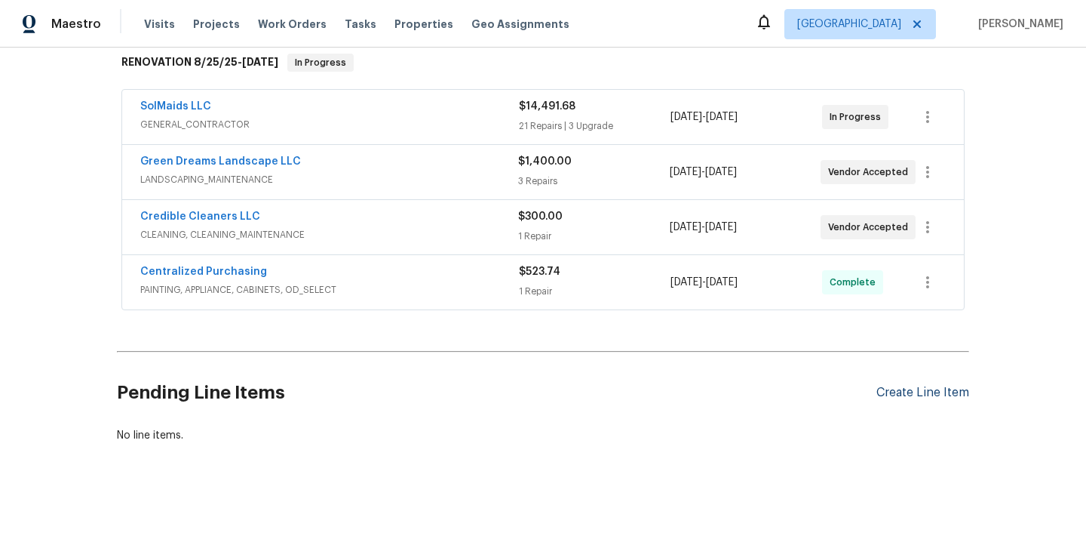
click at [913, 399] on div "Create Line Item" at bounding box center [922, 392] width 93 height 14
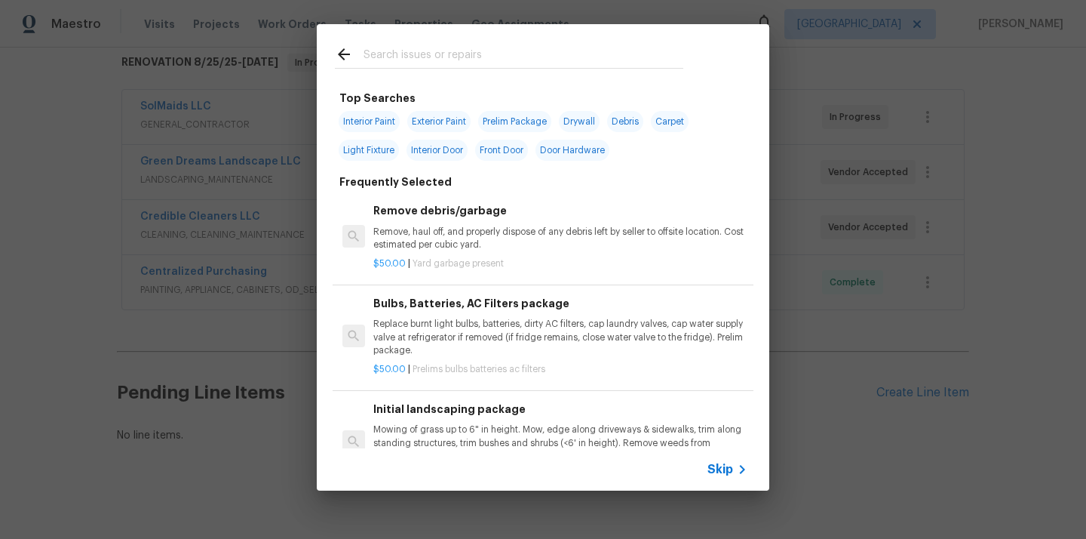
click at [633, 68] on input "text" at bounding box center [524, 56] width 320 height 23
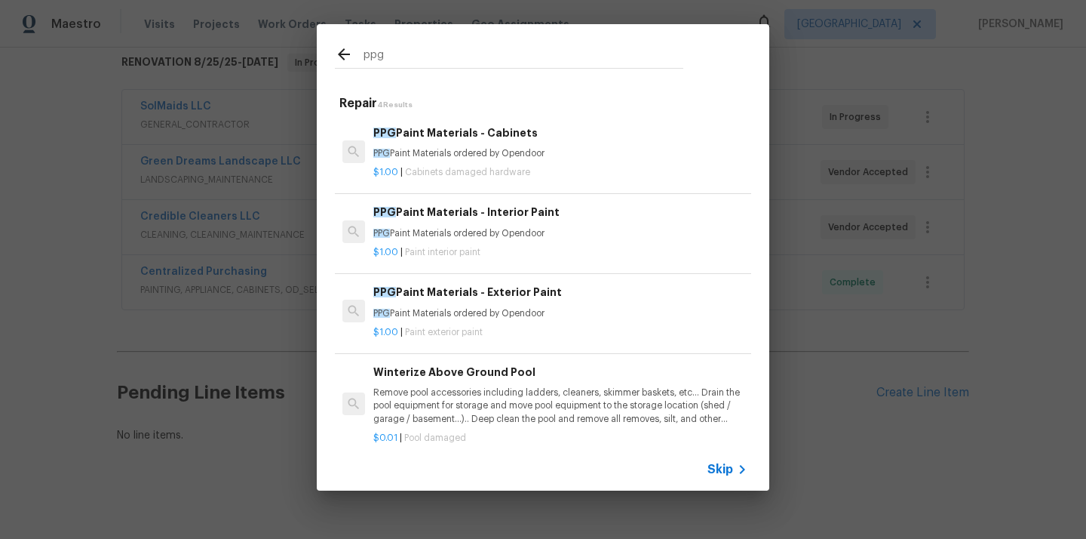
type input "ppg"
click at [444, 250] on span "Paint interior paint" at bounding box center [442, 251] width 75 height 9
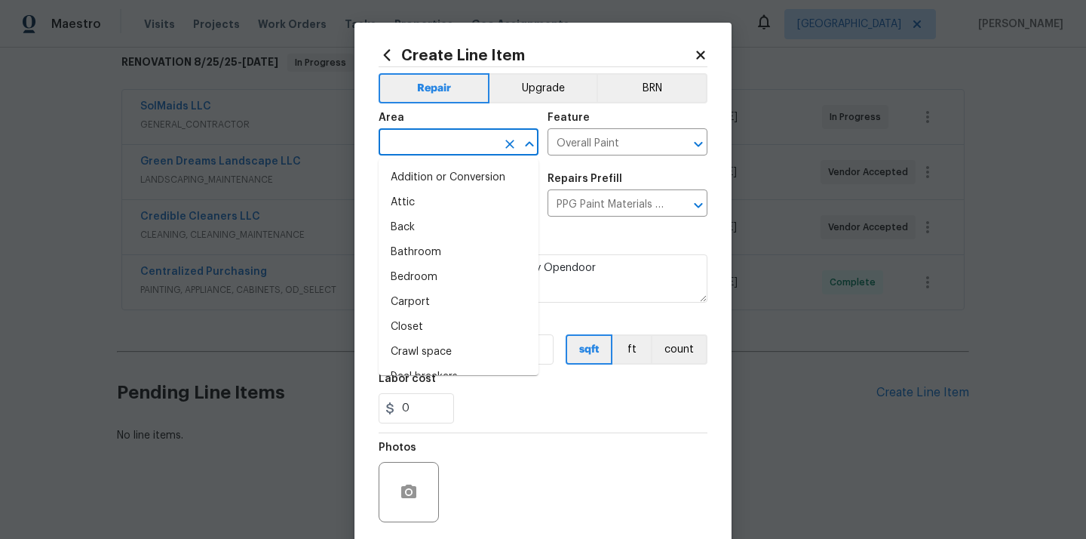
click at [459, 132] on input "text" at bounding box center [438, 143] width 118 height 23
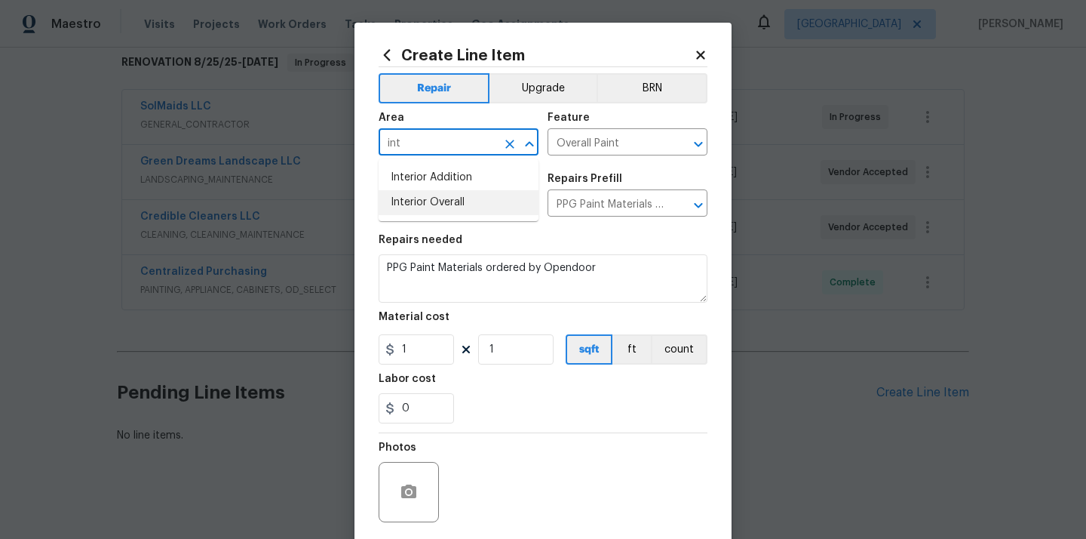
click at [459, 210] on li "Interior Overall" at bounding box center [459, 202] width 160 height 25
type input "Interior Overall"
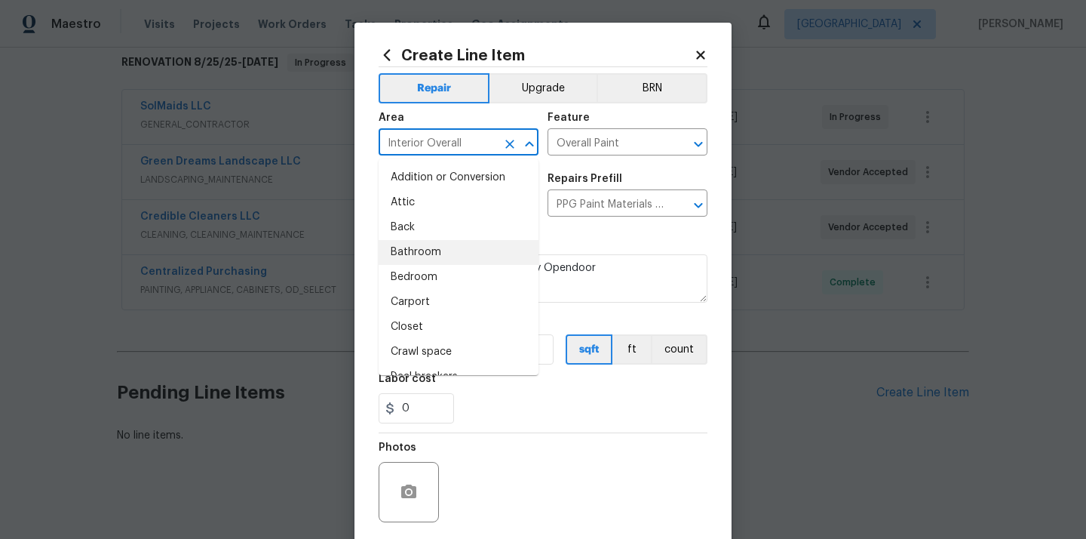
click at [565, 237] on div "Repairs needed" at bounding box center [543, 245] width 329 height 20
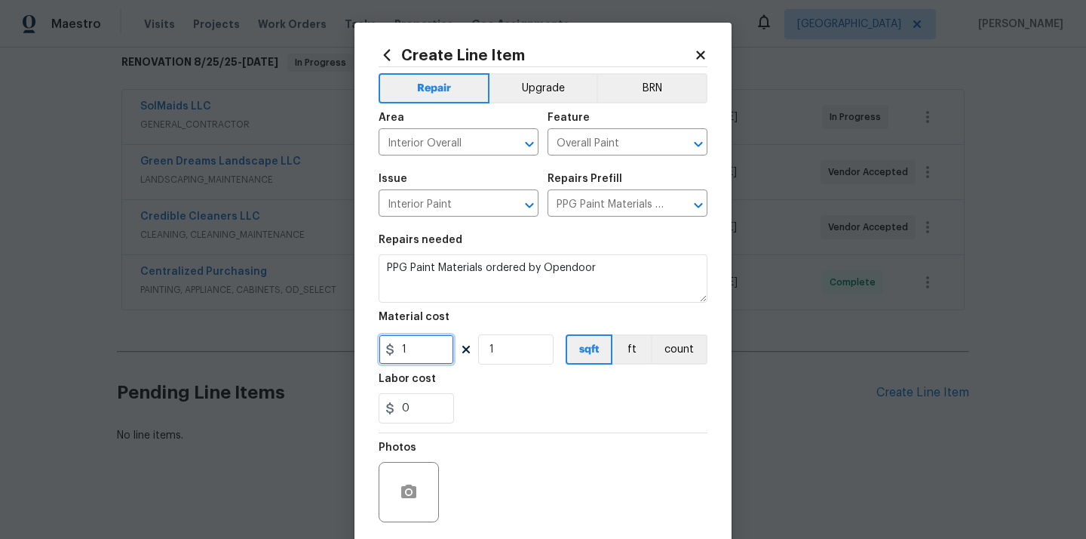
click at [439, 336] on input "1" at bounding box center [416, 349] width 75 height 30
drag, startPoint x: 425, startPoint y: 347, endPoint x: 387, endPoint y: 347, distance: 37.7
click at [387, 347] on div "1" at bounding box center [416, 349] width 75 height 30
paste input "66.42"
type input "66.42"
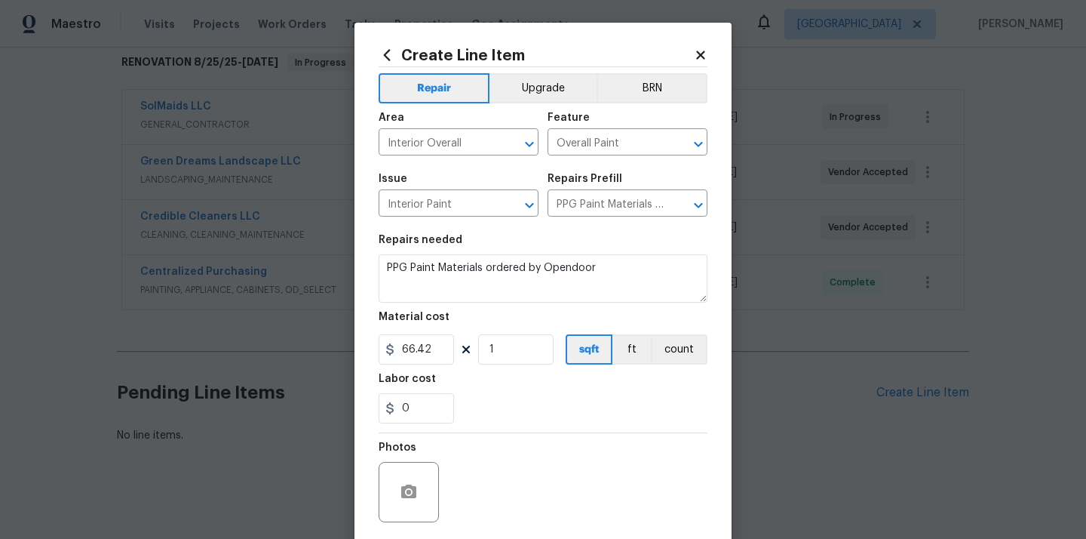
click at [563, 390] on div "Labor cost" at bounding box center [543, 383] width 329 height 20
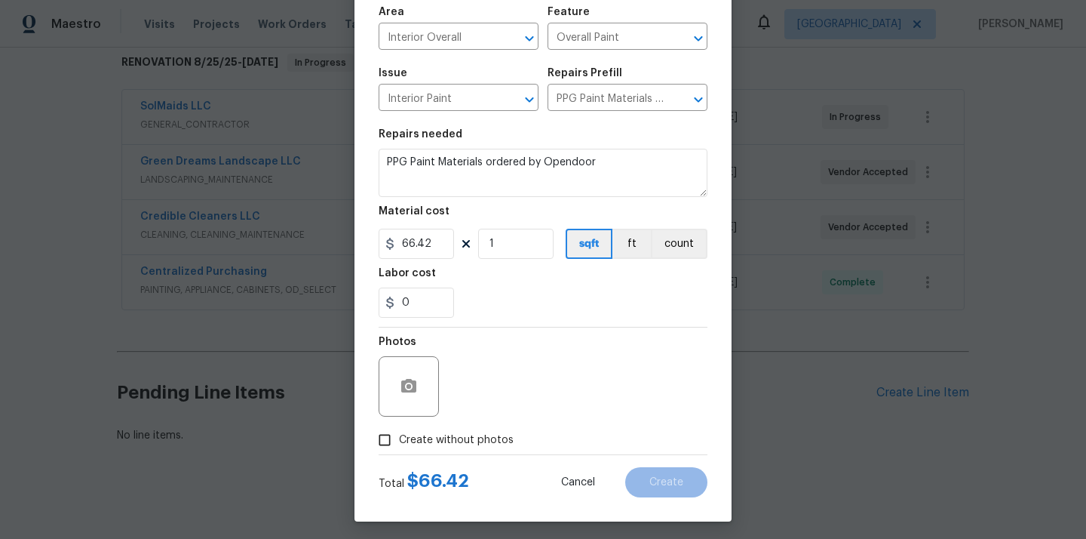
scroll to position [112, 0]
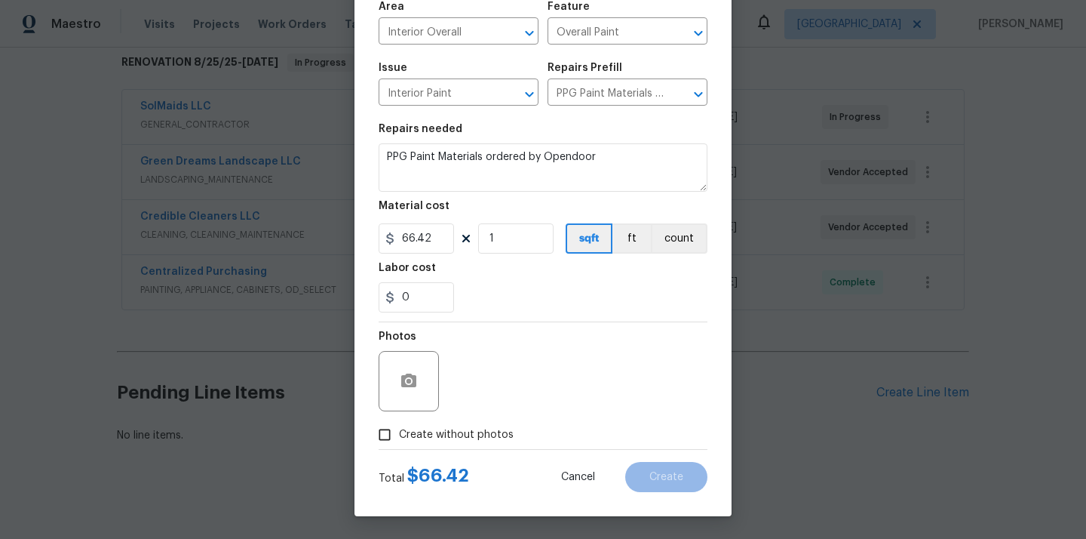
click at [482, 431] on span "Create without photos" at bounding box center [456, 435] width 115 height 16
click at [399, 431] on input "Create without photos" at bounding box center [384, 434] width 29 height 29
checkbox input "true"
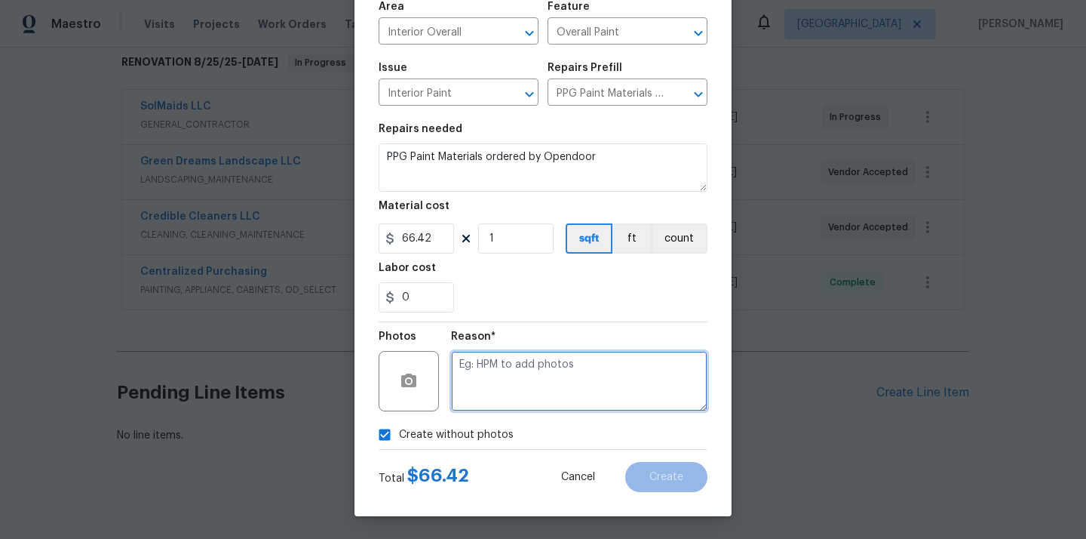
click at [521, 361] on textarea at bounding box center [579, 381] width 256 height 60
type textarea "N/A"
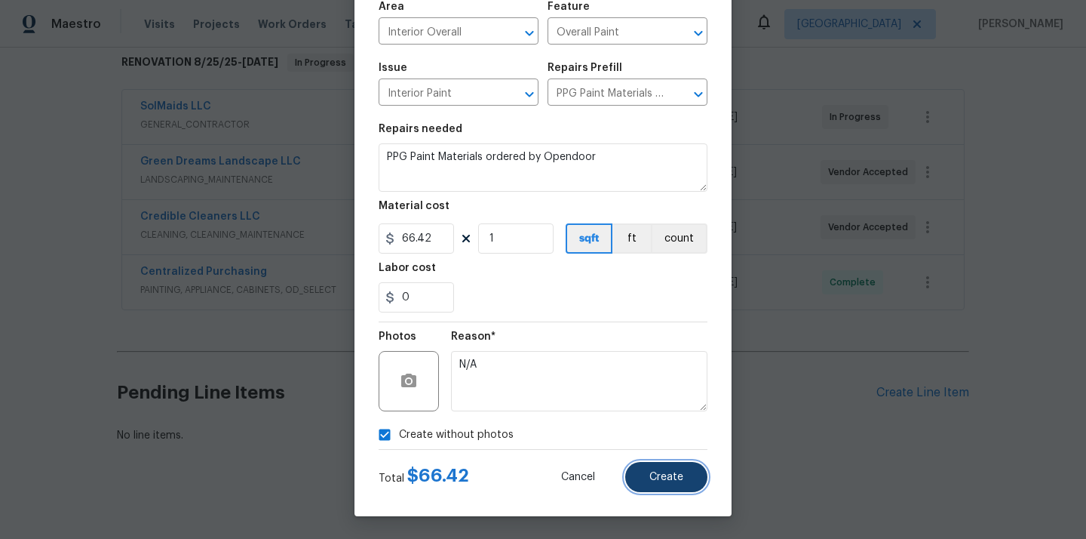
click at [679, 467] on button "Create" at bounding box center [666, 477] width 82 height 30
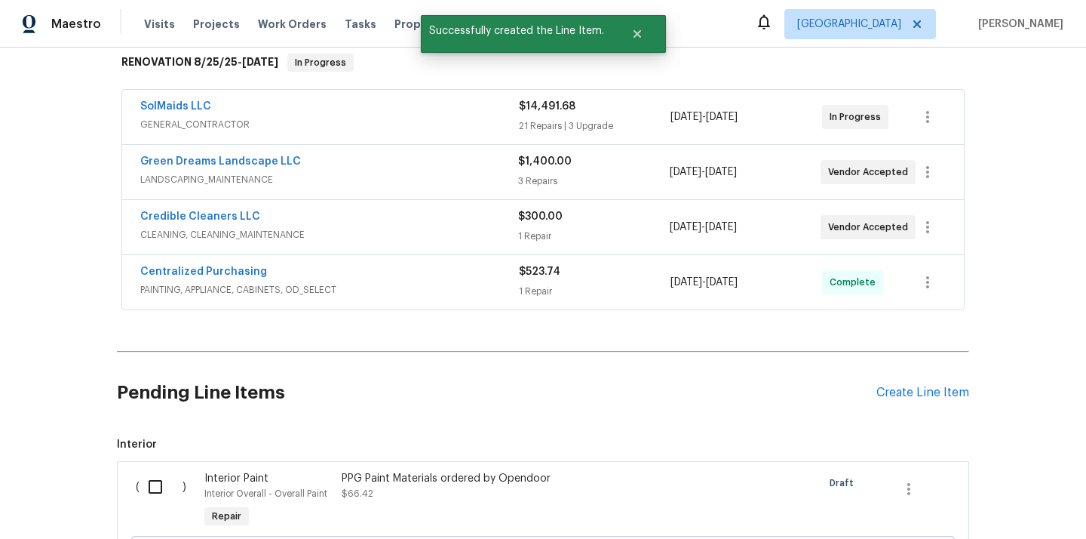
click at [160, 489] on input "checkbox" at bounding box center [161, 487] width 43 height 32
checkbox input "true"
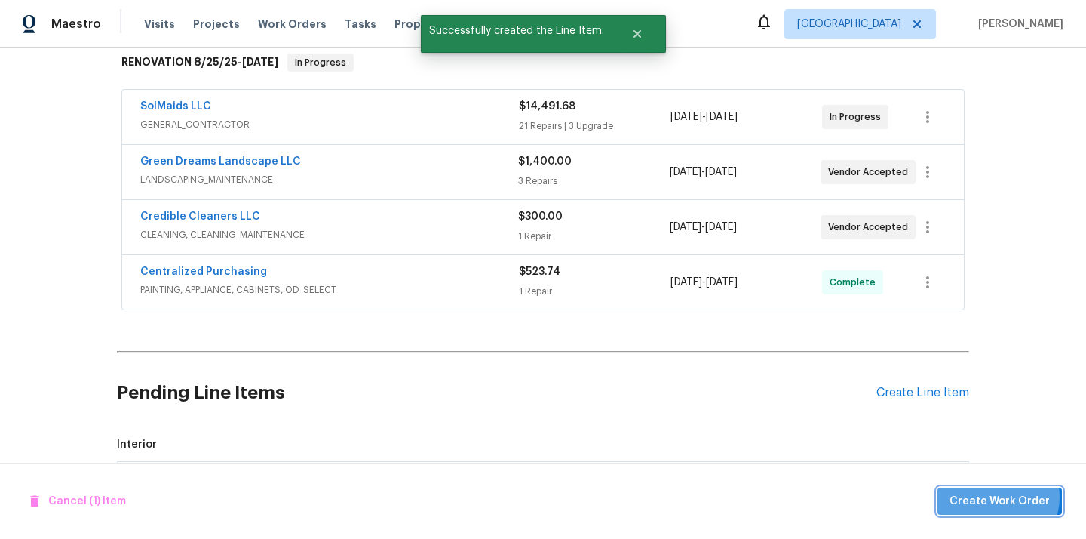
click at [1001, 496] on span "Create Work Order" at bounding box center [1000, 501] width 100 height 19
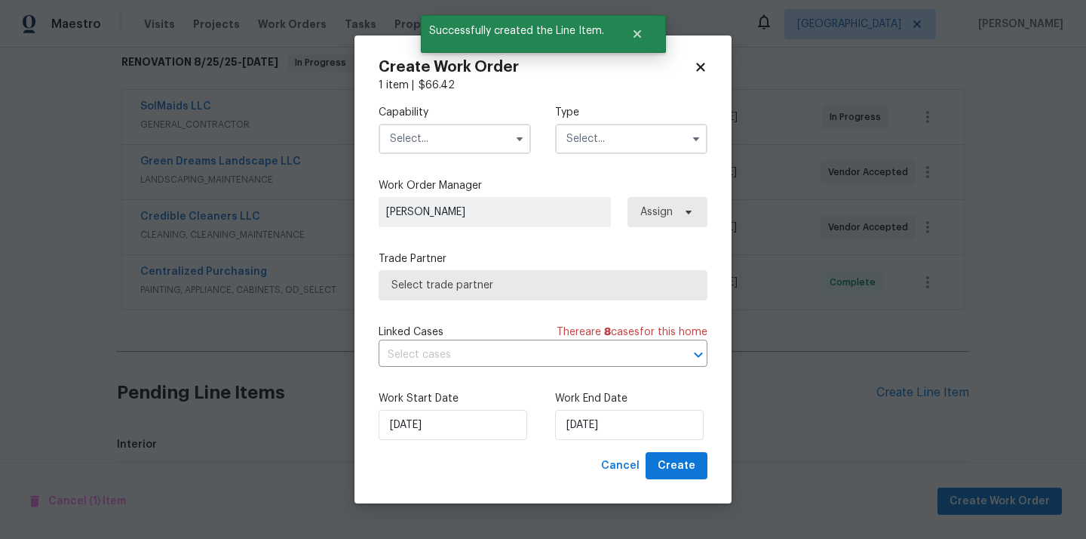
click at [447, 124] on input "text" at bounding box center [455, 139] width 152 height 30
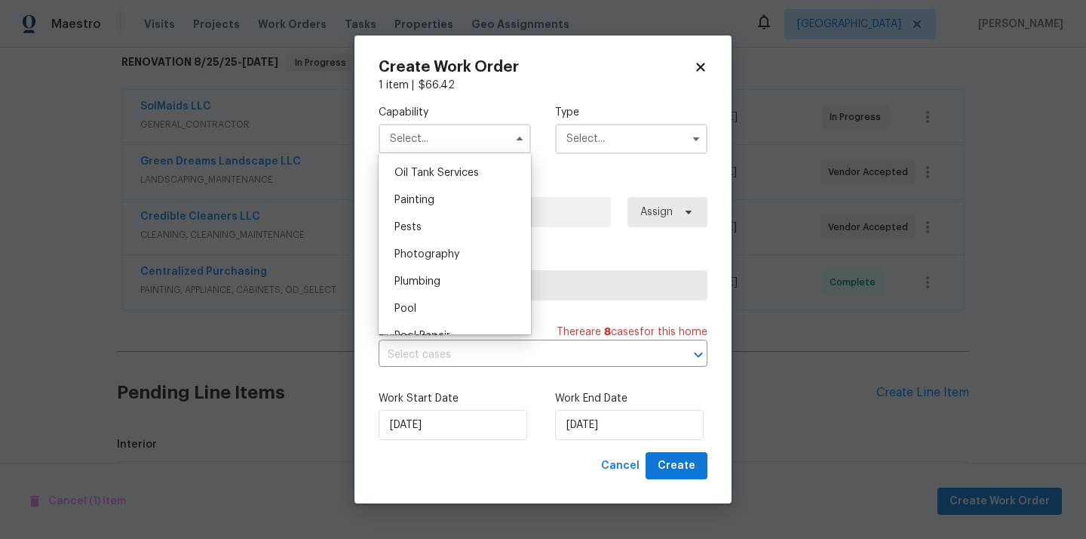
scroll to position [1225, 0]
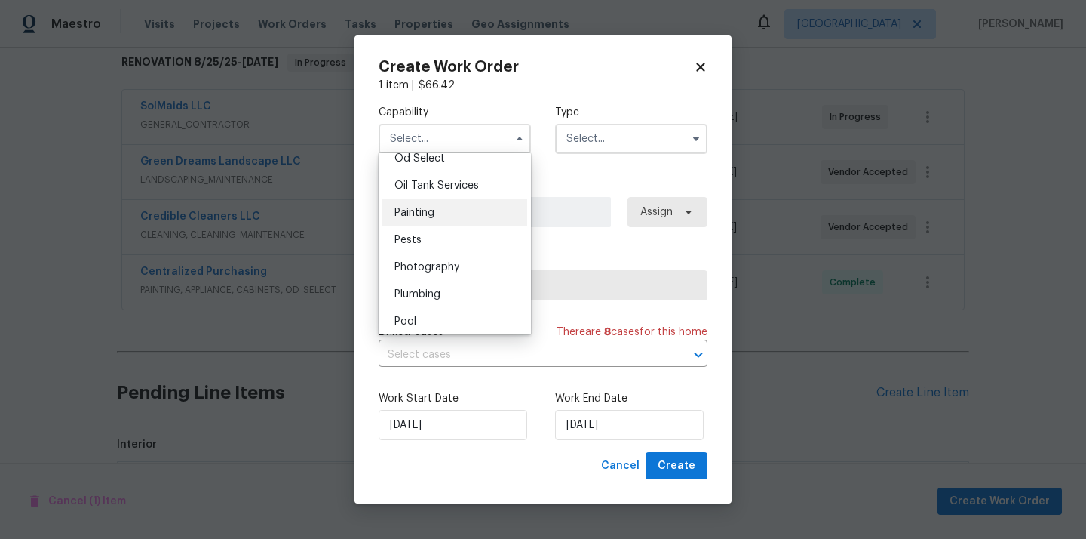
click at [456, 217] on div "Painting" at bounding box center [454, 212] width 145 height 27
type input "Painting"
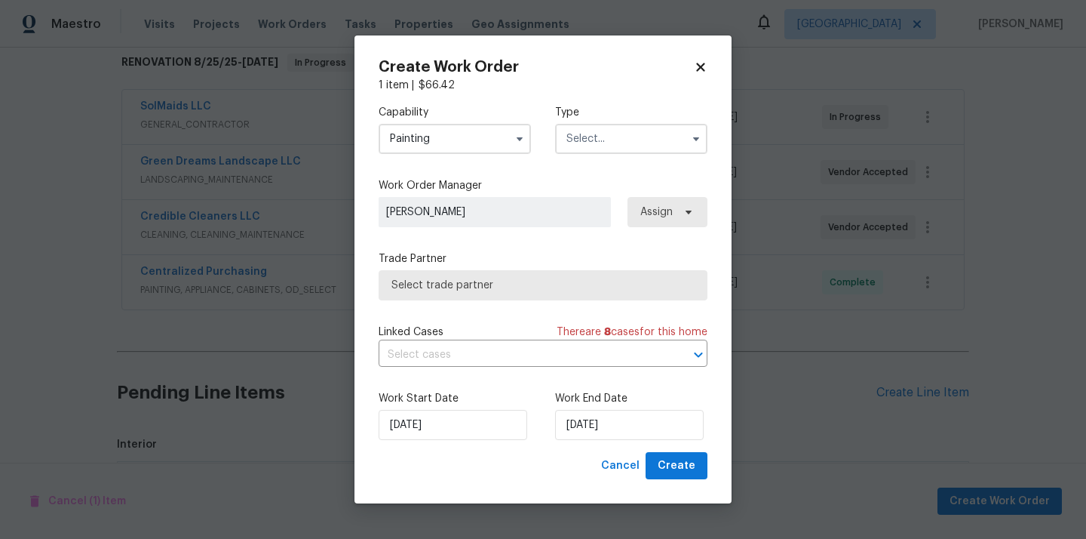
click at [627, 127] on input "text" at bounding box center [631, 139] width 152 height 30
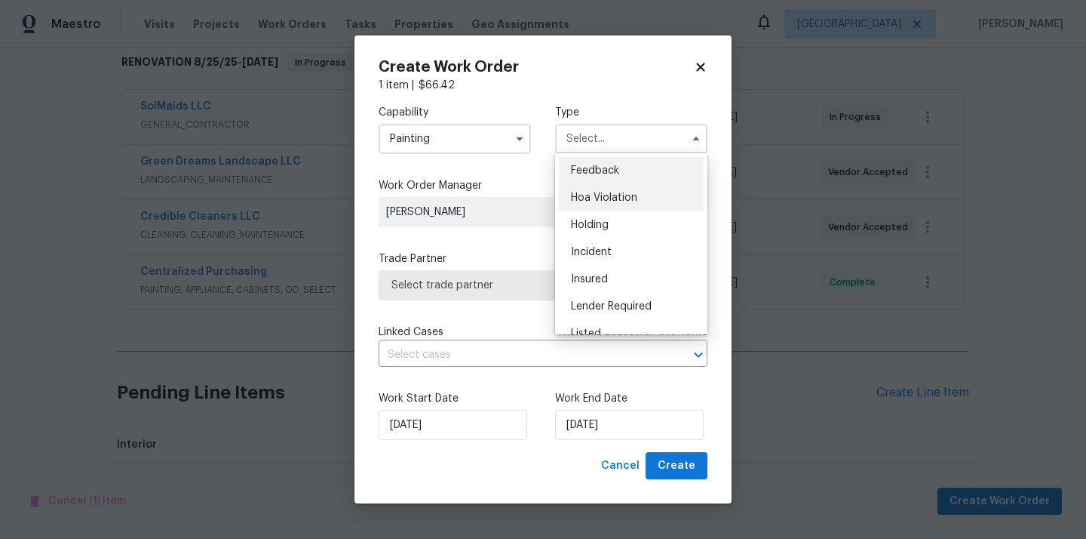
scroll to position [342, 0]
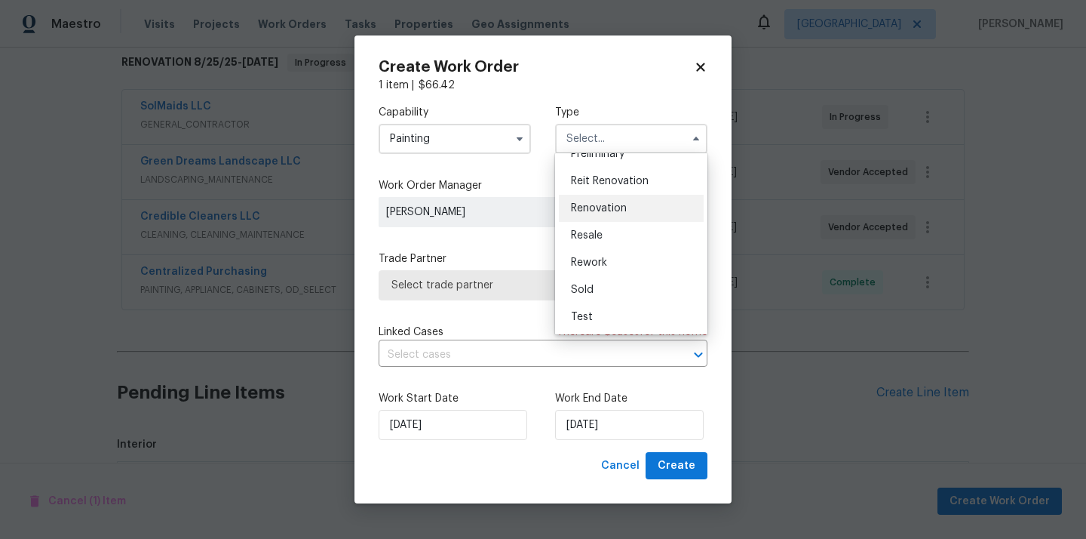
click at [610, 207] on span "Renovation" at bounding box center [599, 208] width 56 height 11
type input "Renovation"
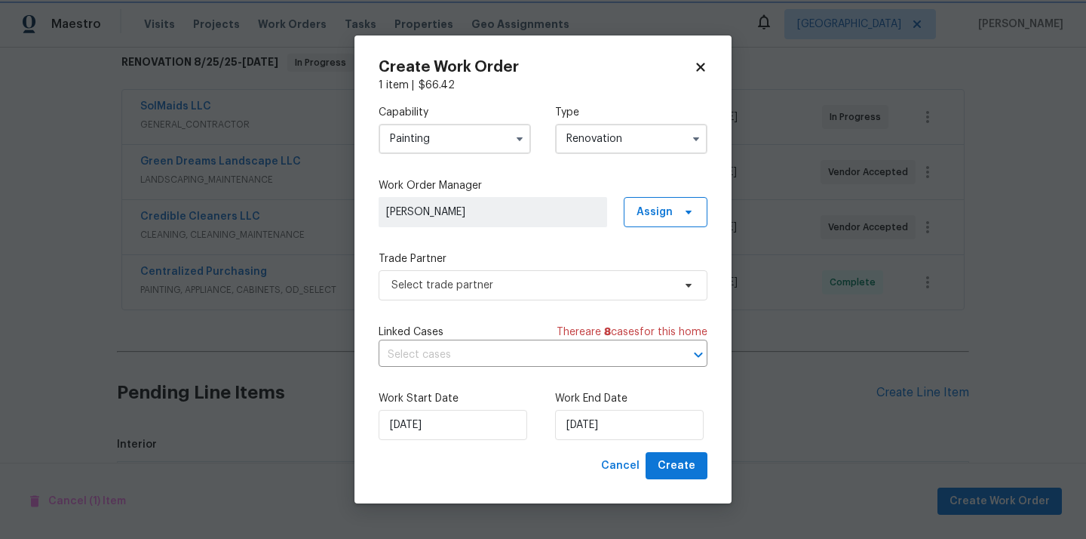
scroll to position [0, 0]
click at [661, 199] on span "Assign" at bounding box center [666, 212] width 84 height 30
click at [664, 267] on div "Assign to me" at bounding box center [673, 275] width 84 height 21
click at [679, 269] on div "Assign to me" at bounding box center [668, 275] width 66 height 15
click at [531, 288] on span "Select trade partner" at bounding box center [531, 285] width 281 height 15
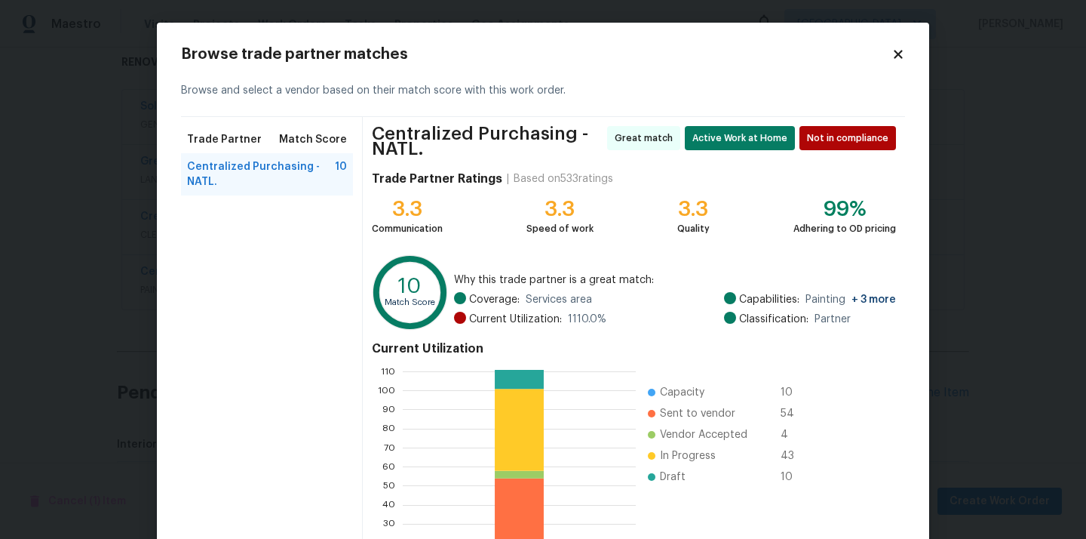
scroll to position [133, 0]
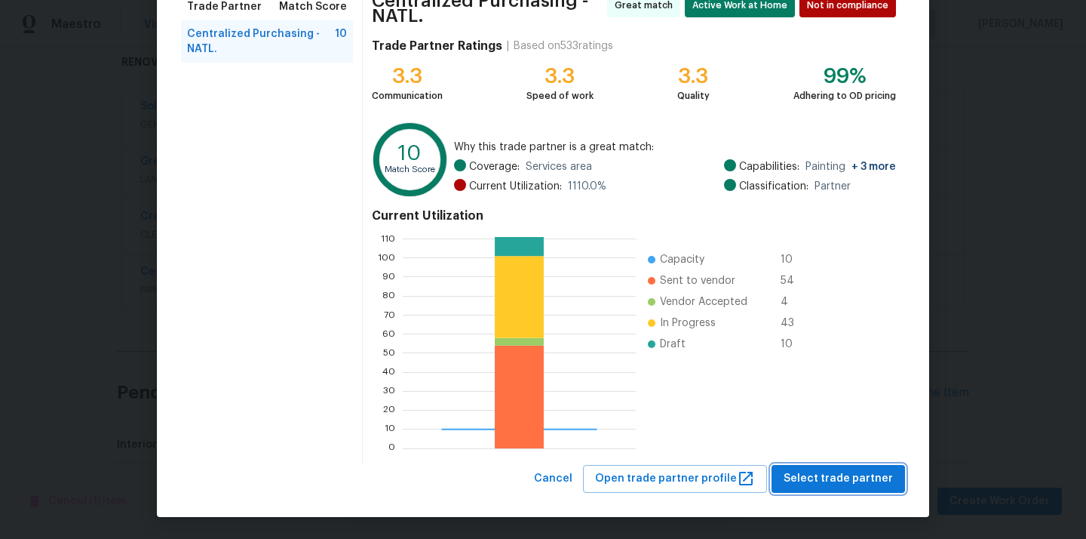
click at [850, 490] on button "Select trade partner" at bounding box center [839, 479] width 134 height 28
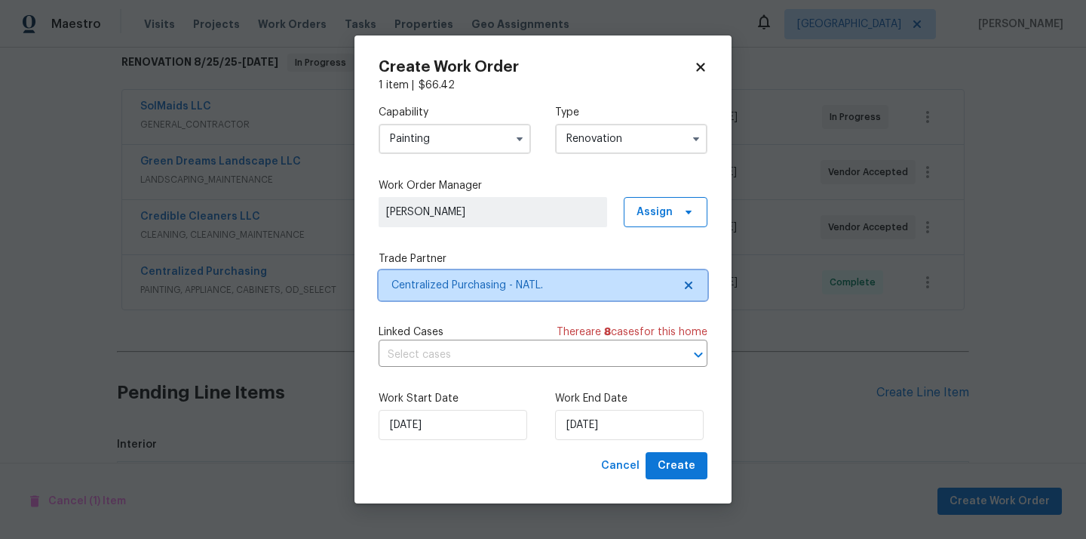
scroll to position [0, 0]
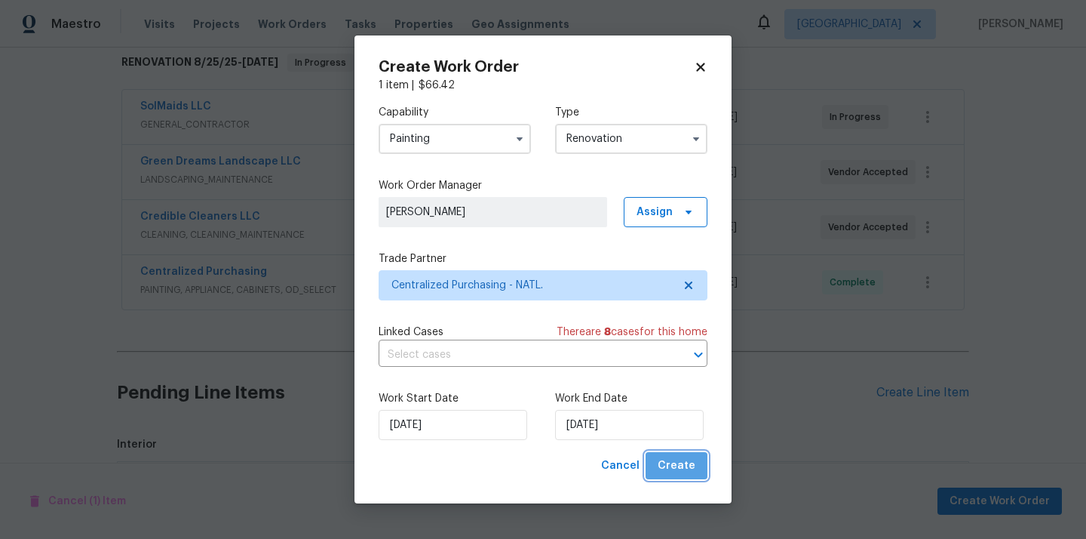
click at [684, 459] on span "Create" at bounding box center [677, 465] width 38 height 19
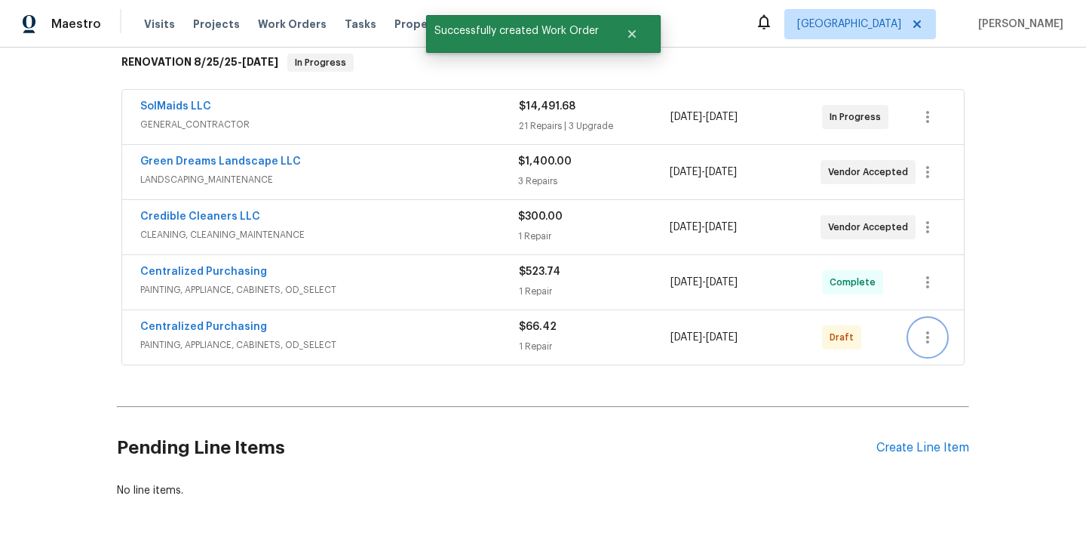
click at [931, 333] on icon "button" at bounding box center [928, 337] width 18 height 18
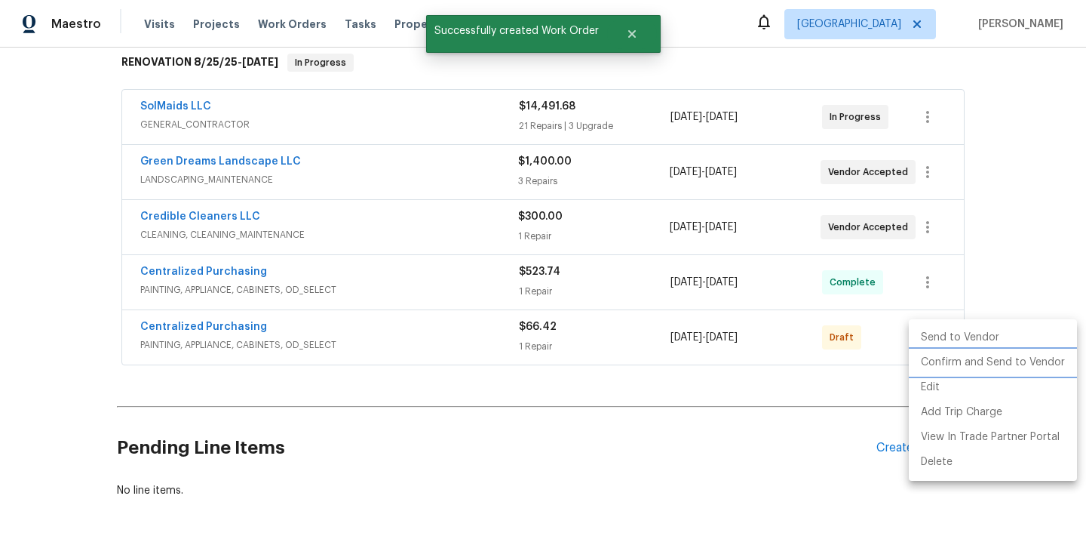
click at [939, 362] on li "Confirm and Send to Vendor" at bounding box center [993, 362] width 168 height 25
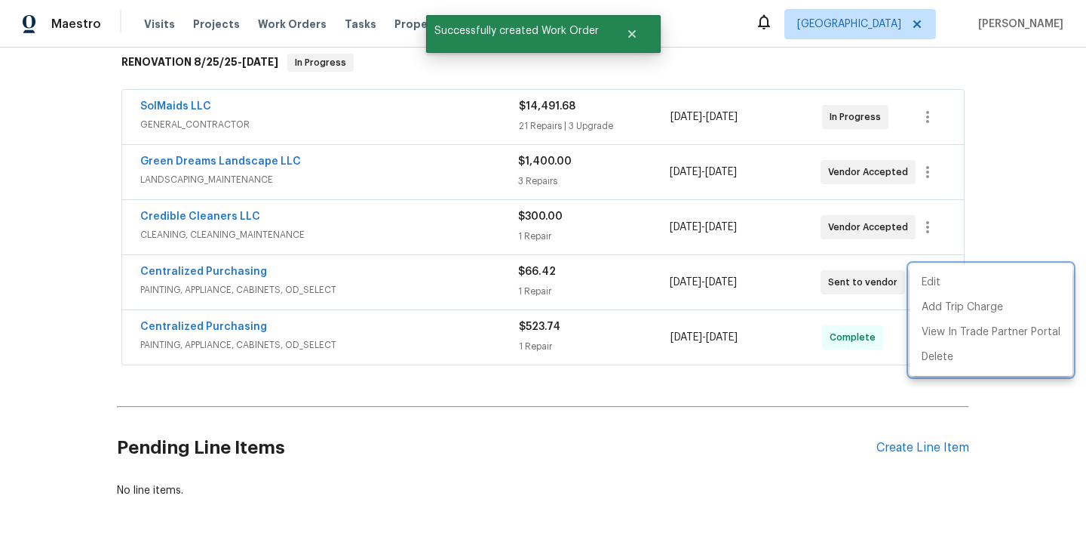
click at [266, 272] on div at bounding box center [543, 269] width 1086 height 539
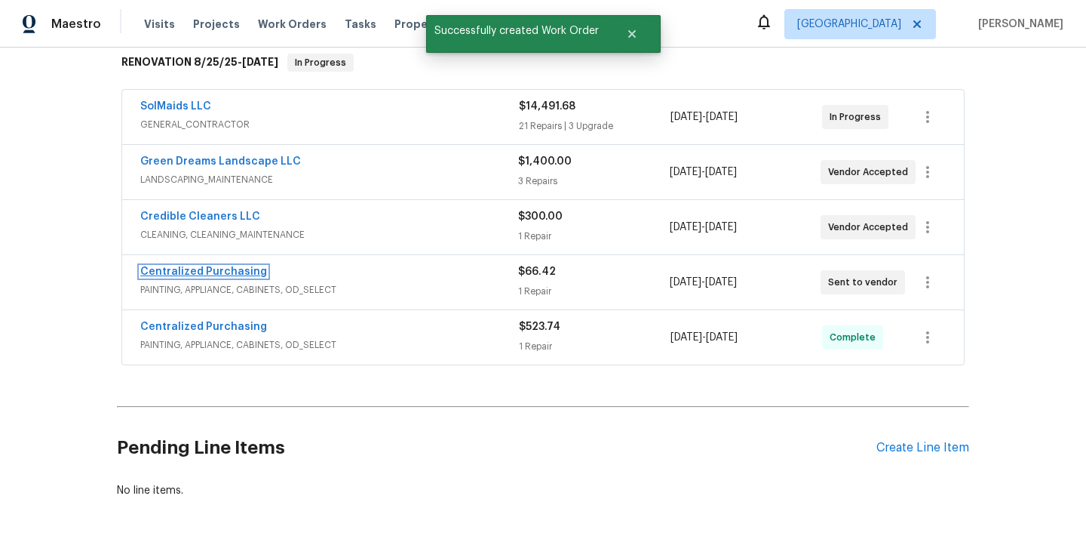
click at [214, 272] on link "Centralized Purchasing" at bounding box center [203, 271] width 127 height 11
